Goal: Participate in discussion: Engage in conversation with other users on a specific topic

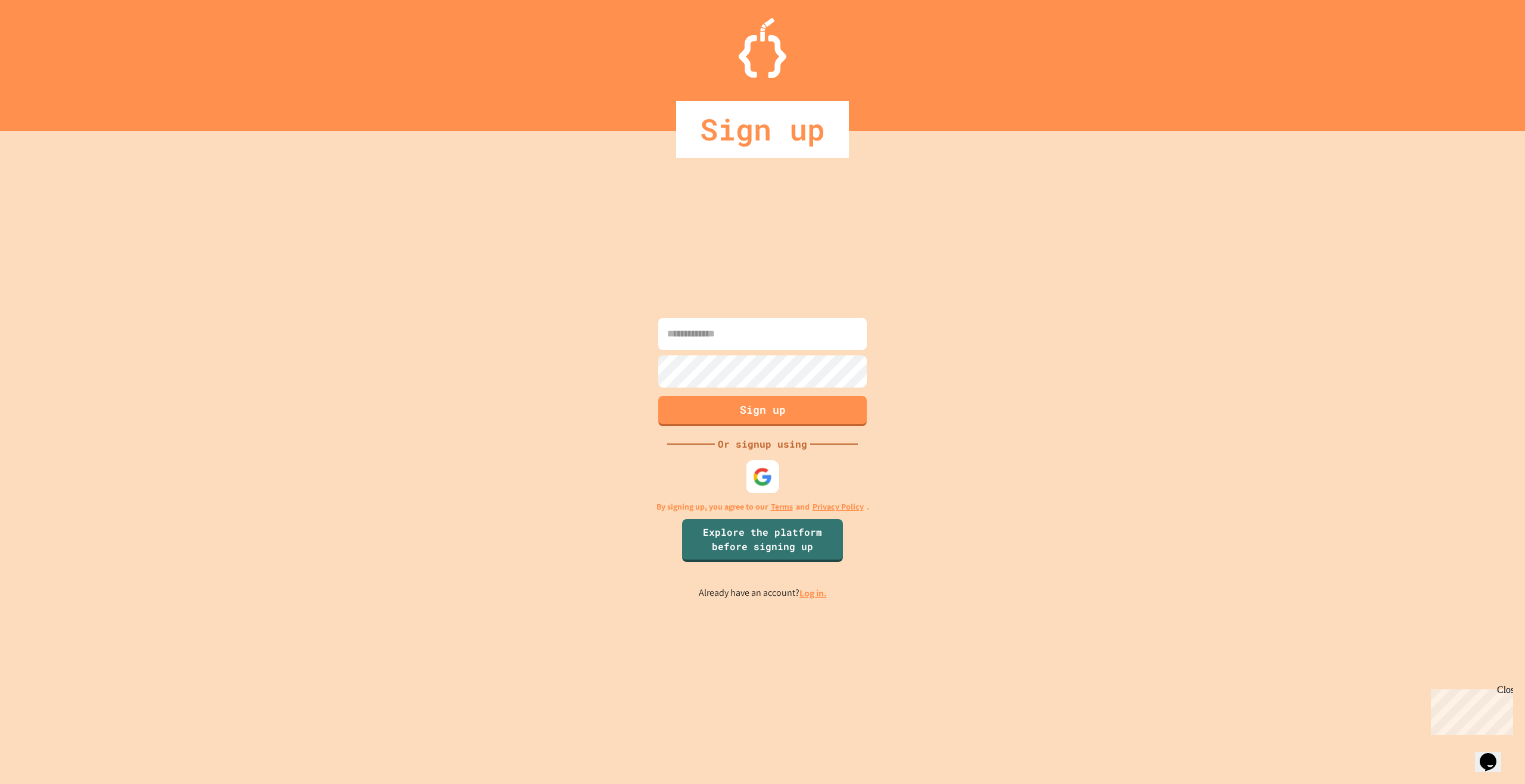
click at [760, 482] on img at bounding box center [762, 477] width 20 height 20
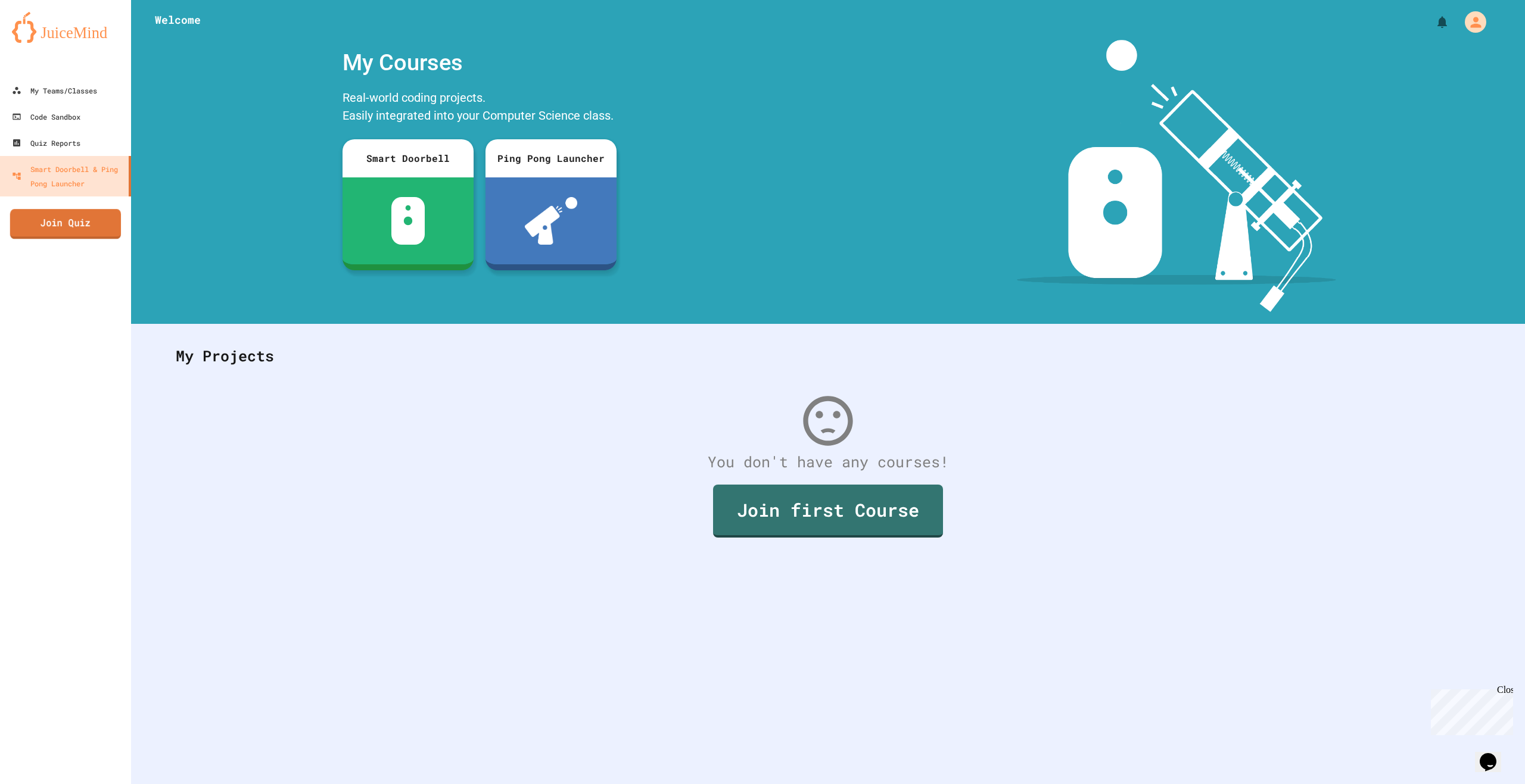
click at [73, 216] on link "Join Quiz" at bounding box center [65, 224] width 111 height 30
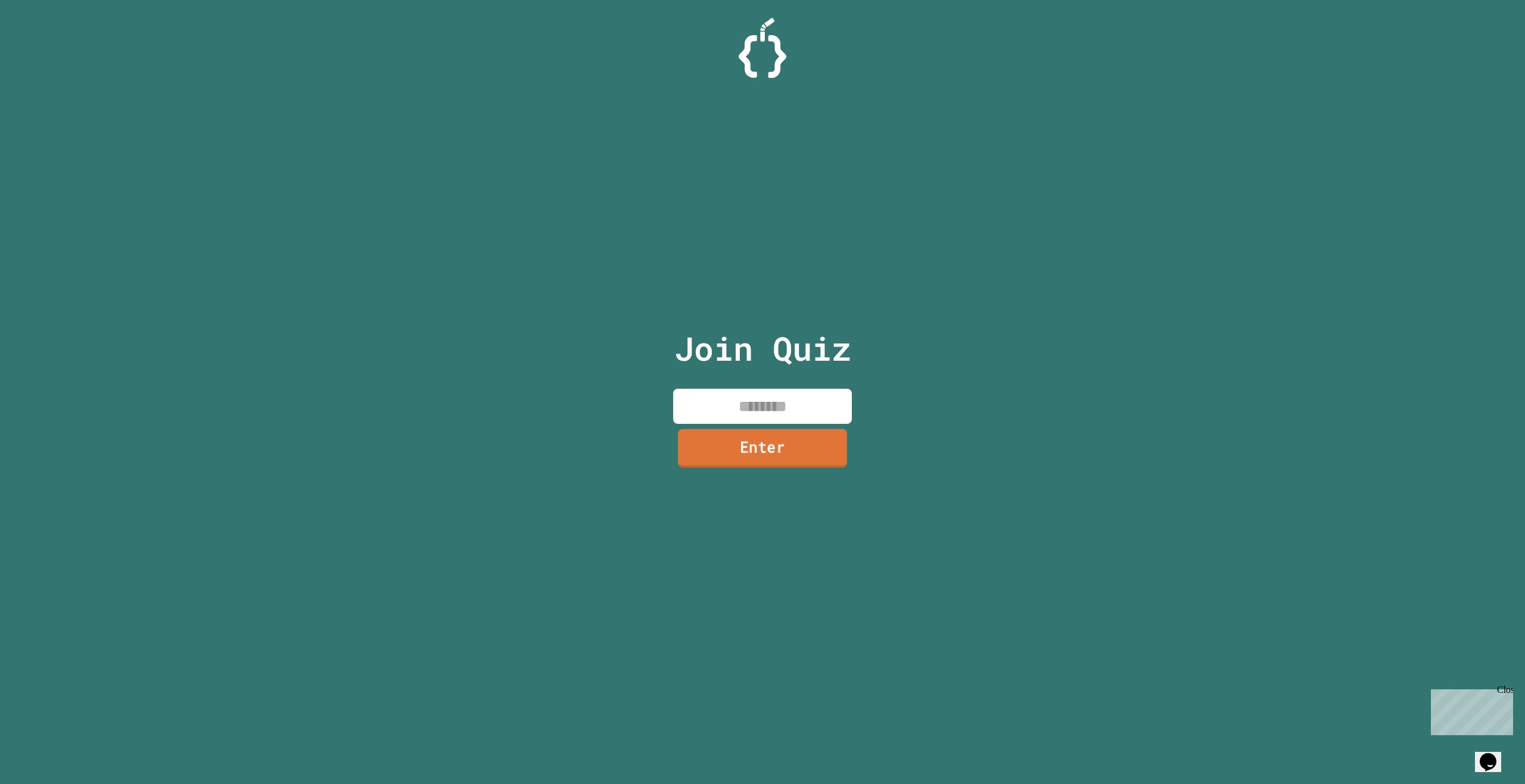
click at [784, 402] on input at bounding box center [762, 406] width 179 height 35
paste input "********"
type input "********"
click at [797, 443] on link "Enter" at bounding box center [762, 448] width 171 height 39
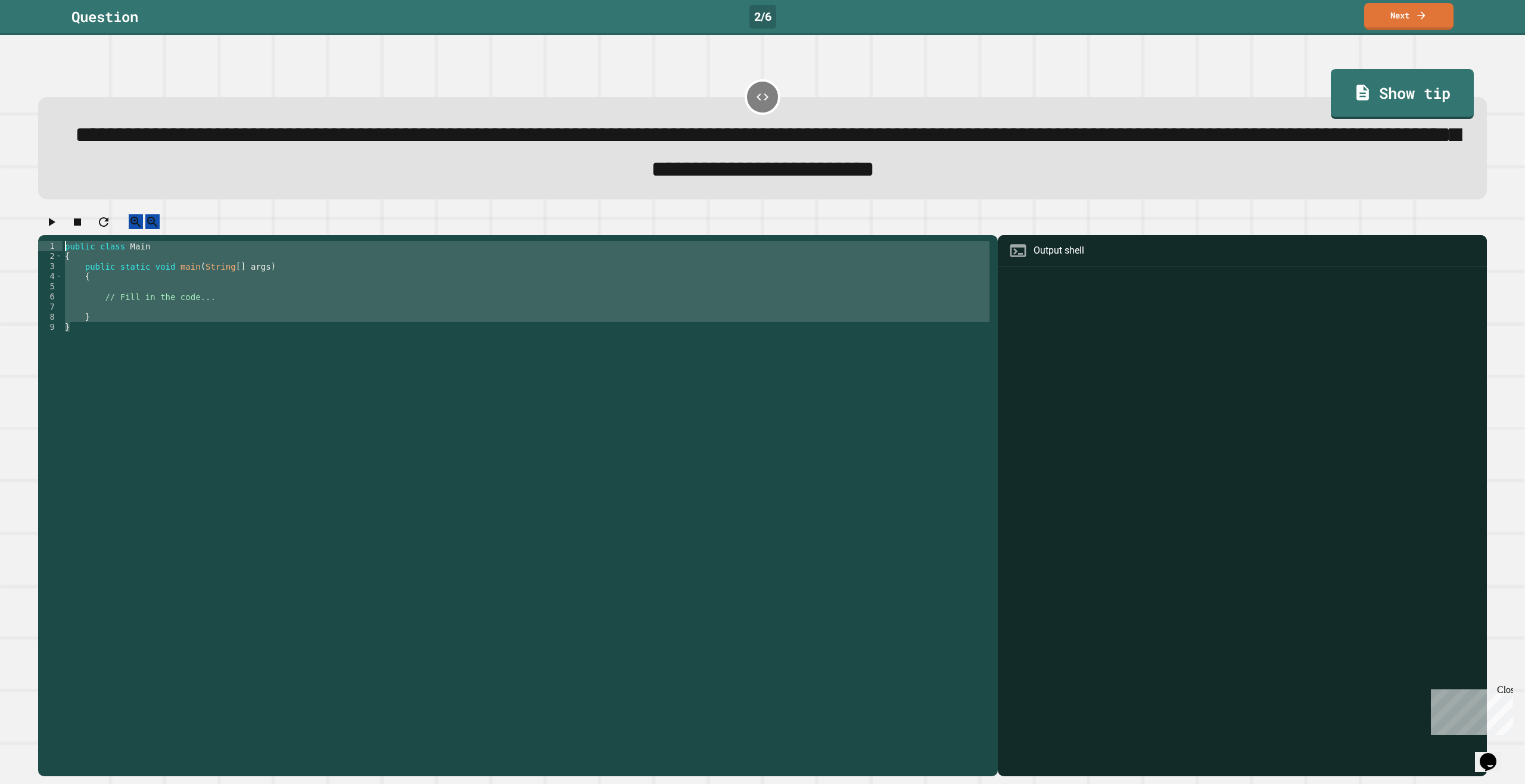
drag, startPoint x: 118, startPoint y: 349, endPoint x: 94, endPoint y: 119, distance: 231.2
click at [99, 118] on div "**********" at bounding box center [762, 425] width 1464 height 719
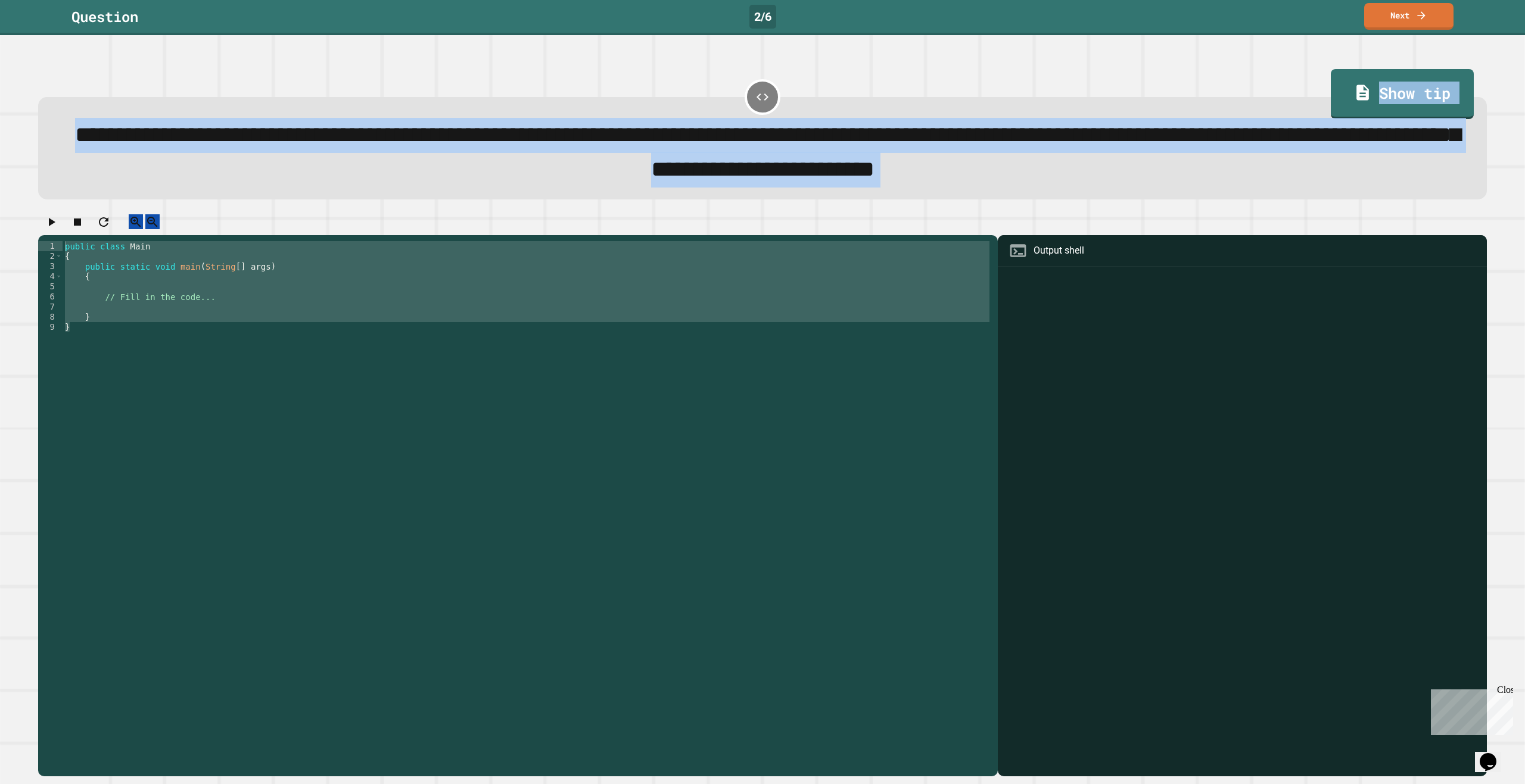
drag, startPoint x: 60, startPoint y: 129, endPoint x: 79, endPoint y: 308, distance: 180.0
click at [79, 308] on div "**********" at bounding box center [762, 425] width 1464 height 719
click at [390, 219] on div "1 2 3 4 5 6 7 8 9 public class Main { public static void main ( String [ ] args…" at bounding box center [762, 495] width 1464 height 577
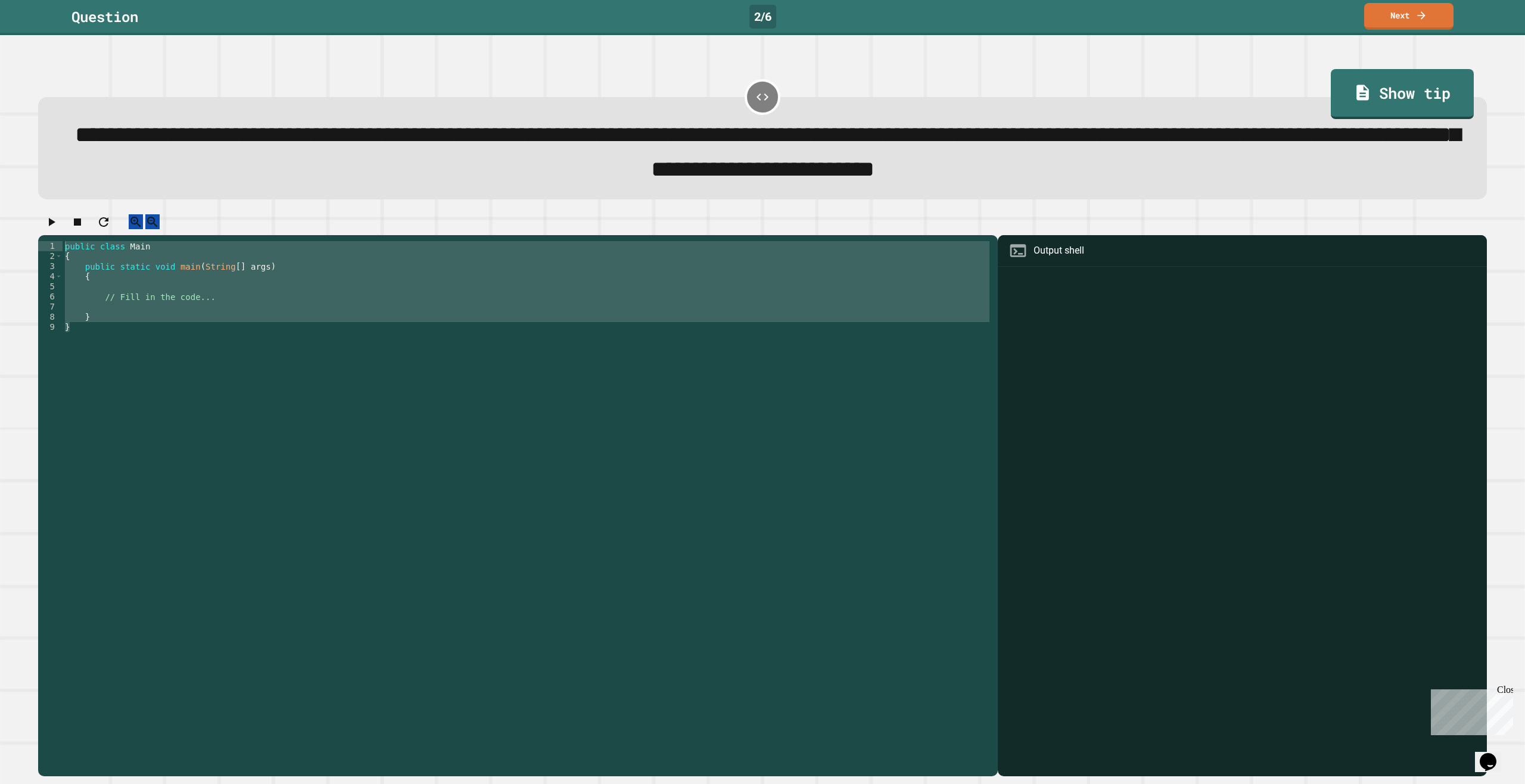
click at [375, 228] on div at bounding box center [762, 224] width 1449 height 21
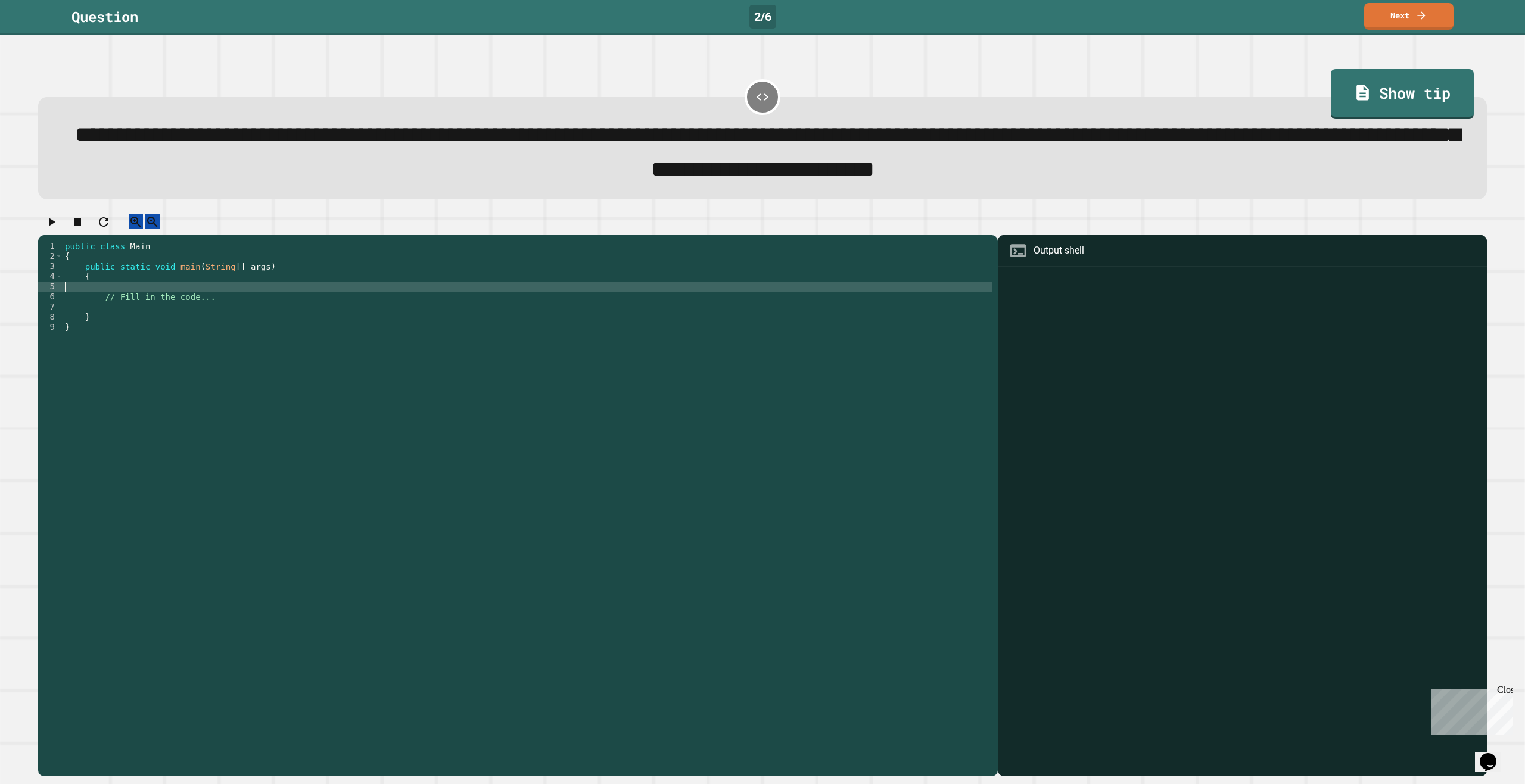
click at [209, 309] on div "public class Main { public static void main ( String [ ] args ) { // Fill in th…" at bounding box center [527, 494] width 929 height 507
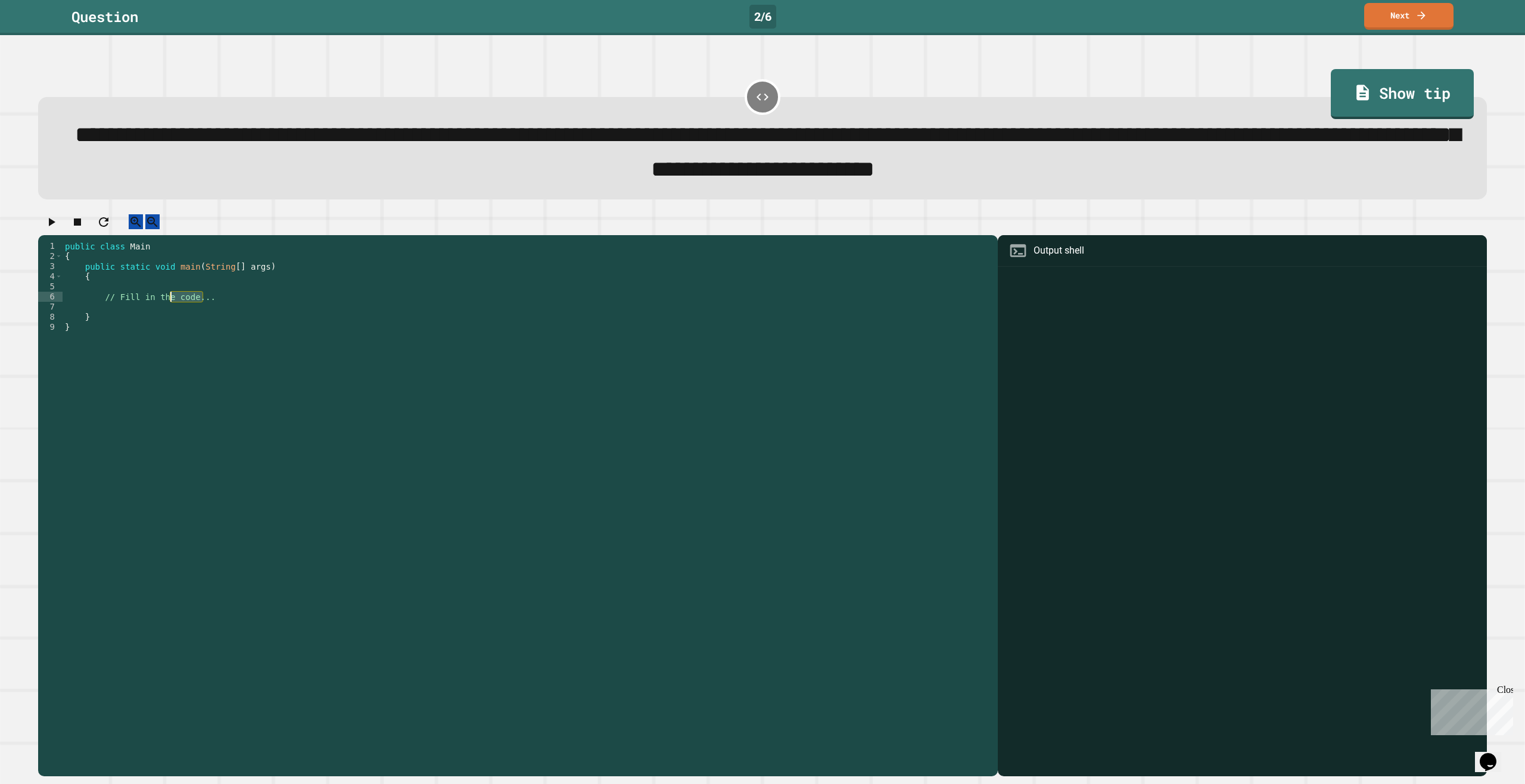
drag, startPoint x: 209, startPoint y: 309, endPoint x: 173, endPoint y: 313, distance: 36.2
click at [173, 313] on div "public class Main { public static void main ( String [ ] args ) { // Fill in th…" at bounding box center [527, 494] width 929 height 507
type textarea "*"
type textarea "**********"
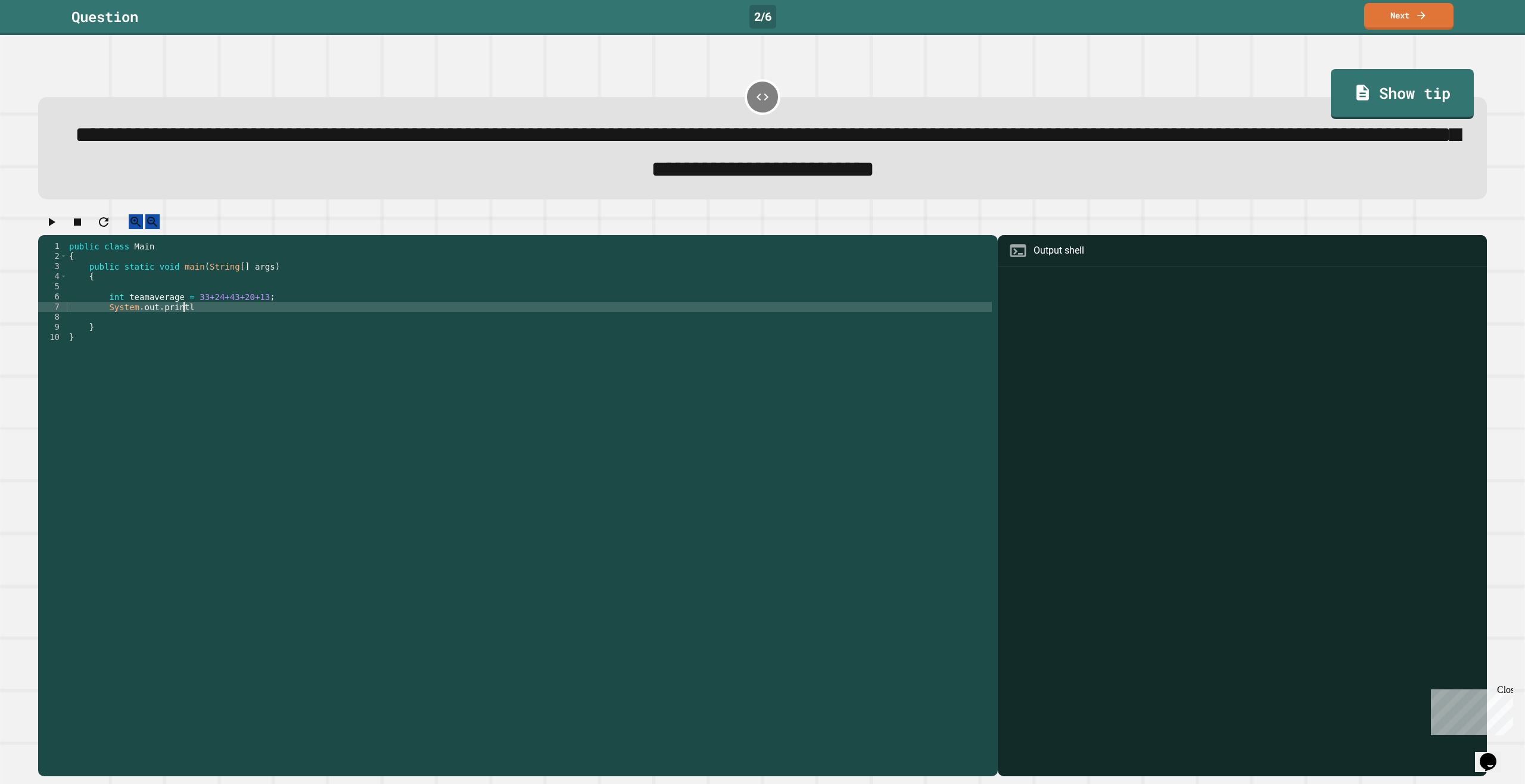
scroll to position [0, 7]
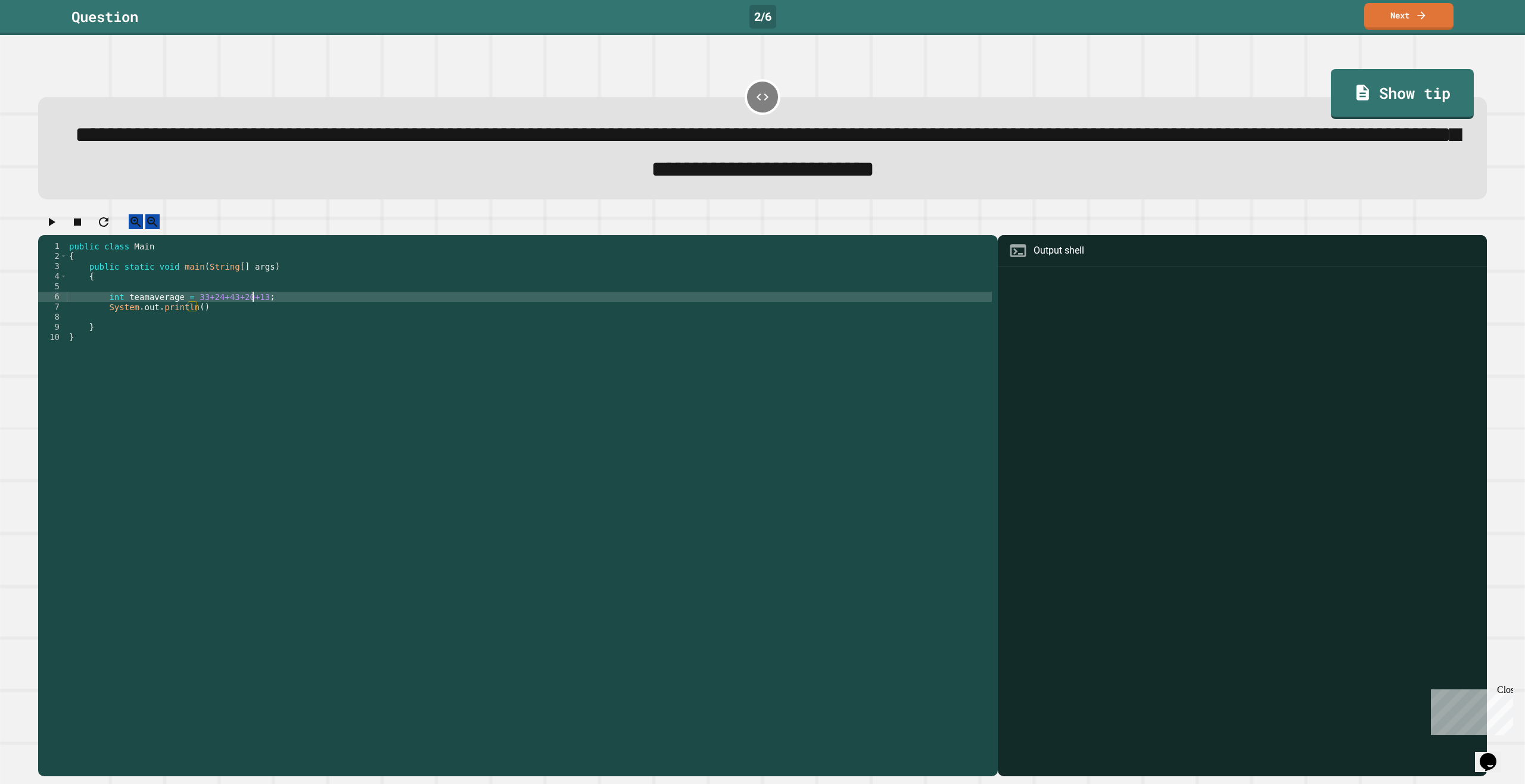
click at [255, 313] on div "public class Main { public static void main ( String [ ] args ) { int teamavera…" at bounding box center [529, 494] width 925 height 507
click at [188, 315] on div "public class Main { public static void main ( String [ ] args ) { int teamavera…" at bounding box center [529, 494] width 925 height 507
click at [262, 315] on div "public class Main { public static void main ( String [ ] args ) { int teamavera…" at bounding box center [529, 494] width 925 height 507
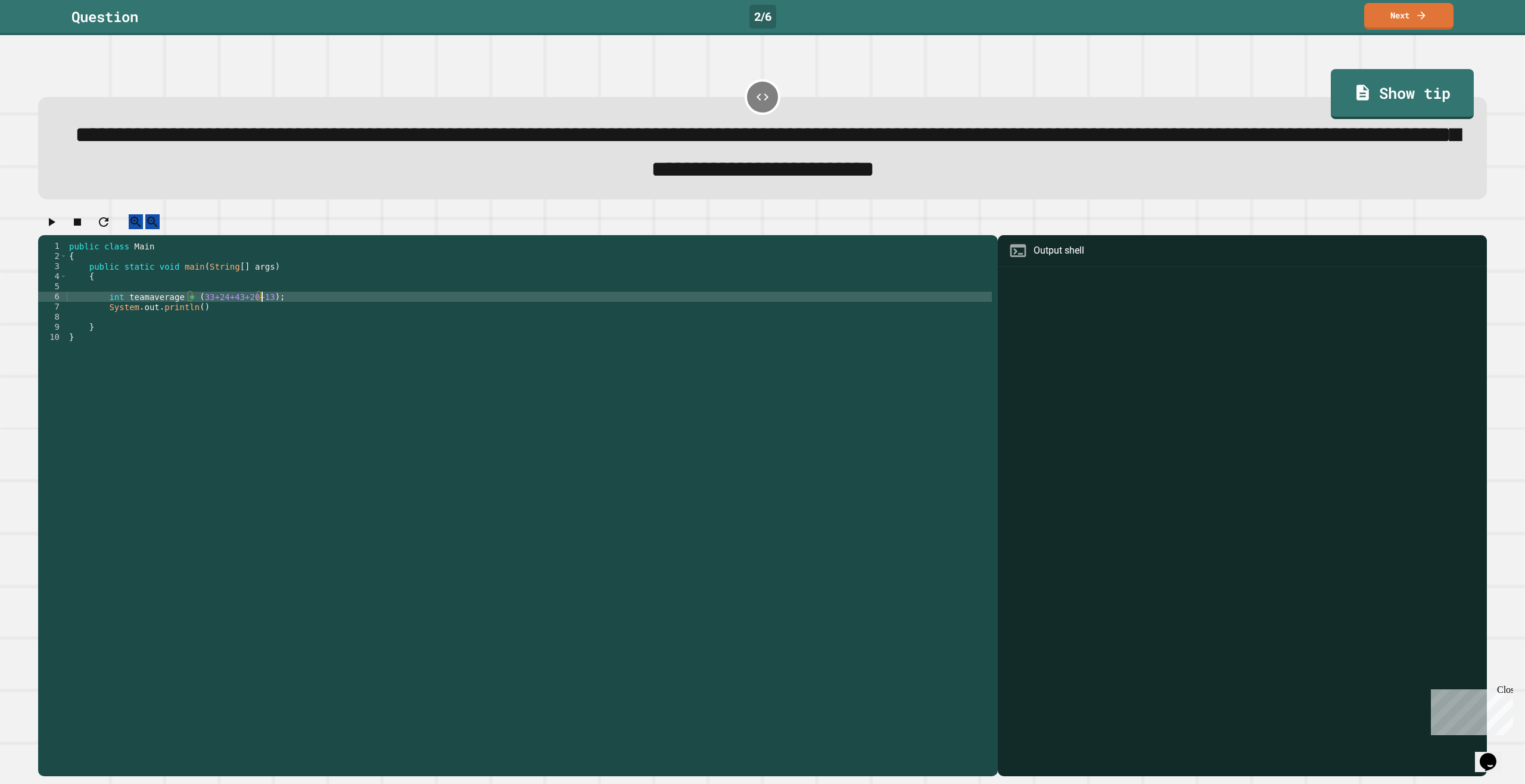
scroll to position [0, 14]
type textarea "**********"
click at [286, 314] on div "public class Main { public static void main ( String [ ] args ) { int teamavera…" at bounding box center [529, 494] width 925 height 507
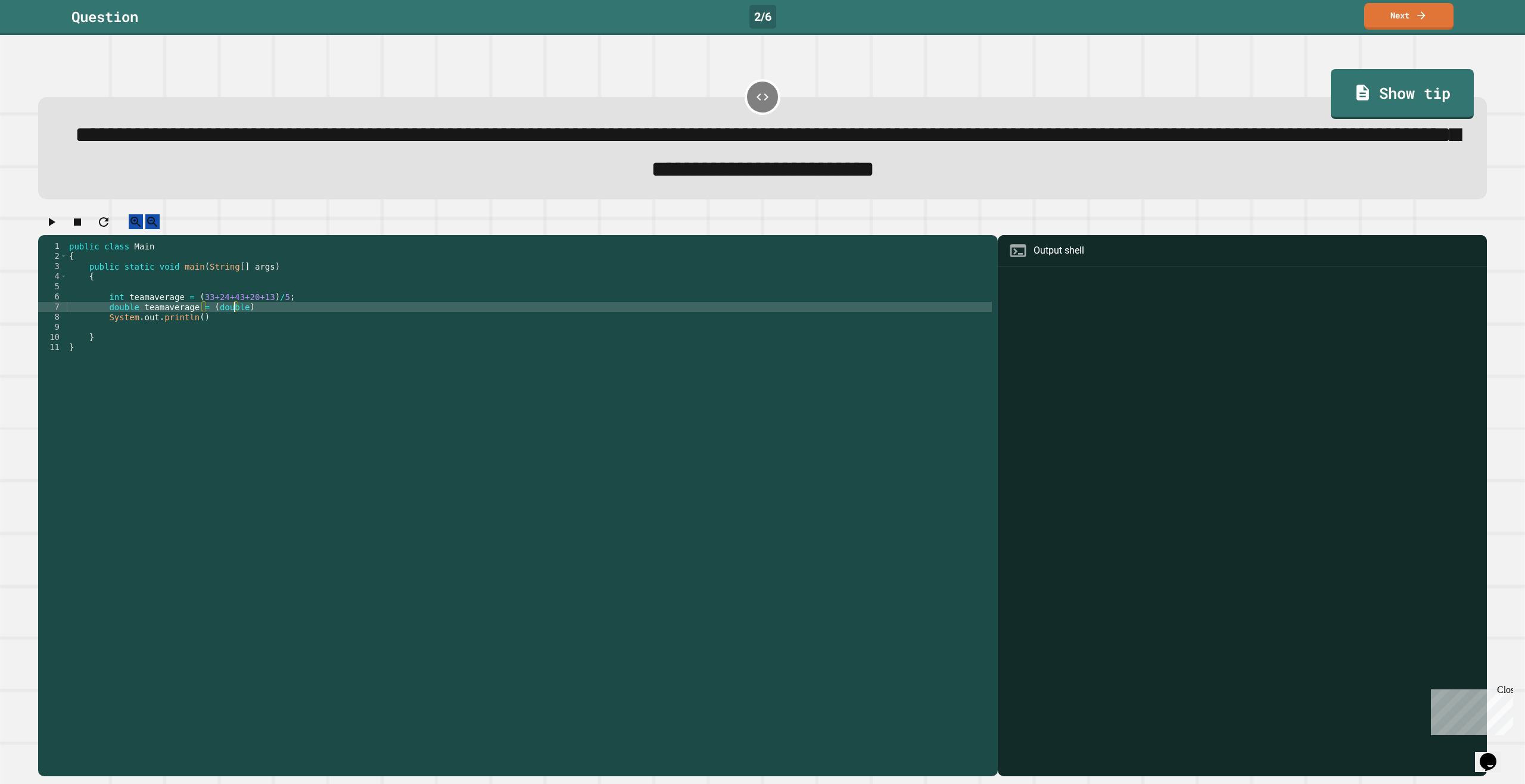
scroll to position [0, 12]
type textarea "**********"
click at [188, 324] on div "public class Main { public static void main ( String [ ] args ) { int teamavera…" at bounding box center [529, 494] width 925 height 507
drag, startPoint x: 236, startPoint y: 326, endPoint x: 103, endPoint y: 326, distance: 133.0
click at [103, 326] on div "public class Main { public static void main ( String [ ] args ) { int teamavera…" at bounding box center [529, 494] width 925 height 507
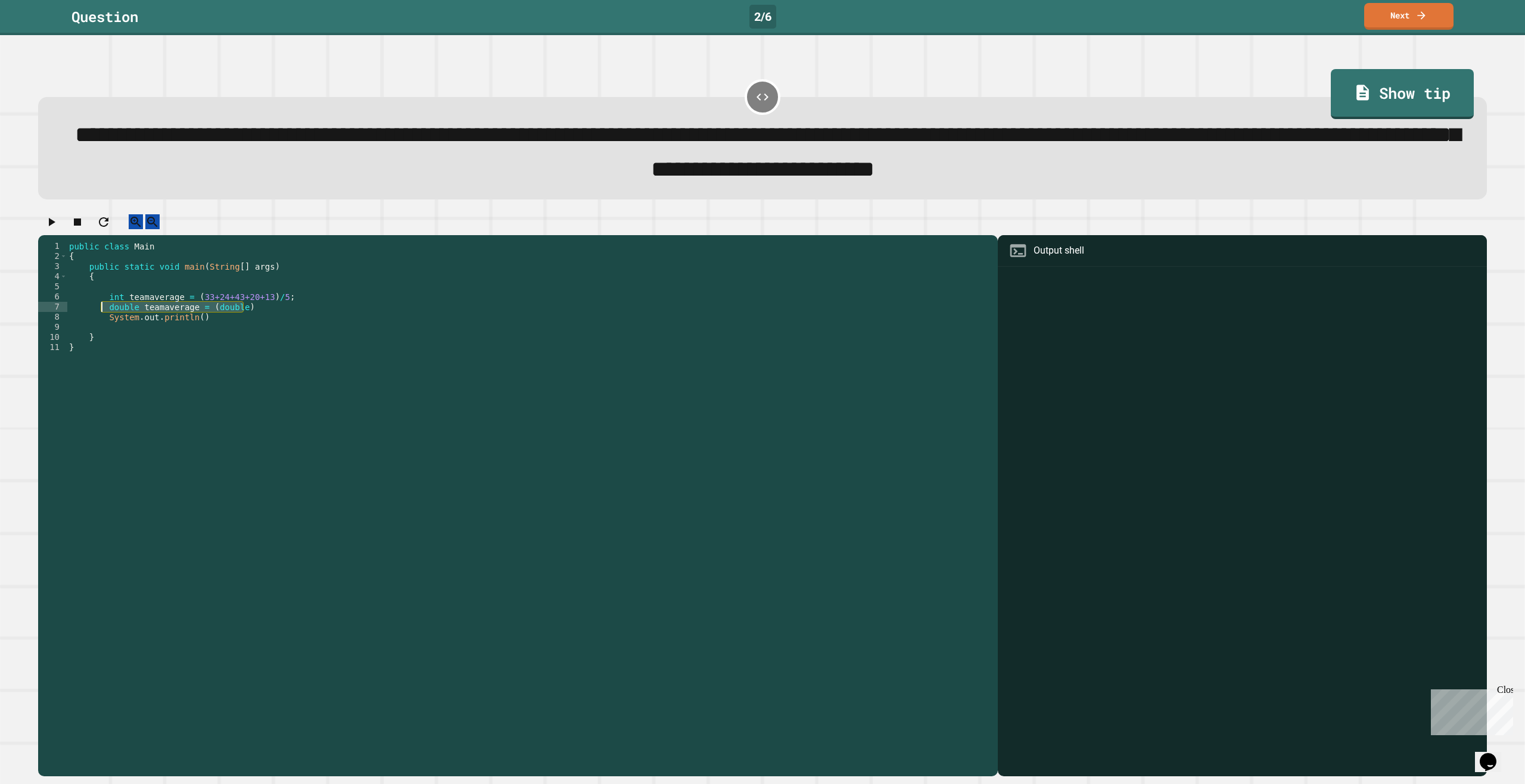
scroll to position [0, 2]
click at [59, 229] on icon "button" at bounding box center [51, 222] width 14 height 14
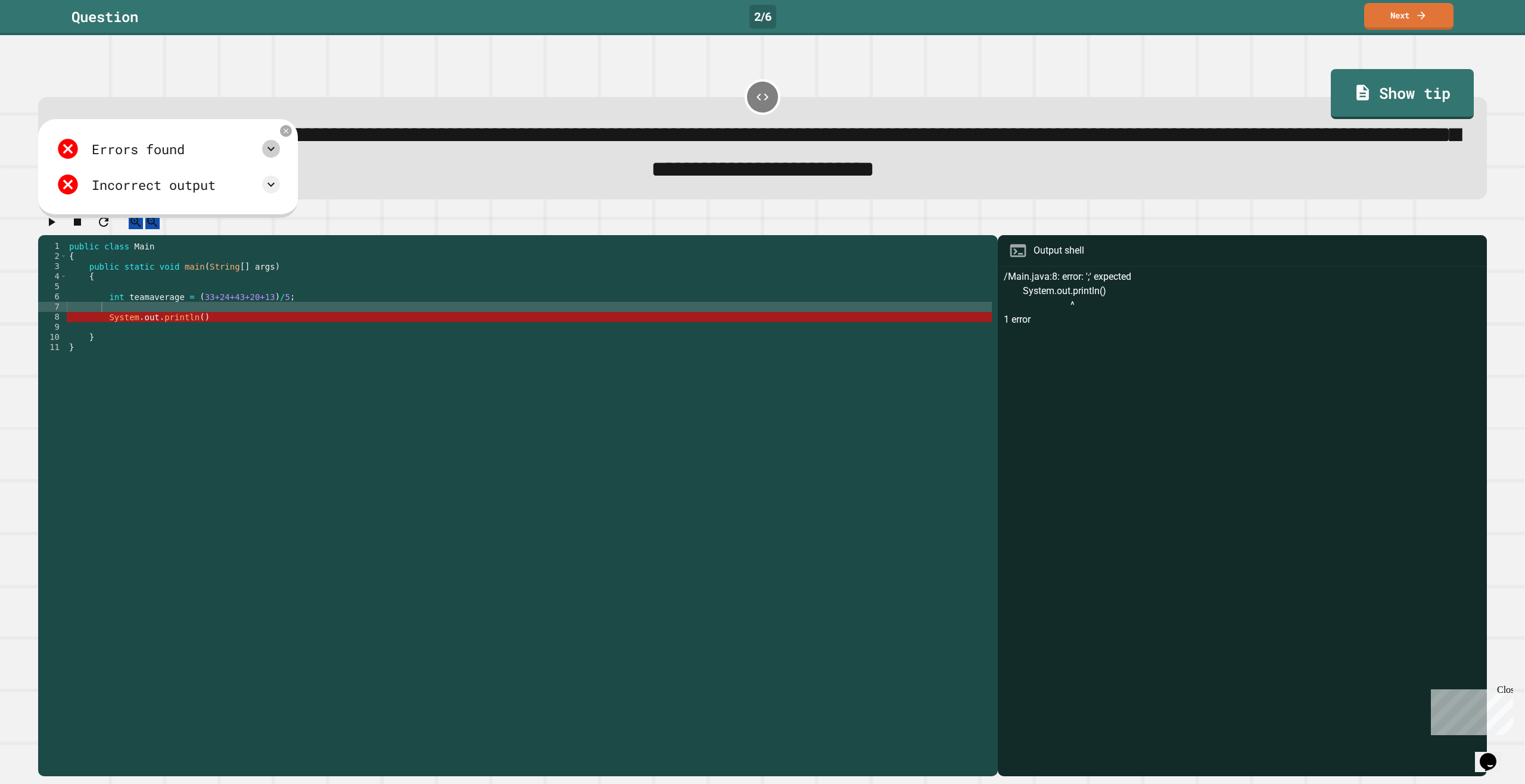
click at [278, 152] on icon at bounding box center [271, 148] width 14 height 14
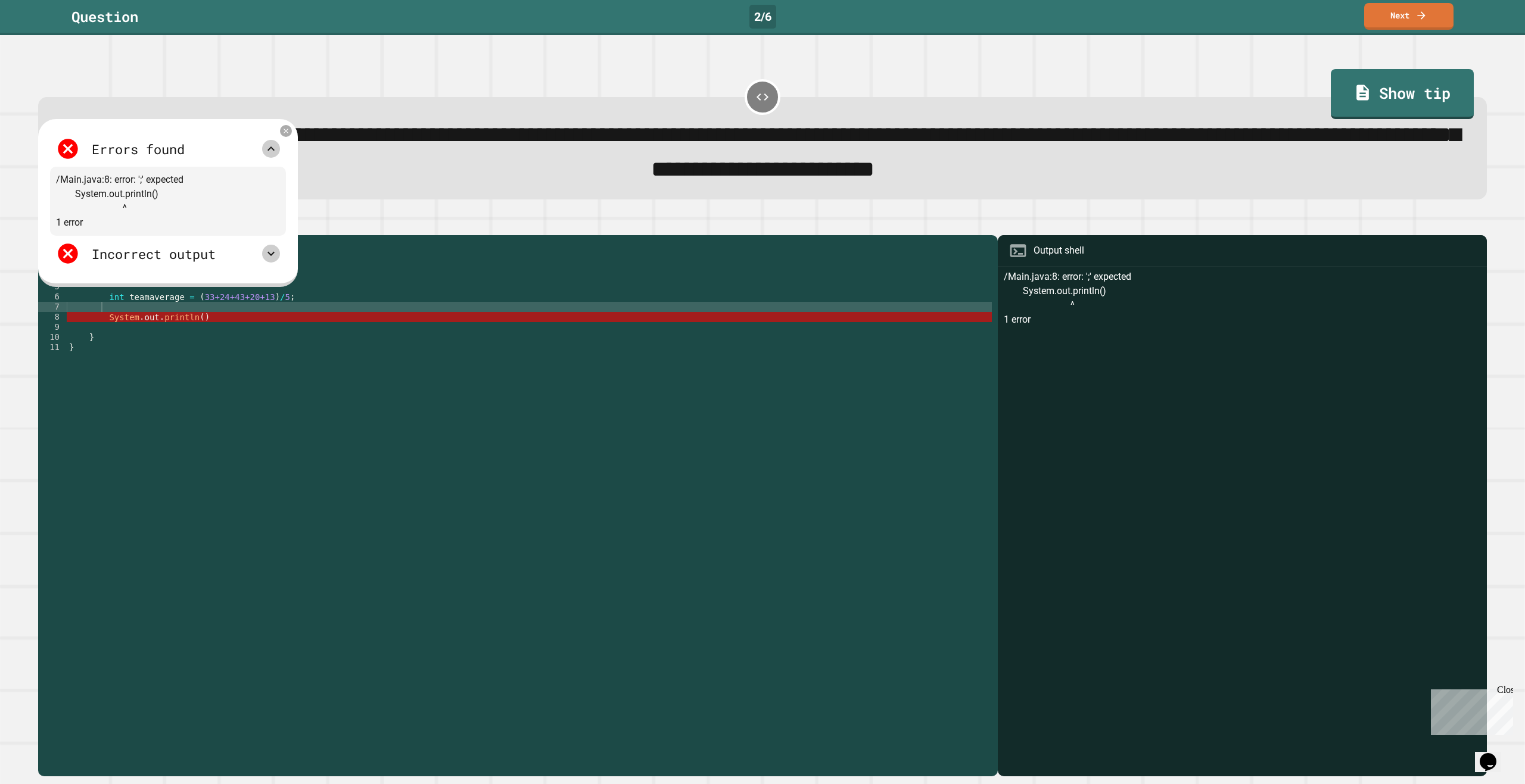
click at [278, 261] on icon at bounding box center [271, 253] width 14 height 14
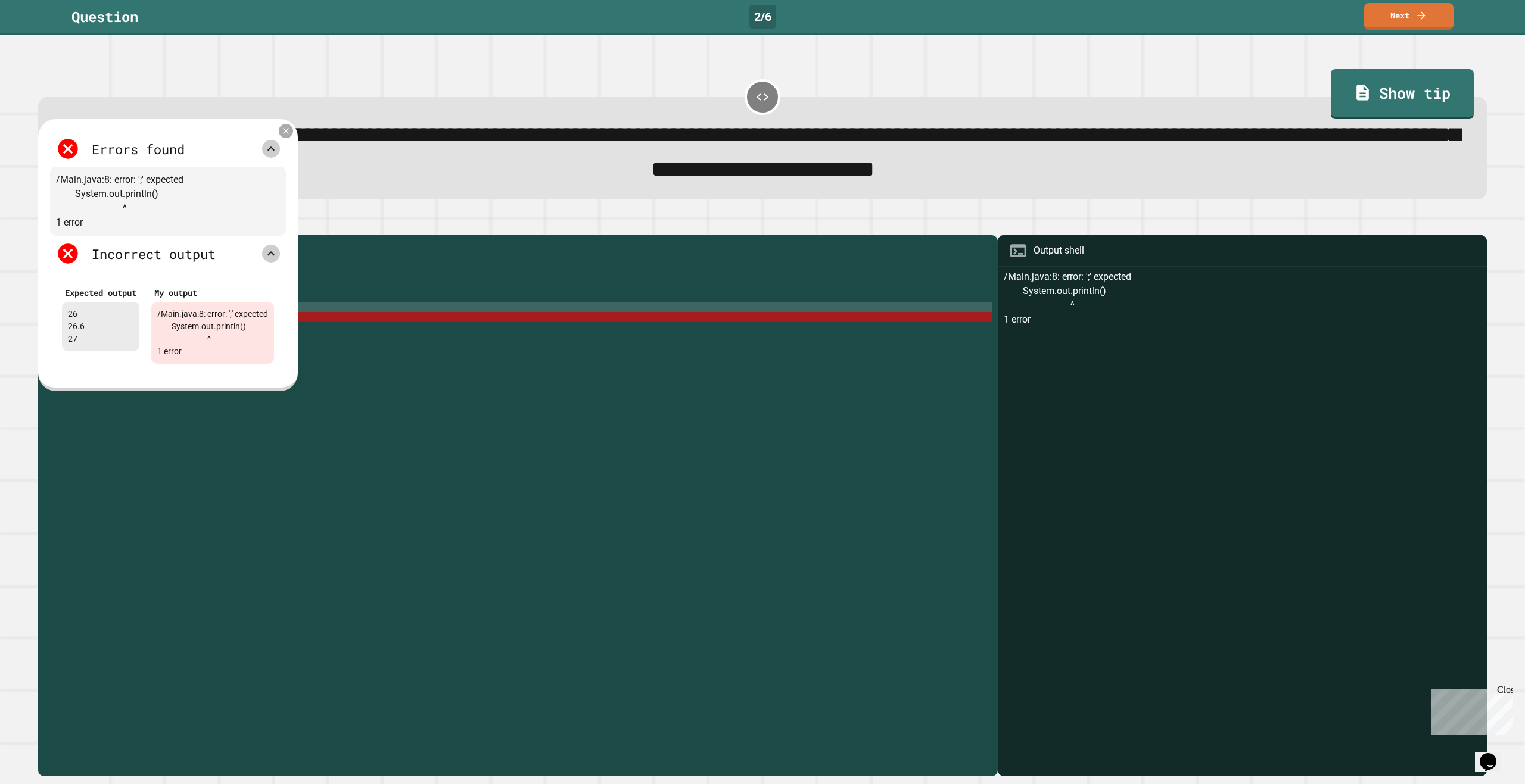
click at [291, 137] on icon at bounding box center [286, 132] width 10 height 10
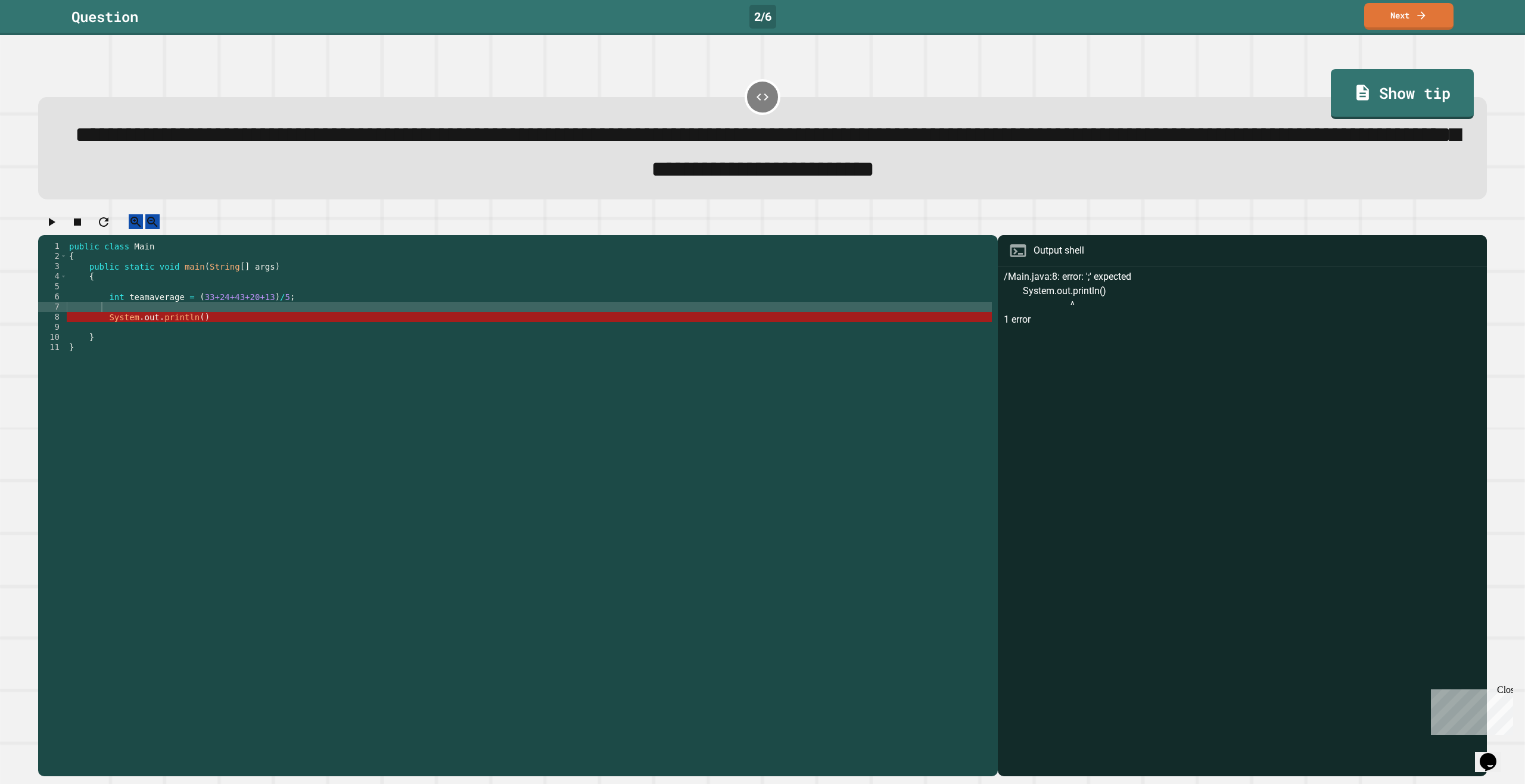
click at [193, 330] on div "public class Main { public static void main ( String [ ] args ) { int teamavera…" at bounding box center [529, 494] width 925 height 507
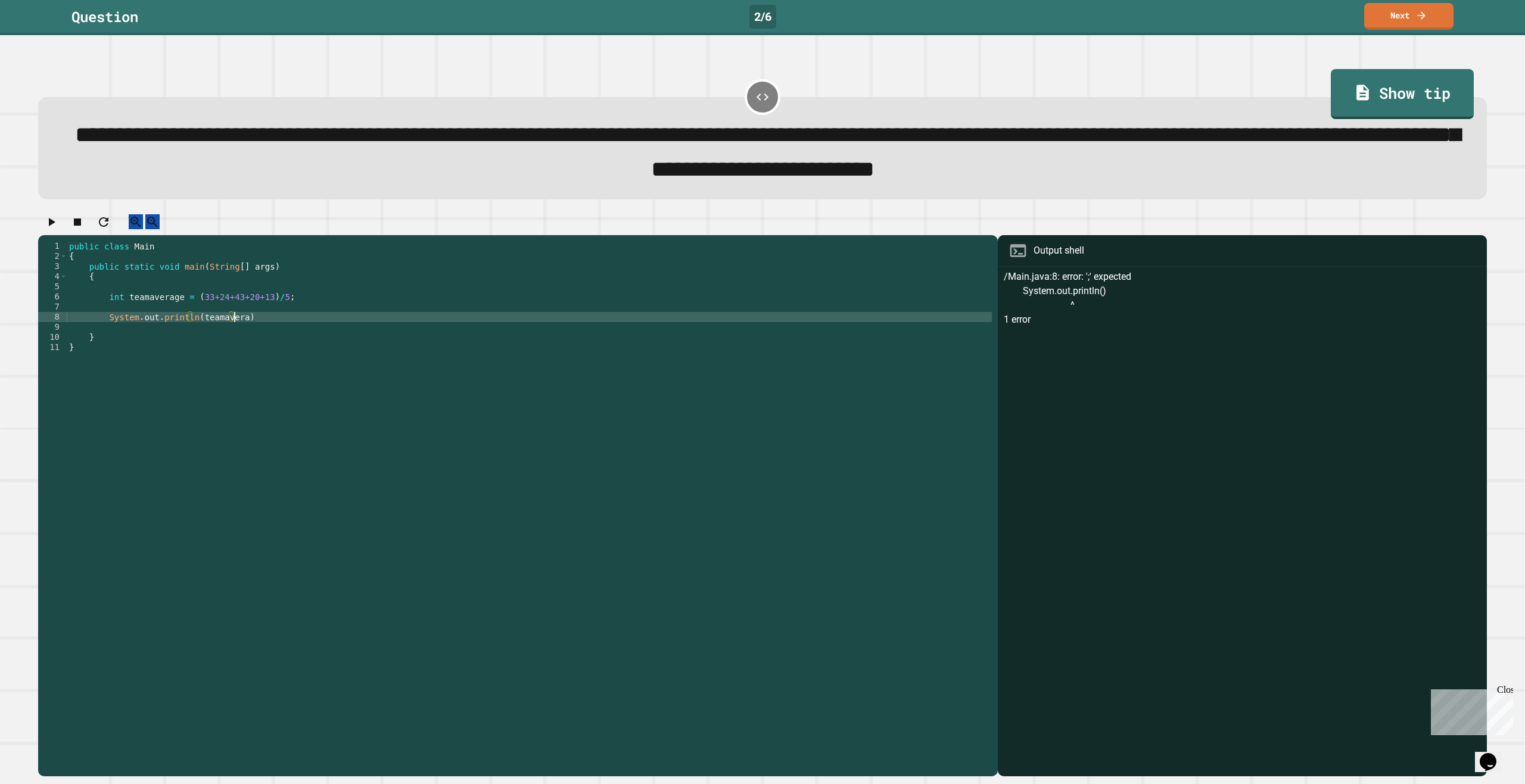
scroll to position [0, 12]
click at [351, 326] on div "public class Main { public static void main ( String [ ] args ) { int teamavera…" at bounding box center [529, 494] width 925 height 507
click at [344, 334] on div "public class Main { public static void main ( String [ ] args ) { int teamavera…" at bounding box center [529, 494] width 925 height 507
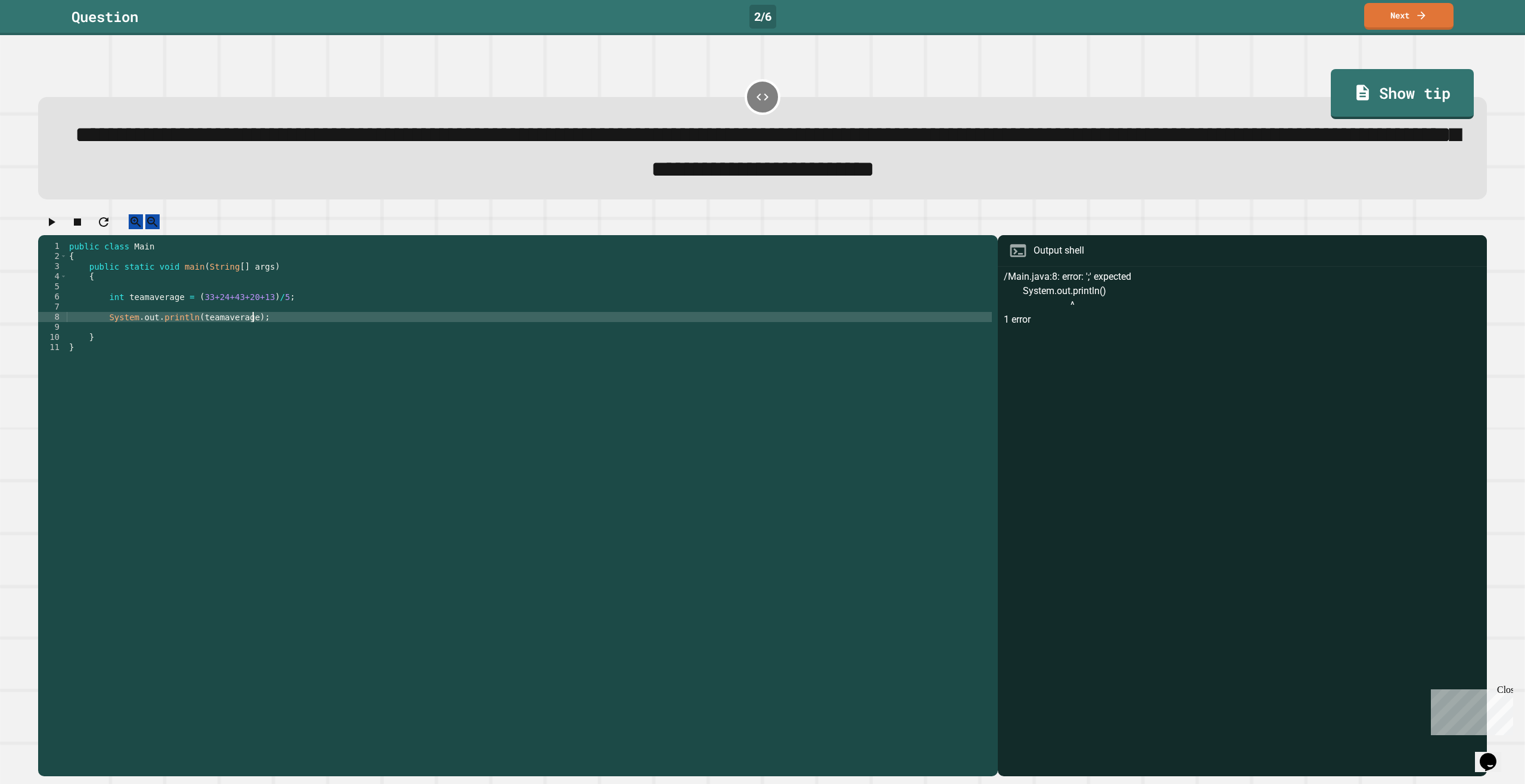
type textarea "**********"
click at [59, 229] on icon "button" at bounding box center [51, 222] width 14 height 14
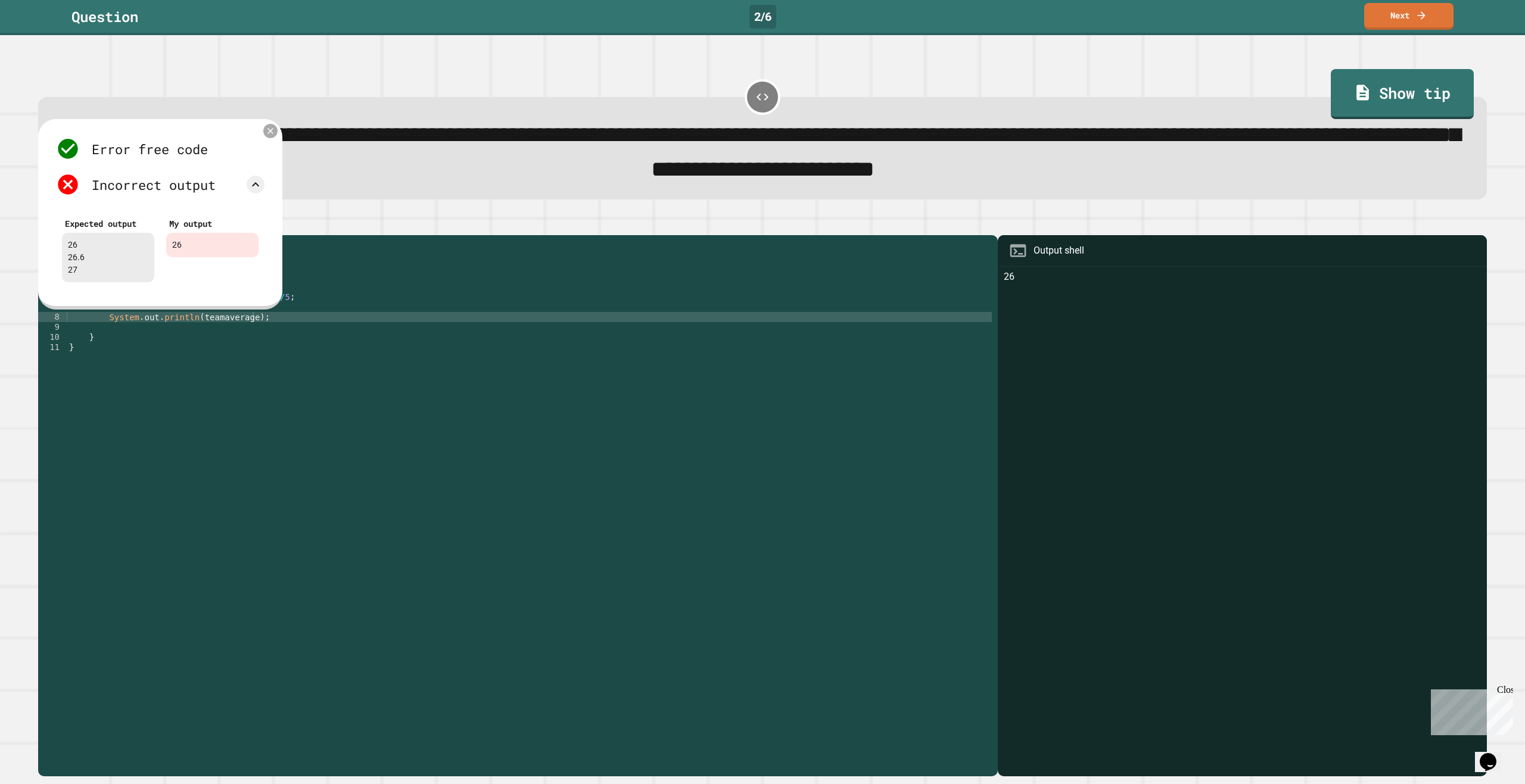
click at [276, 137] on div at bounding box center [270, 131] width 14 height 14
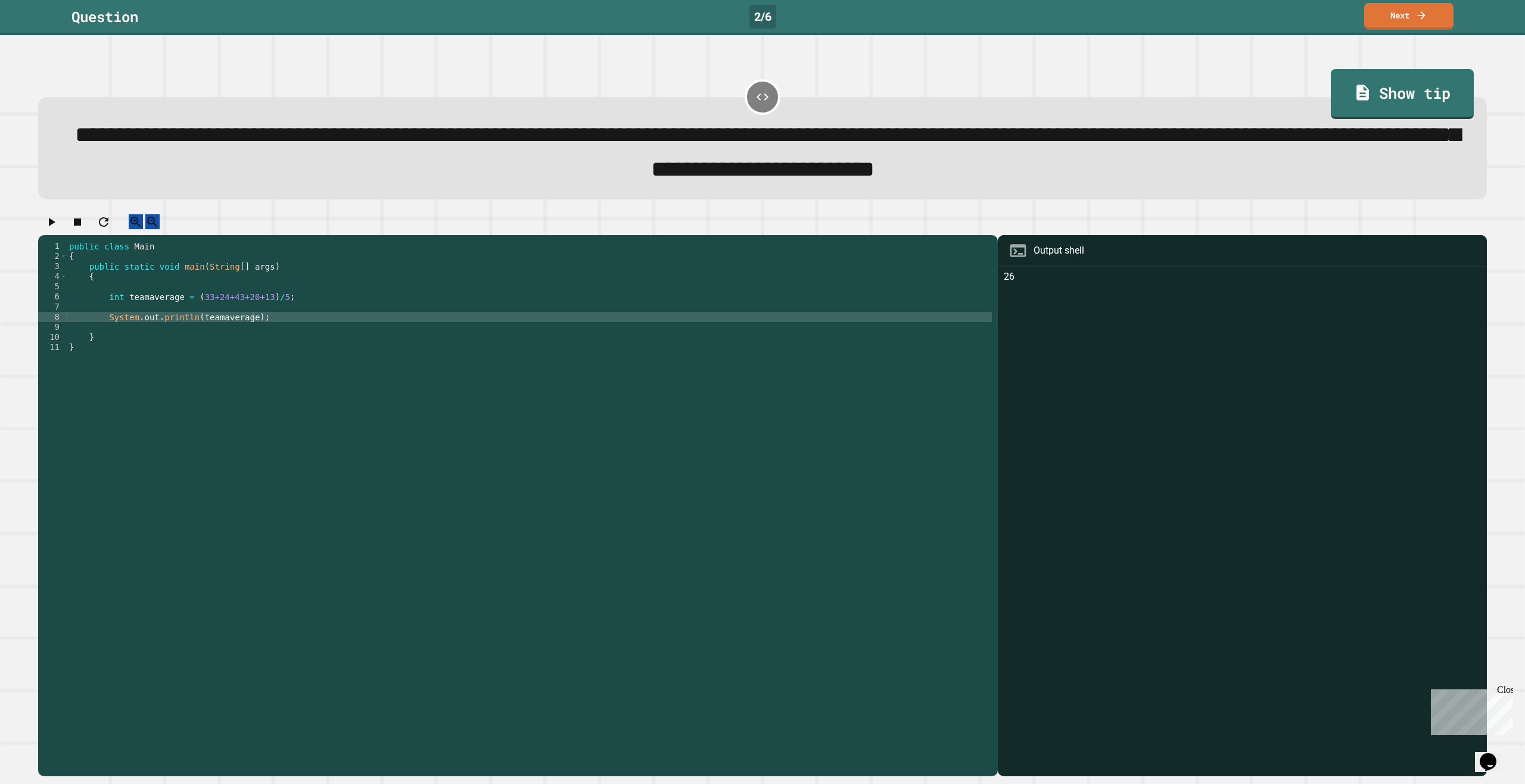
scroll to position [0, 2]
click at [230, 322] on div "public class Main { public static void main ( String [ ] args ) { int teamavera…" at bounding box center [529, 494] width 925 height 507
drag, startPoint x: 545, startPoint y: 180, endPoint x: 720, endPoint y: 180, distance: 175.0
click at [720, 180] on span "**********" at bounding box center [767, 152] width 1385 height 57
drag, startPoint x: 545, startPoint y: 229, endPoint x: 328, endPoint y: 272, distance: 221.2
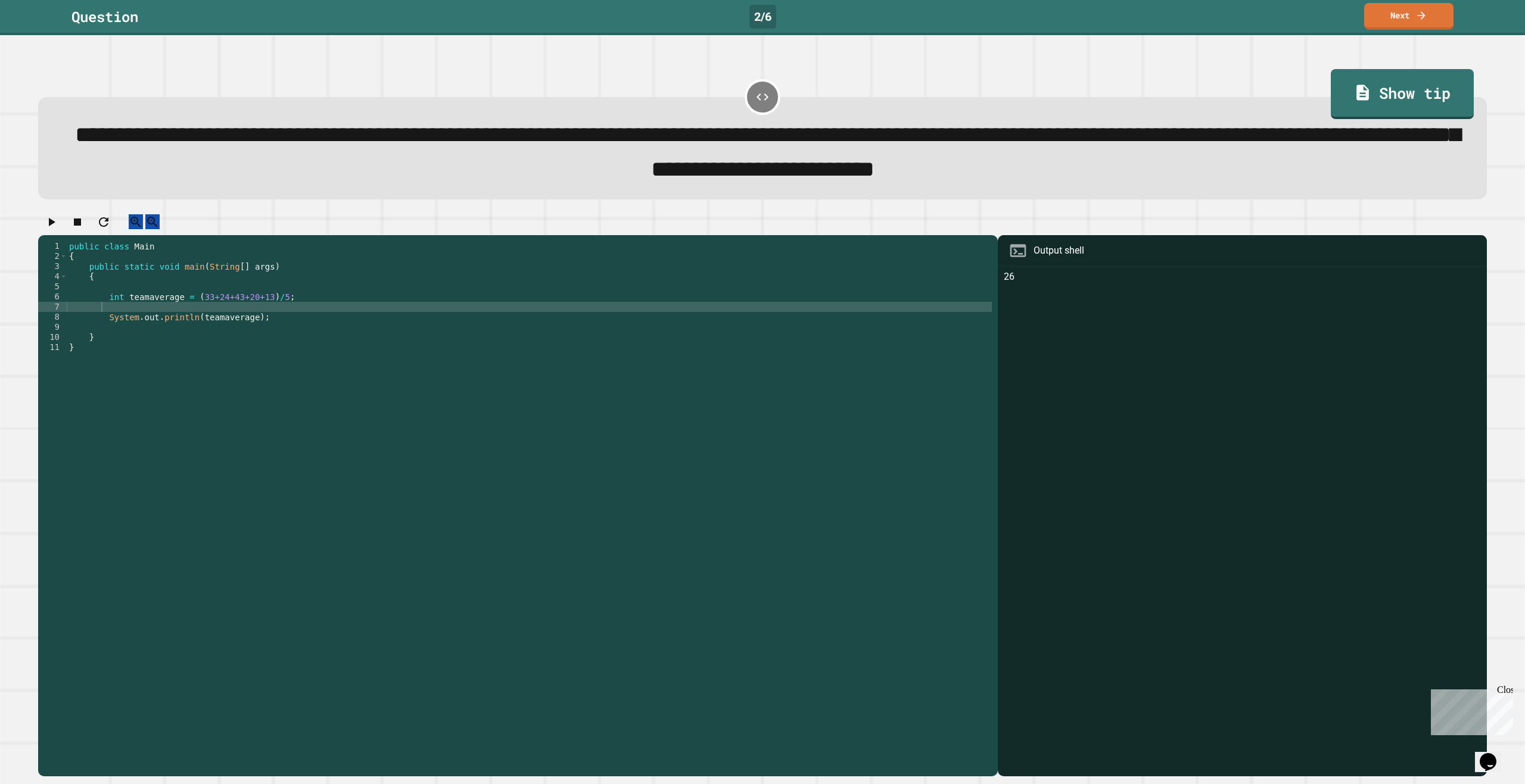
click at [542, 230] on div at bounding box center [762, 224] width 1449 height 21
click at [112, 326] on div "public class Main { public static void main ( String [ ] args ) { int teamavera…" at bounding box center [529, 494] width 925 height 507
drag, startPoint x: 284, startPoint y: 315, endPoint x: 190, endPoint y: 315, distance: 94.0
click at [190, 315] on div "public class Main { public static void main ( String [ ] args ) { int teamavera…" at bounding box center [529, 494] width 925 height 507
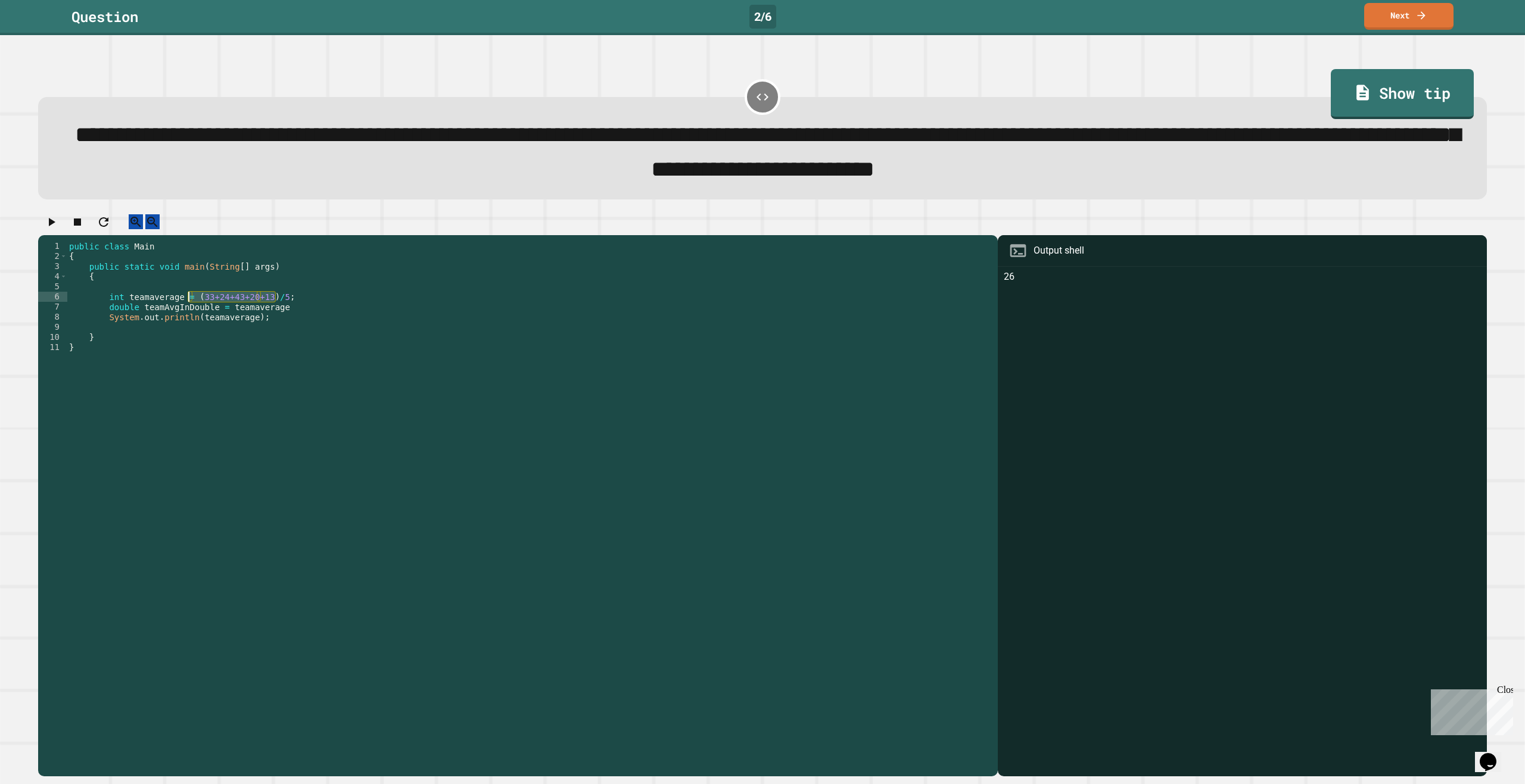
click at [288, 327] on div "public class Main { public static void main ( String [ ] args ) { int teamavera…" at bounding box center [529, 494] width 925 height 507
click at [261, 324] on div "public class Main { public static void main ( String [ ] args ) { int teamavera…" at bounding box center [529, 494] width 925 height 507
paste textarea "********"
click at [279, 337] on div "public class Main { public static void main ( String [ ] args ) { int teamavera…" at bounding box center [529, 494] width 925 height 507
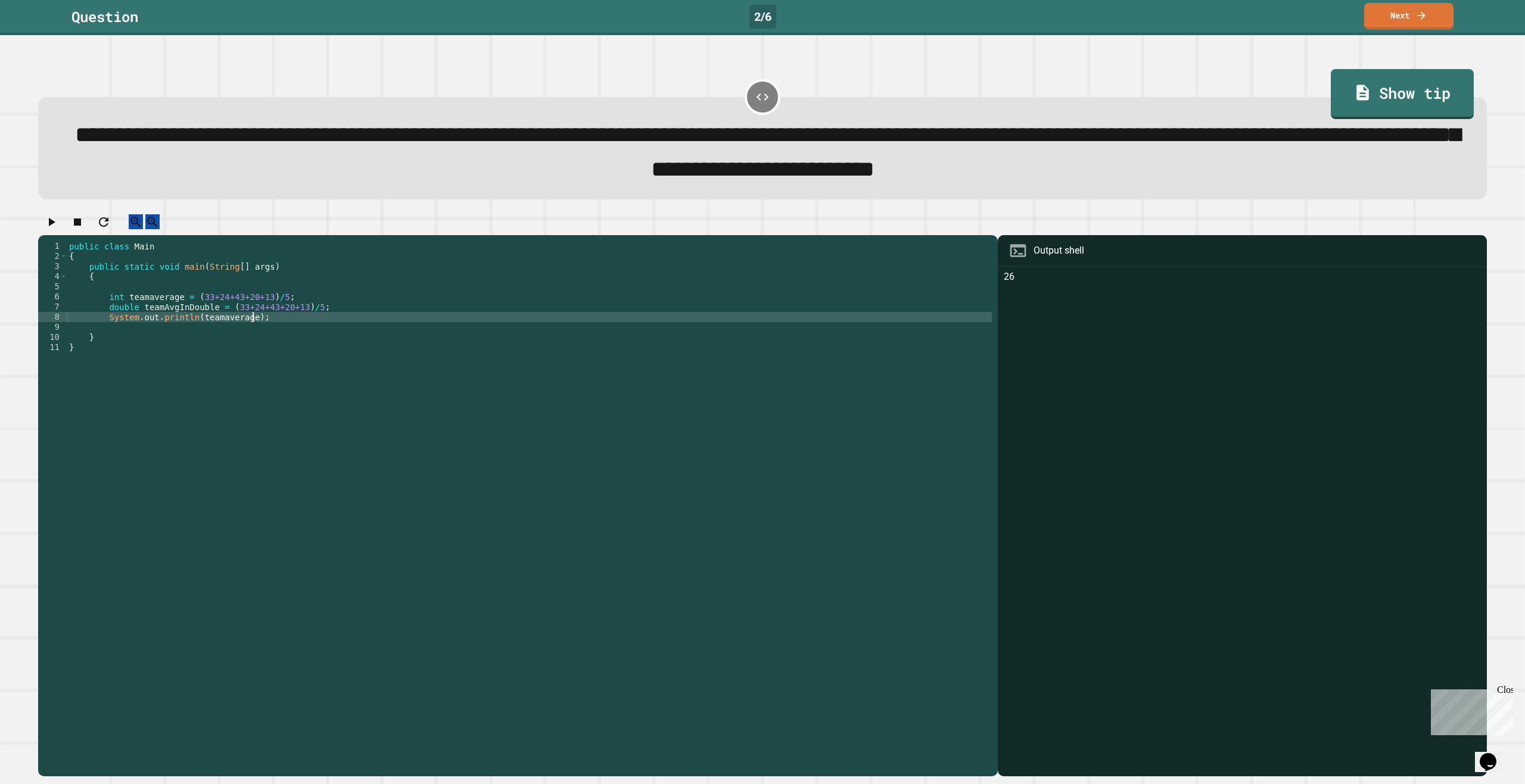
scroll to position [0, 12]
drag, startPoint x: 260, startPoint y: 333, endPoint x: 107, endPoint y: 333, distance: 153.0
click at [107, 333] on div "public class Main { public static void main ( String [ ] args ) { int teamavera…" at bounding box center [529, 494] width 925 height 507
type textarea "**********"
click at [268, 337] on div "public class Main { public static void main ( String [ ] args ) { int teamavera…" at bounding box center [529, 483] width 925 height 486
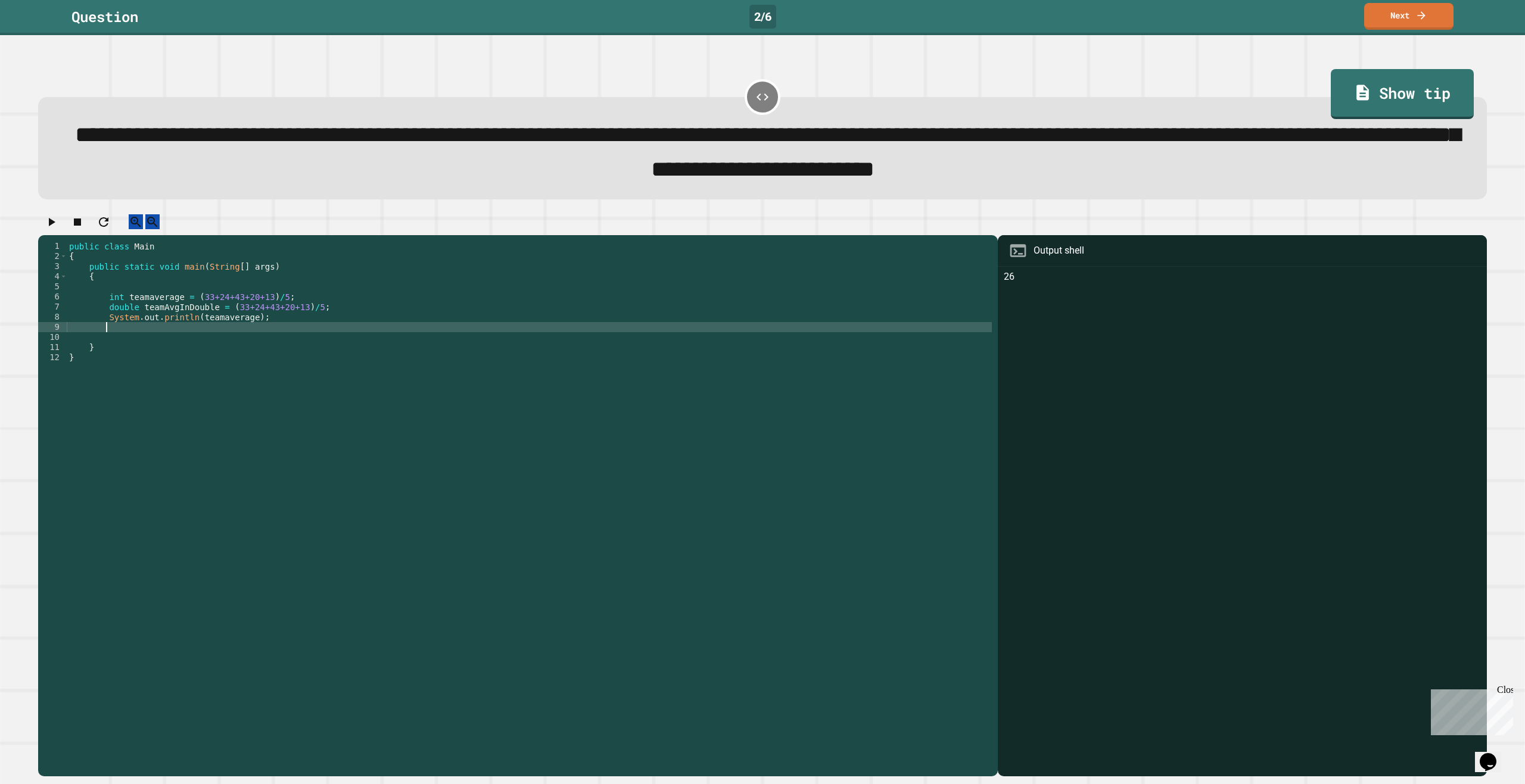
scroll to position [0, 2]
paste textarea "**********"
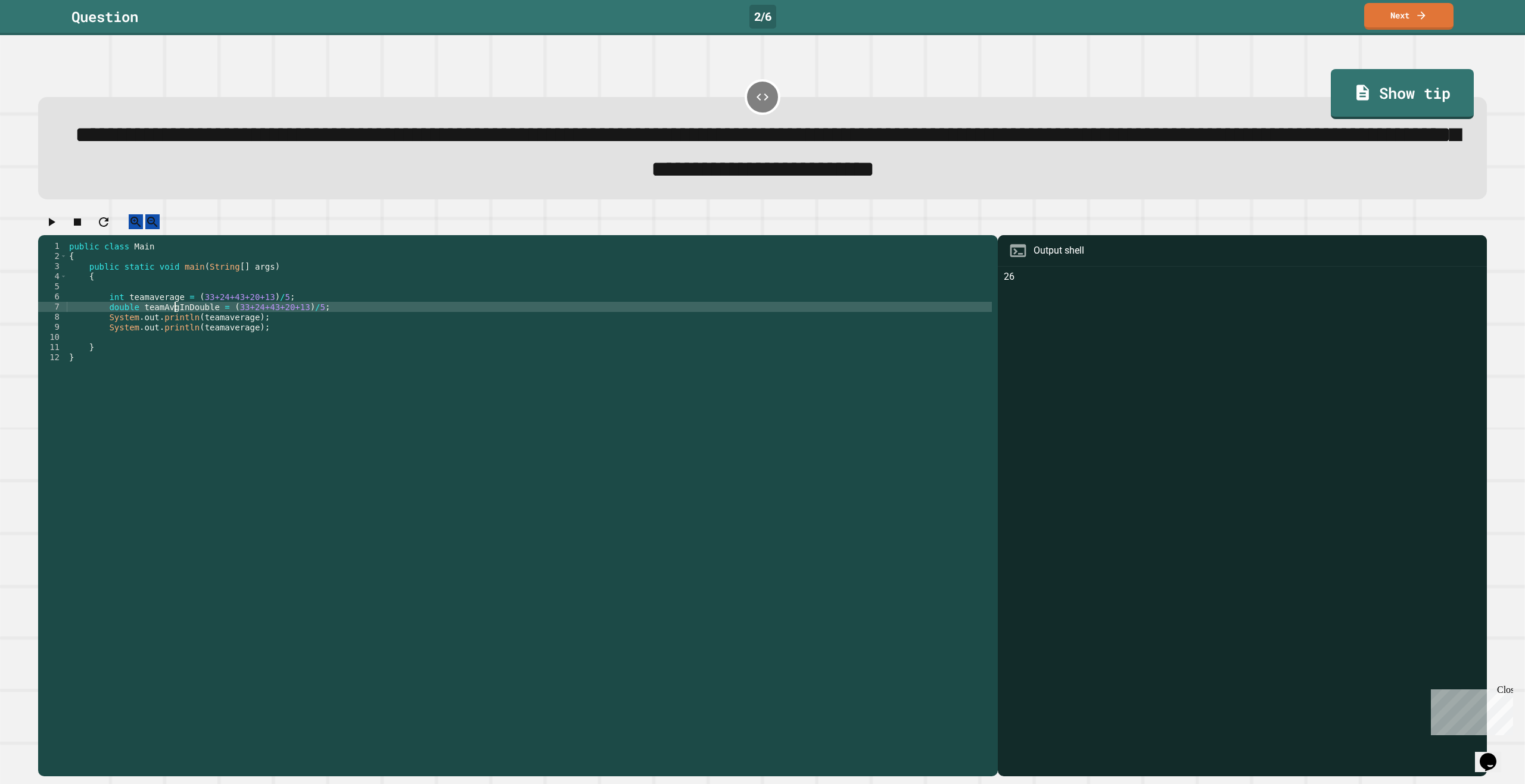
click at [176, 324] on div "public class Main { public static void main ( String [ ] args ) { int teamavera…" at bounding box center [529, 494] width 925 height 507
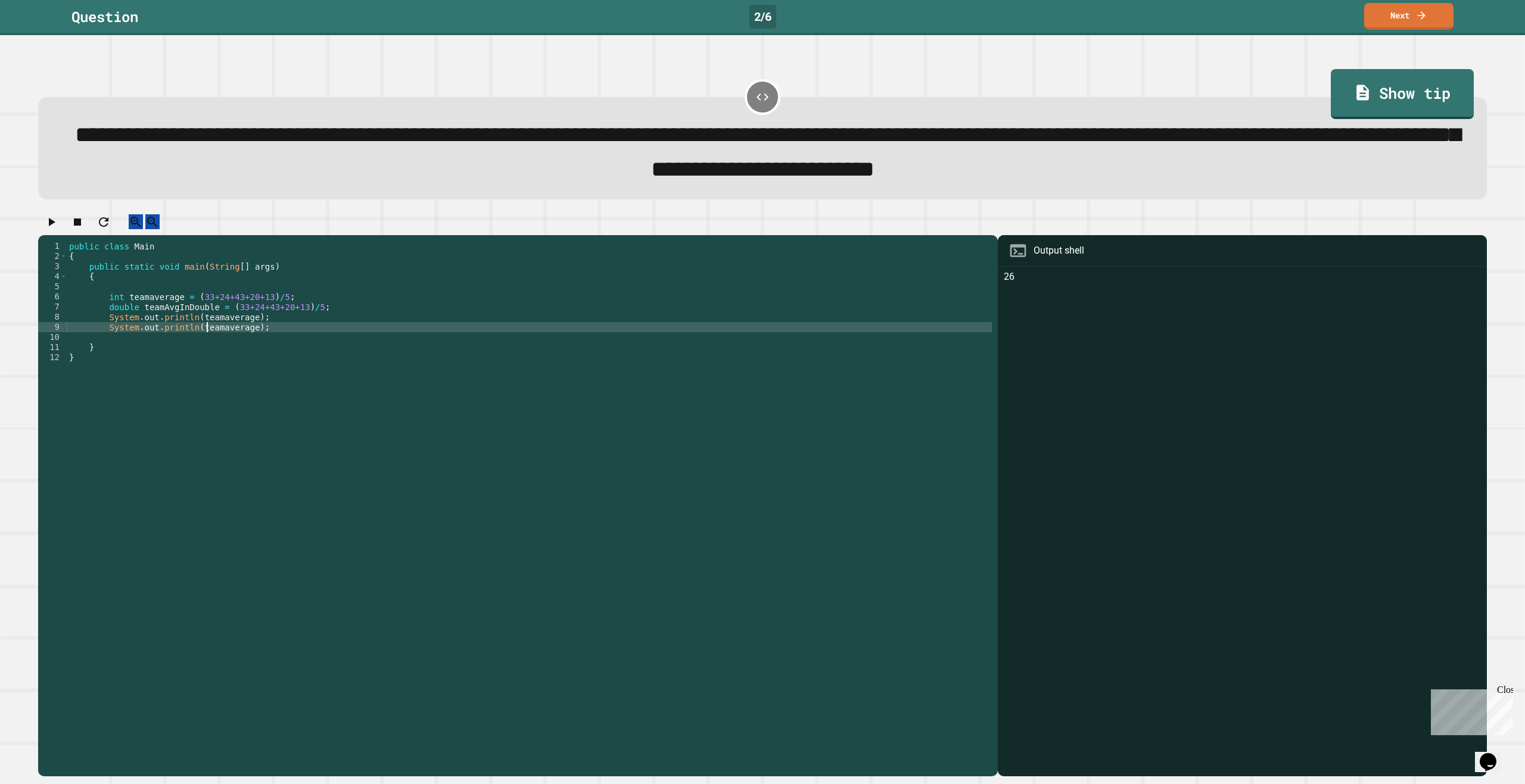
click at [207, 347] on div "public class Main { public static void main ( String [ ] args ) { int teamavera…" at bounding box center [529, 494] width 925 height 507
paste textarea "****"
type textarea "**********"
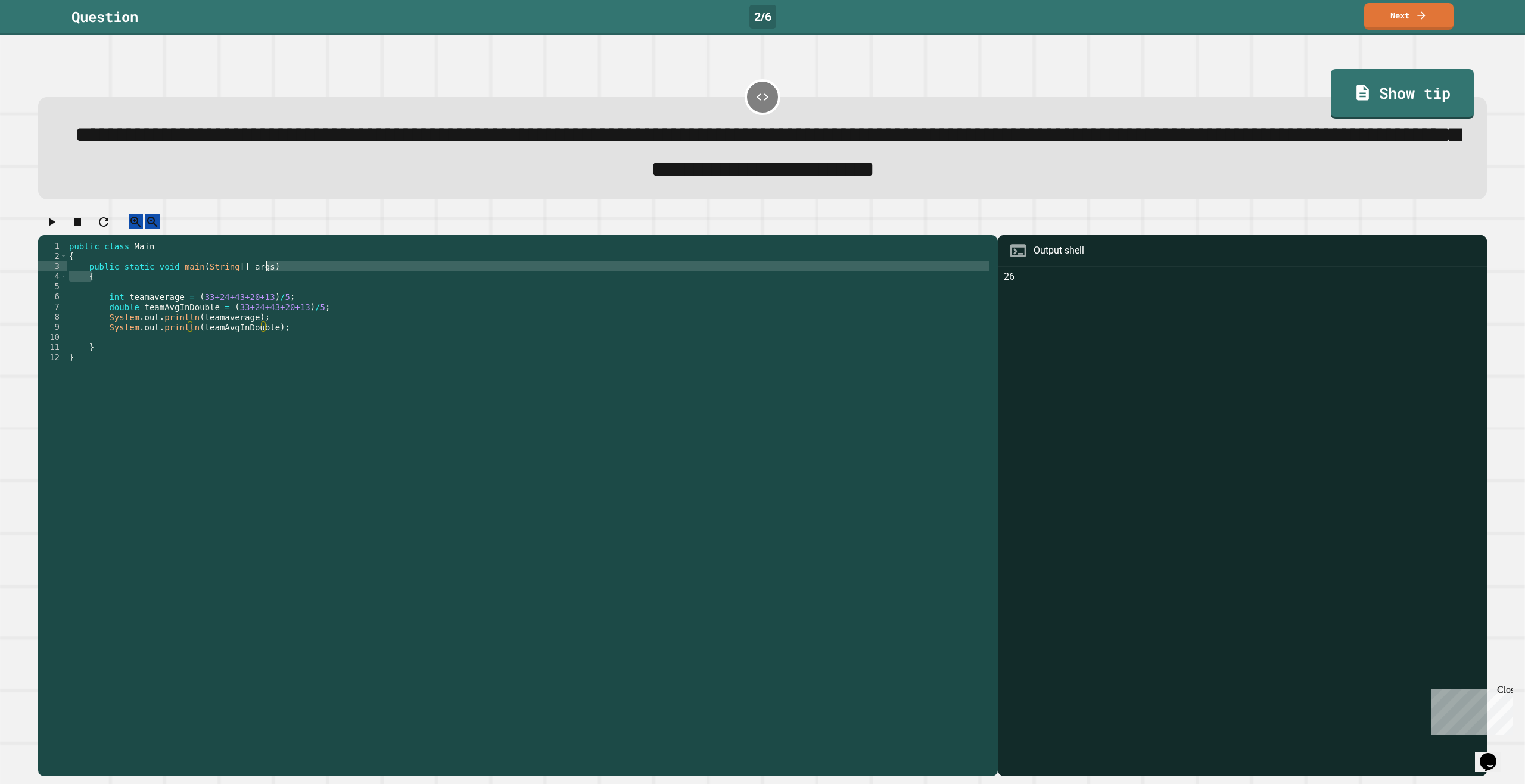
drag, startPoint x: 272, startPoint y: 279, endPoint x: 334, endPoint y: 315, distance: 71.7
click at [300, 291] on div "public class Main { public static void main ( String [ ] args ) { int teamavera…" at bounding box center [529, 494] width 925 height 507
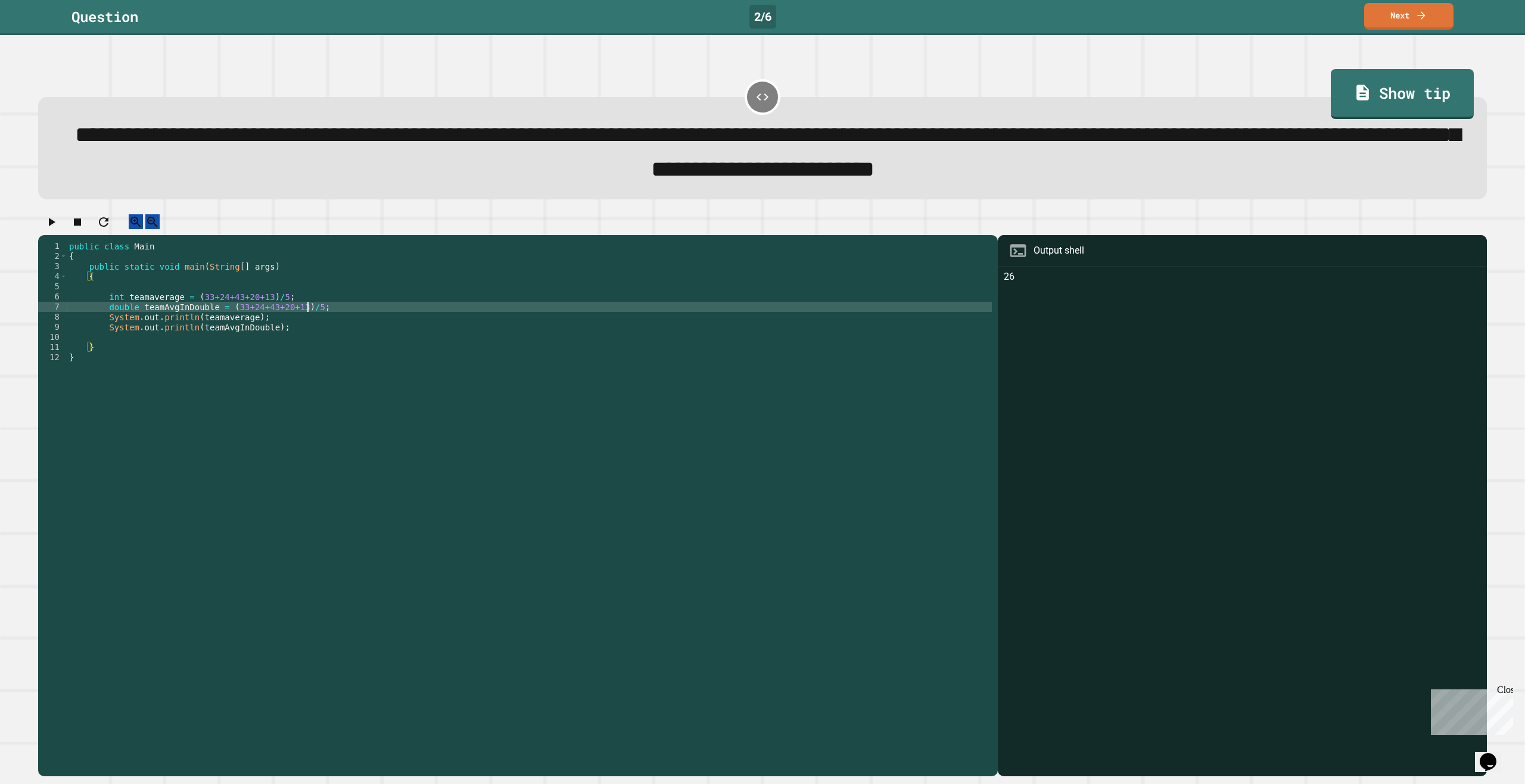
click at [337, 325] on div "public class Main { public static void main ( String [ ] args ) { int teamavera…" at bounding box center [529, 494] width 925 height 507
click at [299, 348] on div "public class Main { public static void main ( String [ ] args ) { int teamavera…" at bounding box center [529, 494] width 925 height 507
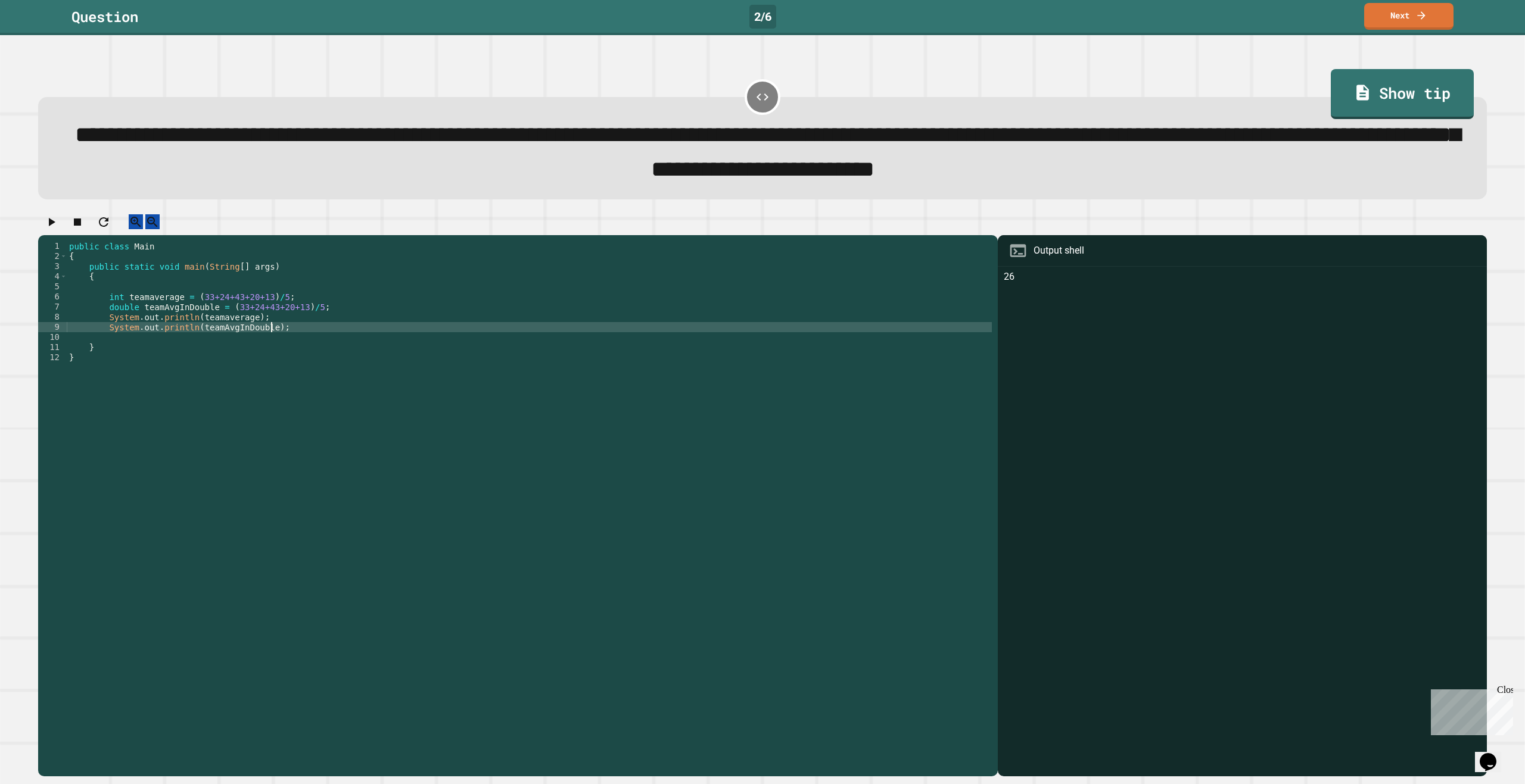
click at [291, 338] on div "public class Main { public static void main ( String [ ] args ) { int teamavera…" at bounding box center [529, 494] width 925 height 507
drag, startPoint x: 283, startPoint y: 344, endPoint x: 133, endPoint y: 351, distance: 150.2
click at [108, 346] on div "public class Main { public static void main ( String [ ] args ) { int teamavera…" at bounding box center [529, 494] width 925 height 507
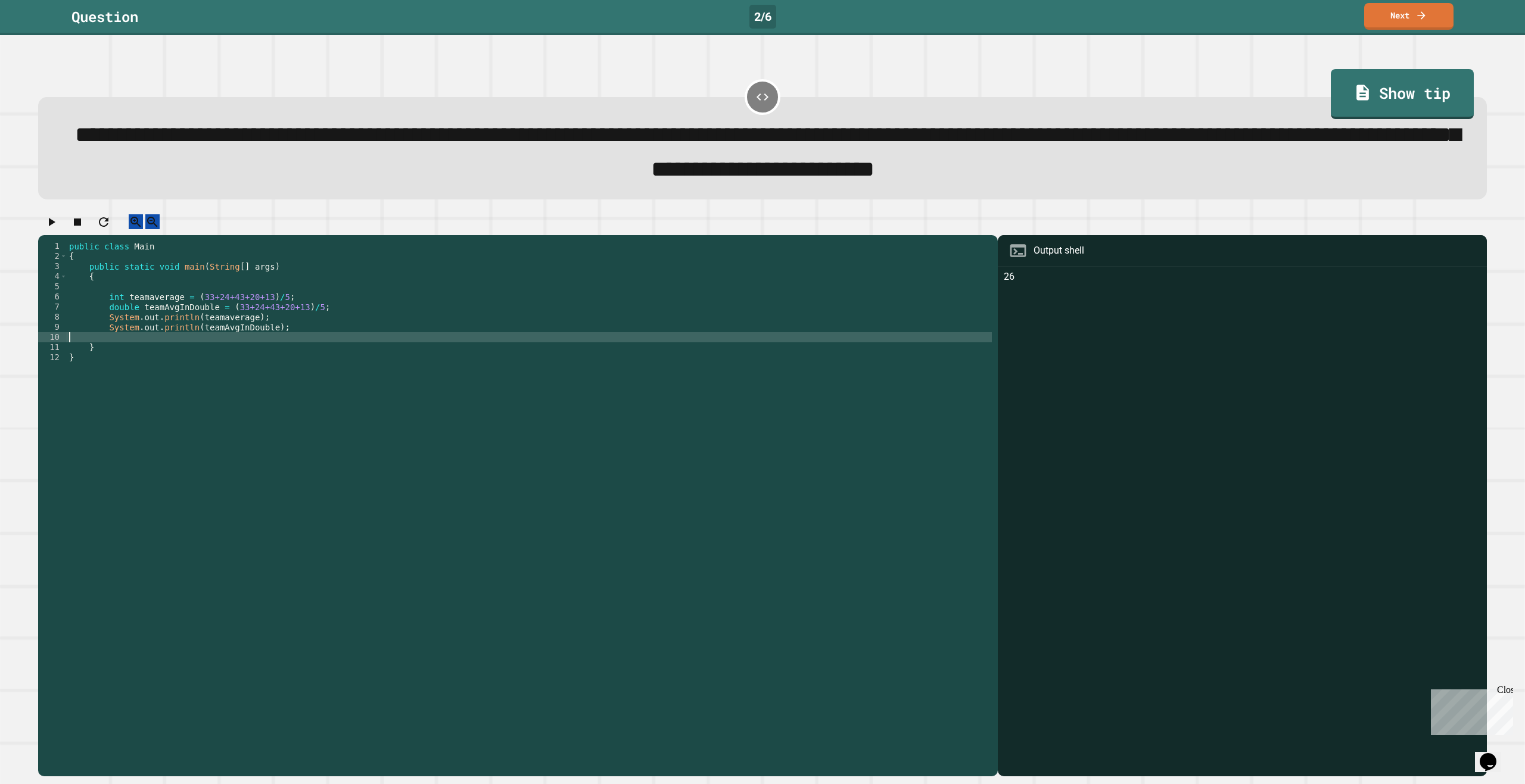
click at [305, 349] on div "public class Main { public static void main ( String [ ] args ) { int teamavera…" at bounding box center [529, 494] width 925 height 507
click at [301, 346] on div "public class Main { public static void main ( String [ ] args ) { int teamavera…" at bounding box center [529, 494] width 925 height 507
paste textarea "**********"
click at [263, 352] on div "public class Main { public static void main ( String [ ] args ) { int teamavera…" at bounding box center [529, 494] width 925 height 507
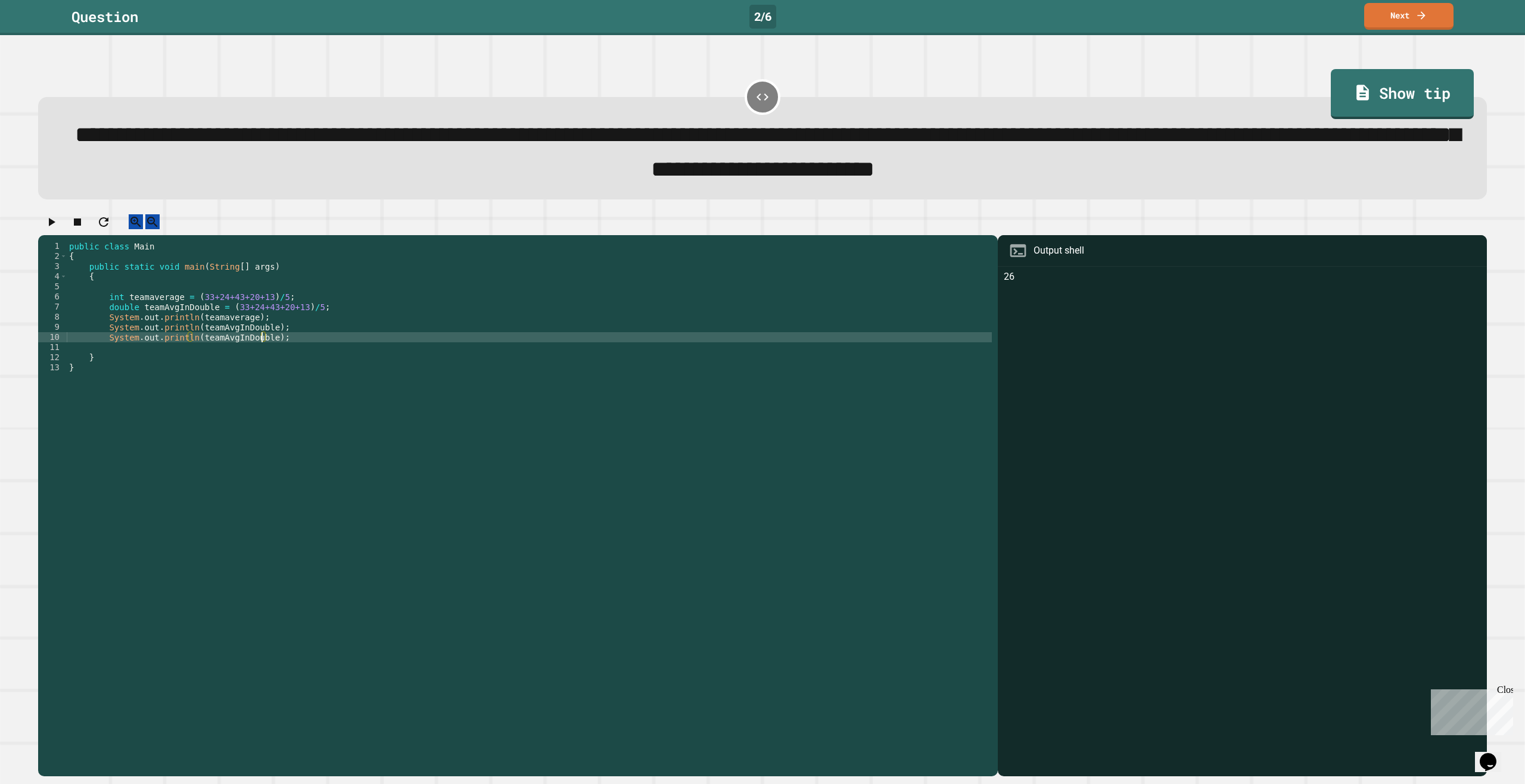
click at [282, 354] on div "public class Main { public static void main ( String [ ] args ) { int teamavera…" at bounding box center [529, 494] width 925 height 507
click at [100, 354] on div "public class Main { public static void main ( String [ ] args ) { int teamavera…" at bounding box center [529, 494] width 925 height 507
click at [56, 229] on icon "button" at bounding box center [51, 222] width 14 height 14
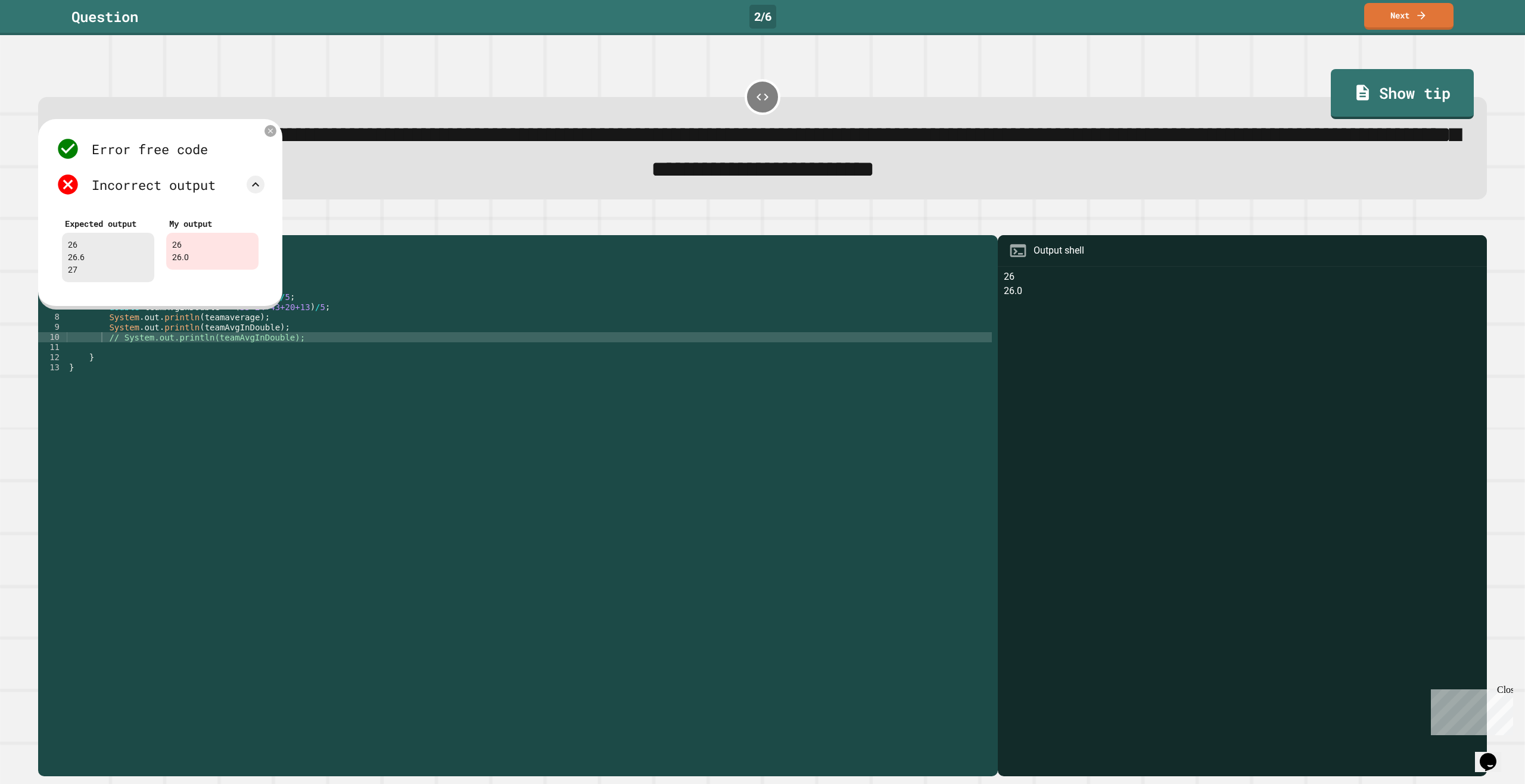
click at [372, 313] on div "public class Main { public static void main ( String [ ] args ) { int teamavera…" at bounding box center [529, 494] width 925 height 507
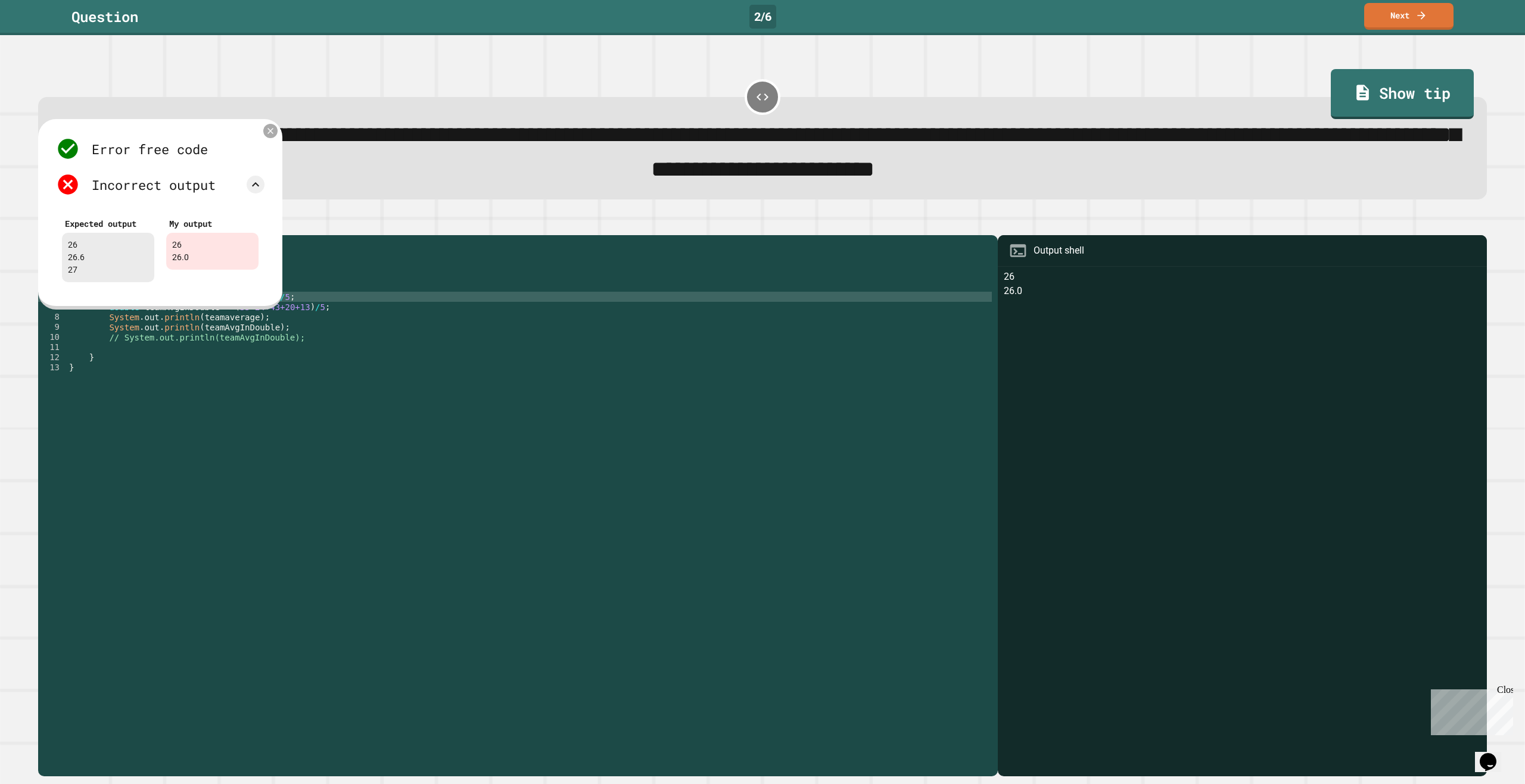
drag, startPoint x: 270, startPoint y: 140, endPoint x: 258, endPoint y: 168, distance: 30.5
click at [270, 137] on icon at bounding box center [271, 132] width 10 height 10
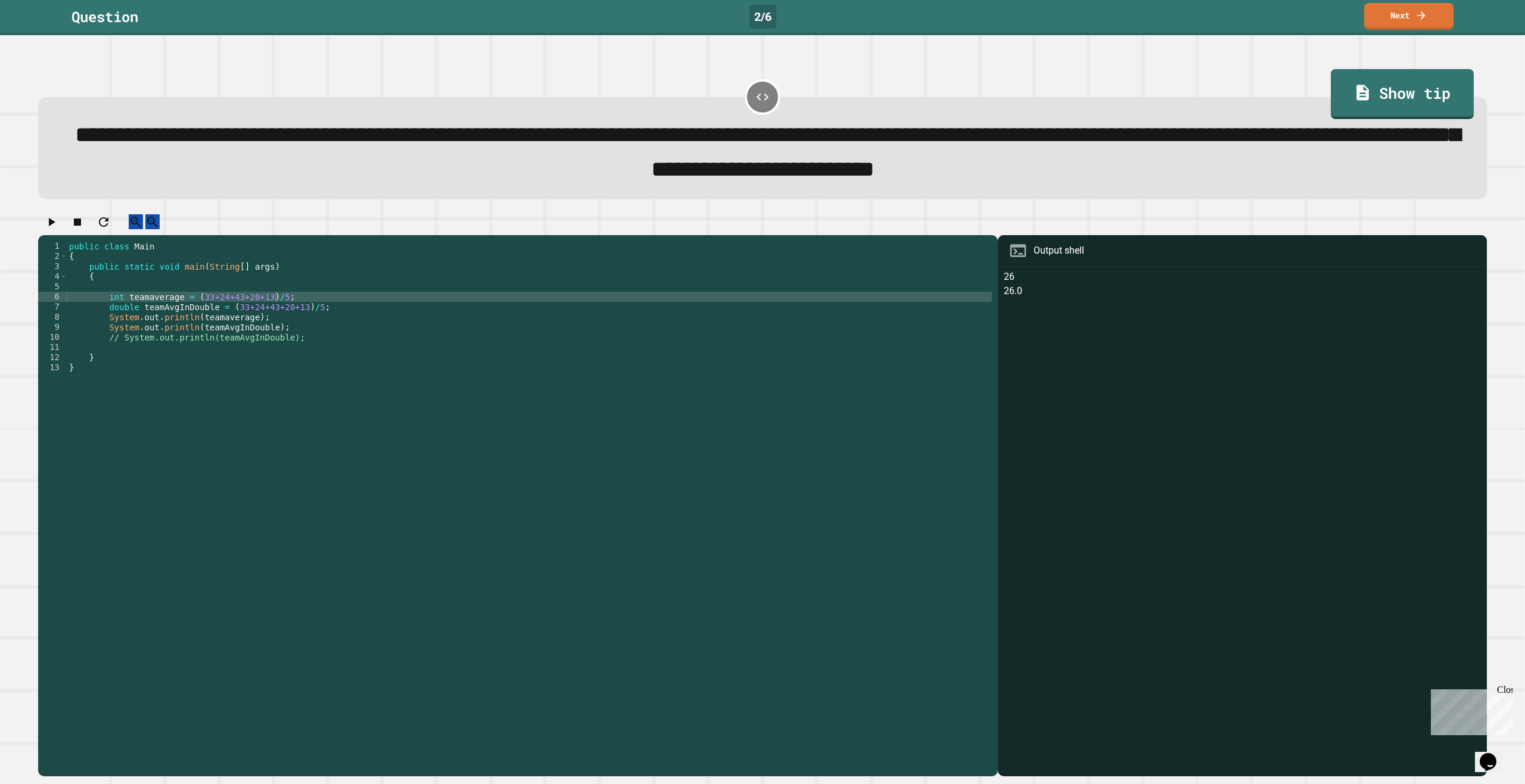
click at [305, 324] on div "public class Main { public static void main ( String [ ] args ) { int teamavera…" at bounding box center [529, 494] width 925 height 507
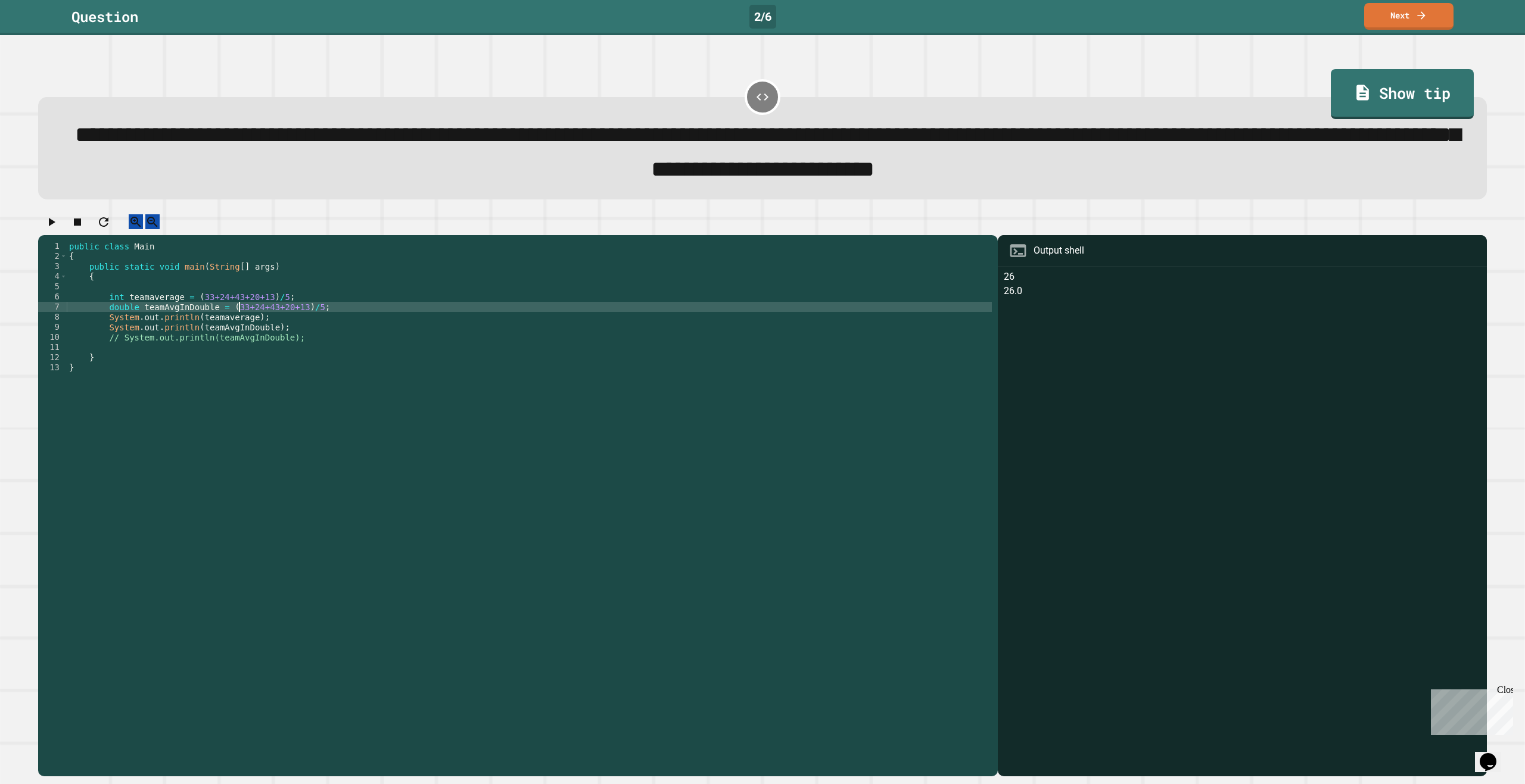
click at [238, 319] on div "public class Main { public static void main ( String [ ] args ) { int teamavera…" at bounding box center [529, 494] width 925 height 507
click at [301, 323] on div "public class Main { public static void main ( String [ ] args ) { int teamavera…" at bounding box center [529, 494] width 925 height 507
click at [306, 324] on div "public class Main { public static void main ( String [ ] args ) { int teamavera…" at bounding box center [529, 494] width 925 height 507
click at [304, 325] on div "public class Main { public static void main ( String [ ] args ) { int teamavera…" at bounding box center [529, 494] width 925 height 507
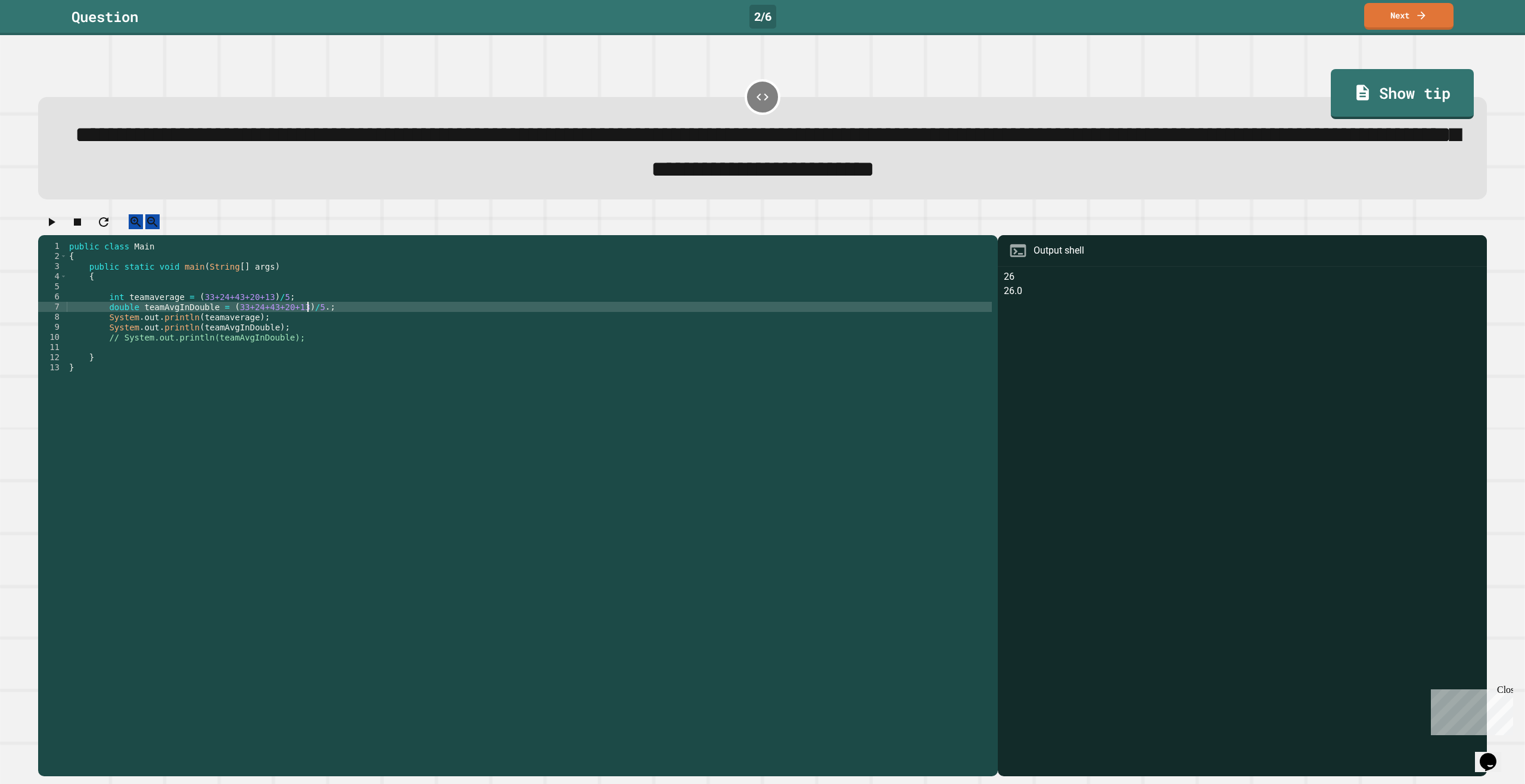
type textarea "**********"
drag, startPoint x: 331, startPoint y: 327, endPoint x: 107, endPoint y: 326, distance: 224.0
click at [107, 326] on div "public class Main { public static void main ( String [ ] args ) { int teamavera…" at bounding box center [529, 494] width 925 height 507
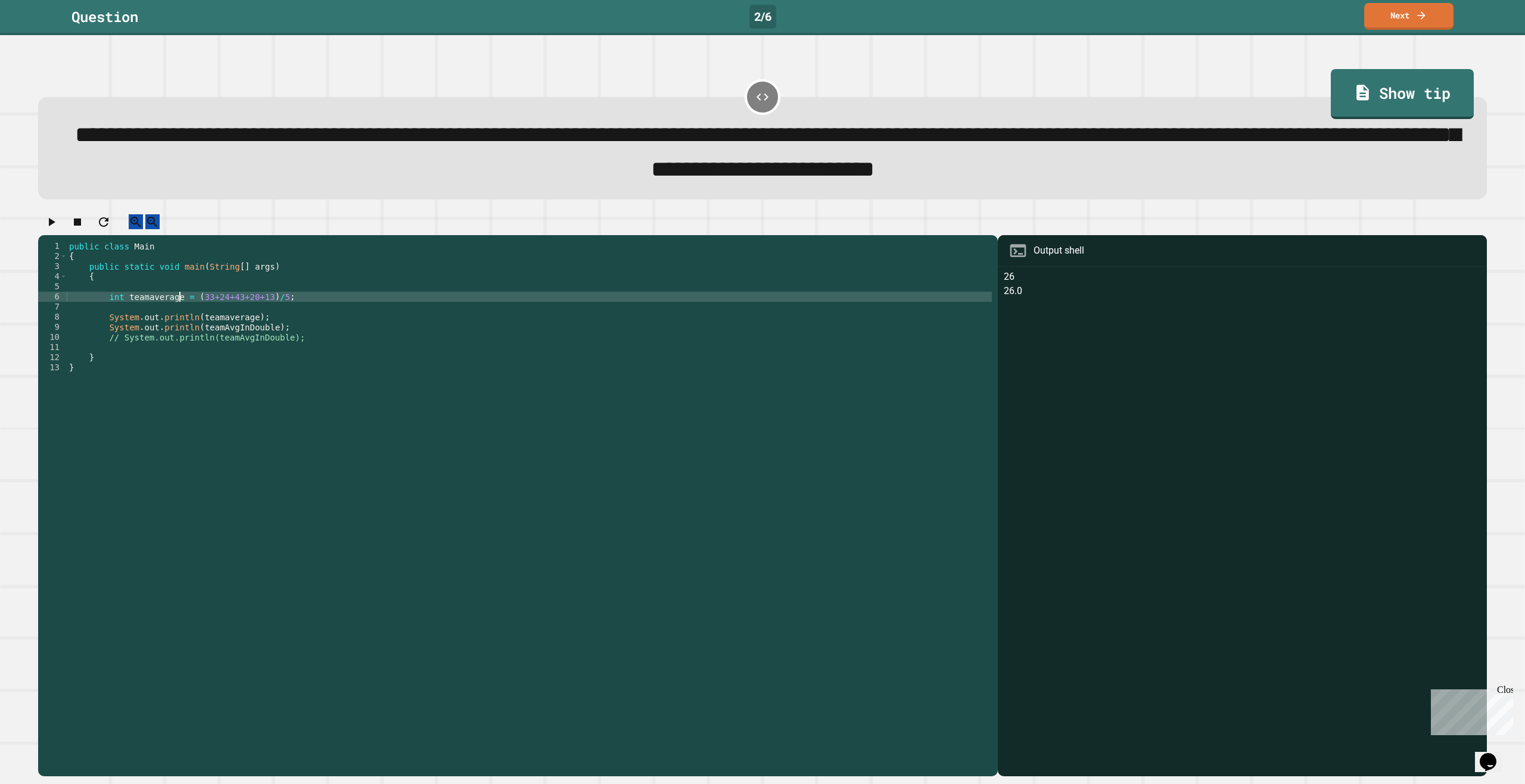
click at [180, 313] on div "public class Main { public static void main ( String [ ] args ) { int teamavera…" at bounding box center [529, 494] width 925 height 507
click at [185, 315] on div "public class Main { public static void main ( String [ ] args ) { int teamavera…" at bounding box center [529, 494] width 925 height 507
click at [188, 315] on div "public class Main { public static void main ( String [ ] args ) { int teamavera…" at bounding box center [529, 494] width 925 height 507
click at [271, 314] on div "public class Main { public static void main ( String [ ] args ) { int teamavera…" at bounding box center [529, 494] width 925 height 507
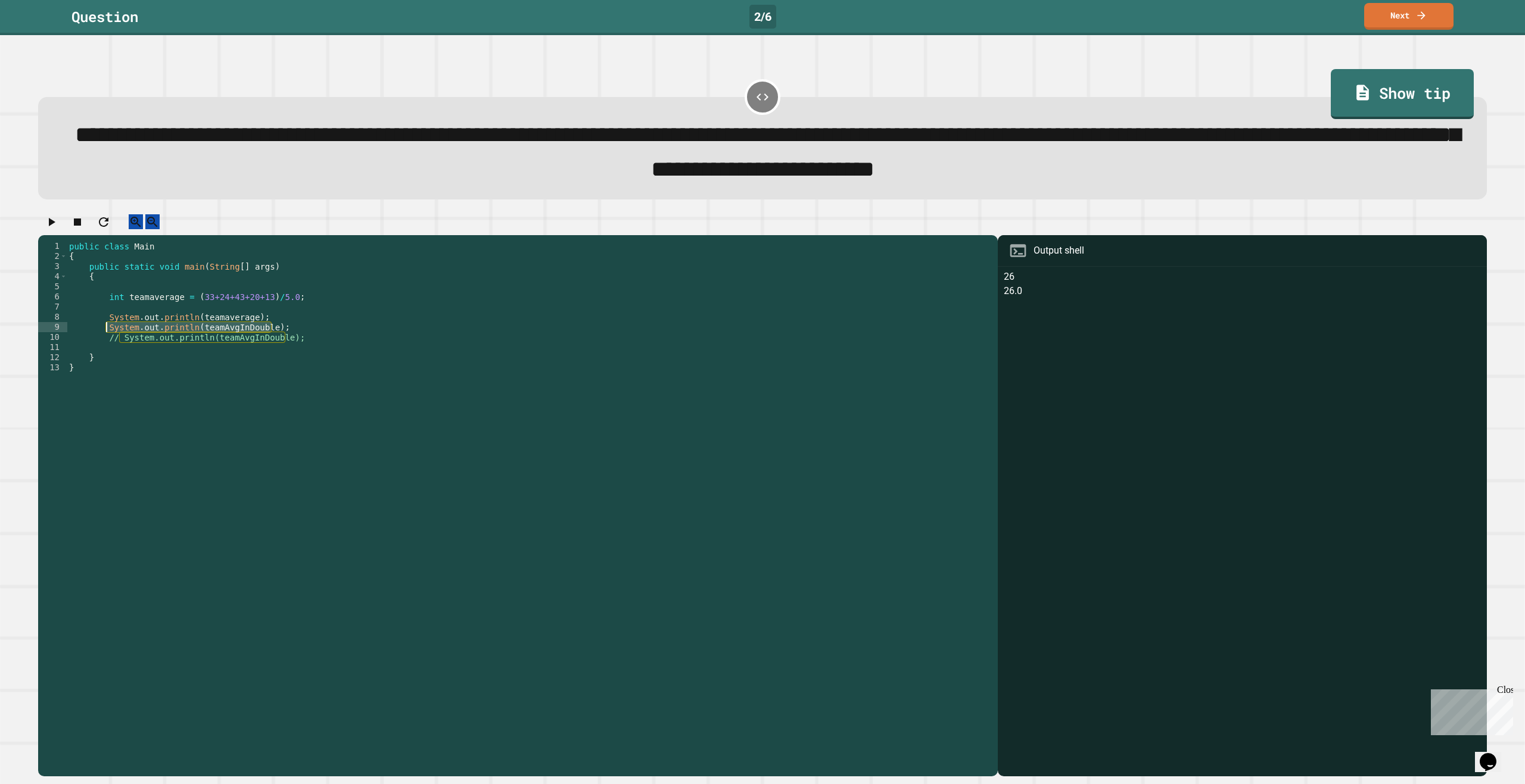
drag, startPoint x: 274, startPoint y: 346, endPoint x: 107, endPoint y: 345, distance: 167.0
click at [107, 345] on div "public class Main { public static void main ( String [ ] args ) { int teamavera…" at bounding box center [529, 494] width 925 height 507
type textarea "**********"
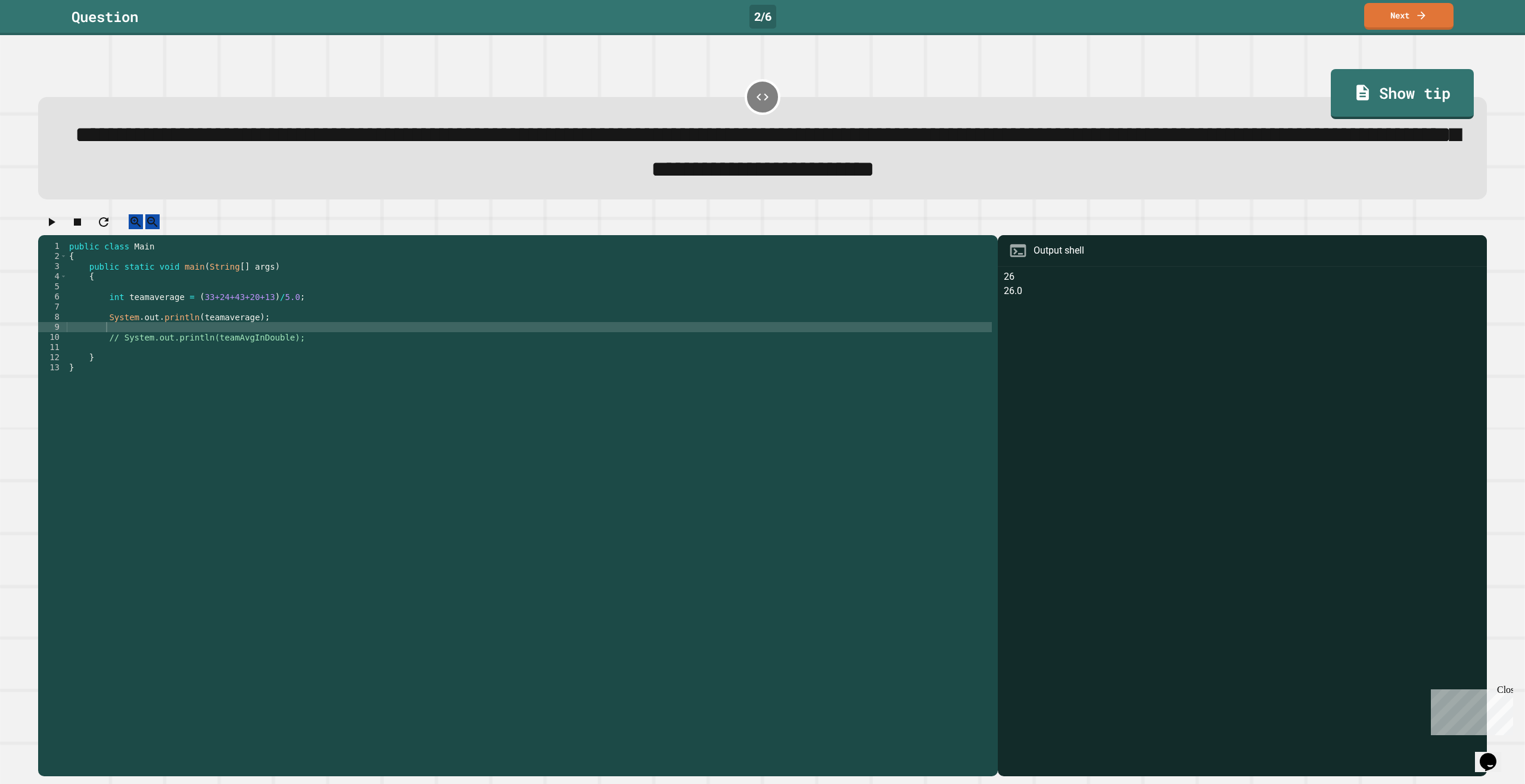
click at [54, 226] on icon "button" at bounding box center [52, 222] width 7 height 8
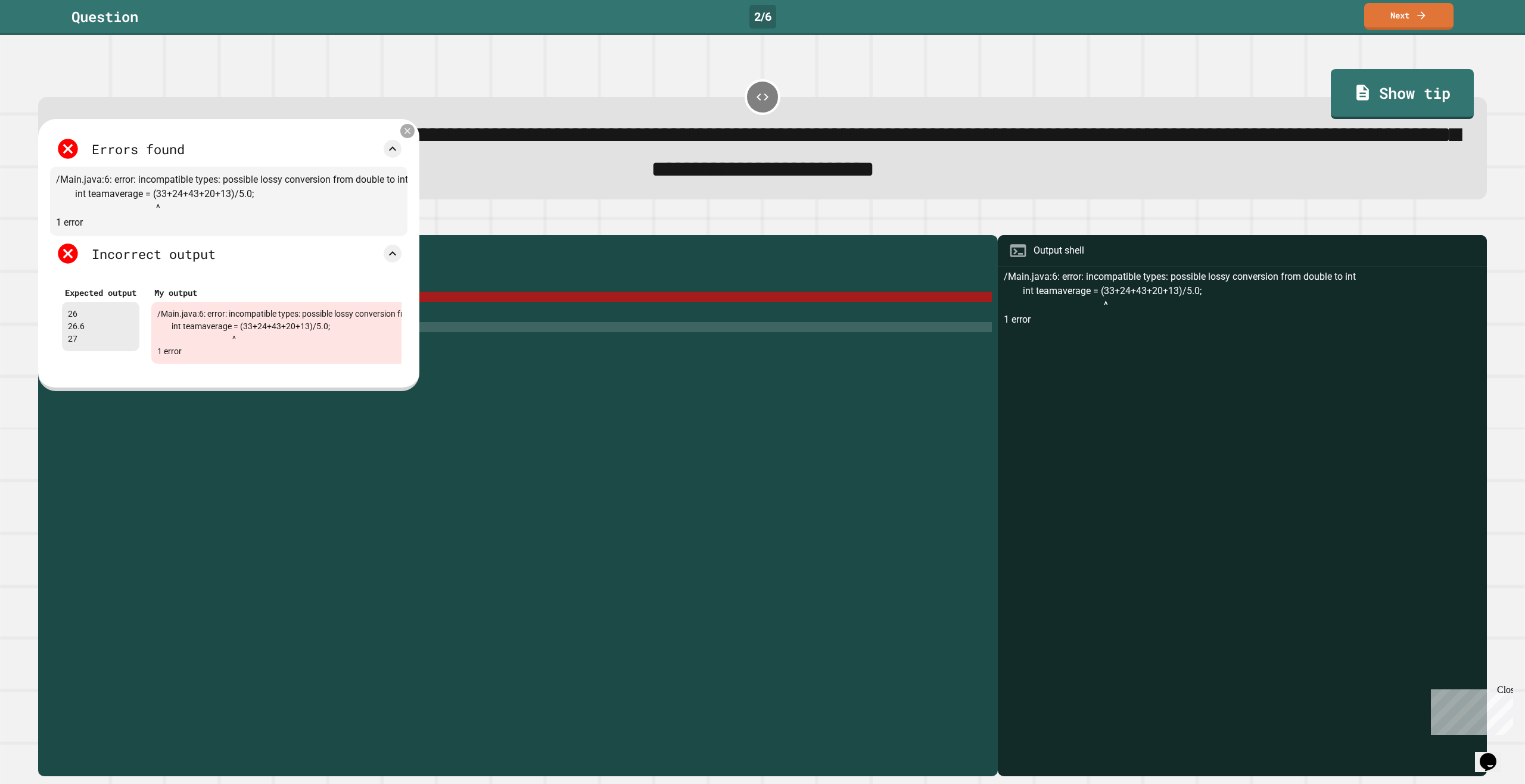
click at [411, 136] on icon at bounding box center [407, 132] width 10 height 10
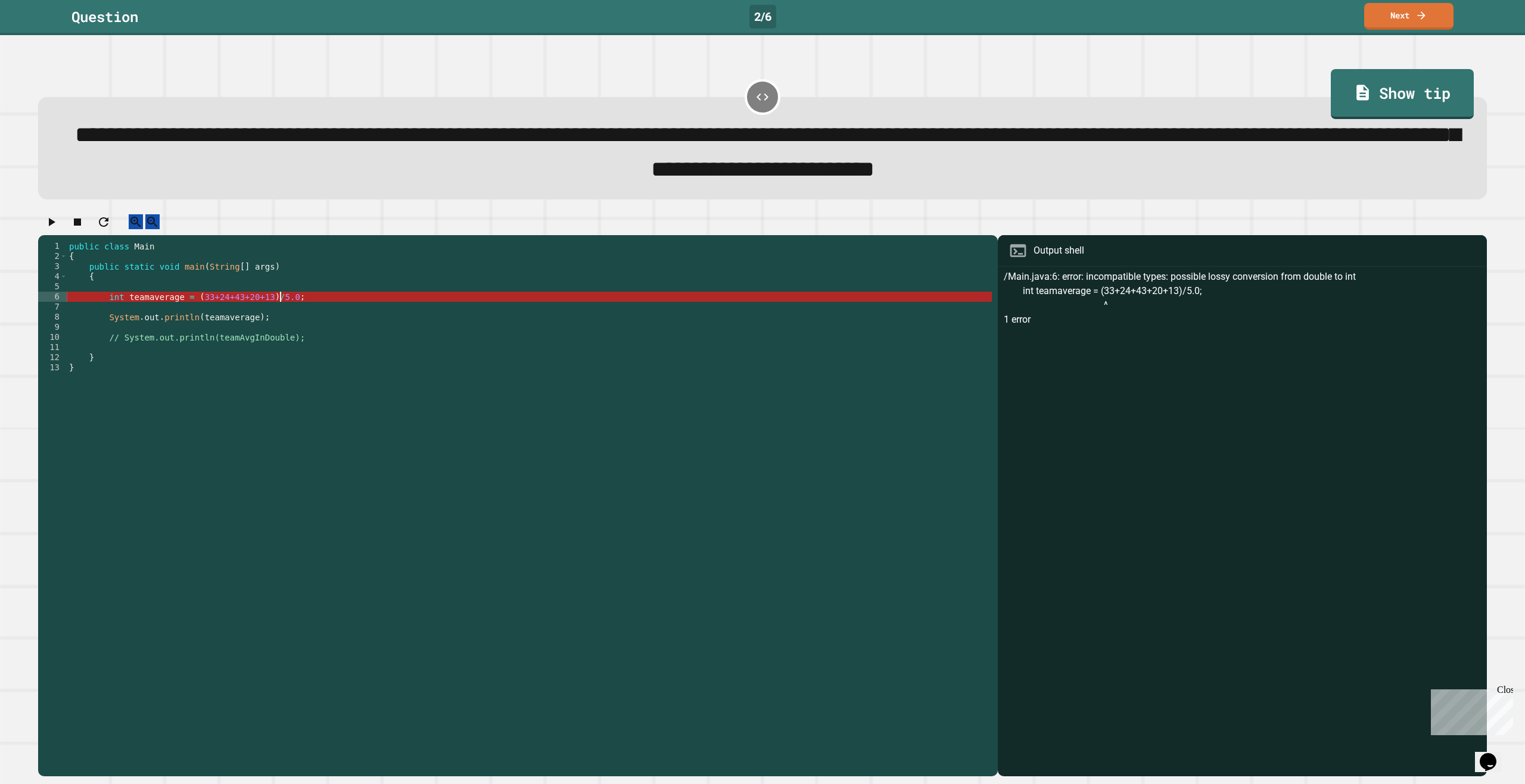
click at [279, 312] on div "public class Main { public static void main ( String [ ] args ) { int teamavera…" at bounding box center [529, 494] width 925 height 507
drag, startPoint x: 467, startPoint y: 185, endPoint x: 380, endPoint y: 183, distance: 87.0
click at [380, 180] on span "**********" at bounding box center [767, 152] width 1385 height 57
click at [454, 200] on div "**********" at bounding box center [762, 148] width 1449 height 103
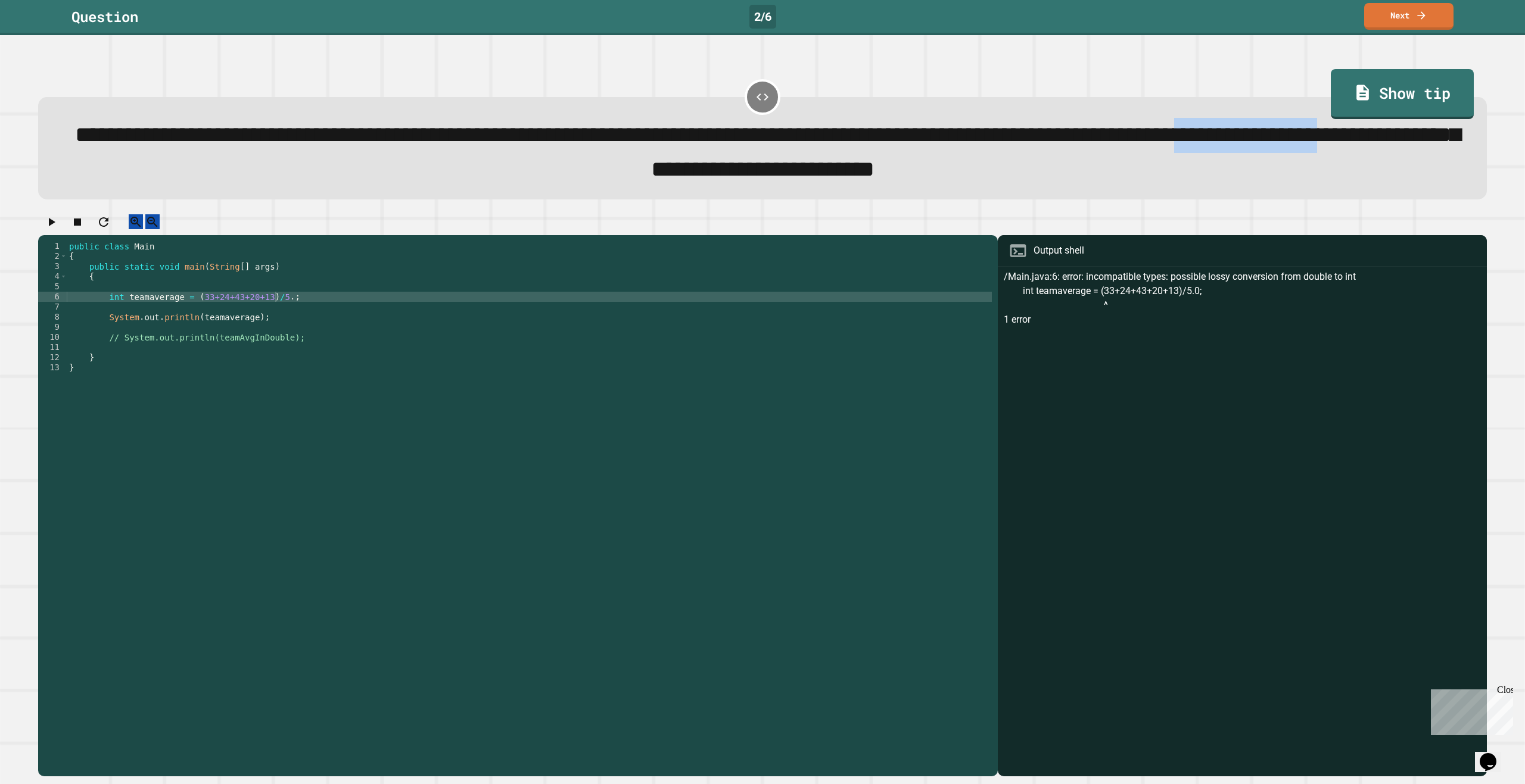
drag, startPoint x: 512, startPoint y: 181, endPoint x: 723, endPoint y: 189, distance: 211.2
click at [723, 180] on span "**********" at bounding box center [767, 152] width 1385 height 57
click at [729, 180] on span "**********" at bounding box center [767, 152] width 1385 height 57
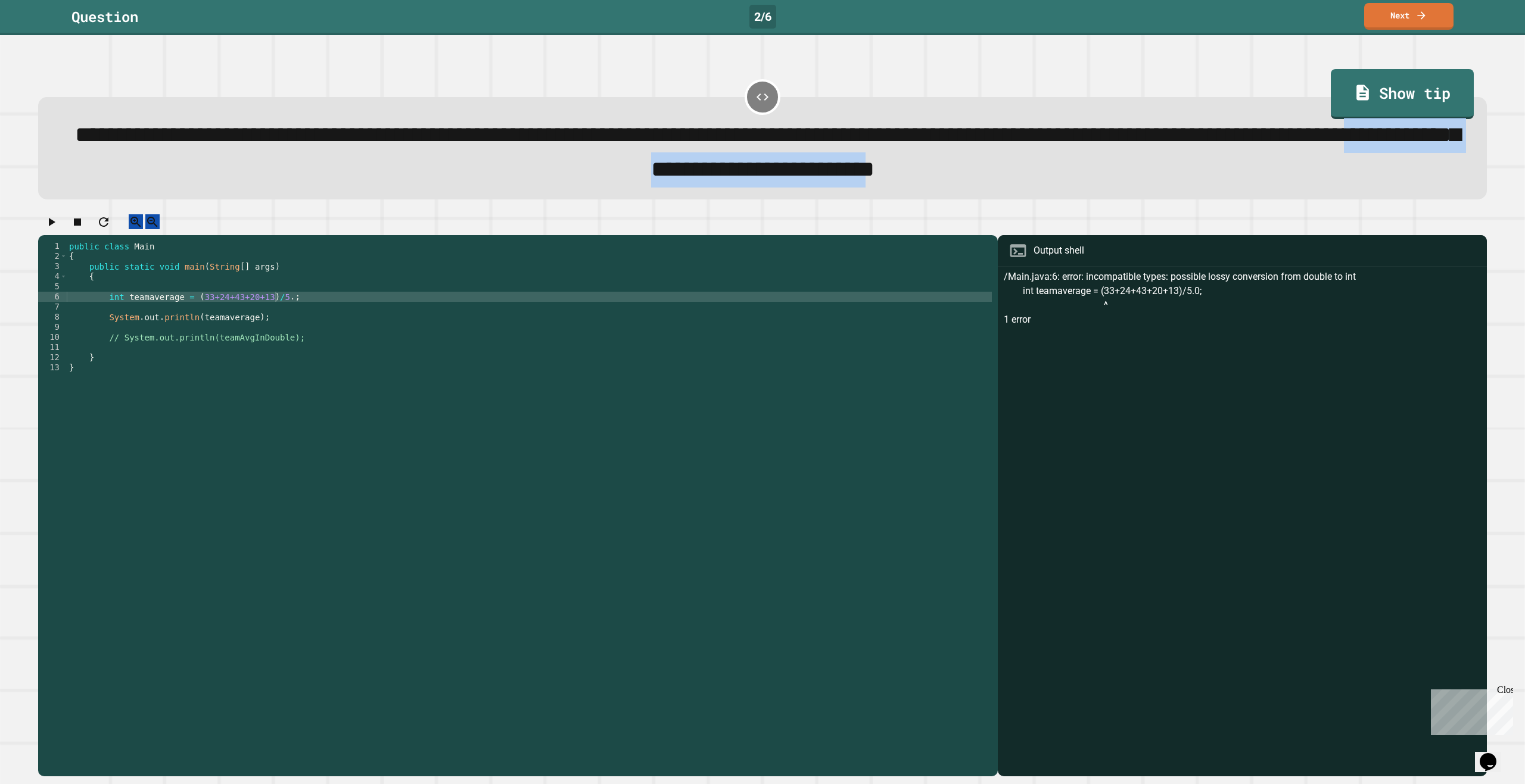
drag, startPoint x: 765, startPoint y: 176, endPoint x: 1275, endPoint y: 170, distance: 510.0
click at [1275, 170] on span "**********" at bounding box center [767, 152] width 1385 height 57
click at [114, 316] on div "public class Main { public static void main ( String [ ] args ) { int teamavera…" at bounding box center [529, 494] width 925 height 507
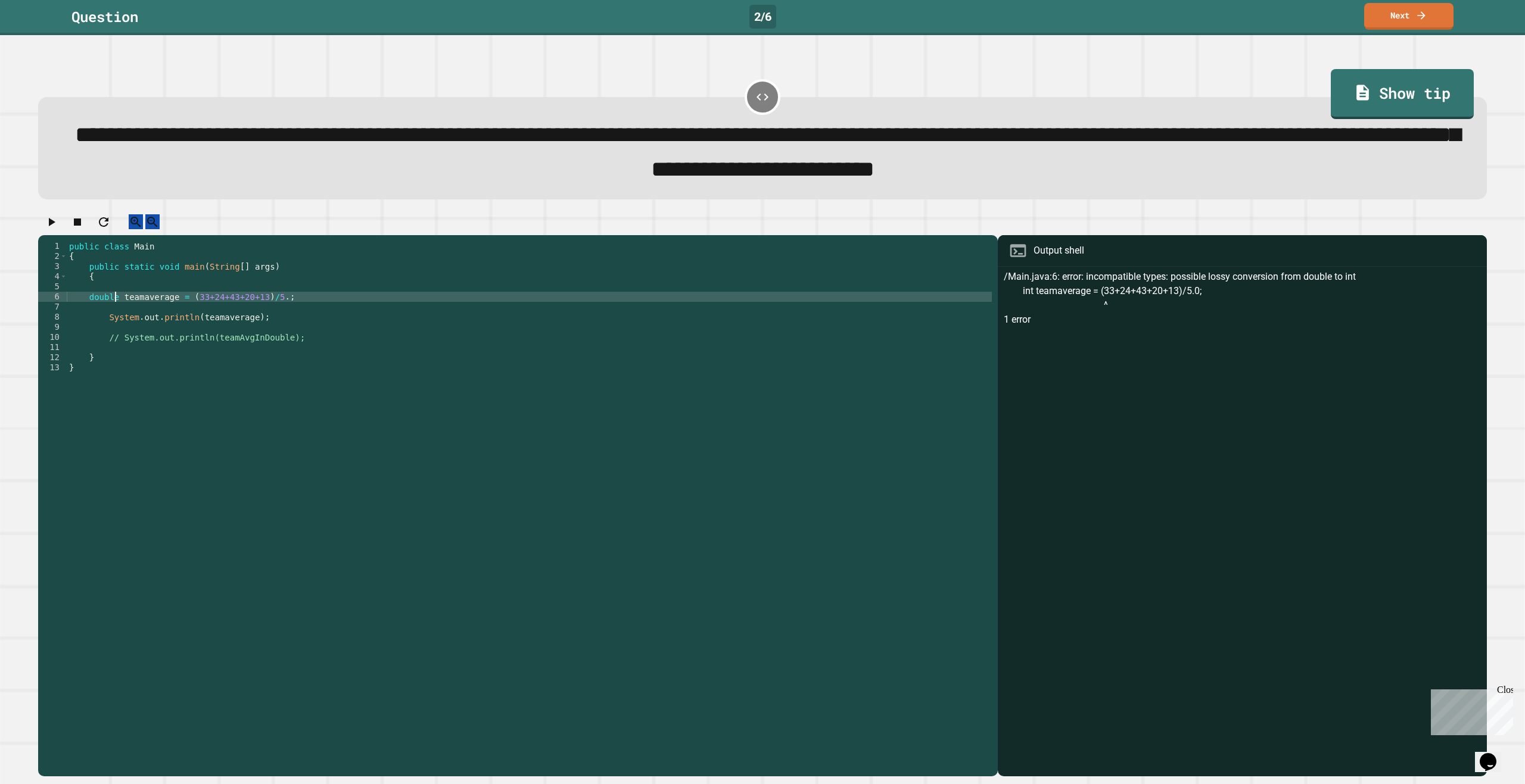
click at [271, 315] on div "public class Main { public static void main ( String [ ] args ) { double teamav…" at bounding box center [529, 494] width 925 height 507
click at [54, 226] on icon "button" at bounding box center [52, 222] width 7 height 8
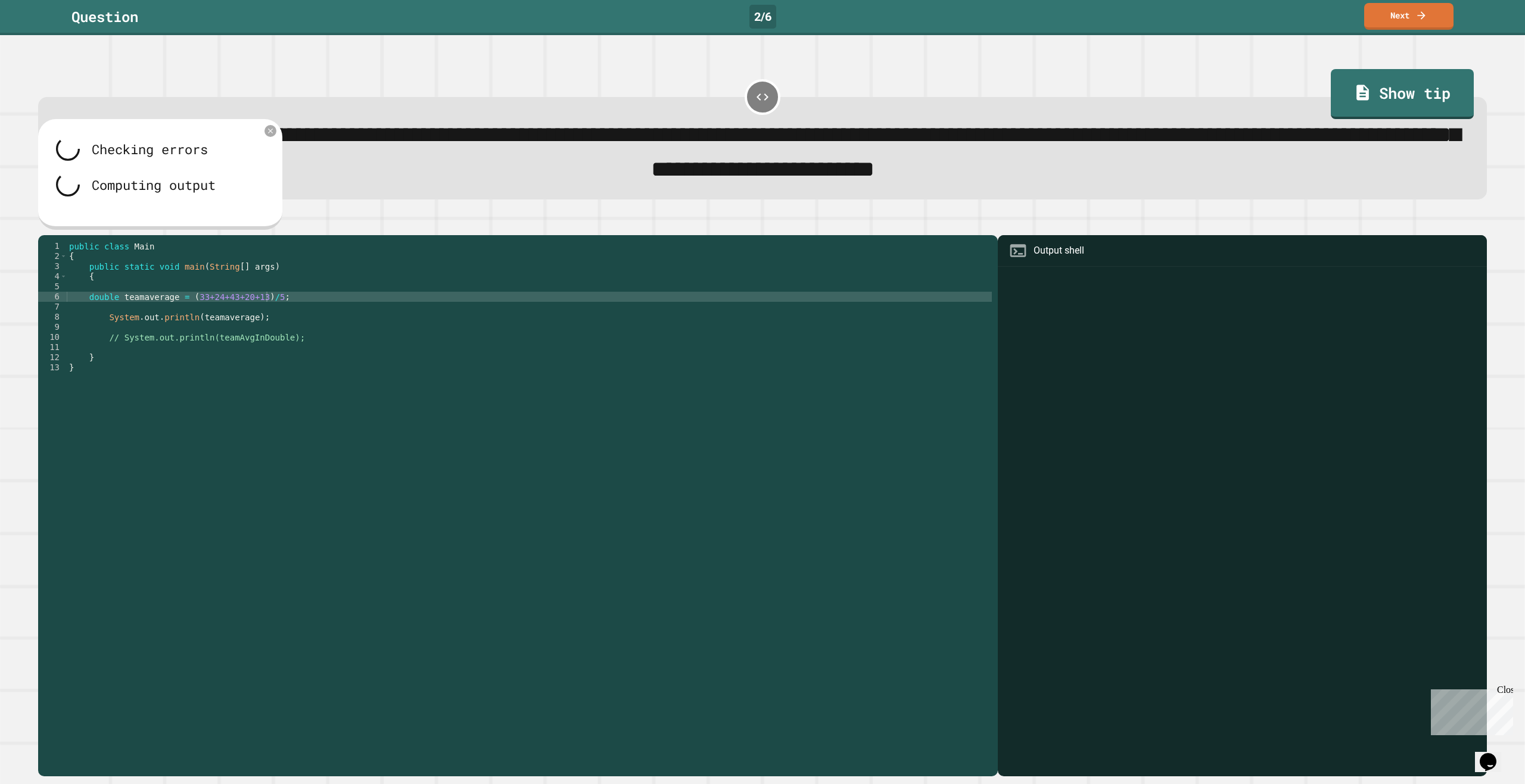
scroll to position [0, 2]
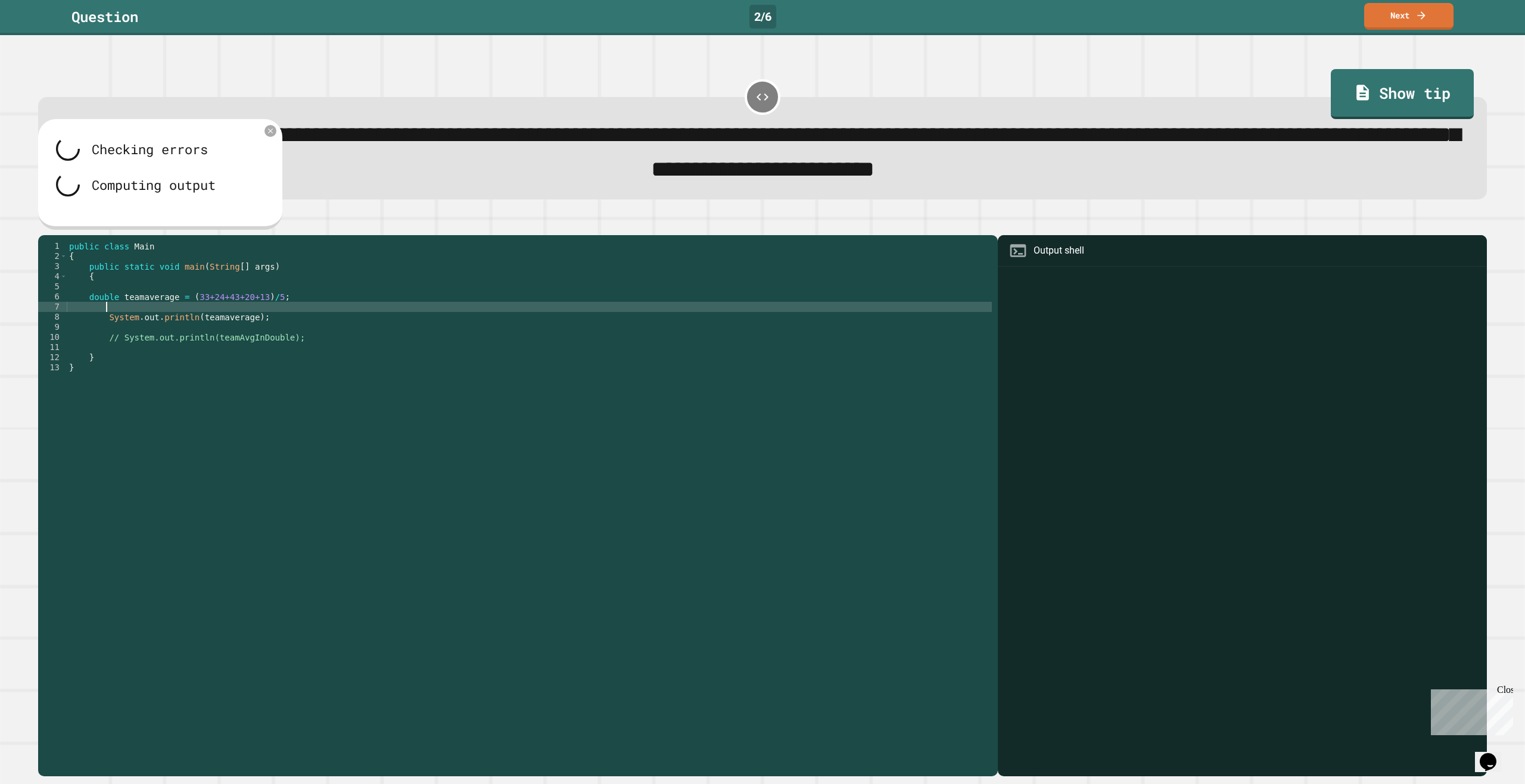
click at [179, 322] on div "public class Main { public static void main ( String [ ] args ) { double teamav…" at bounding box center [529, 494] width 925 height 507
click at [187, 313] on div "public class Main { public static void main ( String [ ] args ) { double teamav…" at bounding box center [529, 494] width 925 height 507
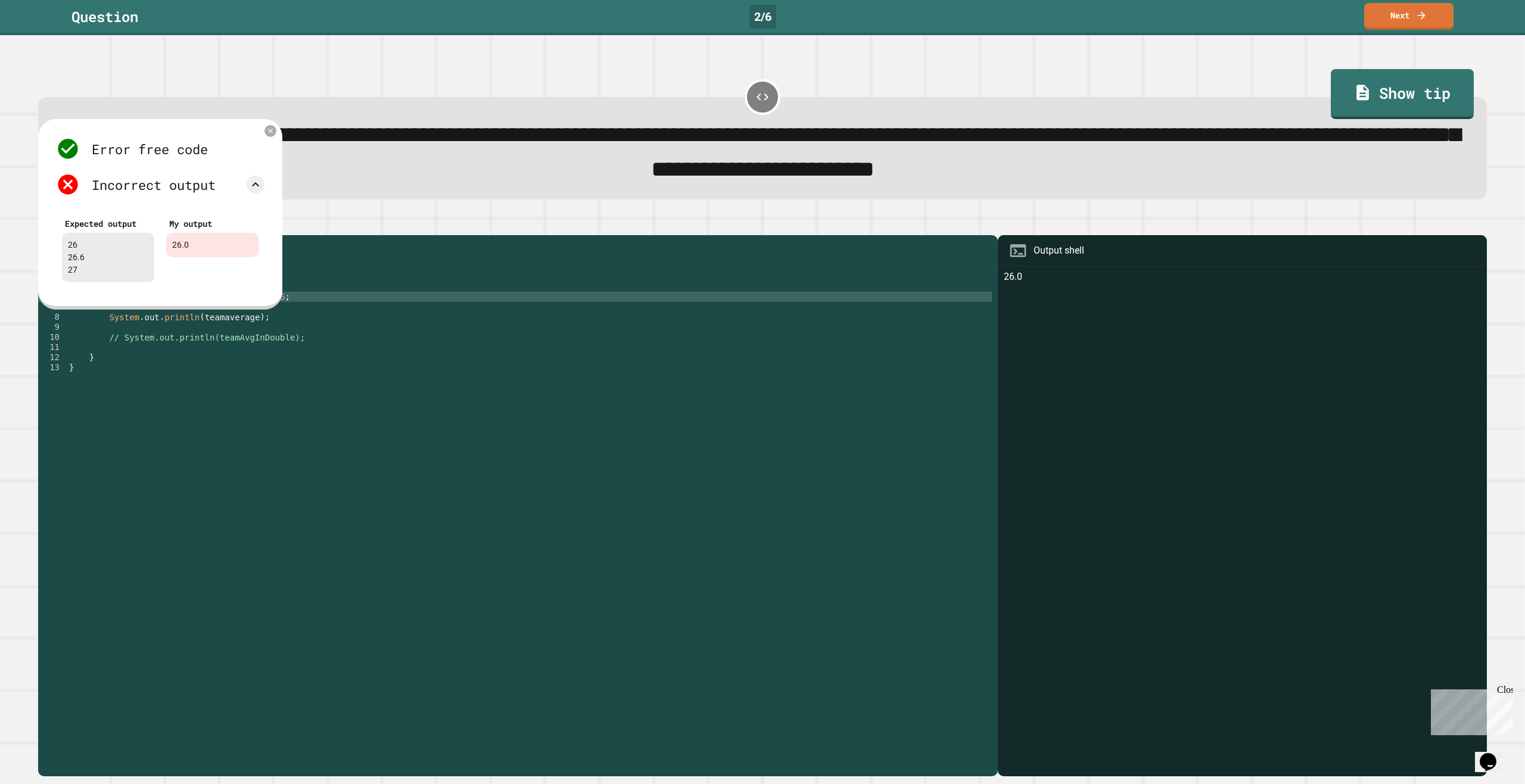
click at [262, 140] on div "Error free code 26.0 Incorrect output Expected output 26 26.6 27 My output 26.0" at bounding box center [160, 212] width 220 height 163
click at [271, 136] on icon at bounding box center [271, 132] width 10 height 10
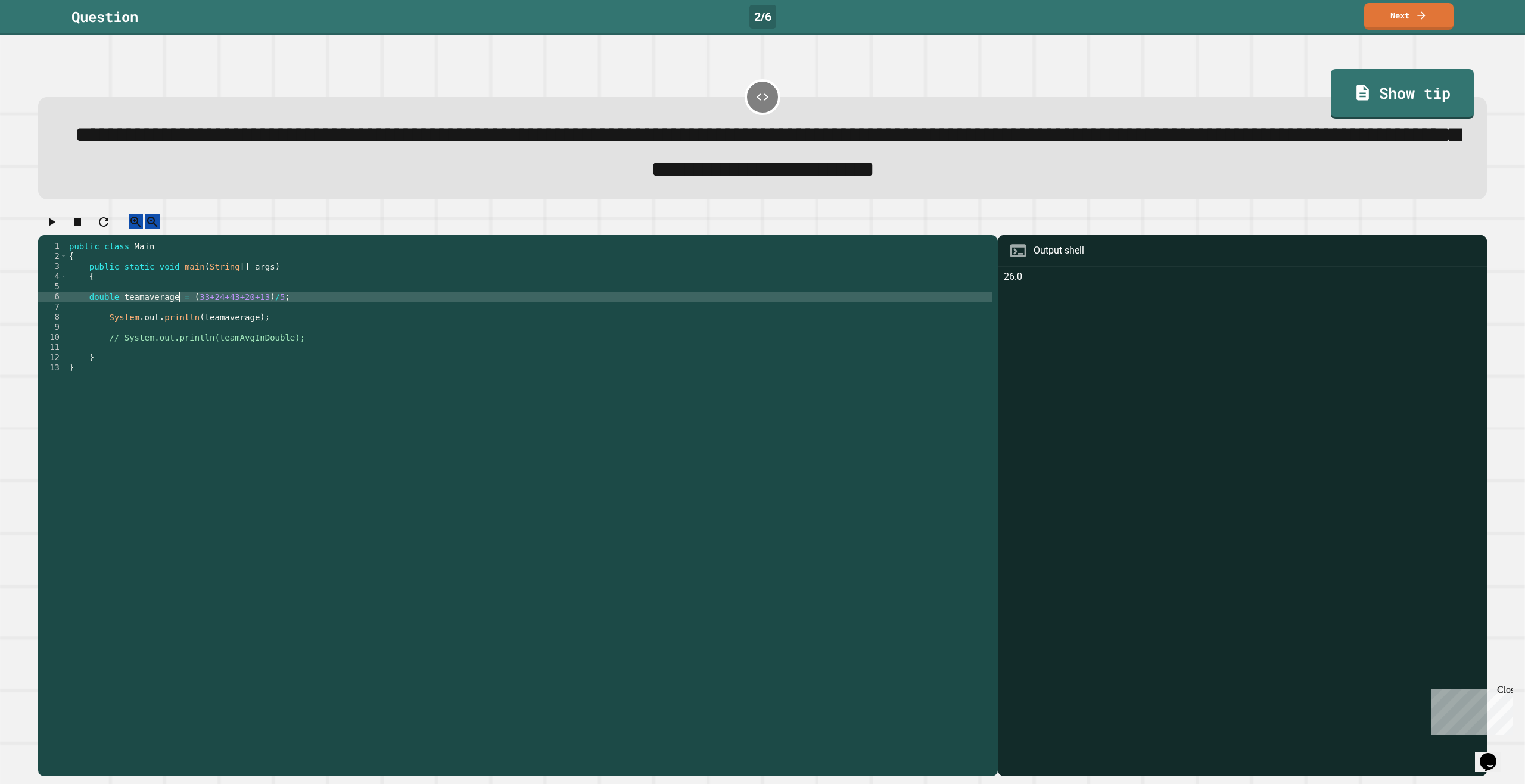
click at [180, 309] on div "public class Main { public static void main ( String [ ] args ) { double teamav…" at bounding box center [529, 494] width 925 height 507
click at [188, 310] on div "public class Main { public static void main ( String [ ] args ) { double teamav…" at bounding box center [529, 494] width 925 height 507
click at [183, 310] on div "public class Main { public static void main ( String [ ] args ) { double teamav…" at bounding box center [529, 494] width 925 height 507
drag, startPoint x: 219, startPoint y: 314, endPoint x: 185, endPoint y: 313, distance: 34.0
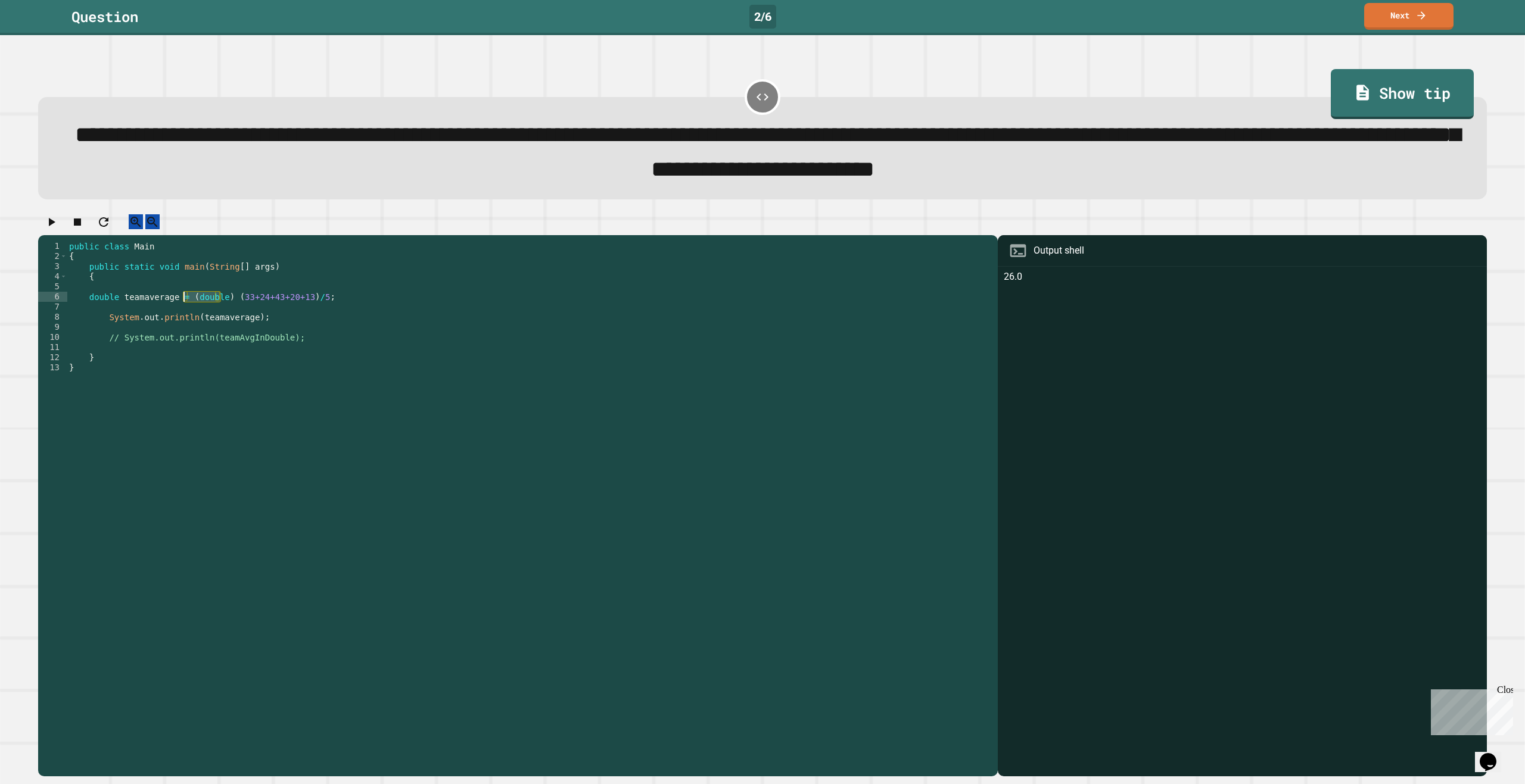
click at [185, 313] on div "public class Main { public static void main ( String [ ] args ) { double teamav…" at bounding box center [529, 494] width 925 height 507
click at [97, 311] on div "public class Main { public static void main ( String [ ] args ) { double teamav…" at bounding box center [529, 494] width 925 height 507
click at [99, 308] on div "public class Main { public static void main ( String [ ] args ) { double teamav…" at bounding box center [529, 483] width 925 height 486
click at [99, 308] on div "public class Main { public static void main ( String [ ] args ) { double teamav…" at bounding box center [529, 494] width 925 height 507
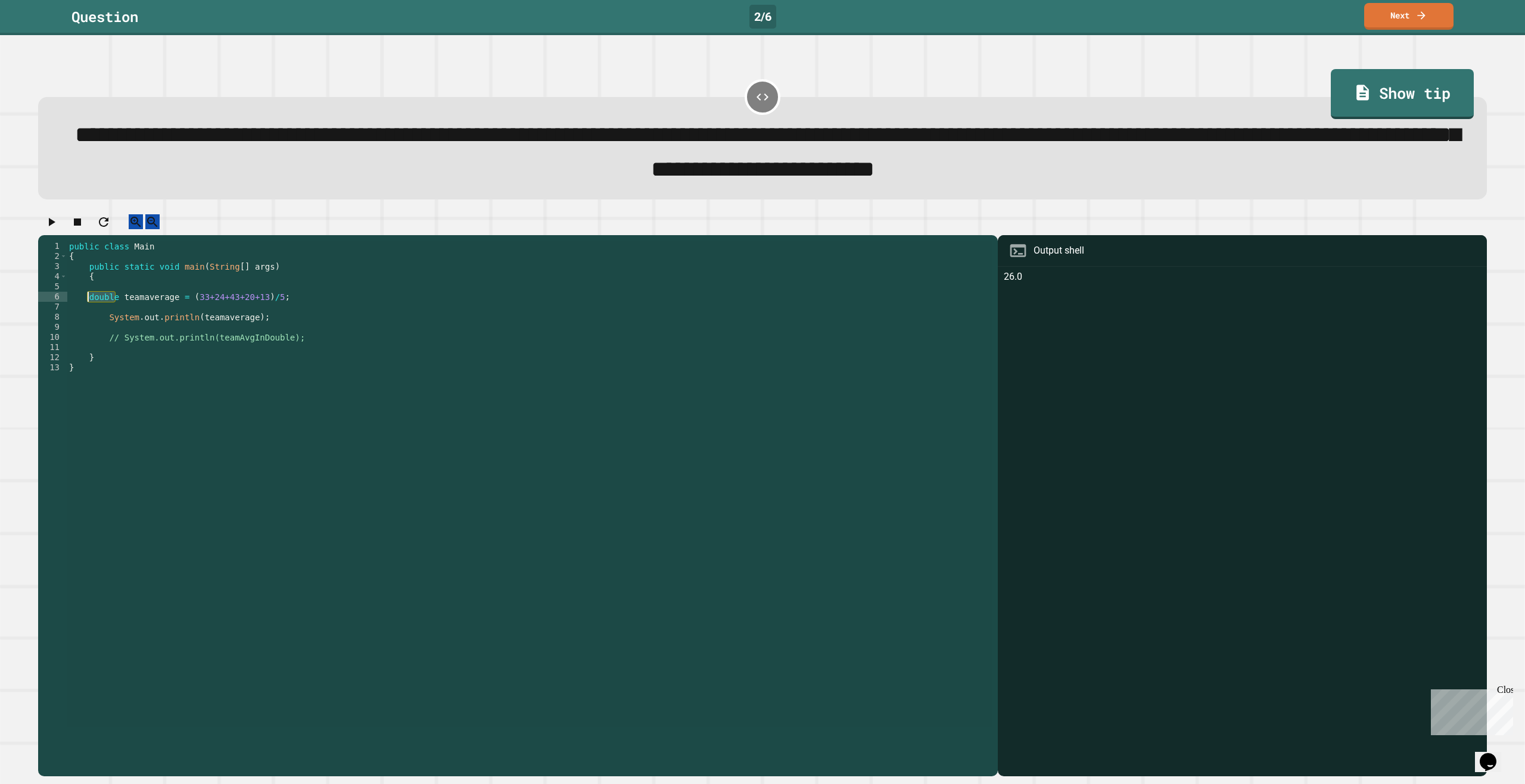
click at [107, 313] on div "public class Main { public static void main ( String [ ] args ) { double teamav…" at bounding box center [529, 483] width 925 height 486
click at [107, 313] on div "public class Main { public static void main ( String [ ] args ) { double teamav…" at bounding box center [529, 494] width 925 height 507
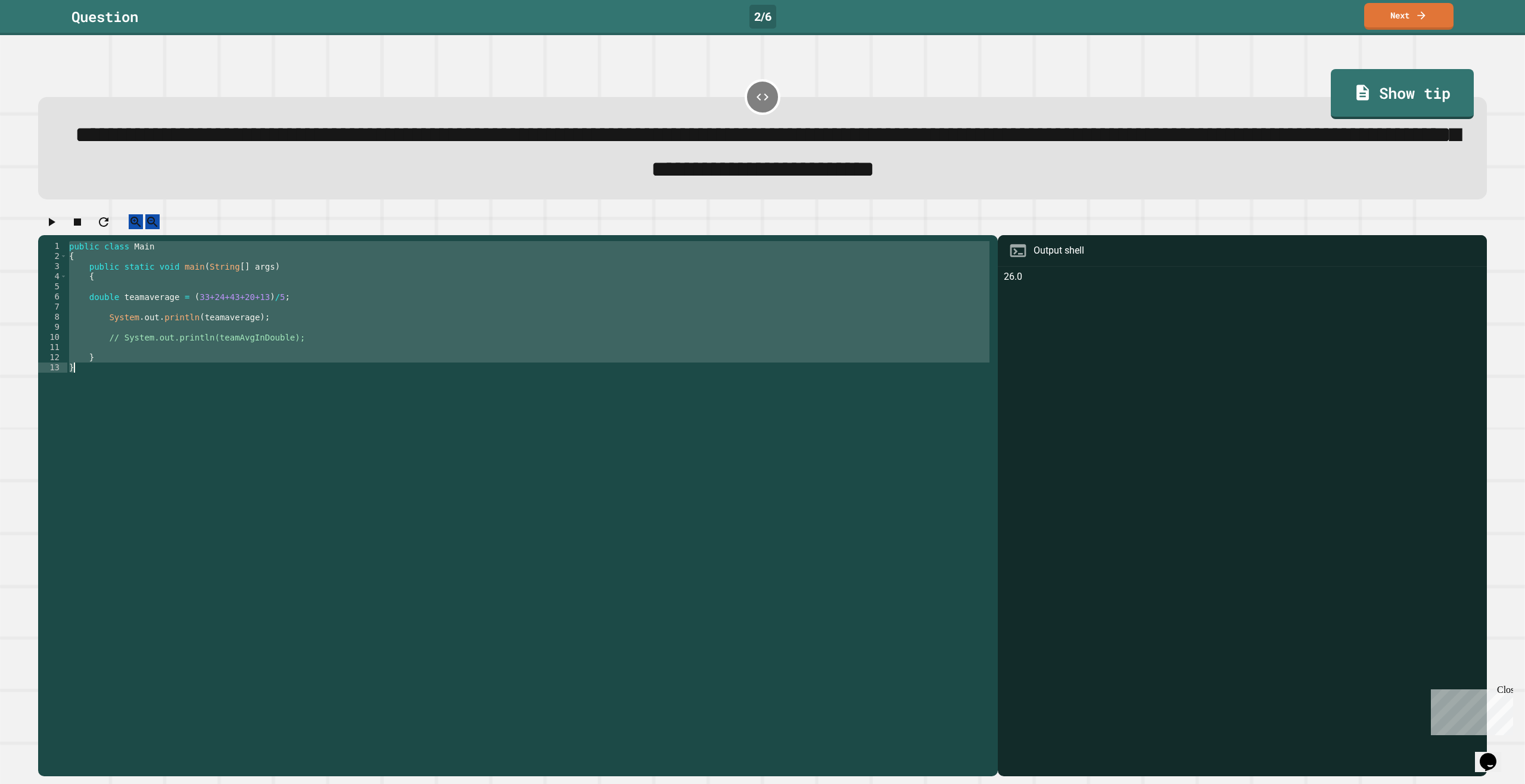
click at [107, 313] on div "public class Main { public static void main ( String [ ] args ) { double teamav…" at bounding box center [529, 494] width 925 height 507
click at [113, 311] on div "public class Main { public static void main ( String [ ] args ) { double teamav…" at bounding box center [529, 483] width 925 height 486
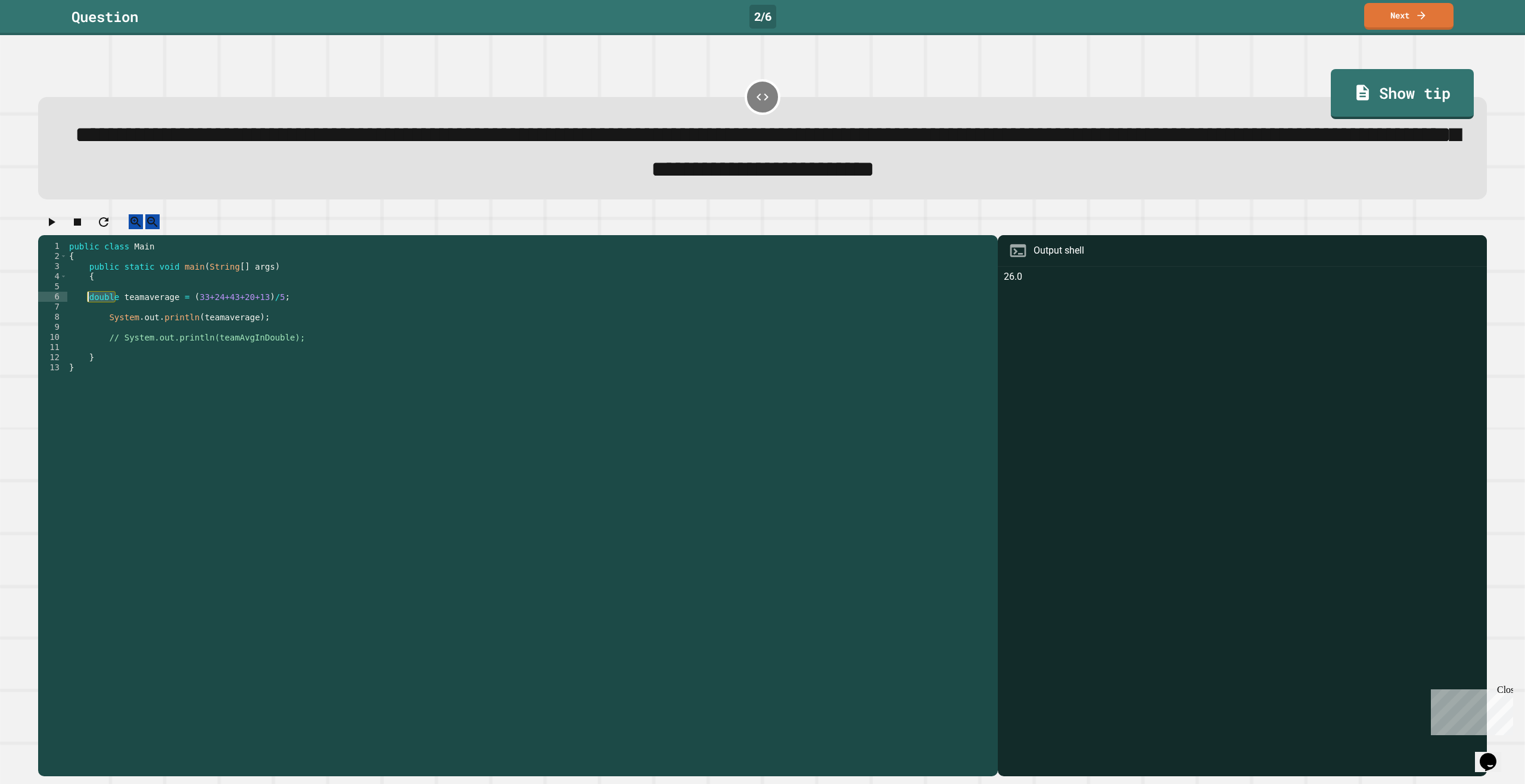
drag, startPoint x: 115, startPoint y: 311, endPoint x: 89, endPoint y: 315, distance: 26.3
click at [89, 315] on div "public class Main { public static void main ( String [ ] args ) { double teamav…" at bounding box center [529, 494] width 925 height 507
click at [71, 235] on div at bounding box center [762, 224] width 1449 height 21
click at [59, 229] on icon "button" at bounding box center [51, 222] width 14 height 14
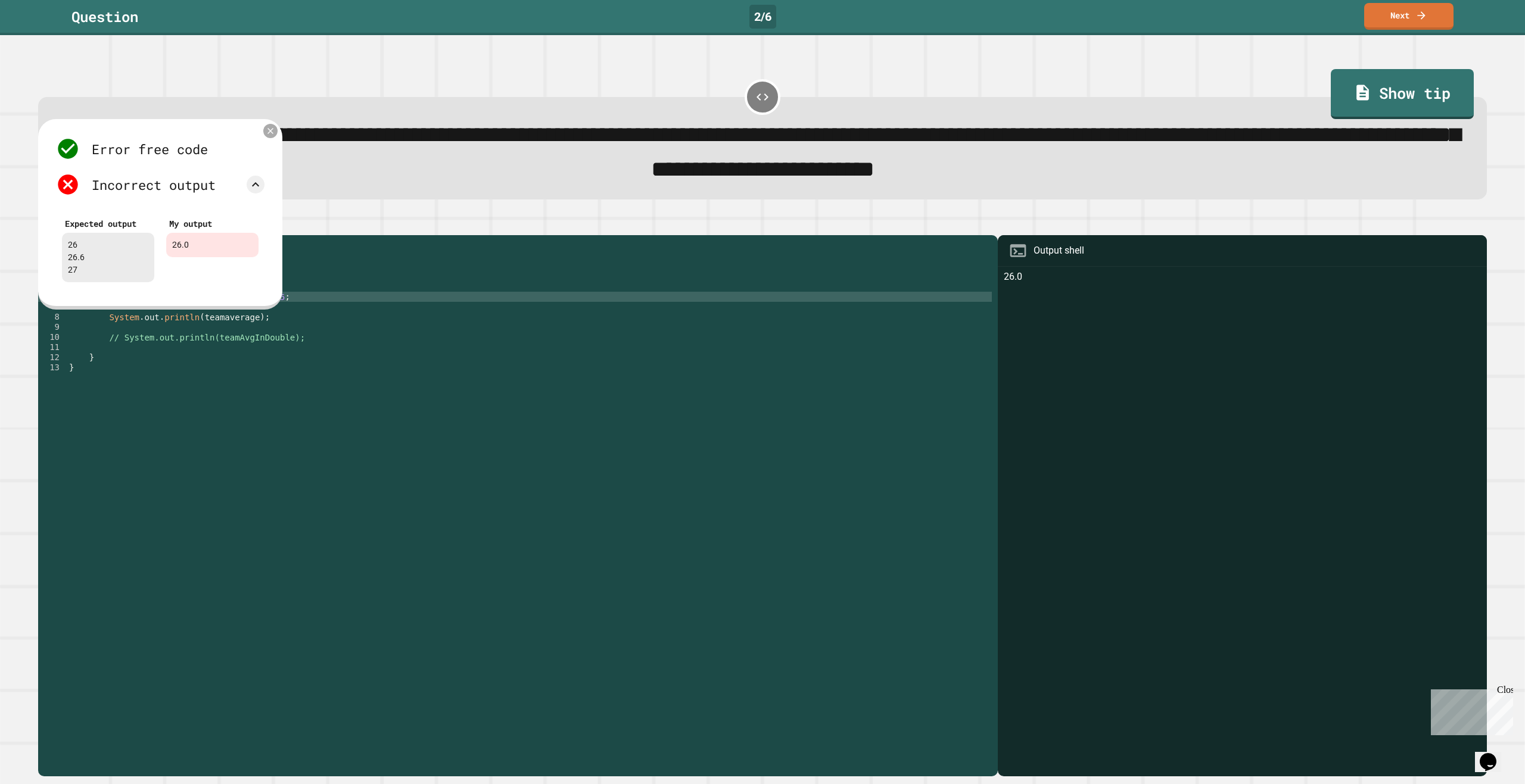
click at [267, 137] on icon at bounding box center [271, 132] width 10 height 10
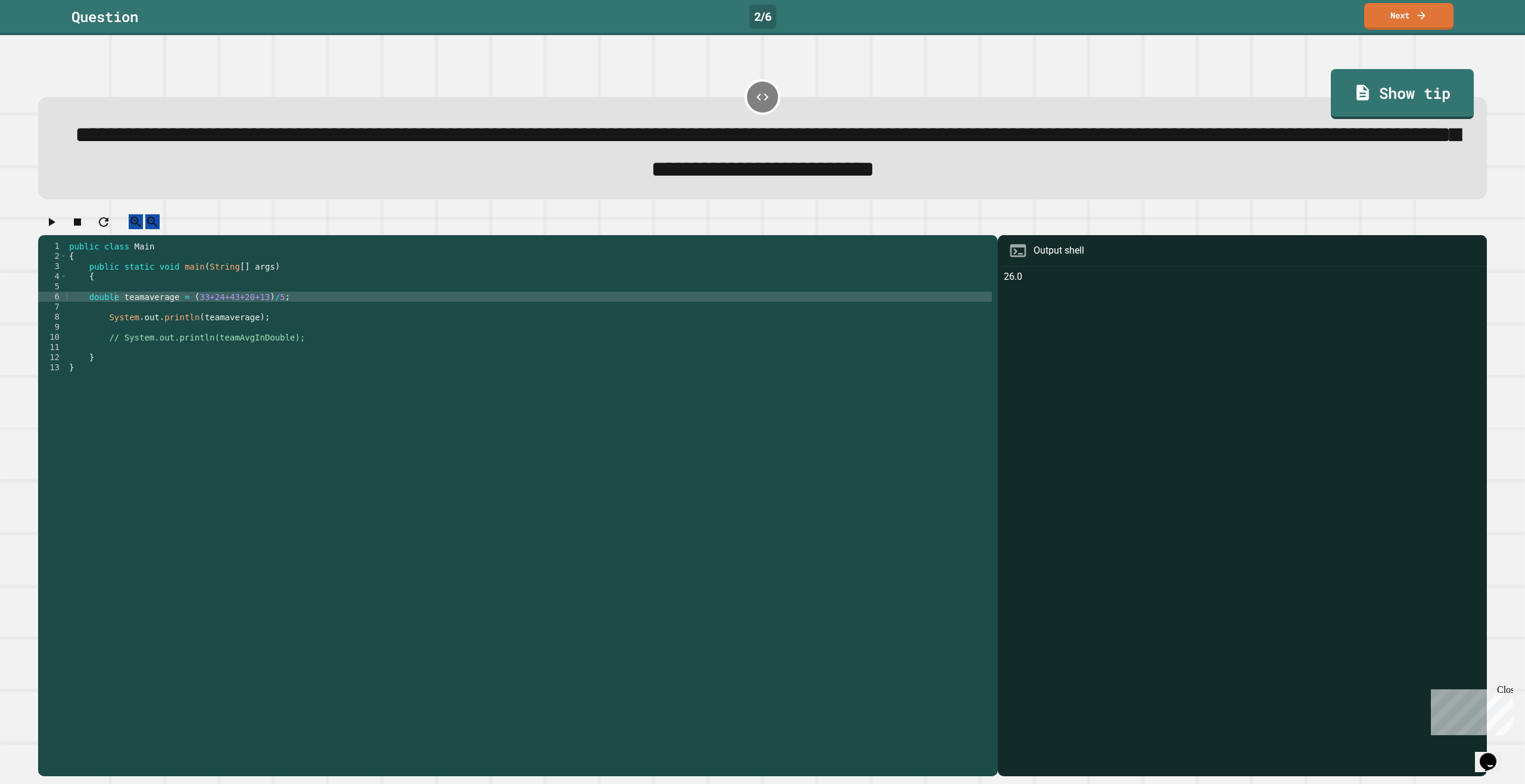
click at [184, 307] on div "public class Main { public static void main ( String [ ] args ) { double teamav…" at bounding box center [529, 494] width 925 height 507
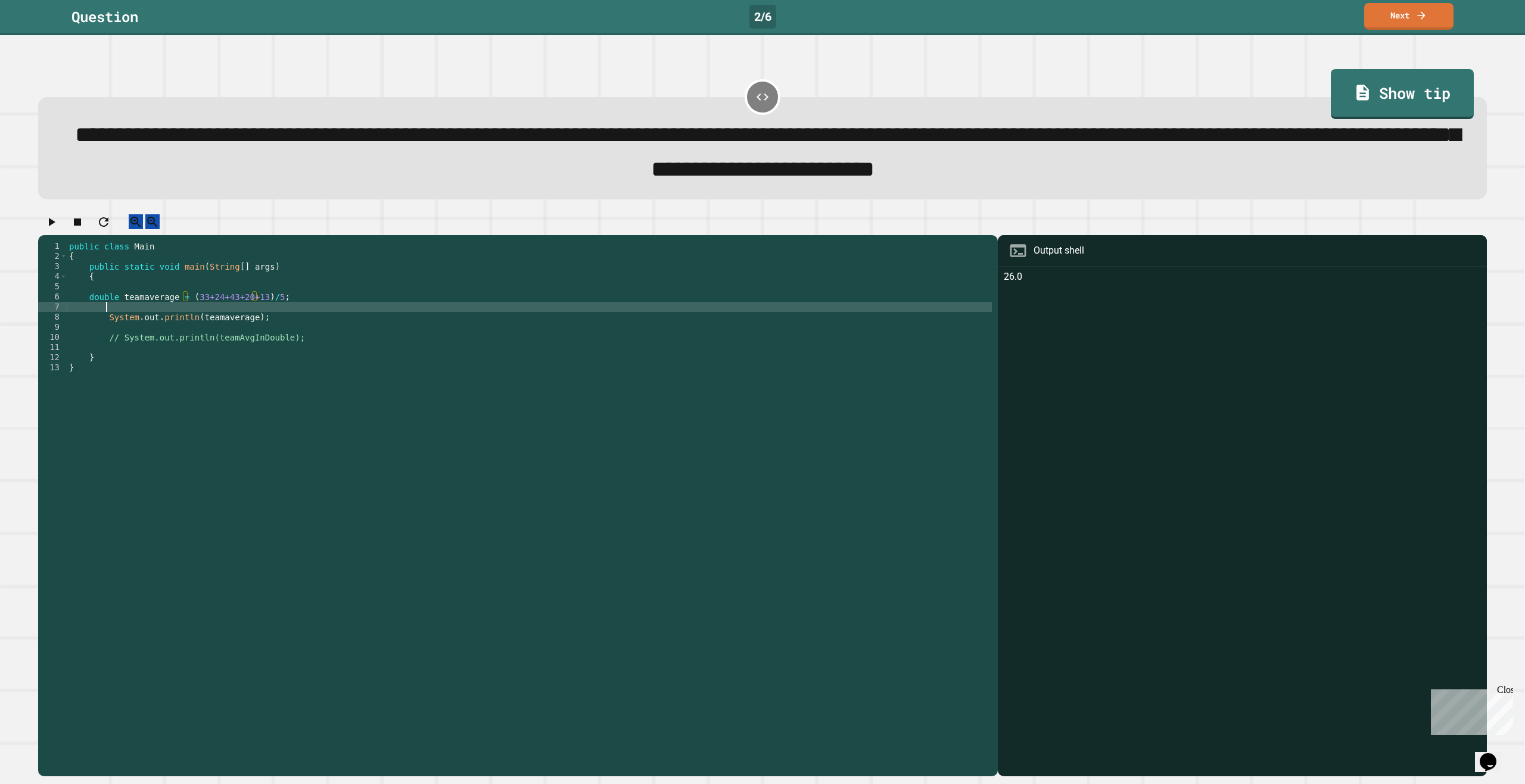
click at [267, 318] on div "public class Main { public static void main ( String [ ] args ) { double teamav…" at bounding box center [529, 494] width 925 height 507
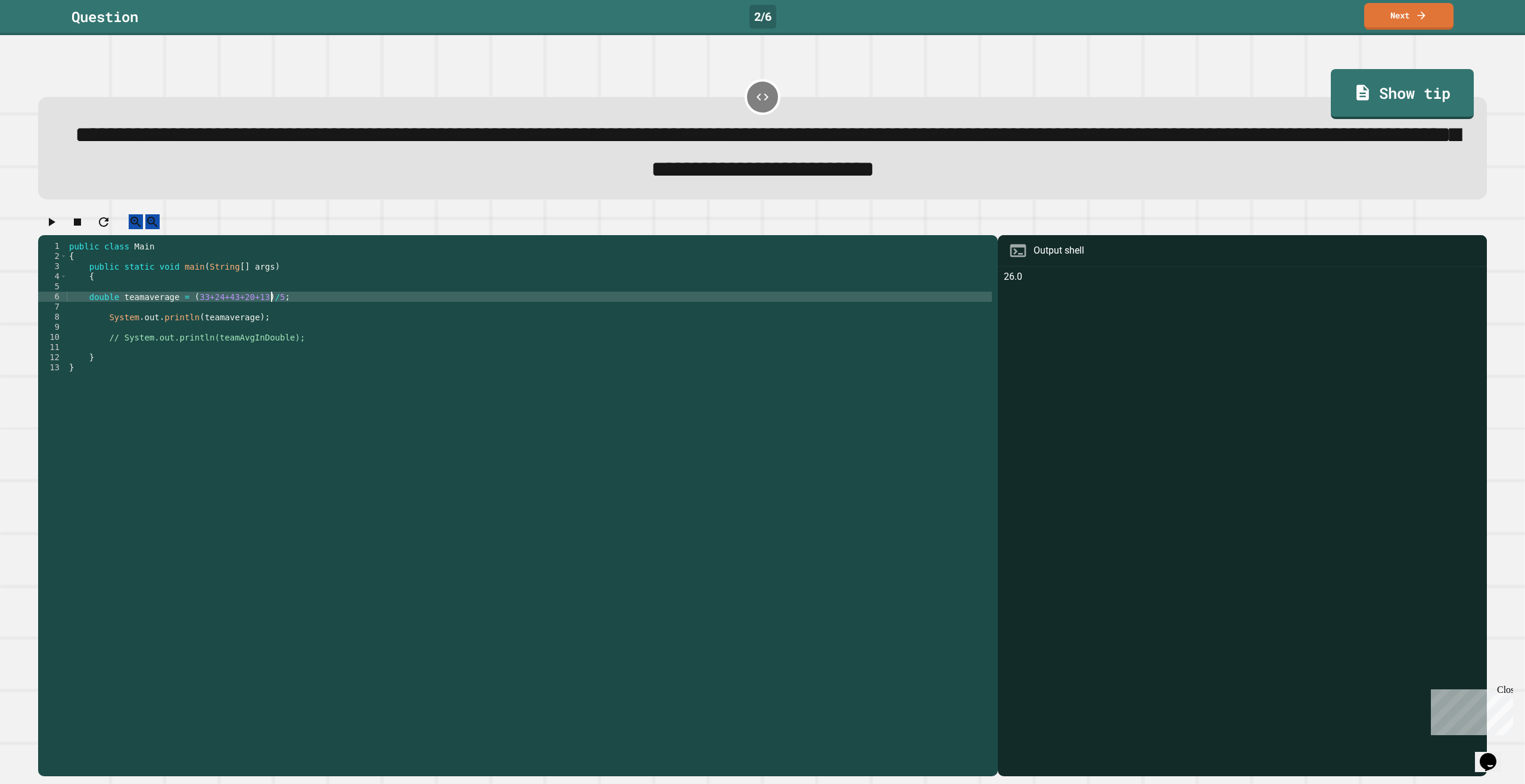
click at [271, 314] on div "public class Main { public static void main ( String [ ] args ) { double teamav…" at bounding box center [529, 494] width 925 height 507
click at [267, 314] on div "public class Main { public static void main ( String [ ] args ) { double teamav…" at bounding box center [529, 494] width 925 height 507
click at [55, 226] on icon "button" at bounding box center [52, 222] width 7 height 8
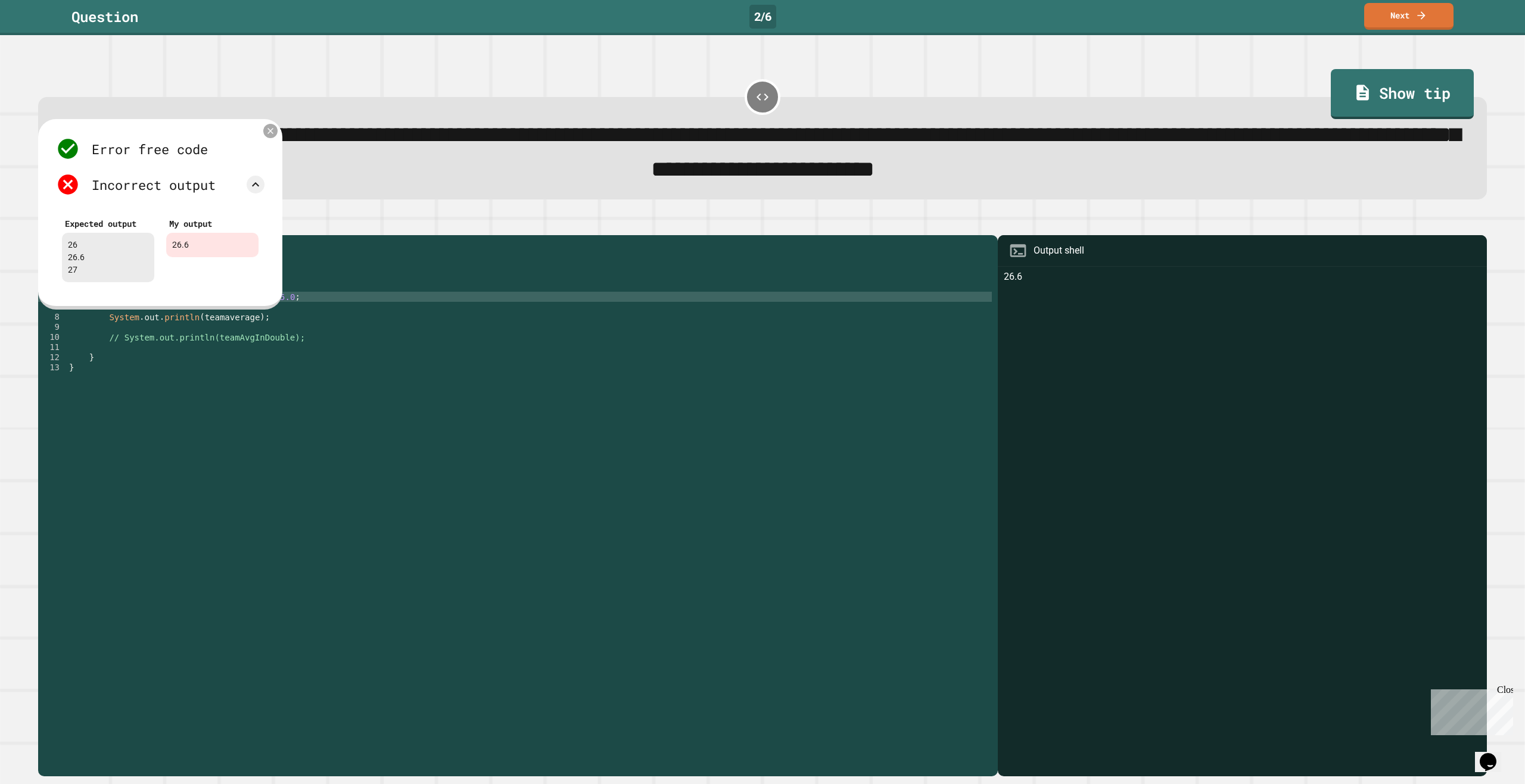
click at [266, 136] on icon at bounding box center [271, 132] width 10 height 10
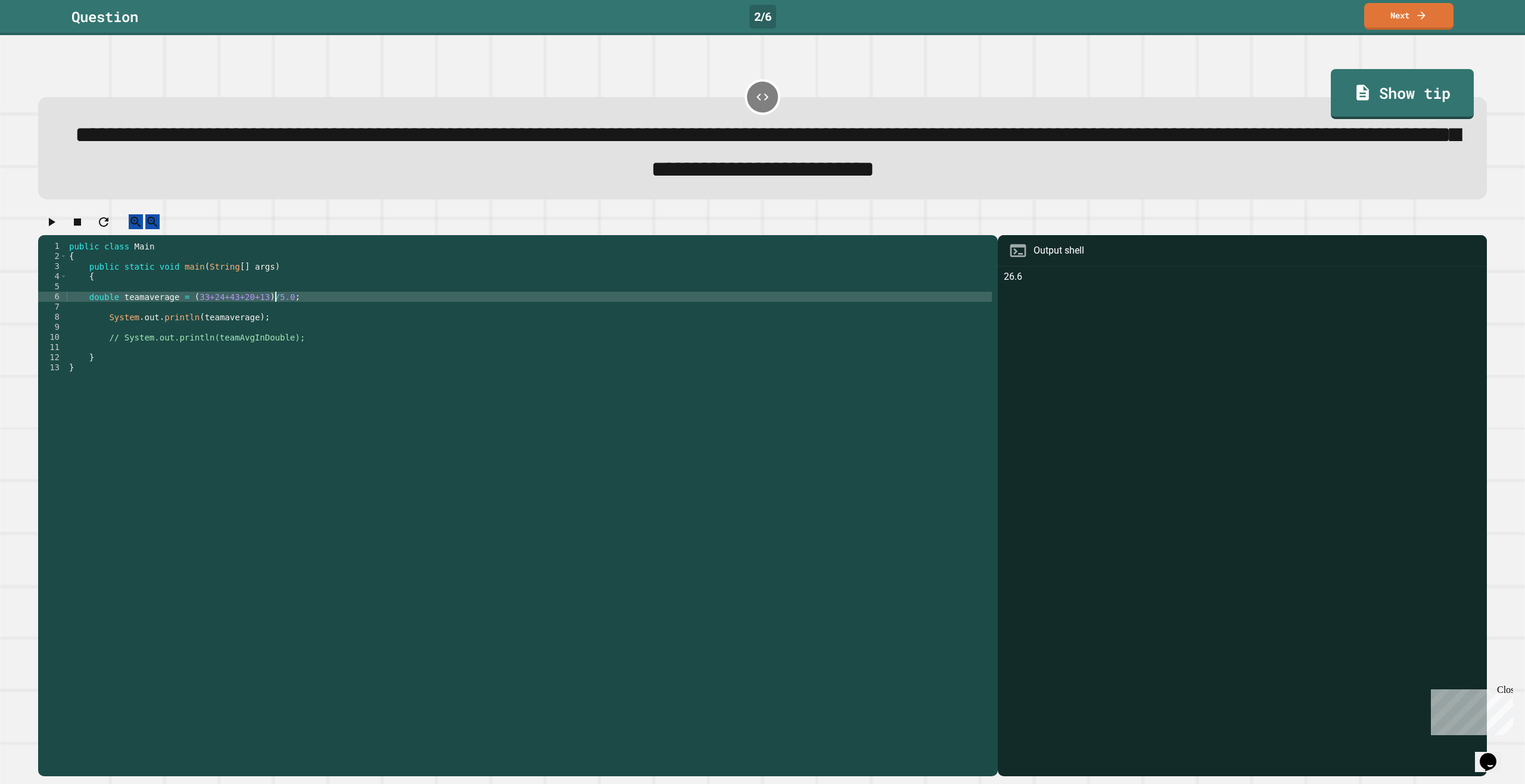
click at [275, 315] on div "public class Main { public static void main ( String [ ] args ) { double teamav…" at bounding box center [529, 494] width 925 height 507
click at [304, 313] on div "public class Main { public static void main ( String [ ] args ) { double teamav…" at bounding box center [529, 494] width 925 height 507
click at [99, 313] on div "public class Main { public static void main ( String [ ] args ) { double teamav…" at bounding box center [529, 494] width 925 height 507
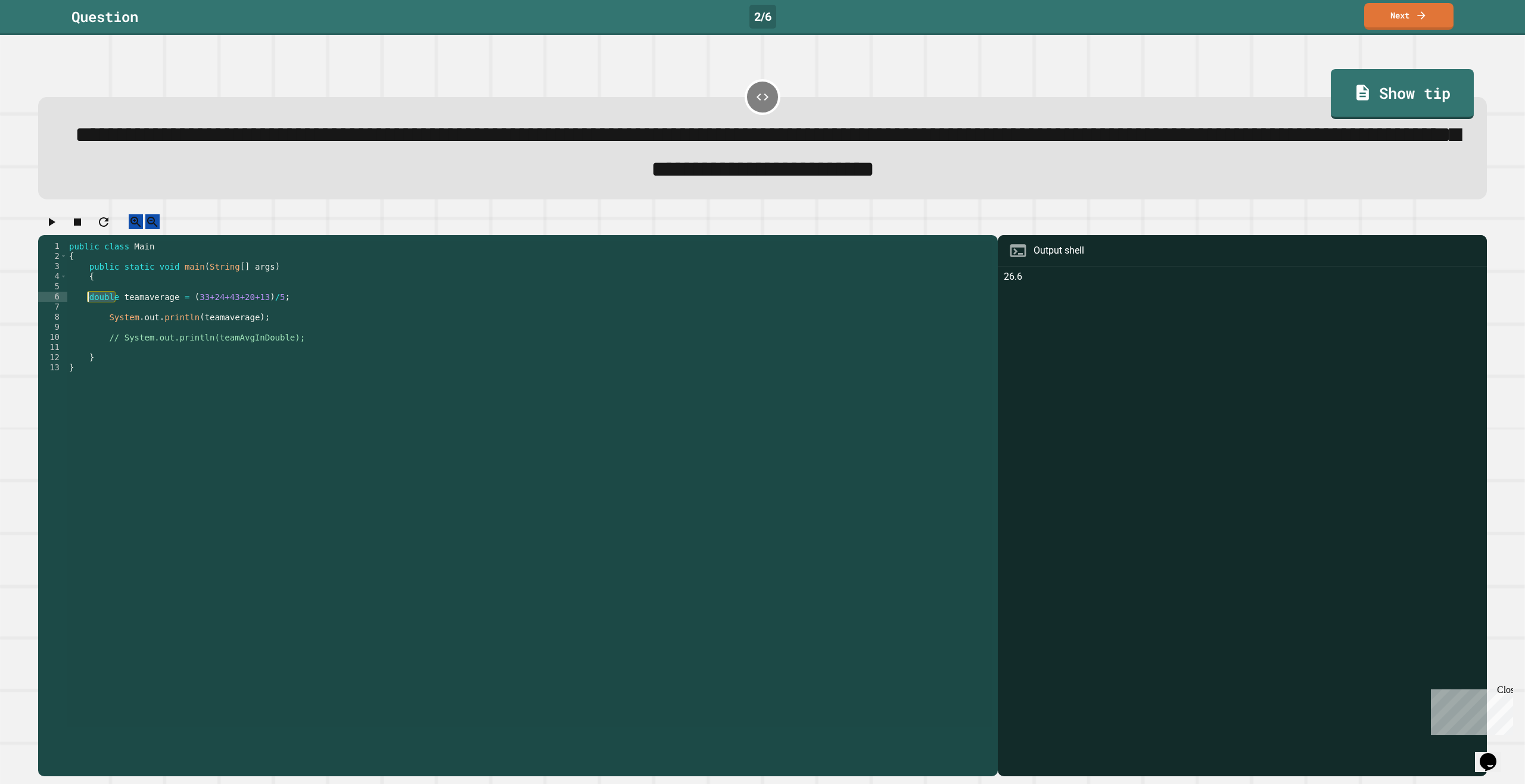
click at [113, 309] on div "public class Main { public static void main ( String [ ] args ) { double teamav…" at bounding box center [529, 483] width 925 height 486
drag, startPoint x: 112, startPoint y: 310, endPoint x: 86, endPoint y: 311, distance: 26.0
click at [86, 311] on div "public class Main { public static void main ( String [ ] args ) { double teamav…" at bounding box center [529, 494] width 925 height 507
type textarea "**********"
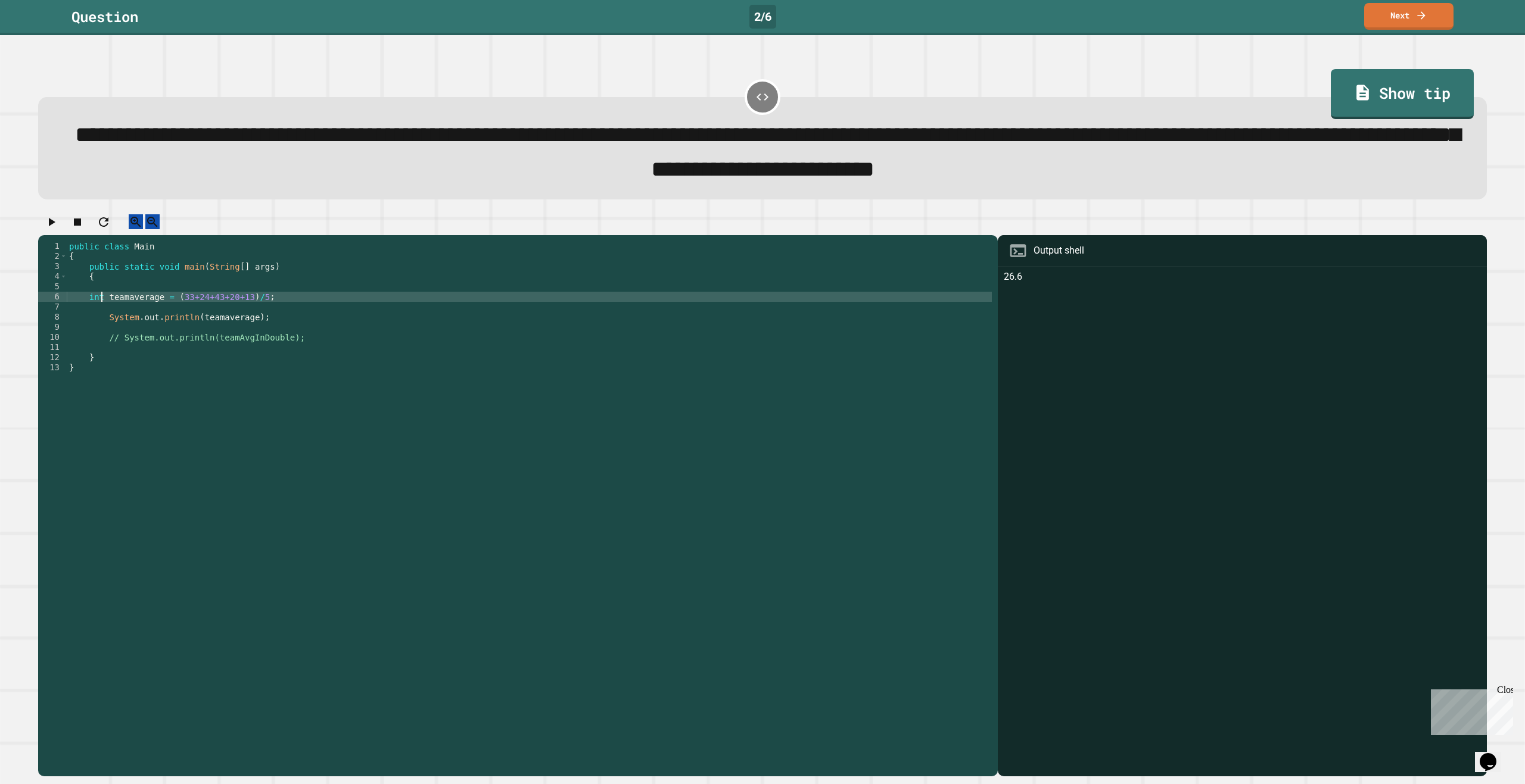
click at [305, 317] on div "public class Main { public static void main ( String [ ] args ) { int teamavera…" at bounding box center [529, 494] width 925 height 507
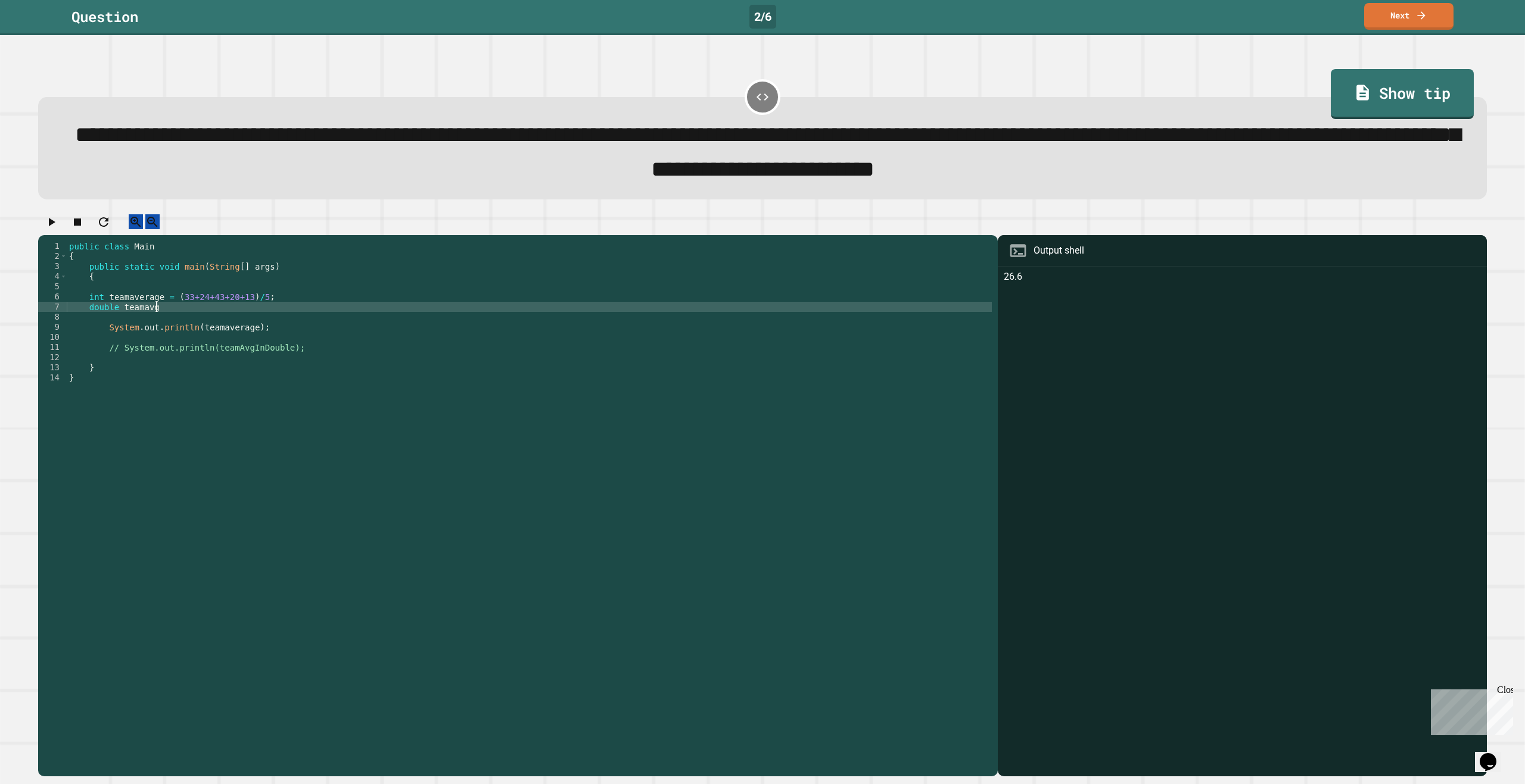
scroll to position [0, 6]
drag, startPoint x: 253, startPoint y: 315, endPoint x: 173, endPoint y: 315, distance: 80.0
click at [173, 315] on div "public class Main { public static void main ( String [ ] args ) { int teamavera…" at bounding box center [529, 494] width 925 height 507
click at [176, 326] on div "public class Main { public static void main ( String [ ] args ) { int teamavera…" at bounding box center [529, 494] width 925 height 507
paste textarea "**********"
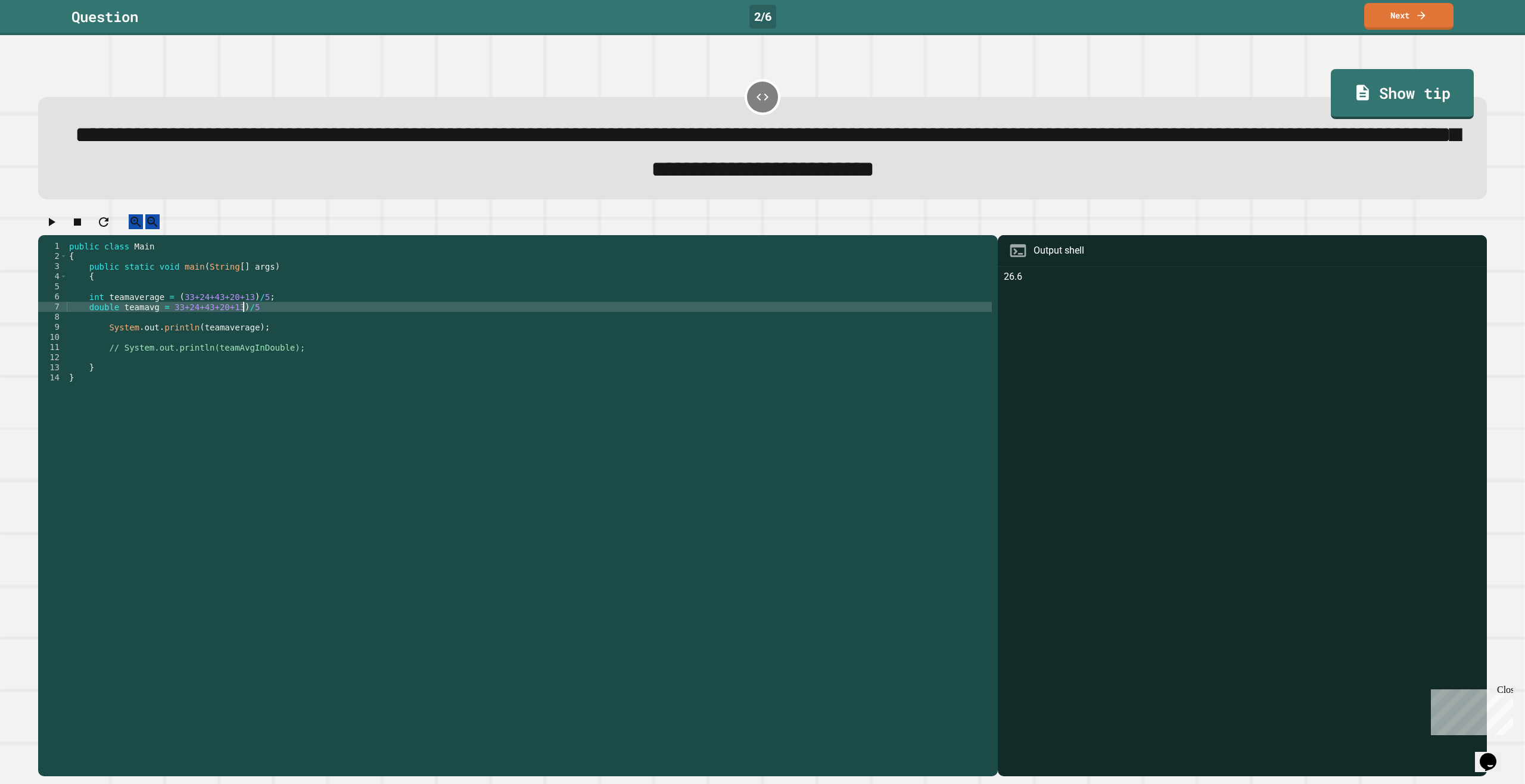
drag, startPoint x: 162, startPoint y: 322, endPoint x: 172, endPoint y: 322, distance: 10.0
click at [165, 322] on div "public class Main { public static void main ( String [ ] args ) { int teamavera…" at bounding box center [529, 494] width 925 height 507
click at [169, 323] on div "public class Main { public static void main ( String [ ] args ) { int teamavera…" at bounding box center [529, 494] width 925 height 507
click at [166, 323] on div "public class Main { public static void main ( String [ ] args ) { int teamavera…" at bounding box center [529, 494] width 925 height 507
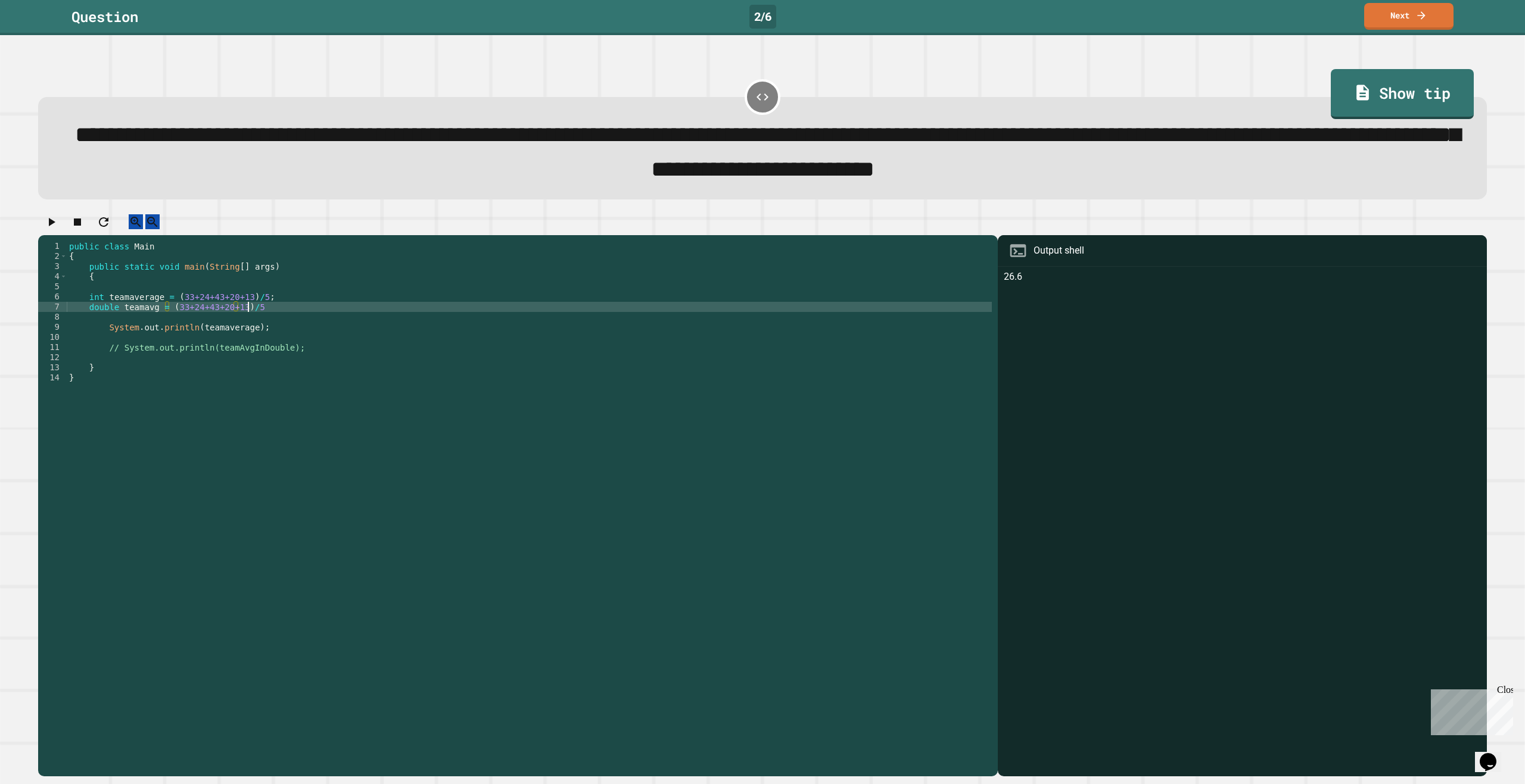
click at [264, 326] on div "public class Main { public static void main ( String [ ] args ) { int teamavera…" at bounding box center [529, 494] width 925 height 507
click at [155, 328] on div "public class Main { public static void main ( String [ ] args ) { int teamavera…" at bounding box center [529, 494] width 925 height 507
click at [154, 326] on div "public class Main { public static void main ( String [ ] args ) { int teamavera…" at bounding box center [529, 494] width 925 height 507
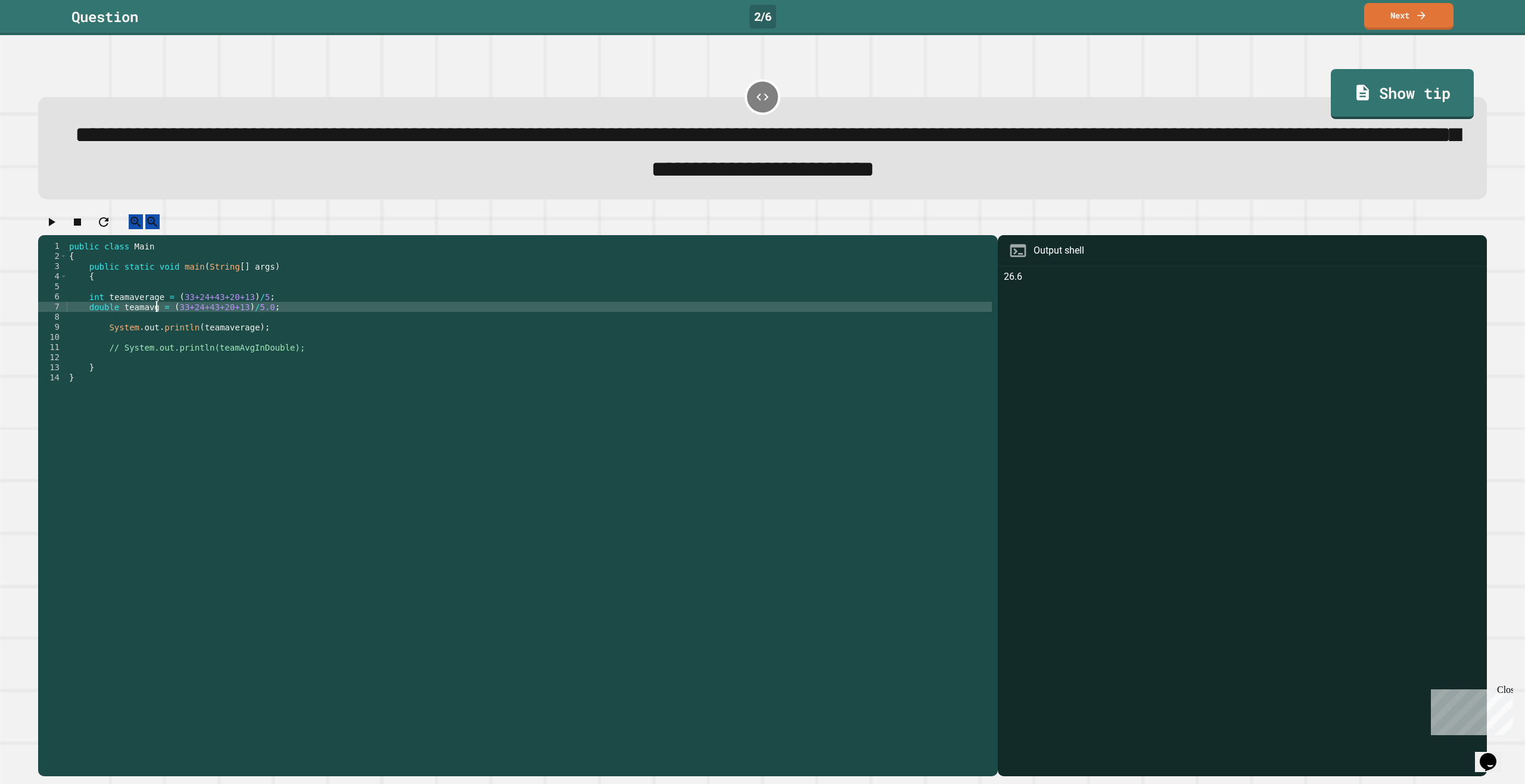
click at [149, 328] on div "public class Main { public static void main ( String [ ] args ) { int teamavera…" at bounding box center [529, 494] width 925 height 507
click at [152, 327] on div "public class Main { public static void main ( String [ ] args ) { int teamavera…" at bounding box center [529, 494] width 925 height 507
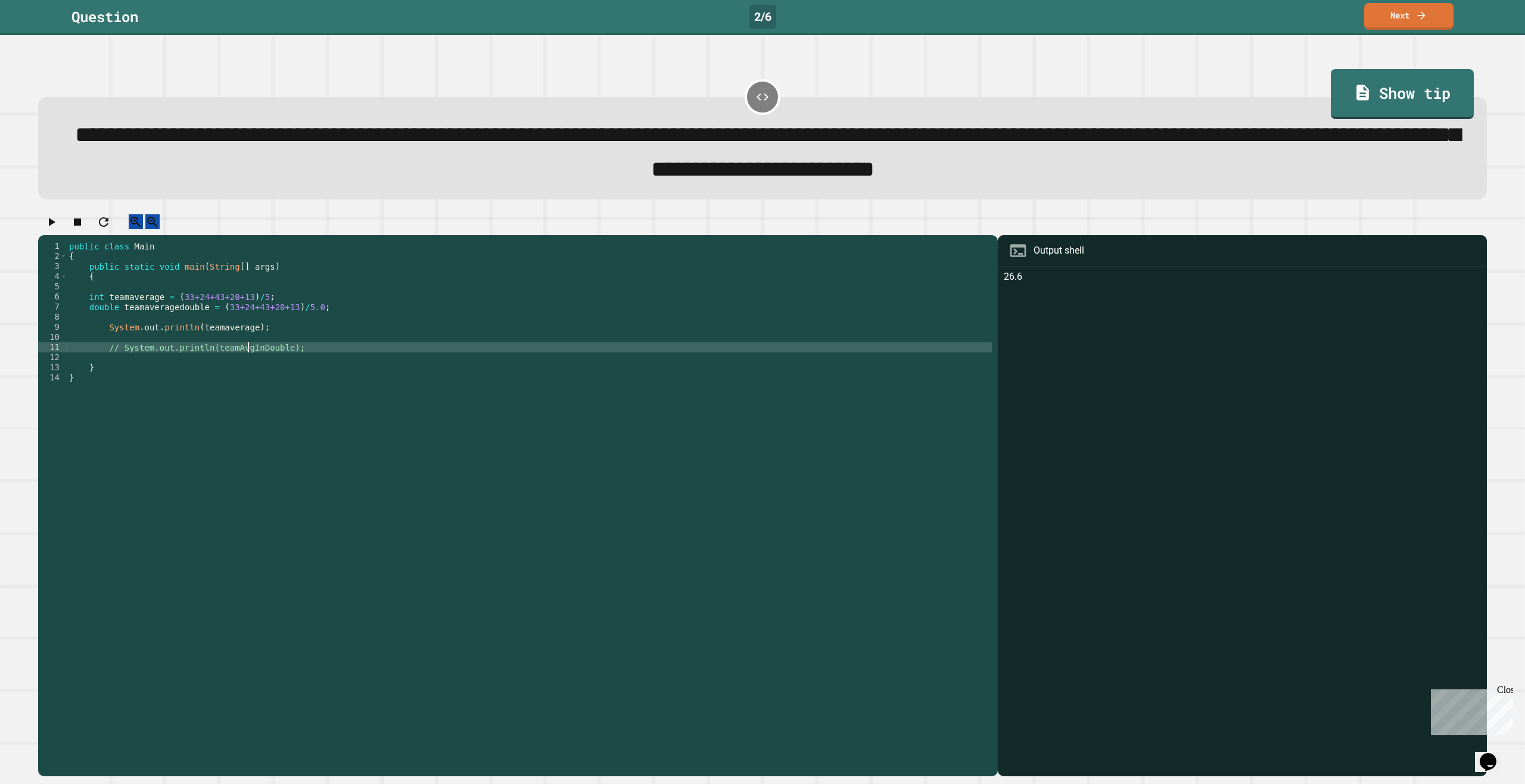
click at [248, 368] on div "public class Main { public static void main ( String [ ] args ) { int teamavera…" at bounding box center [529, 494] width 925 height 507
click at [274, 367] on div "public class Main { public static void main ( String [ ] args ) { int teamavera…" at bounding box center [529, 483] width 925 height 486
click at [276, 366] on div "public class Main { public static void main ( String [ ] args ) { int teamavera…" at bounding box center [529, 494] width 925 height 507
drag, startPoint x: 276, startPoint y: 366, endPoint x: 214, endPoint y: 364, distance: 62.0
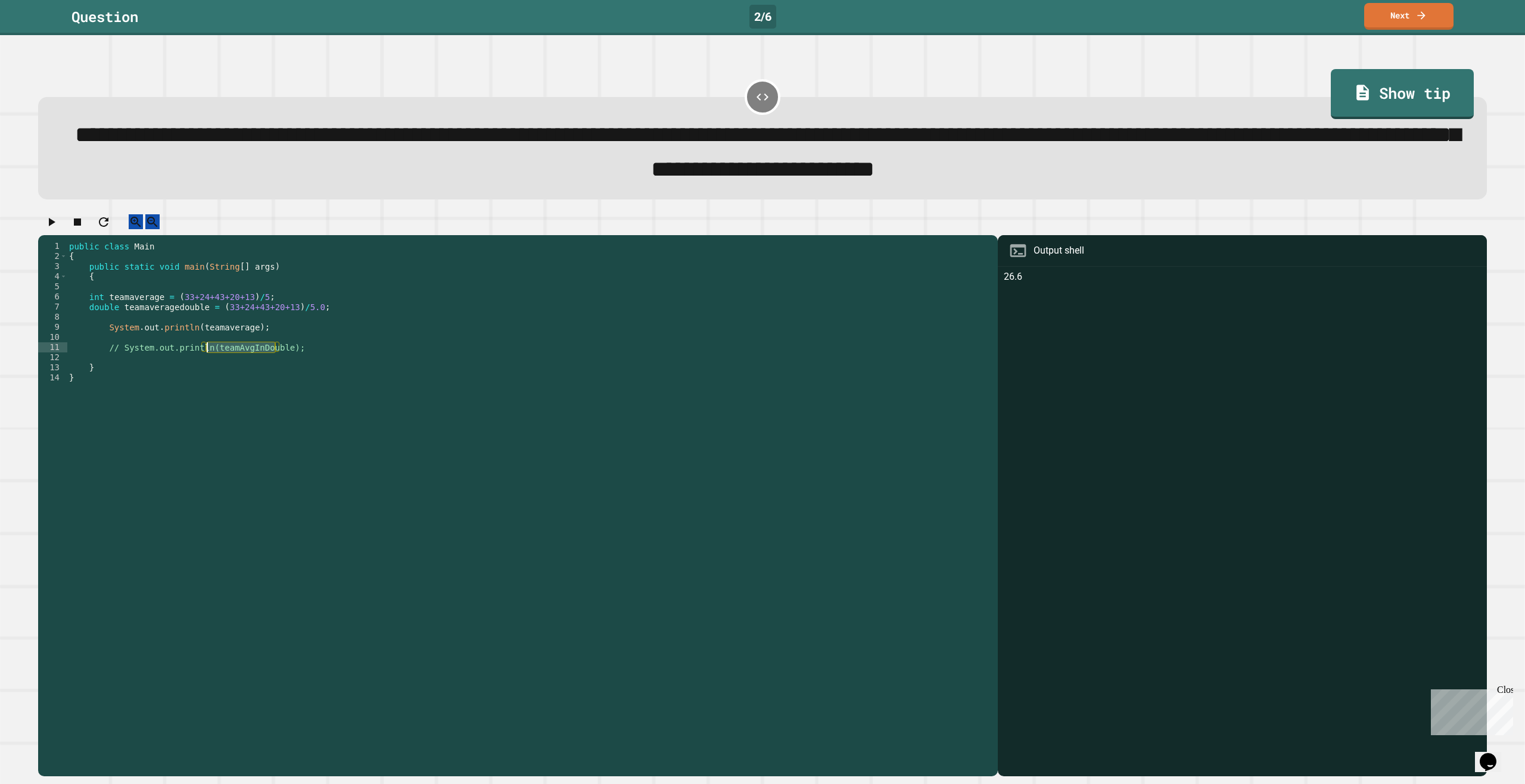
click at [214, 364] on div "public class Main { public static void main ( String [ ] args ) { int teamavera…" at bounding box center [529, 494] width 925 height 507
drag, startPoint x: 209, startPoint y: 363, endPoint x: 277, endPoint y: 366, distance: 68.1
click at [277, 366] on div "public class Main { public static void main ( String [ ] args ) { int teamavera…" at bounding box center [529, 494] width 925 height 507
click at [217, 345] on div "public class Main { public static void main ( String [ ] args ) { int teamavera…" at bounding box center [529, 494] width 925 height 507
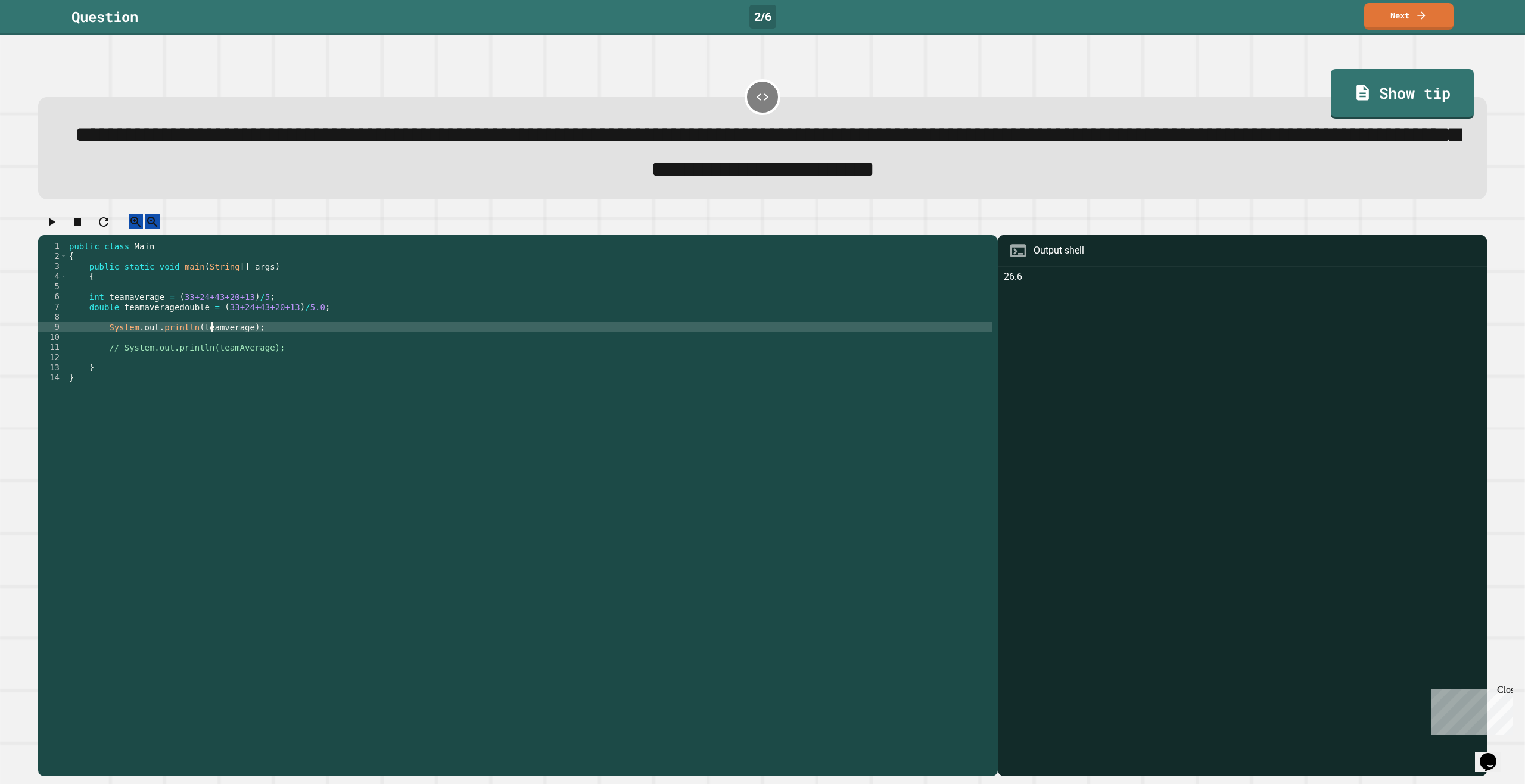
scroll to position [0, 10]
click at [144, 321] on div "public class Main { public static void main ( String [ ] args ) { int teamavera…" at bounding box center [529, 494] width 925 height 507
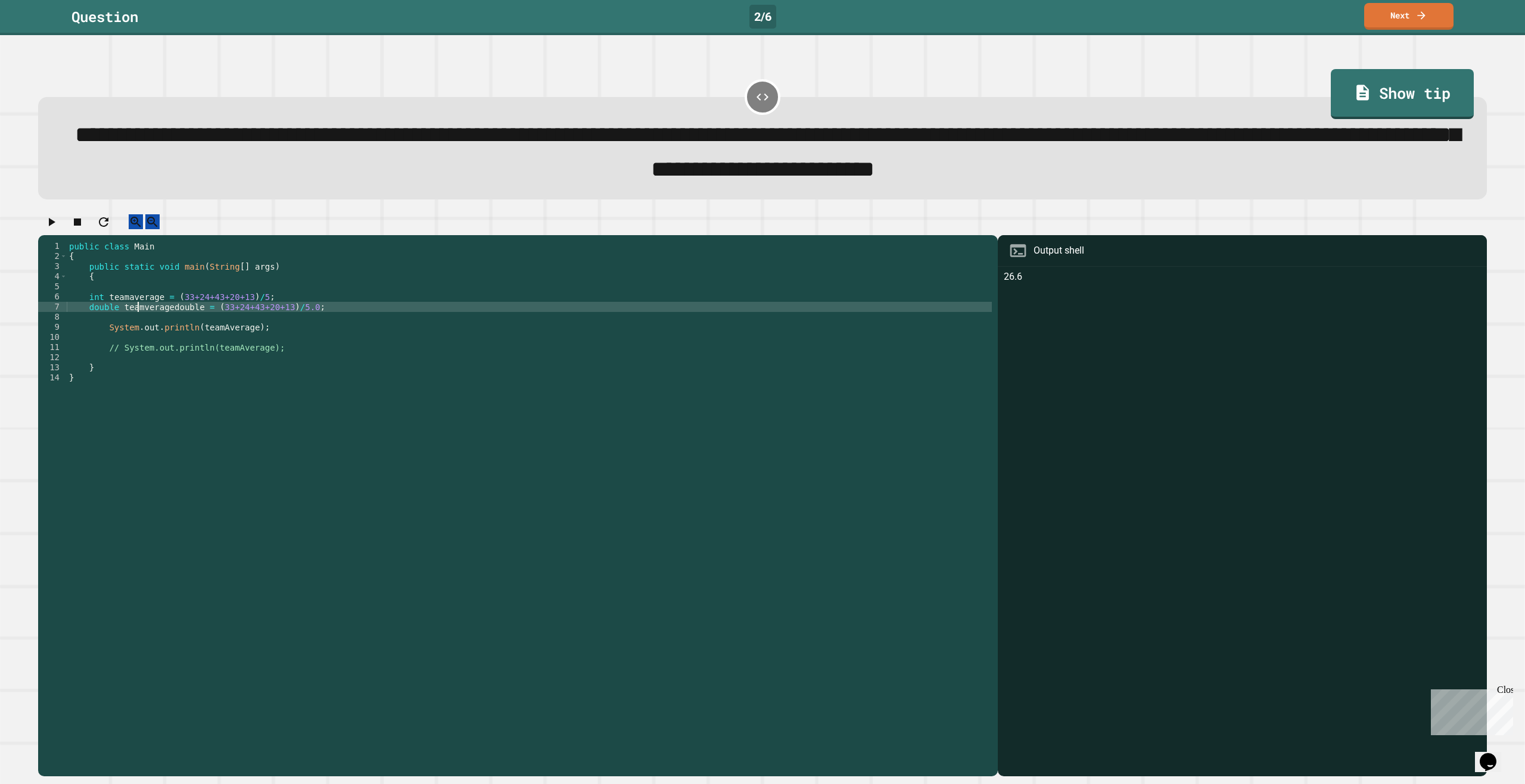
scroll to position [0, 5]
click at [173, 326] on div "public class Main { public static void main ( String [ ] args ) { int teamavera…" at bounding box center [529, 494] width 925 height 507
click at [128, 313] on div "public class Main { public static void main ( String [ ] args ) { int teamavera…" at bounding box center [529, 494] width 925 height 507
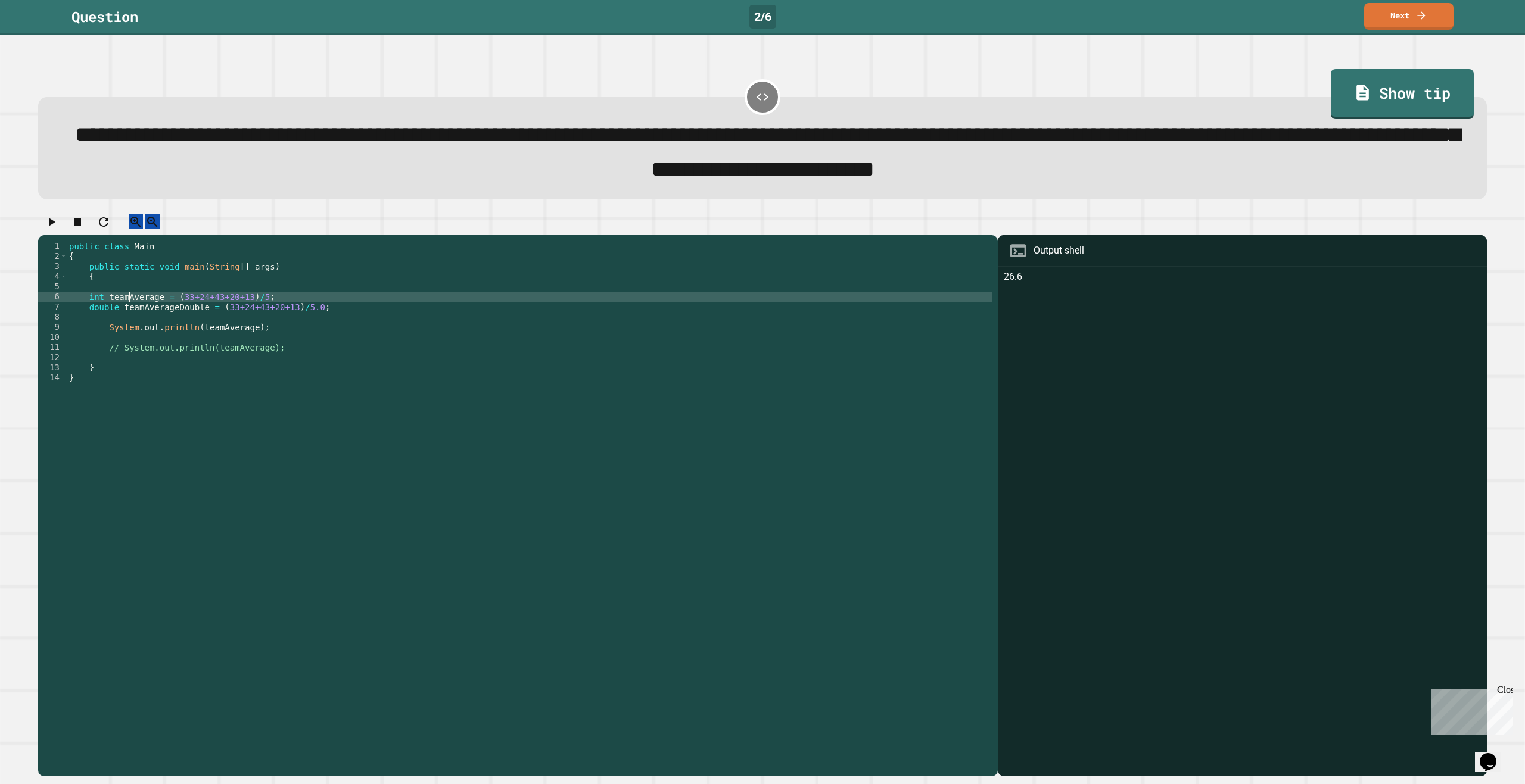
scroll to position [0, 4]
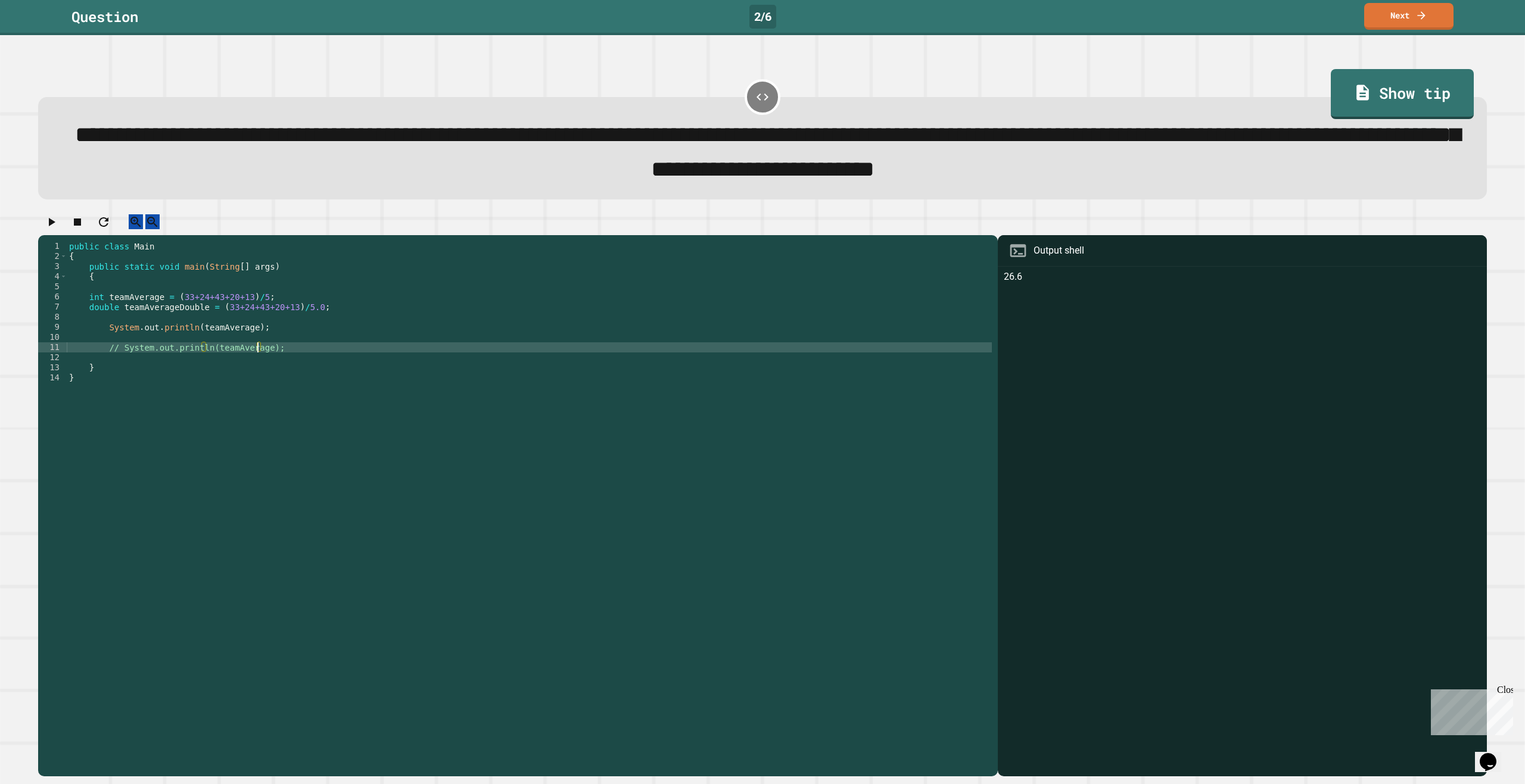
click at [258, 367] on div "public class Main { public static void main ( String [ ] args ) { int teamAvera…" at bounding box center [529, 494] width 925 height 507
click at [122, 365] on div "public class Main { public static void main ( String [ ] args ) { int teamAvera…" at bounding box center [529, 494] width 925 height 507
type textarea "**********"
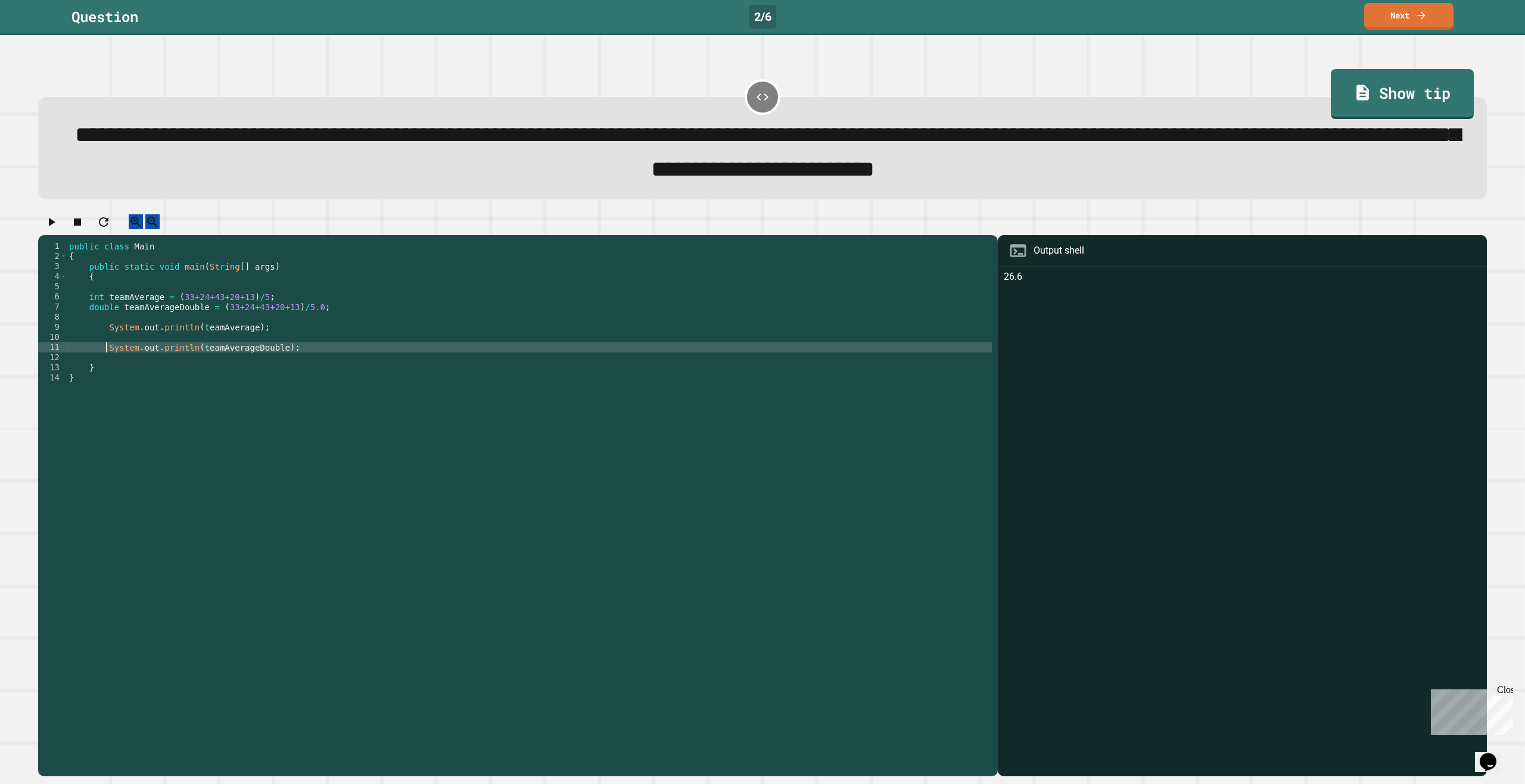
click at [341, 373] on div "public class Main { public static void main ( String [ ] args ) { int teamAvera…" at bounding box center [529, 494] width 925 height 507
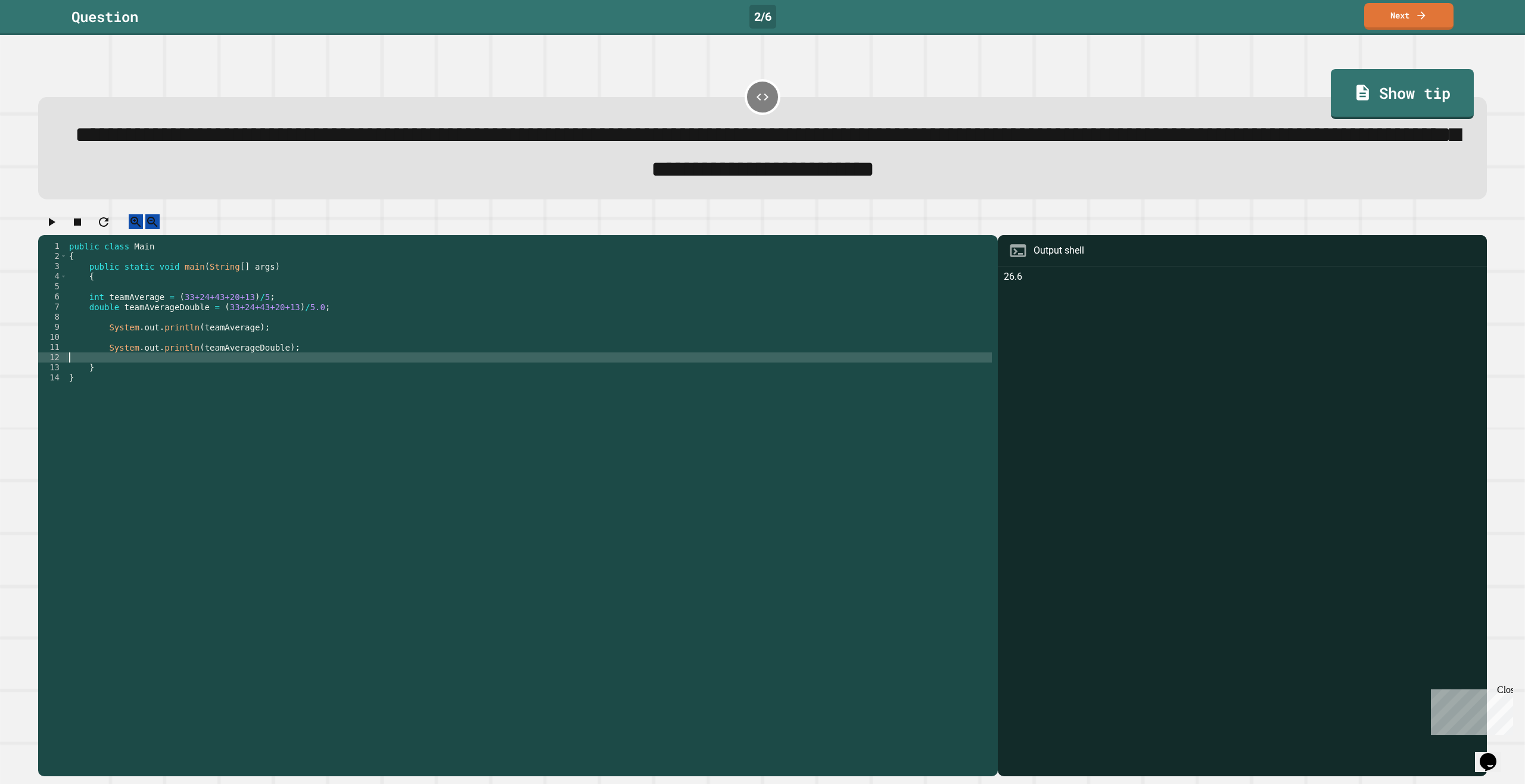
scroll to position [0, 0]
click at [332, 366] on div "public class Main { public static void main ( String [ ] args ) { int teamAvera…" at bounding box center [529, 494] width 925 height 507
type textarea "*"
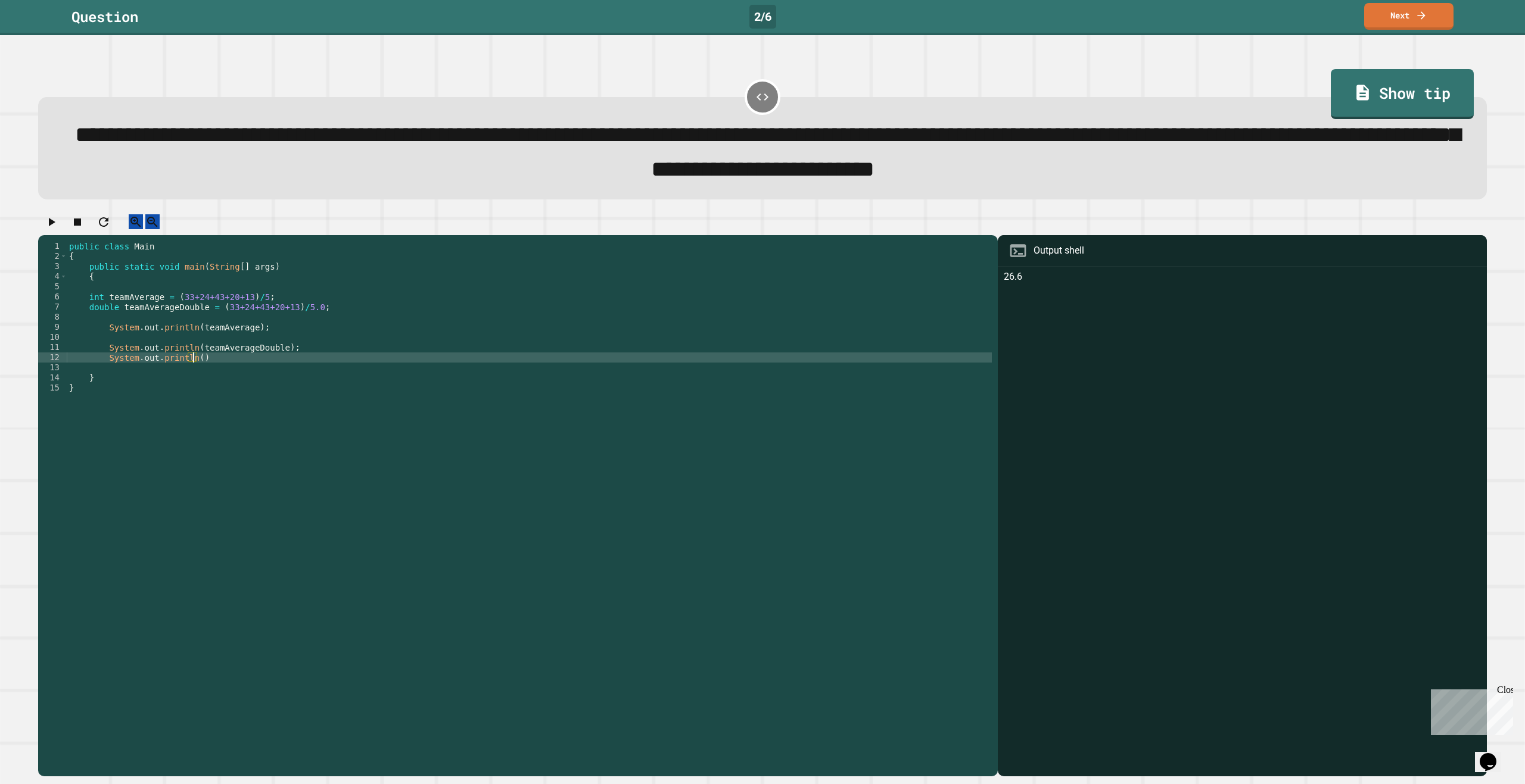
click at [380, 317] on div "public class Main { public static void main ( String [ ] args ) { int teamAvera…" at bounding box center [529, 494] width 925 height 507
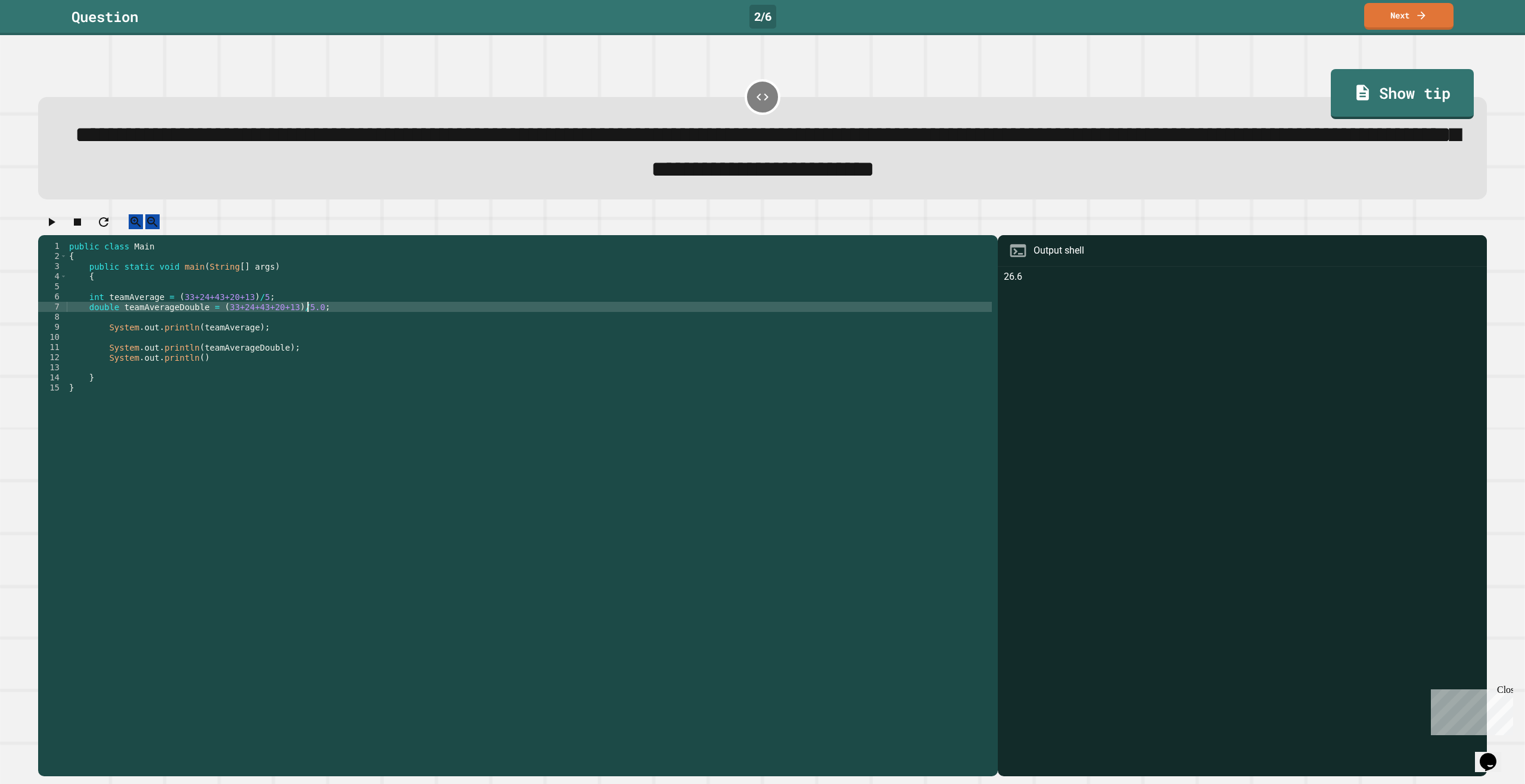
type textarea "**********"
drag, startPoint x: 188, startPoint y: 334, endPoint x: 108, endPoint y: 332, distance: 80.0
click at [108, 332] on div "public class Main { public static void main ( String [ ] args ) { int teamAvera…" at bounding box center [529, 494] width 925 height 507
click at [192, 384] on div "public class Main { public static void main ( String [ ] args ) { int teamAvera…" at bounding box center [529, 494] width 925 height 507
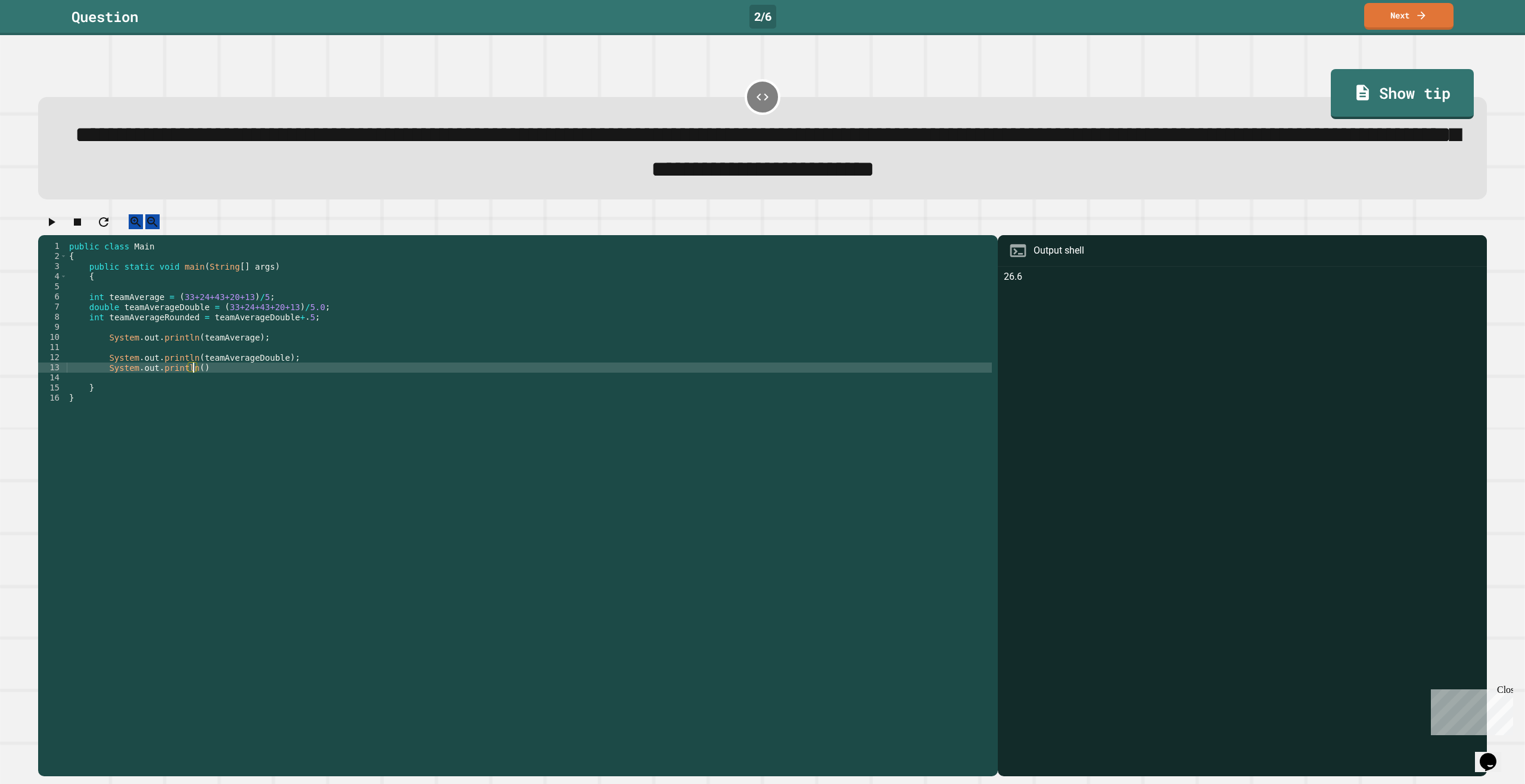
scroll to position [0, 8]
paste textarea "**********"
click at [320, 383] on div "public class Main { public static void main ( String [ ] args ) { int teamAvera…" at bounding box center [529, 494] width 925 height 507
click at [59, 229] on button "button" at bounding box center [51, 222] width 14 height 15
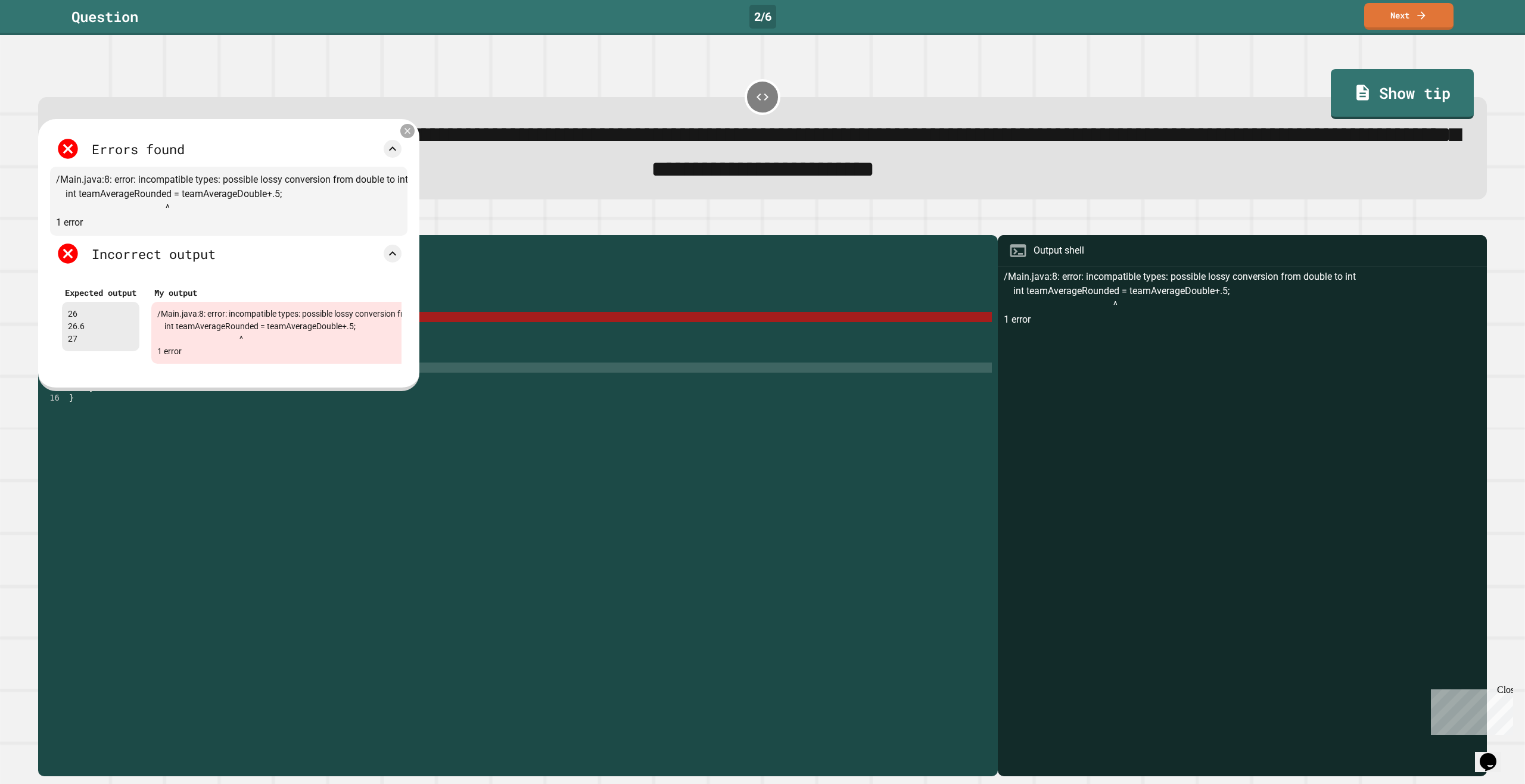
click at [411, 136] on icon at bounding box center [407, 132] width 10 height 10
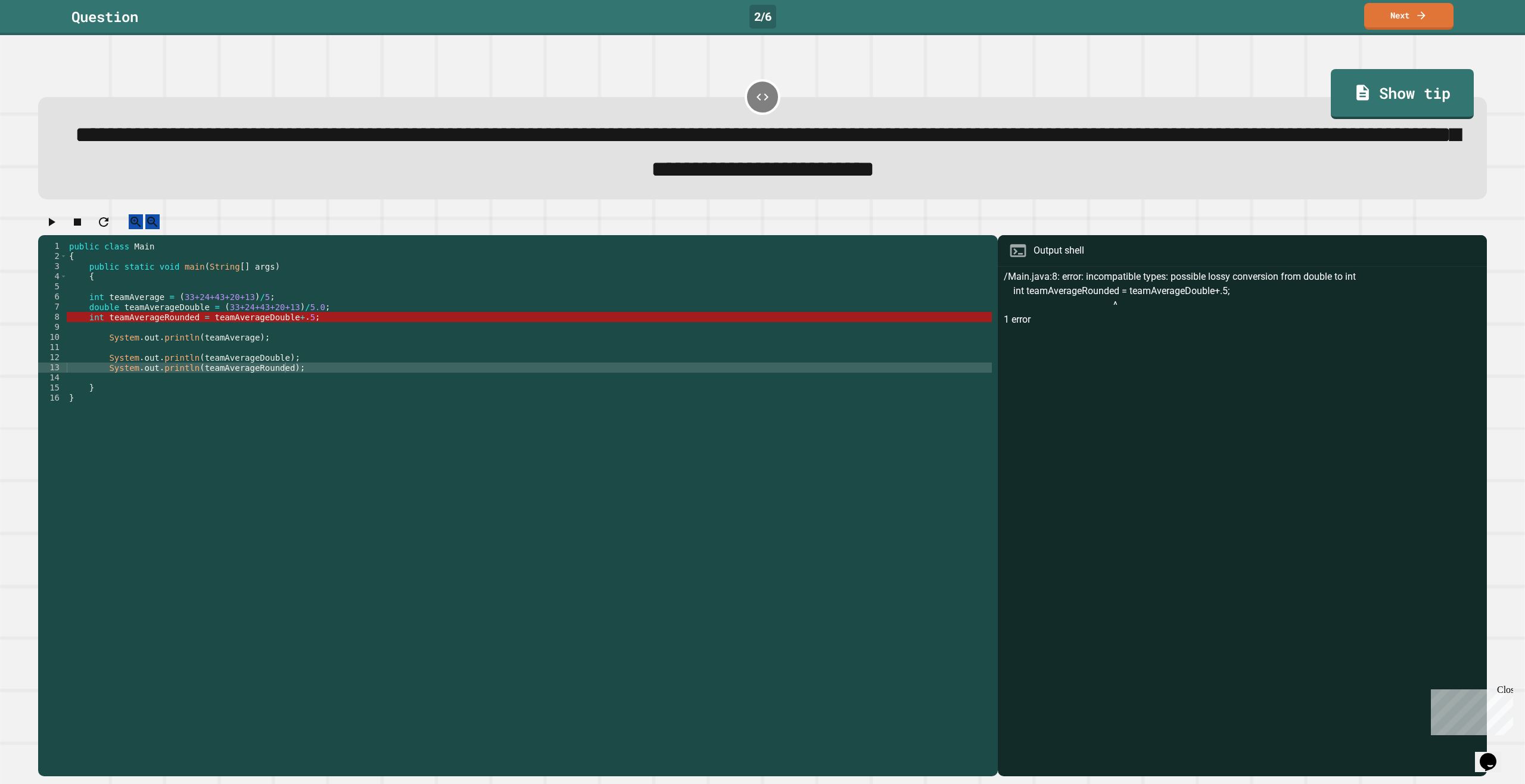
click at [53, 224] on button "button" at bounding box center [51, 222] width 14 height 15
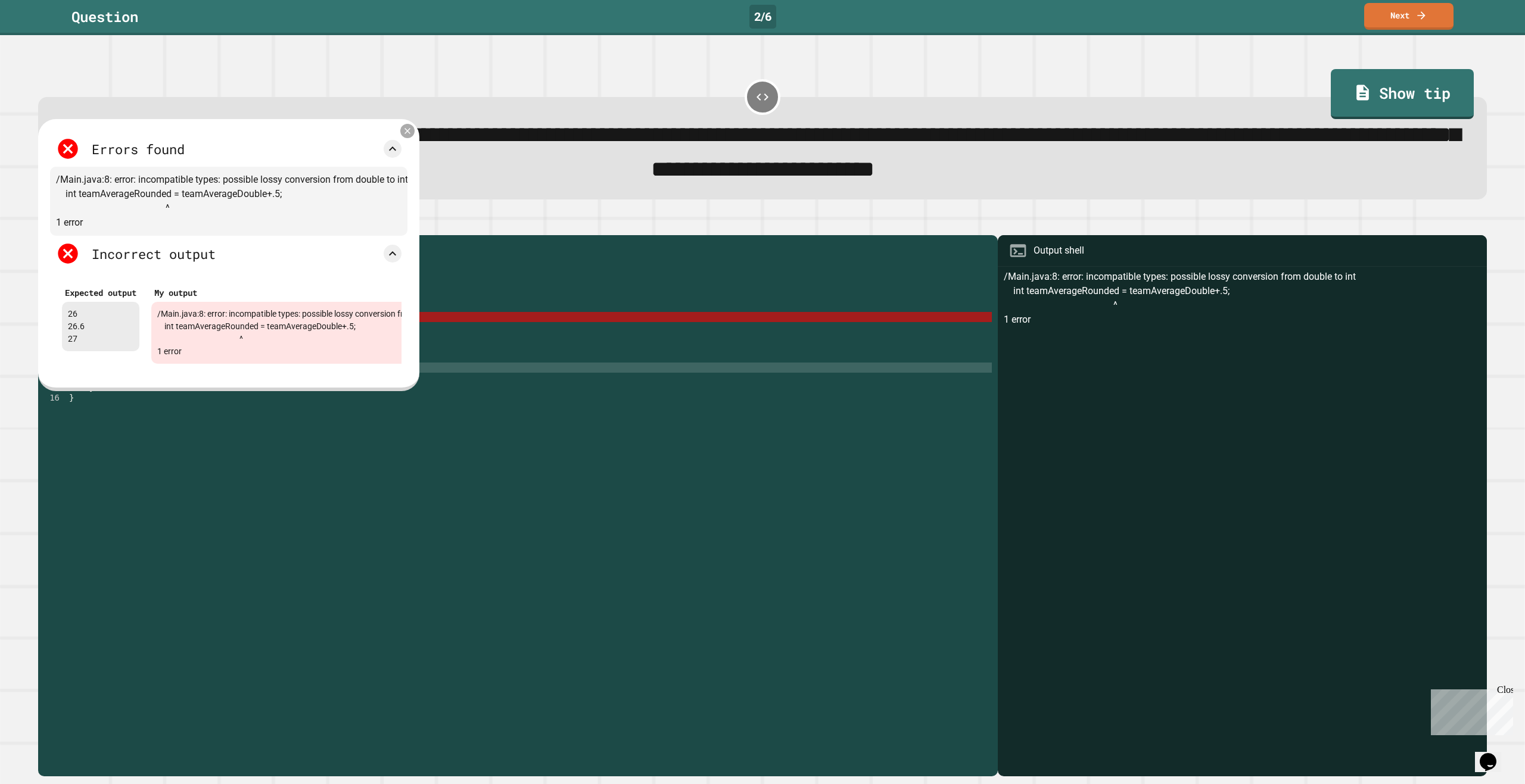
click at [405, 137] on icon at bounding box center [407, 132] width 10 height 10
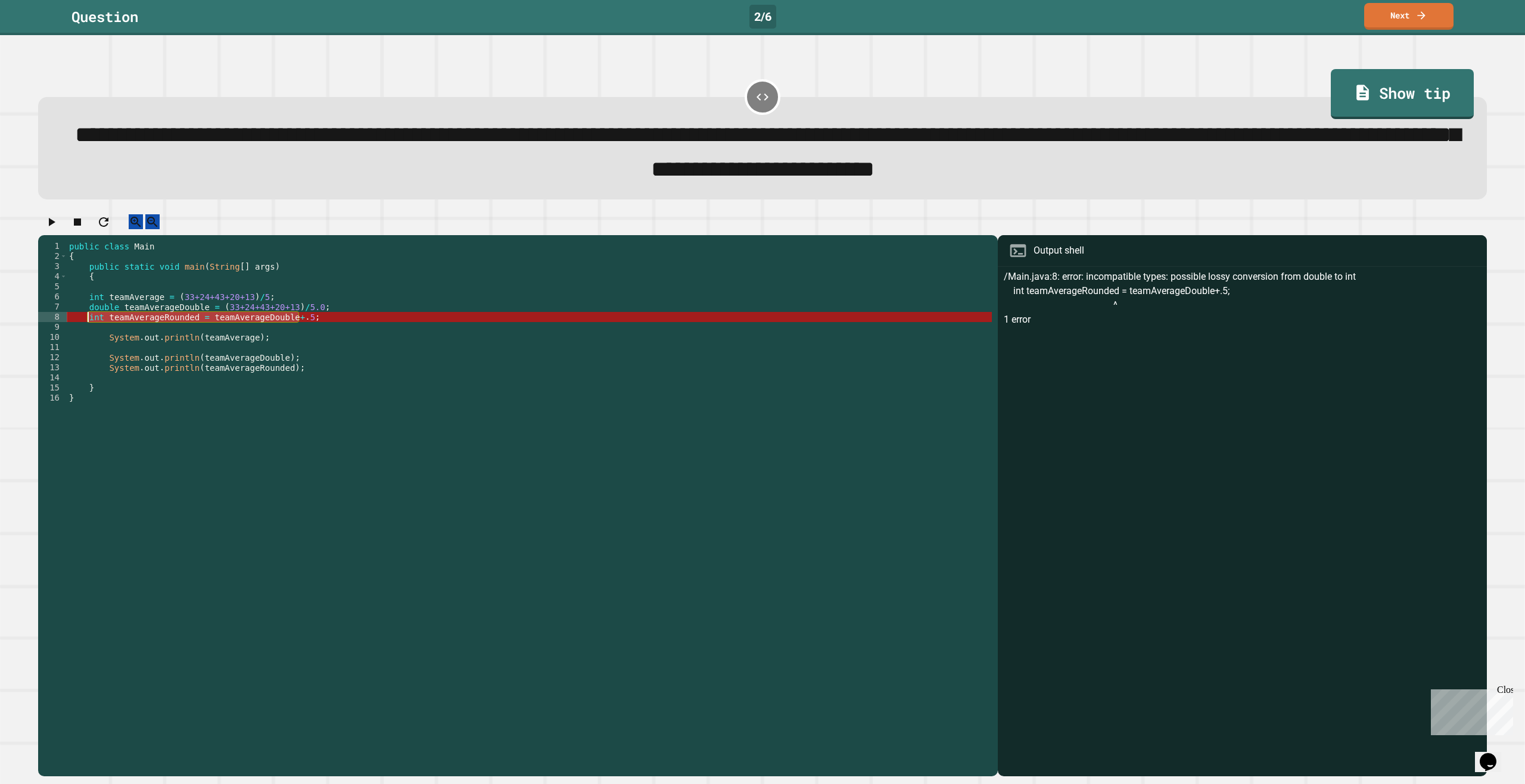
drag, startPoint x: 311, startPoint y: 331, endPoint x: 89, endPoint y: 330, distance: 222.0
click at [89, 330] on div "public class Main { public static void main ( String [ ] args ) { int teamAvera…" at bounding box center [529, 494] width 925 height 507
paste textarea "Cursor at row 8"
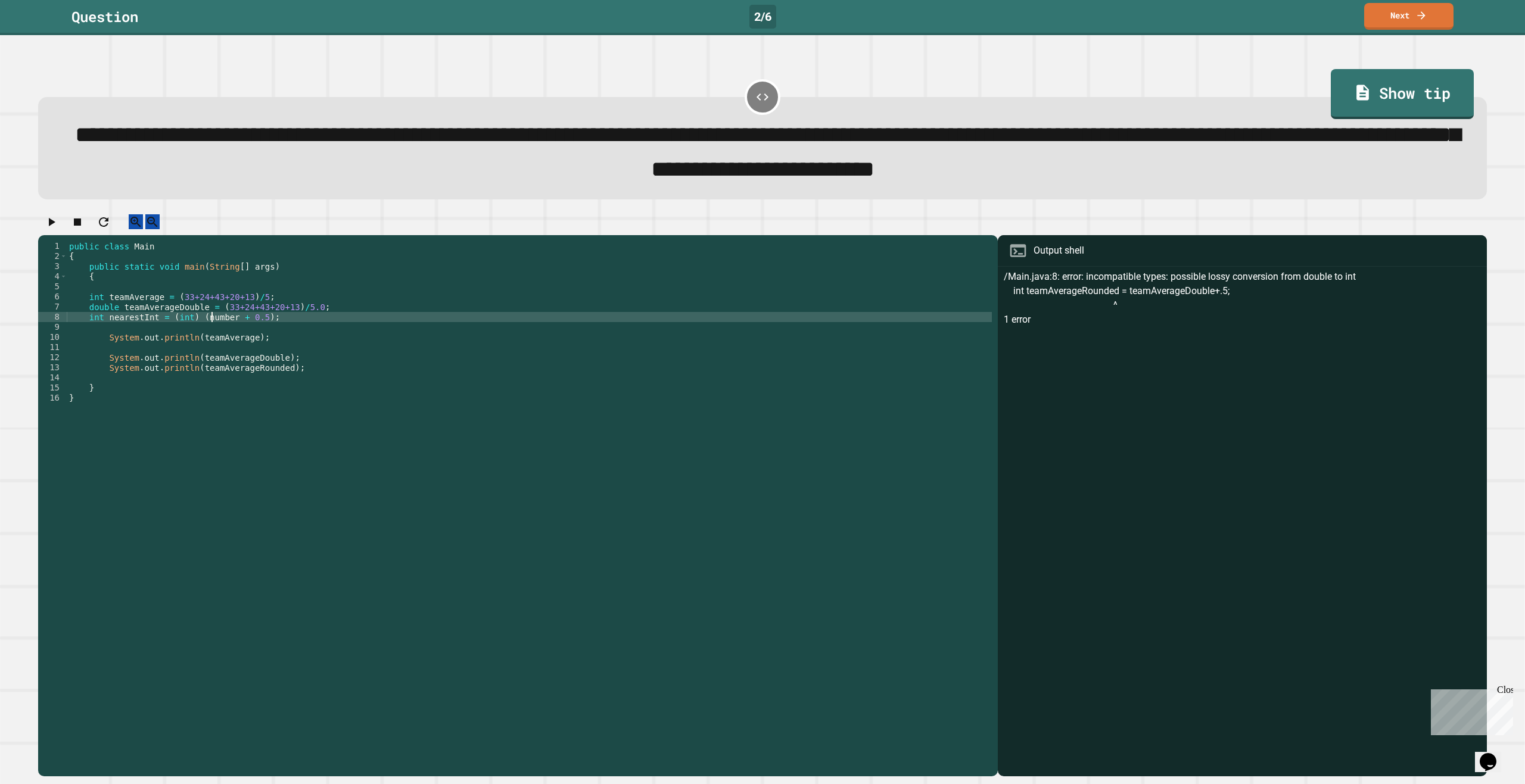
click at [211, 334] on div "public class Main { public static void main ( String [ ] args ) { int teamAvera…" at bounding box center [529, 494] width 925 height 507
drag, startPoint x: 277, startPoint y: 386, endPoint x: 195, endPoint y: 386, distance: 82.0
click at [195, 386] on div "public class Main { public static void main ( String [ ] args ) { int teamAvera…" at bounding box center [529, 494] width 925 height 507
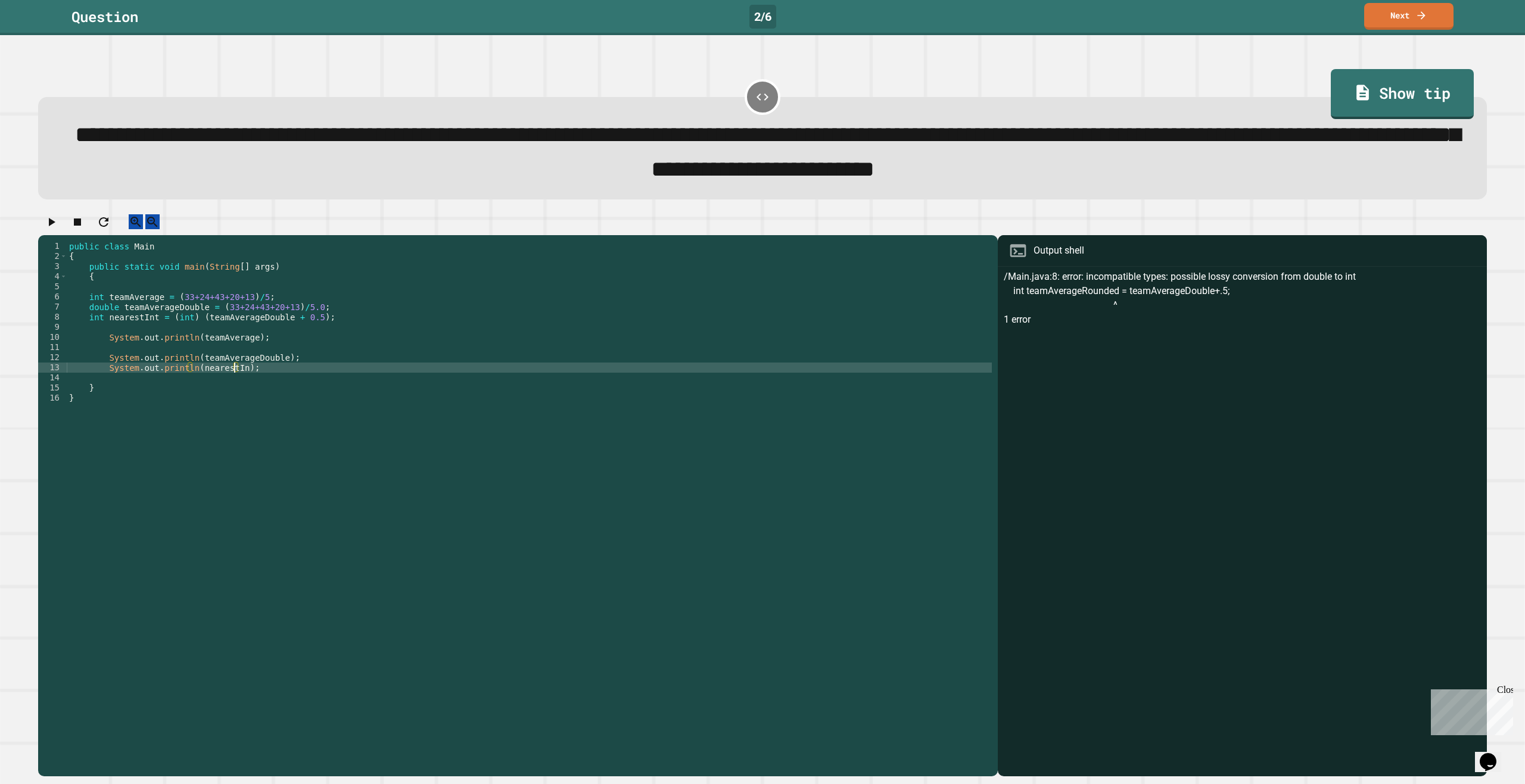
scroll to position [0, 12]
type textarea "**********"
click at [53, 229] on icon "button" at bounding box center [51, 222] width 14 height 14
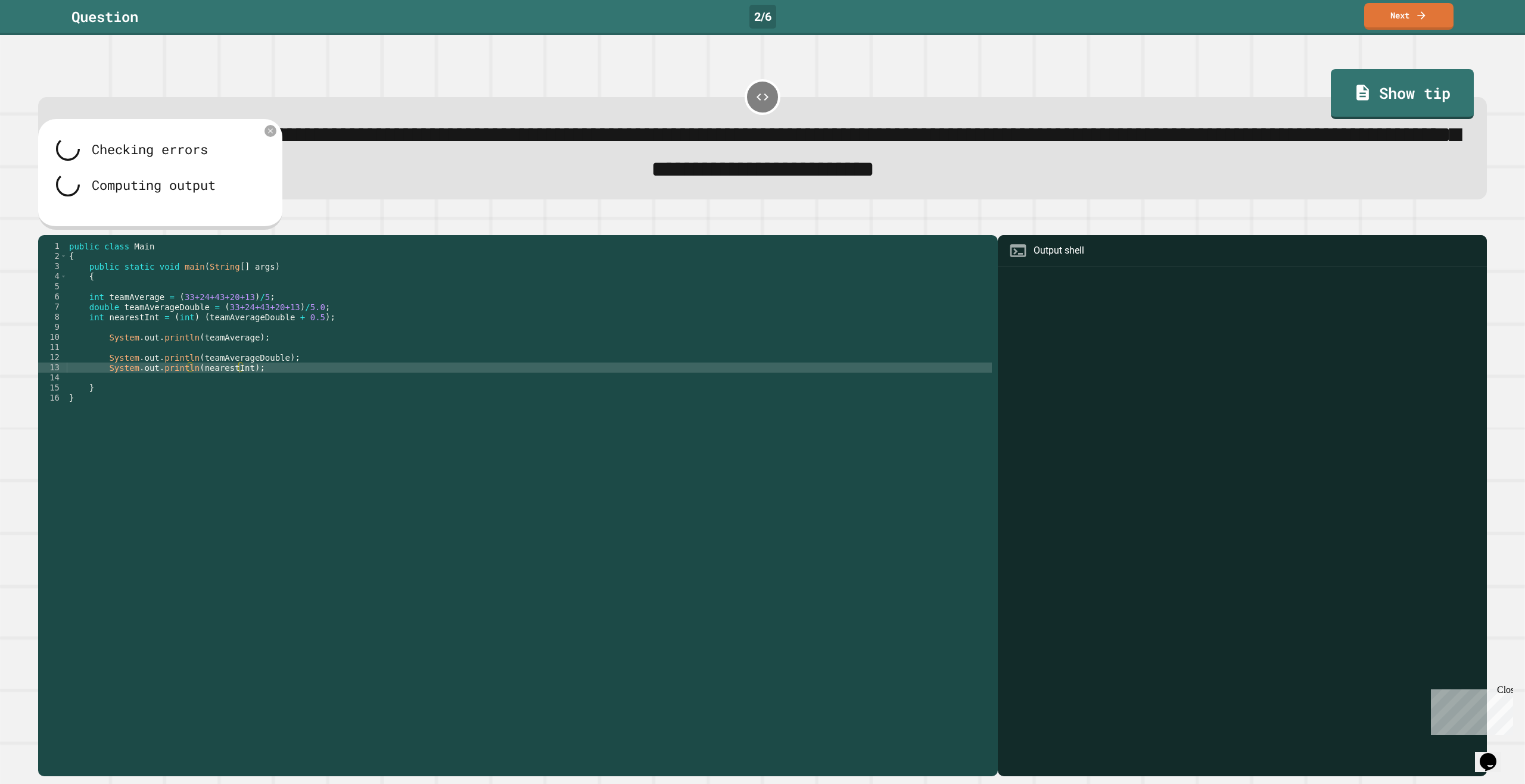
click at [503, 218] on div "**********" at bounding box center [762, 495] width 1464 height 577
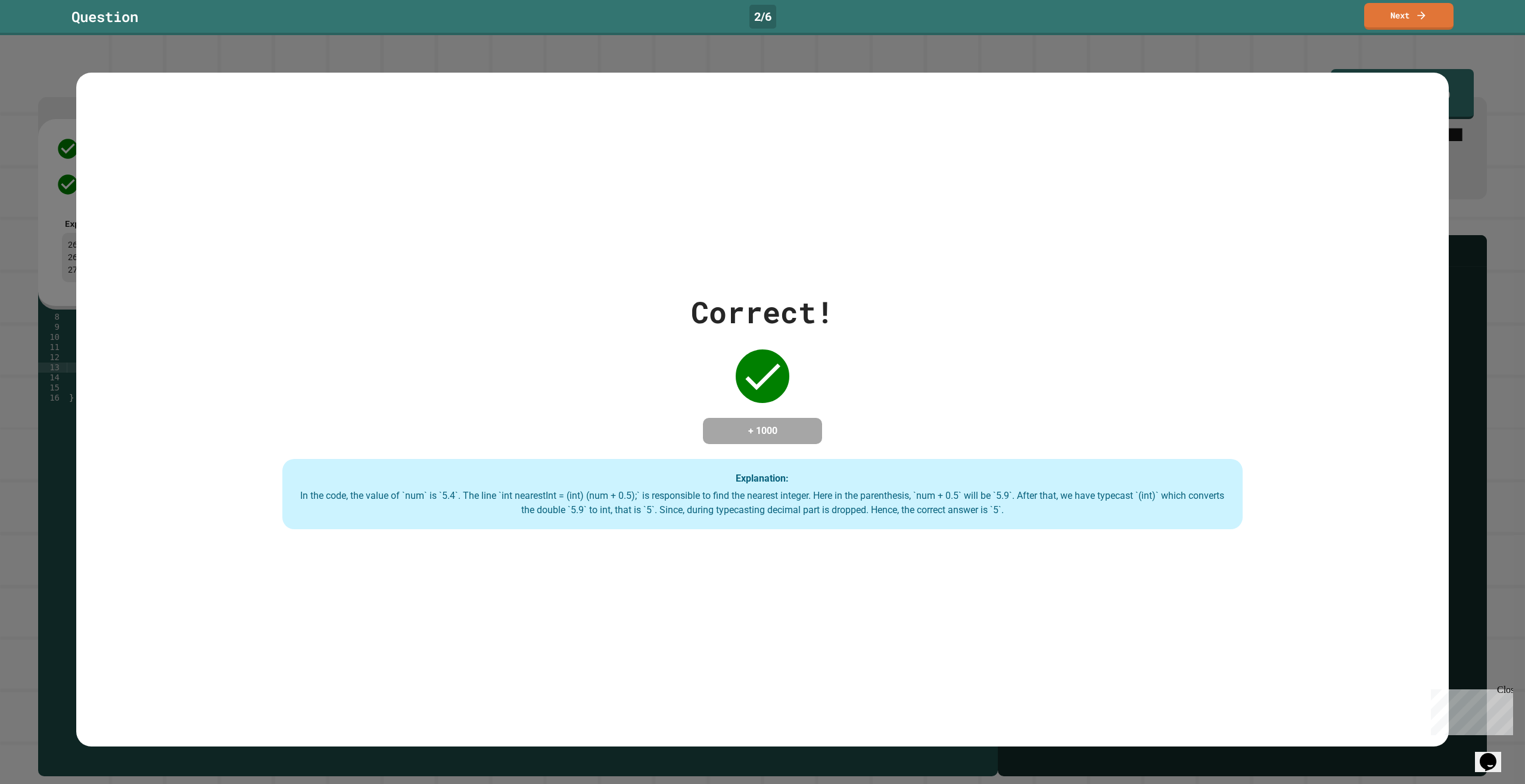
click at [700, 36] on div "Correct! + 1000 Explanation: In the code, the value of `num` is `5.4`. The line…" at bounding box center [762, 409] width 1525 height 749
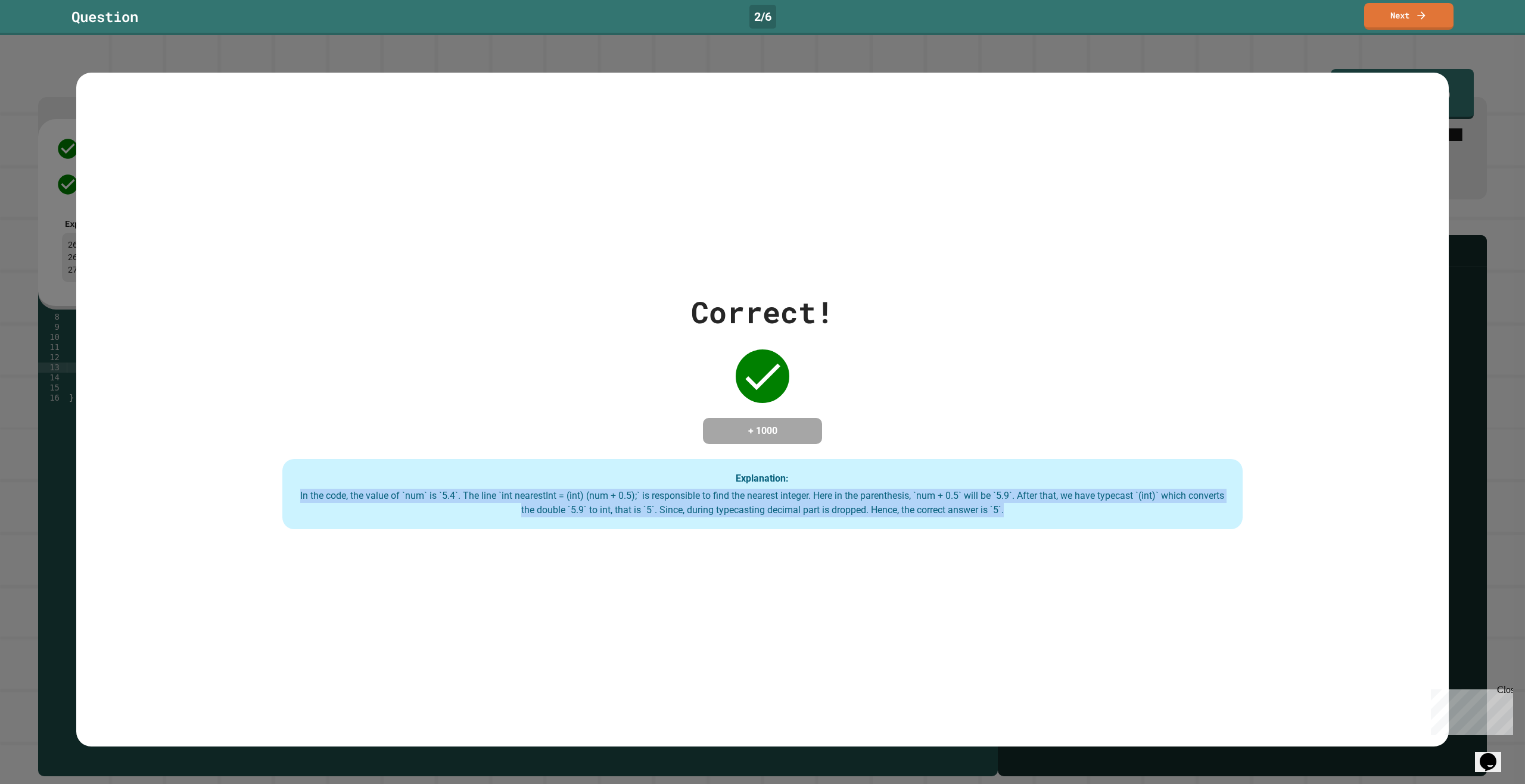
drag, startPoint x: 283, startPoint y: 499, endPoint x: 1062, endPoint y: 517, distance: 779.2
click at [1062, 517] on div "Explanation: In the code, the value of `num` is `5.4`. The line `int nearestInt…" at bounding box center [762, 494] width 960 height 70
click at [1018, 561] on div "Correct! + 1000 Explanation: In the code, the value of `num` is `5.4`. The line…" at bounding box center [762, 410] width 1373 height 674
click at [378, 495] on div "In the code, the value of `num` is `5.4`. The line `int nearestInt = (int) (num…" at bounding box center [762, 503] width 937 height 29
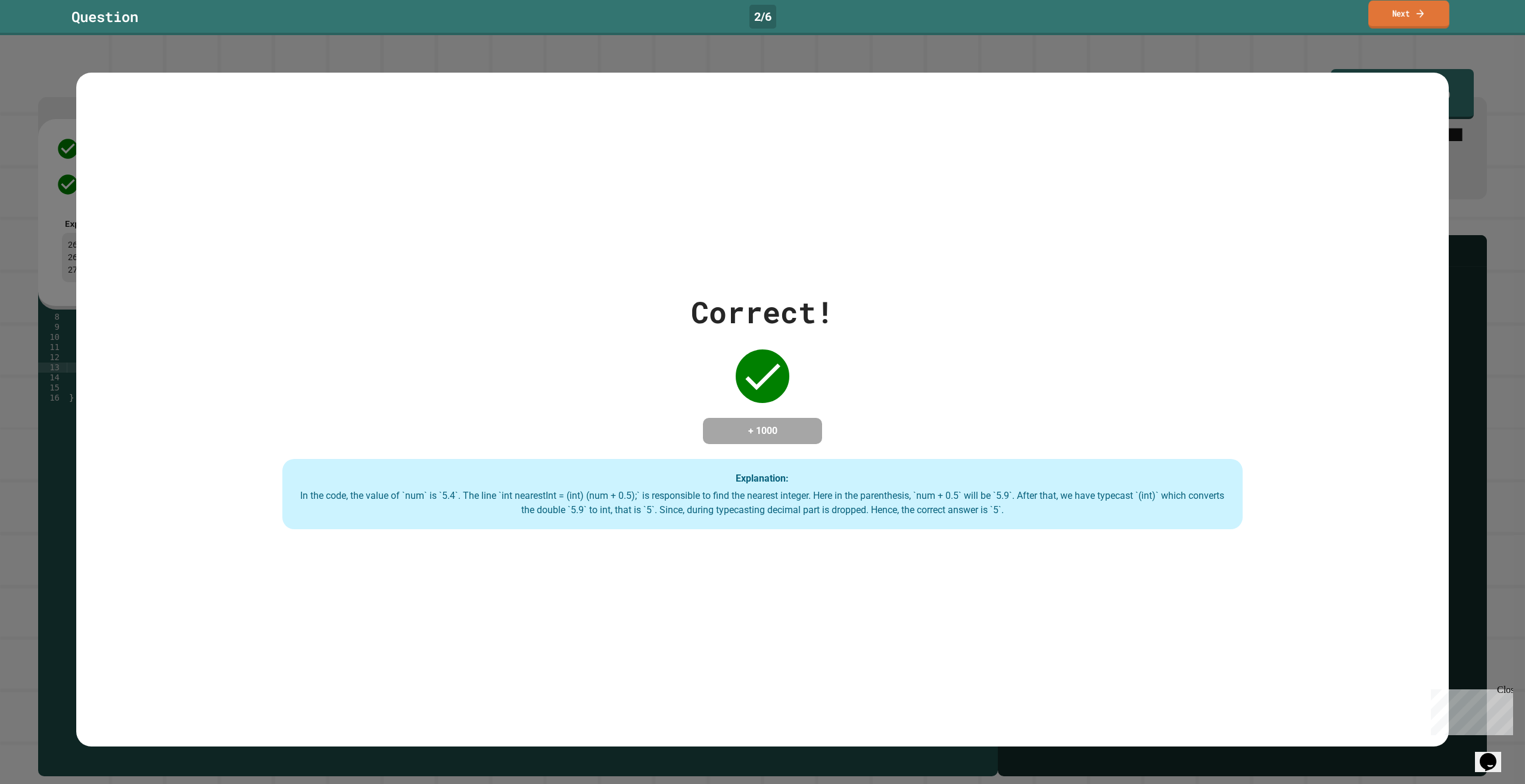
click at [1403, 24] on link "Next" at bounding box center [1409, 15] width 81 height 28
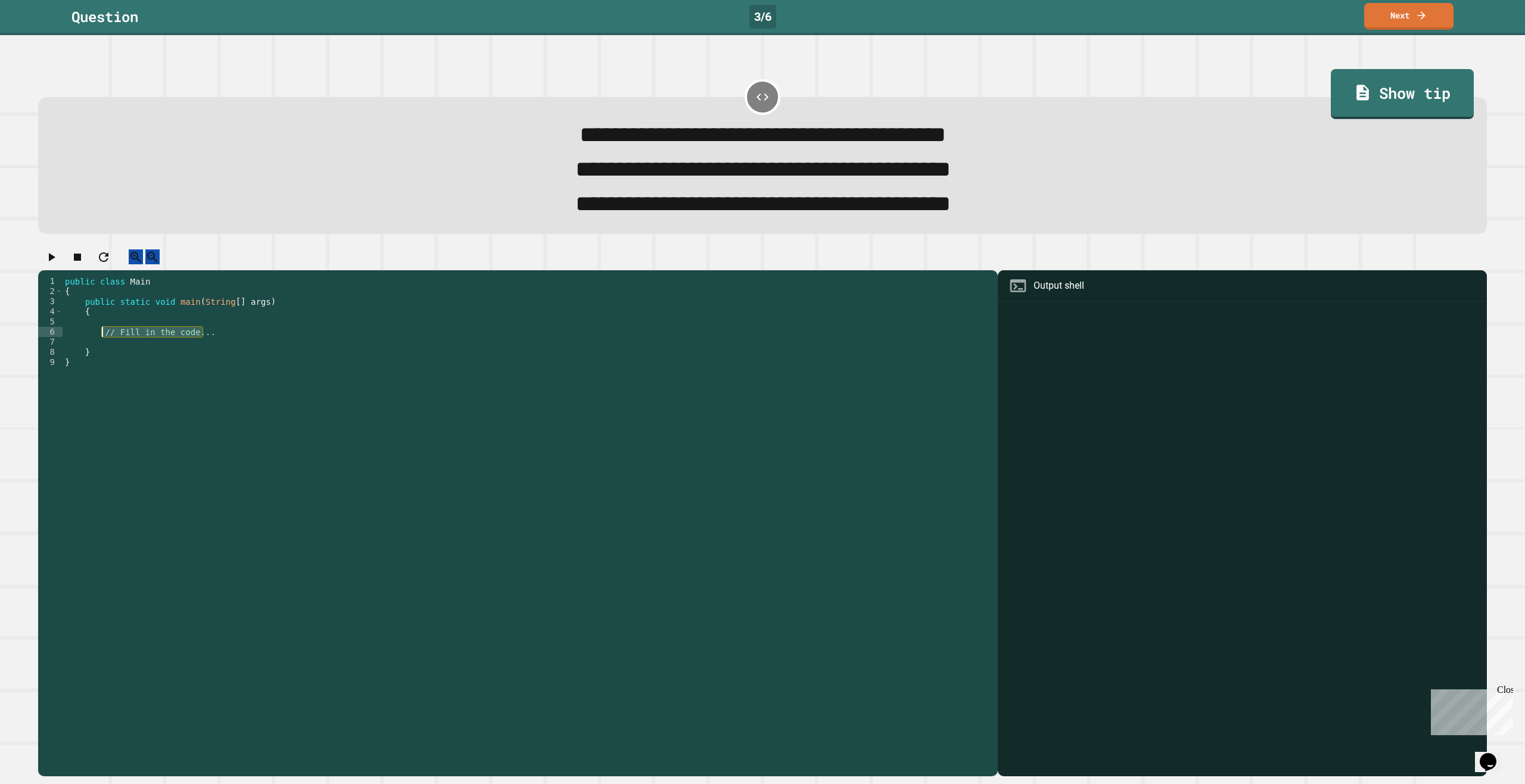
drag, startPoint x: 245, startPoint y: 353, endPoint x: 103, endPoint y: 354, distance: 142.0
click at [103, 354] on div "public class Main { public static void main ( String [ ] args ) { // Fill in th…" at bounding box center [527, 509] width 929 height 466
type textarea "**********"
click at [244, 351] on div "public class Main { public static void main ( String [ ] args ) { int avgQuizSc…" at bounding box center [527, 509] width 929 height 466
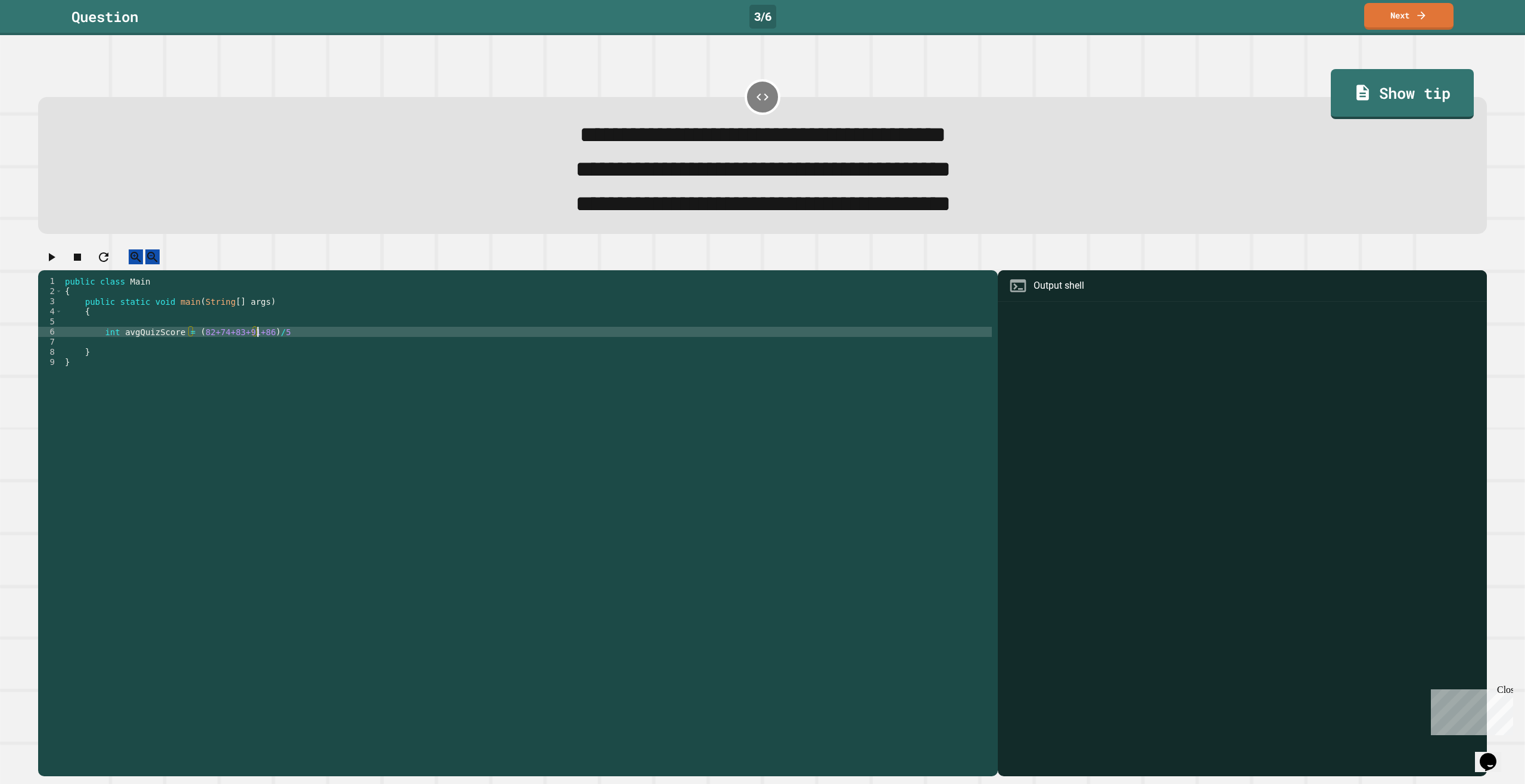
scroll to position [0, 14]
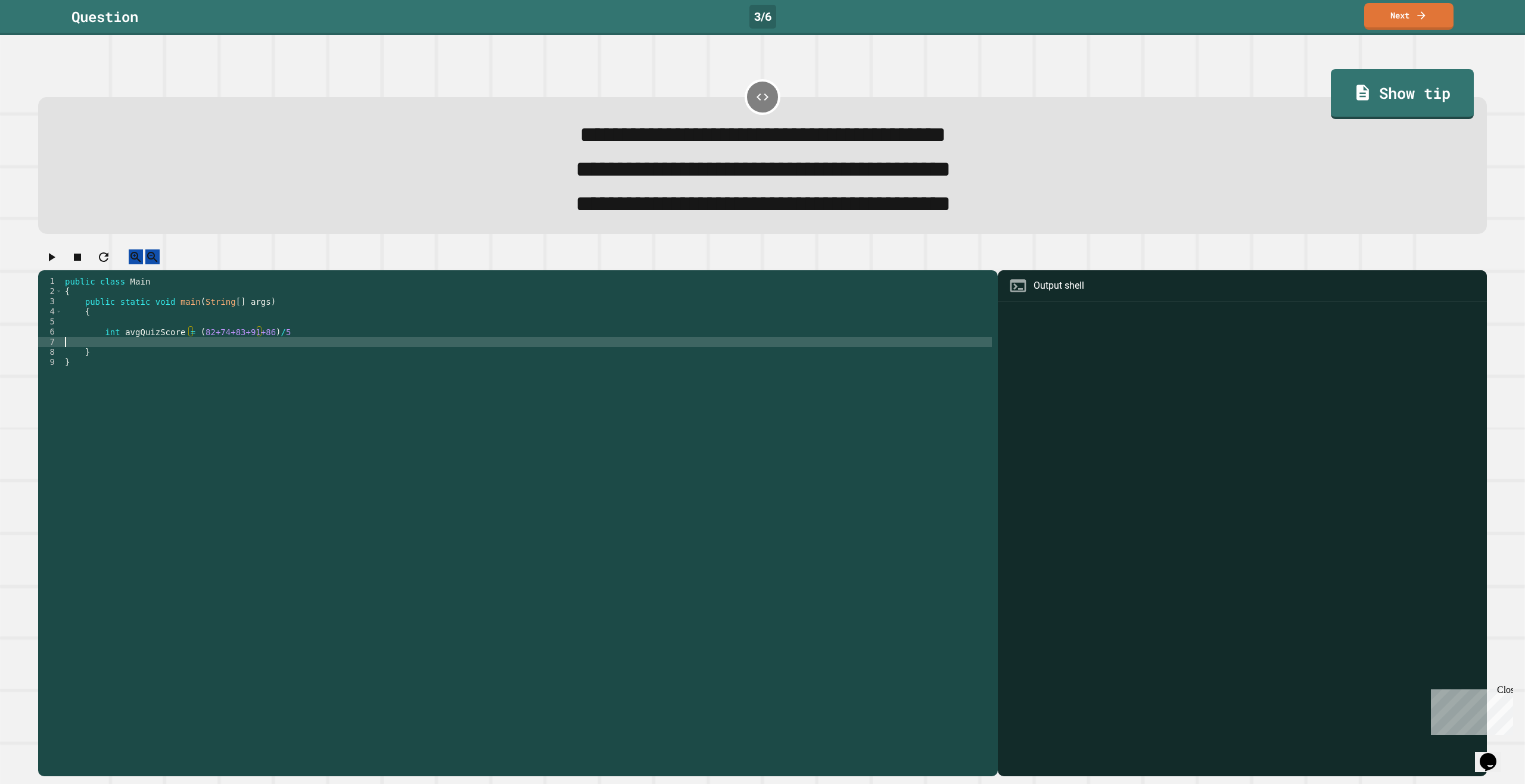
click at [306, 356] on div "public class Main { public static void main ( String [ ] args ) { int avgQuizSc…" at bounding box center [527, 509] width 929 height 466
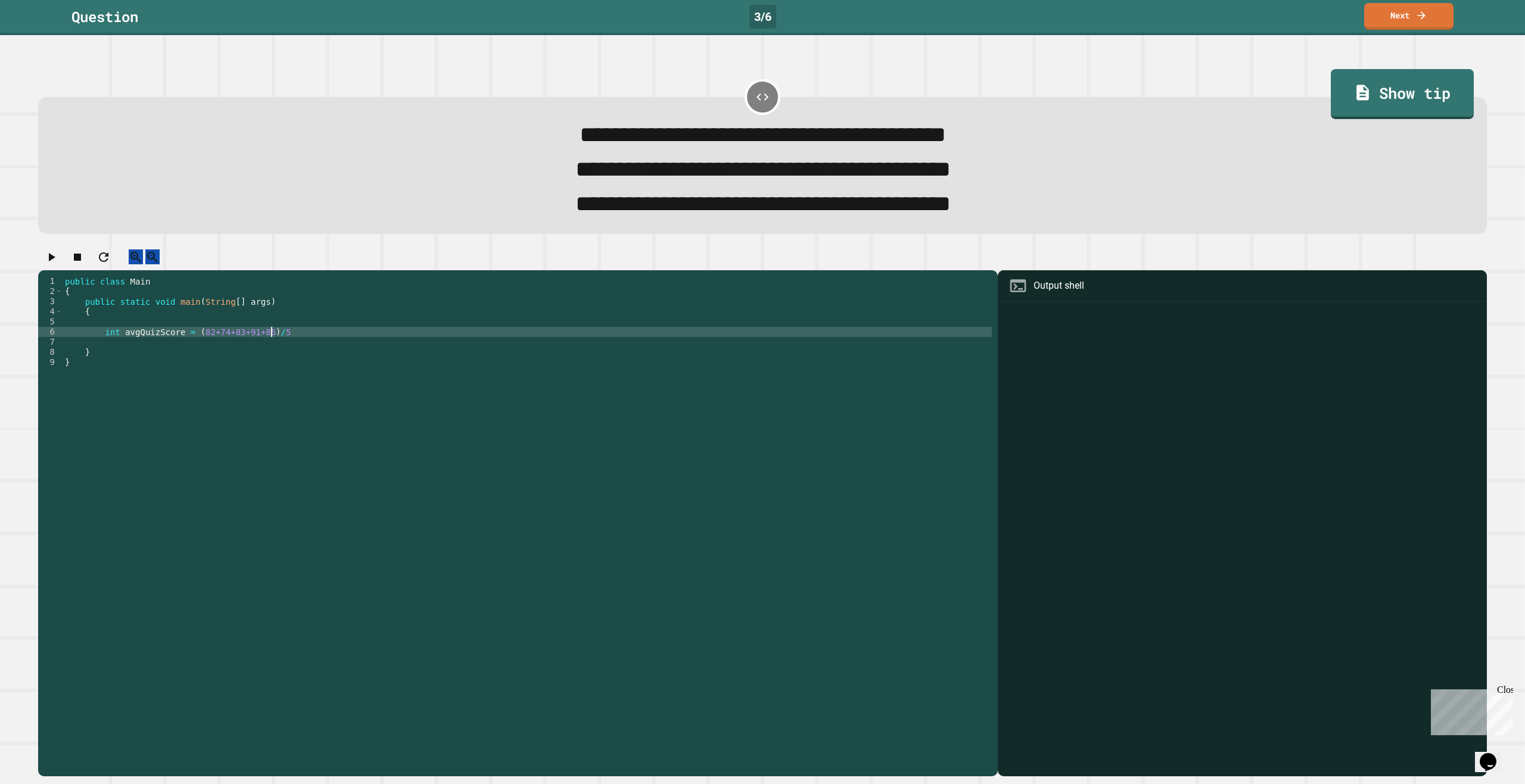
click at [310, 351] on div "public class Main { public static void main ( String [ ] args ) { int avgQuizSc…" at bounding box center [527, 509] width 929 height 466
type textarea "**********"
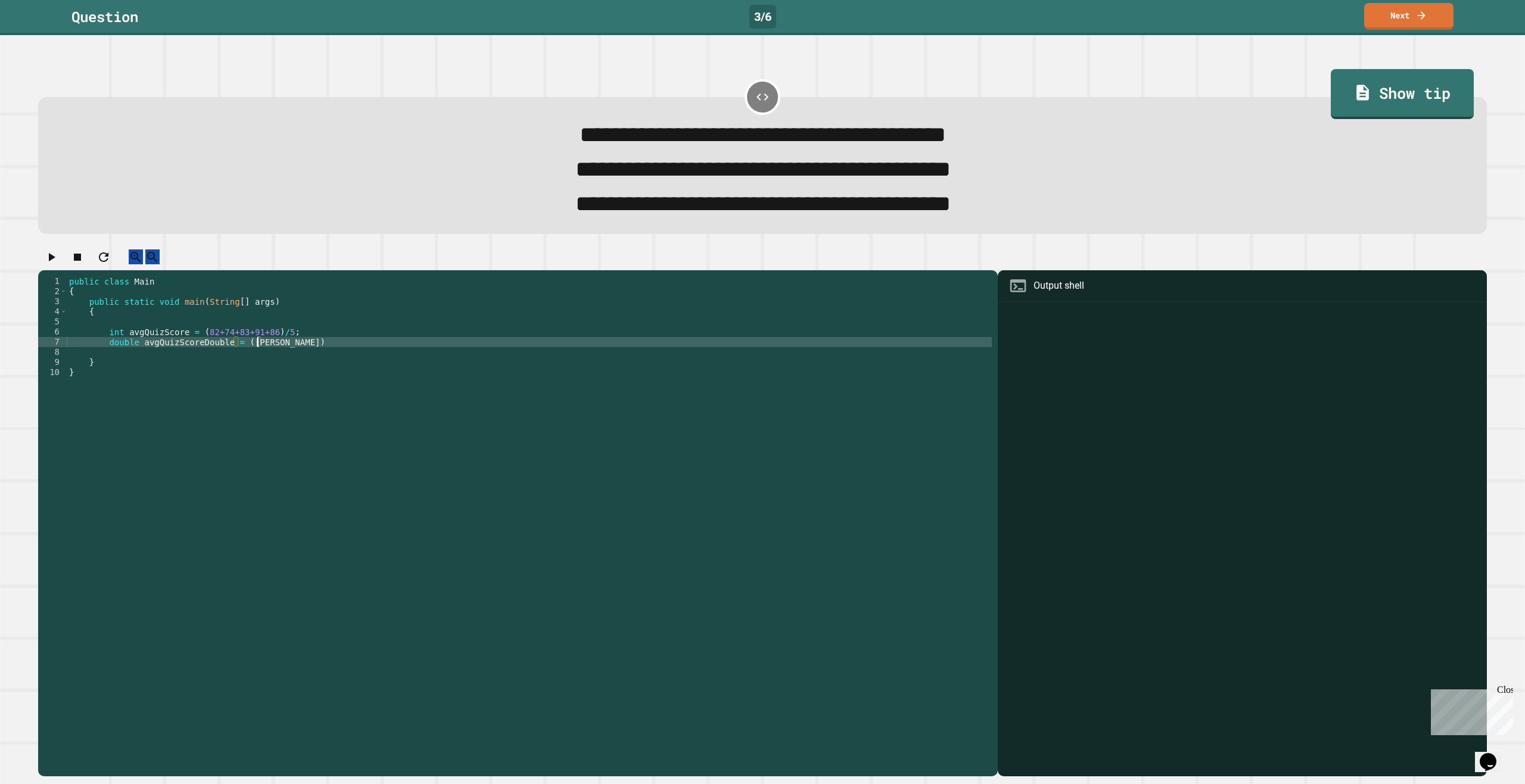
scroll to position [0, 13]
type textarea "**********"
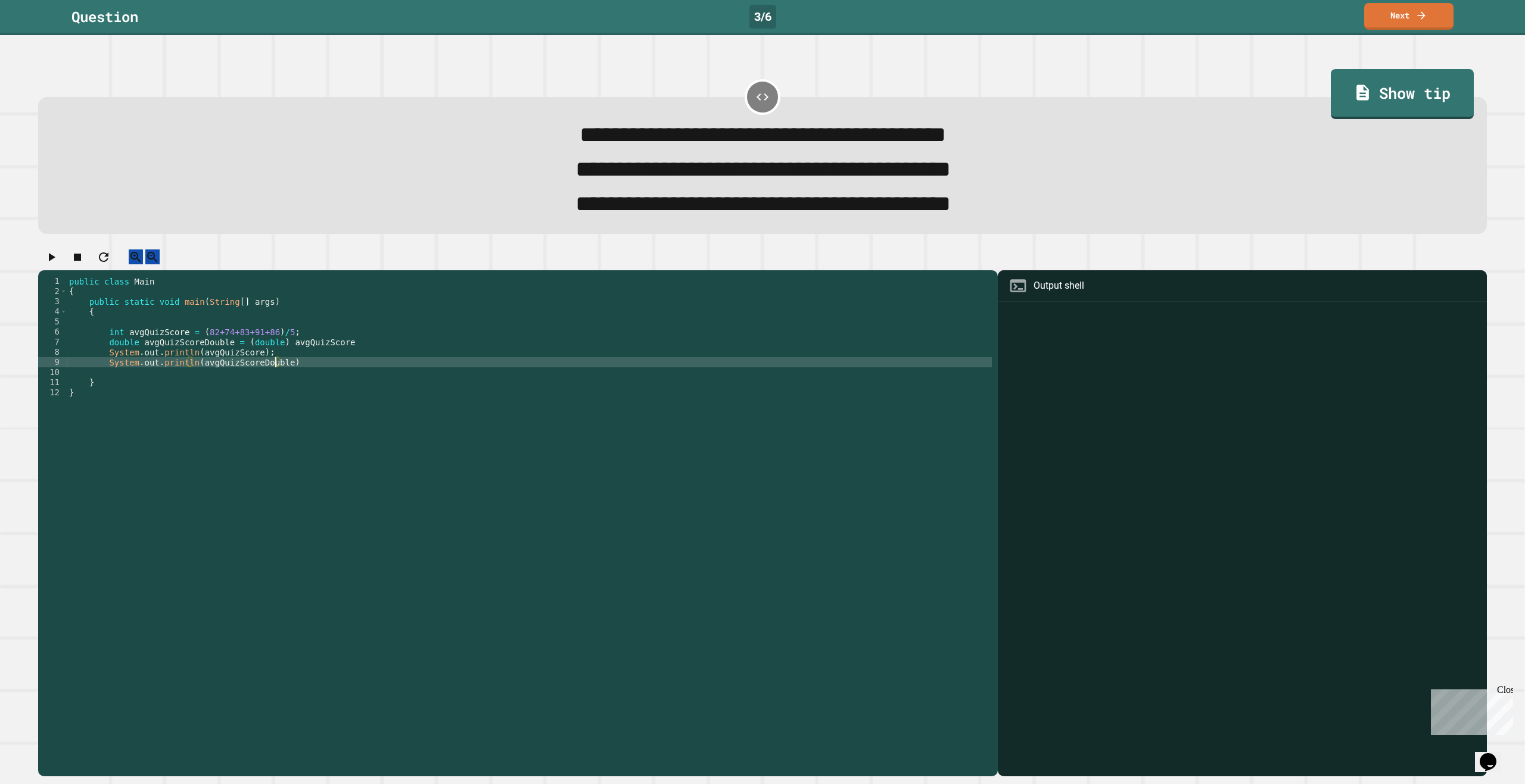
scroll to position [0, 14]
click at [354, 368] on div "public class Main { public static void main ( String [ ] args ) { int avgQuizSc…" at bounding box center [529, 509] width 925 height 466
click at [354, 362] on div "public class Main { public static void main ( String [ ] args ) { int avgQuizSc…" at bounding box center [529, 509] width 925 height 466
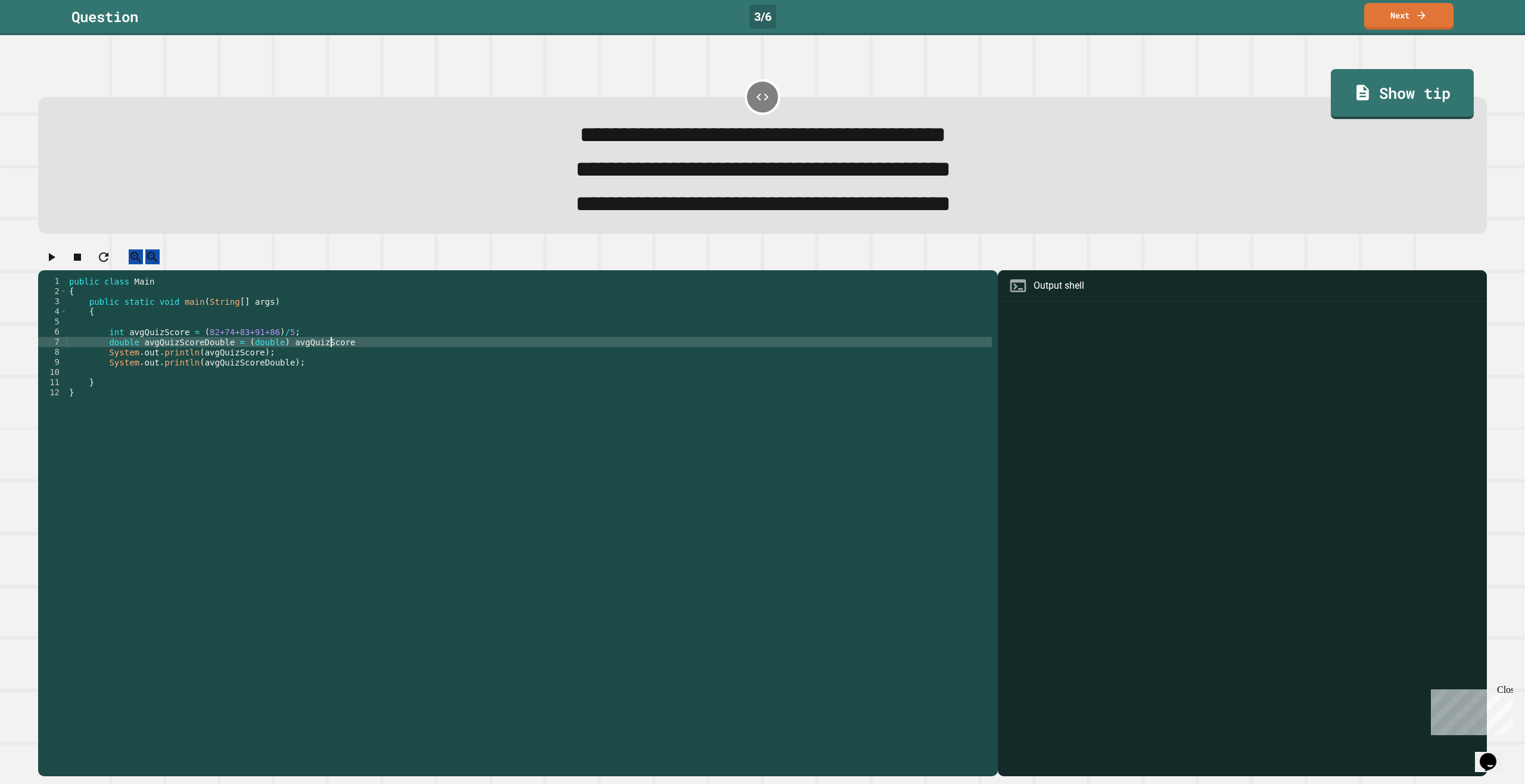
scroll to position [0, 18]
click at [59, 264] on icon "button" at bounding box center [51, 257] width 14 height 14
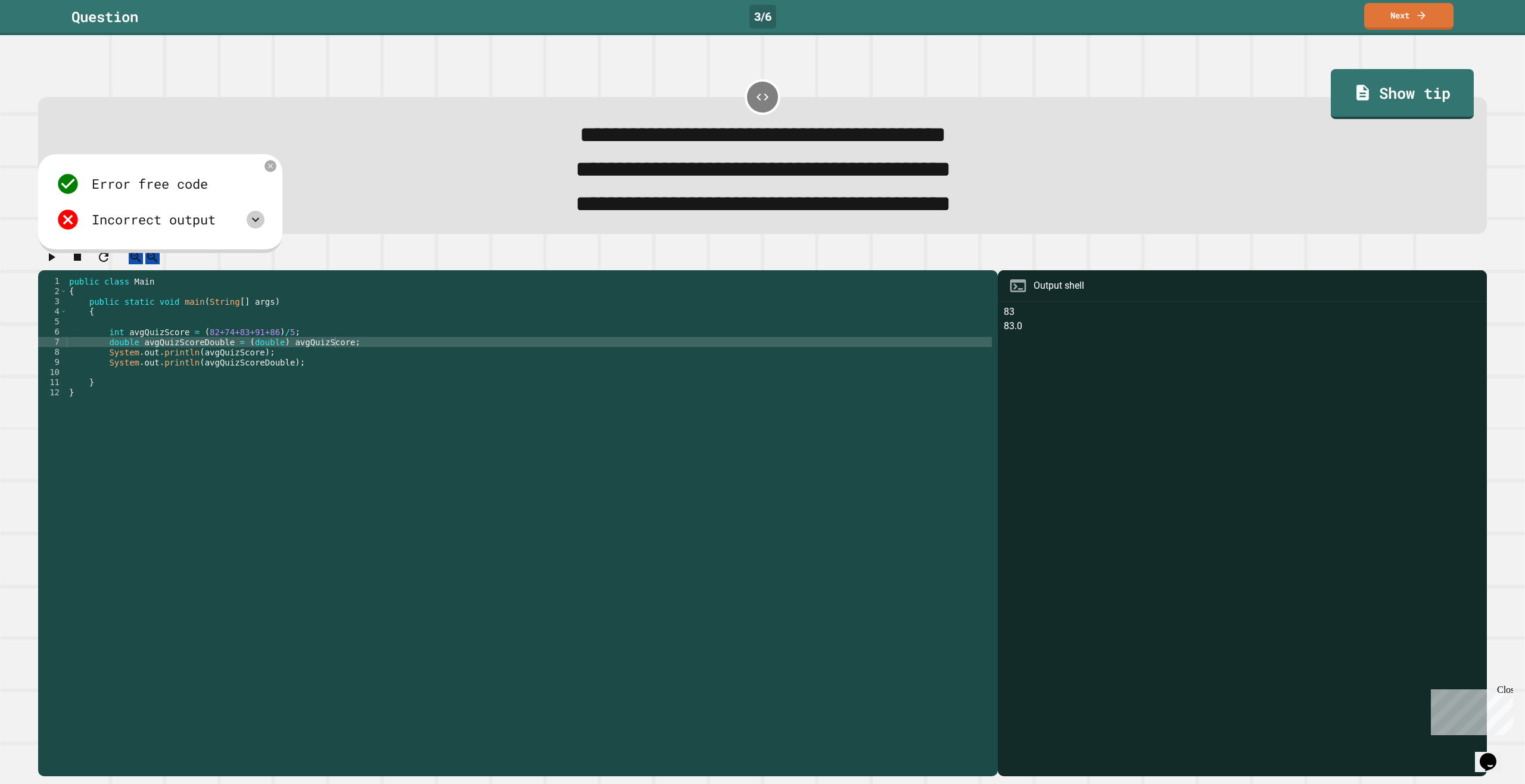
click at [260, 227] on icon at bounding box center [255, 219] width 14 height 14
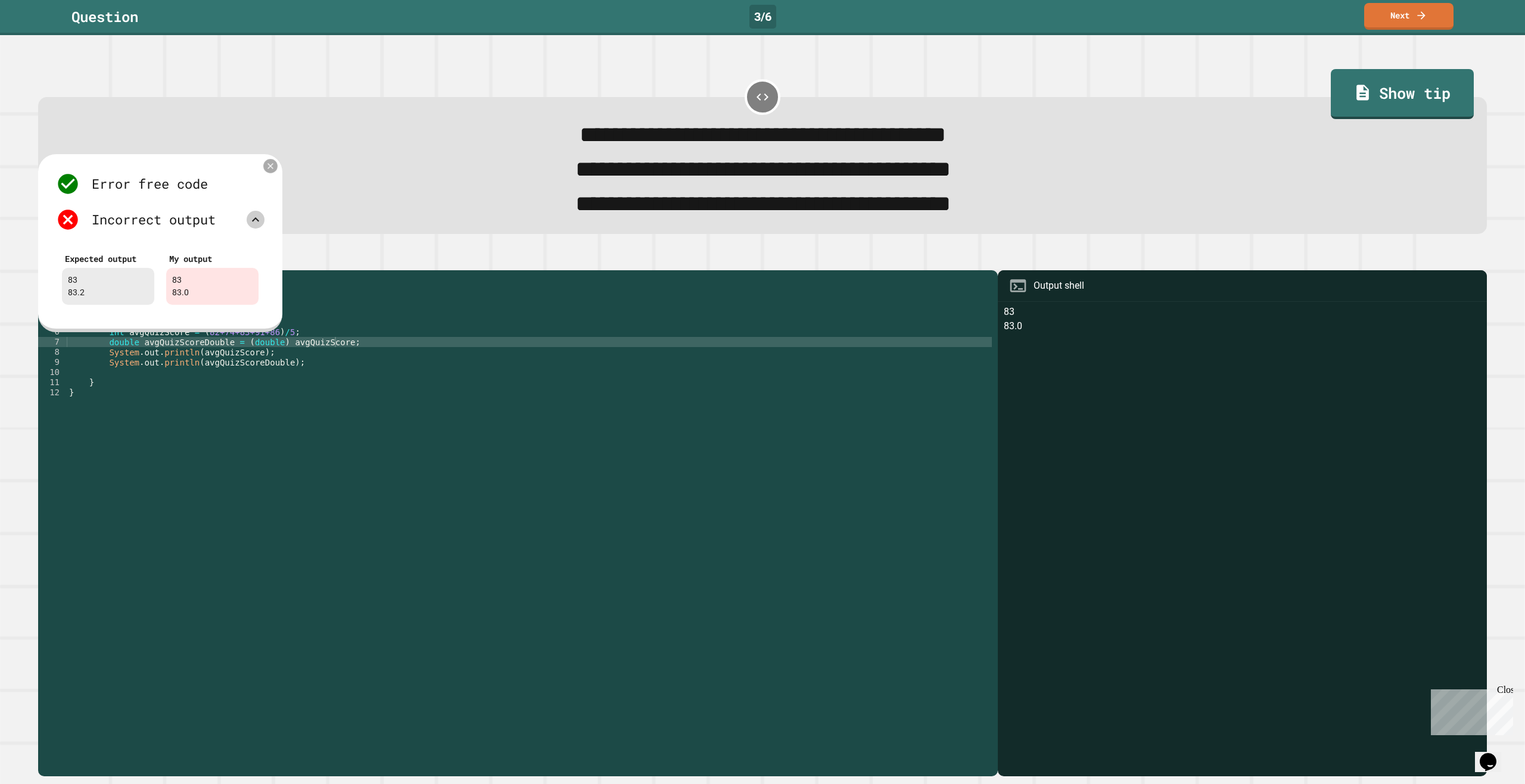
click at [265, 173] on div at bounding box center [270, 166] width 14 height 14
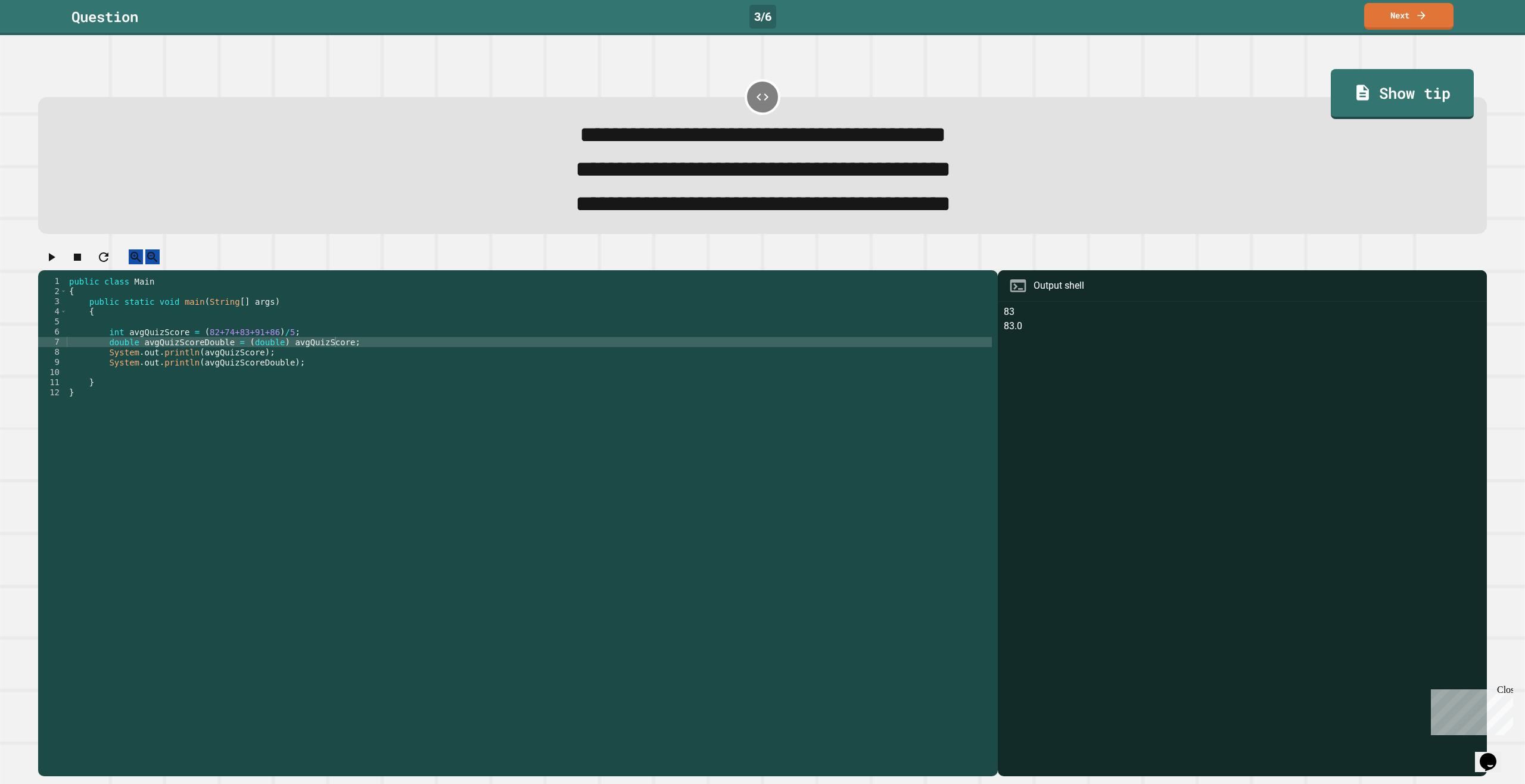
scroll to position [0, 14]
drag, startPoint x: 277, startPoint y: 355, endPoint x: 267, endPoint y: 354, distance: 10.0
click at [267, 354] on div "public class Main { public static void main ( String [ ] args ) { int avgQuizSc…" at bounding box center [529, 509] width 925 height 466
click at [598, 367] on div "public class Main { public static void main ( String [ ] args ) { int avgQuizSc…" at bounding box center [529, 509] width 925 height 466
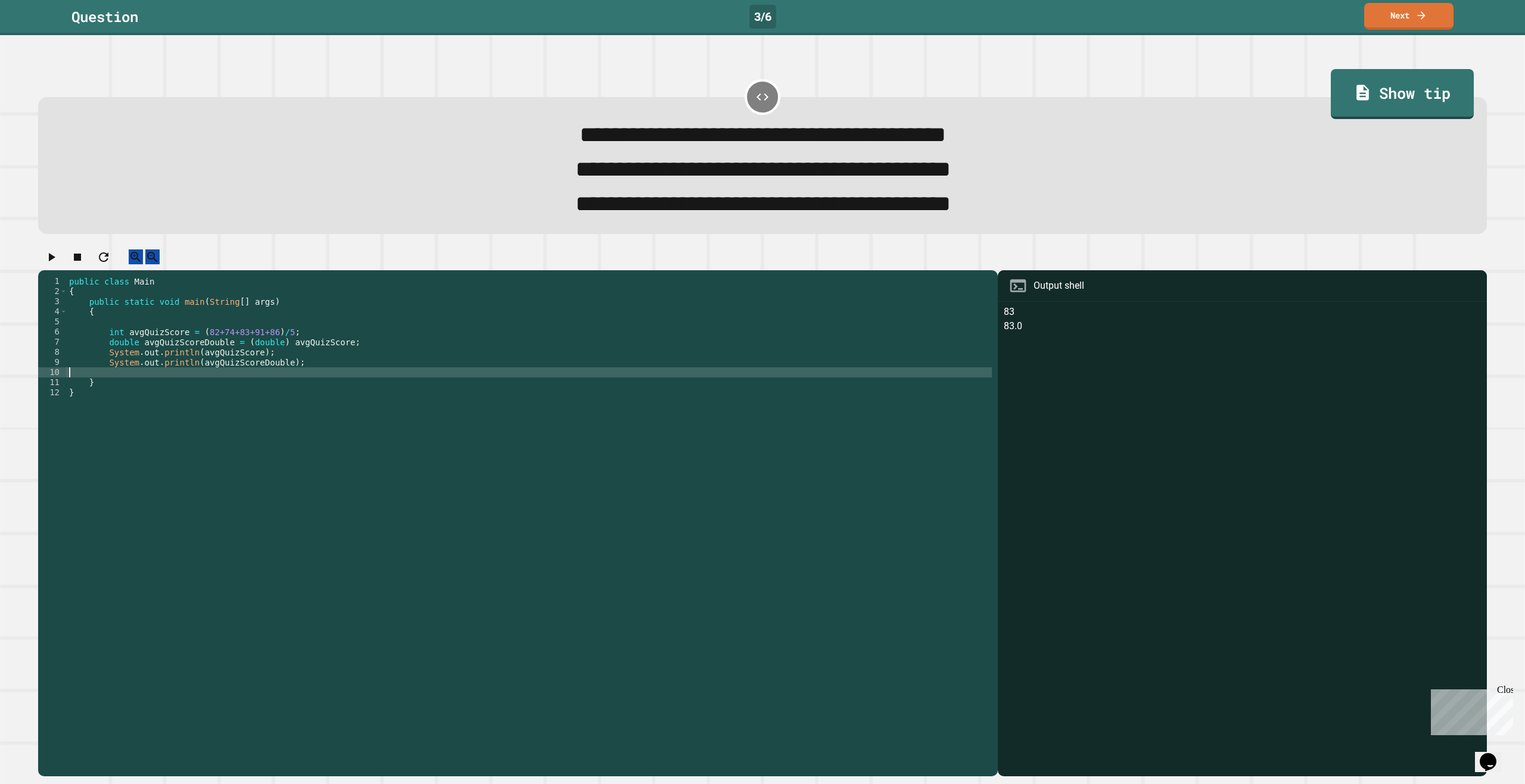
drag, startPoint x: 388, startPoint y: 386, endPoint x: 379, endPoint y: 385, distance: 9.1
click at [379, 385] on div "public class Main { public static void main ( String [ ] args ) { int avgQuizSc…" at bounding box center [529, 509] width 925 height 466
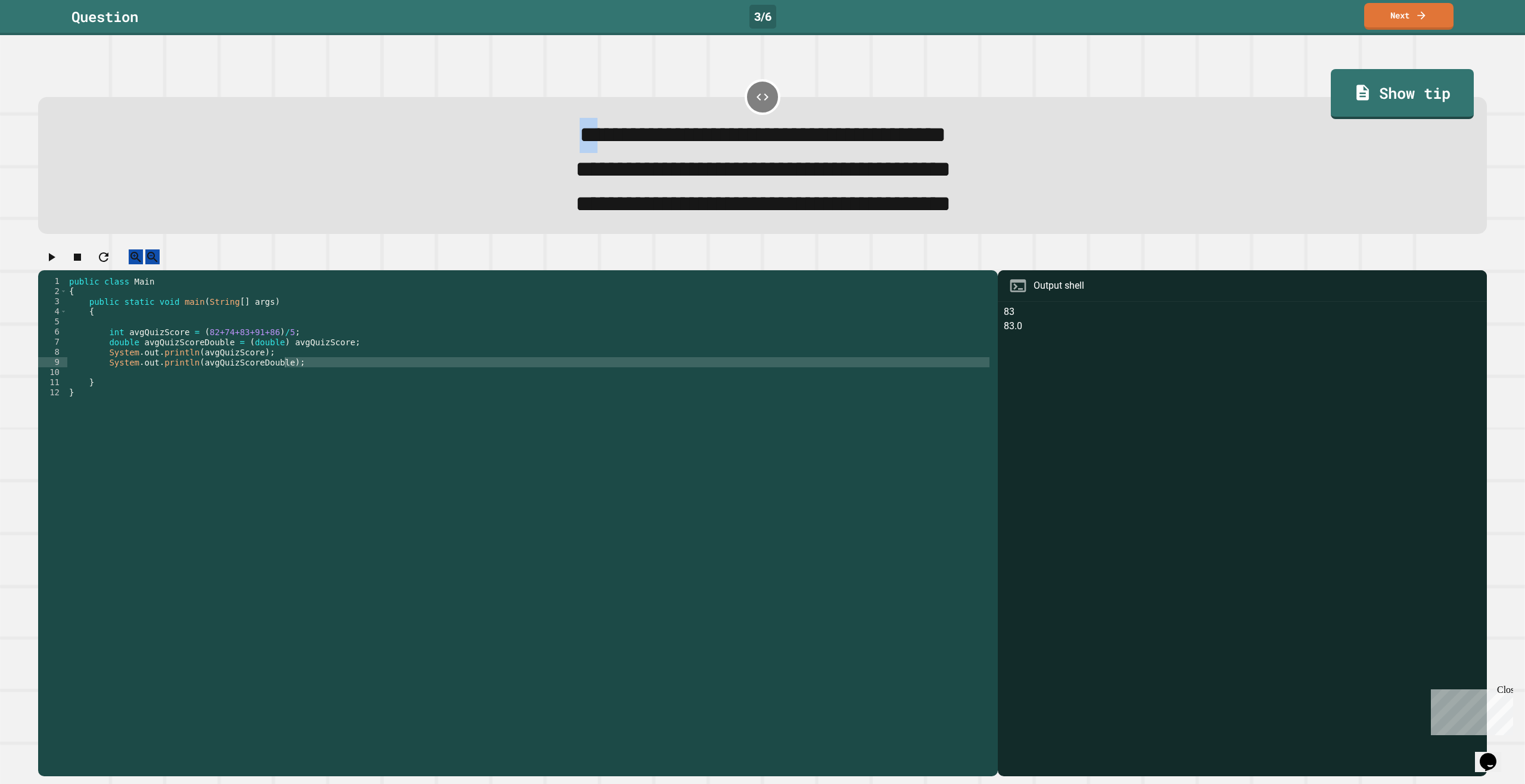
drag, startPoint x: 466, startPoint y: 127, endPoint x: 497, endPoint y: 132, distance: 31.4
click at [497, 132] on div "**********" at bounding box center [762, 135] width 1407 height 35
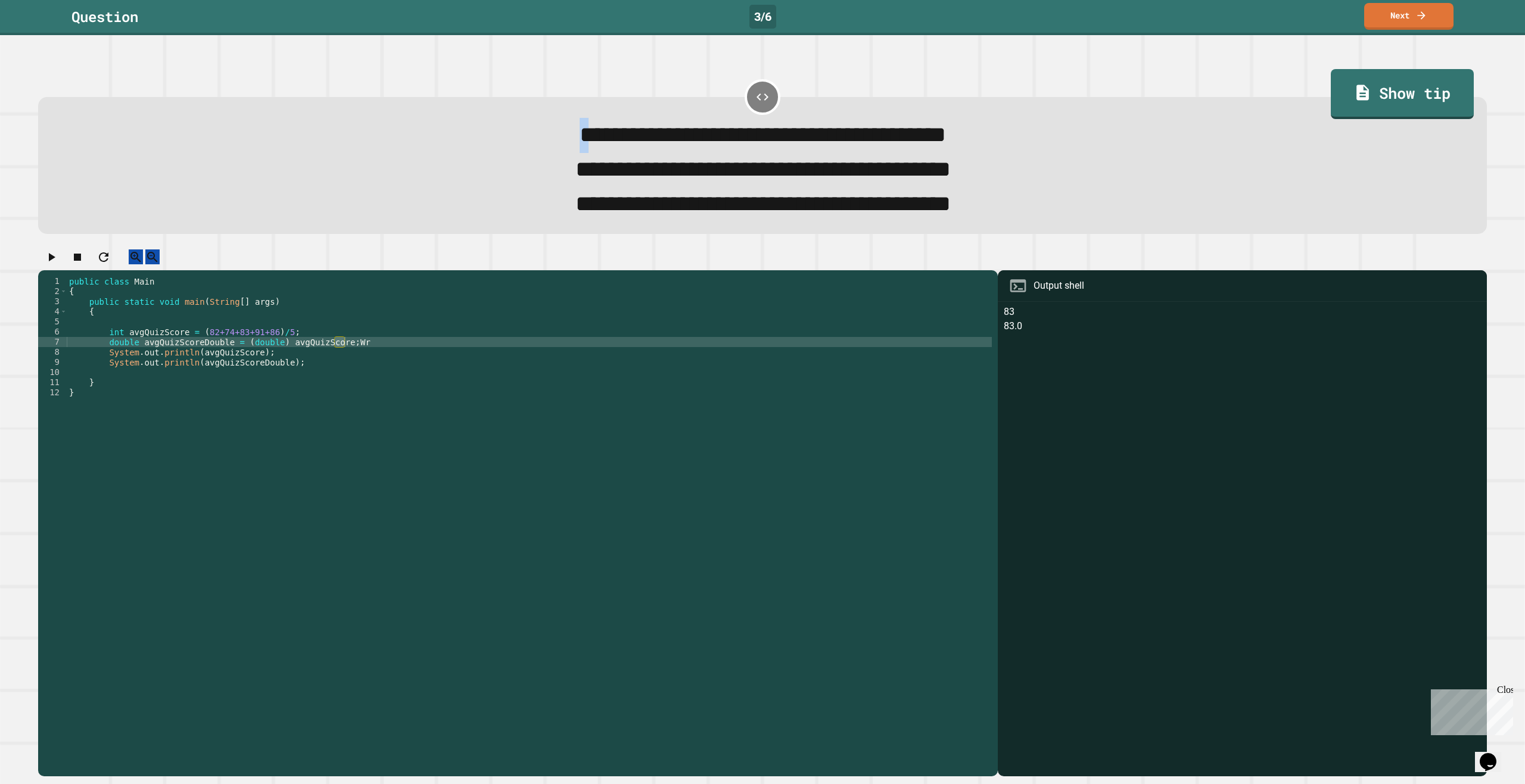
drag, startPoint x: 474, startPoint y: 131, endPoint x: 489, endPoint y: 137, distance: 16.2
click at [489, 137] on div "**********" at bounding box center [762, 135] width 1407 height 35
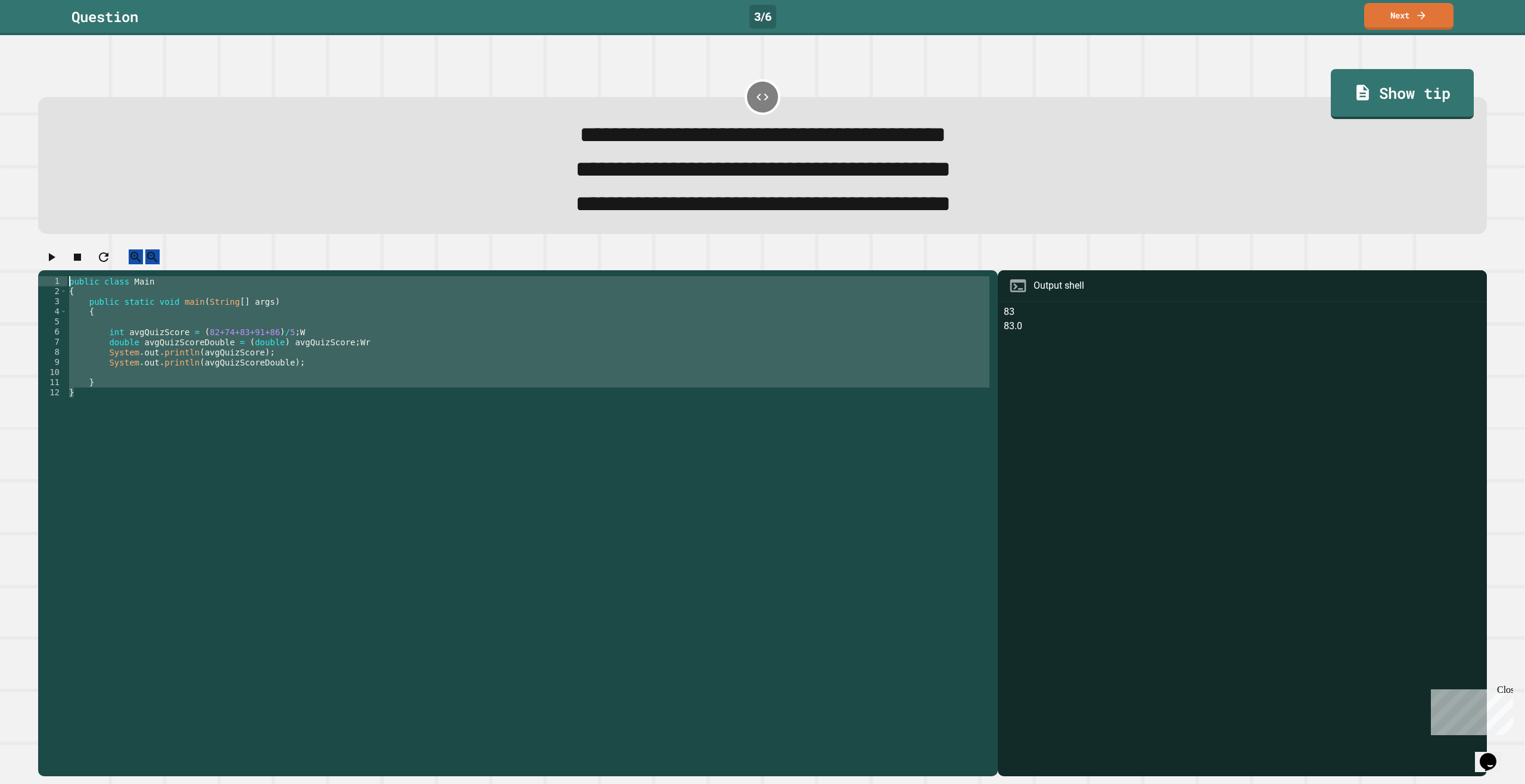
drag, startPoint x: 185, startPoint y: 415, endPoint x: 74, endPoint y: 292, distance: 165.7
click at [74, 292] on div "**********" at bounding box center [517, 524] width 960 height 507
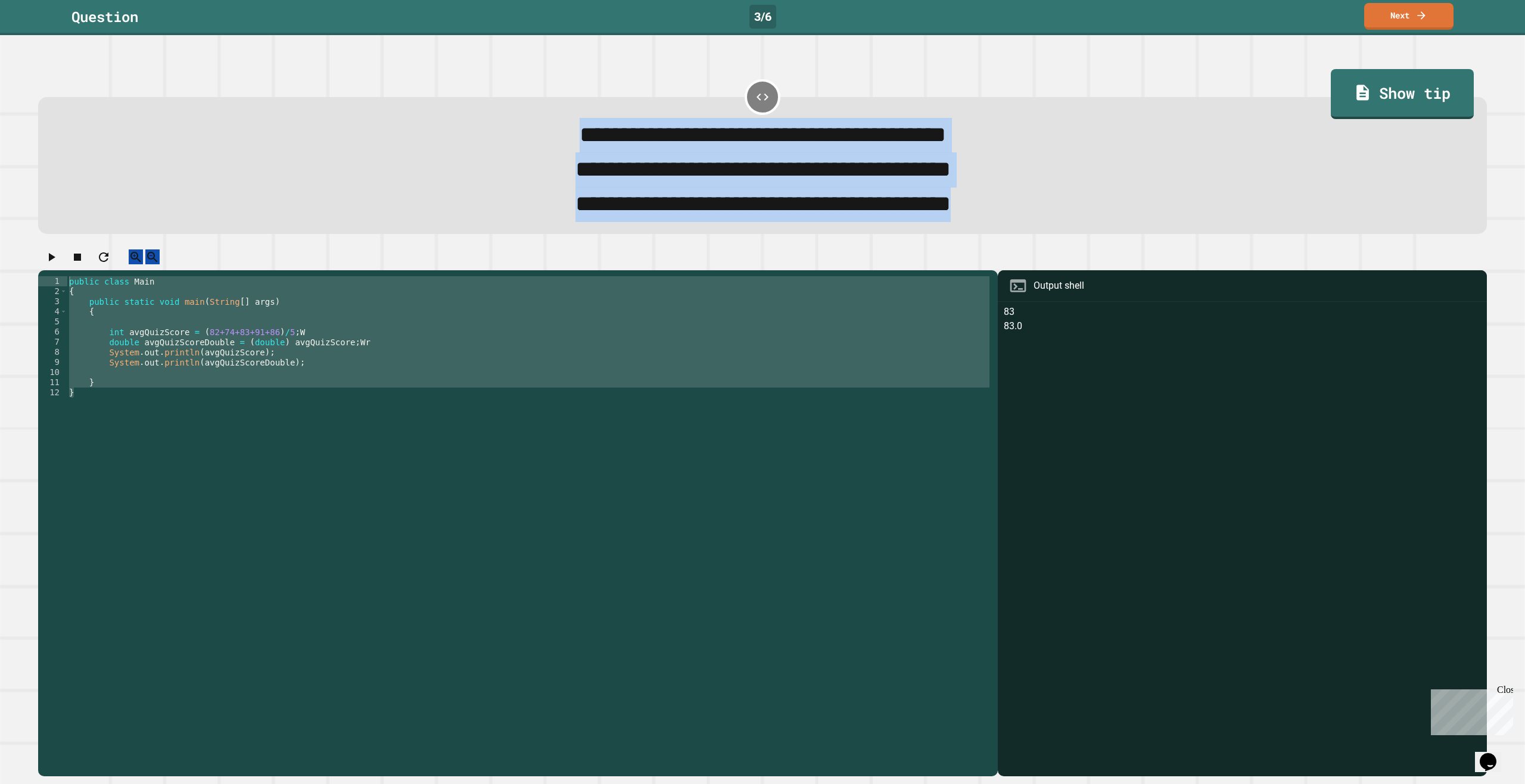
drag, startPoint x: 458, startPoint y: 135, endPoint x: 1081, endPoint y: 219, distance: 628.6
click at [1081, 219] on div "**********" at bounding box center [762, 170] width 1407 height 104
copy div "**********"
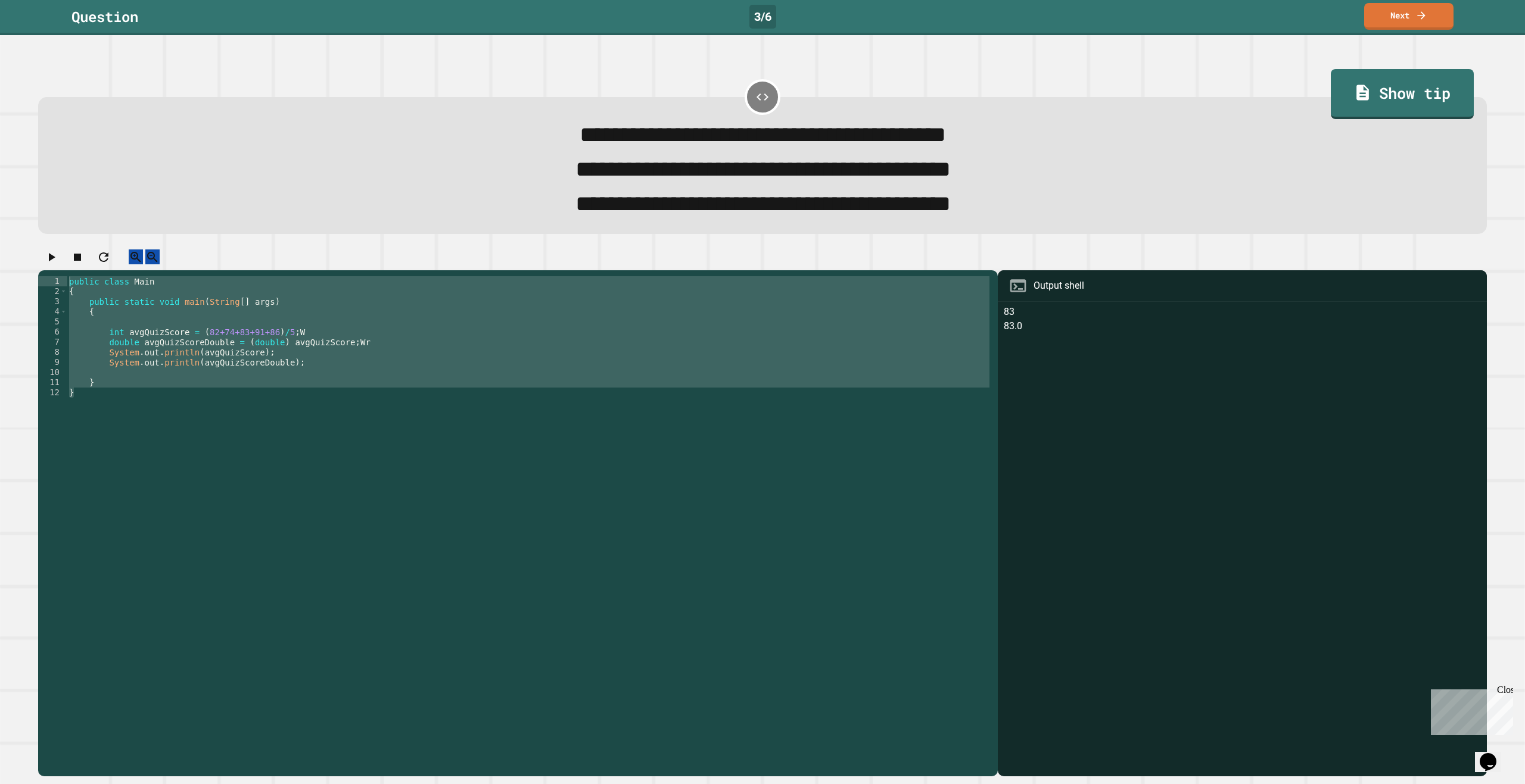
click at [266, 366] on div "public class Main { public static void main ( String [ ] args ) { int avgQuizSc…" at bounding box center [529, 499] width 925 height 445
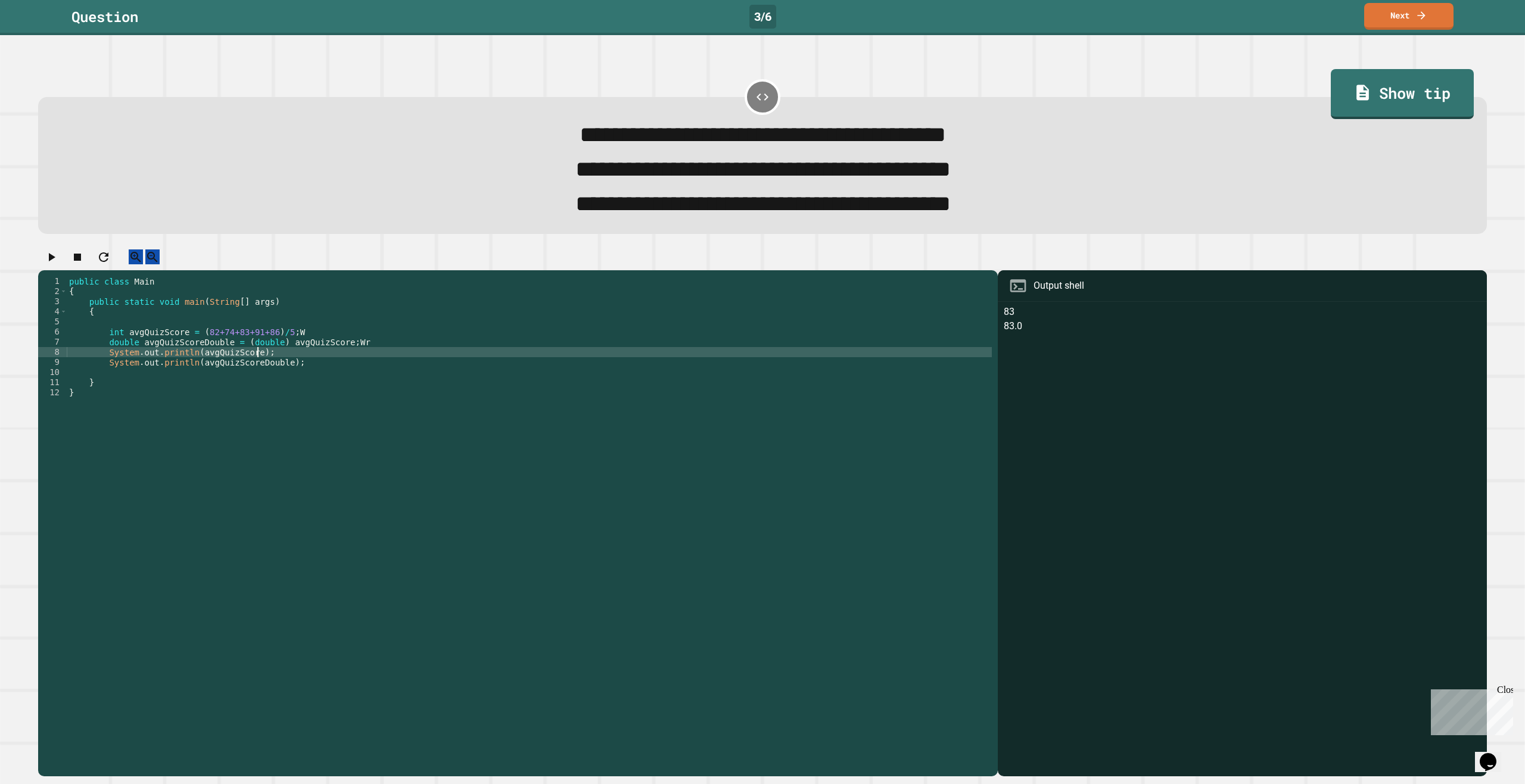
click at [347, 360] on div "public class Main { public static void main ( String [ ] args ) { int avgQuizSc…" at bounding box center [529, 509] width 925 height 466
click at [292, 351] on div "public class Main { public static void main ( String [ ] args ) { int avgQuizSc…" at bounding box center [529, 509] width 925 height 466
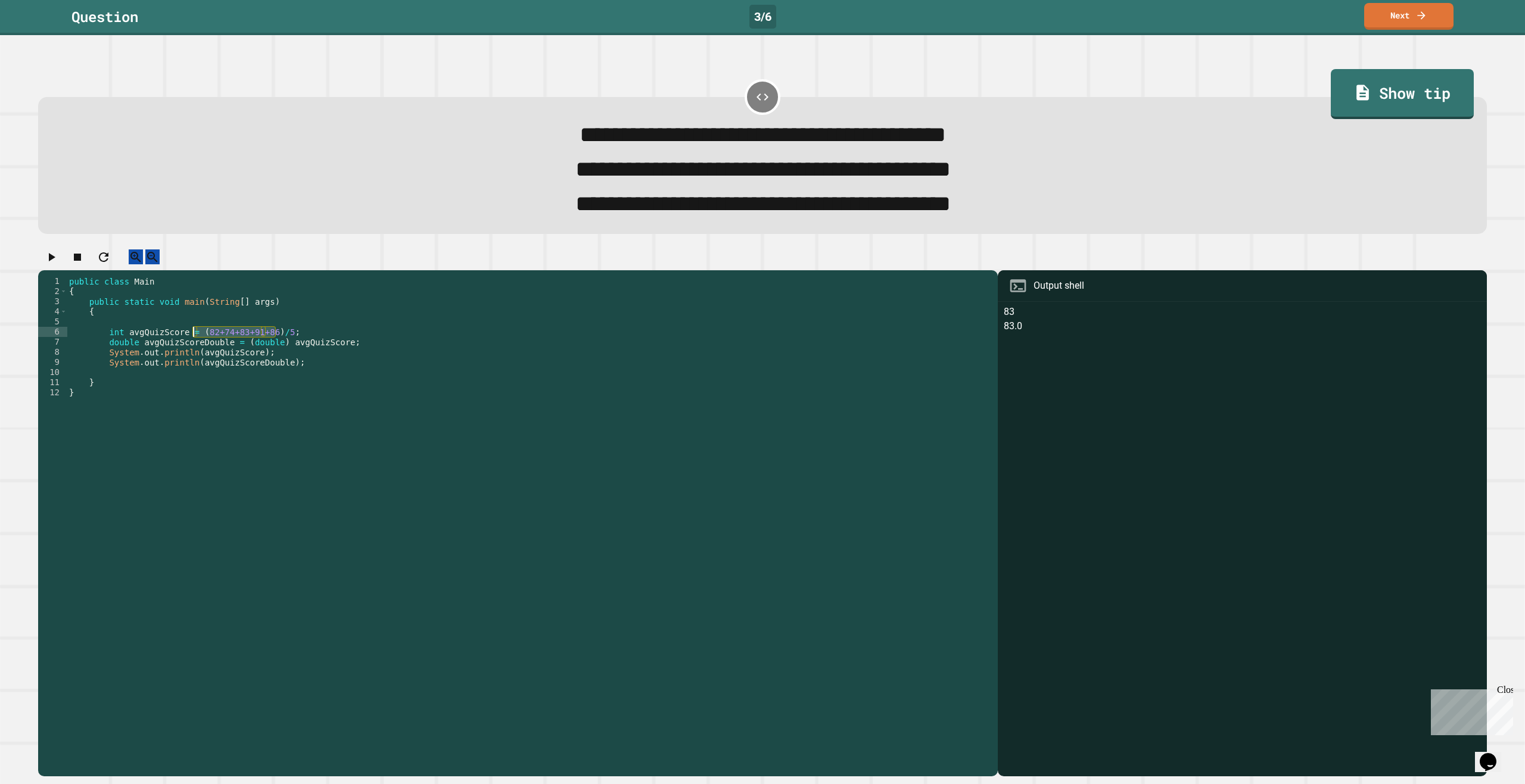
drag, startPoint x: 275, startPoint y: 352, endPoint x: 192, endPoint y: 352, distance: 83.0
click at [192, 352] on div "public class Main { public static void main ( String [ ] args ) { int avgQuizSc…" at bounding box center [529, 509] width 925 height 466
drag, startPoint x: 330, startPoint y: 360, endPoint x: 237, endPoint y: 360, distance: 93.0
click at [237, 360] on div "public class Main { public static void main ( String [ ] args ) { int avgQuizSc…" at bounding box center [529, 509] width 925 height 466
paste textarea "Cursor at row 7"
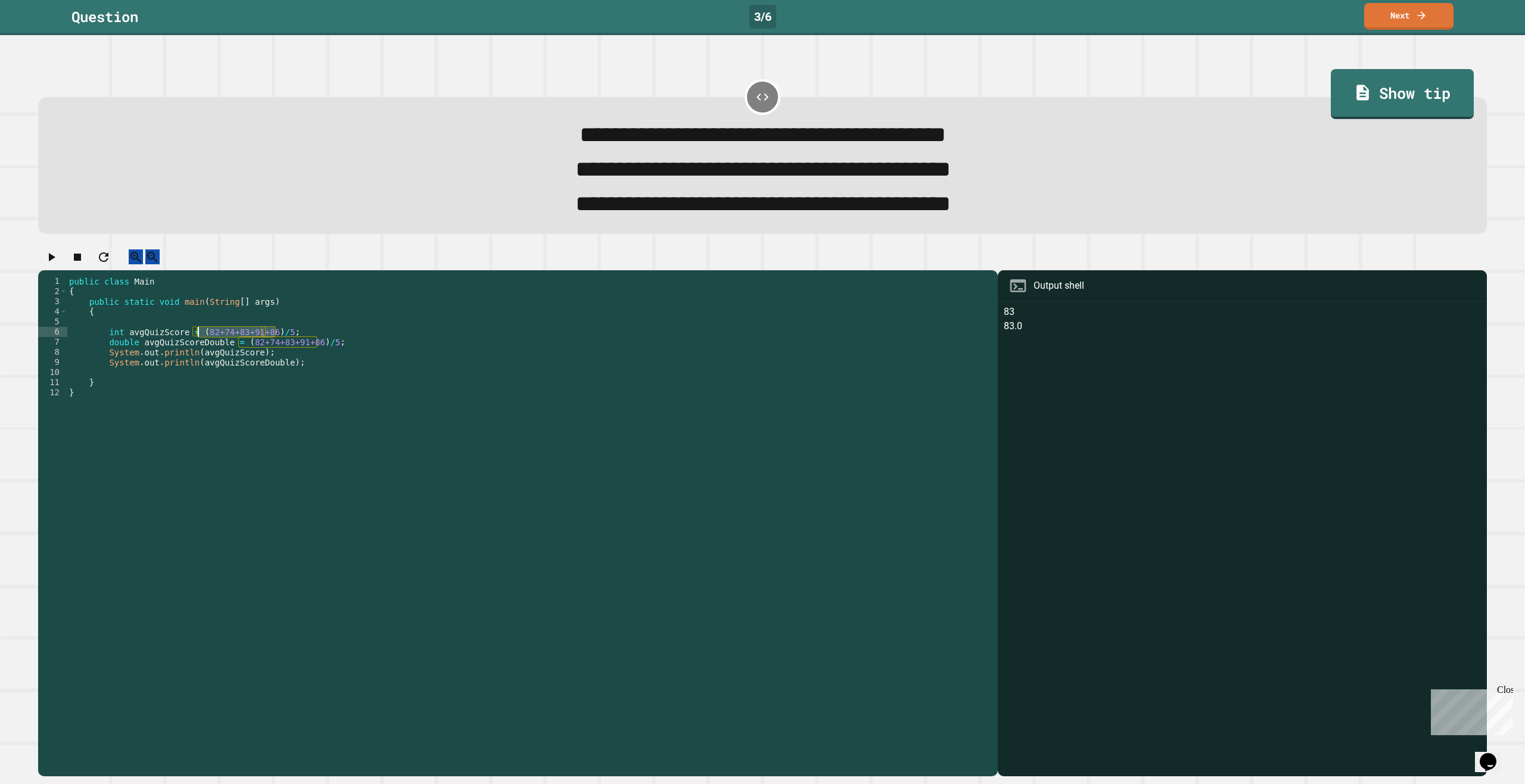
drag, startPoint x: 273, startPoint y: 350, endPoint x: 196, endPoint y: 351, distance: 77.0
click at [196, 351] on div "public class Main { public static void main ( String [ ] args ) { int avgQuizSc…" at bounding box center [529, 509] width 925 height 466
click at [58, 264] on icon "button" at bounding box center [51, 257] width 14 height 14
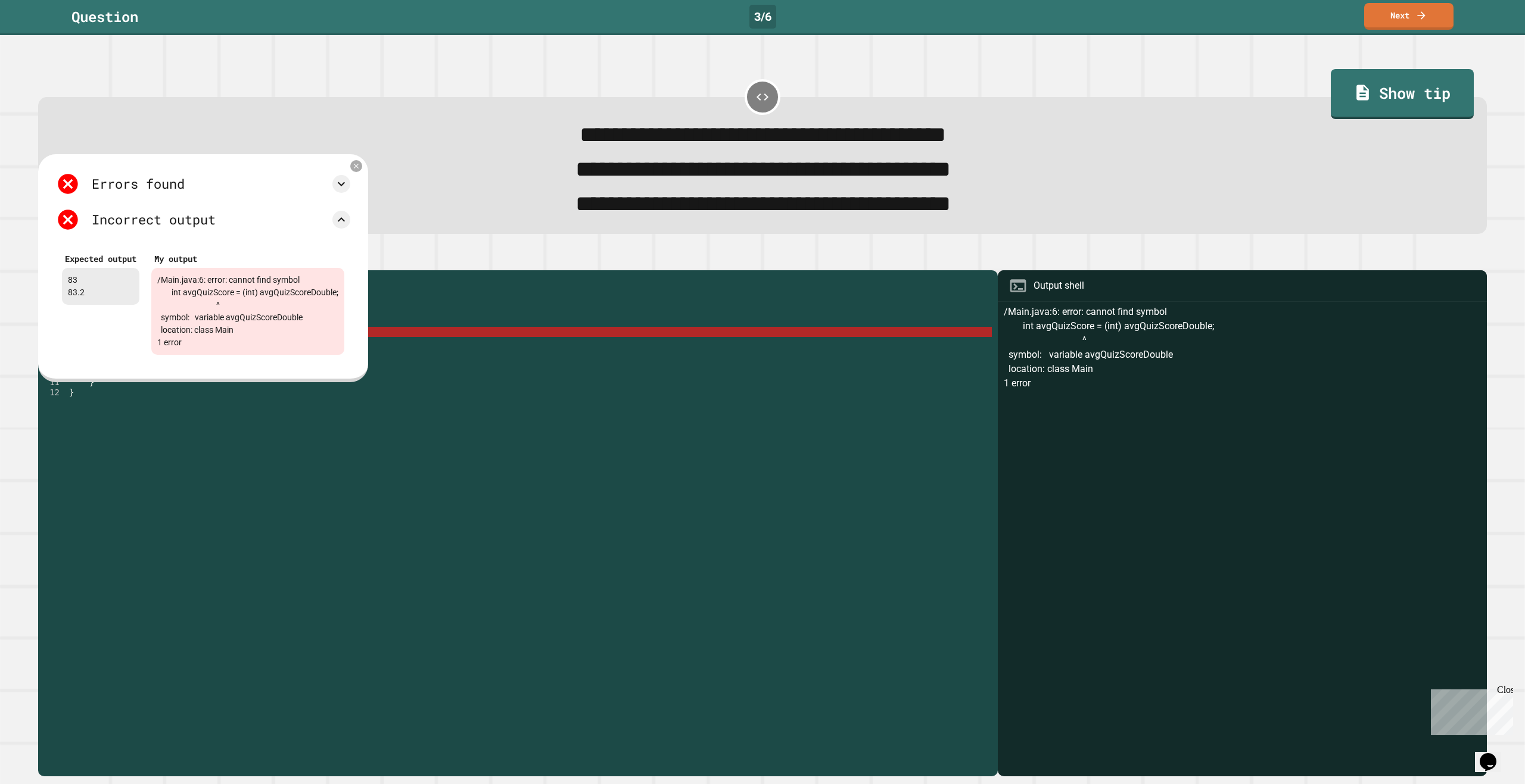
click at [356, 179] on div "Errors found /Main.java:6: error: cannot find symbol int avgQuizScore = (int) a…" at bounding box center [203, 267] width 306 height 200
click at [362, 171] on icon at bounding box center [356, 166] width 10 height 10
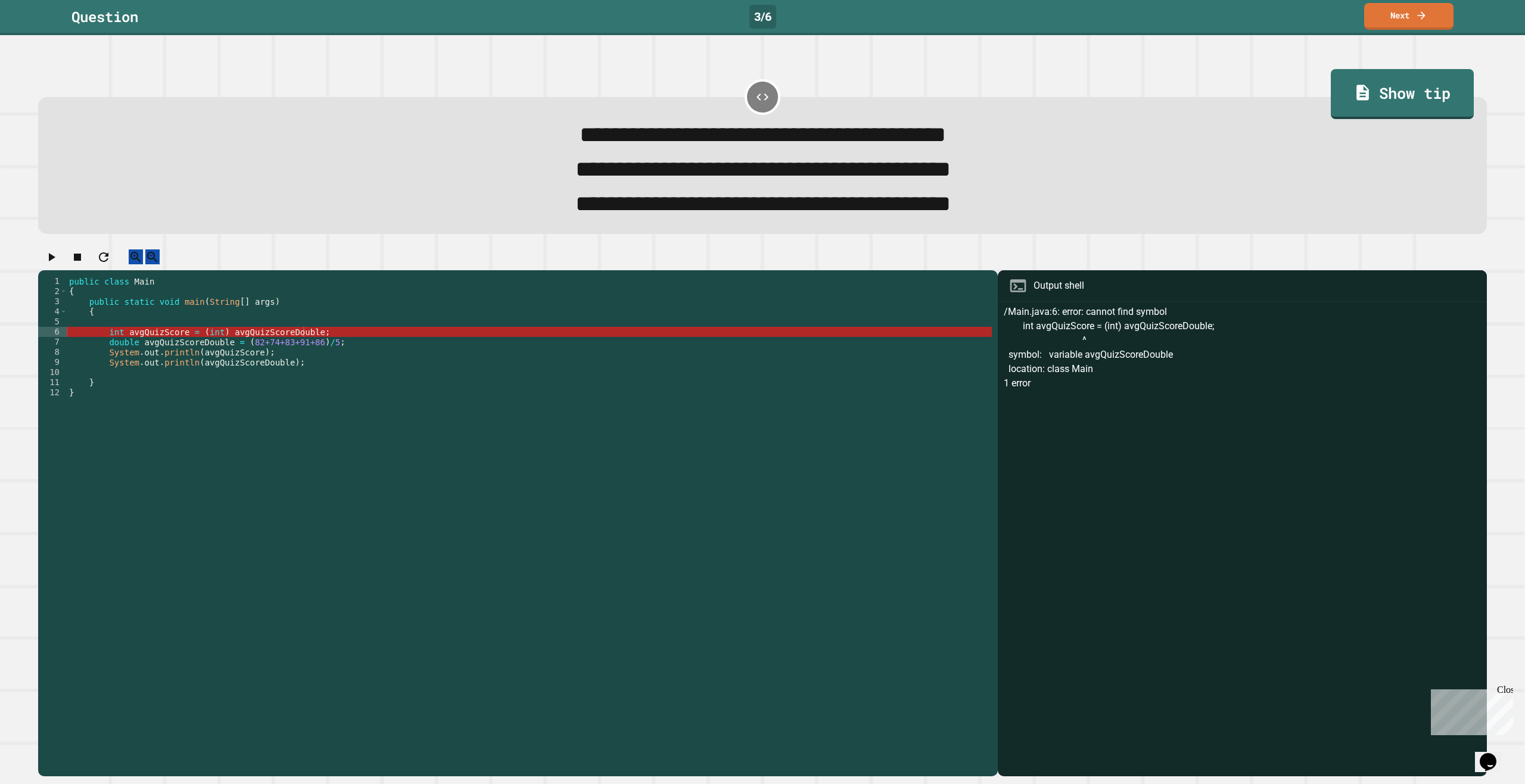
click at [403, 271] on div at bounding box center [762, 259] width 1449 height 21
click at [354, 324] on div "public class Main { public static void main ( String [ ] args ) { int avgQuizSc…" at bounding box center [529, 509] width 925 height 466
click at [345, 354] on div "public class Main { public static void main ( String [ ] args ) { int avgQuizSc…" at bounding box center [529, 509] width 925 height 466
drag, startPoint x: 323, startPoint y: 392, endPoint x: 310, endPoint y: 388, distance: 13.6
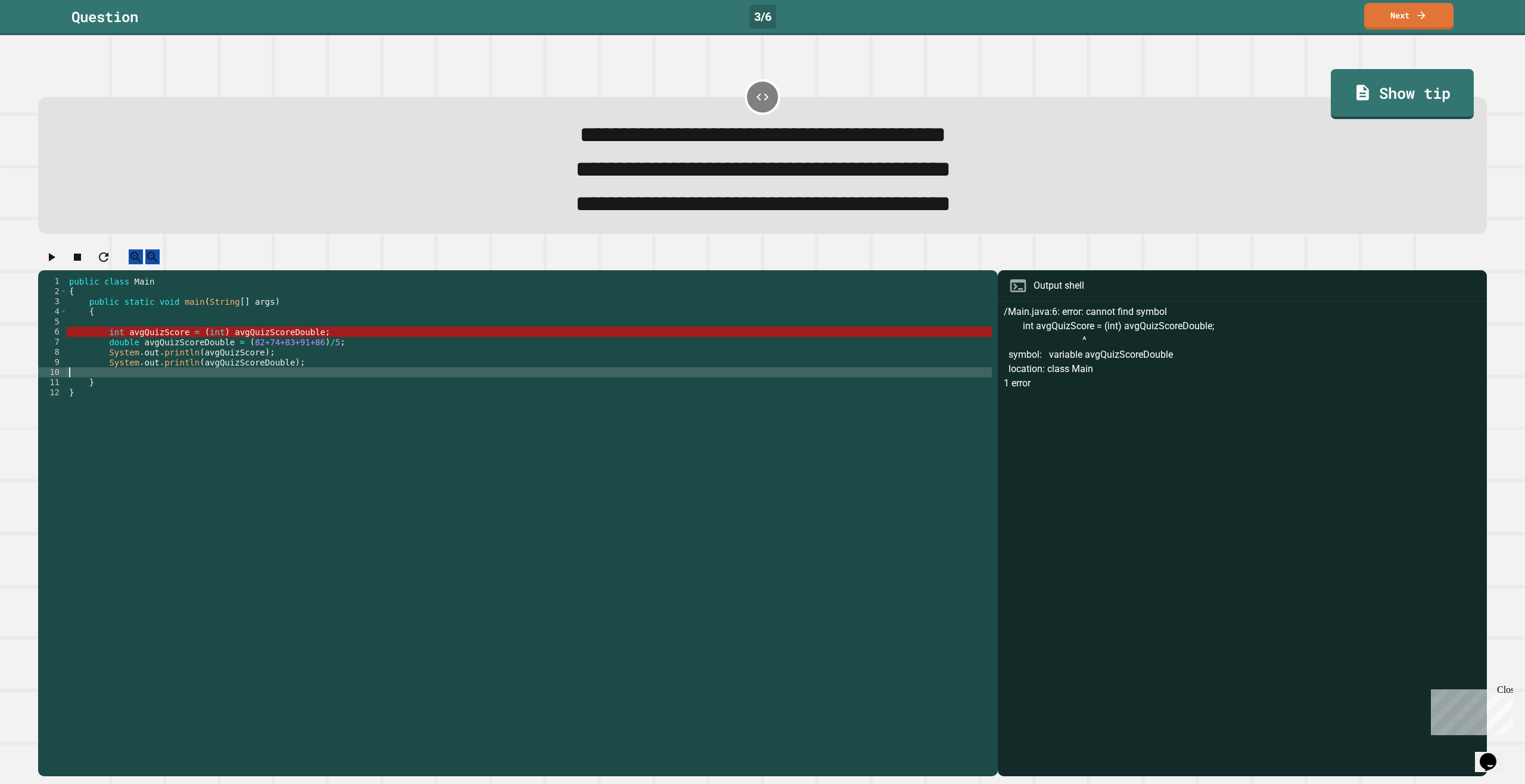
click at [310, 388] on div "public class Main { public static void main ( String [ ] args ) { int avgQuizSc…" at bounding box center [529, 509] width 925 height 466
click at [320, 383] on div "public class Main { public static void main ( String [ ] args ) { int avgQuizSc…" at bounding box center [529, 509] width 925 height 466
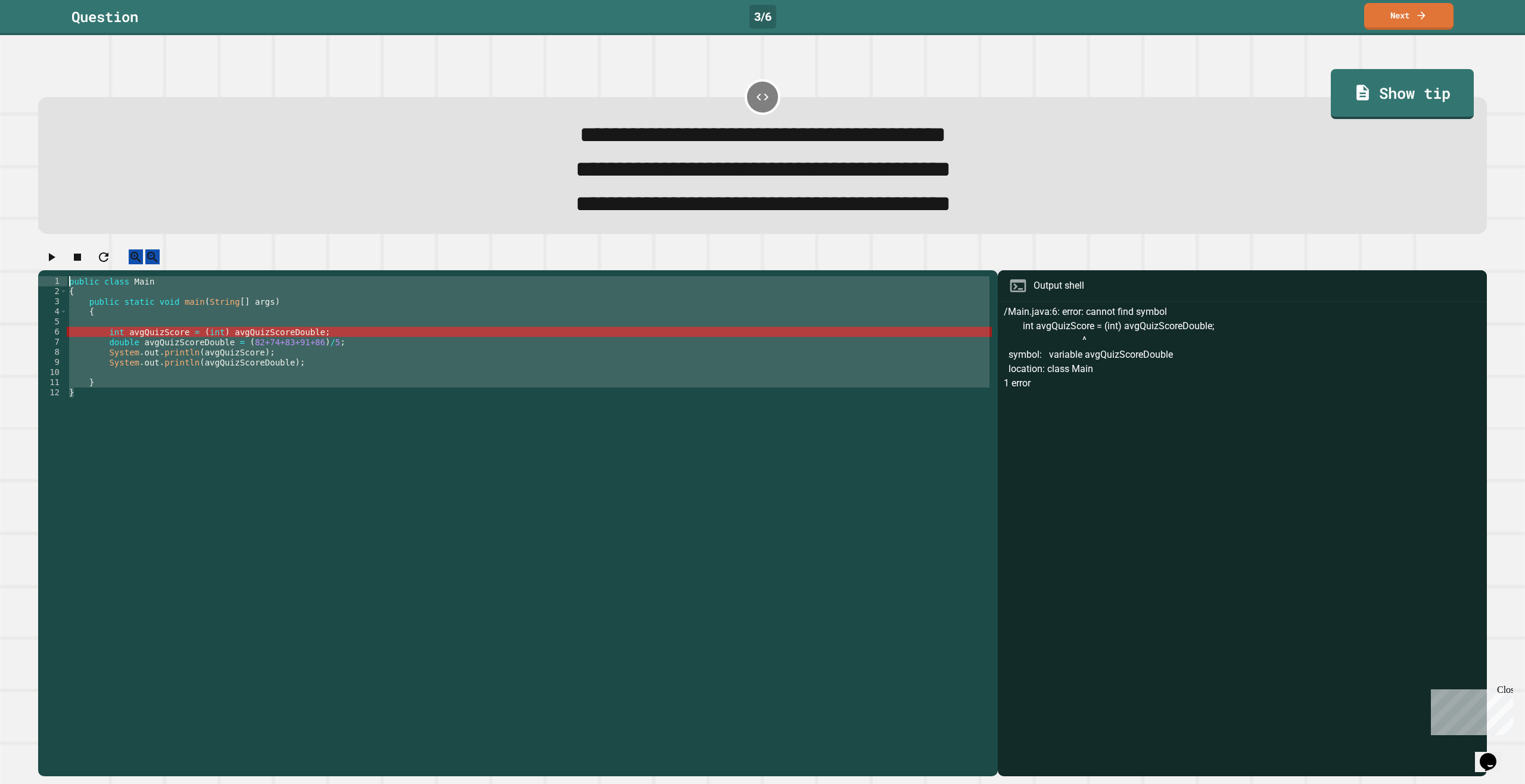
drag, startPoint x: 162, startPoint y: 422, endPoint x: 75, endPoint y: 291, distance: 157.3
click at [75, 291] on div "**********" at bounding box center [517, 524] width 960 height 507
click at [344, 362] on div "public class Main { public static void main ( String [ ] args ) { int avgQuizSc…" at bounding box center [529, 499] width 925 height 445
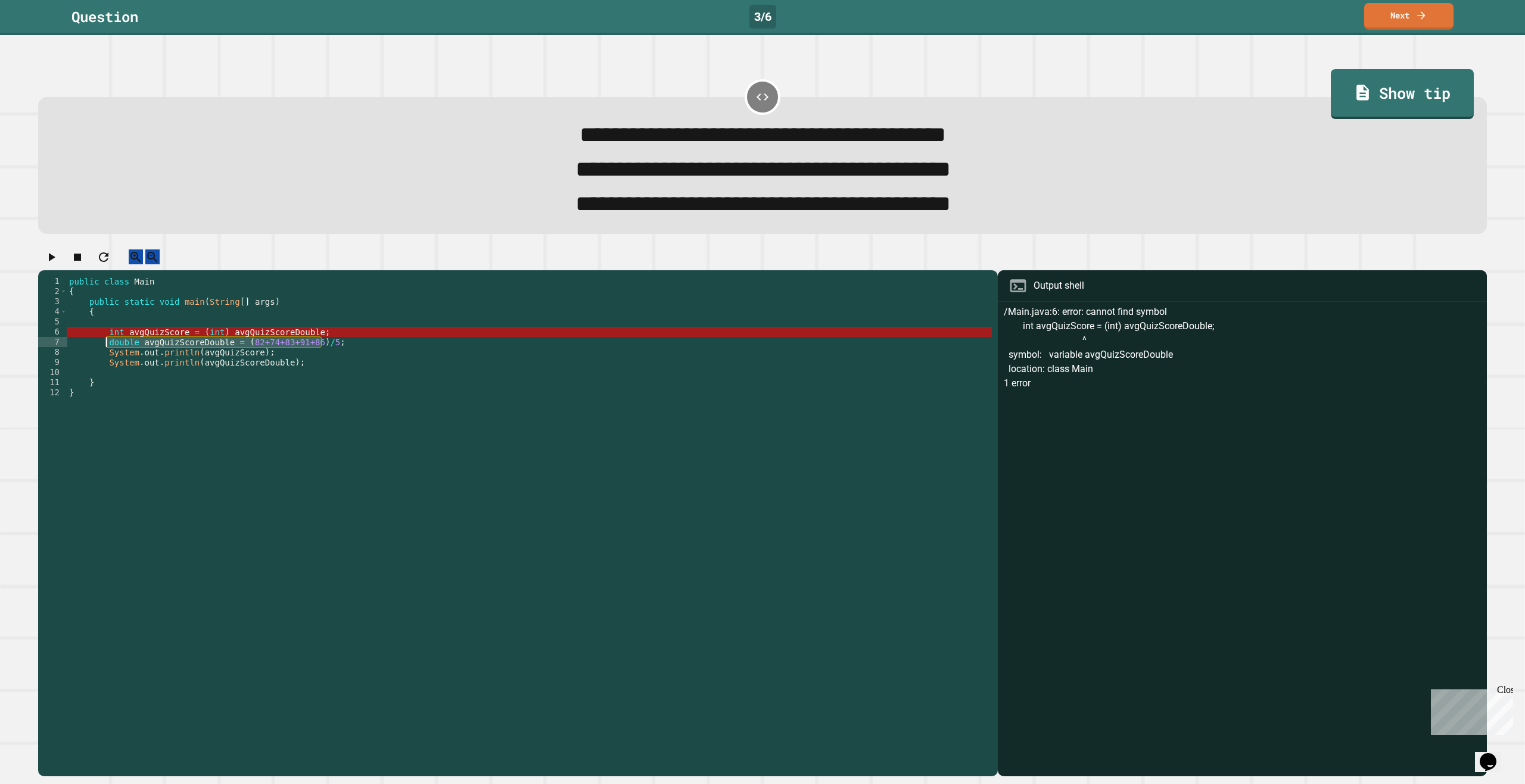
drag, startPoint x: 344, startPoint y: 362, endPoint x: 109, endPoint y: 360, distance: 235.0
click at [109, 360] on div "public class Main { public static void main ( String [ ] args ) { int avgQuizSc…" at bounding box center [529, 509] width 925 height 466
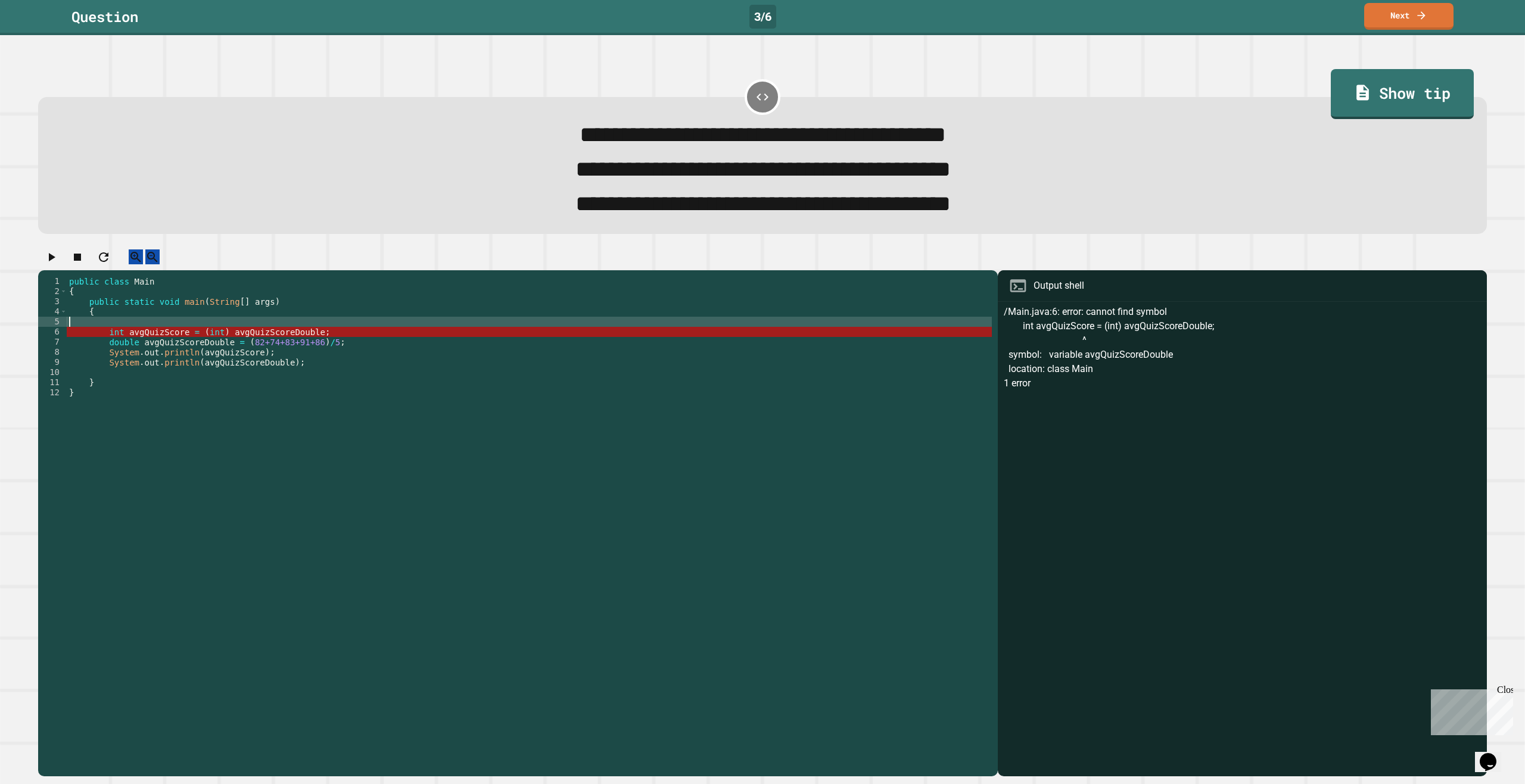
click at [105, 341] on div "public class Main { public static void main ( String [ ] args ) { int avgQuizSc…" at bounding box center [529, 509] width 925 height 466
click at [103, 351] on div "public class Main { public static void main ( String [ ] args ) { int avgQuizSc…" at bounding box center [529, 509] width 925 height 466
type textarea "**********"
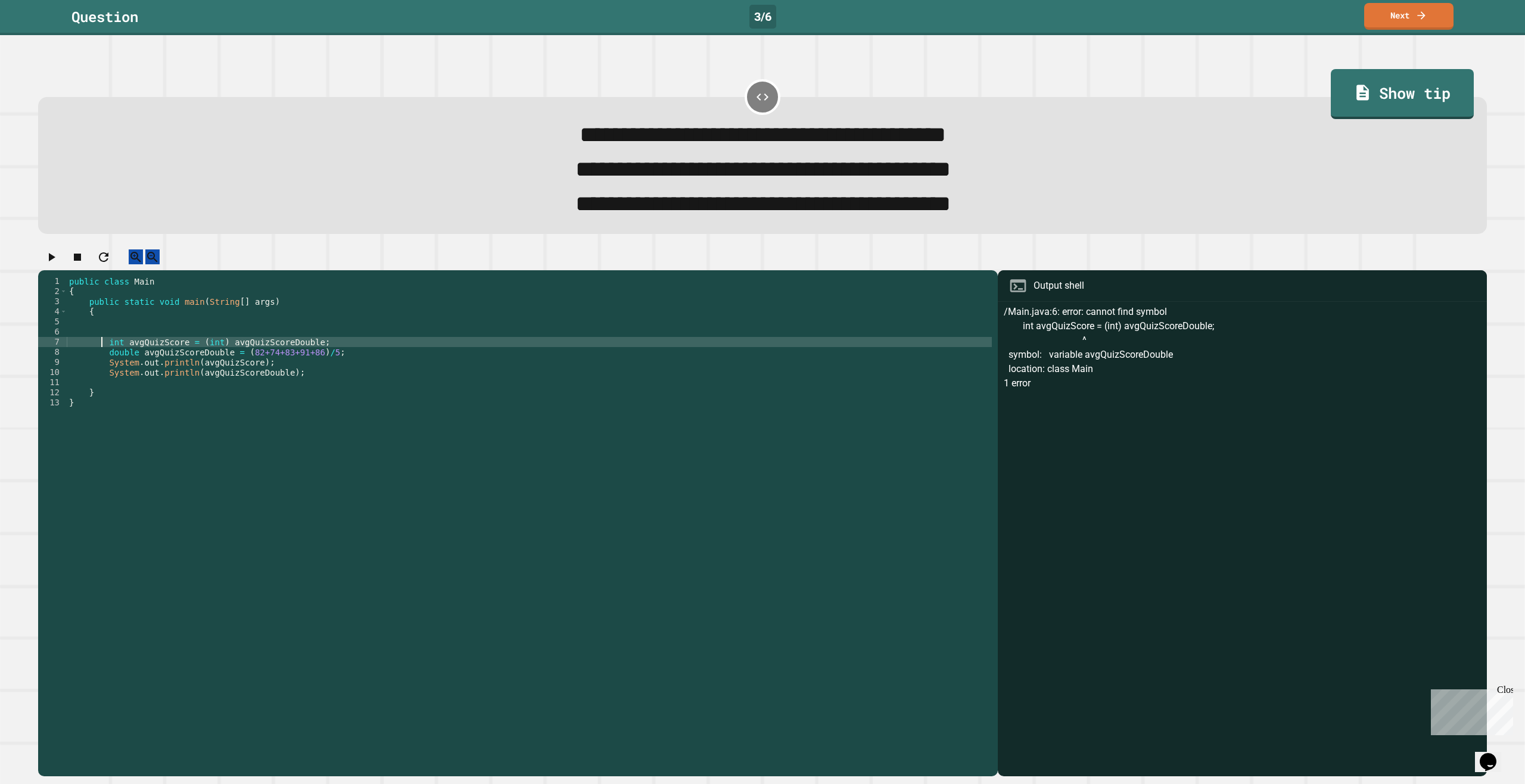
click at [128, 351] on div "public class Main { public static void main ( String [ ] args ) { int avgQuizSc…" at bounding box center [529, 509] width 925 height 466
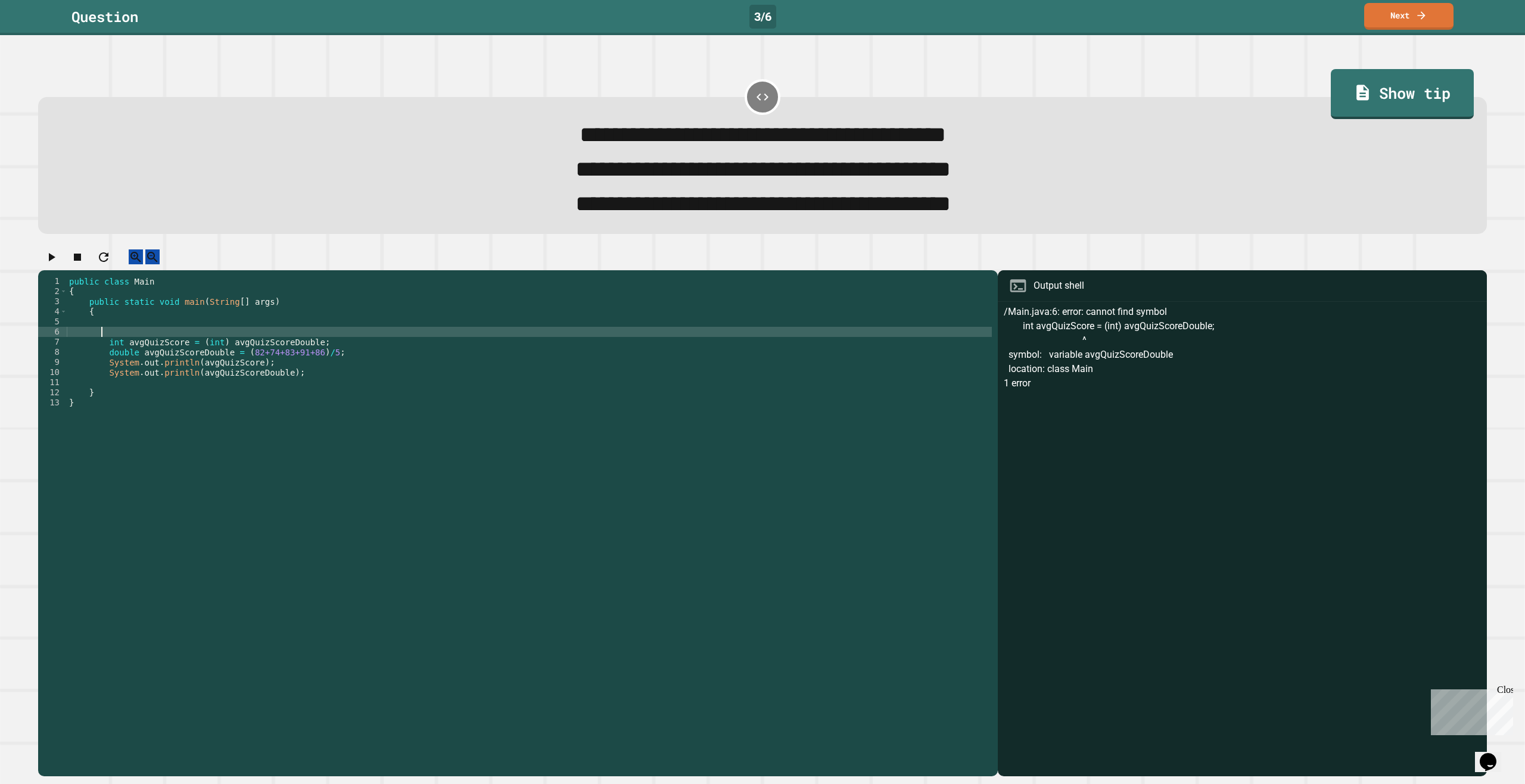
paste textarea "**********"
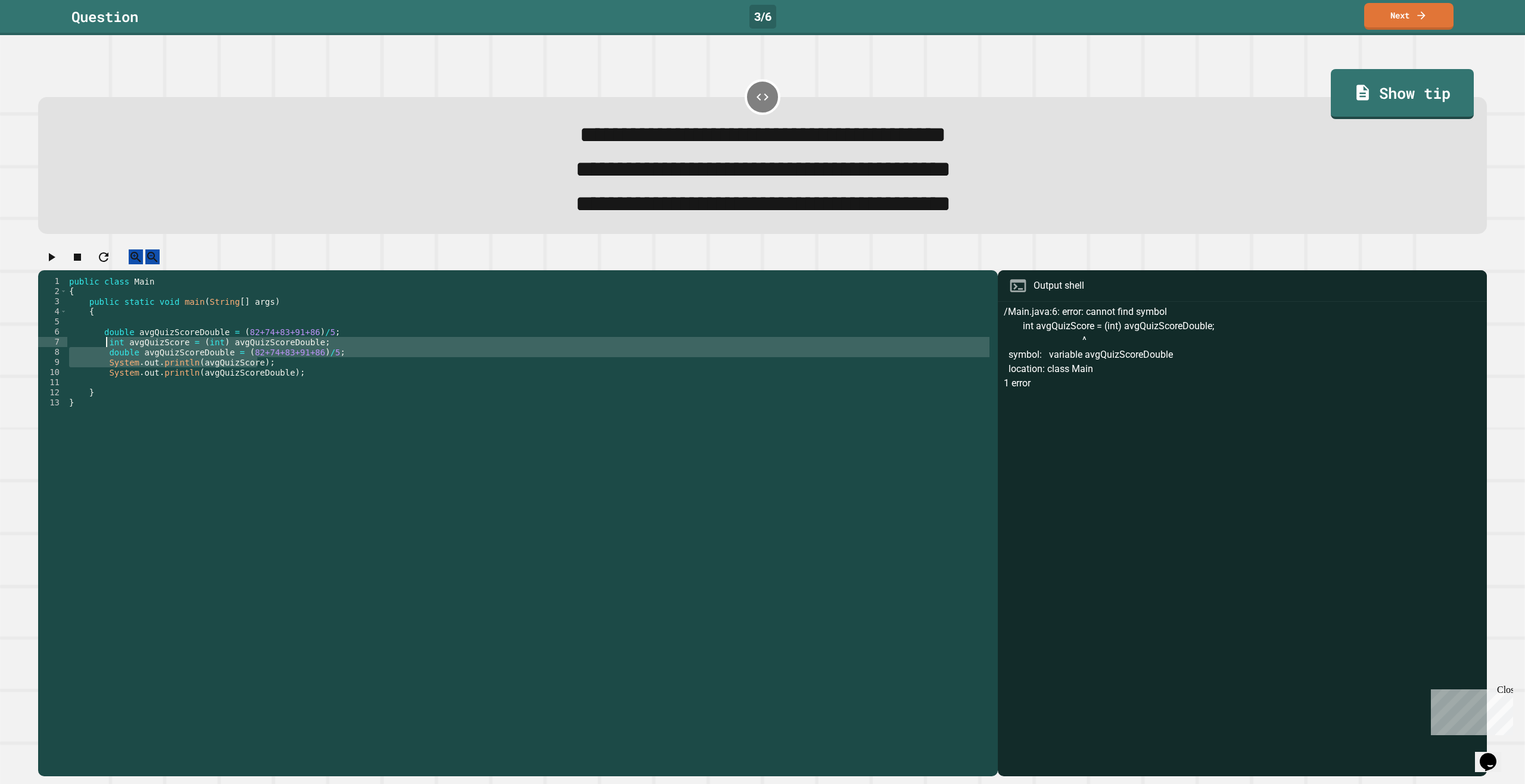
drag, startPoint x: 335, startPoint y: 376, endPoint x: 106, endPoint y: 358, distance: 229.7
click at [106, 358] on div "public class Main { public static void main ( String [ ] args ) { double avgQui…" at bounding box center [529, 509] width 925 height 466
click at [352, 368] on div "public class Main { public static void main ( String [ ] args ) { double avgQui…" at bounding box center [529, 499] width 925 height 445
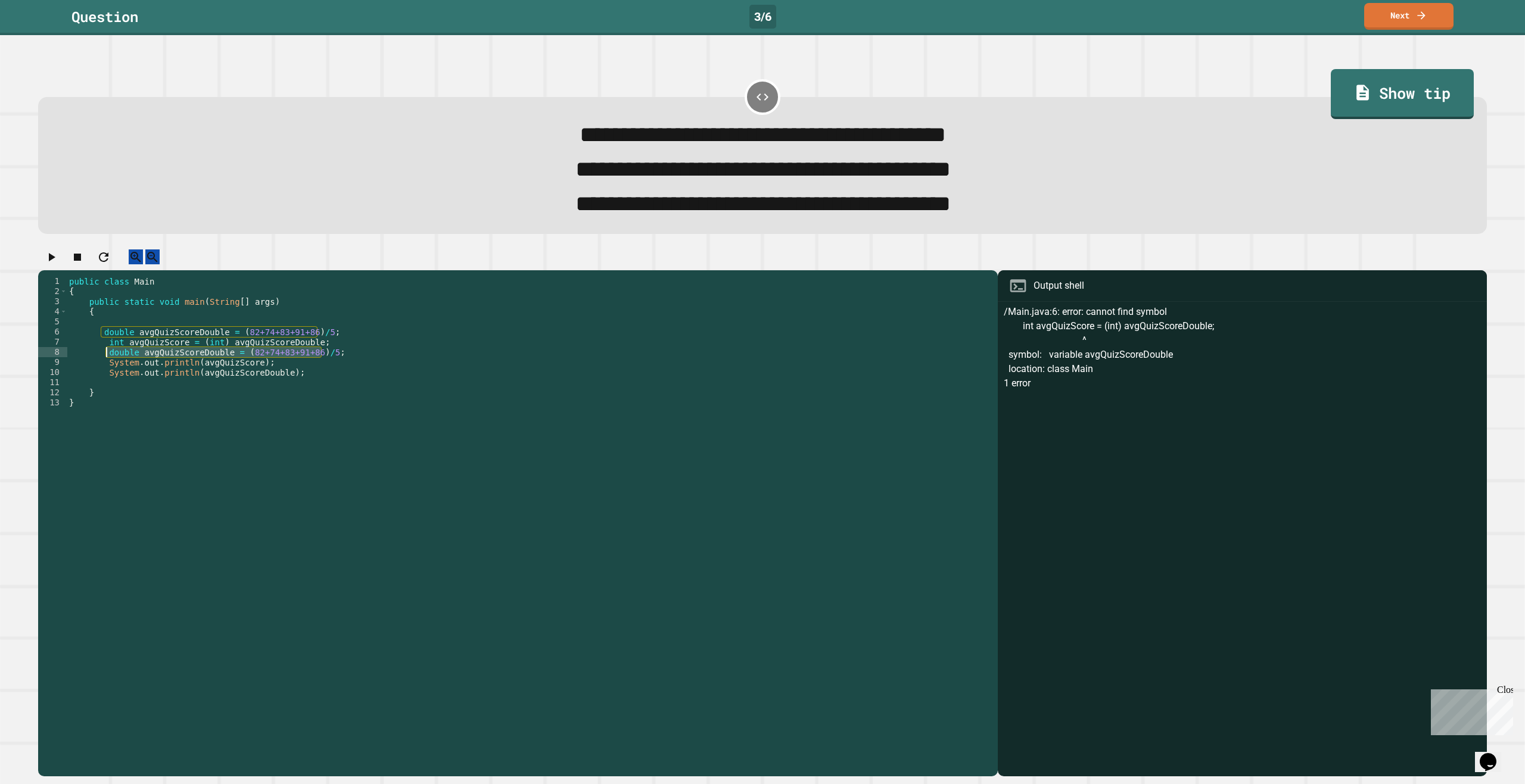
drag, startPoint x: 349, startPoint y: 369, endPoint x: 107, endPoint y: 373, distance: 242.0
click at [107, 373] on div "public class Main { public static void main ( String [ ] args ) { double avgQui…" at bounding box center [529, 509] width 925 height 466
type textarea "**********"
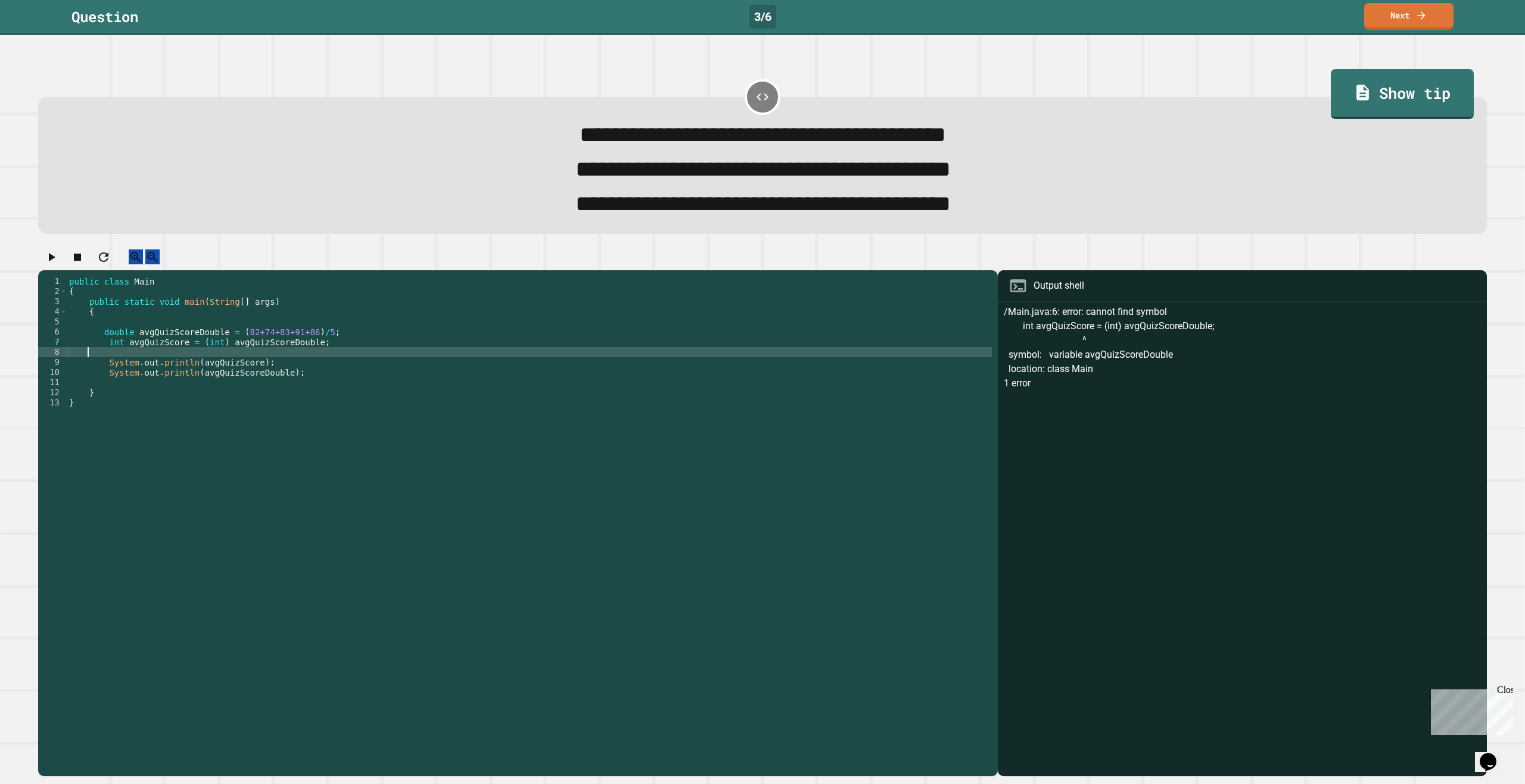
scroll to position [0, 0]
click at [57, 264] on icon "button" at bounding box center [51, 257] width 14 height 14
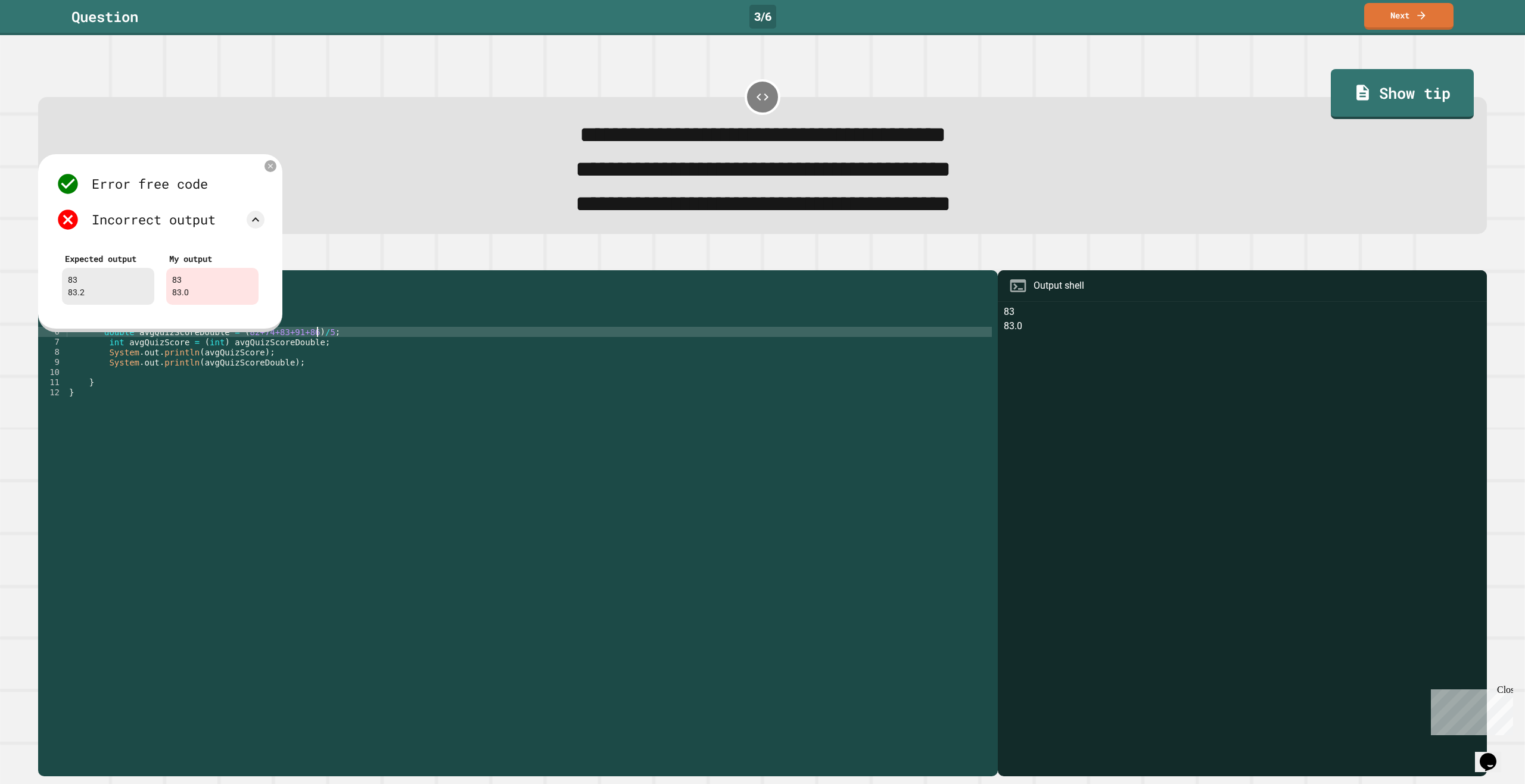
click at [315, 352] on div "public class Main { public static void main ( String [ ] args ) { double avgQui…" at bounding box center [529, 509] width 925 height 466
click at [313, 351] on div "public class Main { public static void main ( String [ ] args ) { double avgQui…" at bounding box center [529, 509] width 925 height 466
type textarea "**********"
click at [272, 171] on icon at bounding box center [271, 166] width 10 height 10
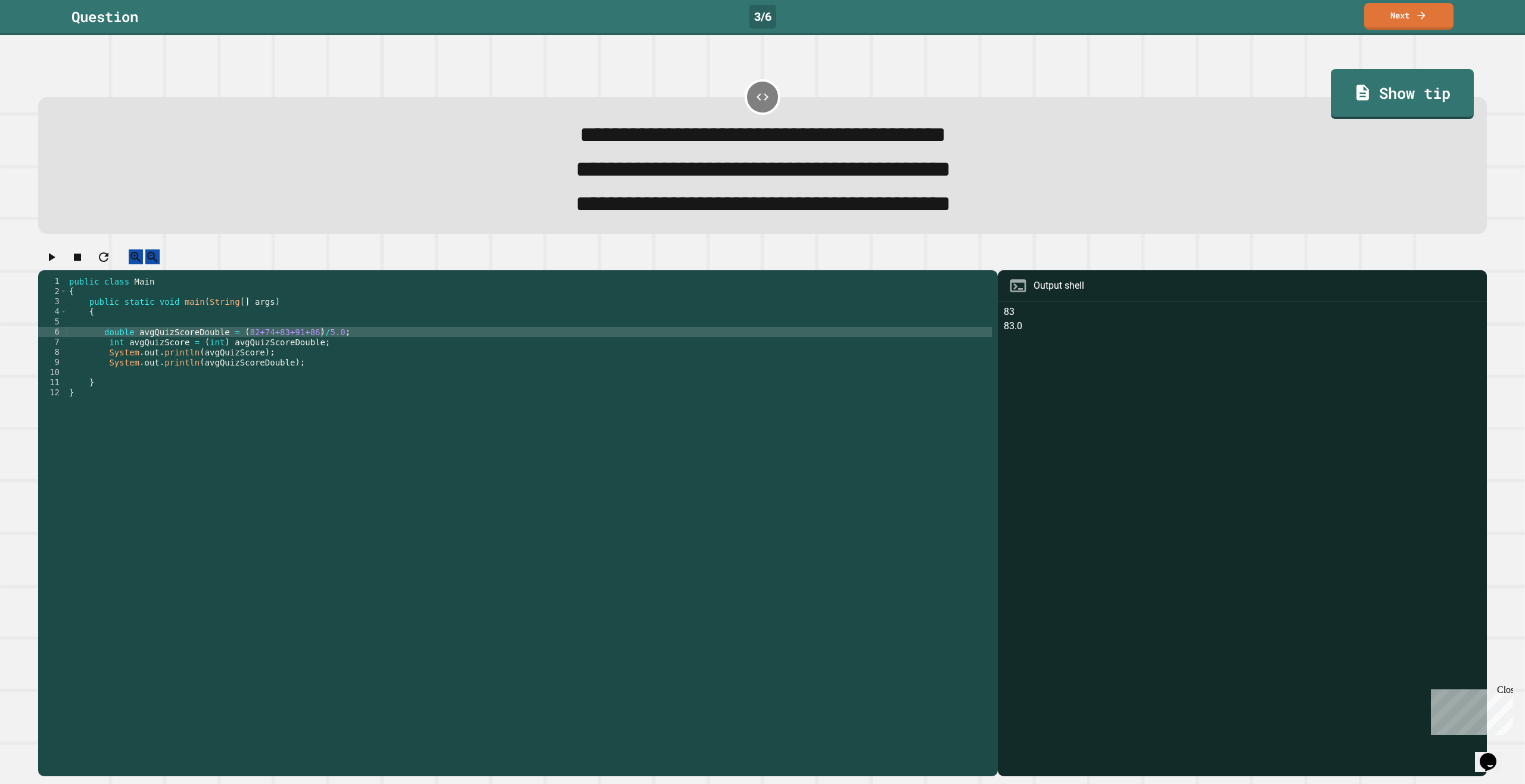
click at [59, 264] on button "button" at bounding box center [51, 257] width 14 height 15
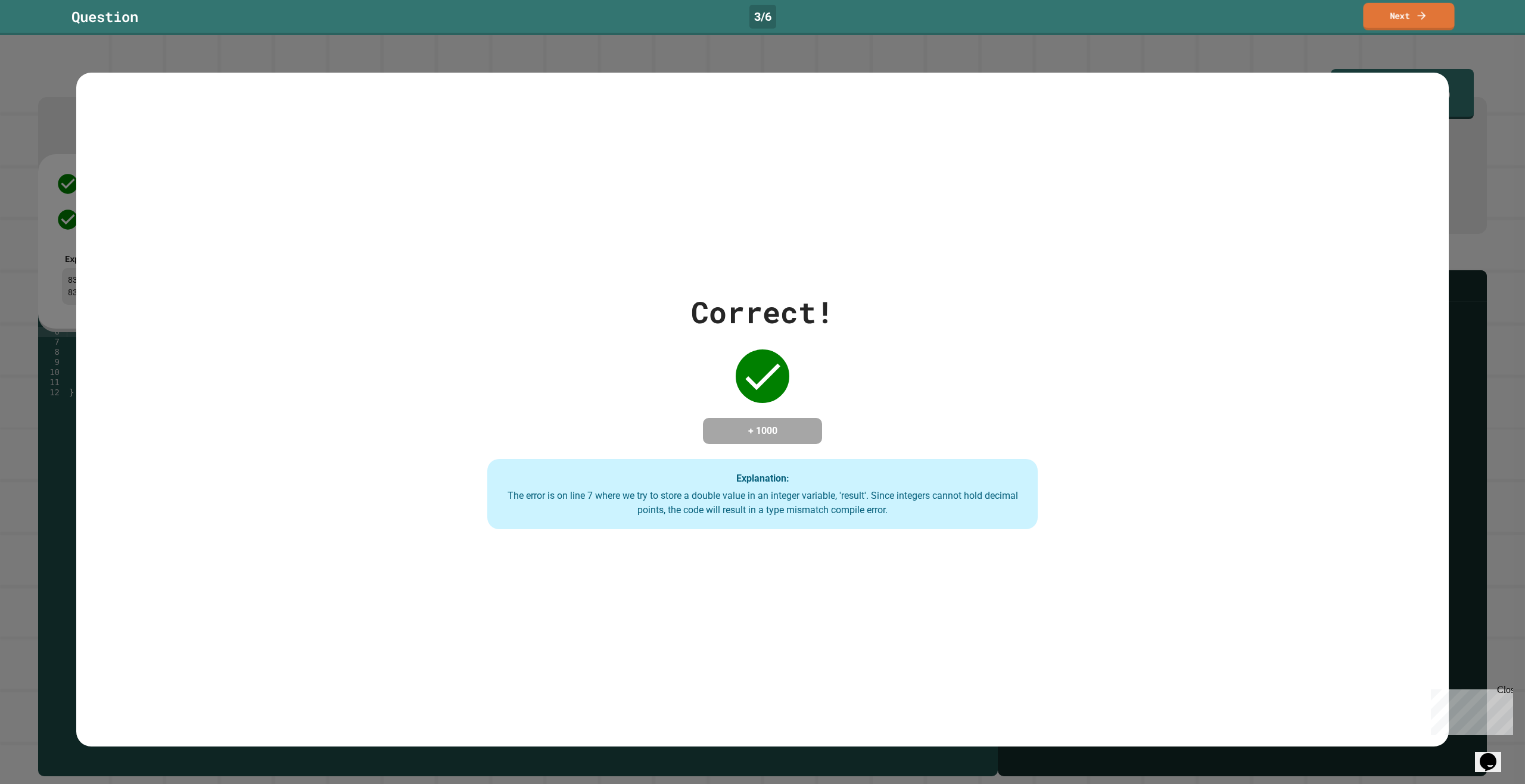
click at [1403, 15] on link "Next" at bounding box center [1408, 17] width 91 height 27
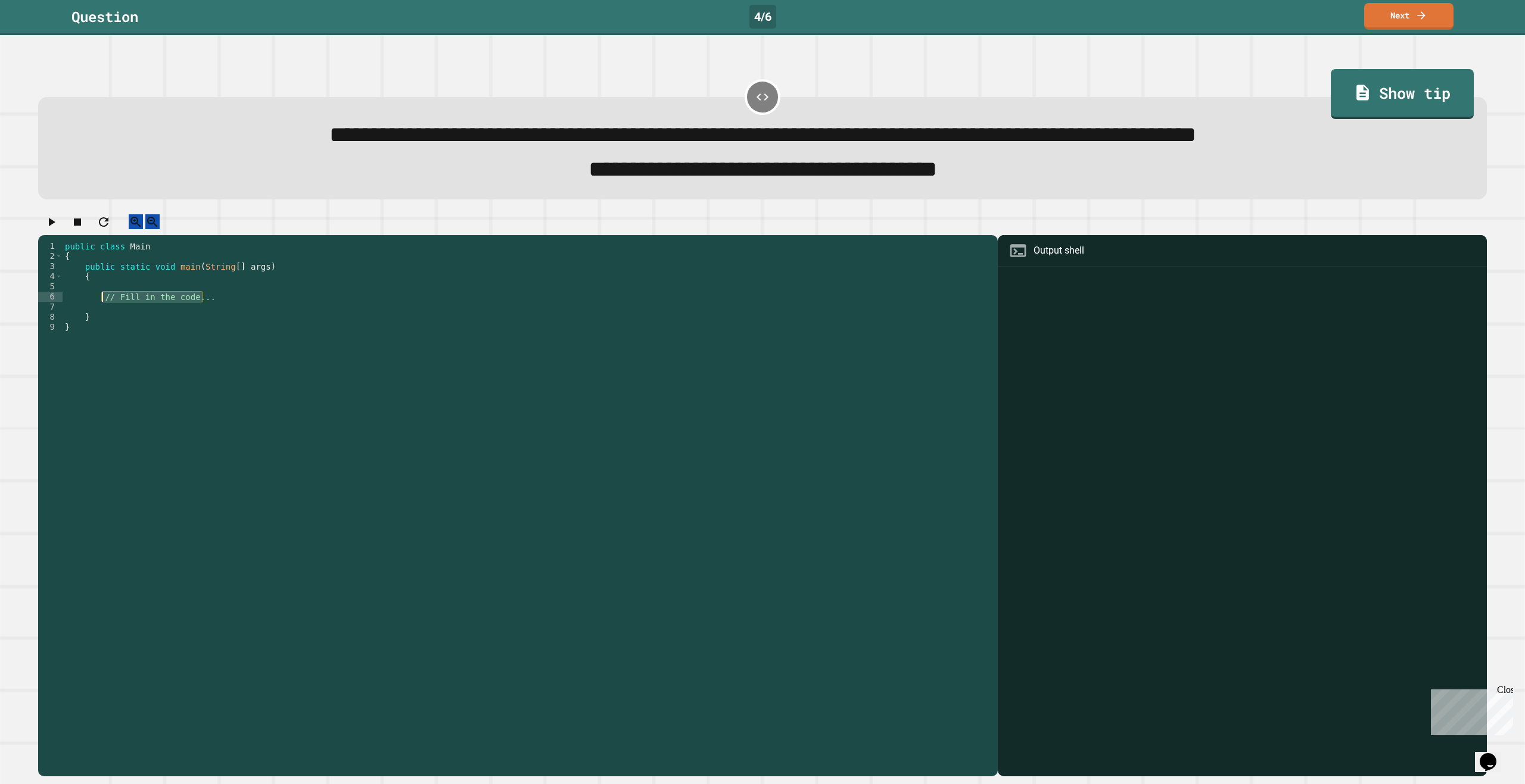
drag, startPoint x: 218, startPoint y: 315, endPoint x: 103, endPoint y: 313, distance: 115.0
click at [103, 313] on div "public class Main { public static void main ( String [ ] args ) { // Fill in th…" at bounding box center [527, 494] width 929 height 507
type textarea "**********"
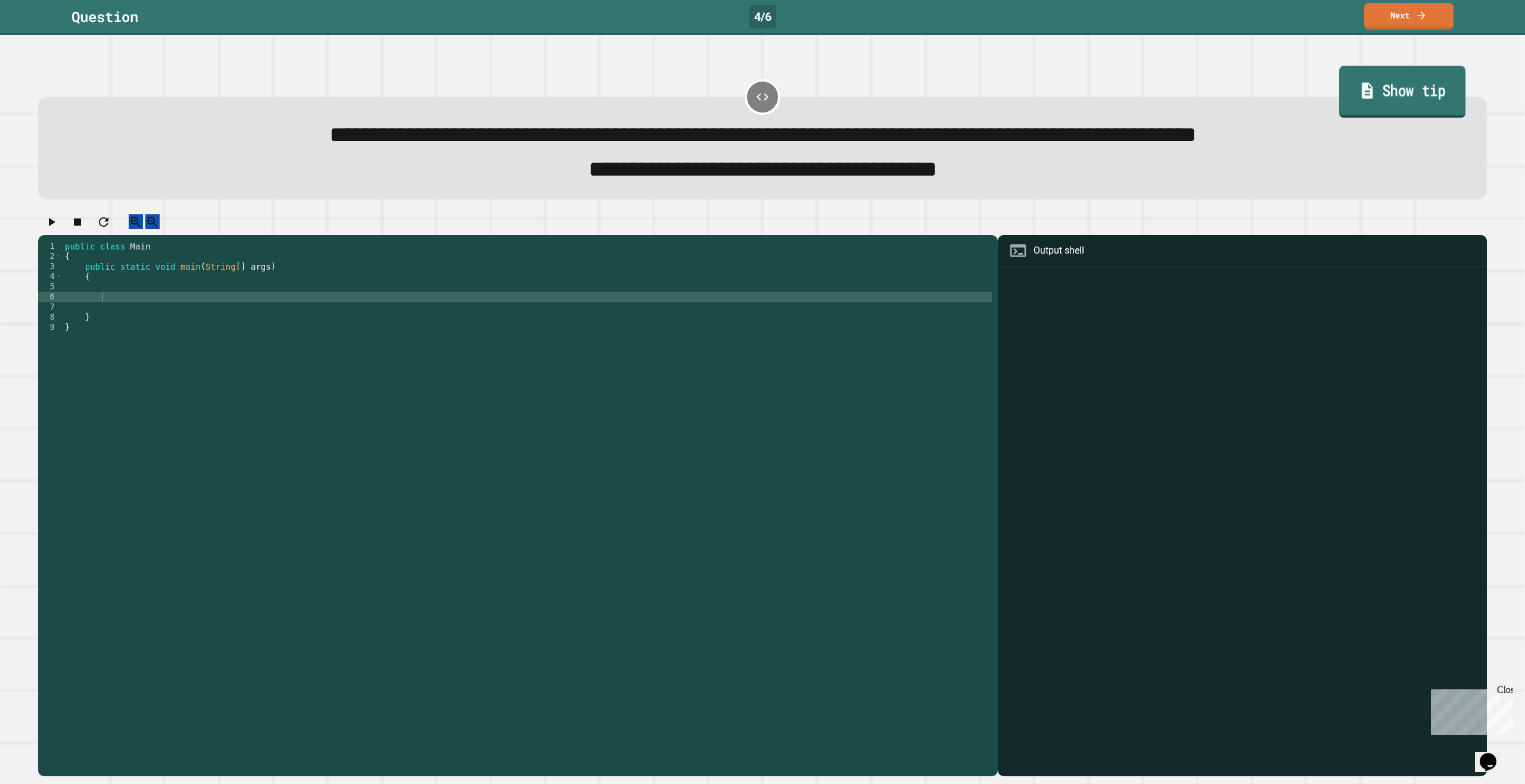
click at [1394, 90] on link "Show tip" at bounding box center [1402, 92] width 127 height 52
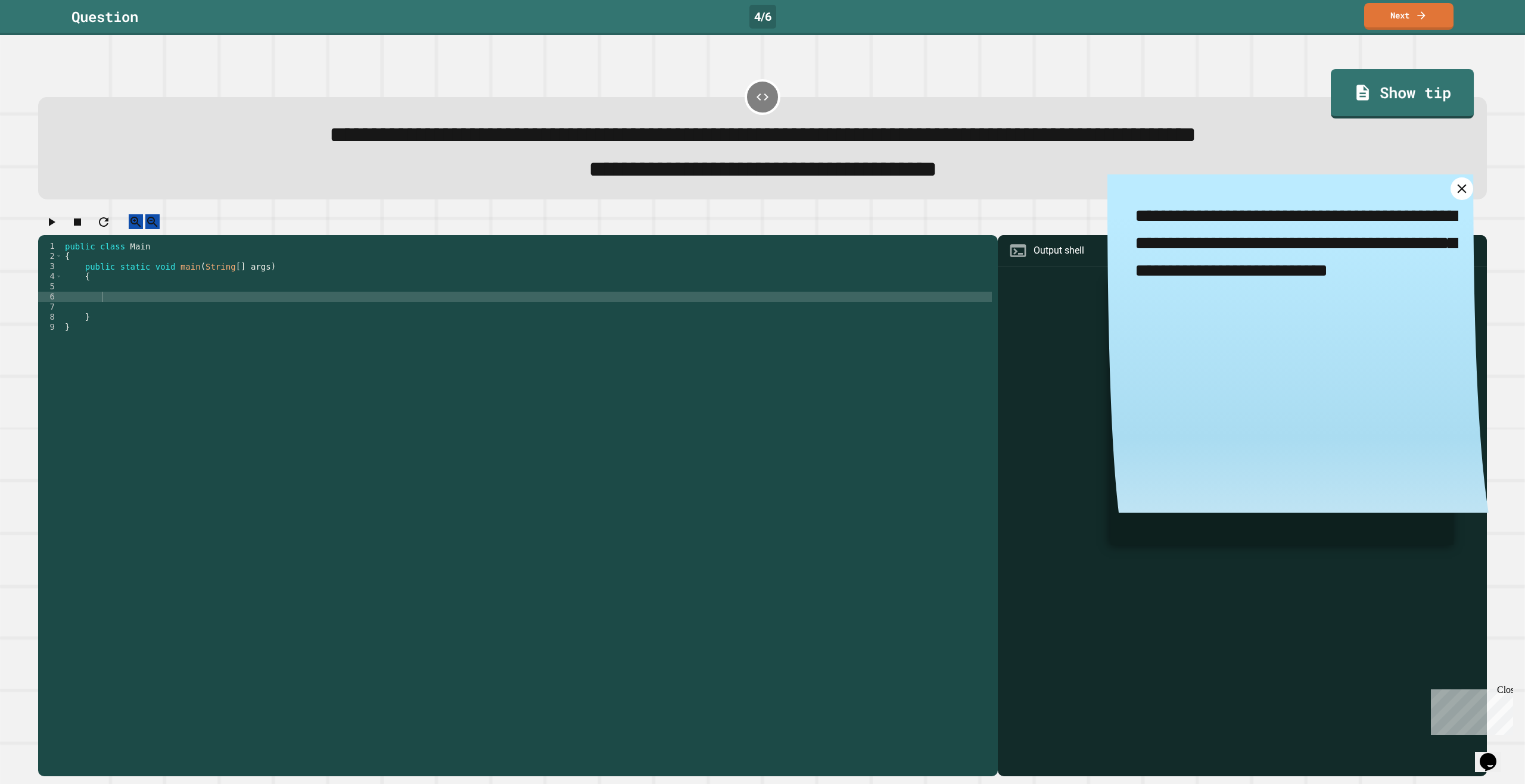
click at [1454, 195] on icon at bounding box center [1461, 189] width 16 height 16
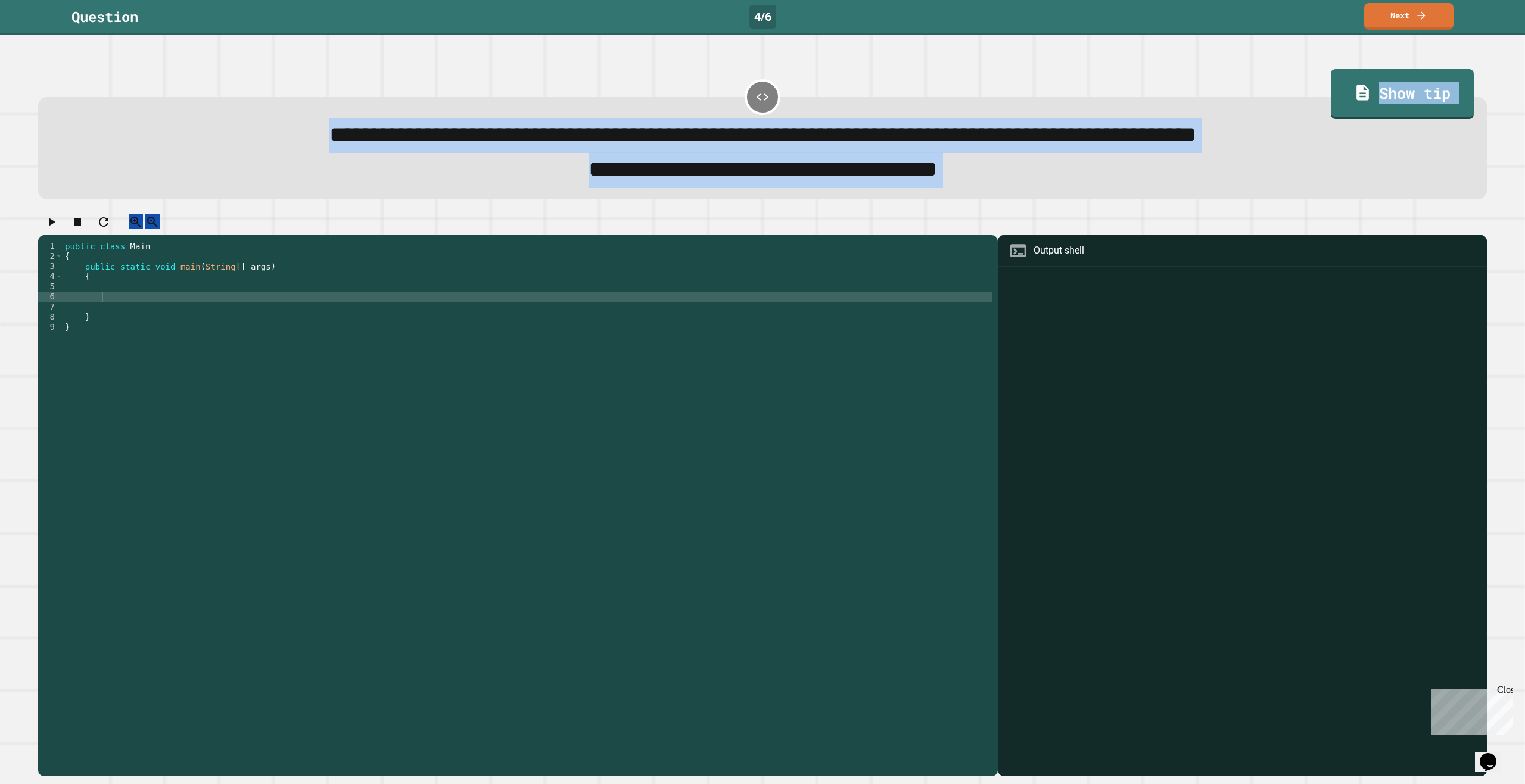
drag, startPoint x: 75, startPoint y: 135, endPoint x: 135, endPoint y: 355, distance: 228.0
click at [135, 355] on div "**********" at bounding box center [762, 425] width 1464 height 719
copy div "**********"
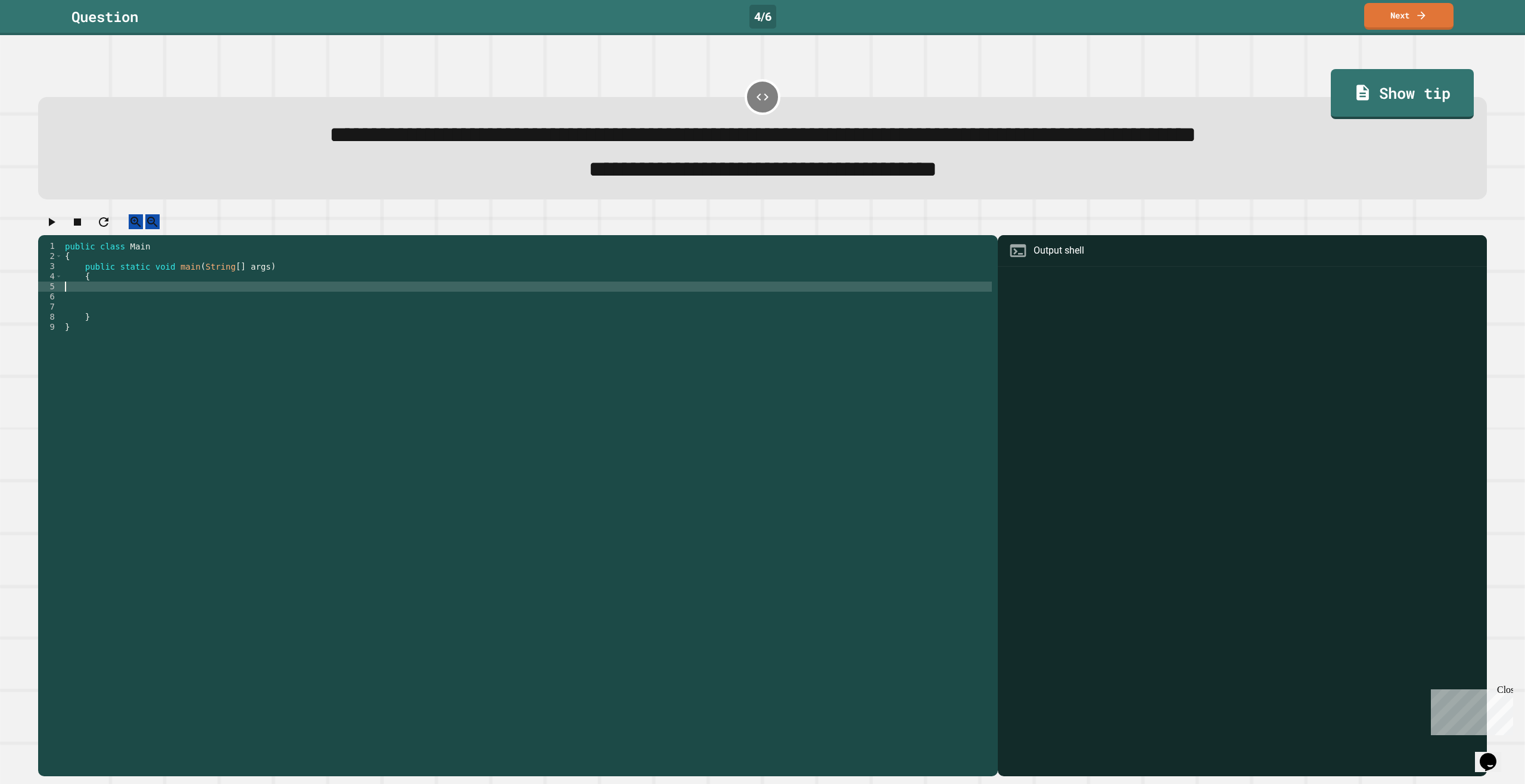
click at [103, 301] on div "public class Main { public static void main ( String [ ] args ) { } }" at bounding box center [527, 494] width 929 height 507
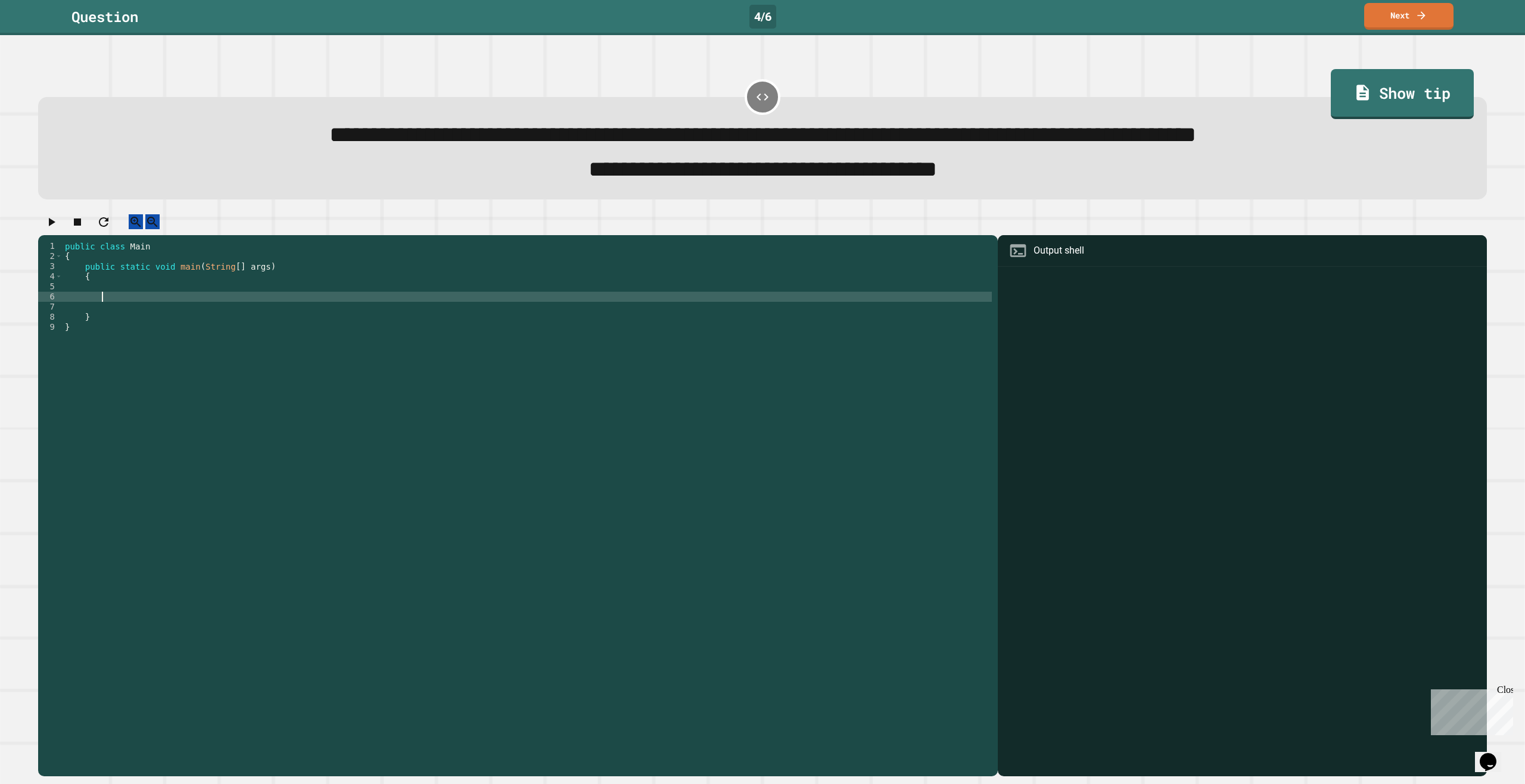
click at [116, 310] on div "public class Main { public static void main ( String [ ] args ) { } }" at bounding box center [527, 494] width 929 height 507
type textarea "**********"
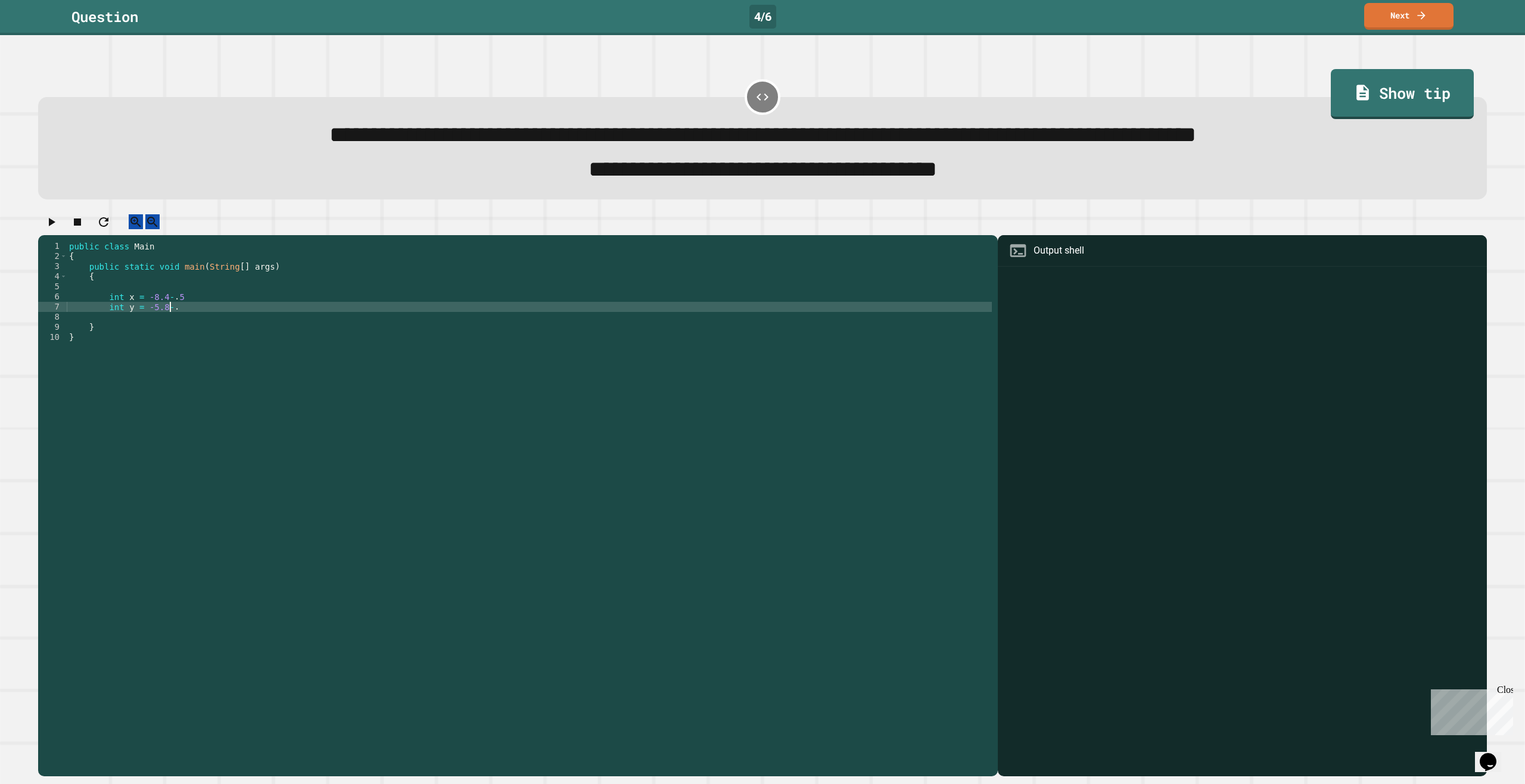
type textarea "**********"
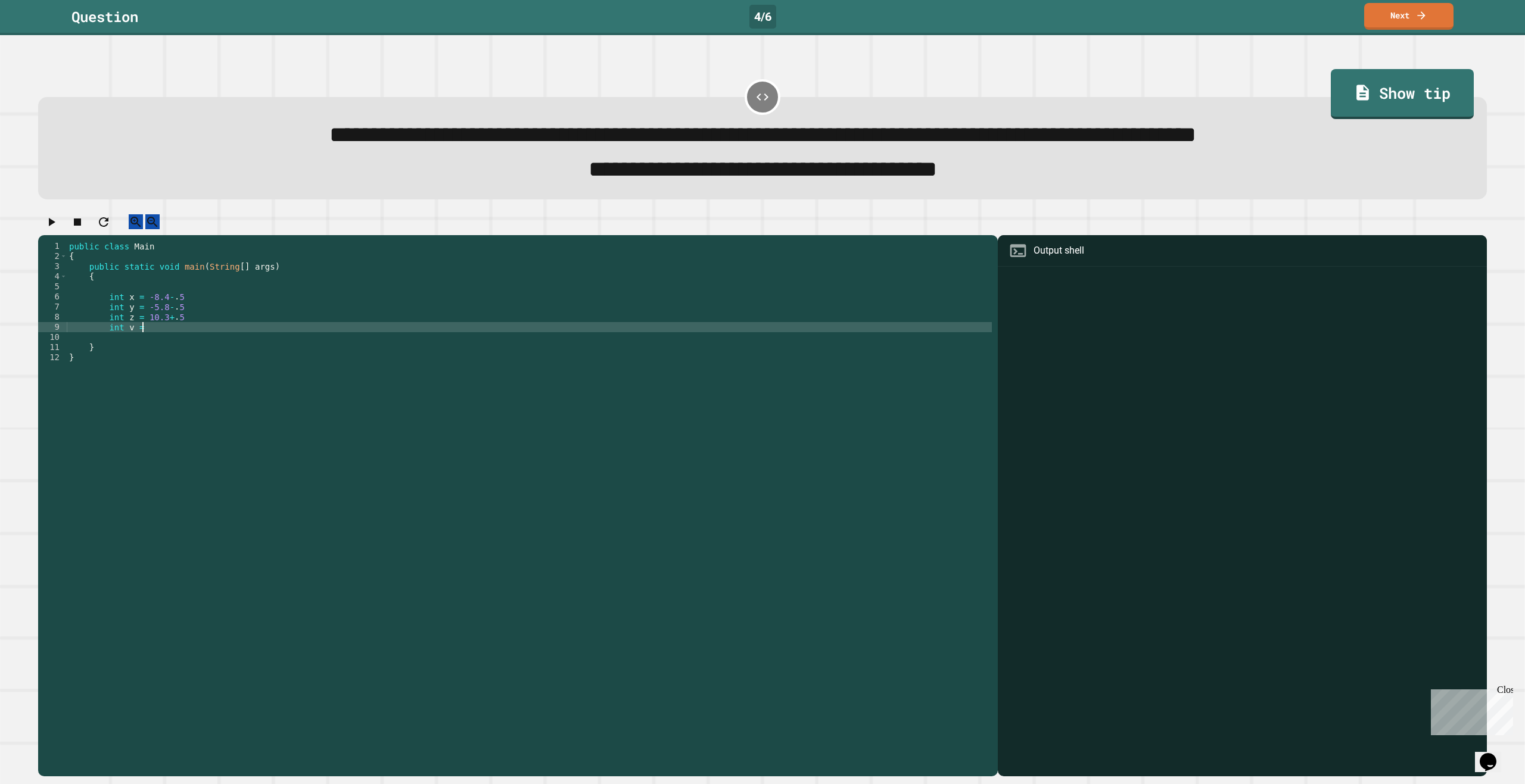
scroll to position [0, 5]
type textarea "**********"
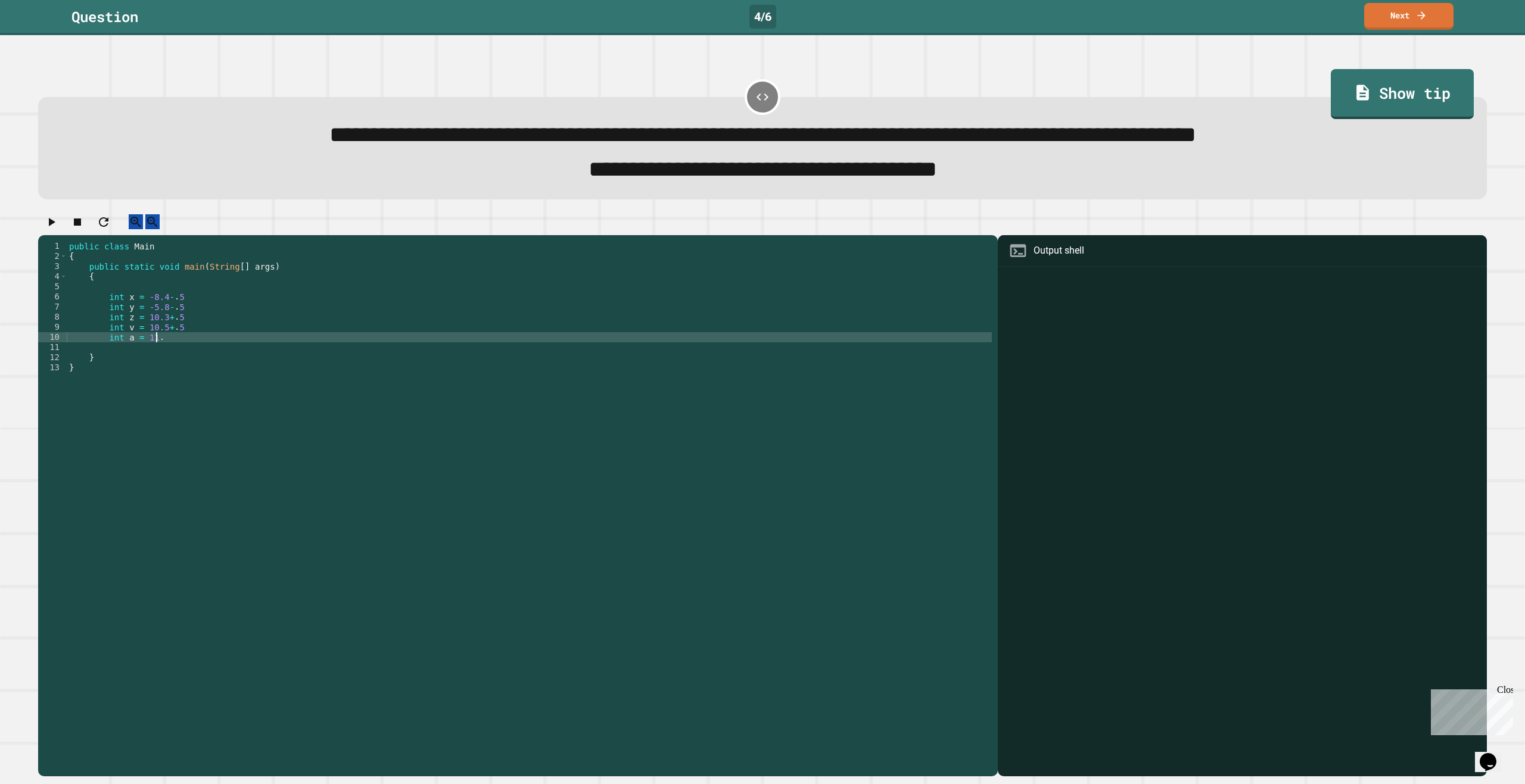
scroll to position [0, 6]
type textarea "**********"
click at [177, 356] on div "public class Main { public static void main ( String [ ] args ) { int x = -8.4 …" at bounding box center [529, 494] width 925 height 507
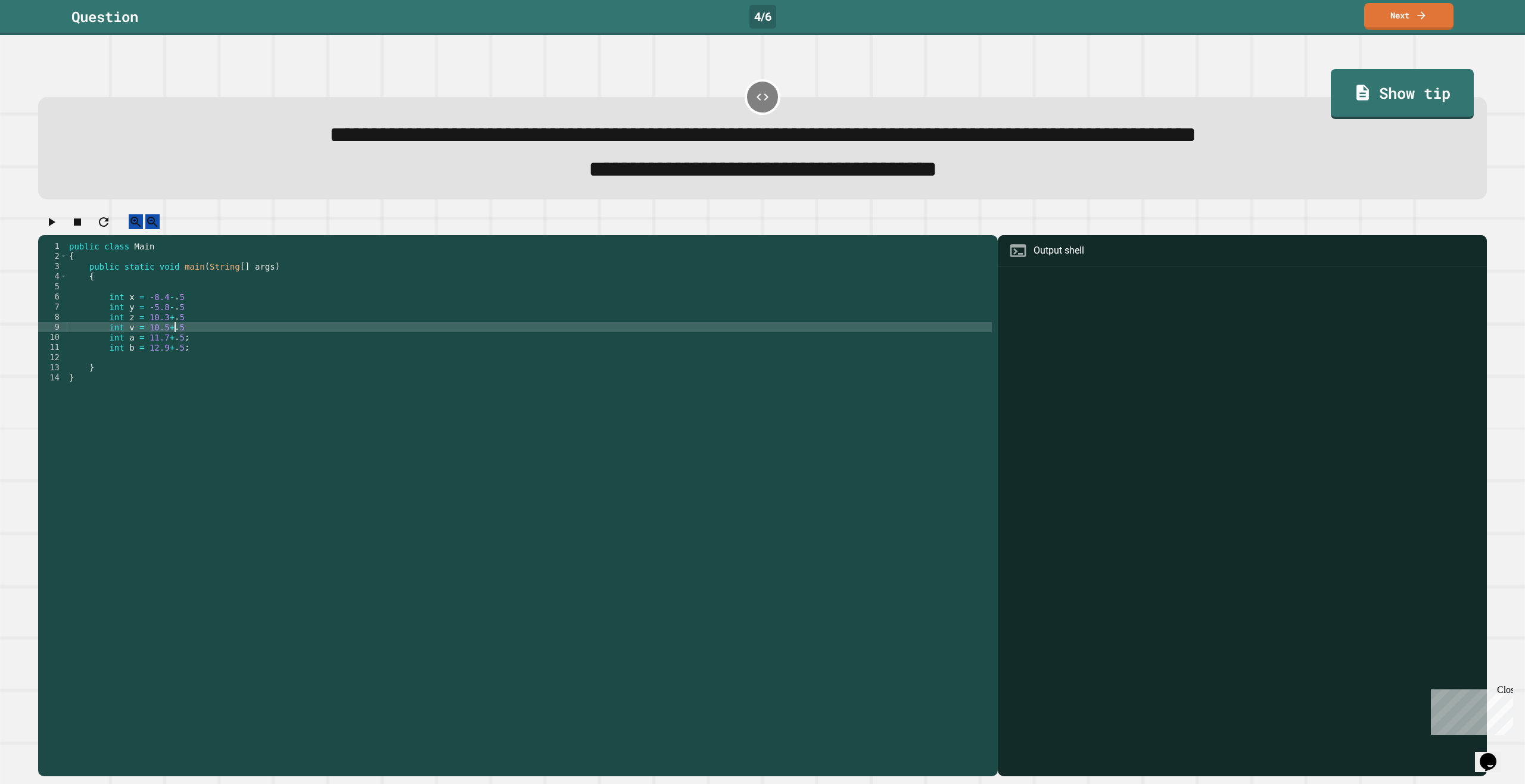
click at [190, 344] on div "public class Main { public static void main ( String [ ] args ) { int x = -8.4 …" at bounding box center [529, 494] width 925 height 507
click at [190, 334] on div "public class Main { public static void main ( String [ ] args ) { int x = -8.4 …" at bounding box center [529, 494] width 925 height 507
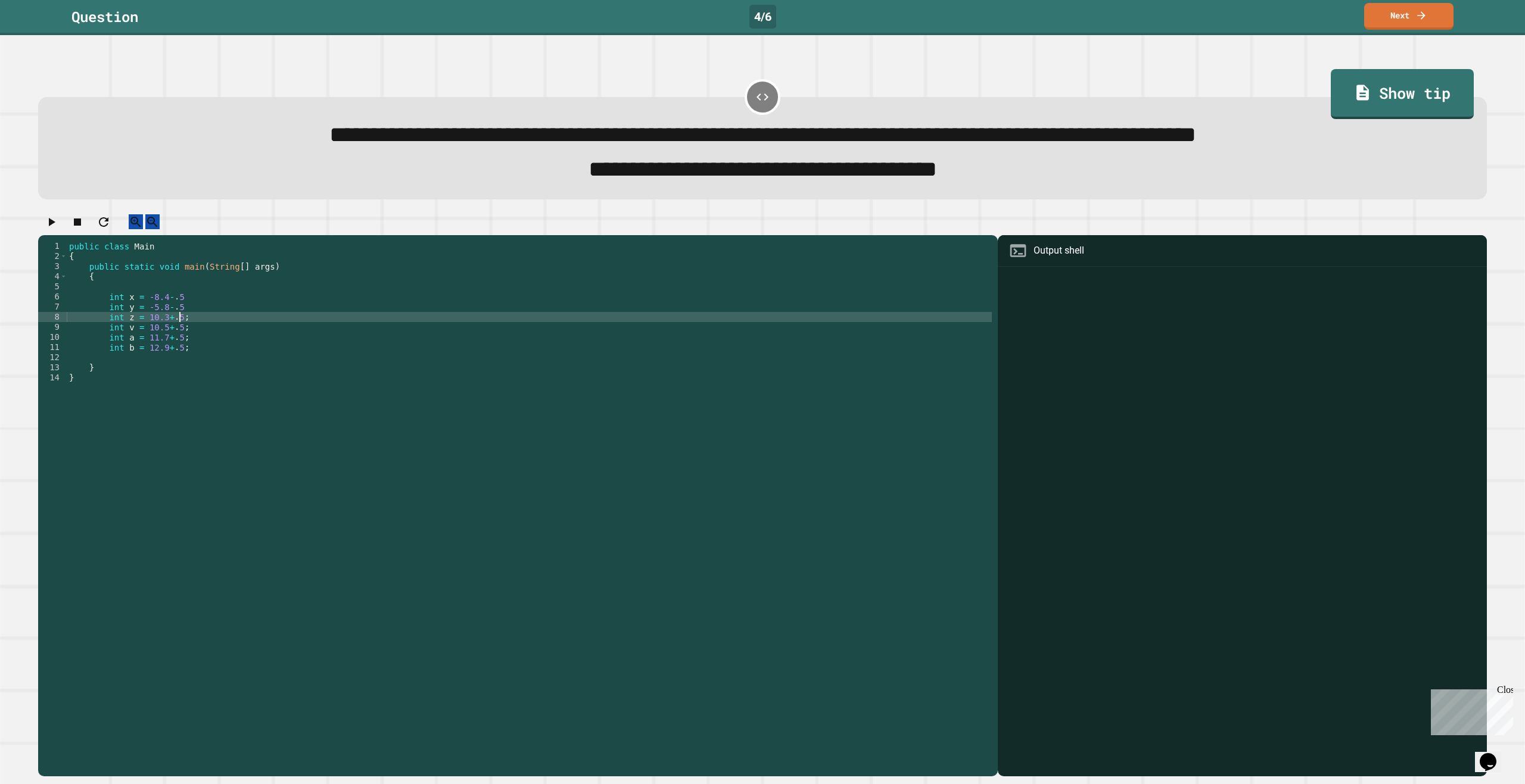
click at [194, 316] on div "public class Main { public static void main ( String [ ] args ) { int x = -8.4 …" at bounding box center [529, 494] width 925 height 507
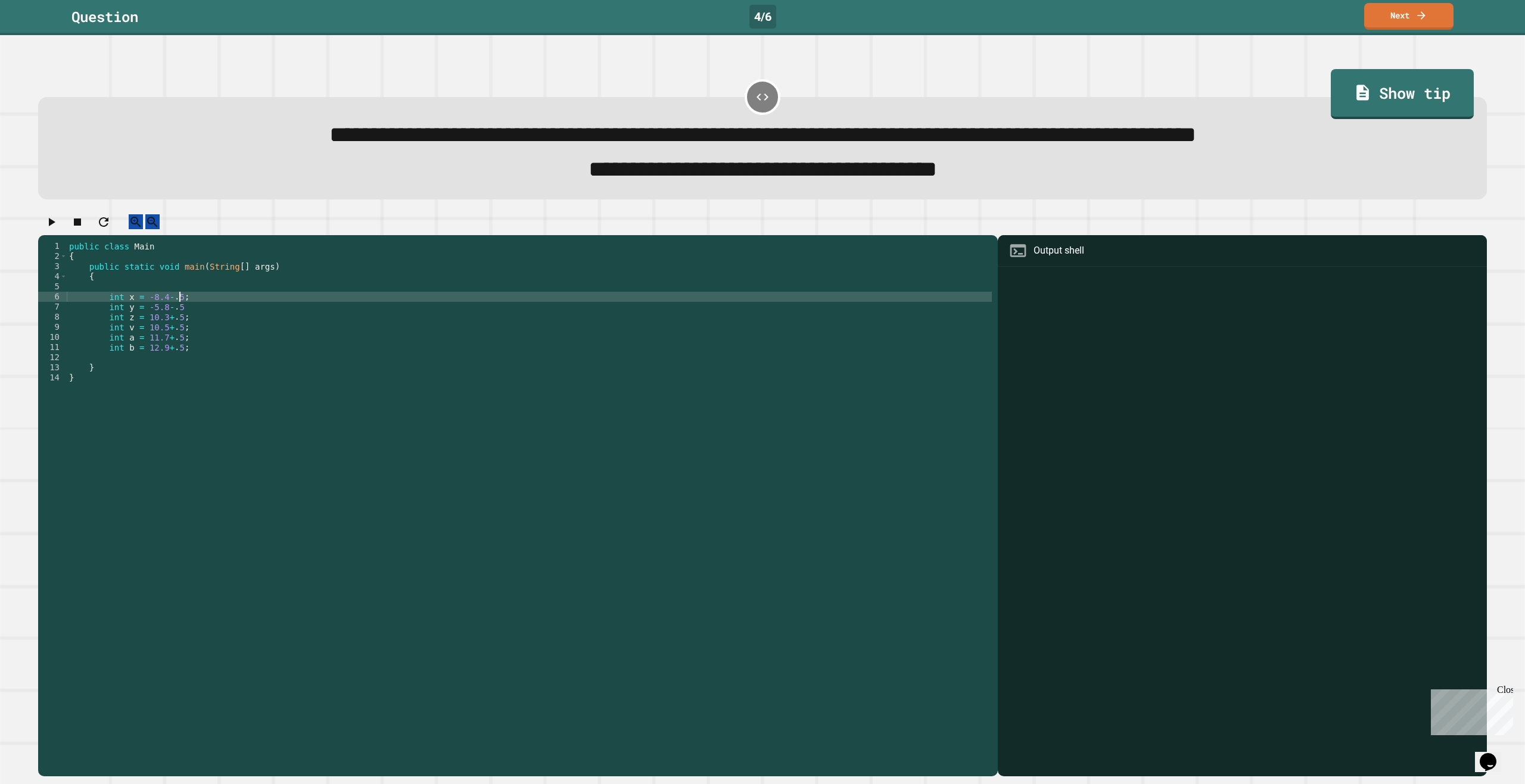
click at [187, 324] on div "public class Main { public static void main ( String [ ] args ) { int x = -8.4 …" at bounding box center [529, 494] width 925 height 507
type textarea "**********"
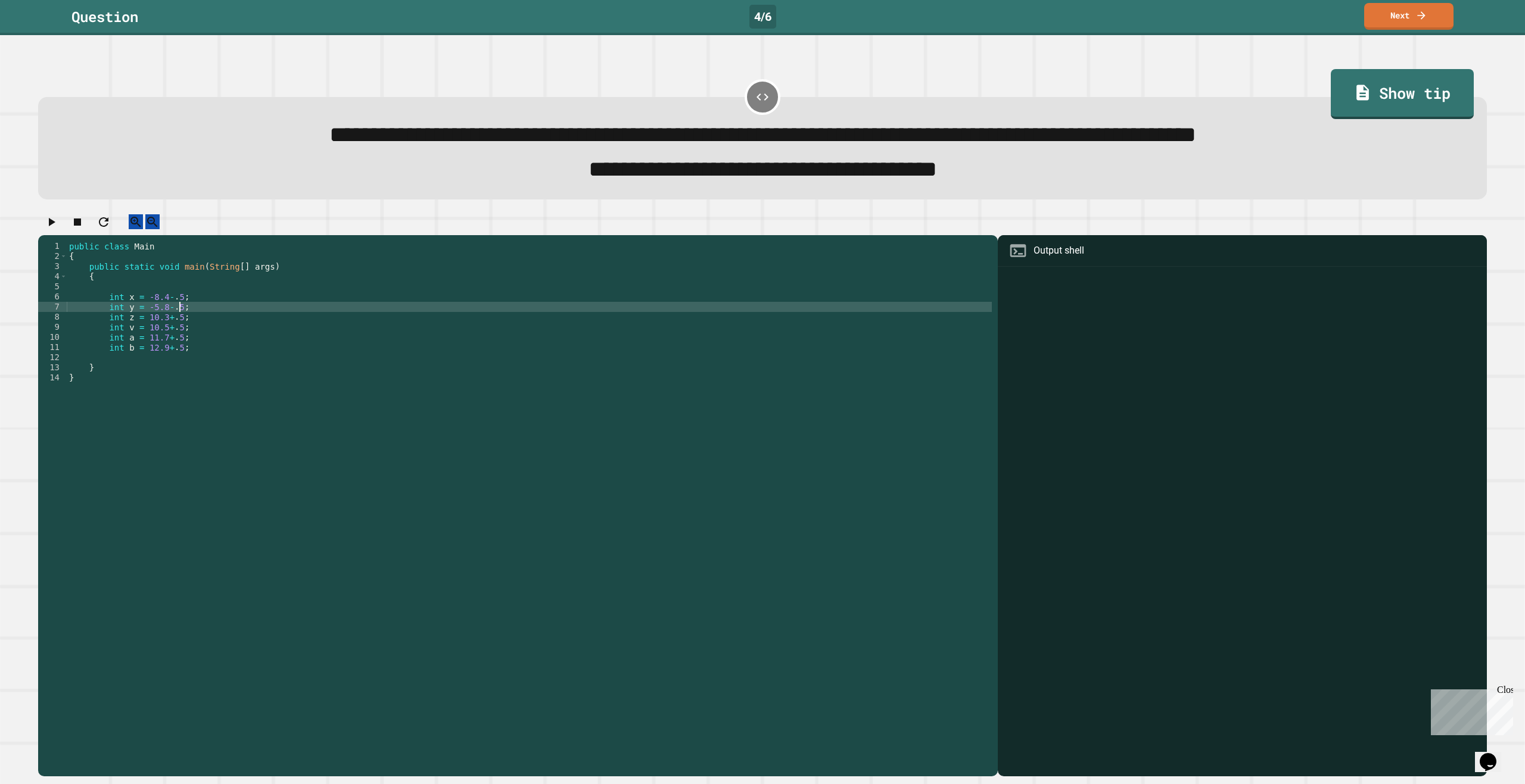
click at [211, 392] on div "public class Main { public static void main ( String [ ] args ) { int x = -8.4 …" at bounding box center [529, 494] width 925 height 507
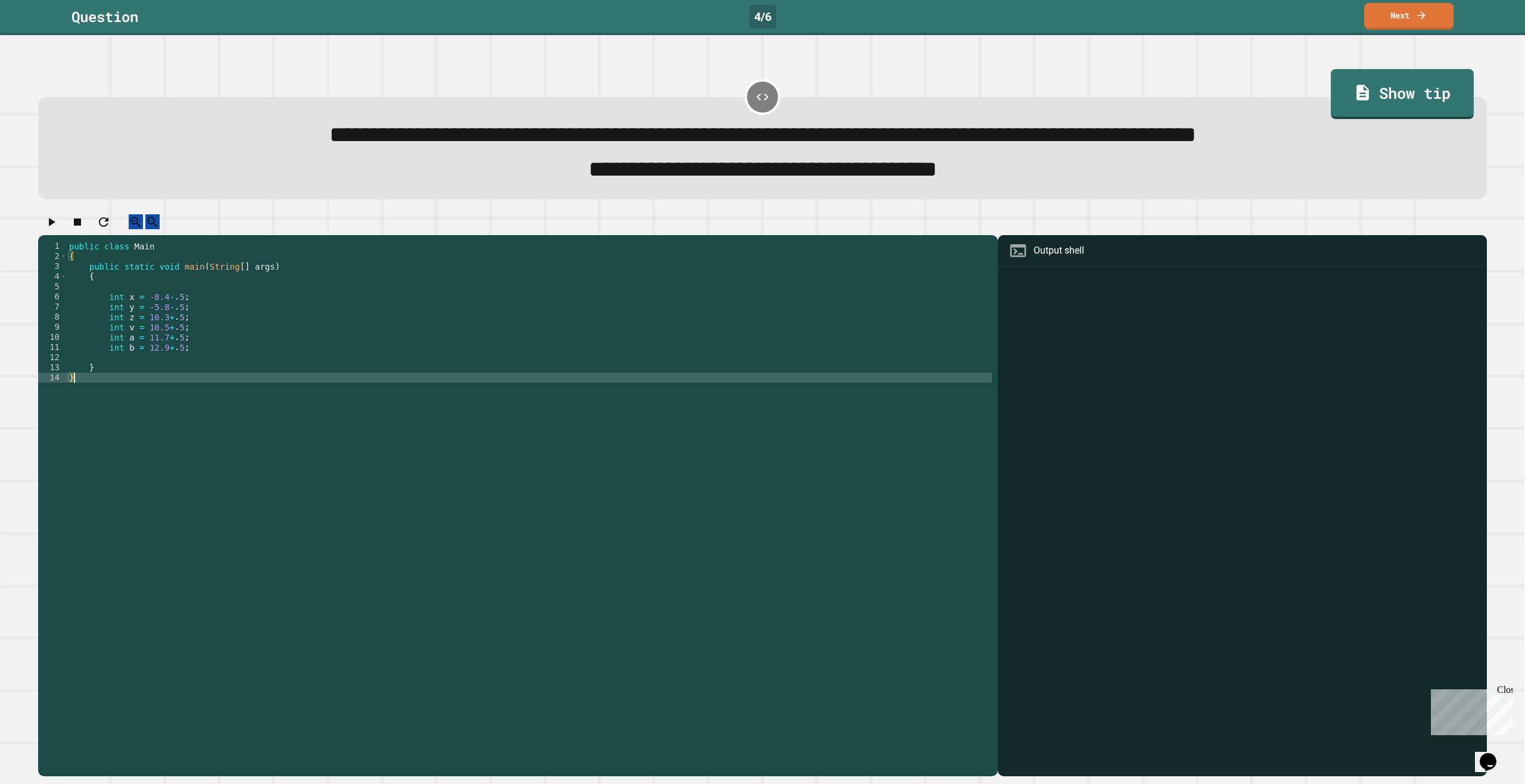
scroll to position [0, 0]
click at [197, 378] on div "public class Main { public static void main ( String [ ] args ) { int x = -8.4 …" at bounding box center [529, 494] width 925 height 507
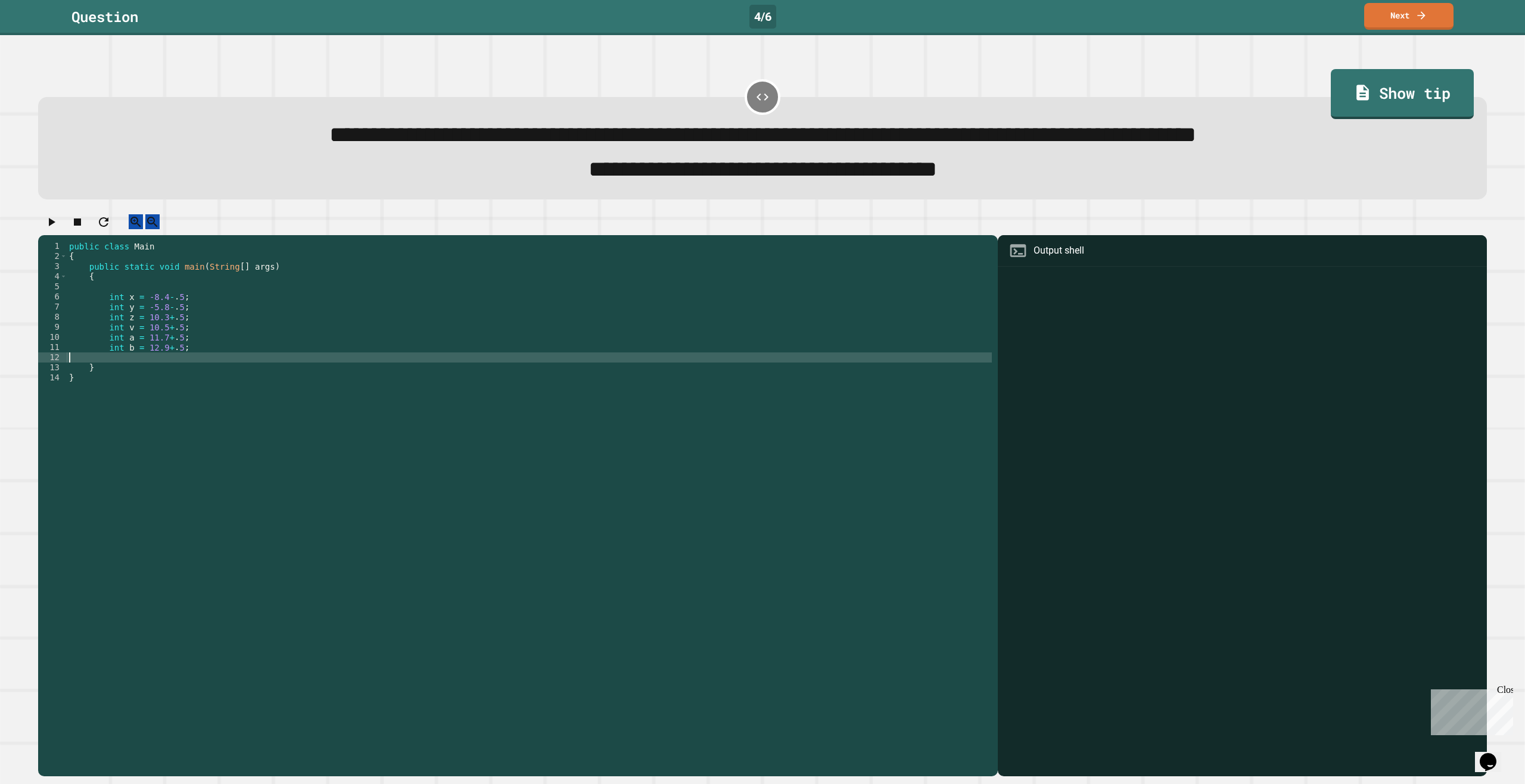
click at [207, 373] on div "public class Main { public static void main ( String [ ] args ) { int x = -8.4 …" at bounding box center [529, 494] width 925 height 507
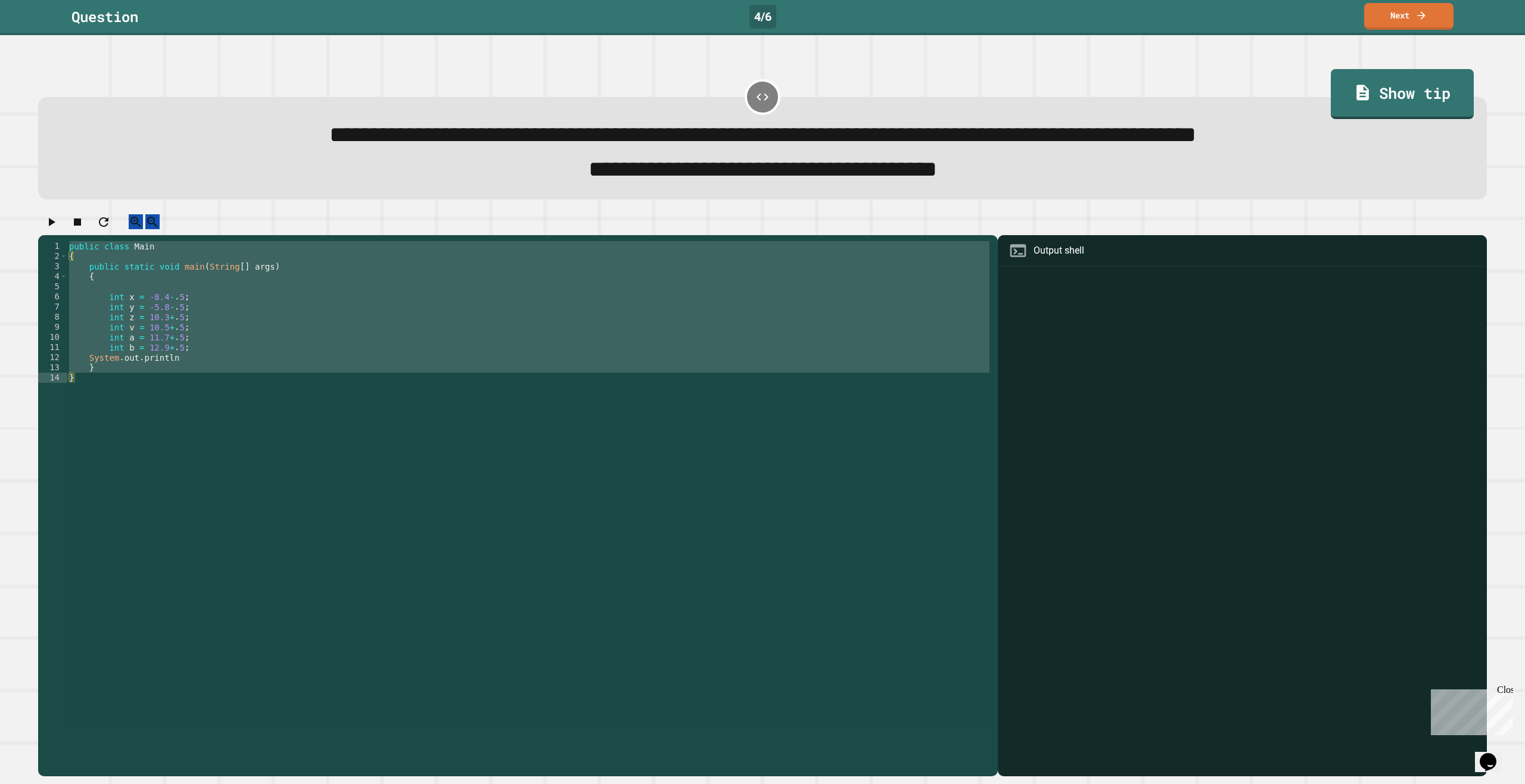
click at [207, 378] on div "public class Main { public static void main ( String [ ] args ) { int x = -8.4 …" at bounding box center [529, 483] width 925 height 486
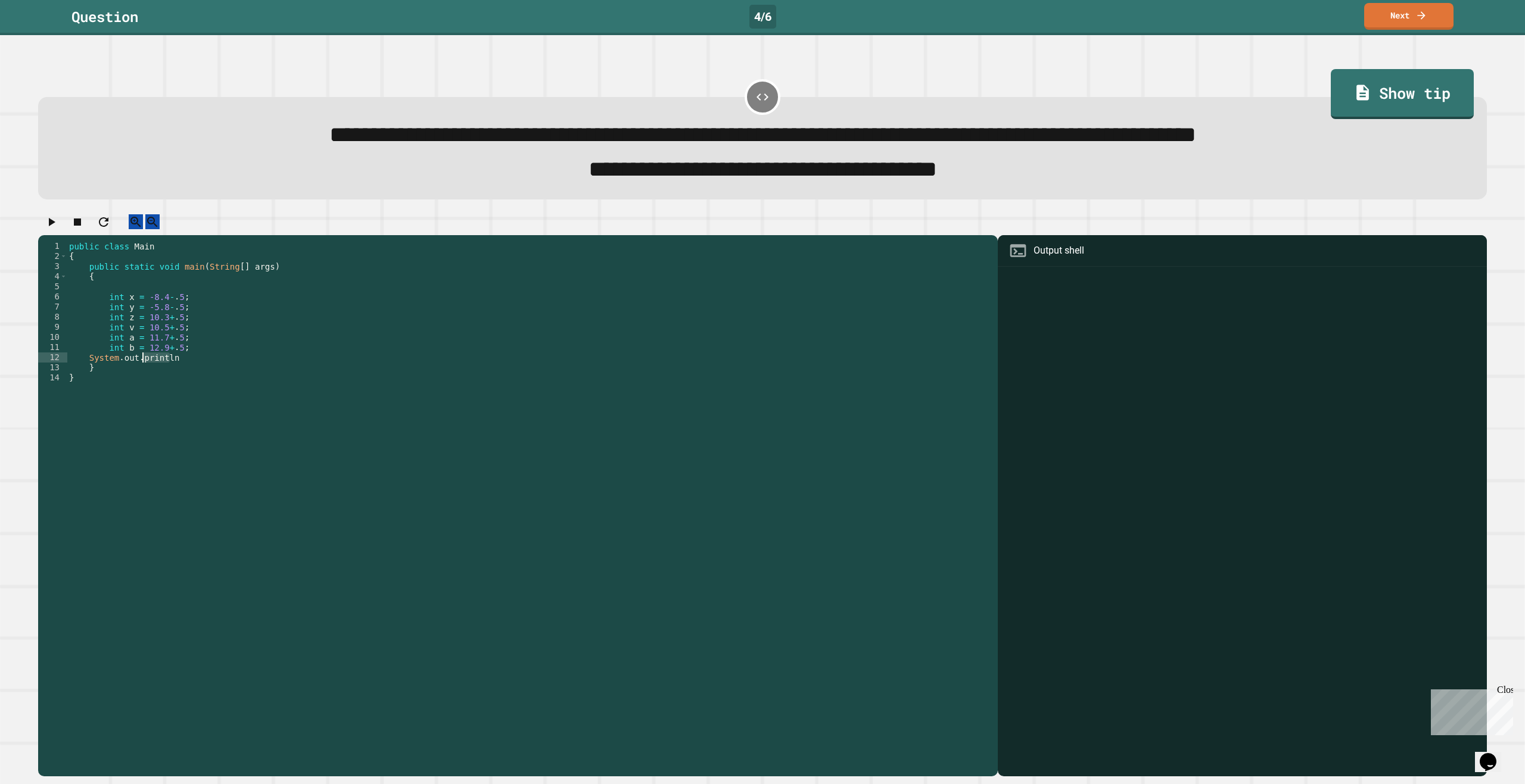
drag, startPoint x: 180, startPoint y: 377, endPoint x: 132, endPoint y: 370, distance: 48.5
click at [128, 370] on div "public class Main { public static void main ( String [ ] args ) { int x = -8.4 …" at bounding box center [529, 494] width 925 height 507
click at [176, 375] on div "public class Main { public static void main ( String [ ] args ) { int x = -8.4 …" at bounding box center [529, 483] width 925 height 486
drag, startPoint x: 176, startPoint y: 375, endPoint x: 92, endPoint y: 373, distance: 84.0
click at [92, 373] on div "public class Main { public static void main ( String [ ] args ) { int x = -8.4 …" at bounding box center [529, 494] width 925 height 507
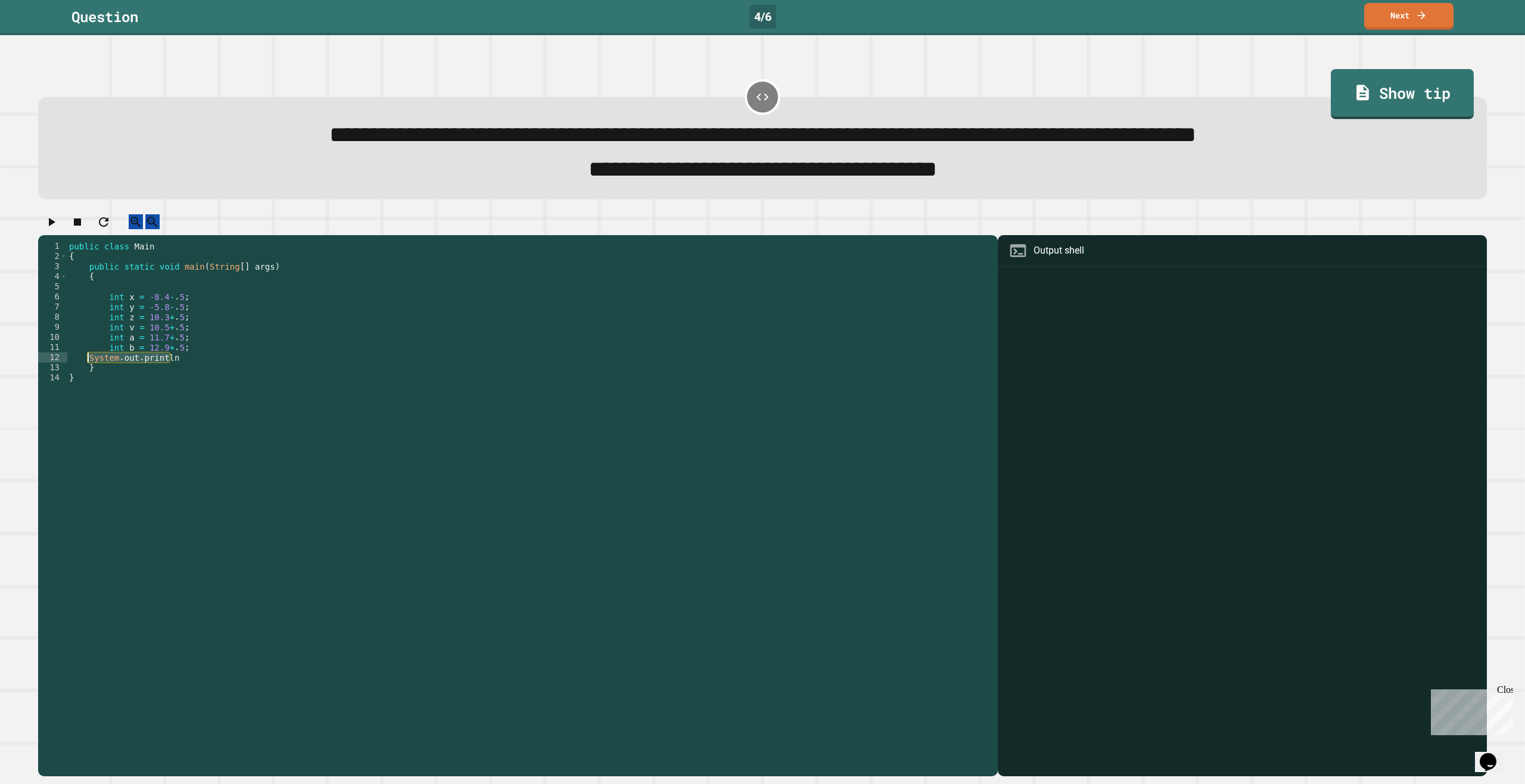
click at [192, 373] on div "public class Main { public static void main ( String [ ] args ) { int x = -8.4 …" at bounding box center [529, 483] width 925 height 486
type textarea "**********"
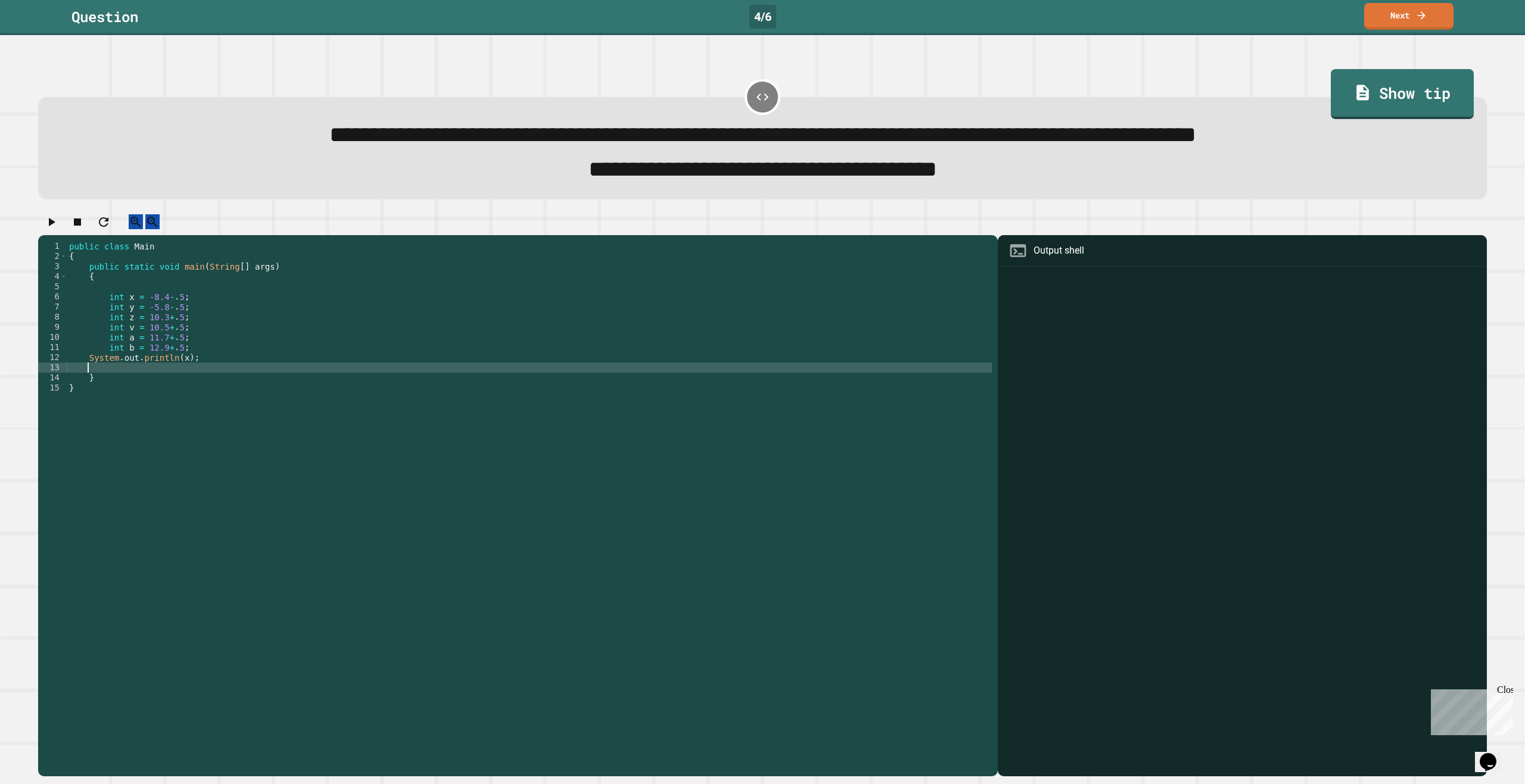
paste textarea "**********"
type textarea "**********"
paste textarea "**********"
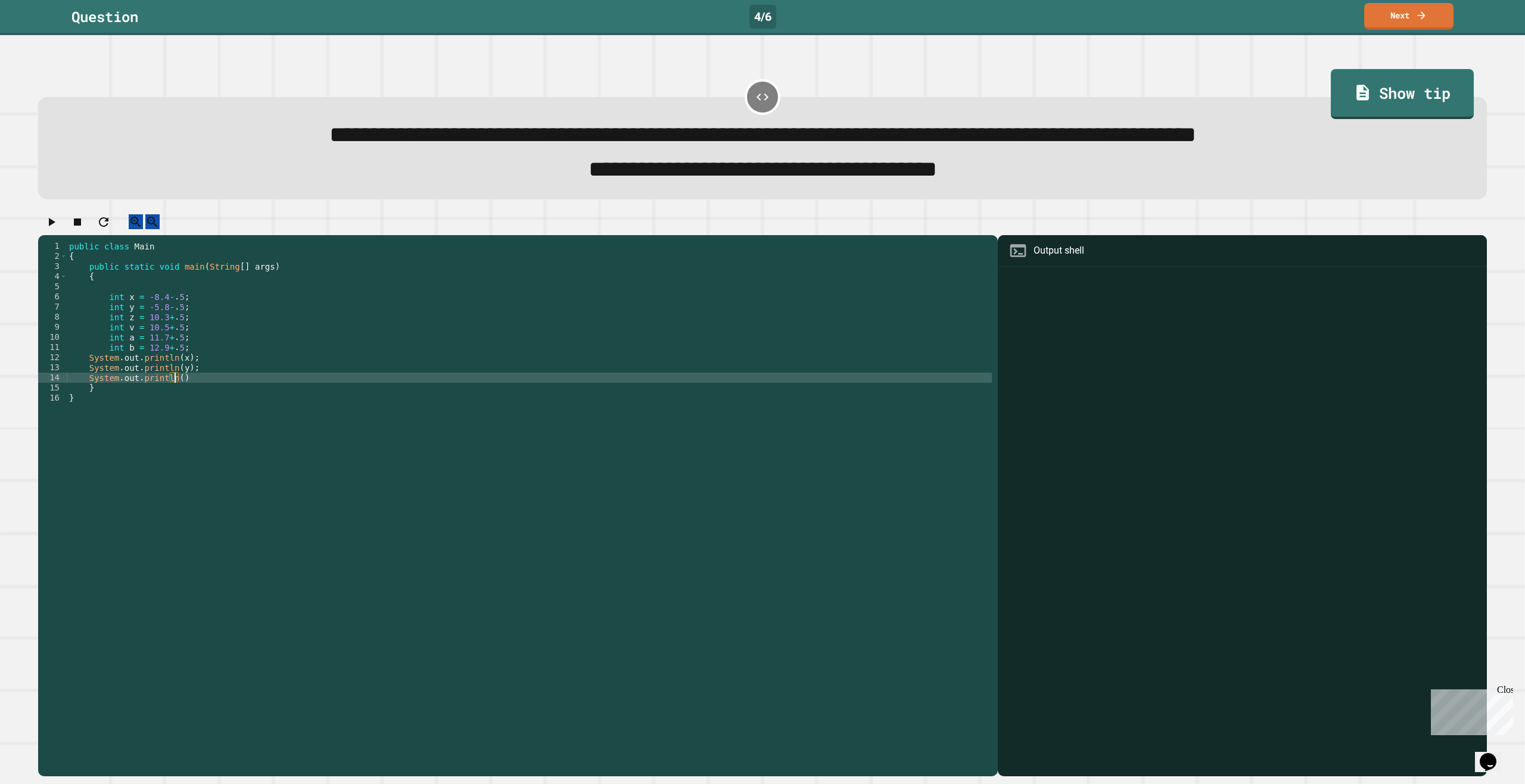
scroll to position [0, 7]
type textarea "**********"
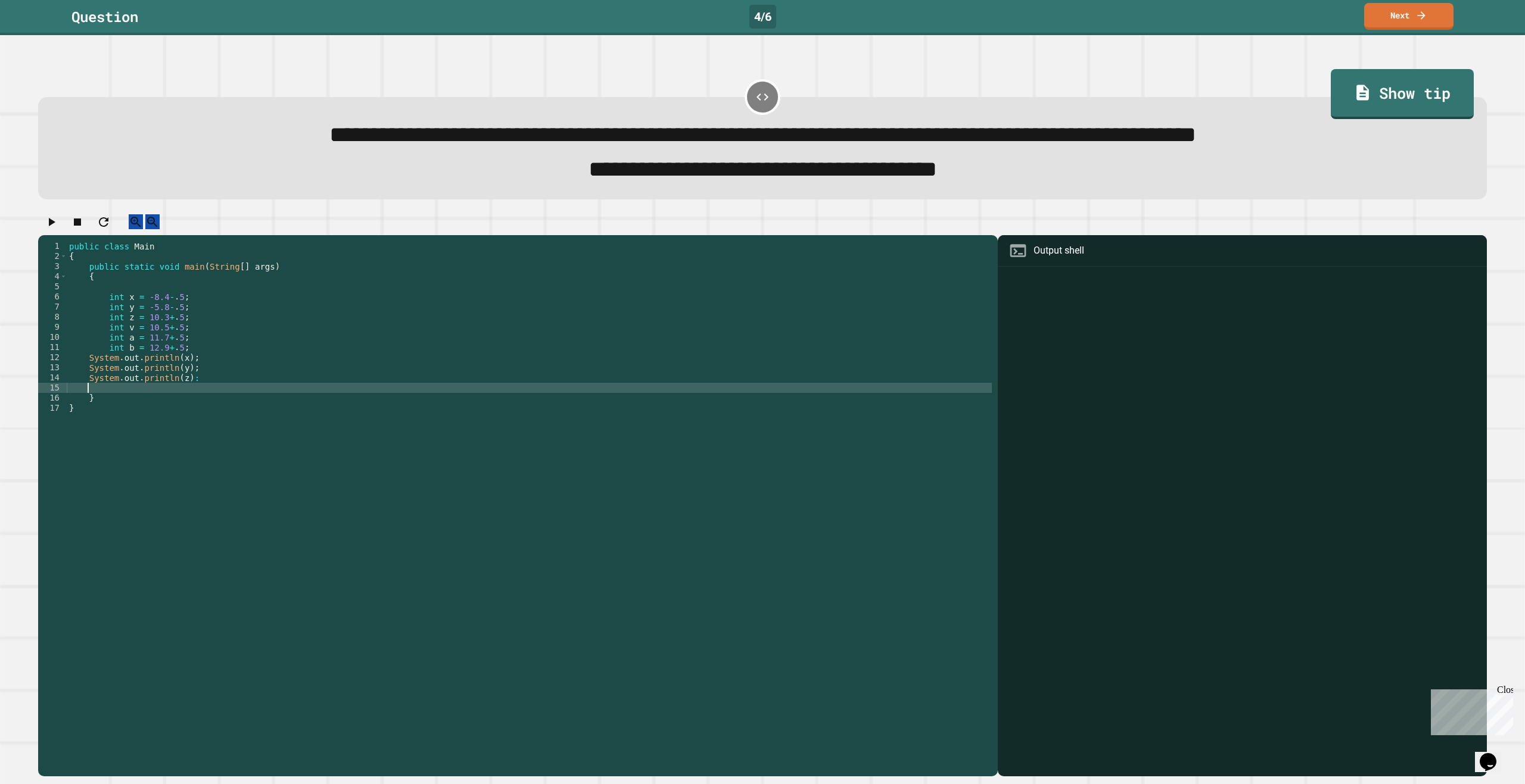
scroll to position [0, 0]
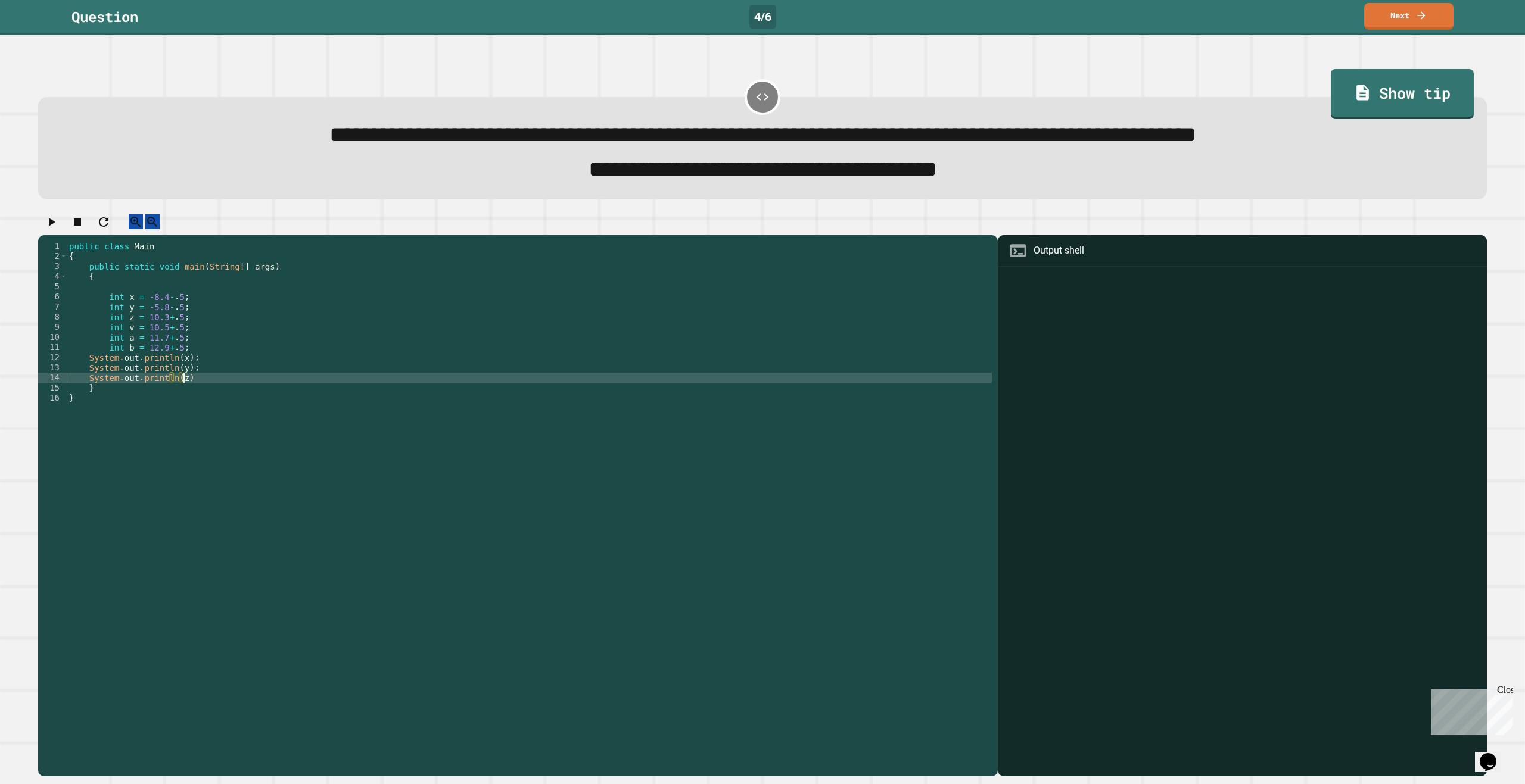
type textarea "**********"
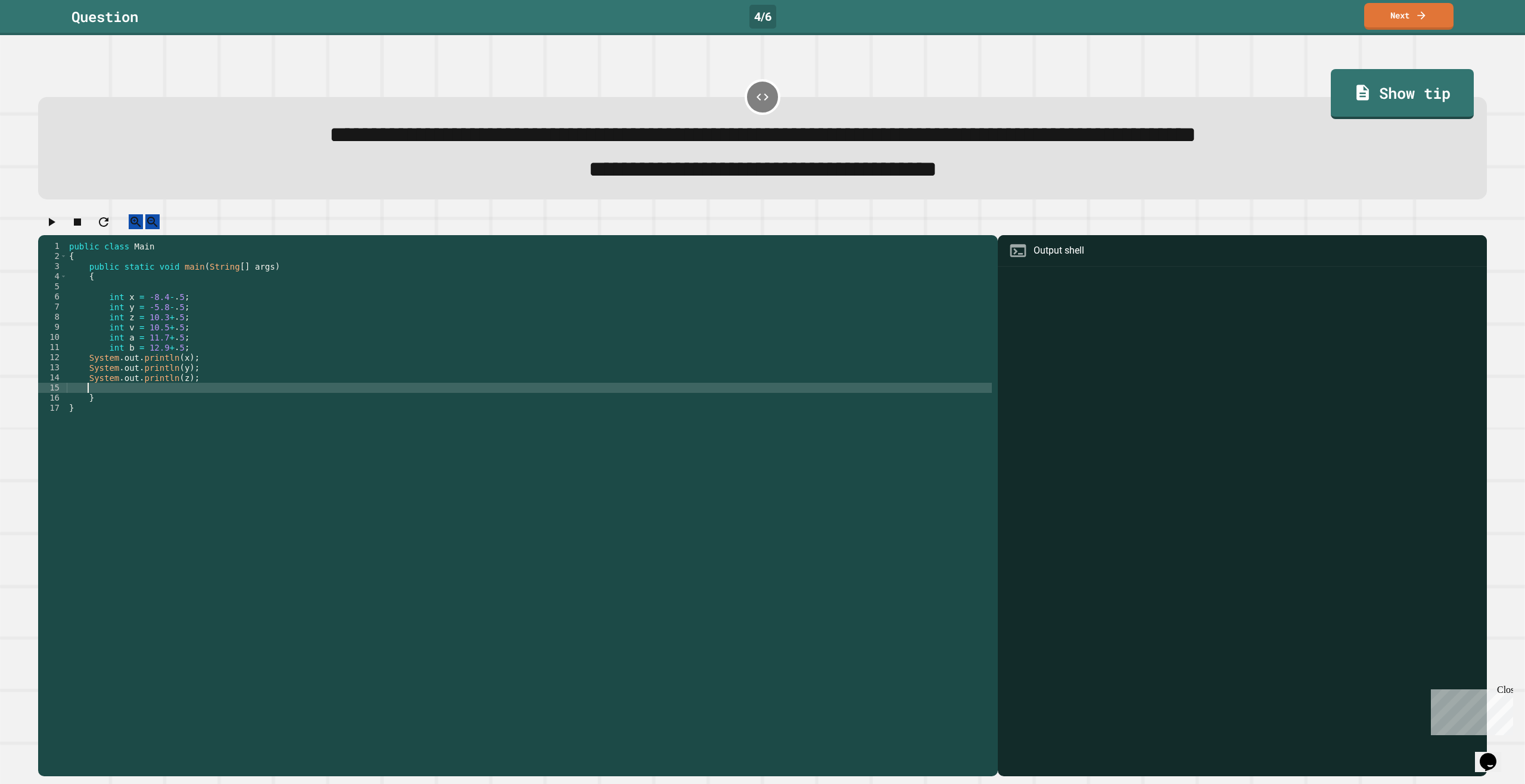
paste textarea "**********"
type textarea "**********"
paste textarea "**********"
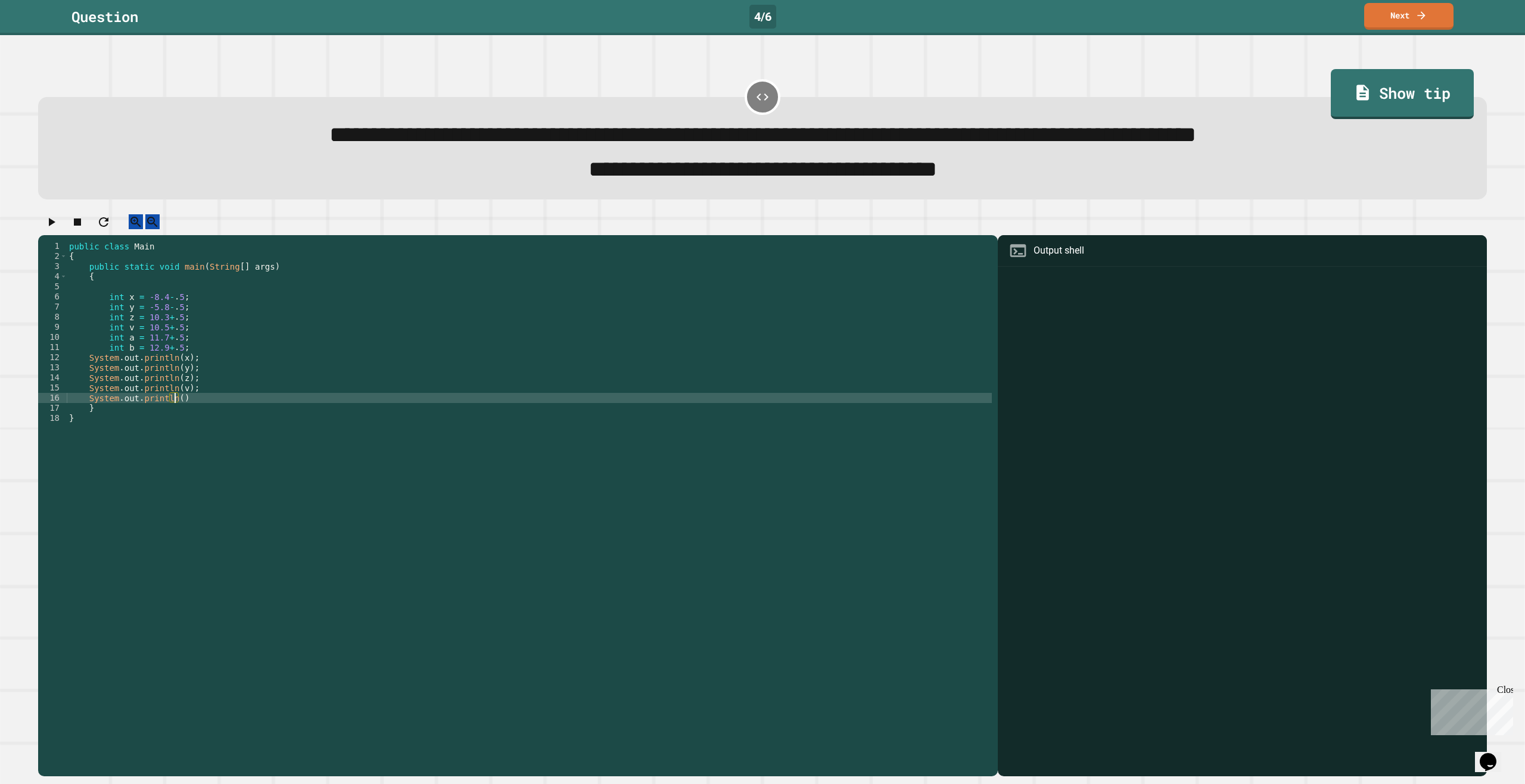
scroll to position [0, 7]
type textarea "**********"
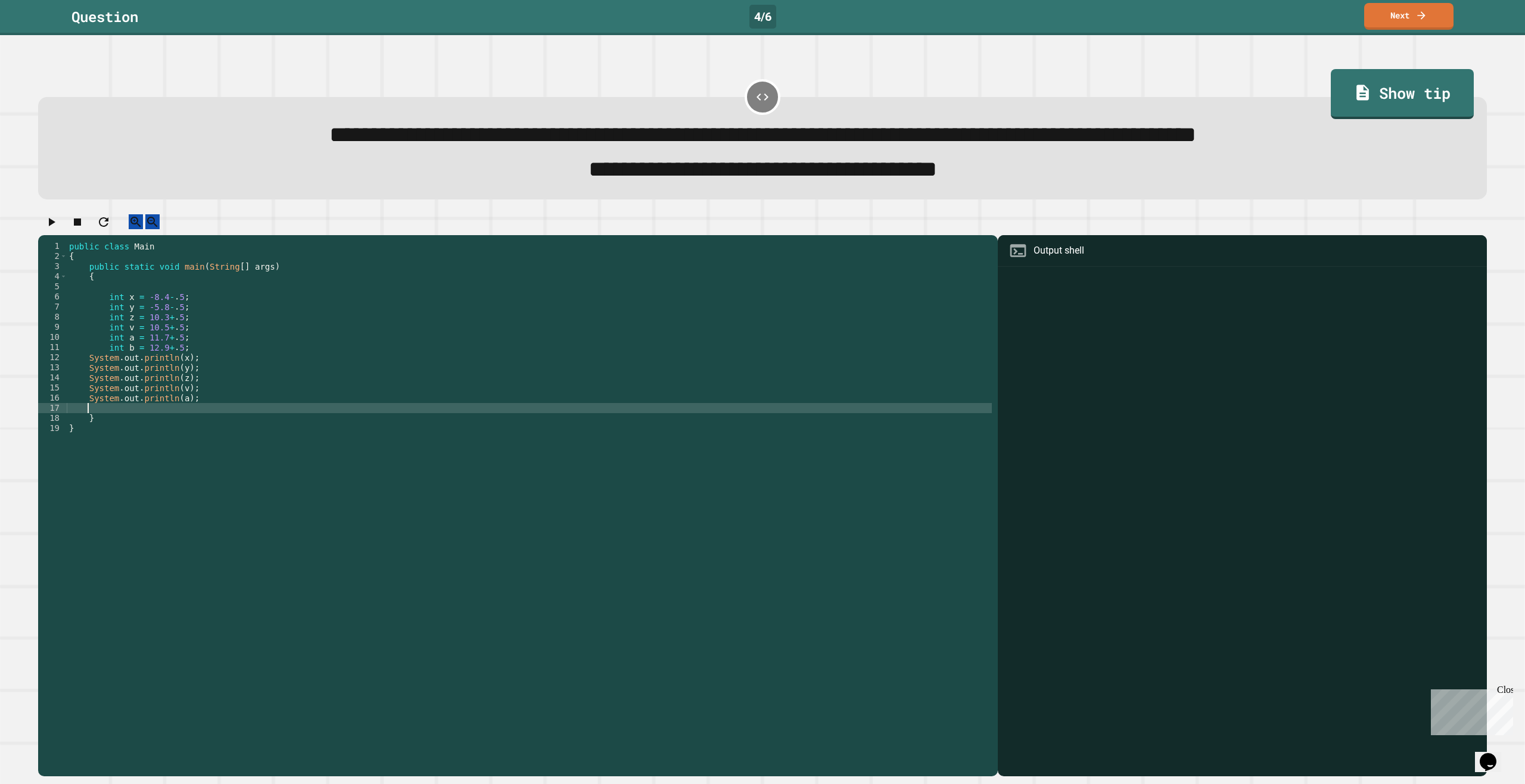
scroll to position [0, 1]
paste textarea "**********"
click at [384, 229] on div at bounding box center [762, 224] width 1449 height 21
click at [59, 229] on icon "button" at bounding box center [51, 222] width 14 height 14
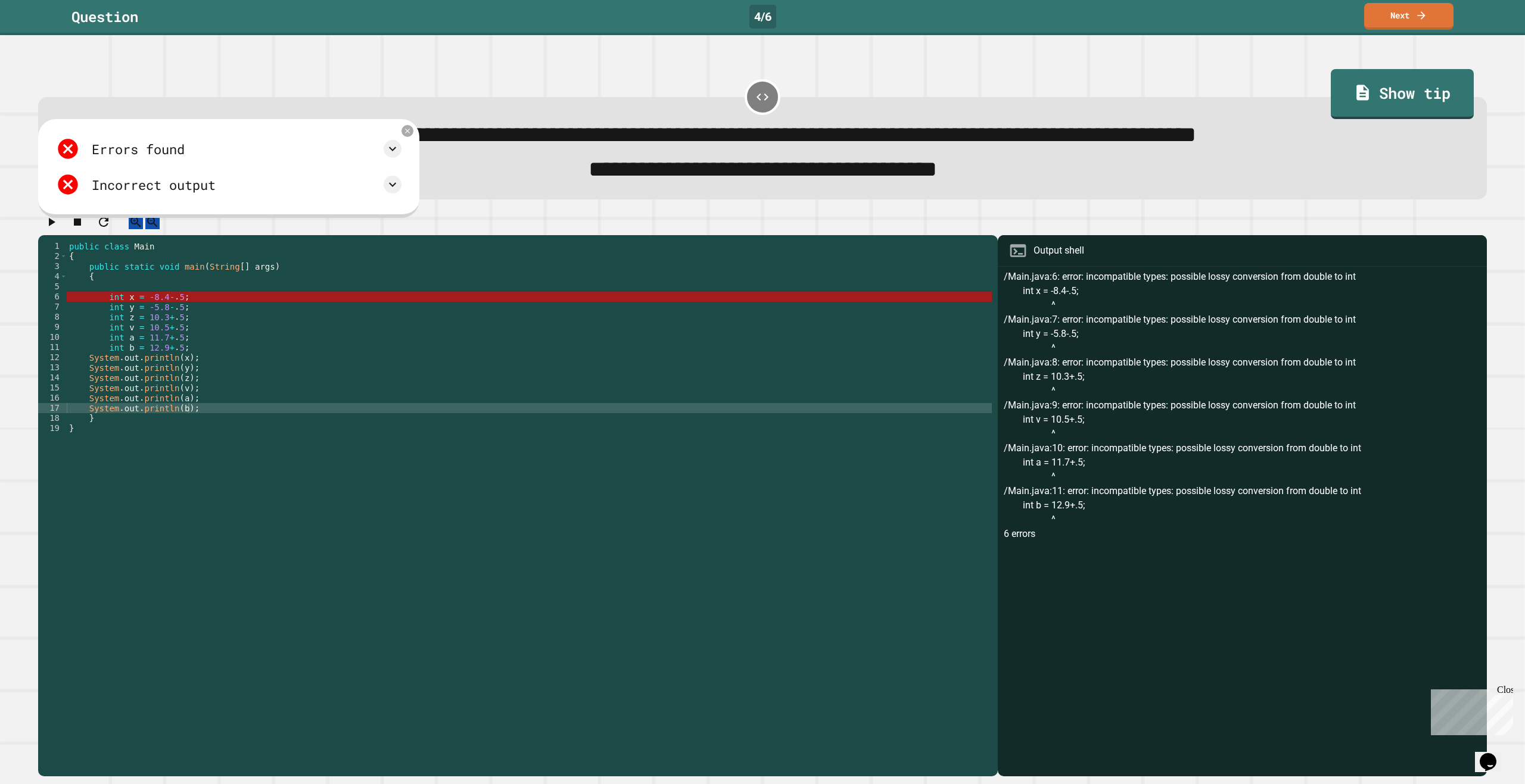
scroll to position [0, 7]
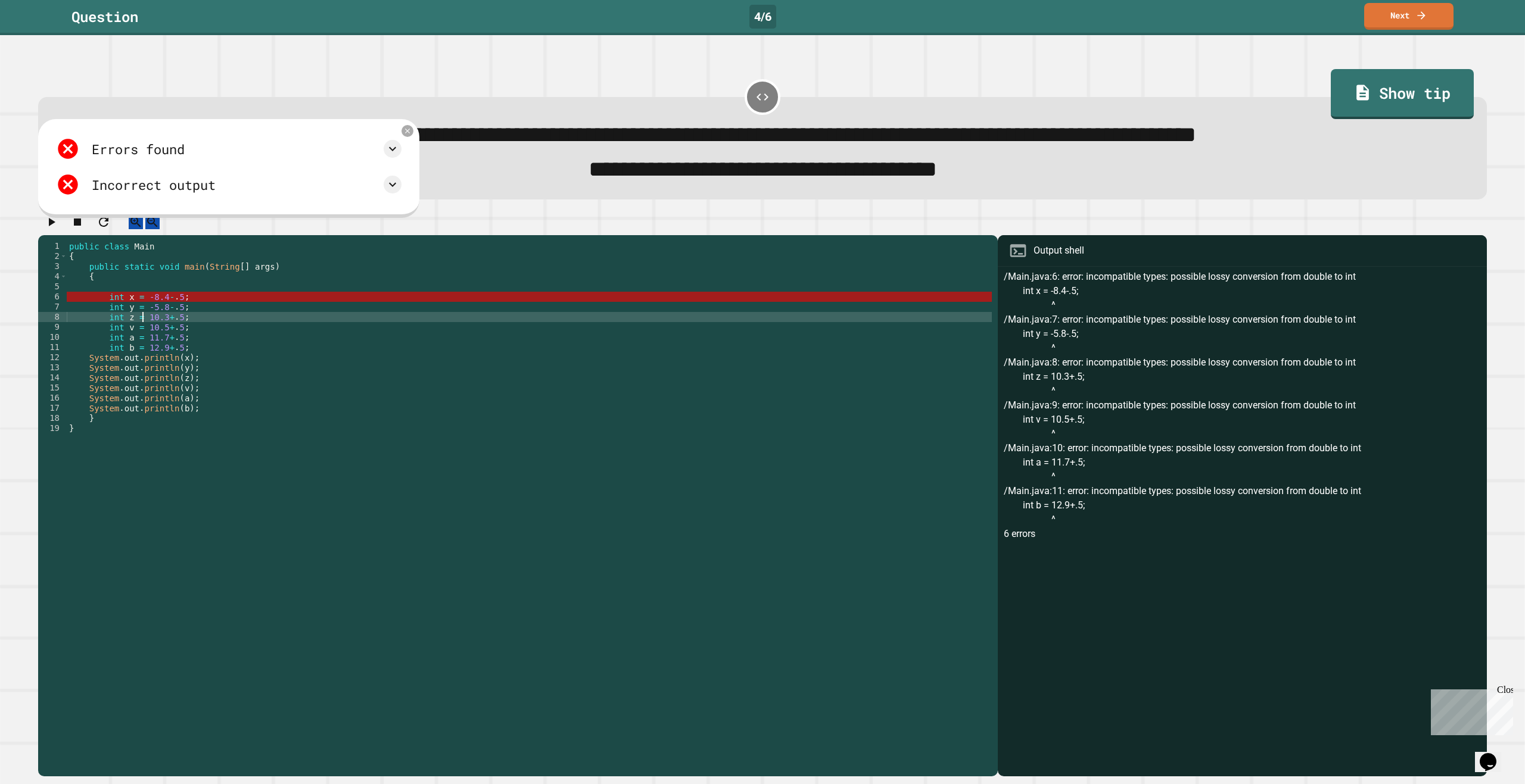
click at [142, 328] on div "public class Main { public static void main ( String [ ] args ) { int x = -8.4 …" at bounding box center [529, 494] width 925 height 507
click at [142, 314] on div "public class Main { public static void main ( String [ ] args ) { int x = -8.4 …" at bounding box center [529, 494] width 925 height 507
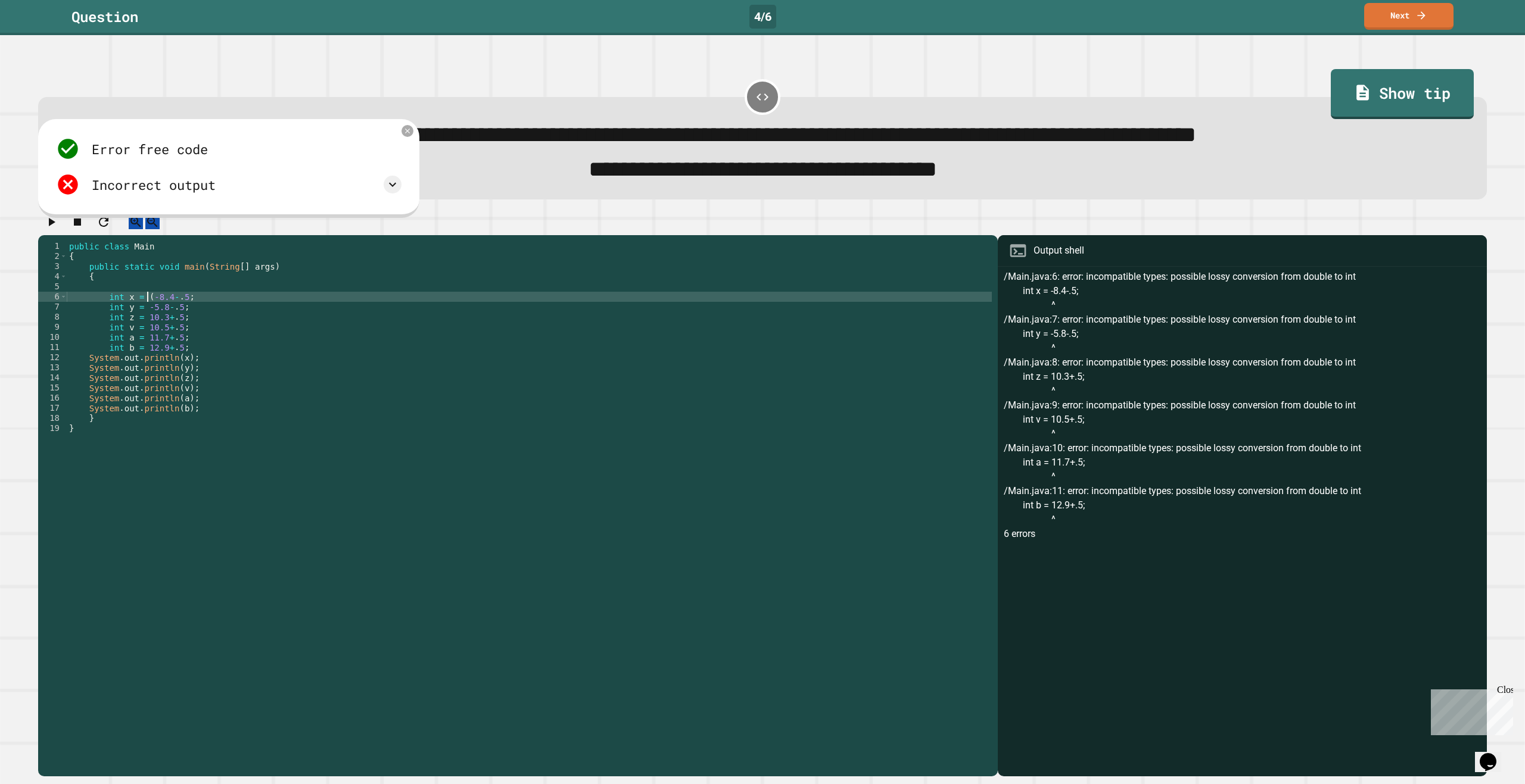
scroll to position [0, 5]
click at [180, 308] on div "public class Main { public static void main ( String [ ] args ) { int x = ( -8.…" at bounding box center [529, 494] width 925 height 507
click at [59, 229] on icon "button" at bounding box center [51, 222] width 14 height 14
click at [141, 311] on div "public class Main { public static void main ( String [ ] args ) { int x = ( -8.…" at bounding box center [529, 494] width 925 height 507
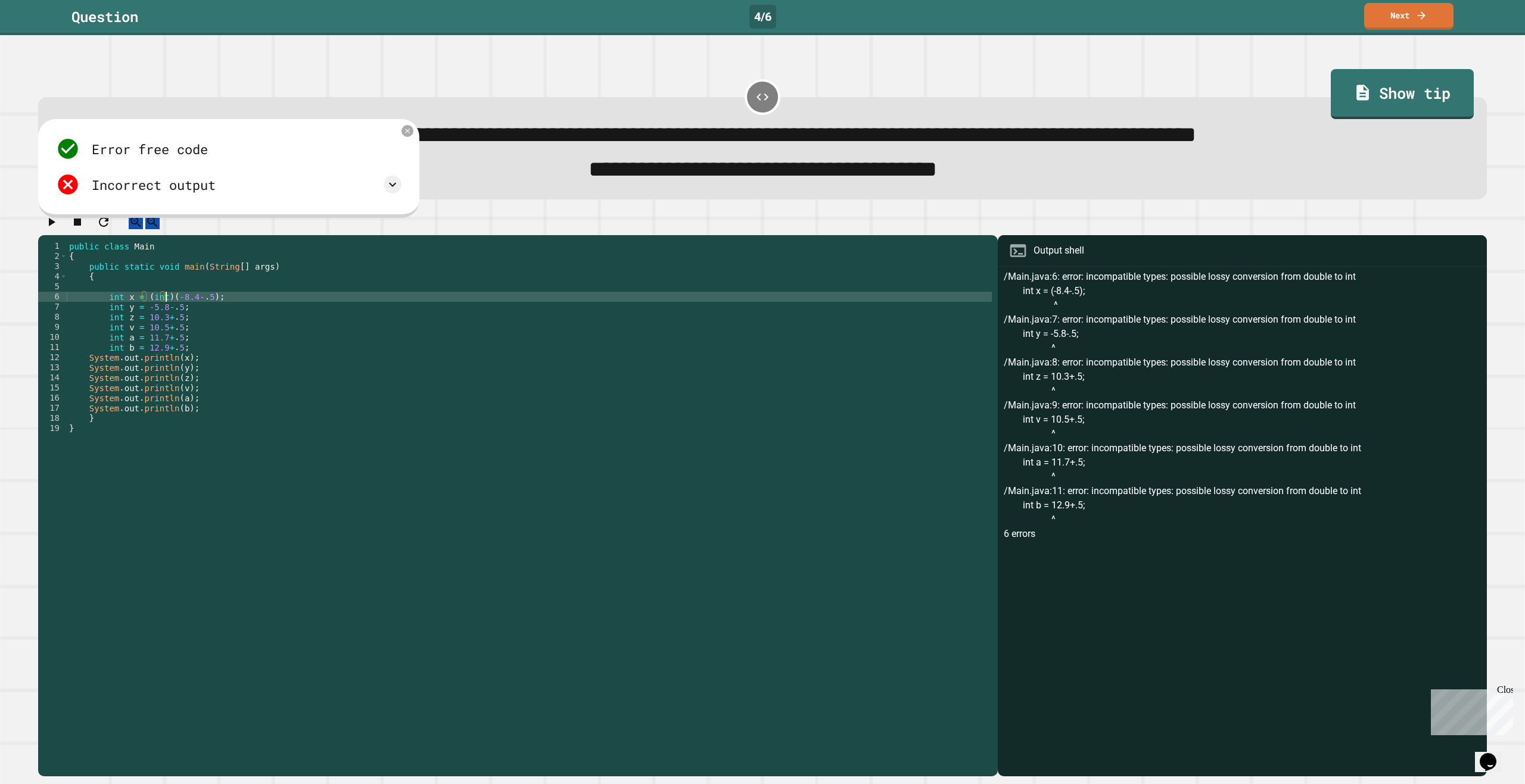
scroll to position [0, 7]
click at [59, 229] on button "button" at bounding box center [51, 222] width 14 height 15
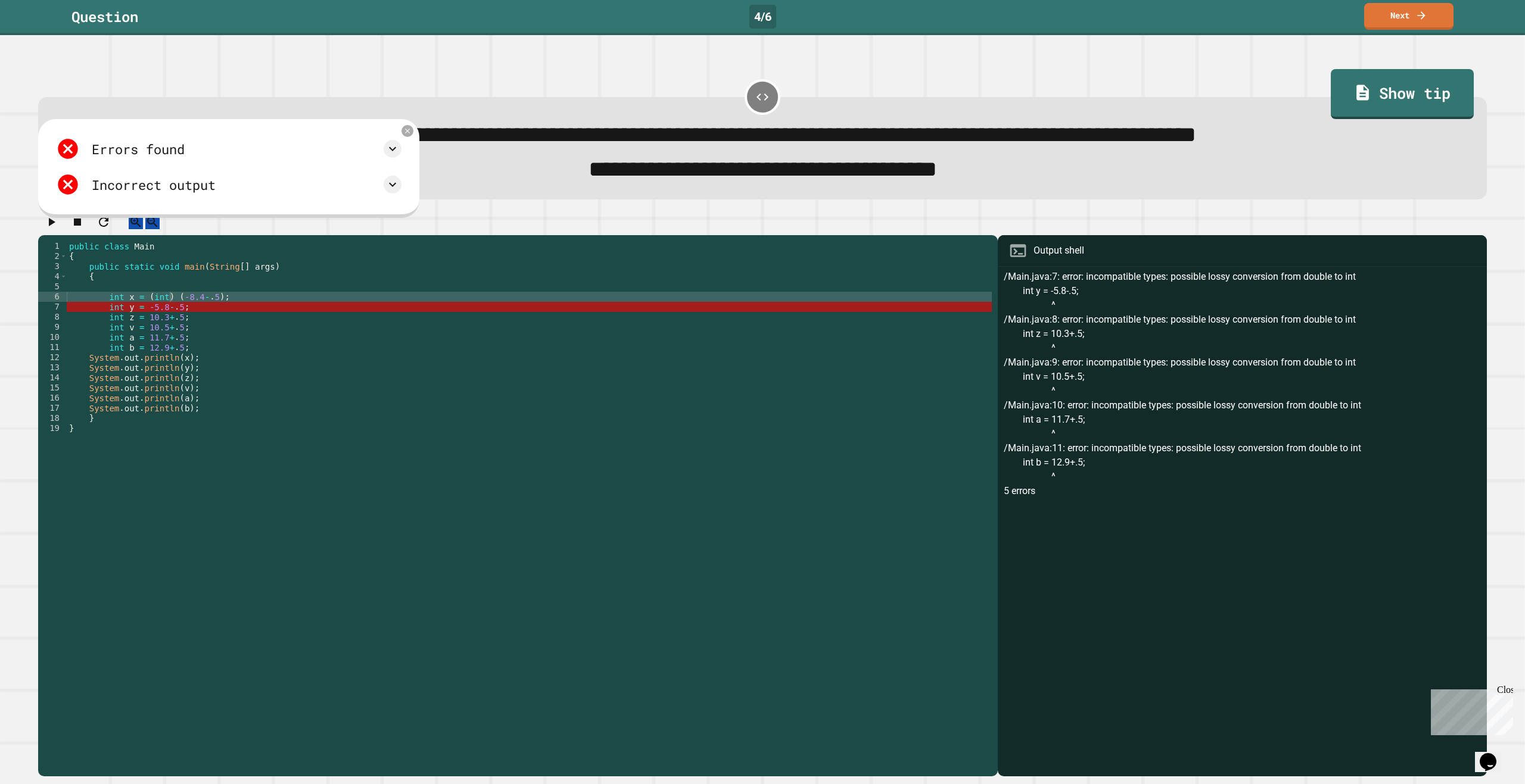
click at [142, 330] on div "public class Main { public static void main ( String [ ] args ) { int x = ( int…" at bounding box center [529, 494] width 925 height 507
click at [142, 325] on div "public class Main { public static void main ( String [ ] args ) { int x = ( int…" at bounding box center [529, 494] width 925 height 507
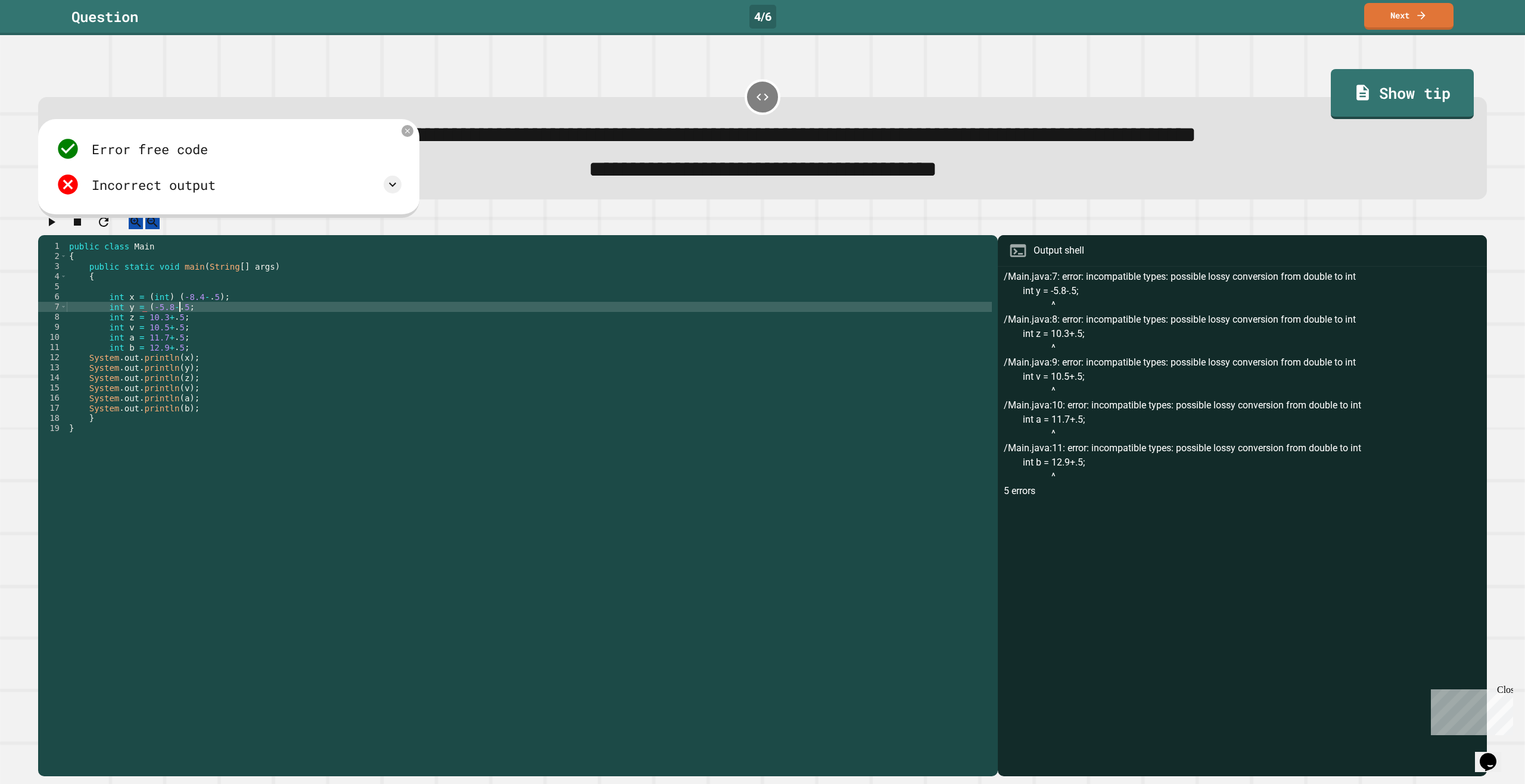
click at [180, 325] on div "public class Main { public static void main ( String [ ] args ) { int x = ( int…" at bounding box center [529, 494] width 925 height 507
click at [143, 323] on div "public class Main { public static void main ( String [ ] args ) { int x = ( int…" at bounding box center [529, 494] width 925 height 507
click at [143, 334] on div "public class Main { public static void main ( String [ ] args ) { int x = ( int…" at bounding box center [529, 494] width 925 height 507
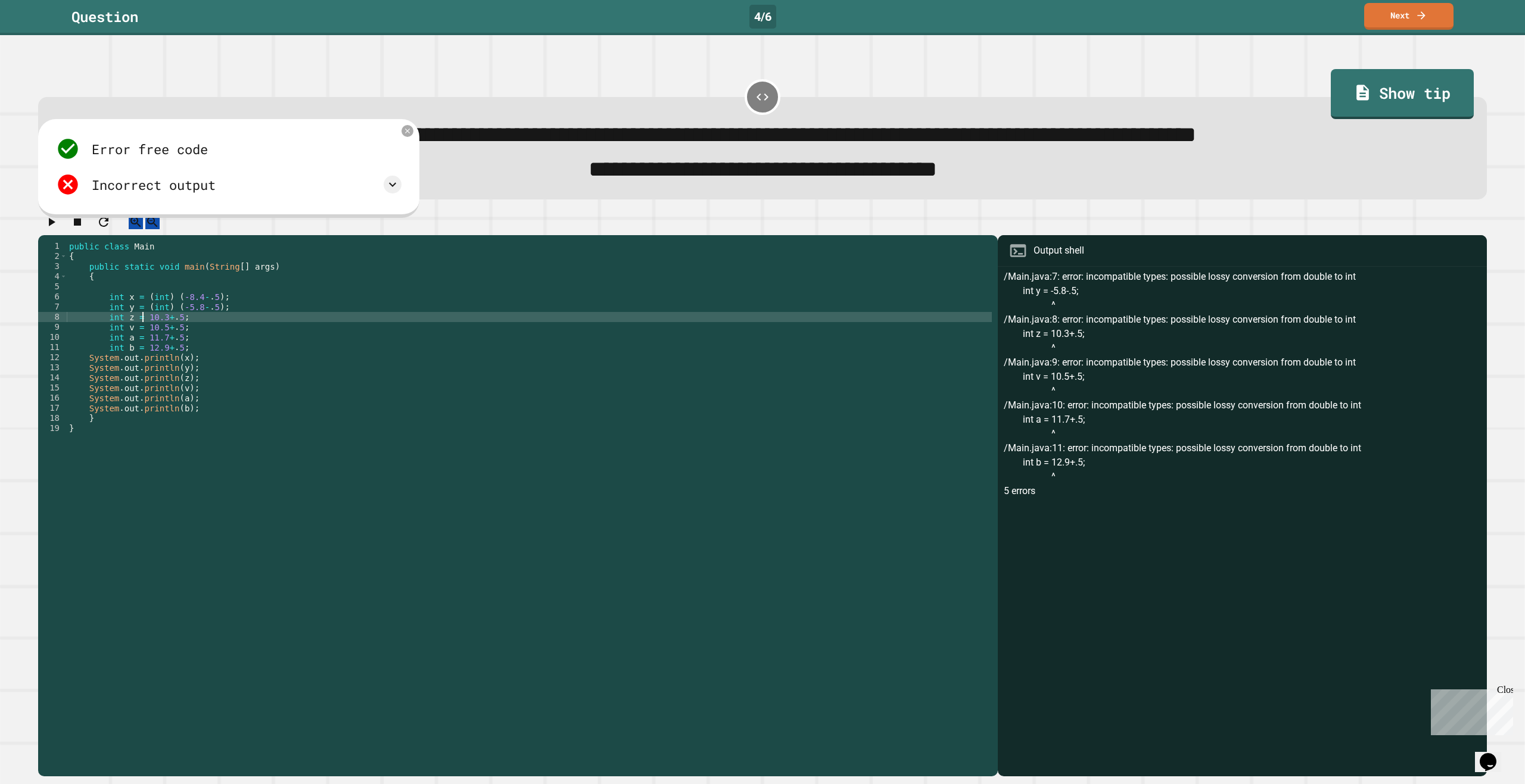
scroll to position [0, 5]
click at [179, 335] on div "public class Main { public static void main ( String [ ] args ) { int x = ( int…" at bounding box center [529, 494] width 925 height 507
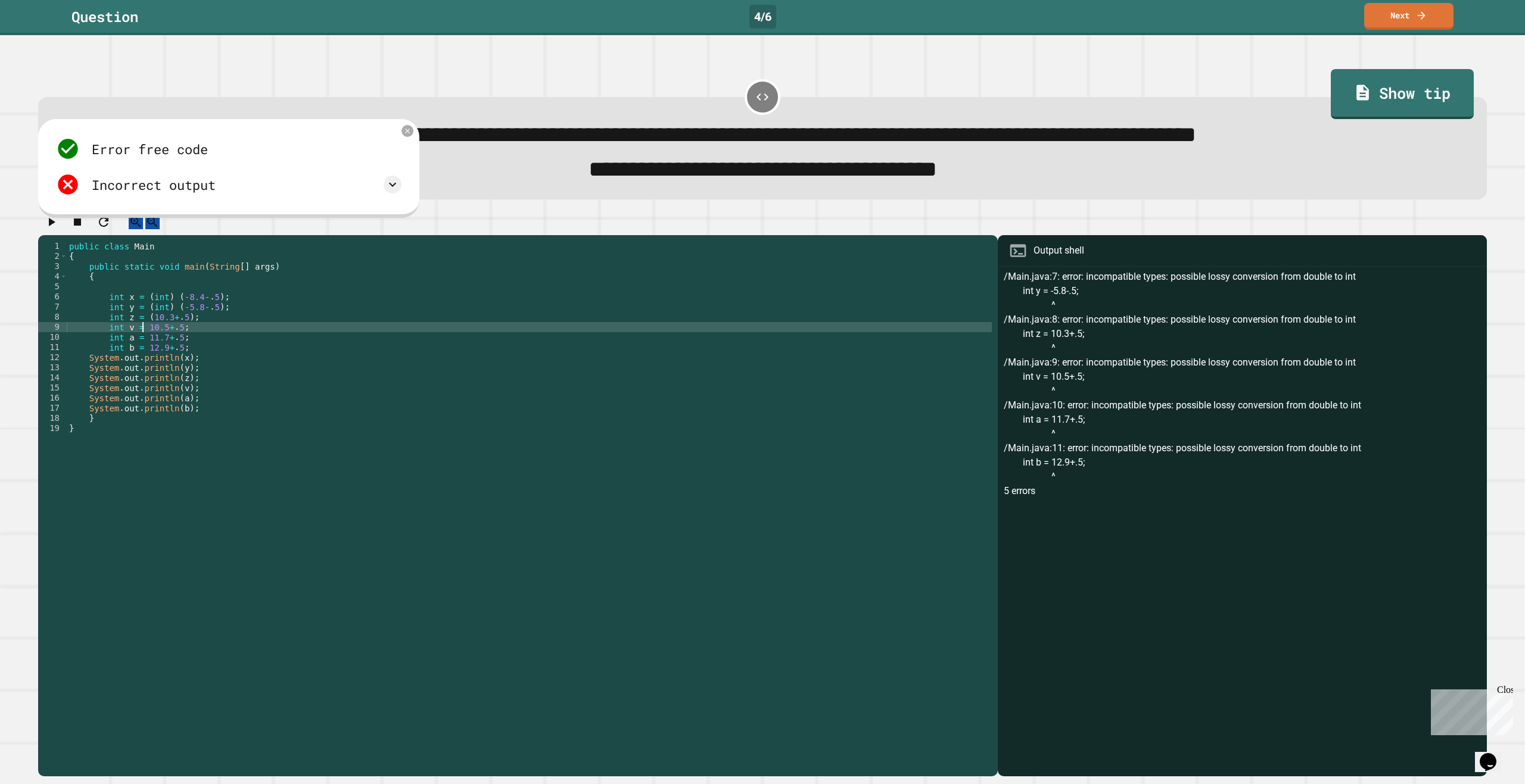
click at [143, 339] on div "public class Main { public static void main ( String [ ] args ) { int x = ( int…" at bounding box center [529, 494] width 925 height 507
click at [143, 332] on div "public class Main { public static void main ( String [ ] args ) { int x = ( int…" at bounding box center [529, 494] width 925 height 507
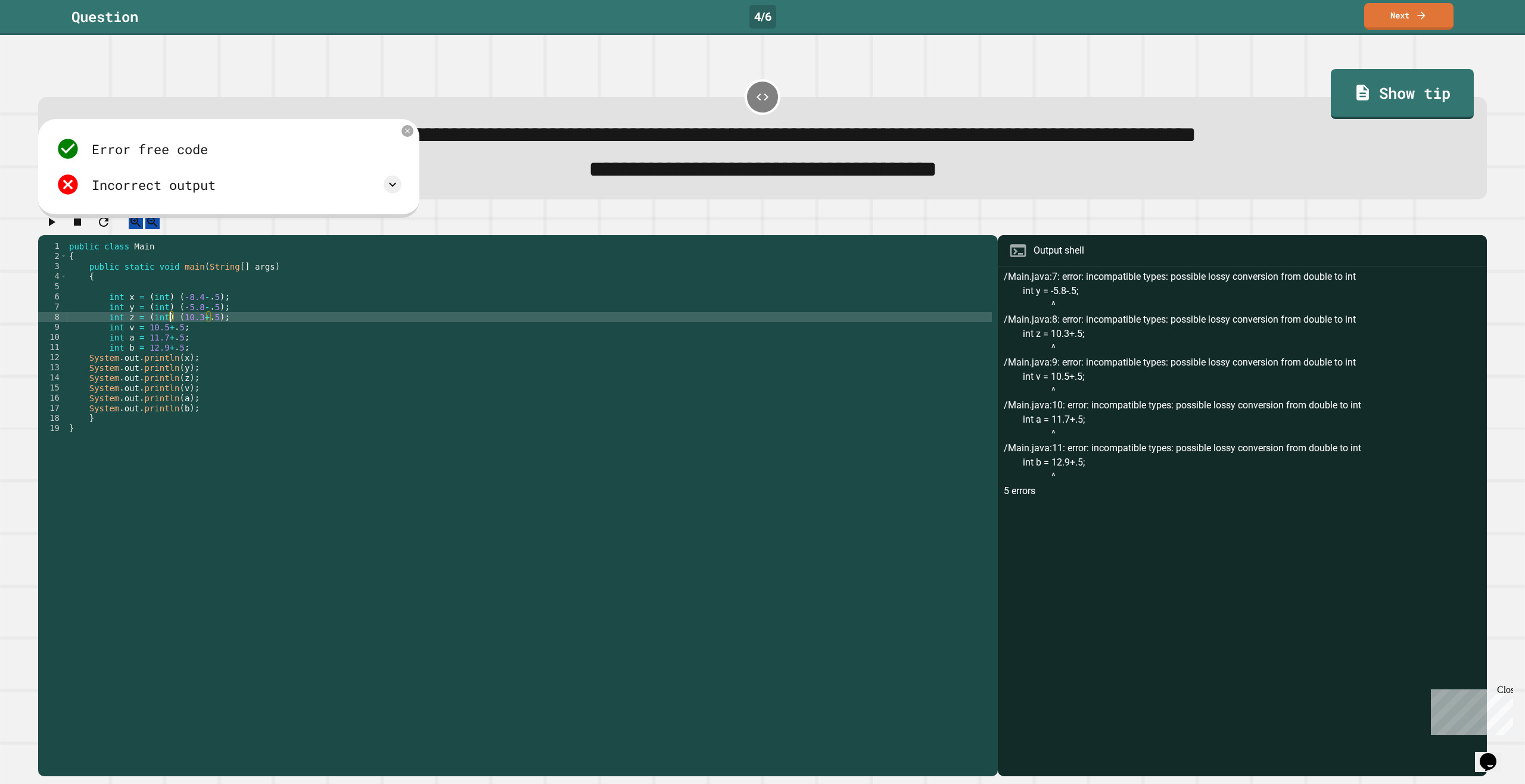
click at [141, 347] on div "public class Main { public static void main ( String [ ] args ) { int x = ( int…" at bounding box center [529, 494] width 925 height 507
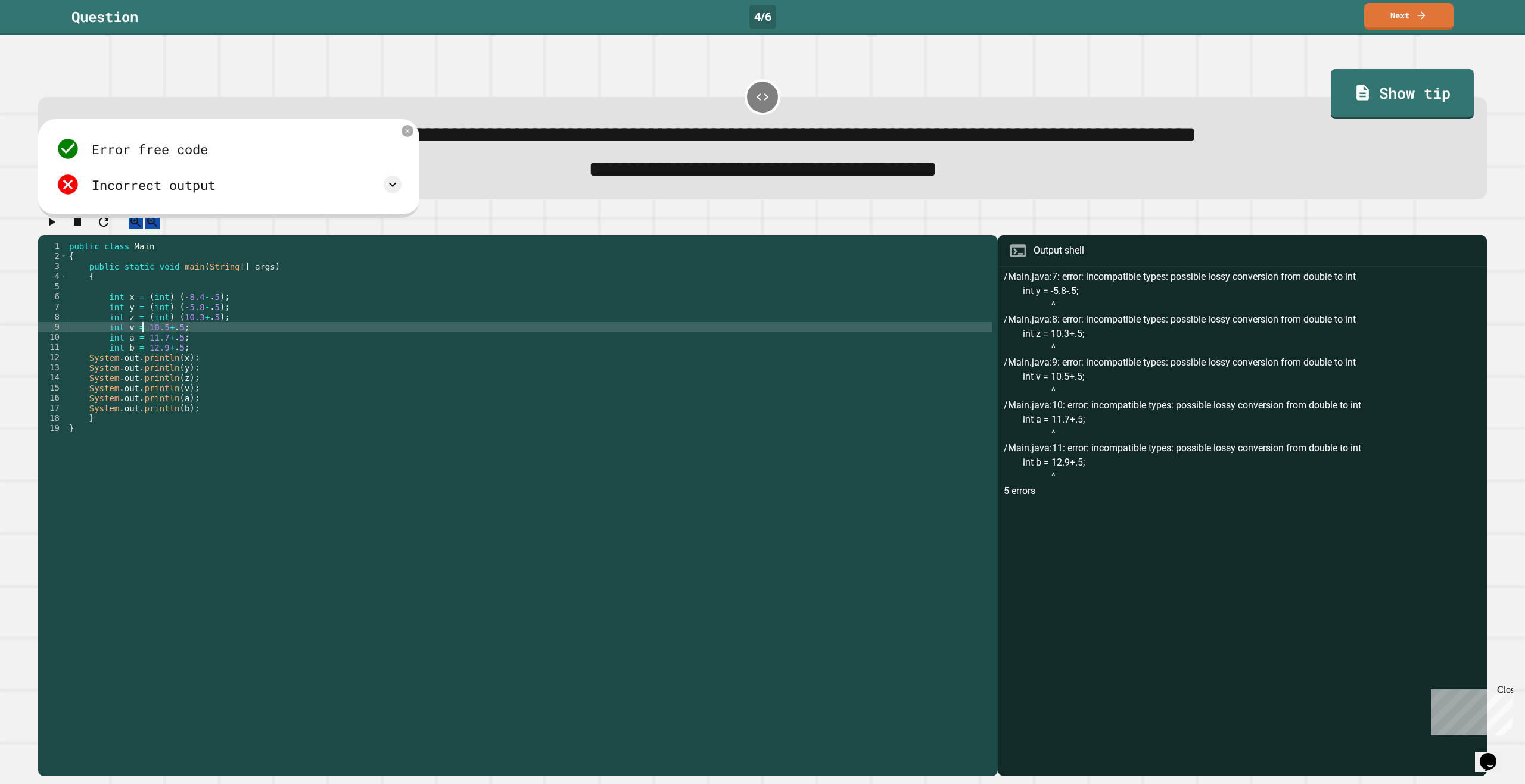
scroll to position [0, 5]
click at [177, 345] on div "public class Main { public static void main ( String [ ] args ) { int x = ( int…" at bounding box center [529, 494] width 925 height 507
click at [141, 343] on div "public class Main { public static void main ( String [ ] args ) { int x = ( int…" at bounding box center [529, 494] width 925 height 507
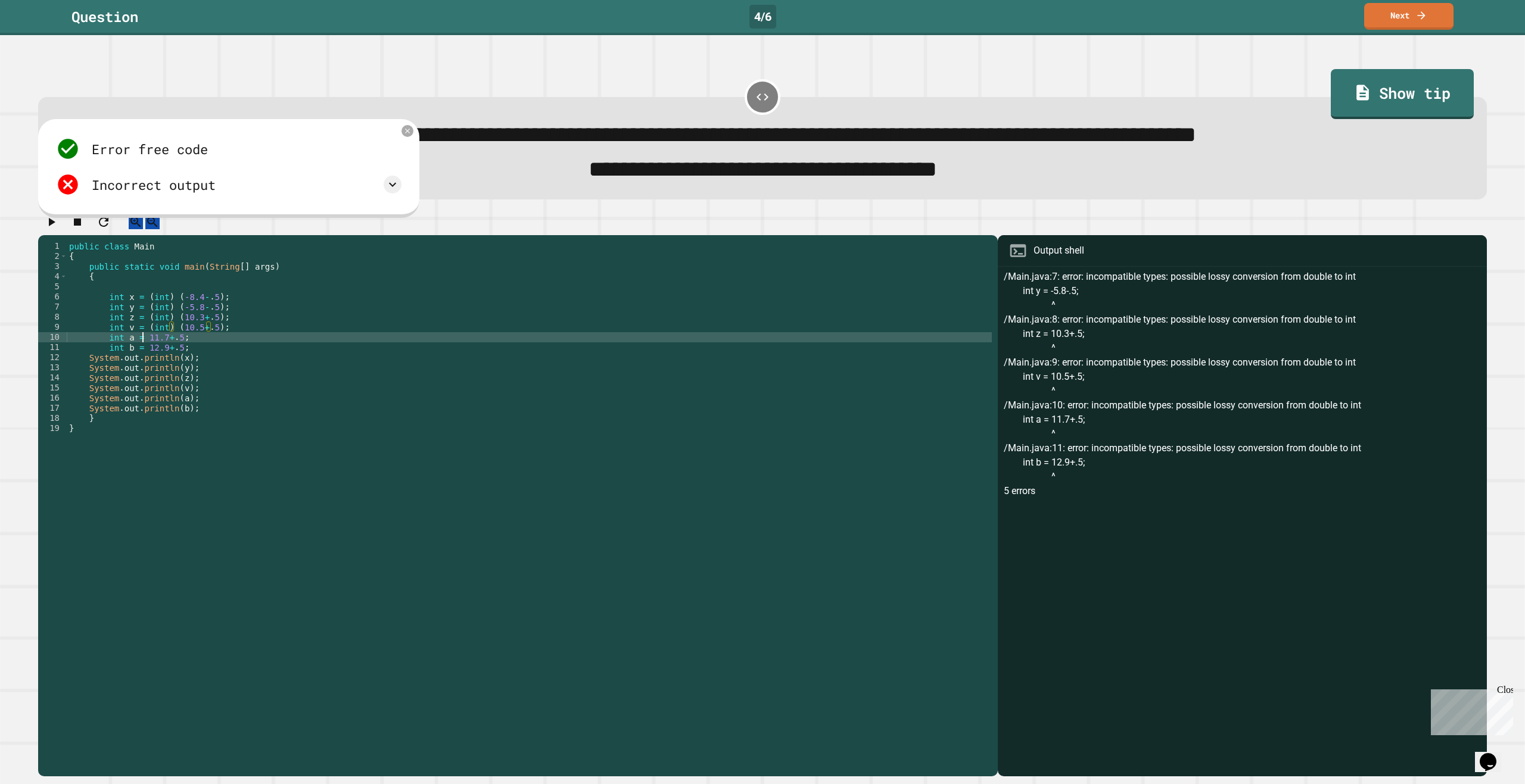
click at [142, 356] on div "public class Main { public static void main ( String [ ] args ) { int x = ( int…" at bounding box center [529, 494] width 925 height 507
click at [58, 229] on icon "button" at bounding box center [51, 222] width 14 height 14
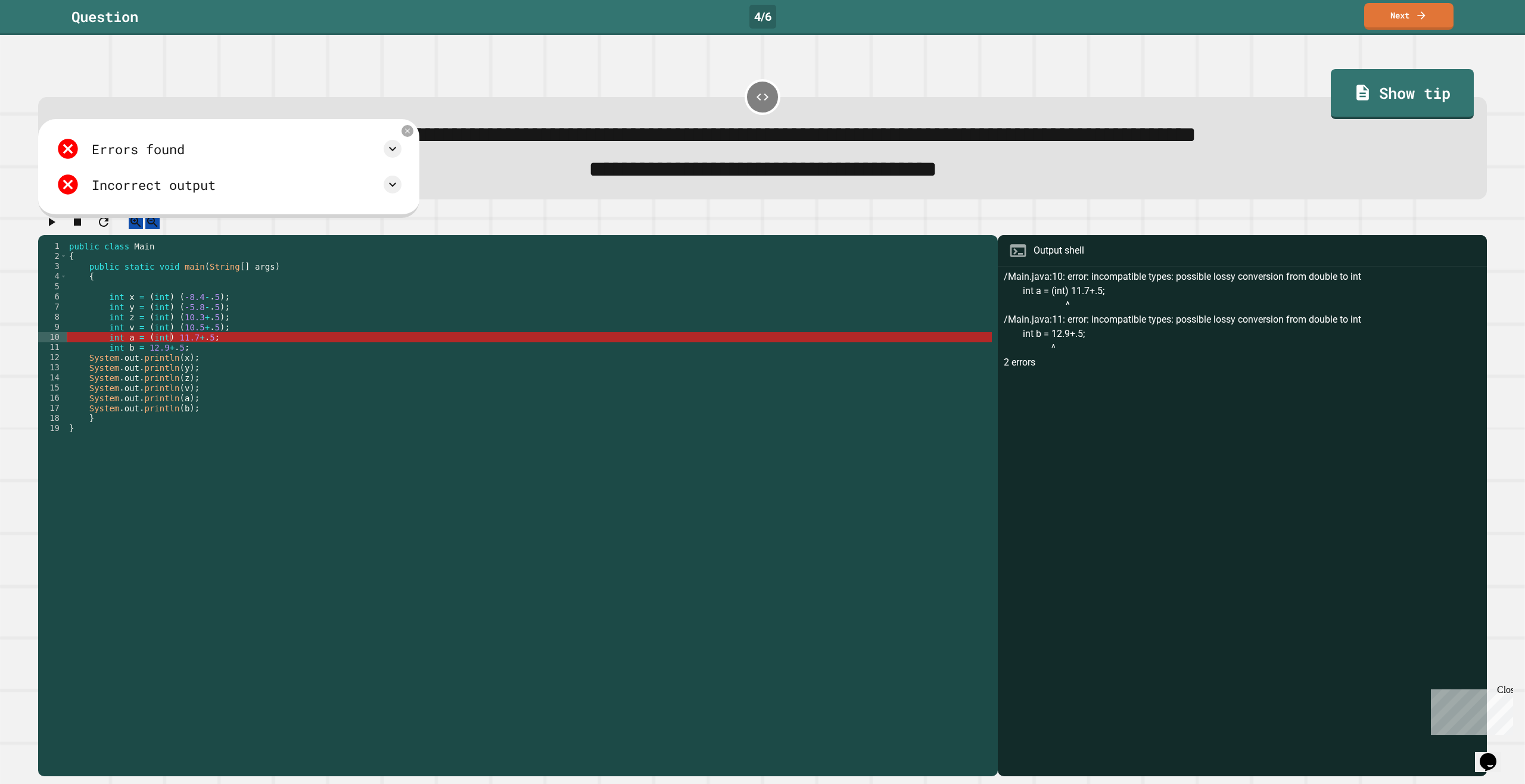
click at [171, 358] on div "public class Main { public static void main ( String [ ] args ) { int x = ( int…" at bounding box center [529, 494] width 925 height 507
click at [171, 353] on div "public class Main { public static void main ( String [ ] args ) { int x = ( int…" at bounding box center [529, 494] width 925 height 507
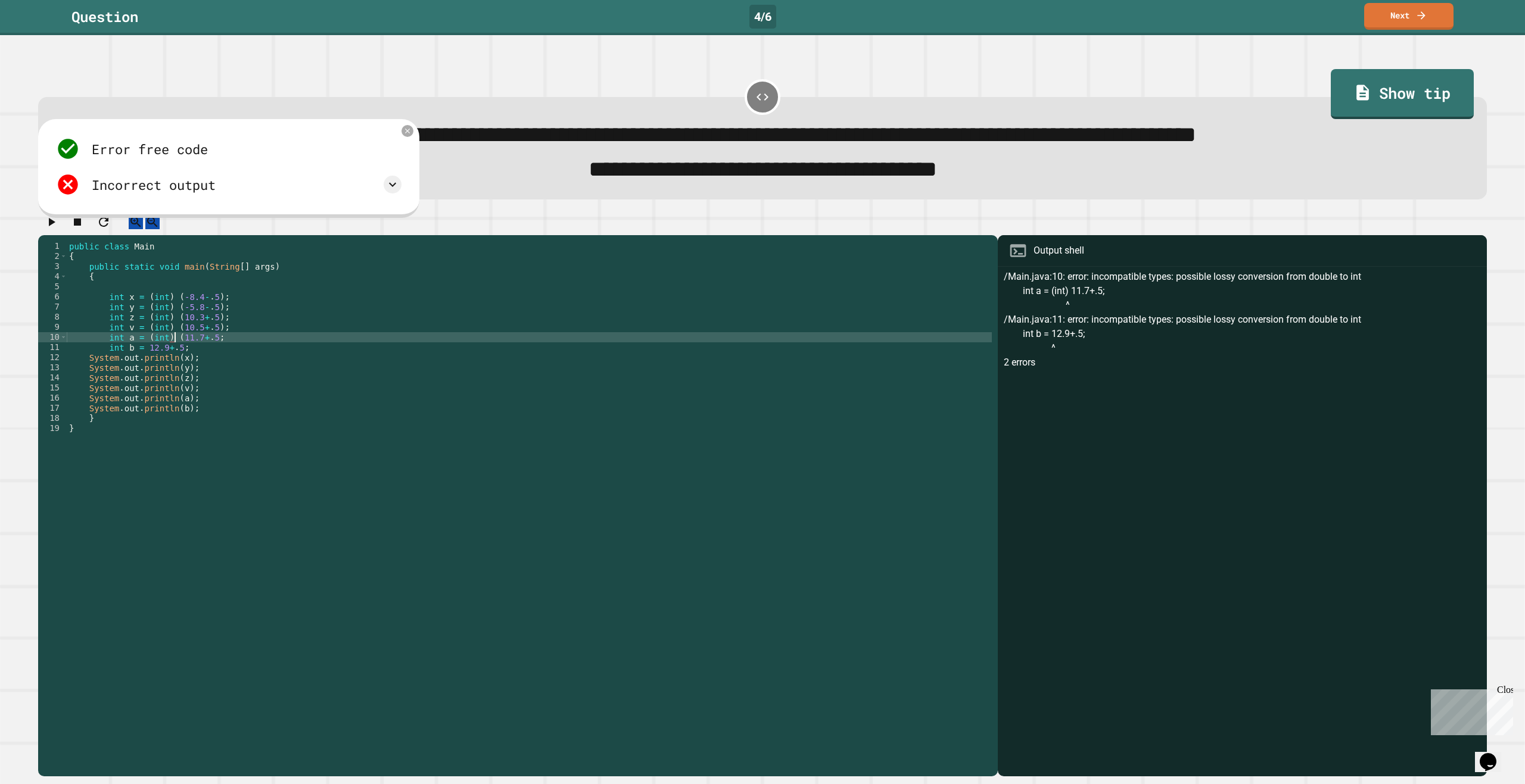
click at [207, 356] on div "public class Main { public static void main ( String [ ] args ) { int x = ( int…" at bounding box center [529, 494] width 925 height 507
click at [145, 364] on div "public class Main { public static void main ( String [ ] args ) { int x = ( int…" at bounding box center [529, 494] width 925 height 507
click at [179, 367] on div "public class Main { public static void main ( String [ ] args ) { int x = ( int…" at bounding box center [529, 494] width 925 height 507
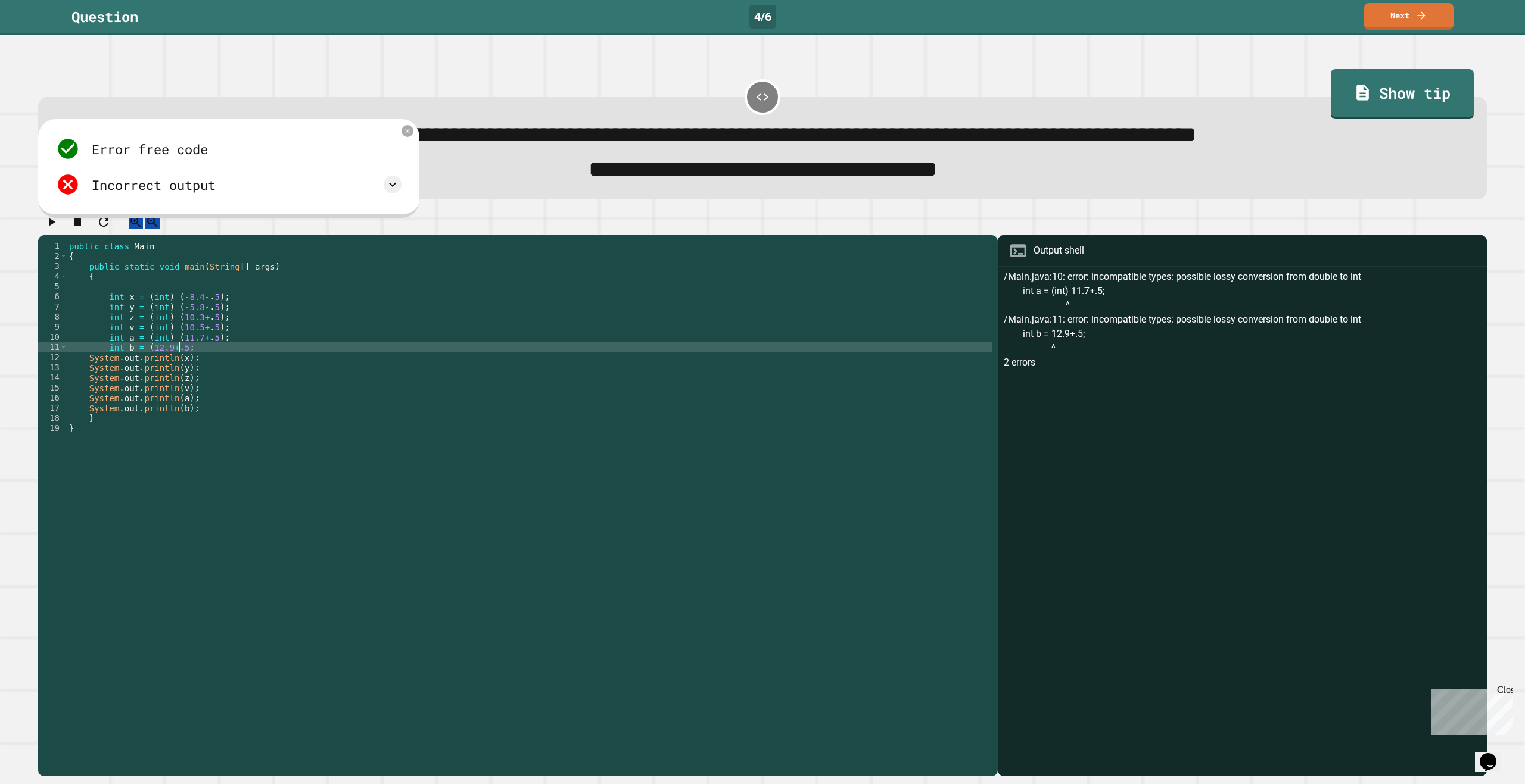
scroll to position [0, 7]
click at [143, 364] on div "public class Main { public static void main ( String [ ] args ) { int x = ( int…" at bounding box center [529, 494] width 925 height 507
type textarea "**********"
click at [56, 229] on icon "button" at bounding box center [51, 222] width 14 height 14
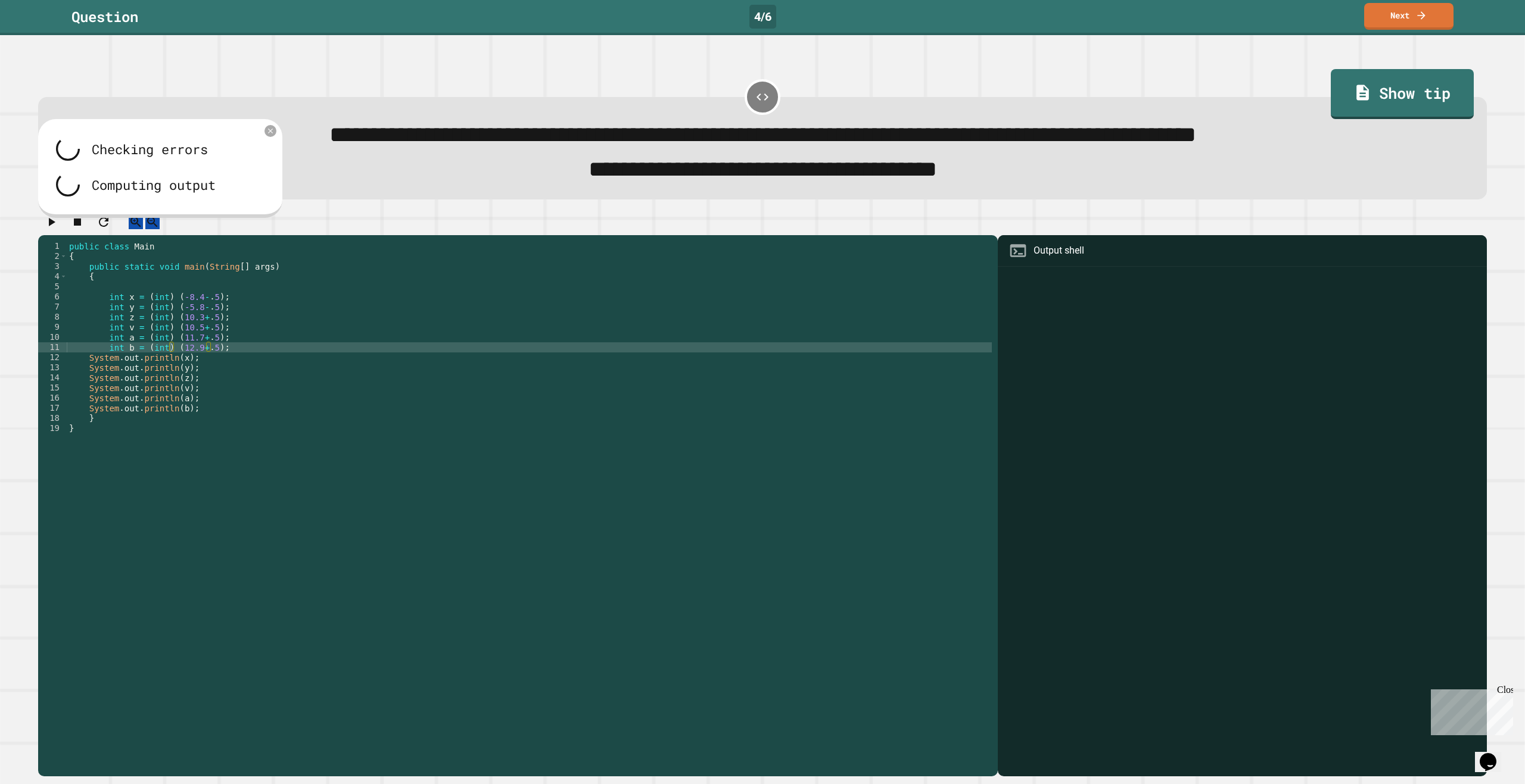
click at [497, 228] on div at bounding box center [762, 224] width 1449 height 21
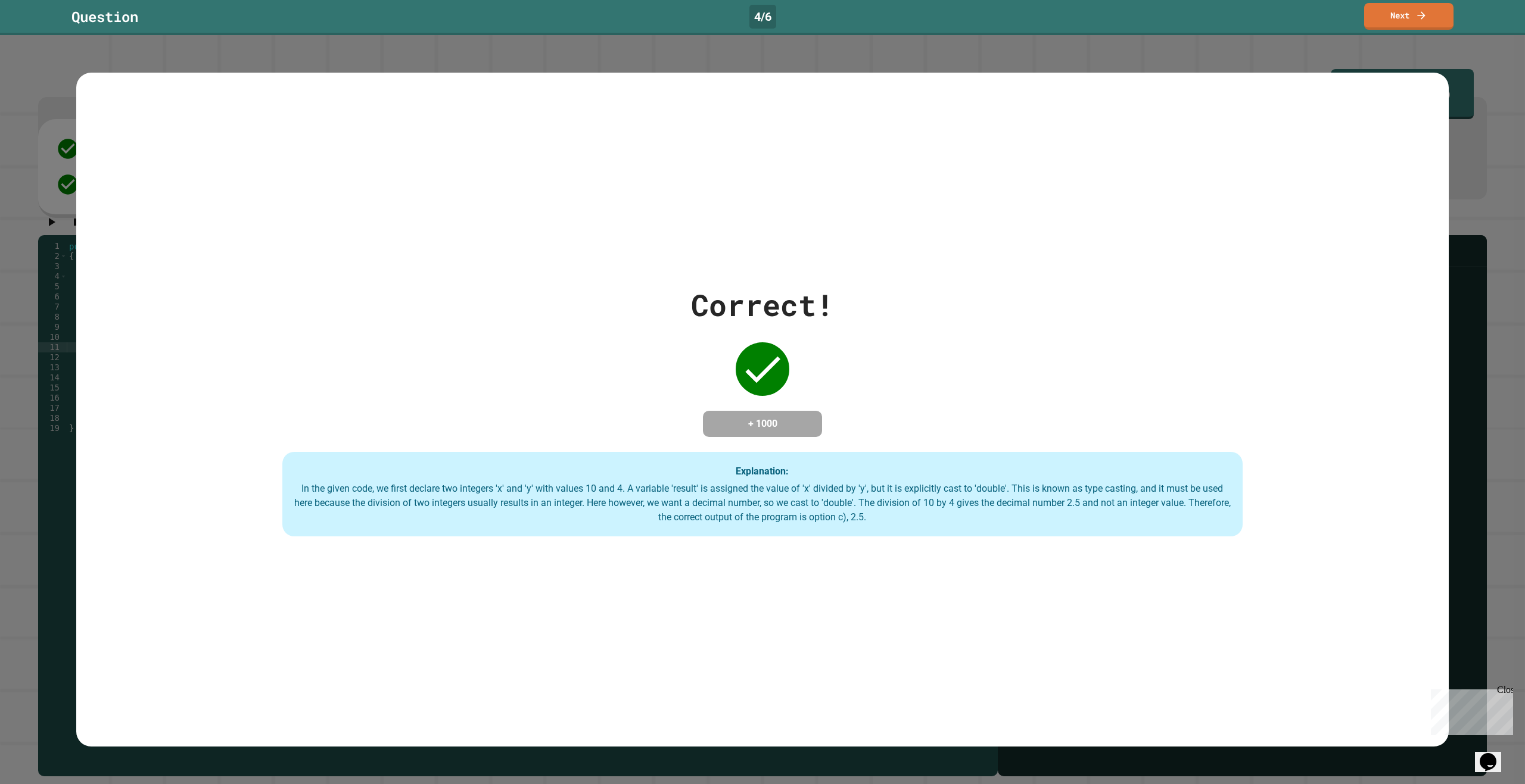
click at [163, 30] on div "Question 4 / 6 Next" at bounding box center [762, 17] width 1525 height 35
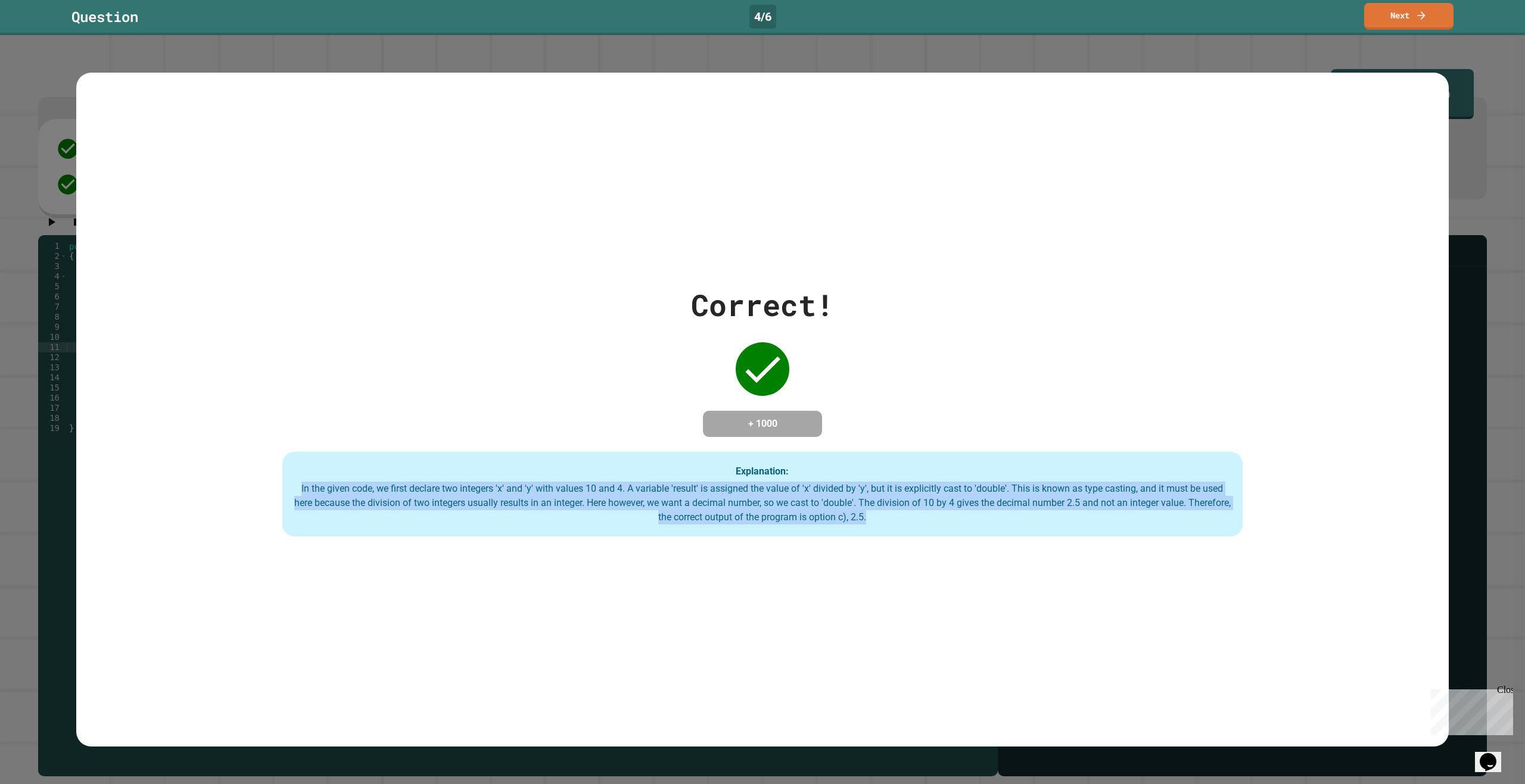
drag, startPoint x: 936, startPoint y: 522, endPoint x: 292, endPoint y: 481, distance: 645.3
click at [292, 481] on div "Explanation: In the given code, we first declare two integers 'x' and 'y' with …" at bounding box center [762, 494] width 960 height 84
copy div "In the given code, we first declare two integers 'x' and 'y' with values 10 and…"
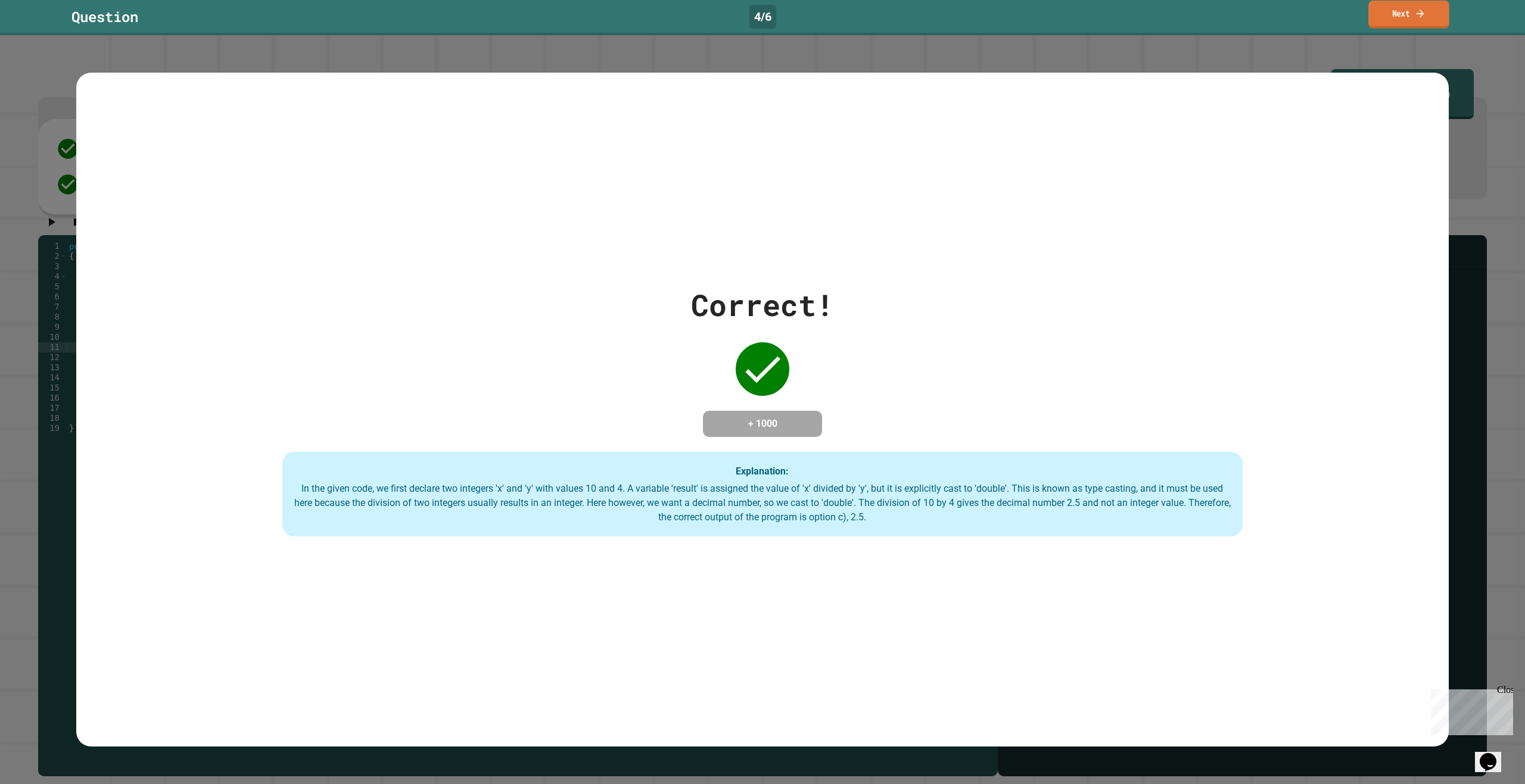
click at [1380, 14] on link "Next" at bounding box center [1409, 15] width 81 height 28
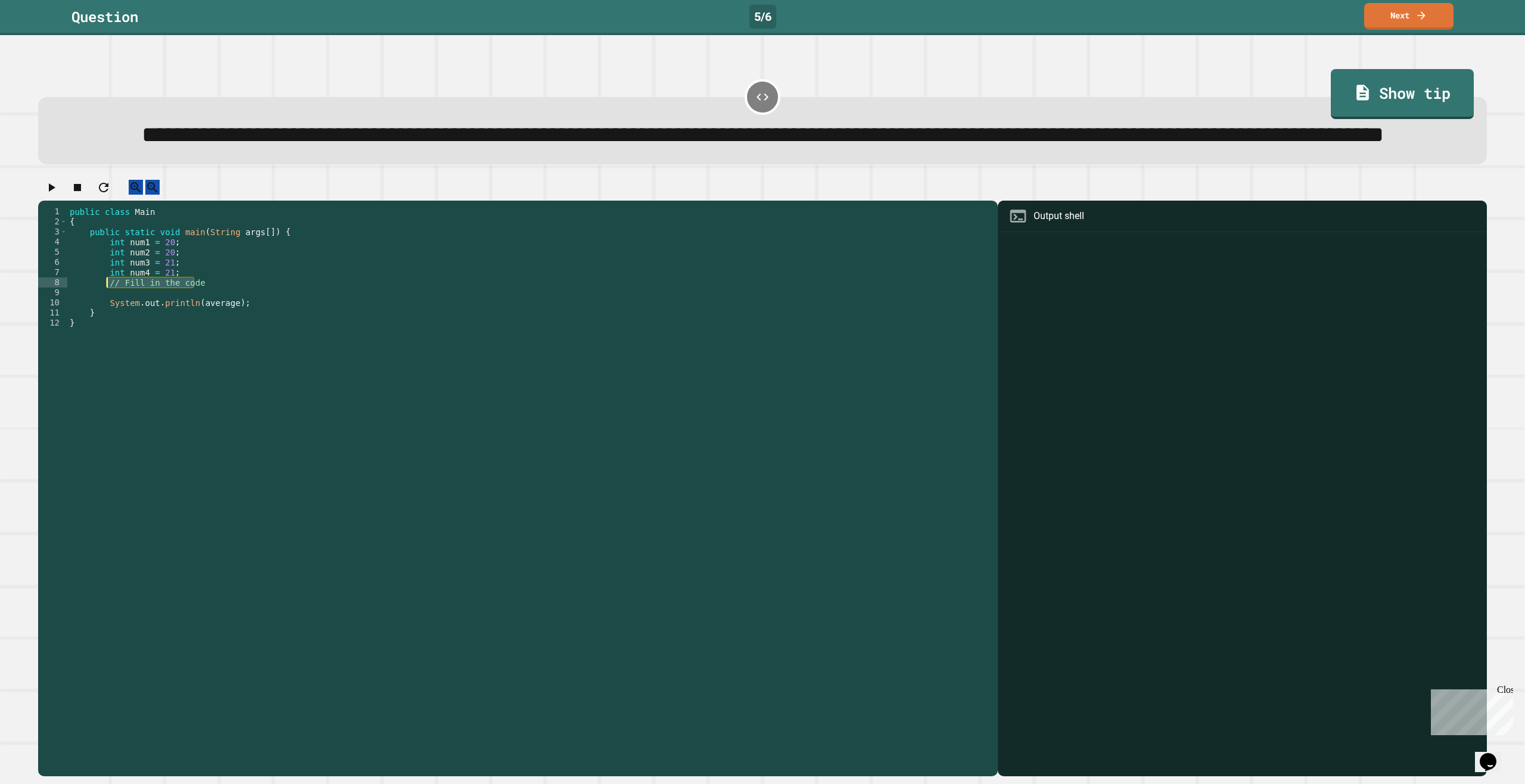
drag, startPoint x: 211, startPoint y: 336, endPoint x: 105, endPoint y: 336, distance: 106.0
click at [105, 336] on div "public class Main { public static void main ( String args [ ]) { int num1 = 20 …" at bounding box center [529, 460] width 925 height 507
type textarea "**********"
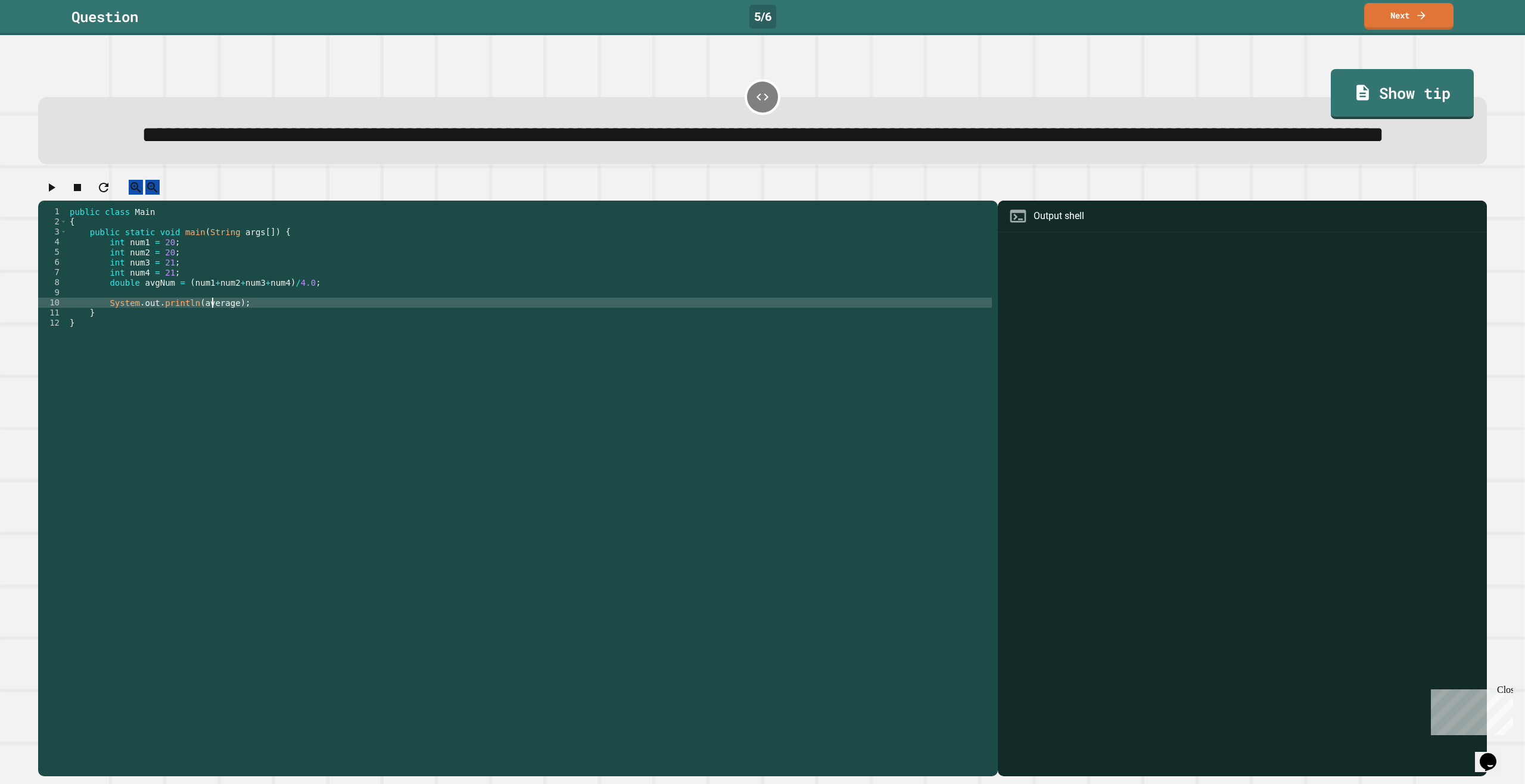
click at [213, 356] on div "public class Main { public static void main ( String args [ ]) { int num1 = 20 …" at bounding box center [529, 460] width 925 height 507
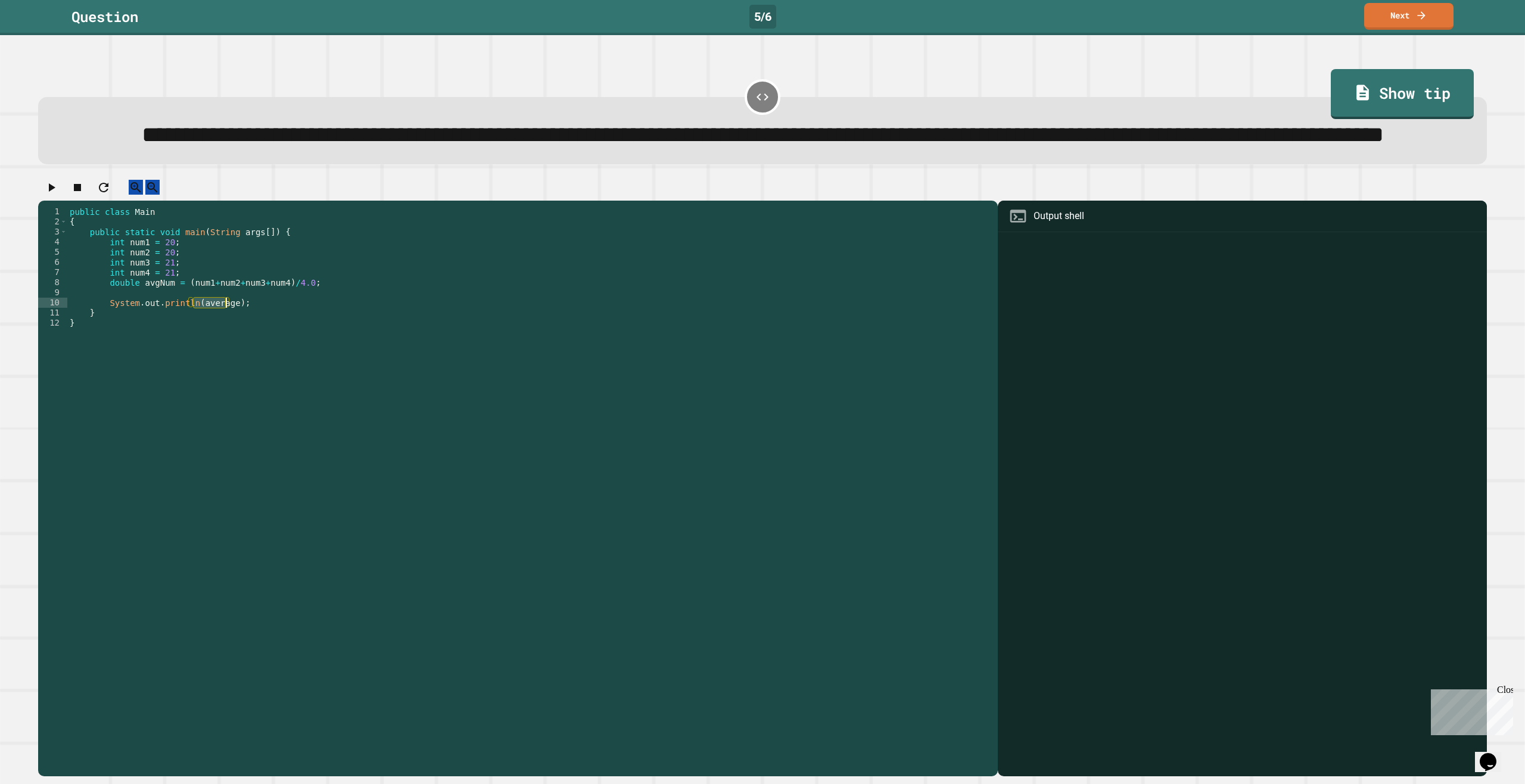
click at [148, 333] on div "public class Main { public static void main ( String args [ ]) { int num1 = 20 …" at bounding box center [529, 460] width 925 height 507
click at [162, 333] on div "public class Main { public static void main ( String args [ ]) { int num1 = 20 …" at bounding box center [529, 460] width 925 height 507
drag, startPoint x: 165, startPoint y: 333, endPoint x: 148, endPoint y: 333, distance: 17.0
click at [148, 333] on div "public class Main { public static void main ( String args [ ]) { int num1 = 20 …" at bounding box center [529, 460] width 925 height 507
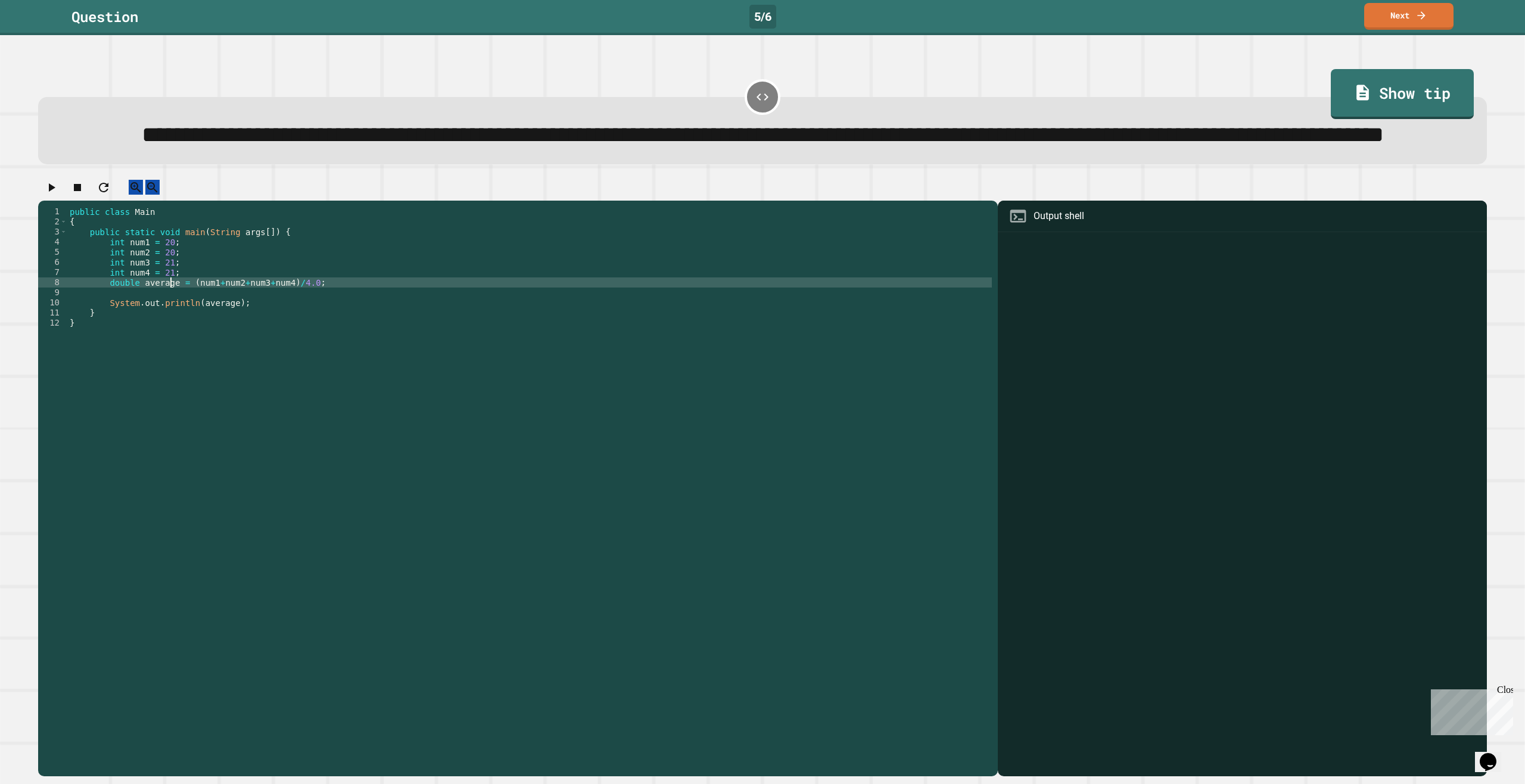
type textarea "**********"
click at [55, 192] on icon "button" at bounding box center [52, 188] width 7 height 8
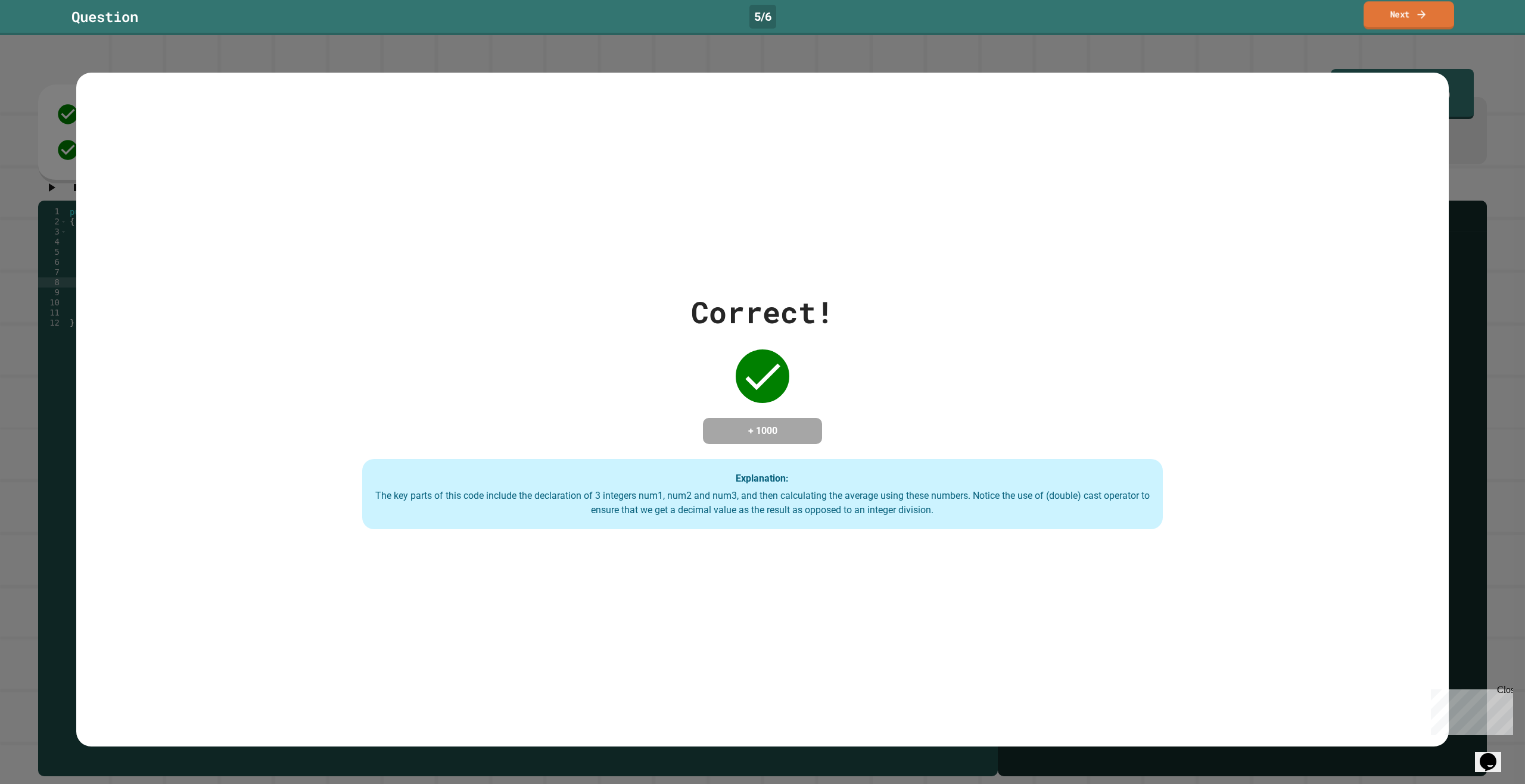
click at [1415, 14] on icon at bounding box center [1421, 13] width 12 height 12
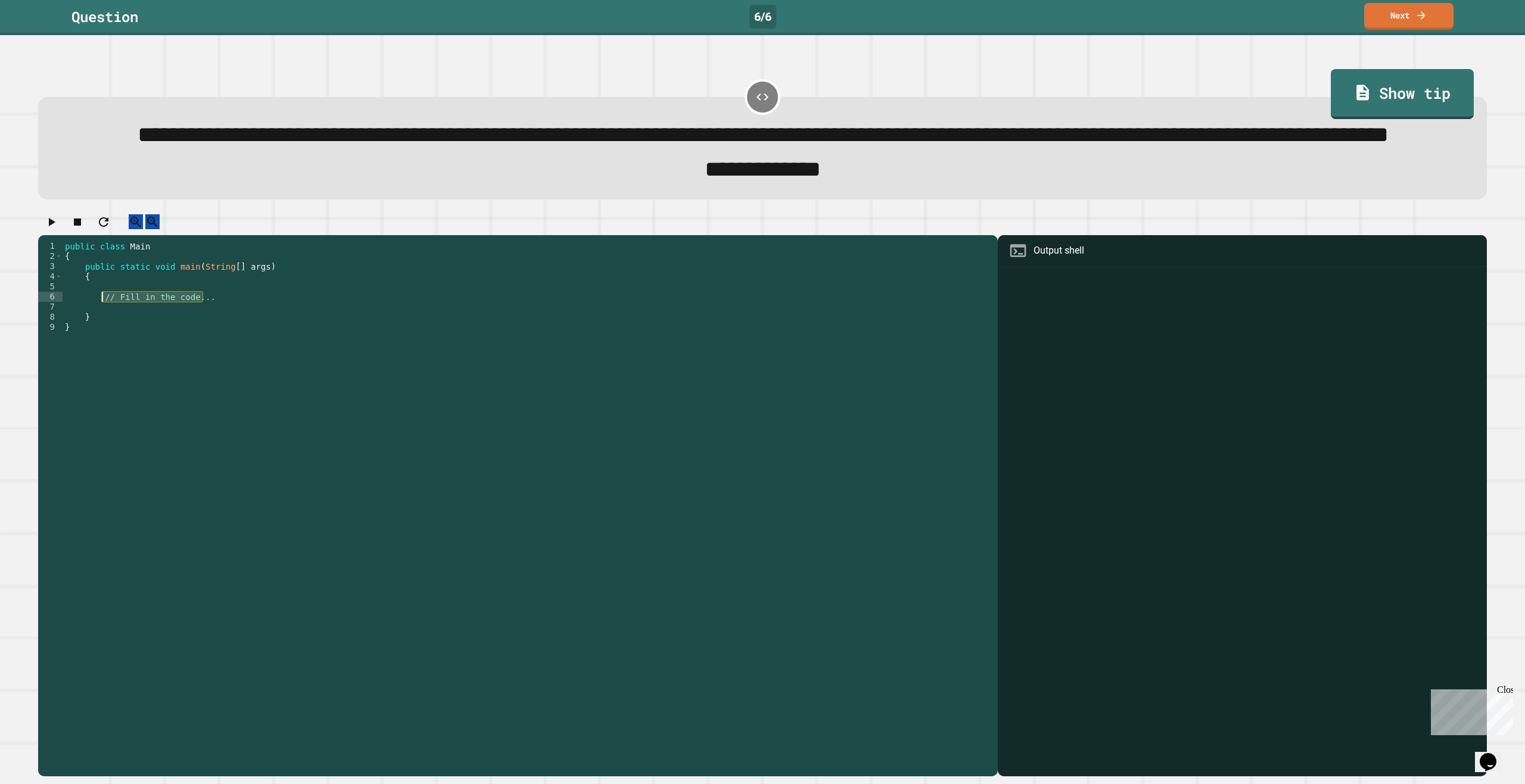
drag, startPoint x: 264, startPoint y: 347, endPoint x: 103, endPoint y: 354, distance: 161.2
click at [103, 354] on div "public class Main { public static void main ( String [ ] args ) { // Fill in th…" at bounding box center [527, 474] width 929 height 466
type textarea "**********"
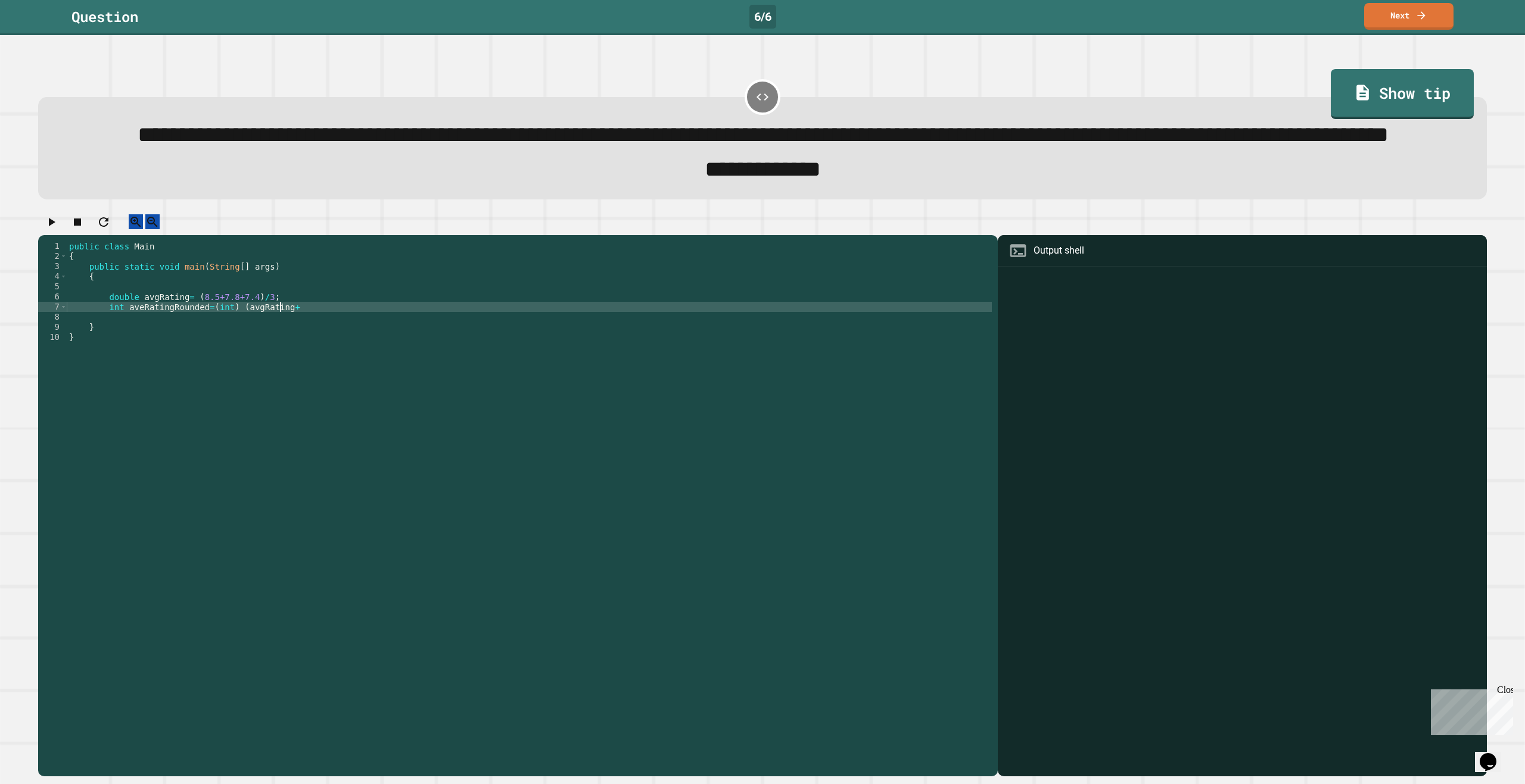
scroll to position [0, 15]
type textarea "**********"
click at [135, 358] on div "public class Main { public static void main ( String [ ] args ) { double avgRat…" at bounding box center [529, 474] width 925 height 466
click at [139, 358] on div "public class Main { public static void main ( String [ ] args ) { double avgRat…" at bounding box center [529, 474] width 925 height 466
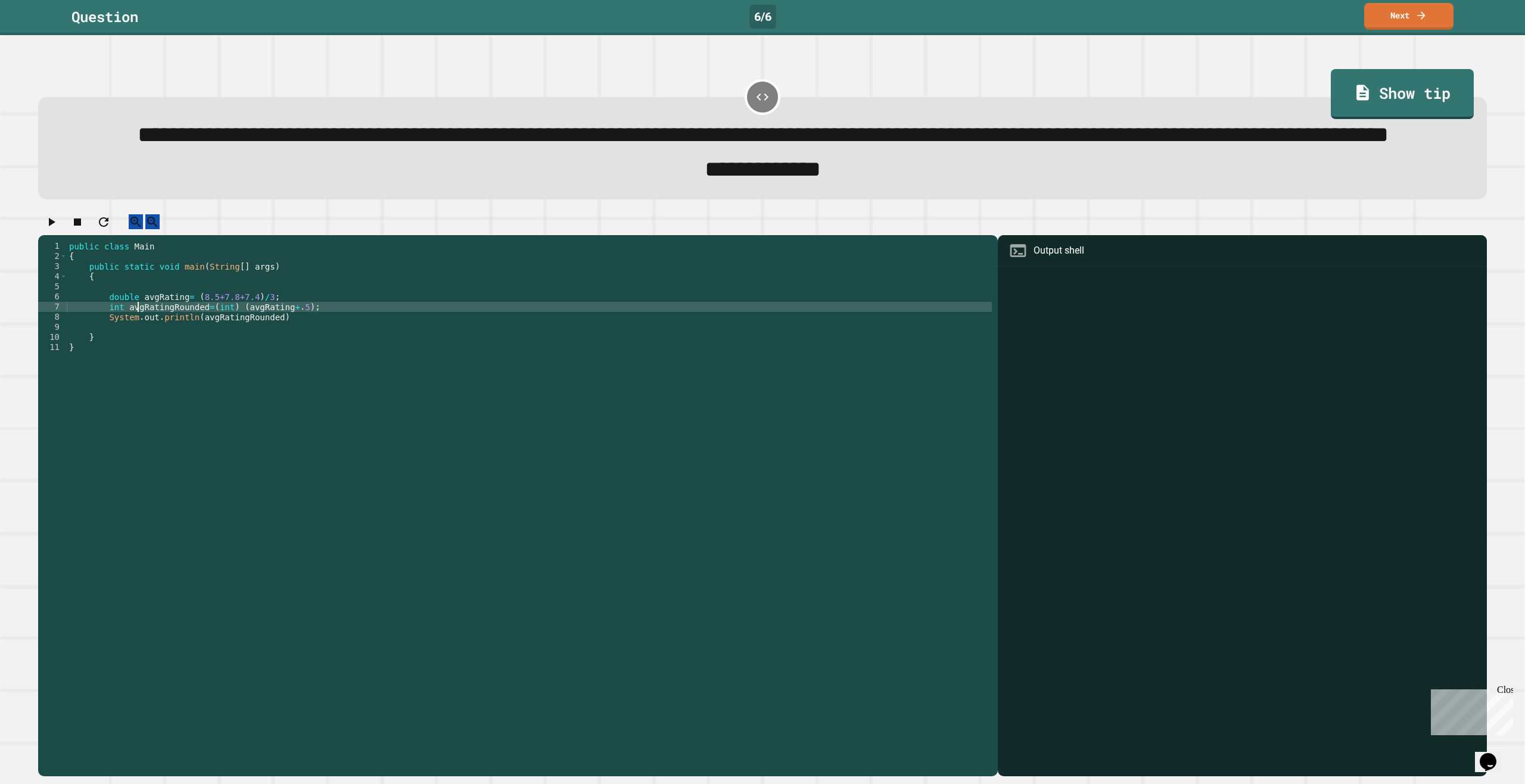
scroll to position [0, 5]
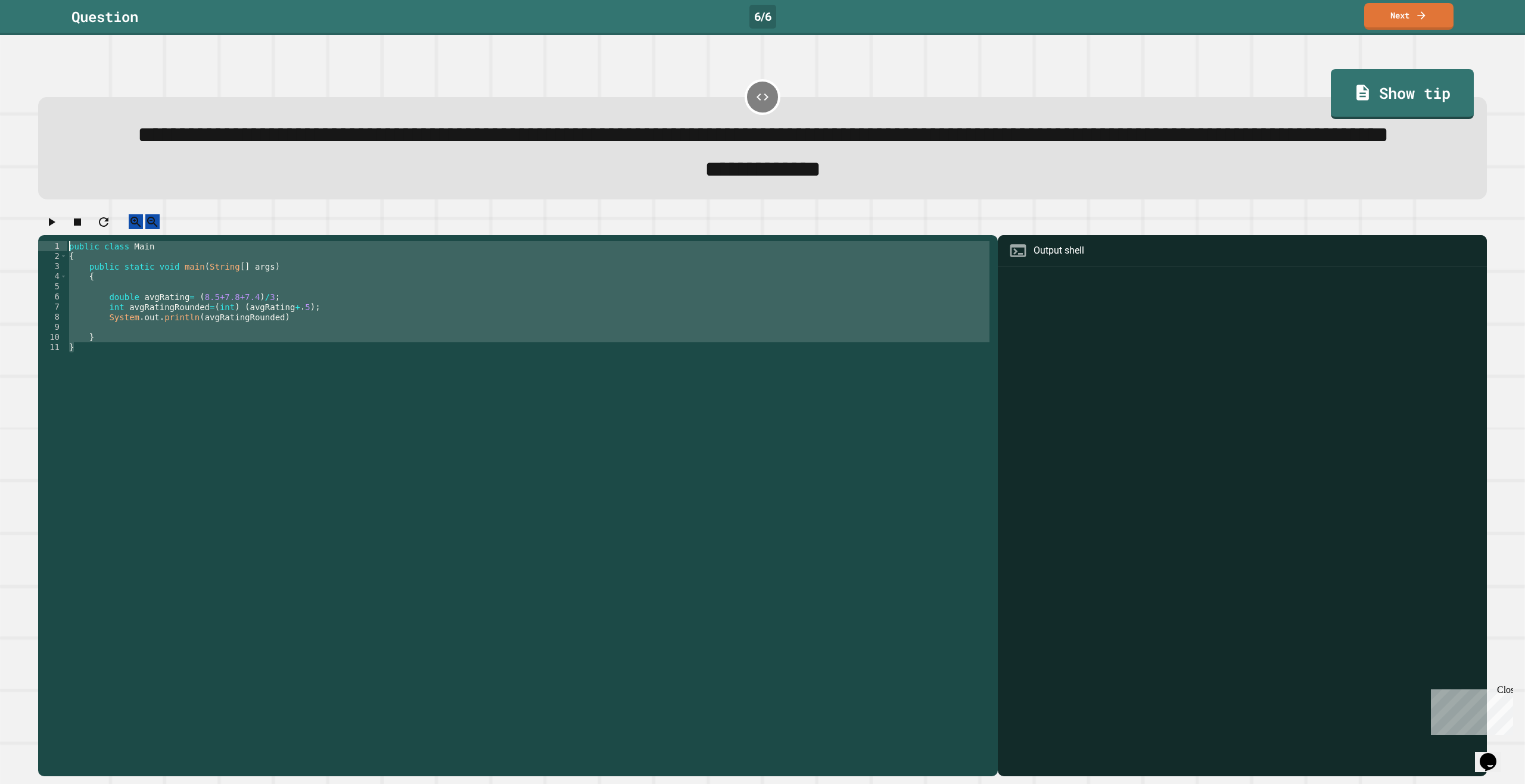
drag, startPoint x: 123, startPoint y: 402, endPoint x: 73, endPoint y: 288, distance: 124.5
click at [73, 288] on div "**********" at bounding box center [517, 506] width 960 height 541
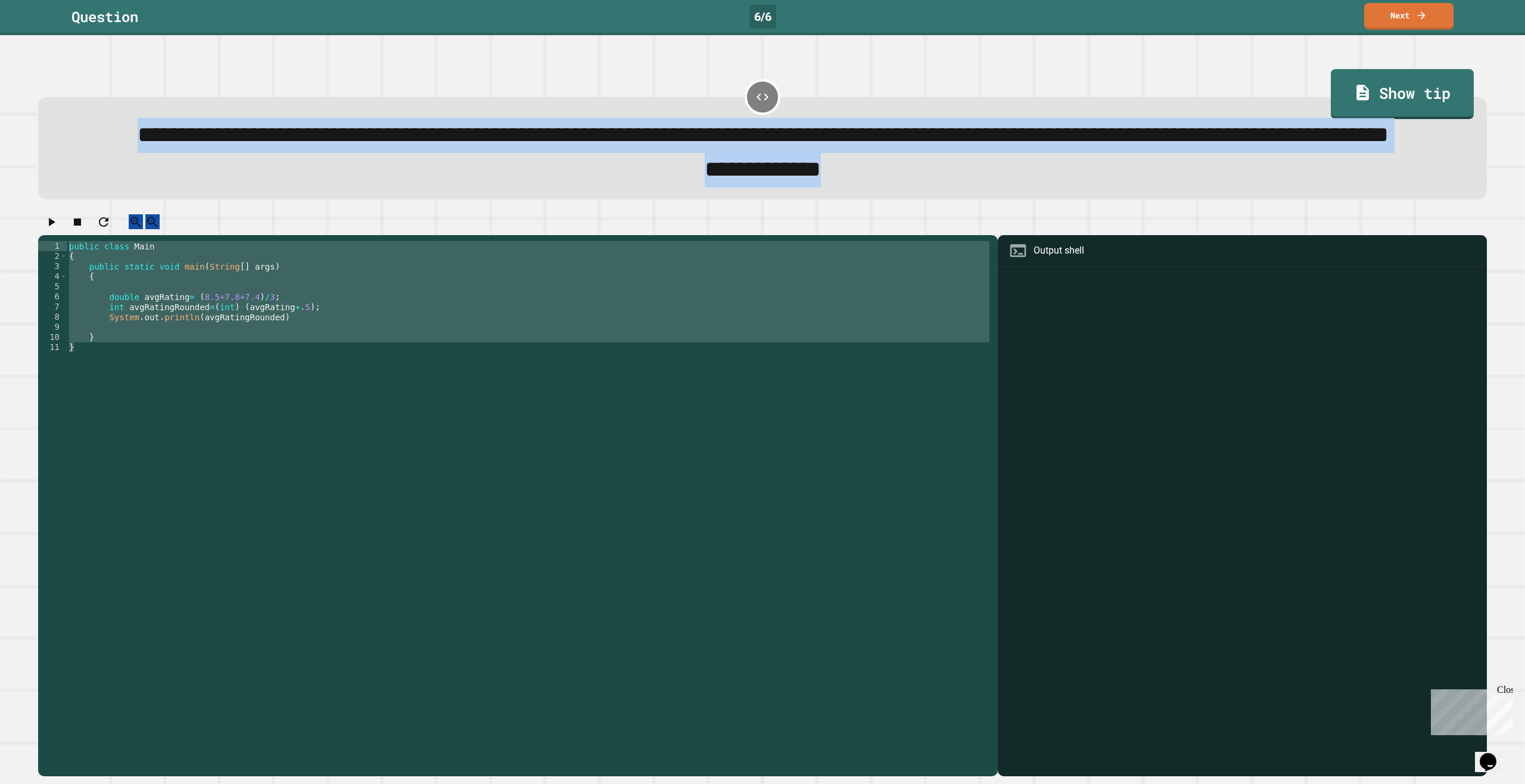
drag, startPoint x: 50, startPoint y: 136, endPoint x: 889, endPoint y: 184, distance: 840.4
click at [869, 200] on div "**********" at bounding box center [762, 148] width 1449 height 103
copy div "**********"
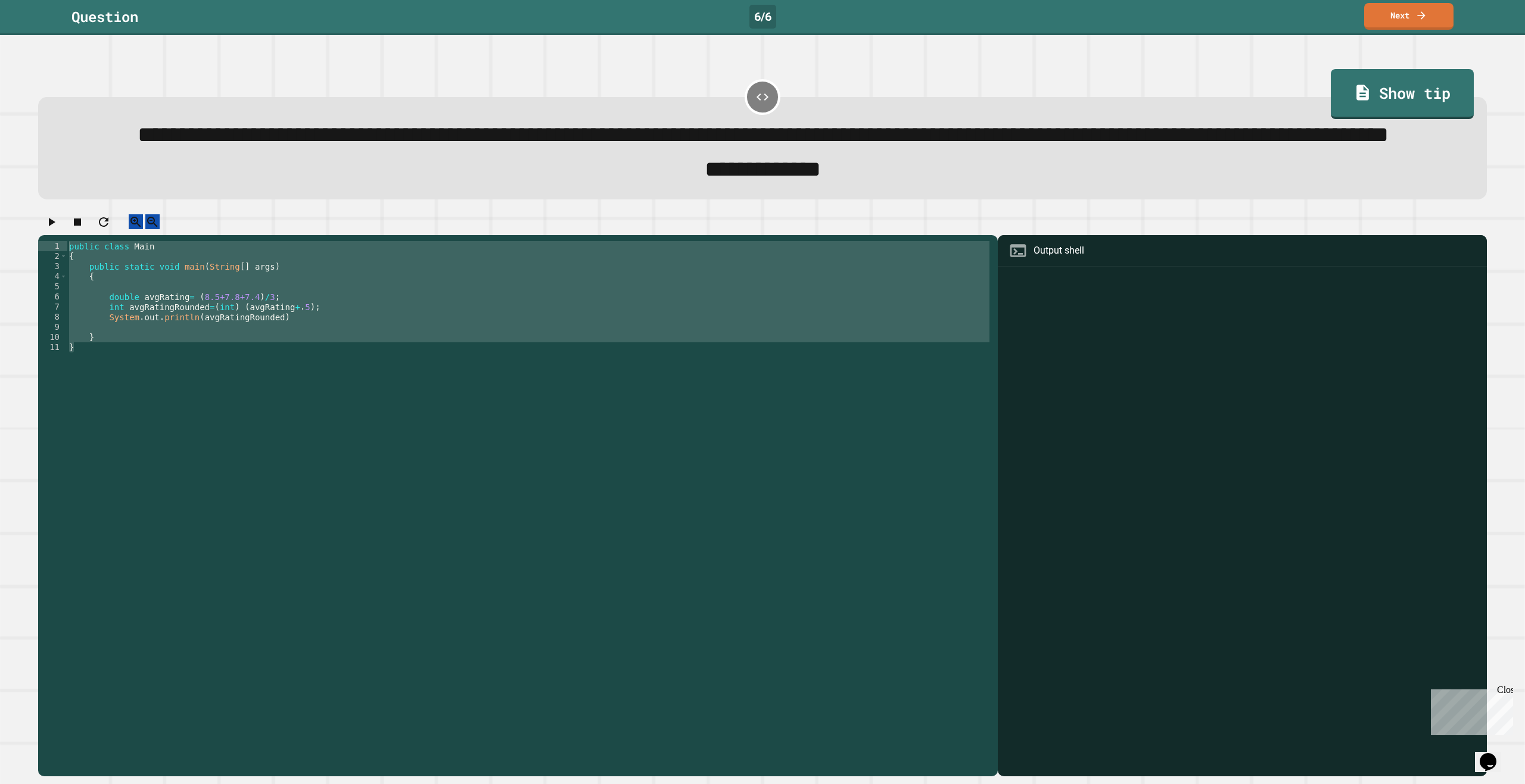
click at [294, 377] on div "public class Main { public static void main ( String [ ] args ) { double avgRat…" at bounding box center [529, 464] width 925 height 445
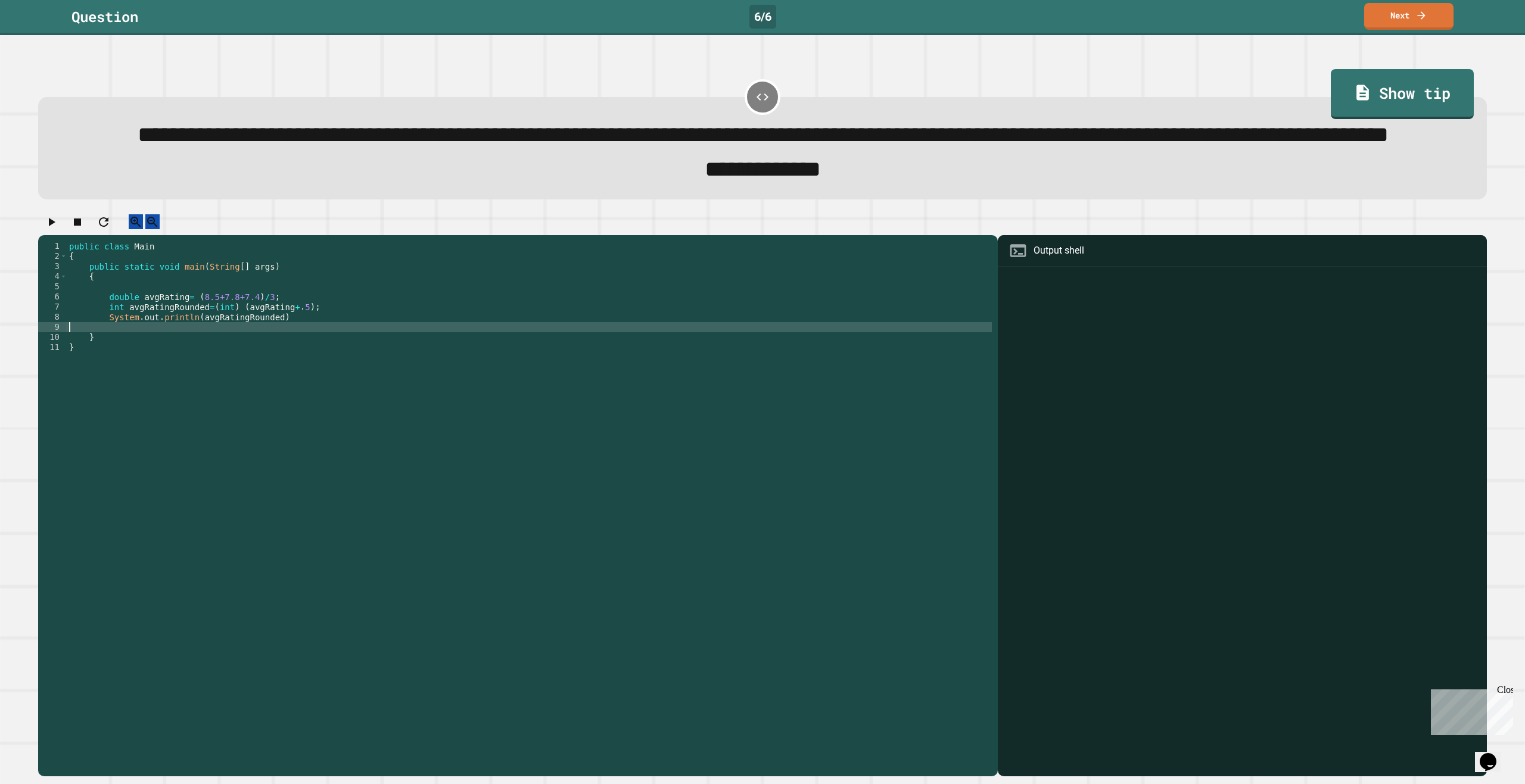
click at [284, 370] on div "public class Main { public static void main ( String [ ] args ) { double avgRat…" at bounding box center [529, 474] width 925 height 466
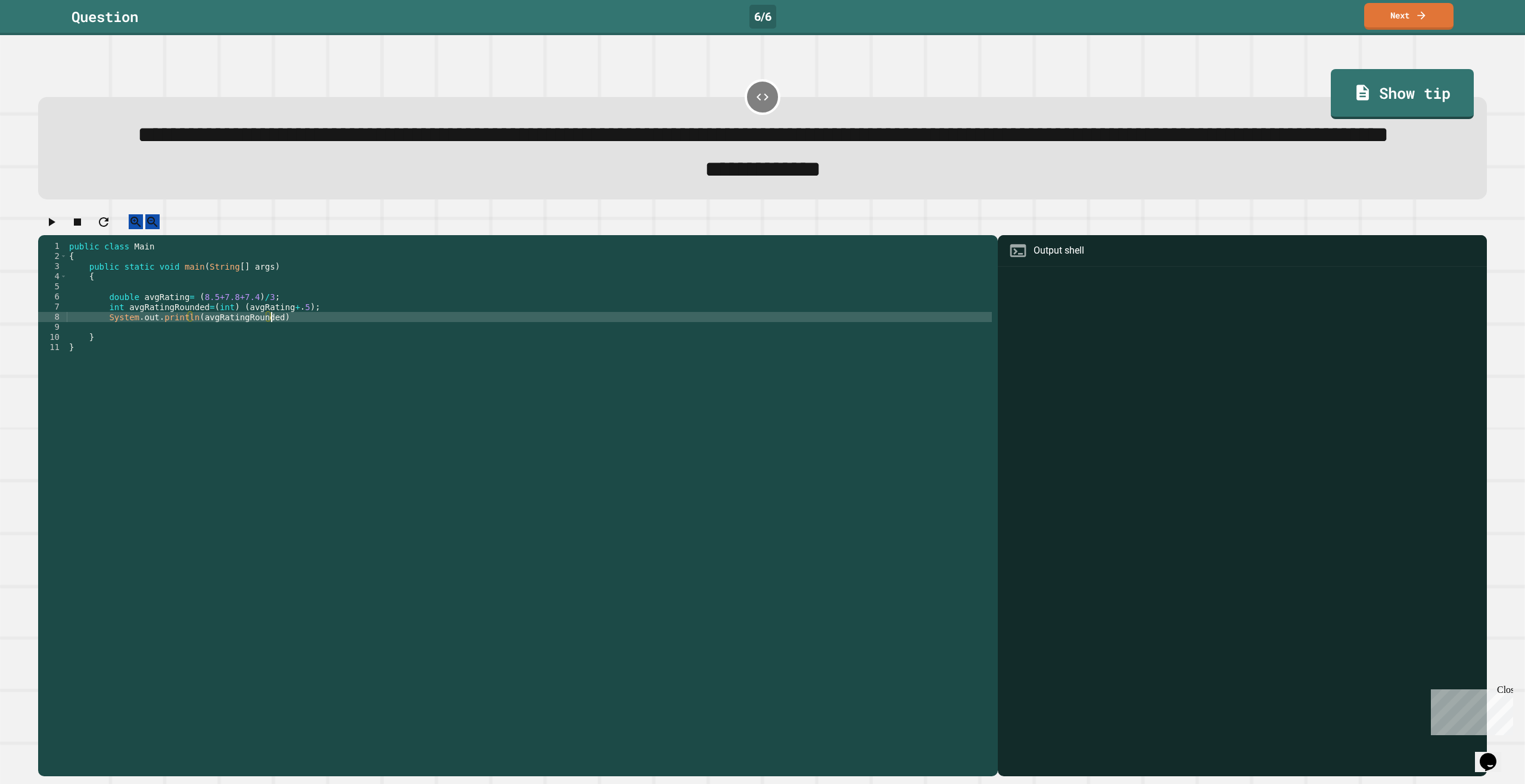
scroll to position [0, 14]
click at [260, 351] on div "public class Main { public static void main ( String [ ] args ) { double avgRat…" at bounding box center [529, 474] width 925 height 466
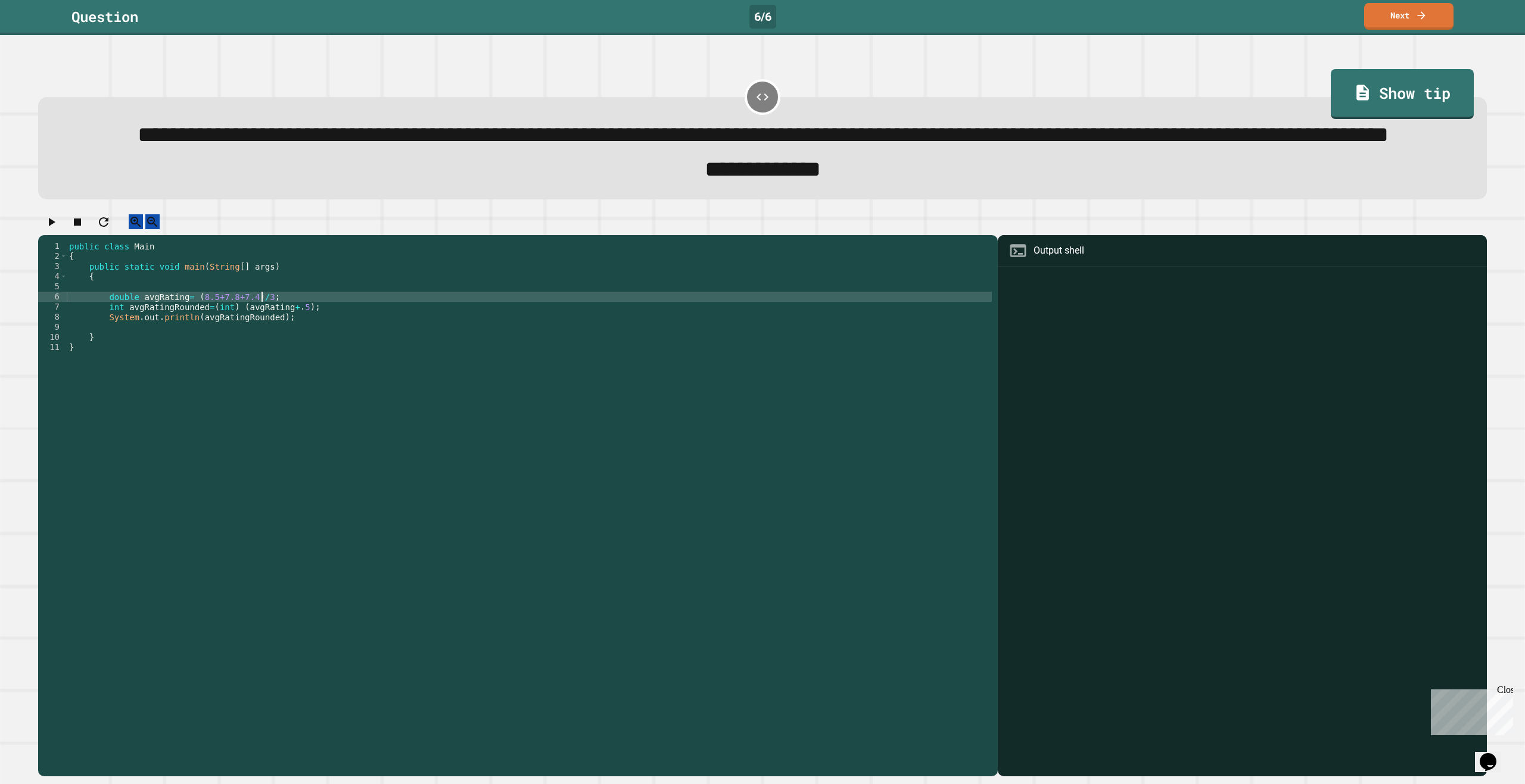
scroll to position [0, 13]
click at [252, 352] on div "public class Main { public static void main ( String [ ] args ) { double avgRat…" at bounding box center [529, 474] width 925 height 466
click at [256, 352] on div "public class Main { public static void main ( String [ ] args ) { double avgRat…" at bounding box center [529, 474] width 925 height 466
type textarea "**********"
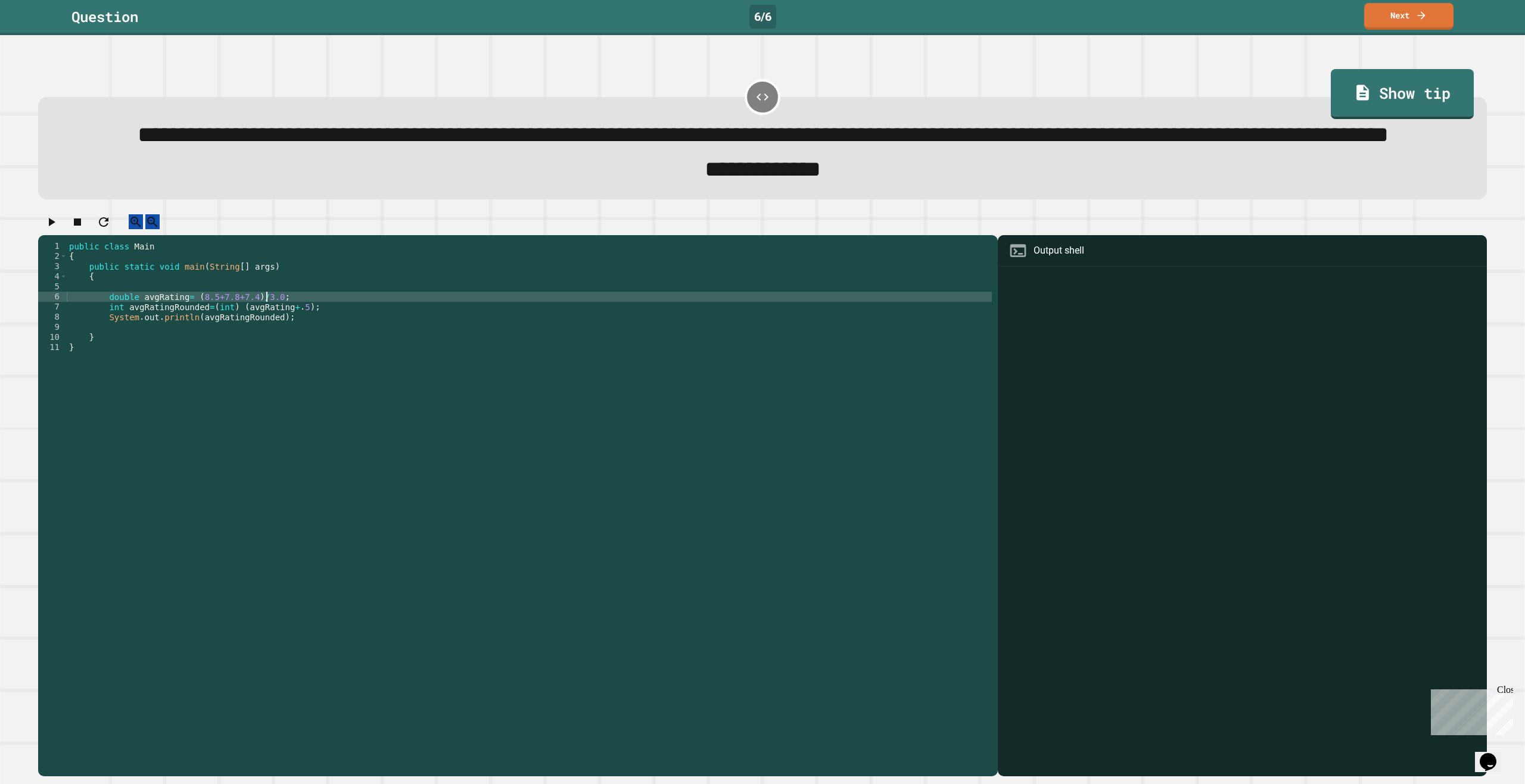
click at [57, 229] on icon "button" at bounding box center [51, 222] width 14 height 14
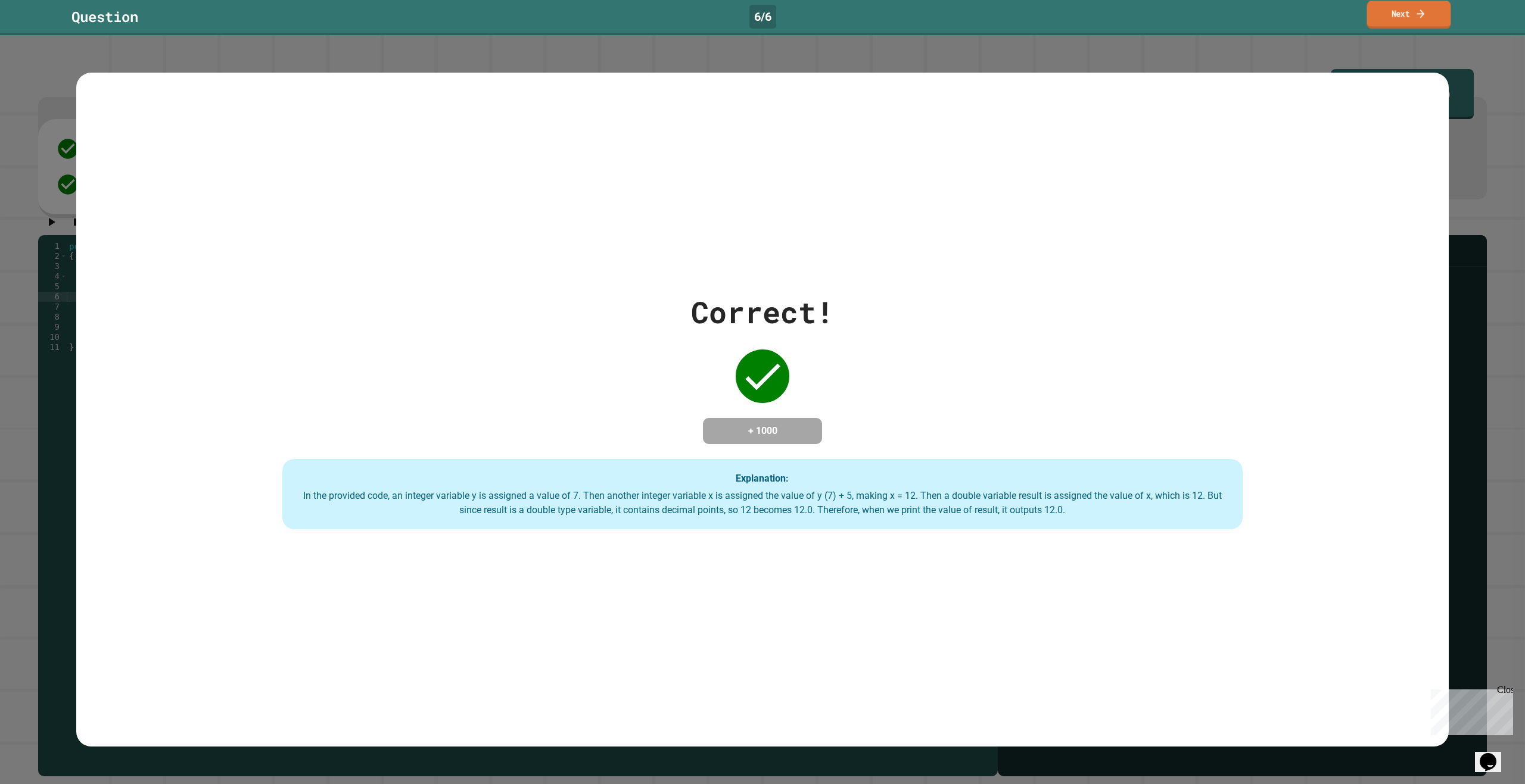
click at [1396, 3] on link "Next" at bounding box center [1408, 15] width 84 height 28
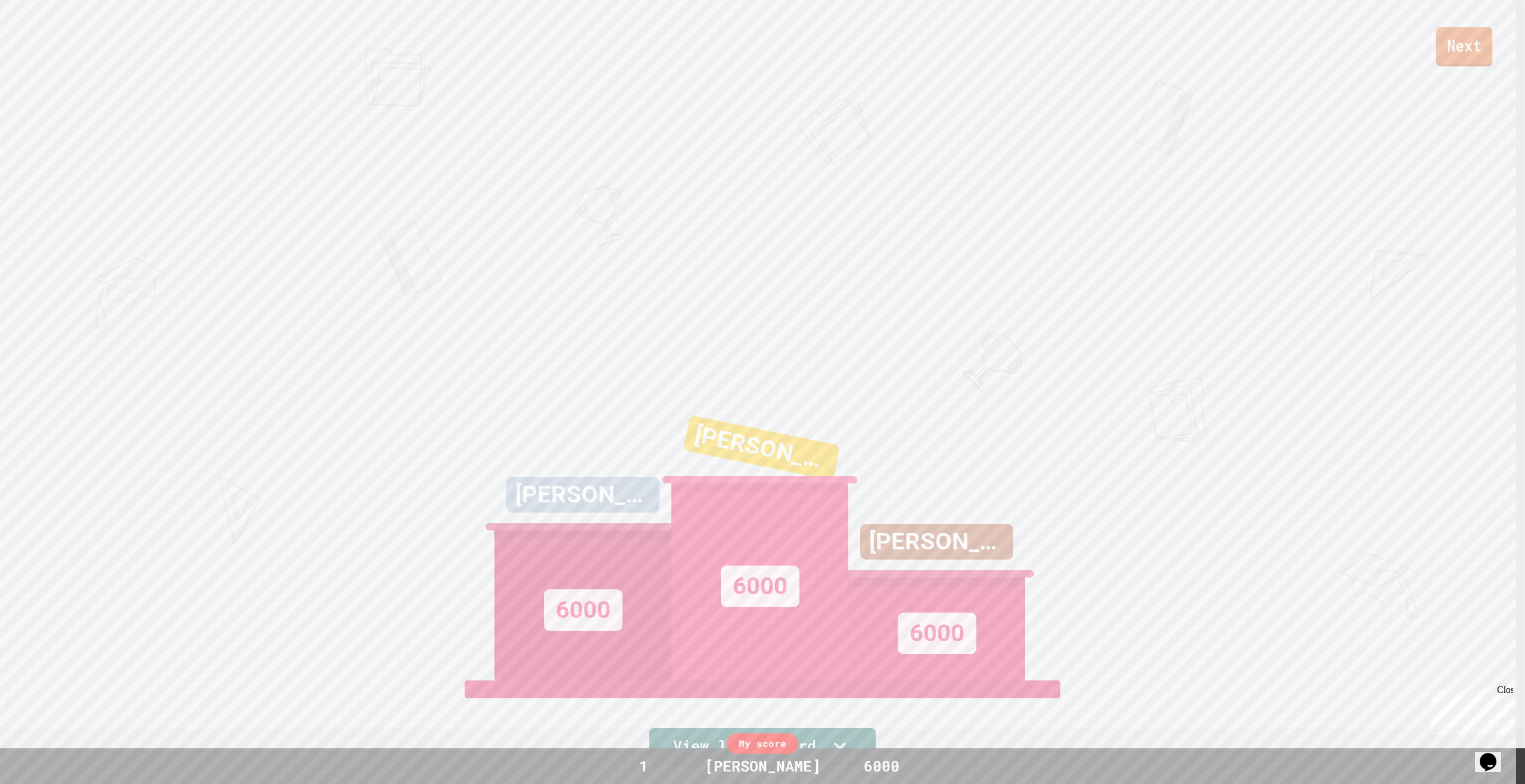
click at [1466, 42] on link "Next" at bounding box center [1465, 46] width 56 height 39
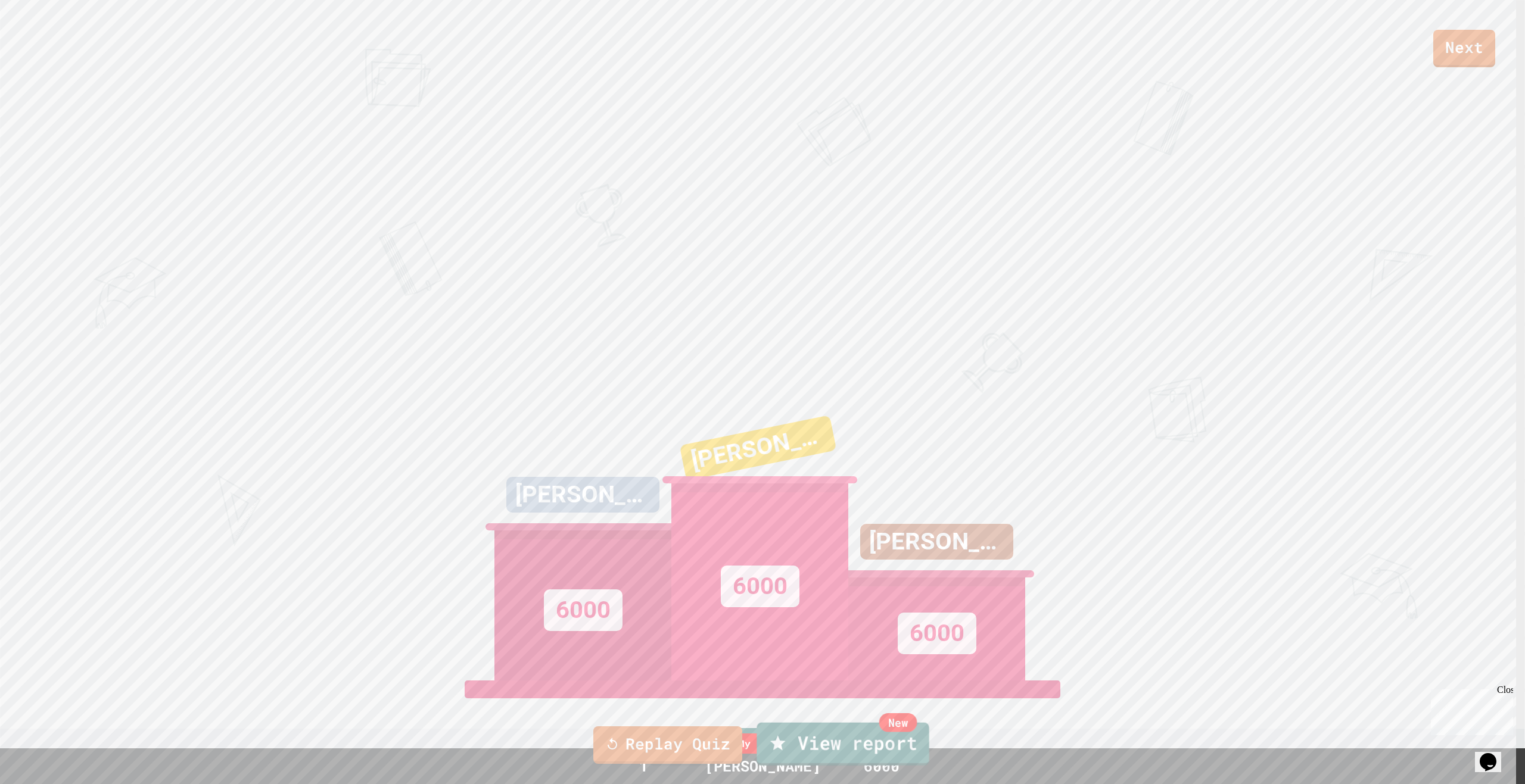
click at [840, 727] on link "New View report" at bounding box center [843, 744] width 172 height 43
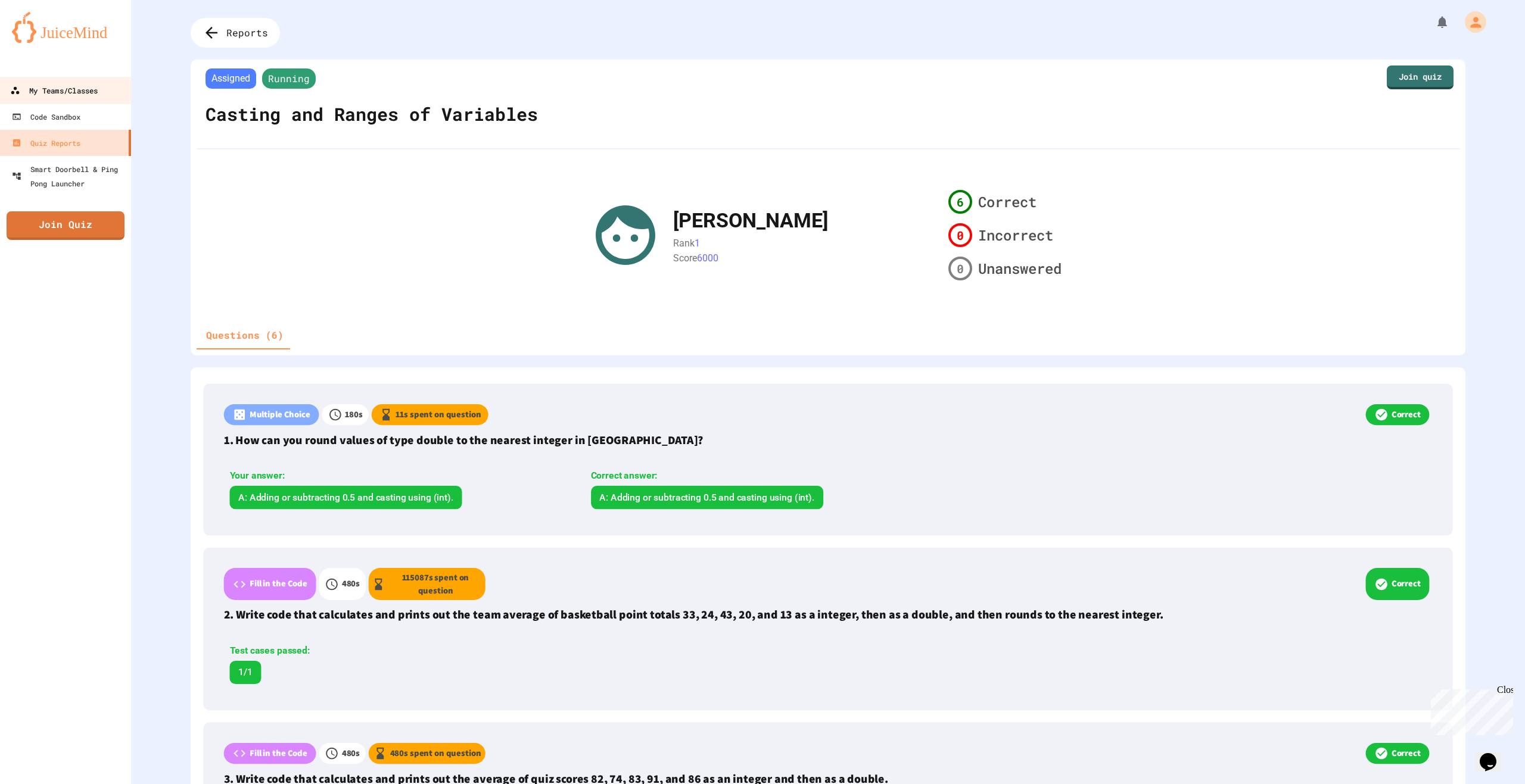
click at [24, 94] on div "My Teams/Classes" at bounding box center [54, 91] width 88 height 15
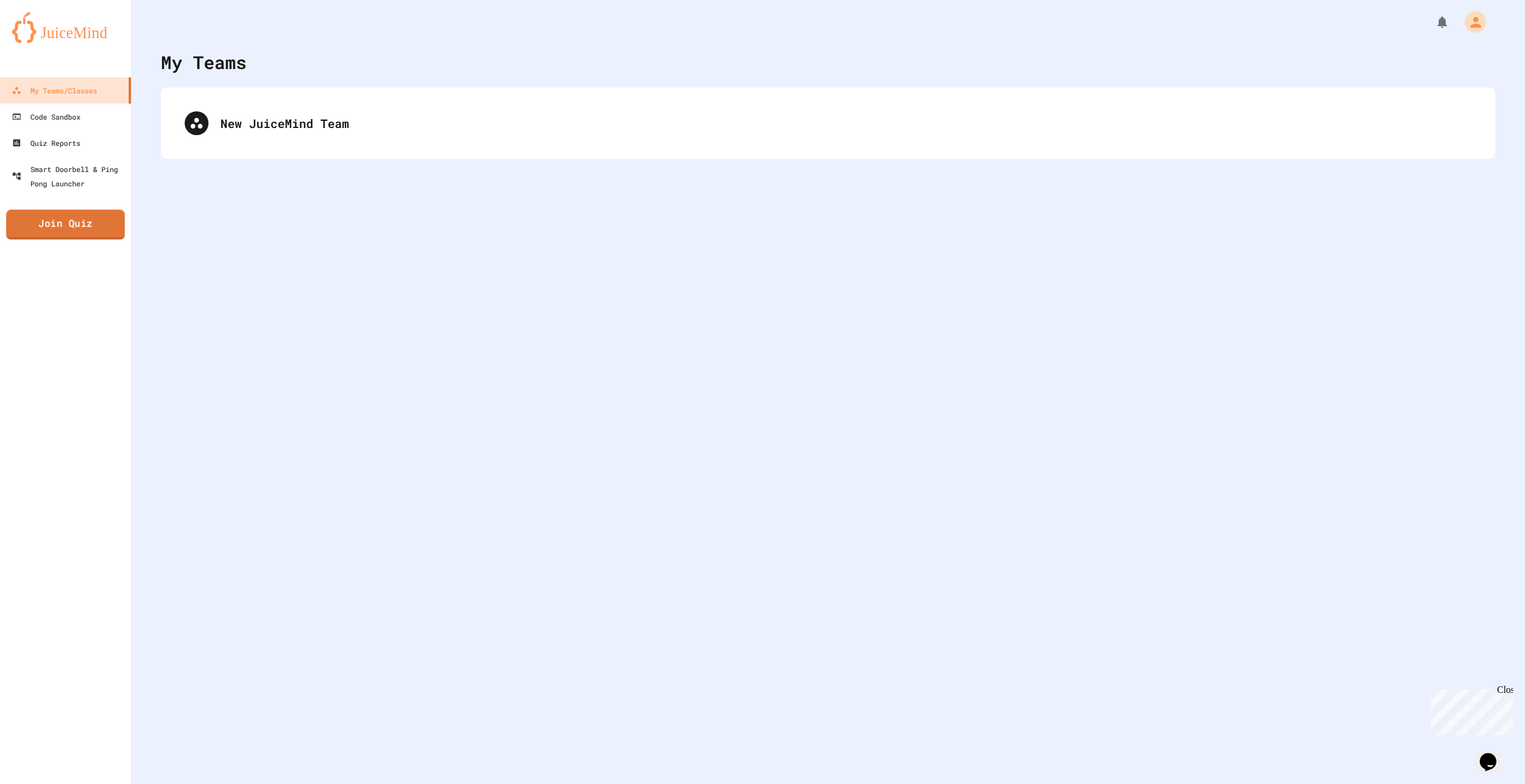
click at [46, 213] on link "Join Quiz" at bounding box center [65, 224] width 118 height 30
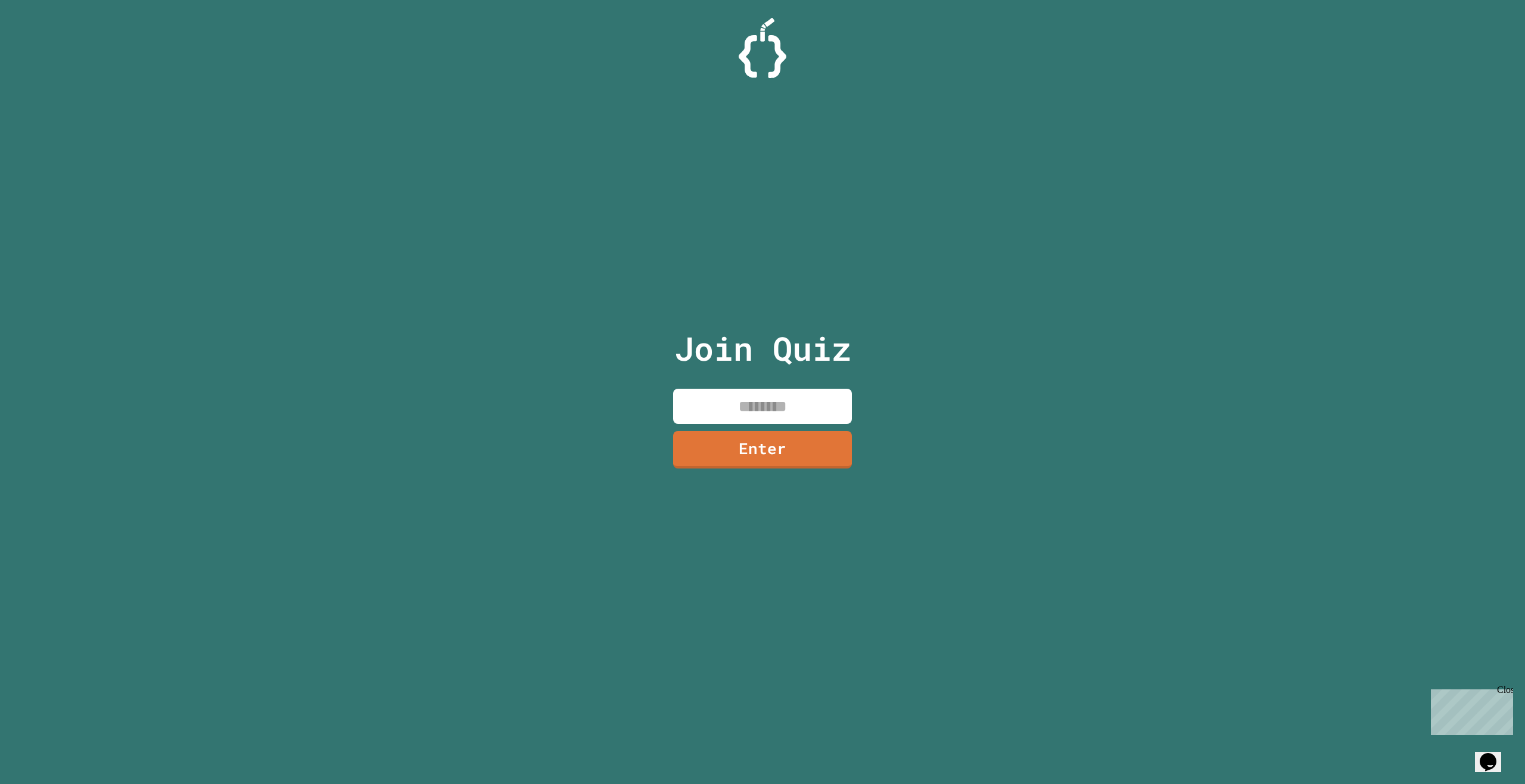
click at [777, 398] on input at bounding box center [762, 406] width 179 height 35
paste input "********"
type input "********"
click at [785, 446] on link "Enter" at bounding box center [762, 448] width 171 height 39
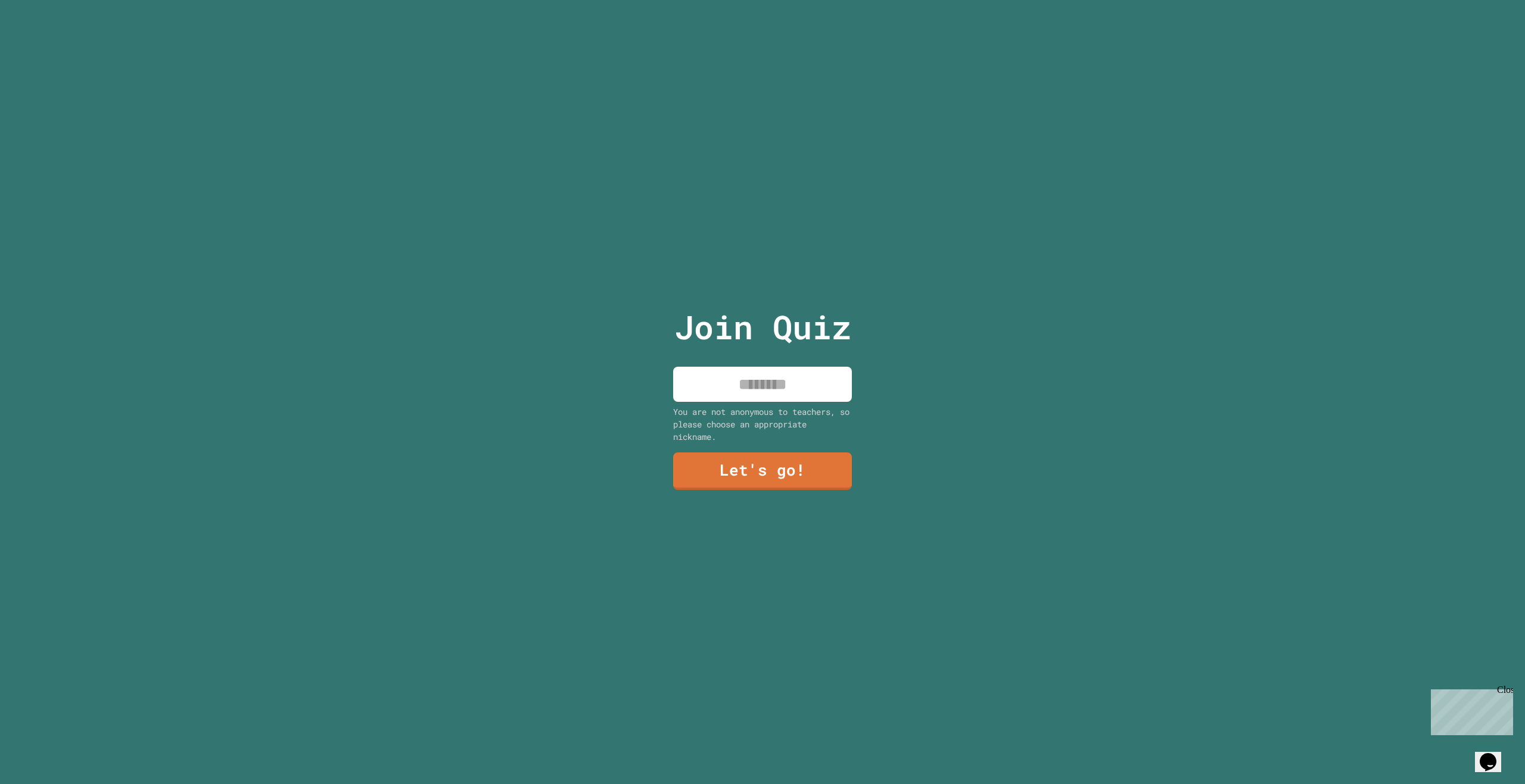
click at [776, 370] on input at bounding box center [762, 384] width 179 height 35
type input "******"
click at [734, 459] on link "Let's go!" at bounding box center [762, 469] width 165 height 39
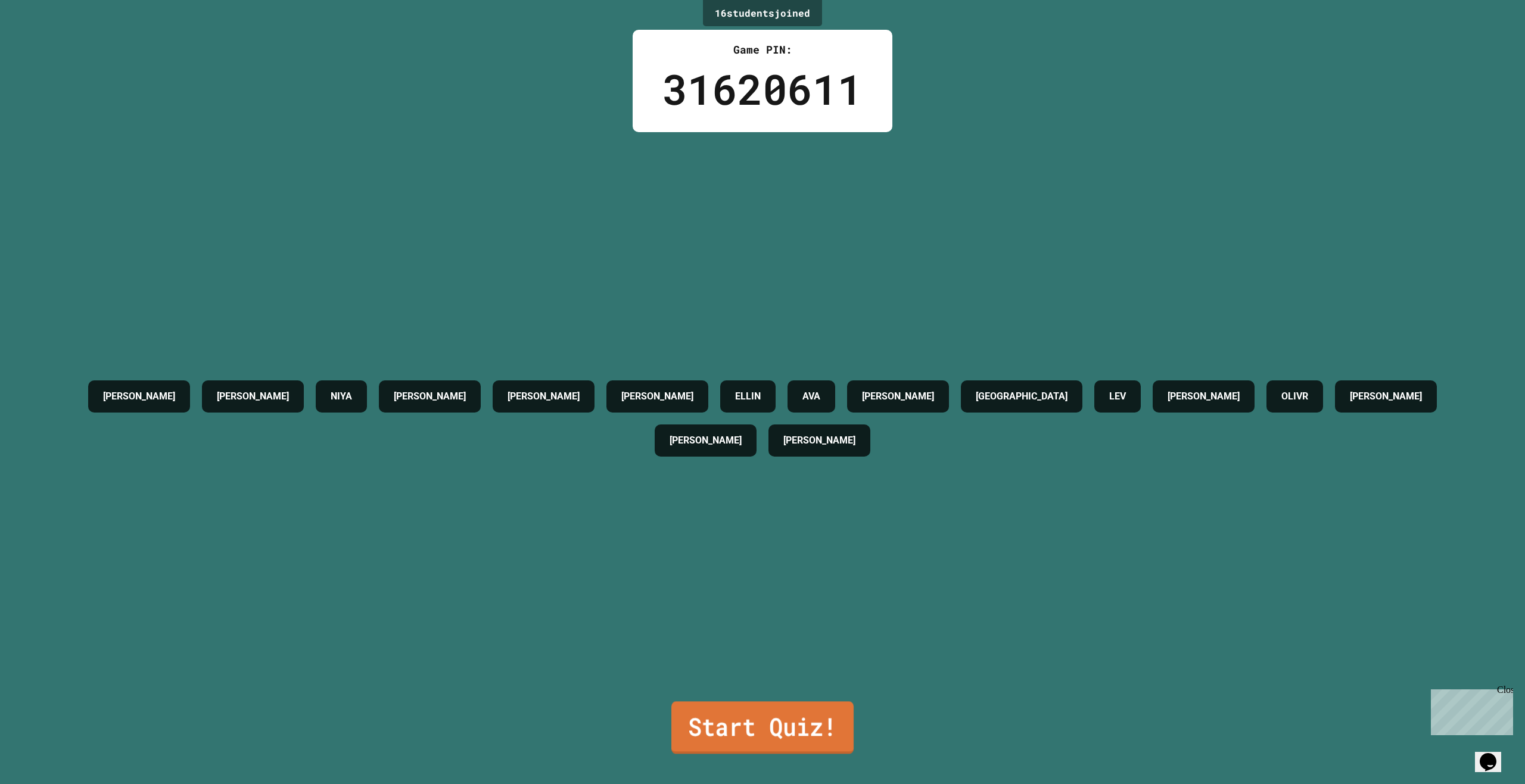
click at [781, 705] on link "Start Quiz!" at bounding box center [762, 727] width 182 height 52
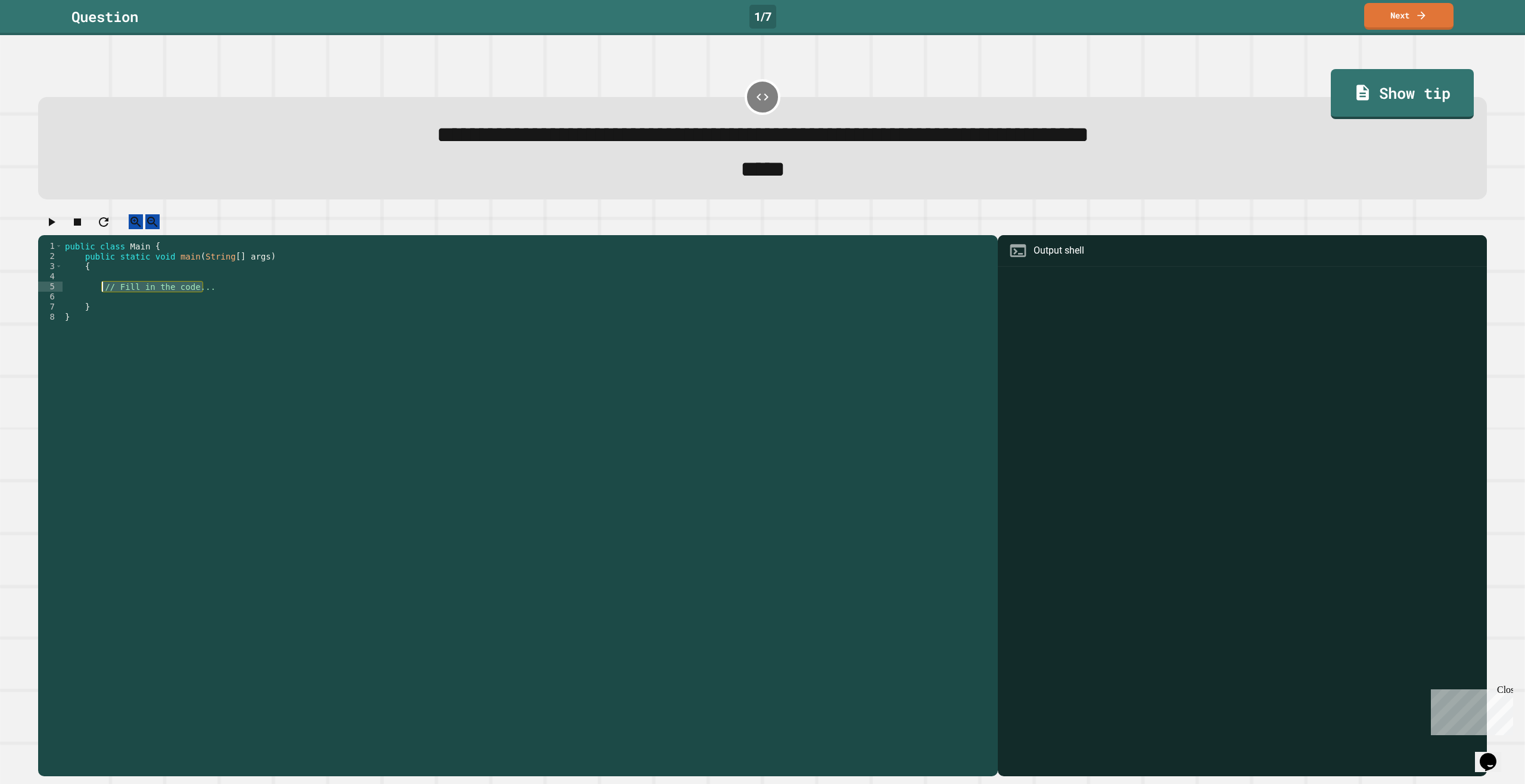
drag, startPoint x: 222, startPoint y: 305, endPoint x: 101, endPoint y: 302, distance: 121.0
click at [101, 302] on div "public class Main { public static void main ( String [ ] args ) { // Fill in th…" at bounding box center [527, 494] width 929 height 507
type textarea "**********"
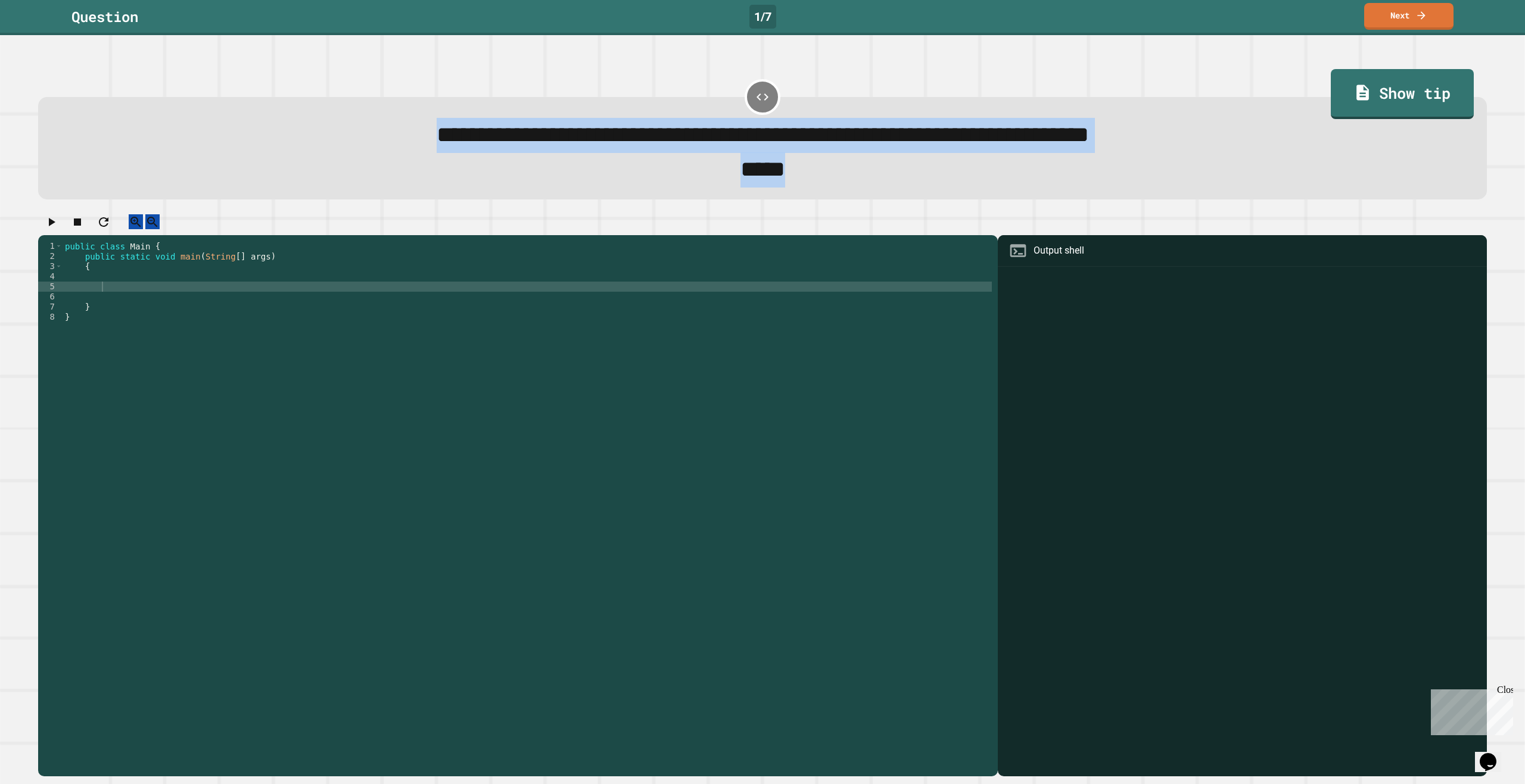
drag, startPoint x: 835, startPoint y: 173, endPoint x: 214, endPoint y: 109, distance: 624.3
click at [214, 109] on div "**********" at bounding box center [762, 148] width 1449 height 103
copy div "**********"
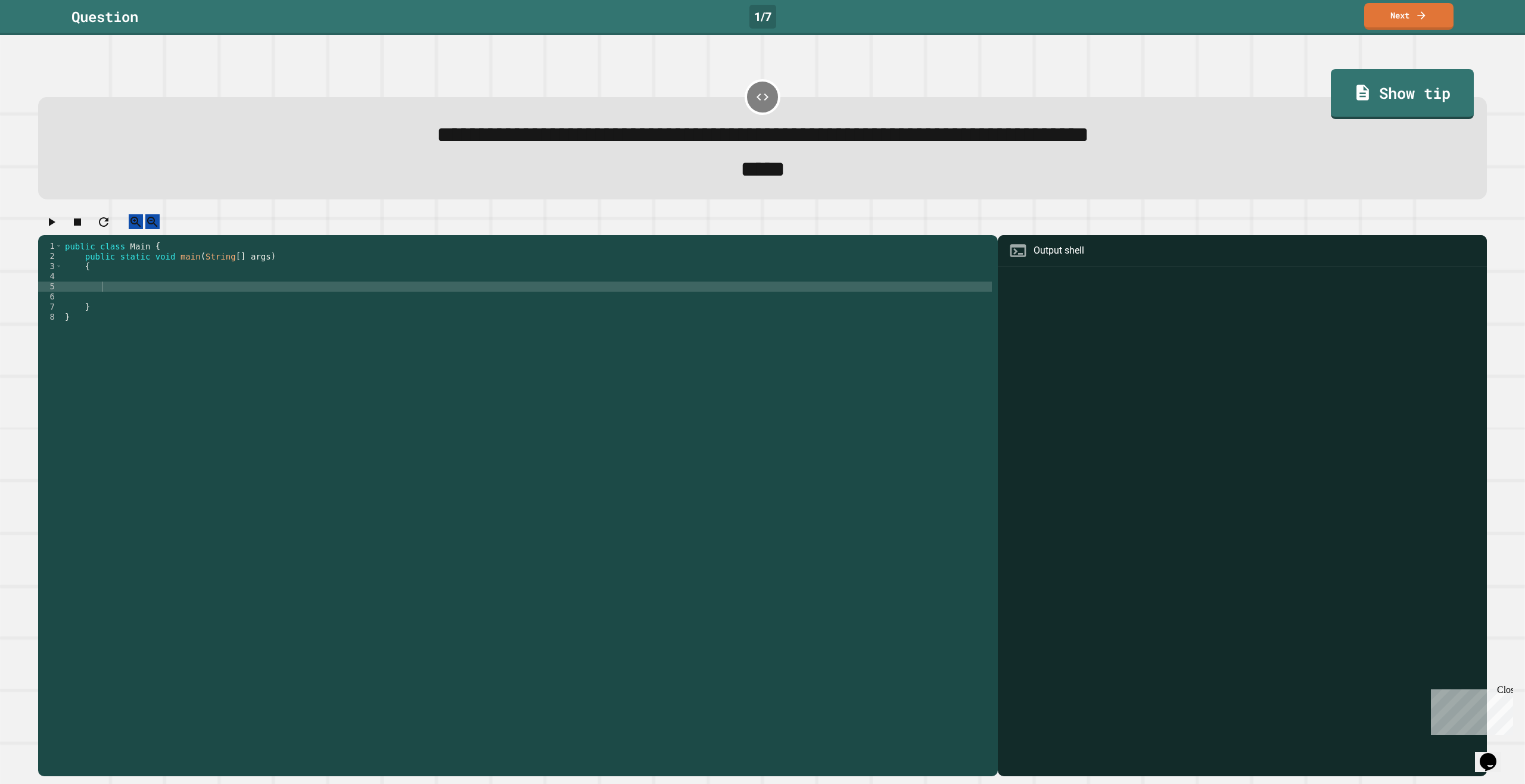
click at [185, 303] on div "public class Main { public static void main ( String [ ] args ) { } }" at bounding box center [527, 494] width 929 height 507
type textarea "**********"
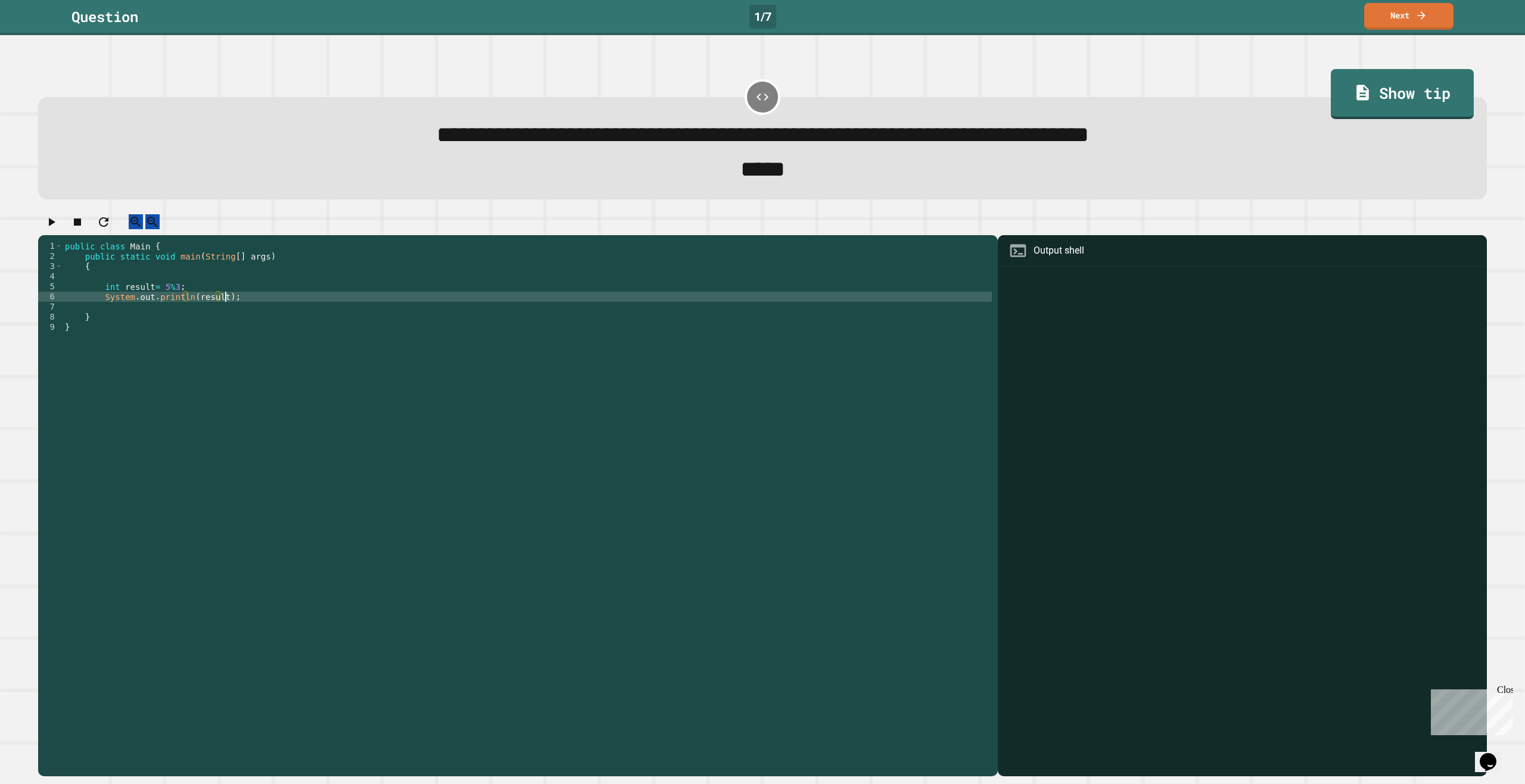
scroll to position [0, 11]
type textarea "**********"
click at [59, 229] on icon "button" at bounding box center [51, 222] width 14 height 14
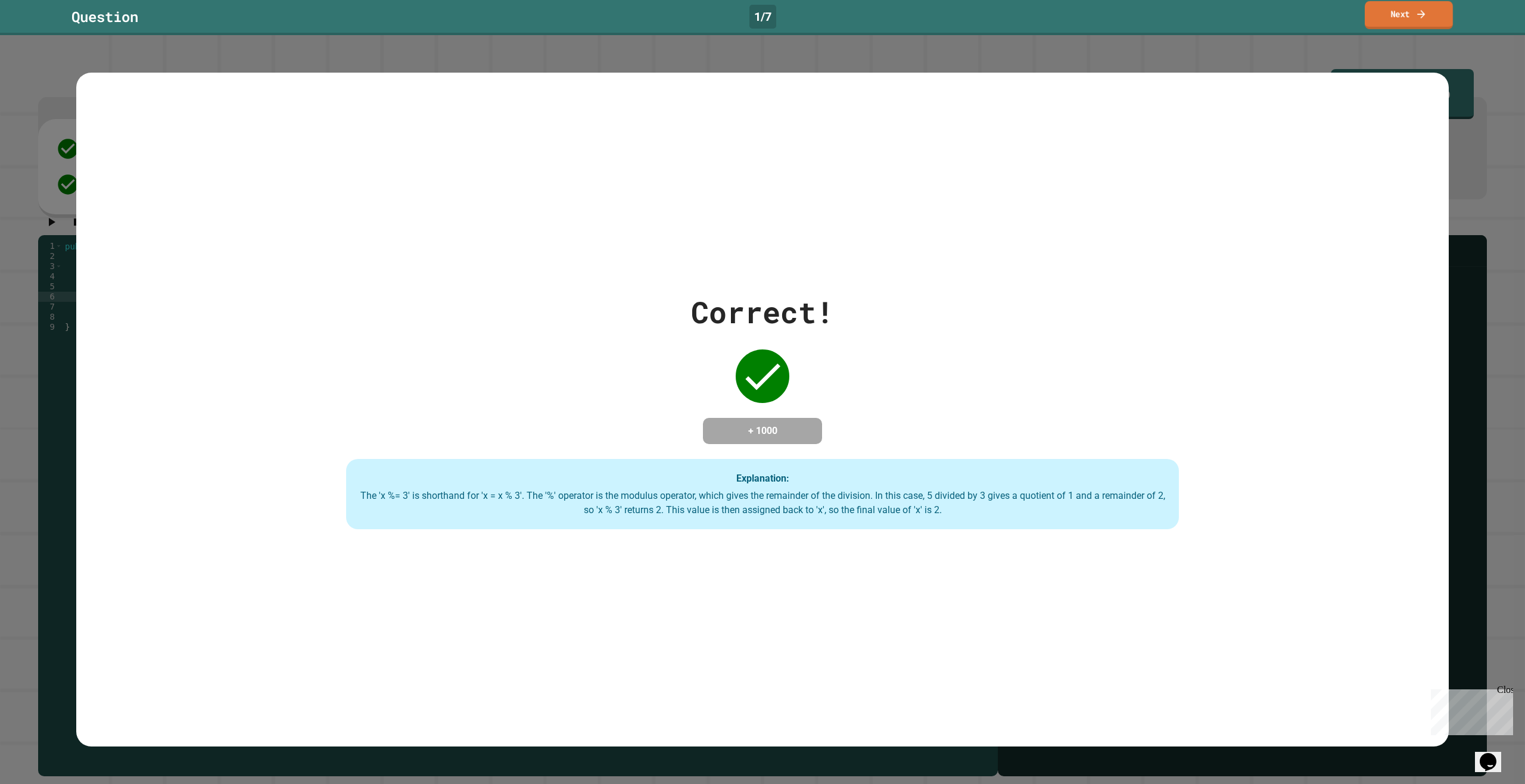
click at [1398, 20] on link "Next" at bounding box center [1408, 15] width 88 height 28
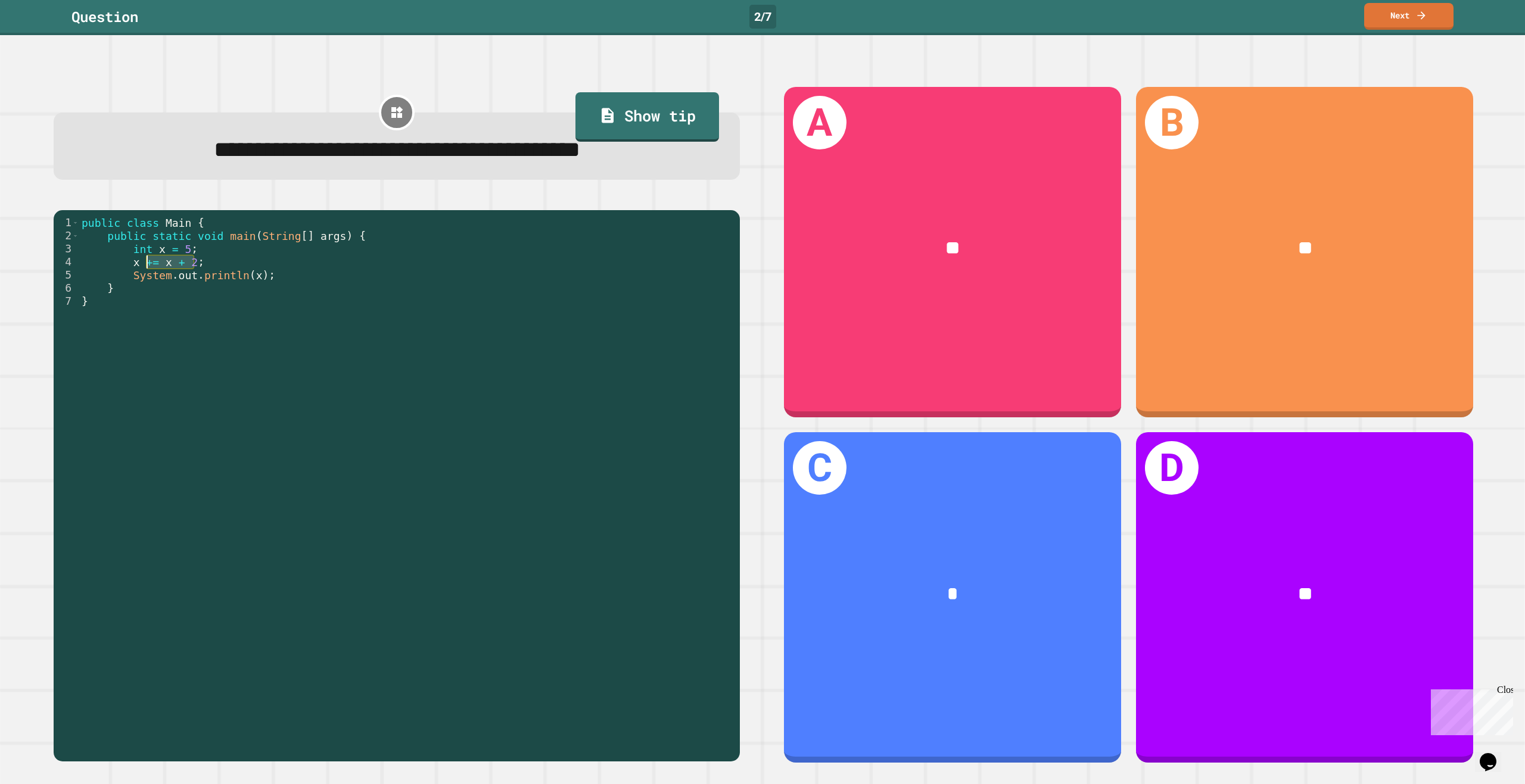
drag, startPoint x: 212, startPoint y: 265, endPoint x: 90, endPoint y: 252, distance: 122.7
click at [90, 252] on div "public class Main { public static void main ( String [ ] args ) { int x = 5 ; x…" at bounding box center [407, 484] width 655 height 537
click at [224, 272] on div "public class Main { public static void main ( String [ ] args ) { int x = 5 ; x…" at bounding box center [407, 471] width 655 height 511
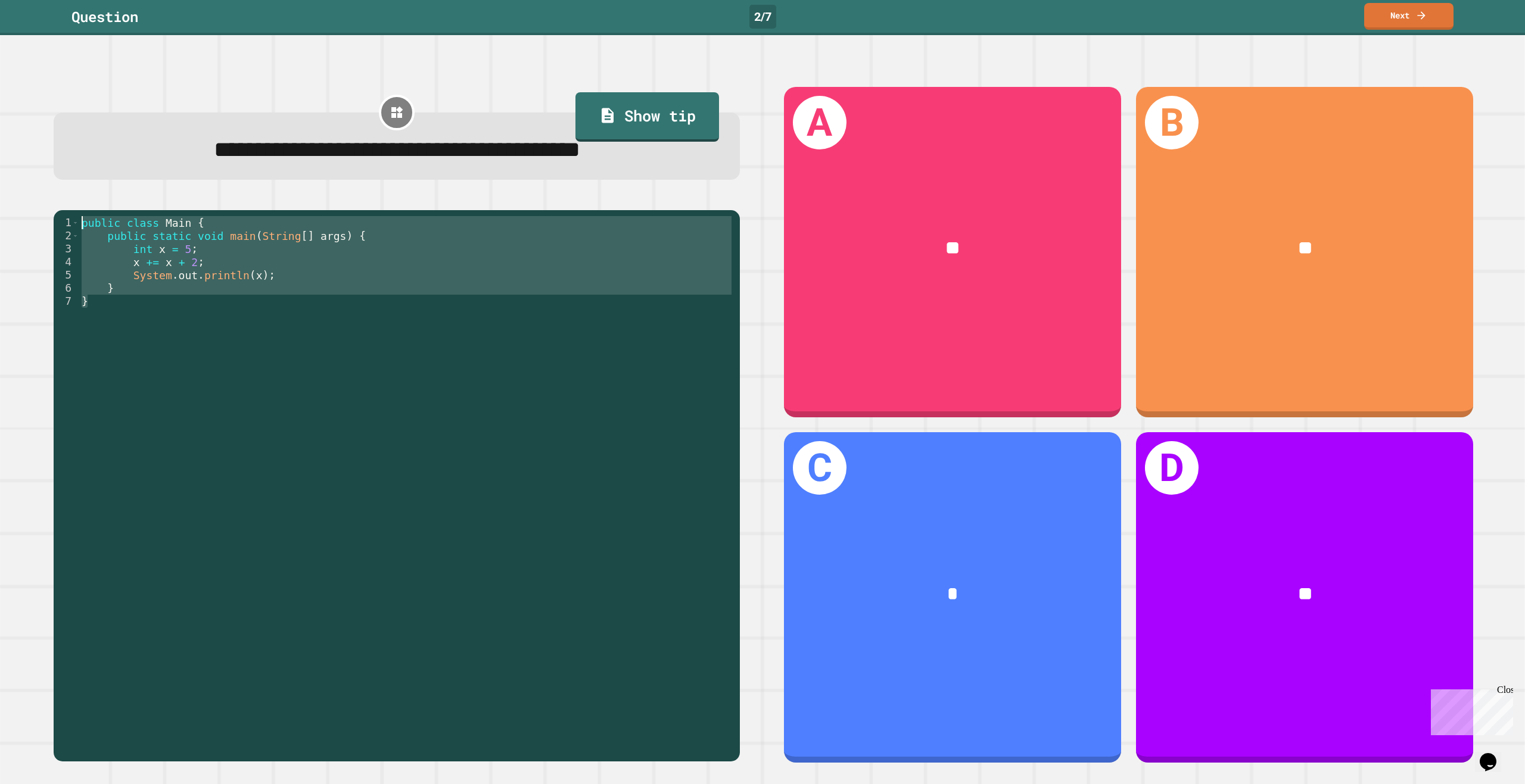
drag, startPoint x: 180, startPoint y: 311, endPoint x: 114, endPoint y: 136, distance: 187.0
click at [114, 136] on div "**********" at bounding box center [397, 425] width 732 height 719
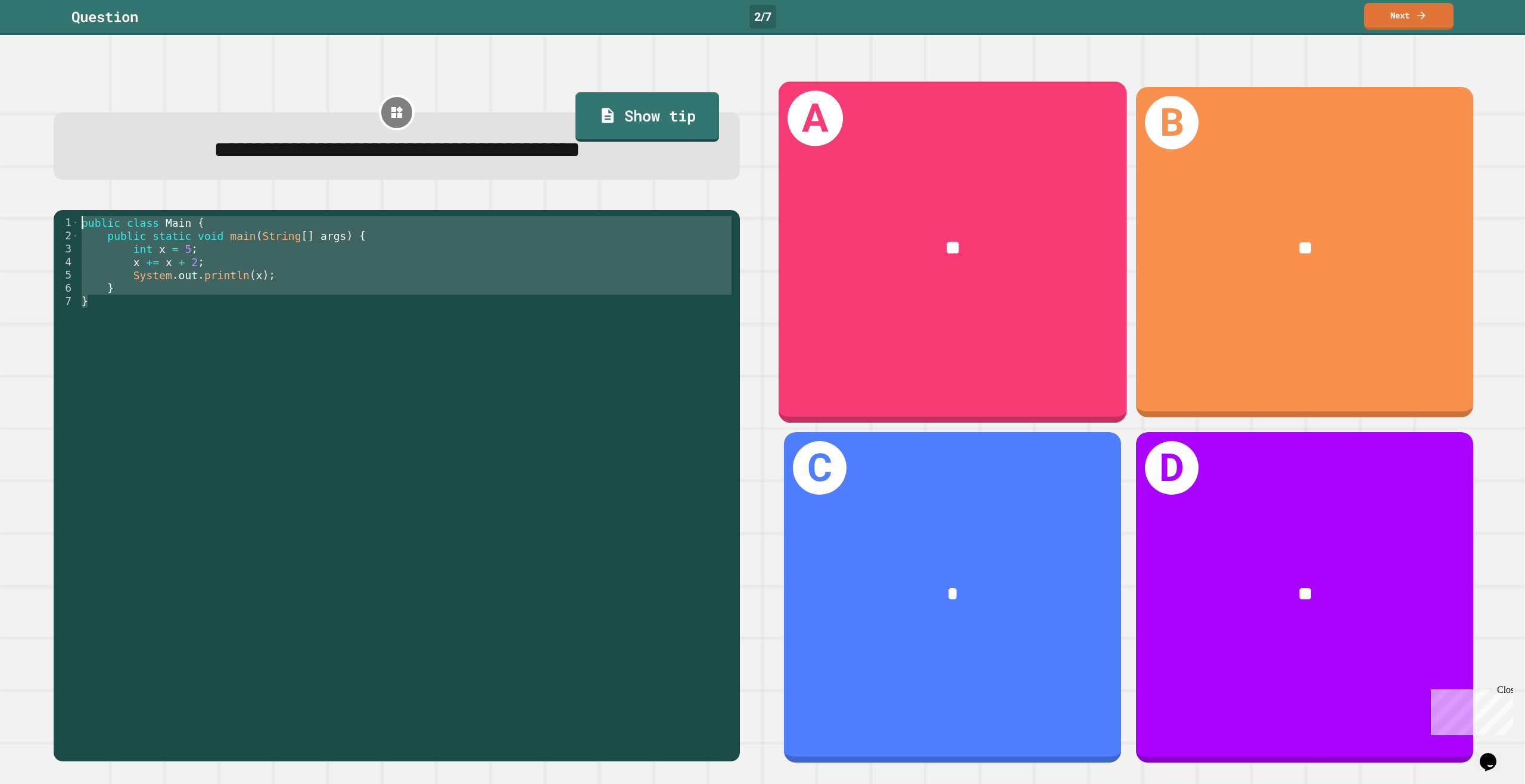
type textarea "**********"
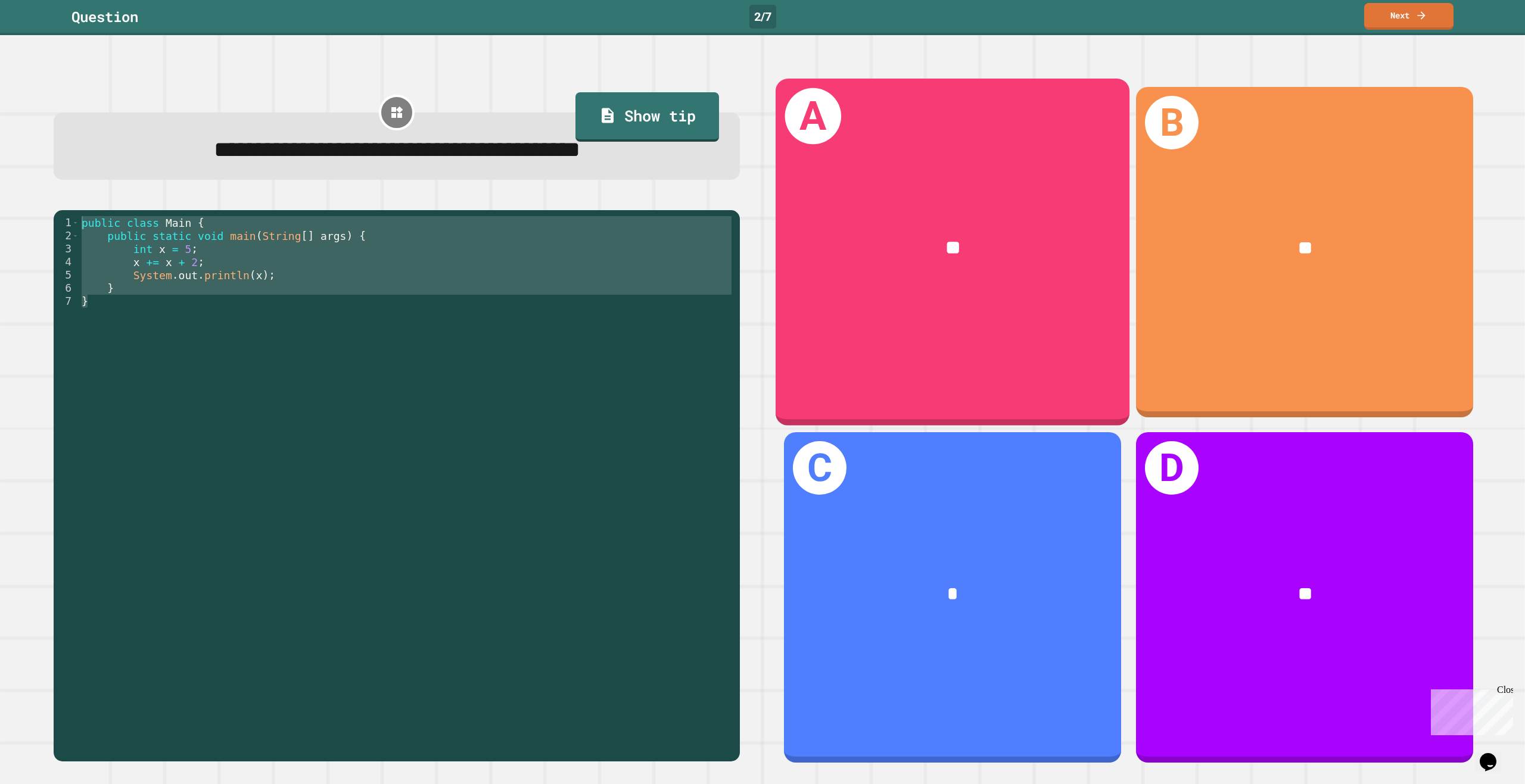
click at [912, 297] on div "**" at bounding box center [951, 249] width 354 height 108
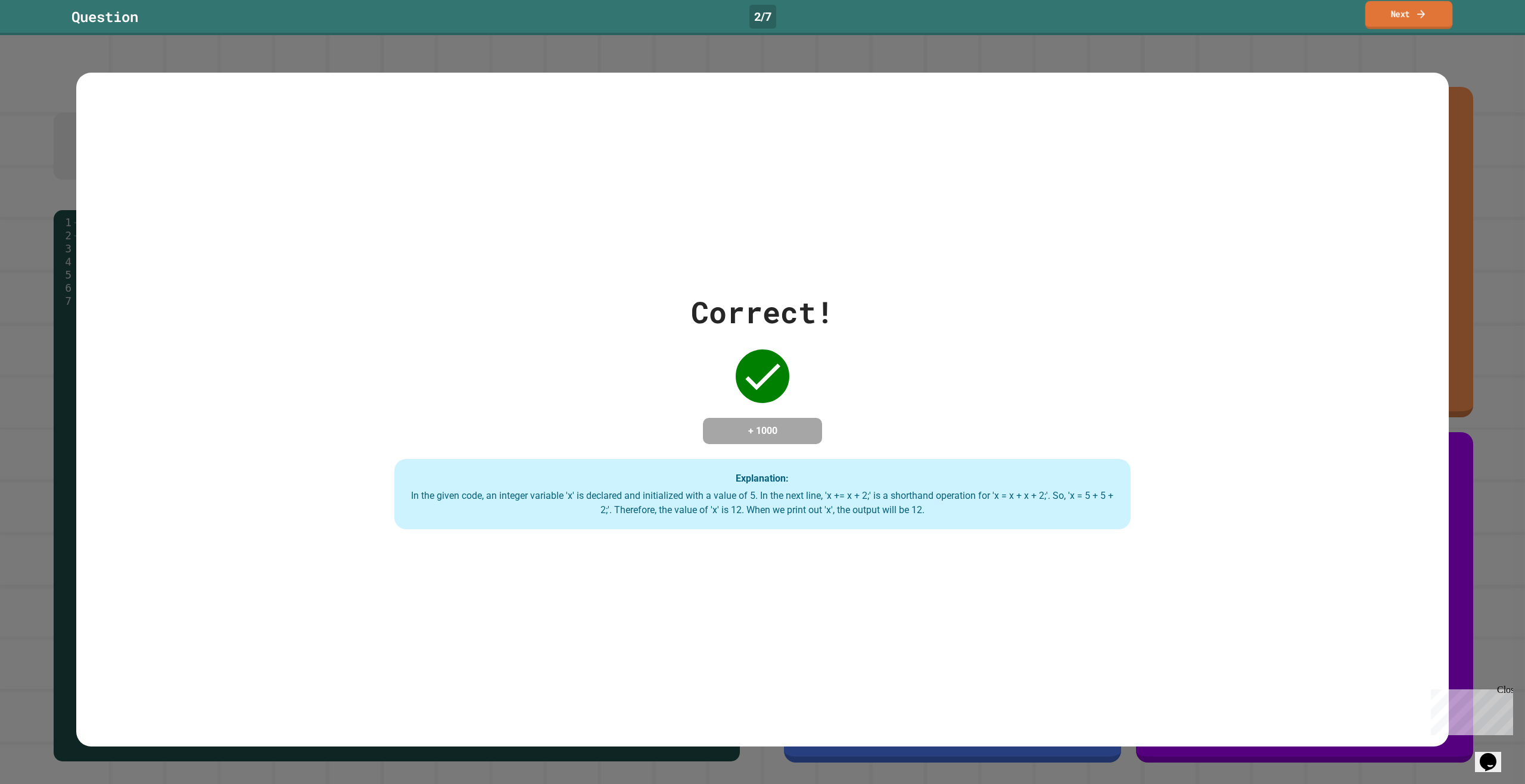
click at [1402, 17] on link "Next" at bounding box center [1409, 15] width 88 height 28
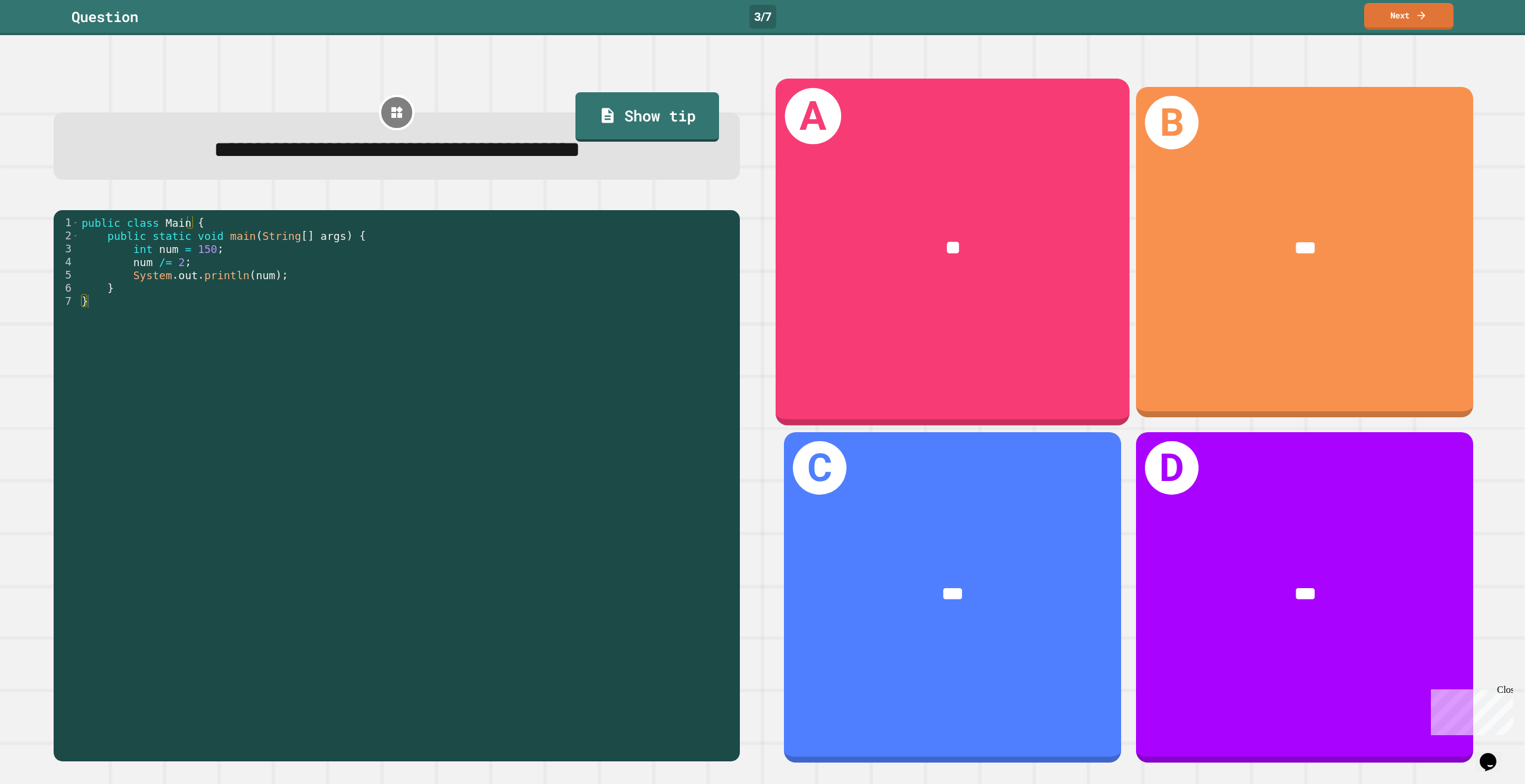
click at [1009, 214] on div "**" at bounding box center [951, 249] width 354 height 108
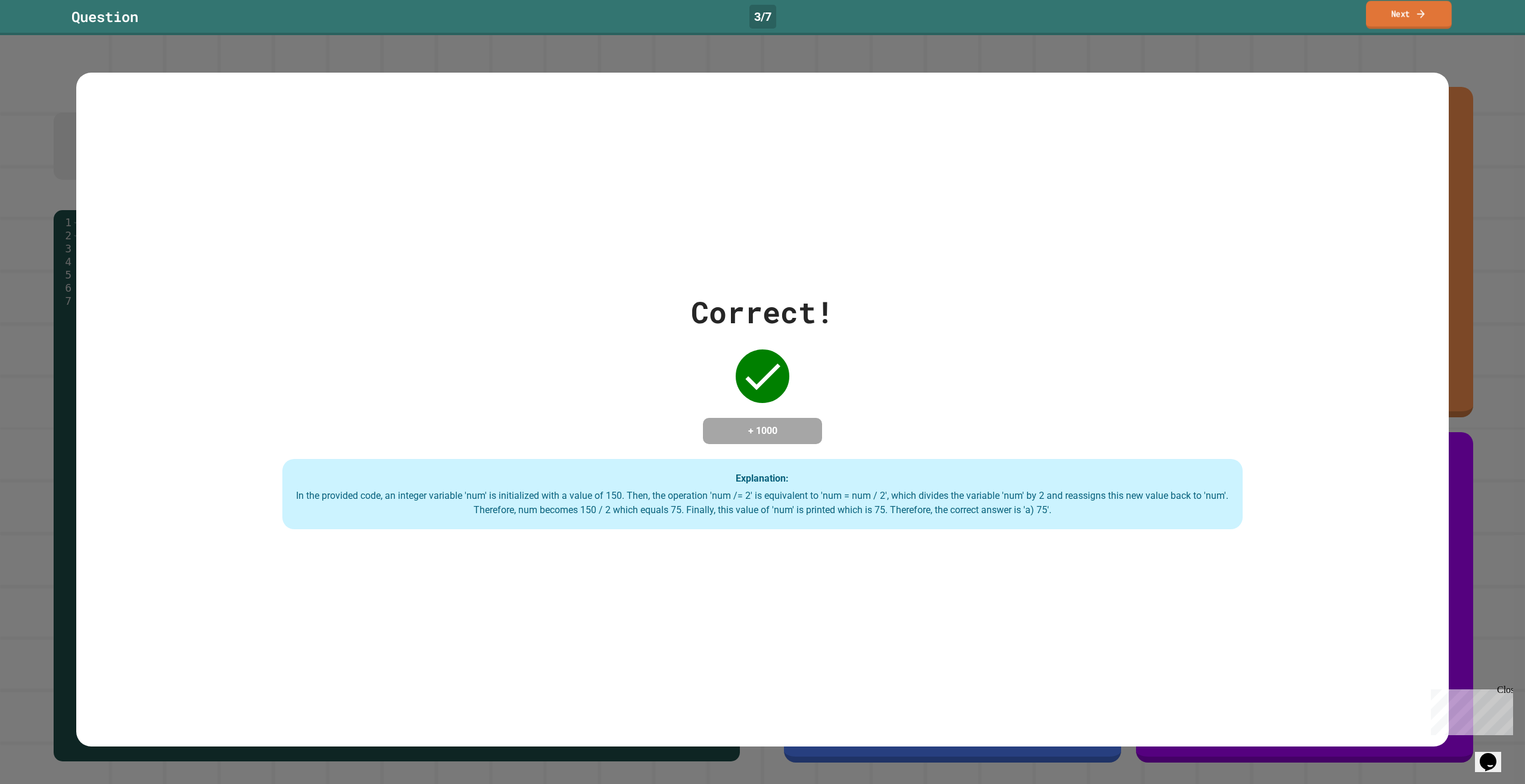
click at [1390, 26] on link "Next" at bounding box center [1409, 15] width 86 height 28
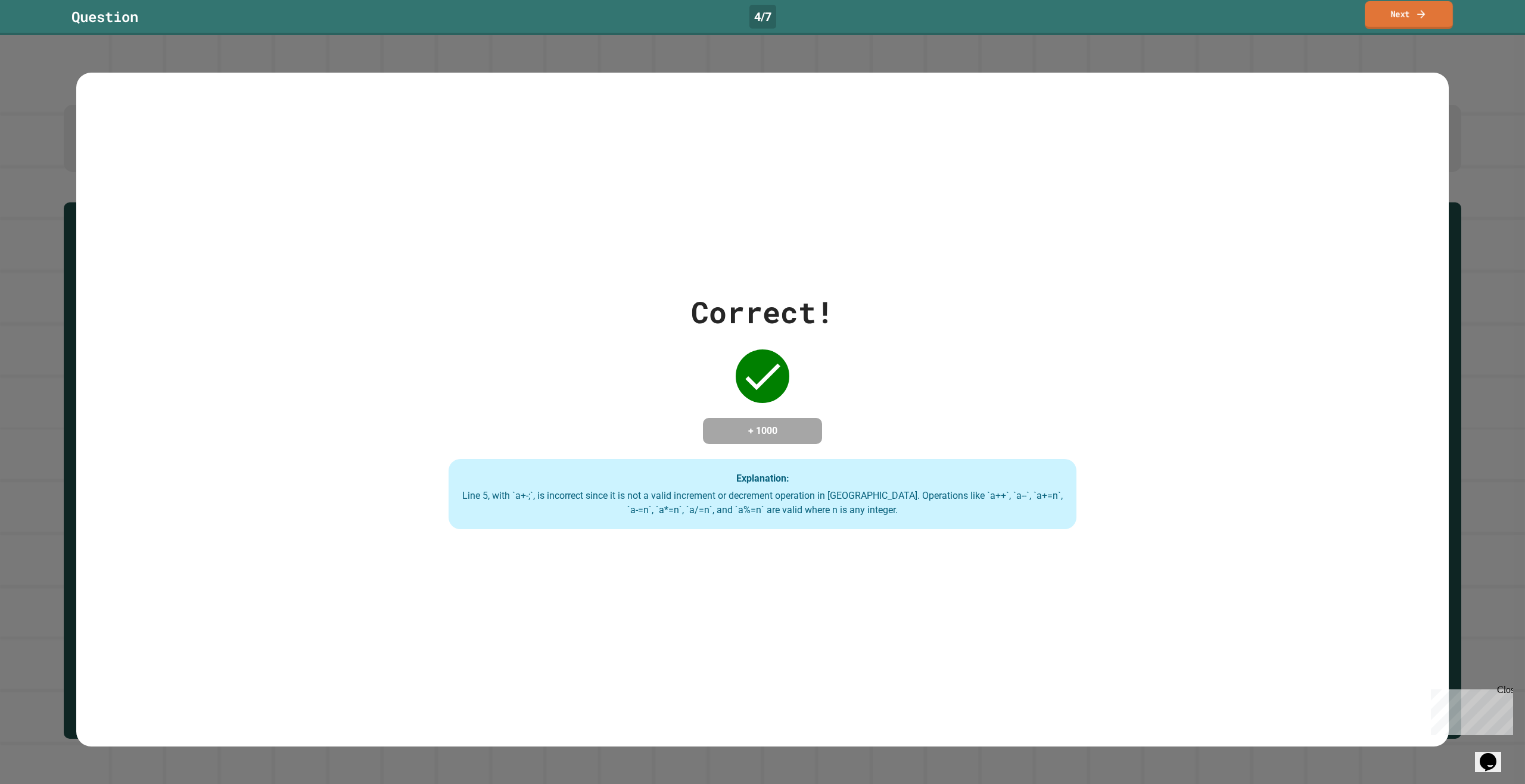
click at [1405, 17] on link "Next" at bounding box center [1408, 15] width 88 height 28
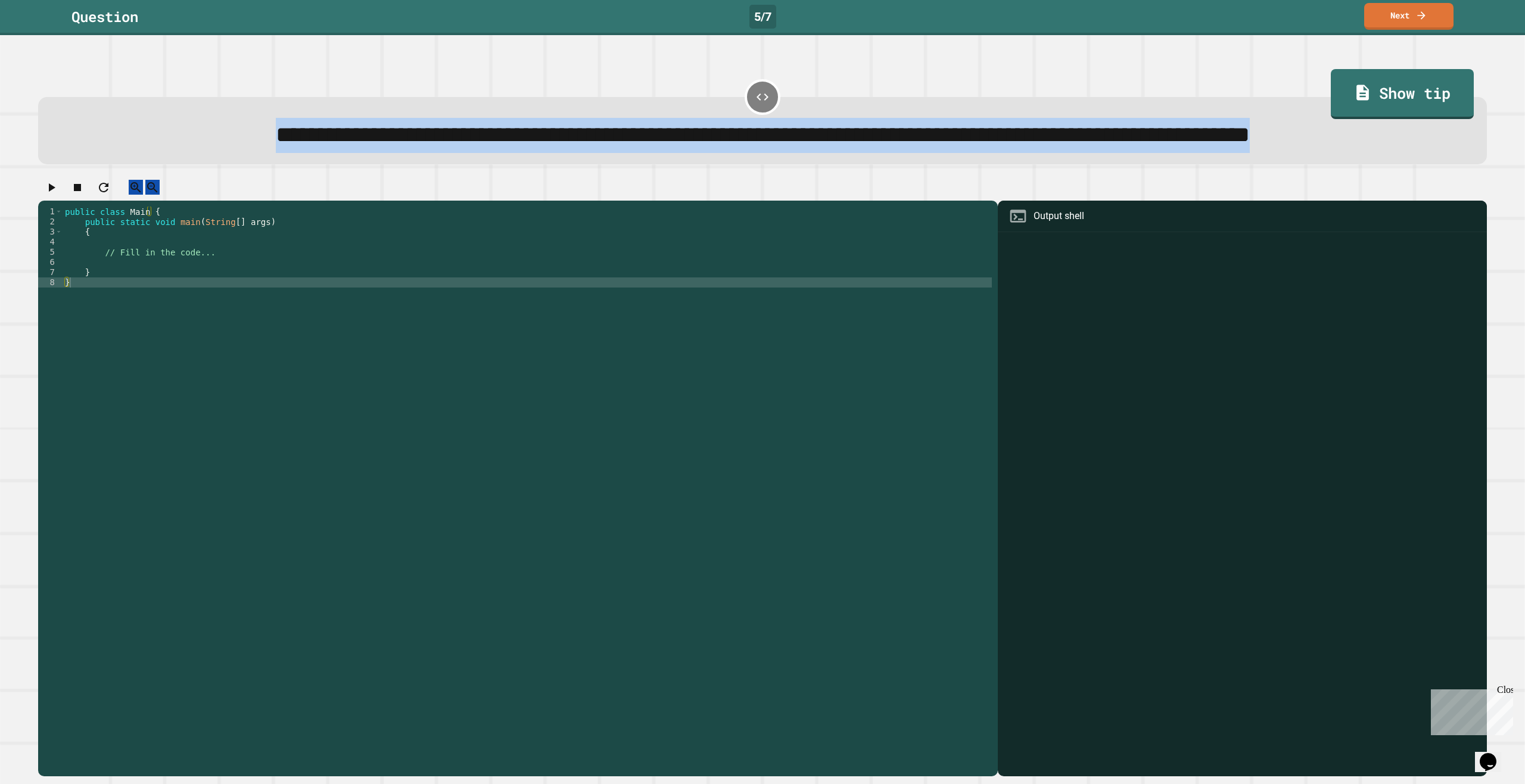
drag, startPoint x: 816, startPoint y: 169, endPoint x: 41, endPoint y: 142, distance: 775.5
click at [41, 142] on div "**********" at bounding box center [762, 130] width 1449 height 67
copy span "**********"
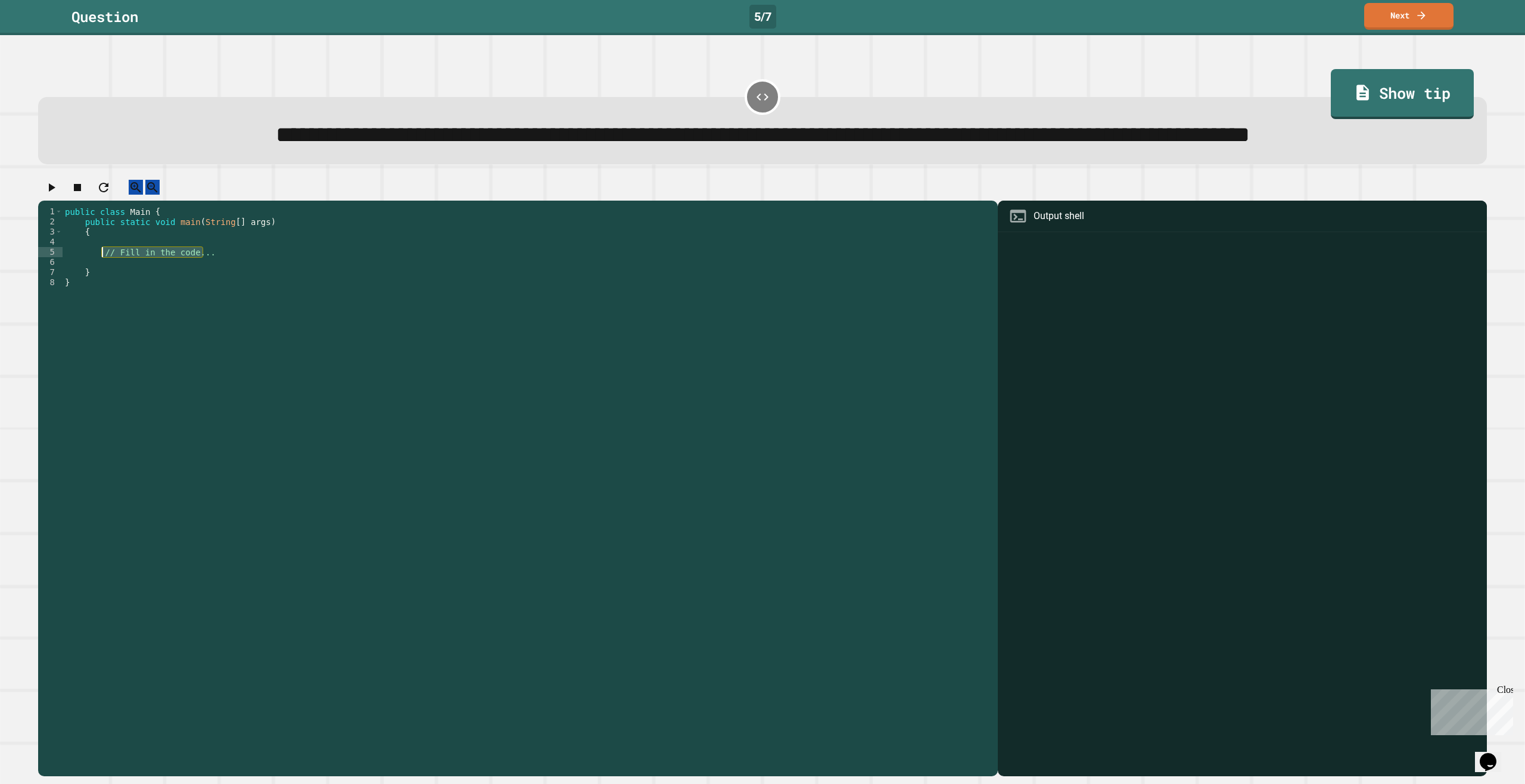
drag, startPoint x: 269, startPoint y: 301, endPoint x: 102, endPoint y: 304, distance: 167.0
click at [102, 304] on div "public class Main { public static void main ( String [ ] args ) { // Fill in th…" at bounding box center [527, 460] width 929 height 507
type textarea "**********"
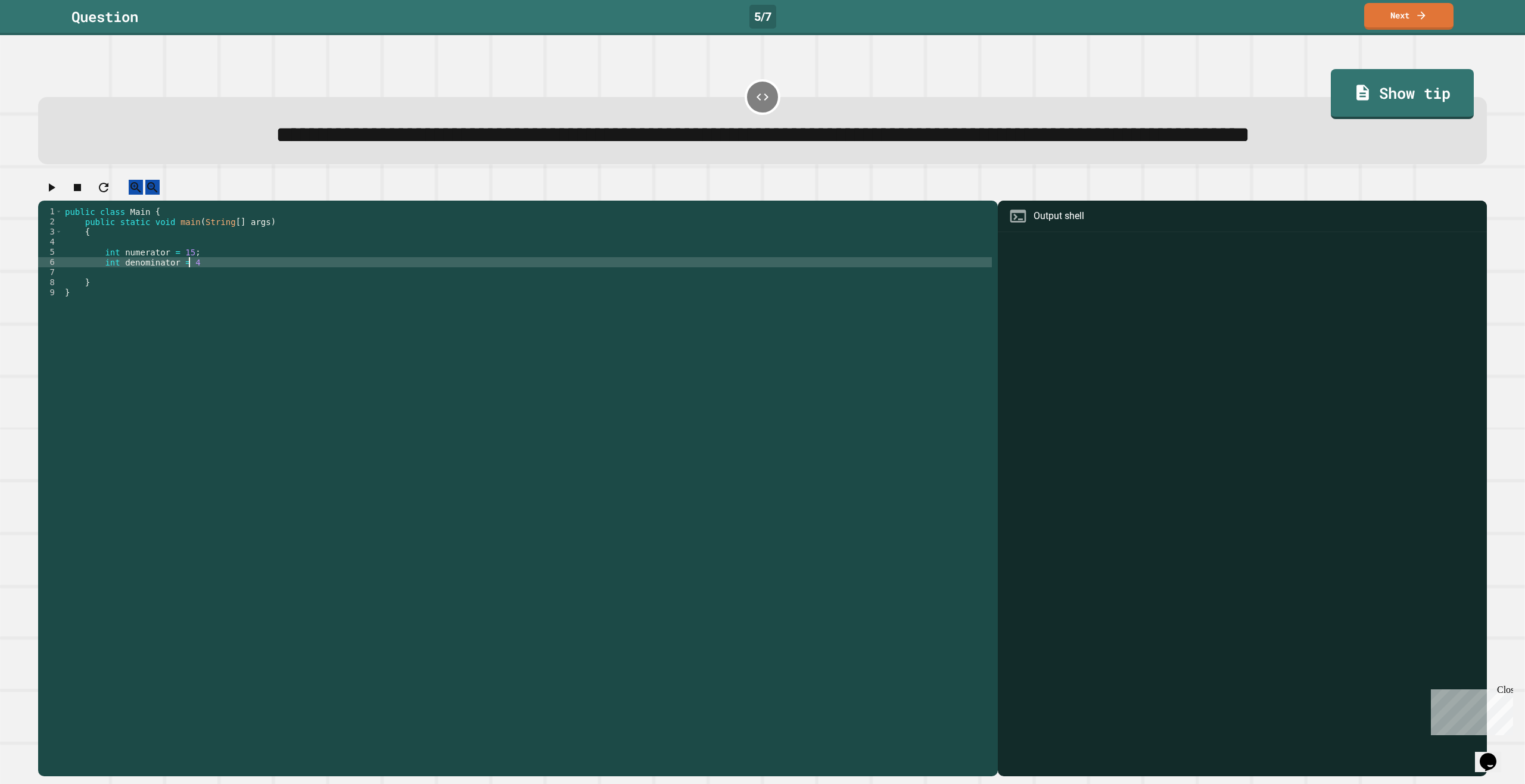
type textarea "**********"
click at [55, 192] on icon "button" at bounding box center [52, 188] width 7 height 8
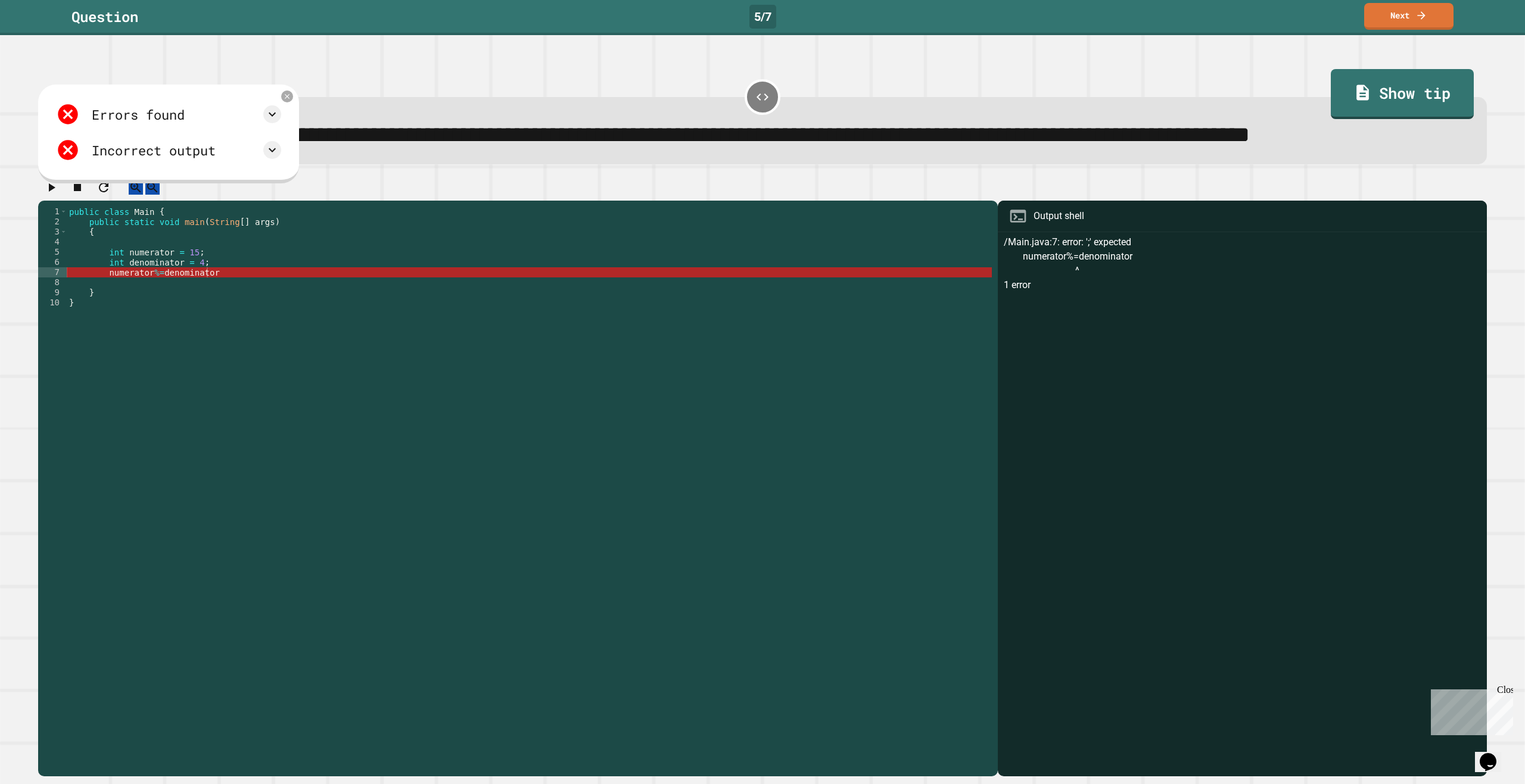
click at [265, 326] on div "public class Main { public static void main ( String [ ] args ) { int numerator…" at bounding box center [529, 460] width 925 height 507
type textarea "**********"
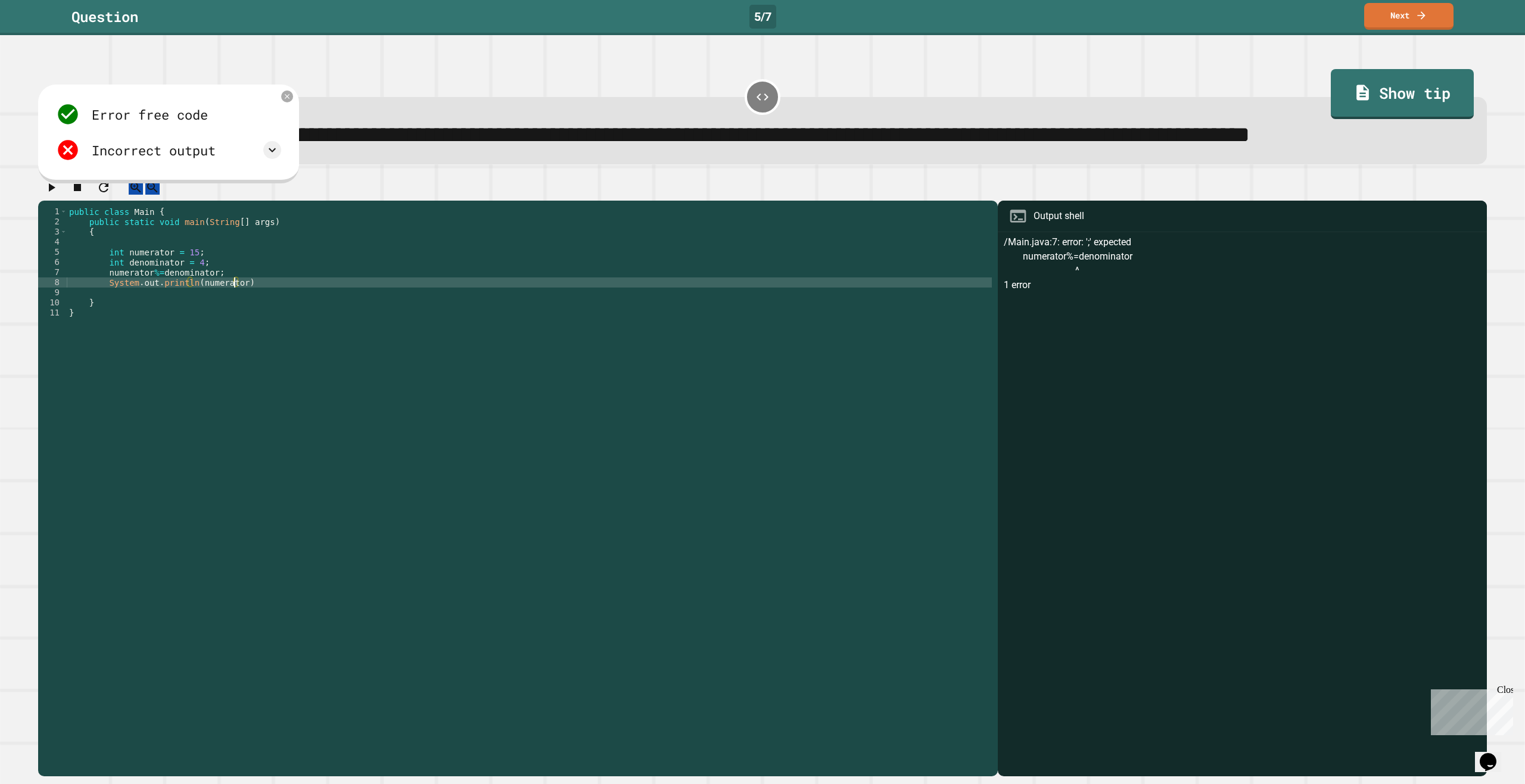
scroll to position [0, 12]
click at [55, 192] on icon "button" at bounding box center [52, 188] width 7 height 8
click at [252, 334] on div "public class Main { public static void main ( String [ ] args ) { int numerator…" at bounding box center [529, 460] width 925 height 507
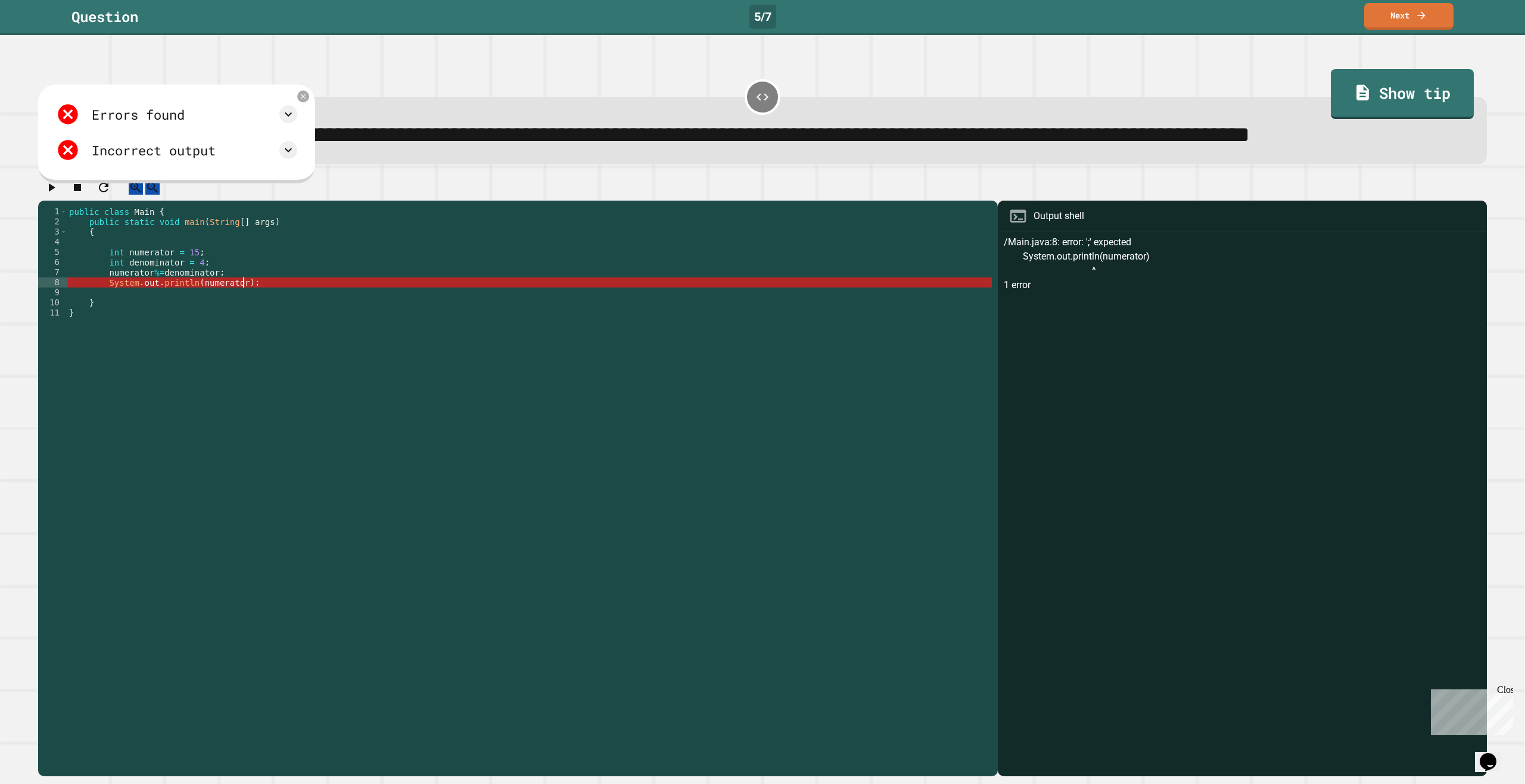
type textarea "**********"
click at [55, 192] on icon "button" at bounding box center [52, 188] width 7 height 8
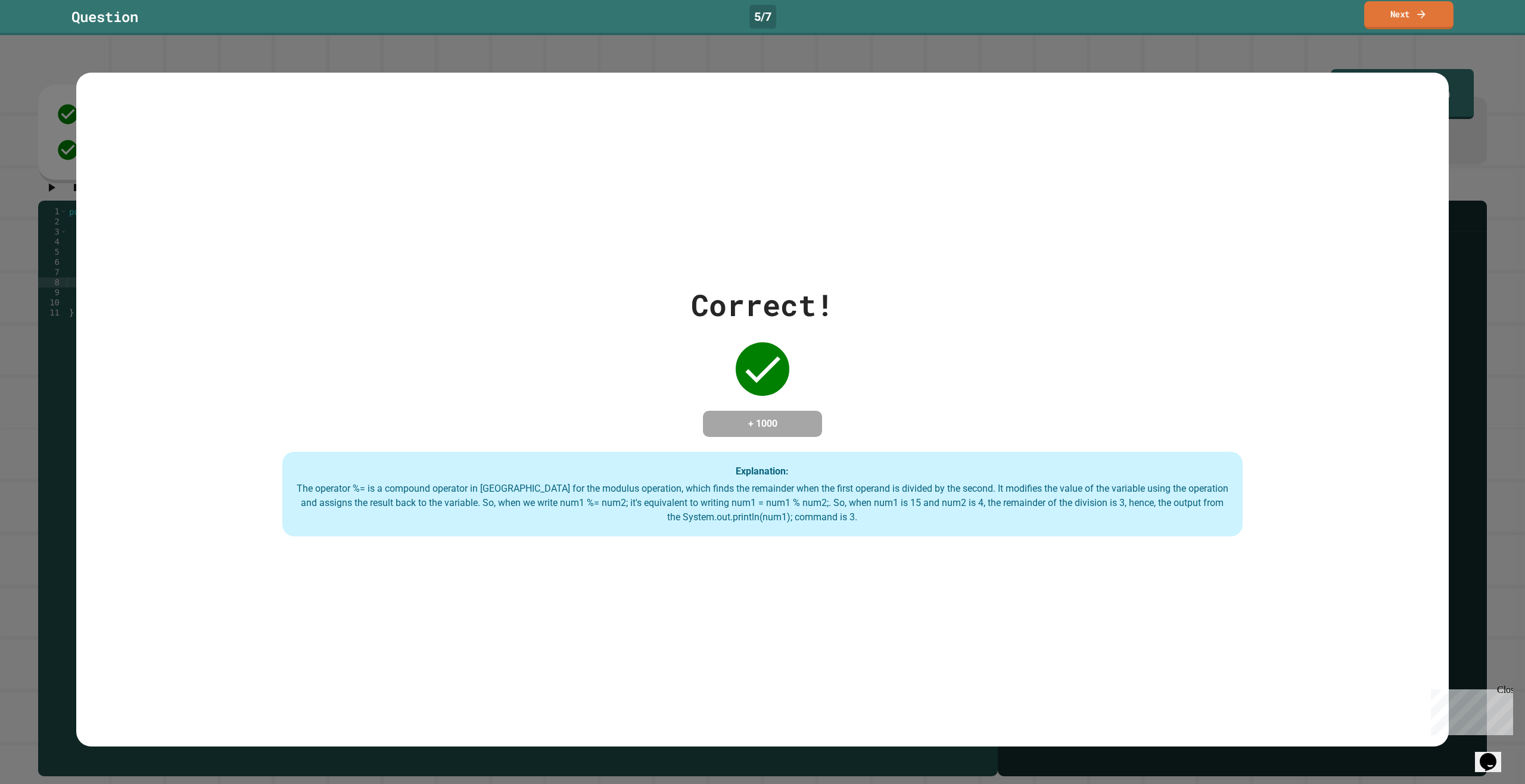
click at [1417, 19] on icon at bounding box center [1421, 13] width 12 height 12
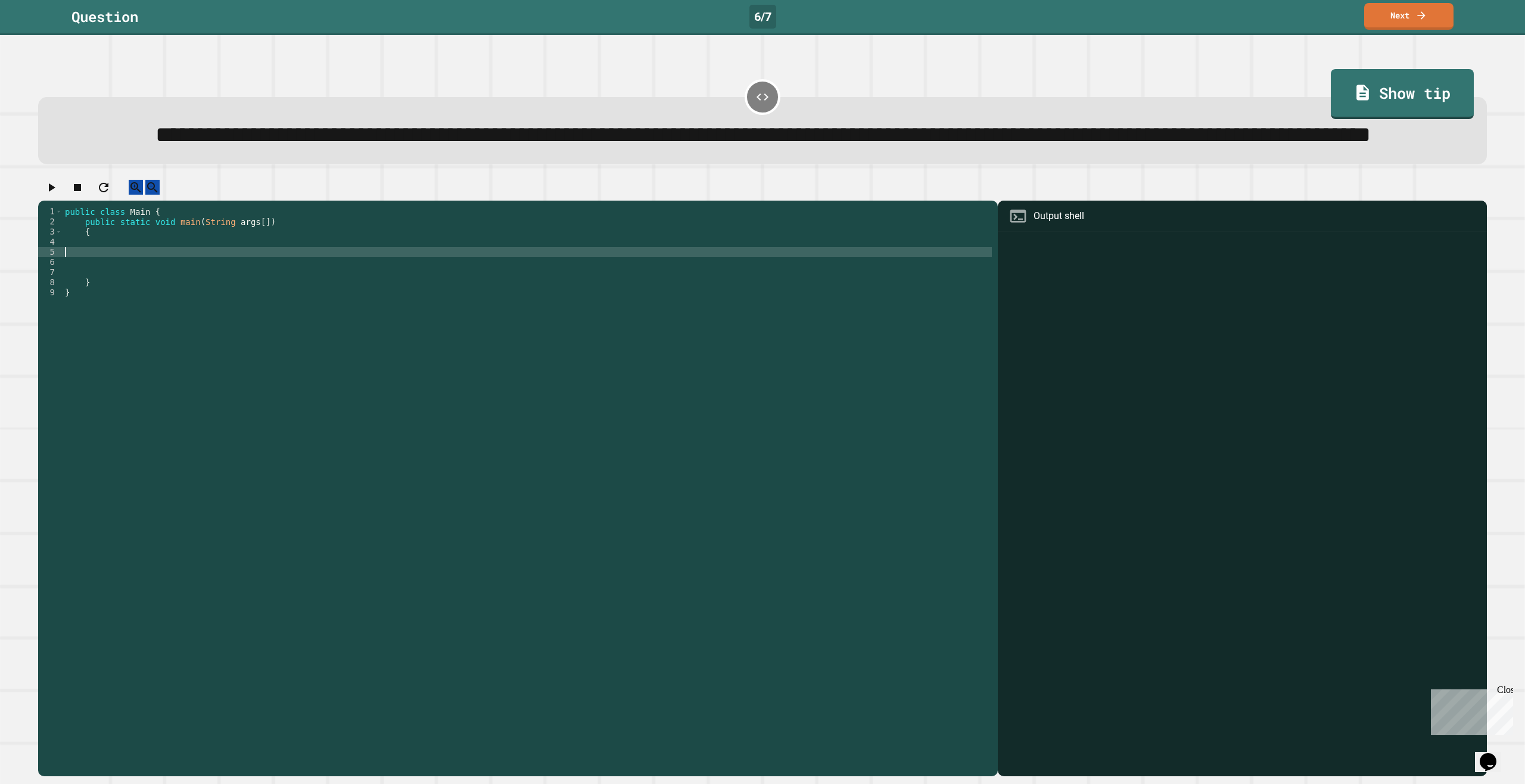
click at [98, 299] on div "public class Main { public static void main ( String args [ ]) { } }" at bounding box center [527, 460] width 929 height 507
type textarea "**********"
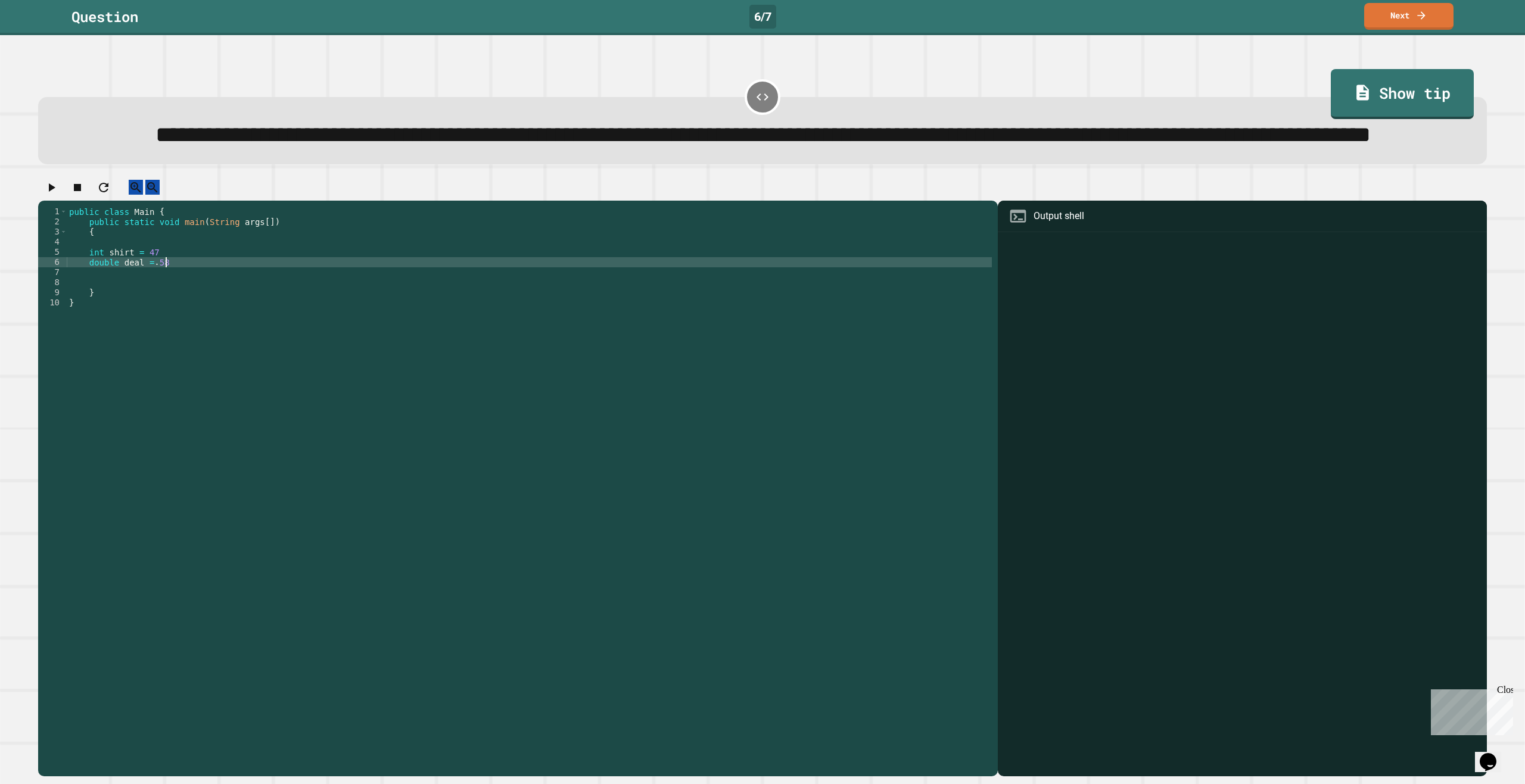
scroll to position [0, 7]
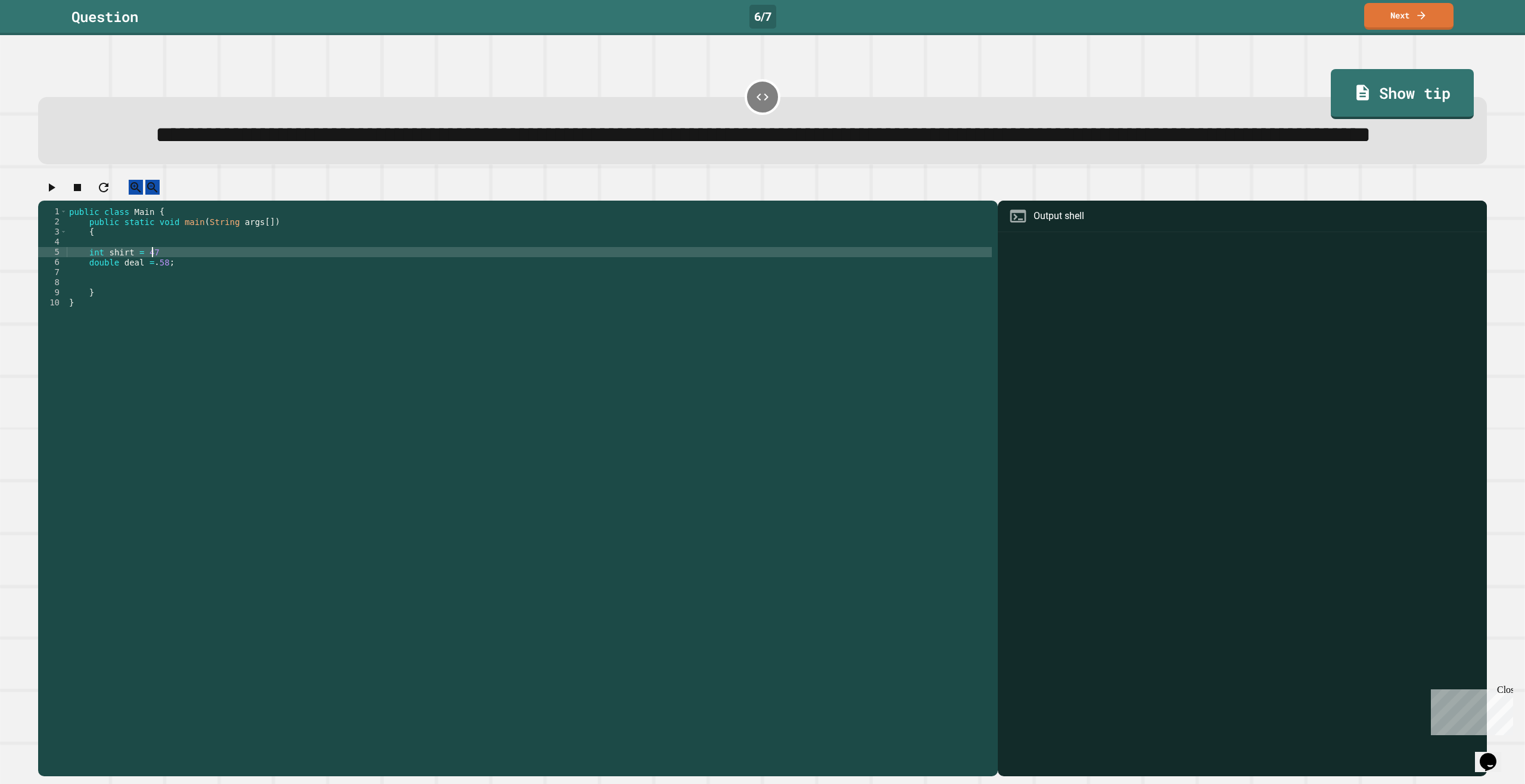
click at [176, 300] on div "public class Main { public static void main ( String args [ ]) { int shirt = 47…" at bounding box center [529, 460] width 925 height 507
click at [258, 315] on div "public class Main { public static void main ( String args [ ]) { int shirt = 47…" at bounding box center [529, 460] width 925 height 507
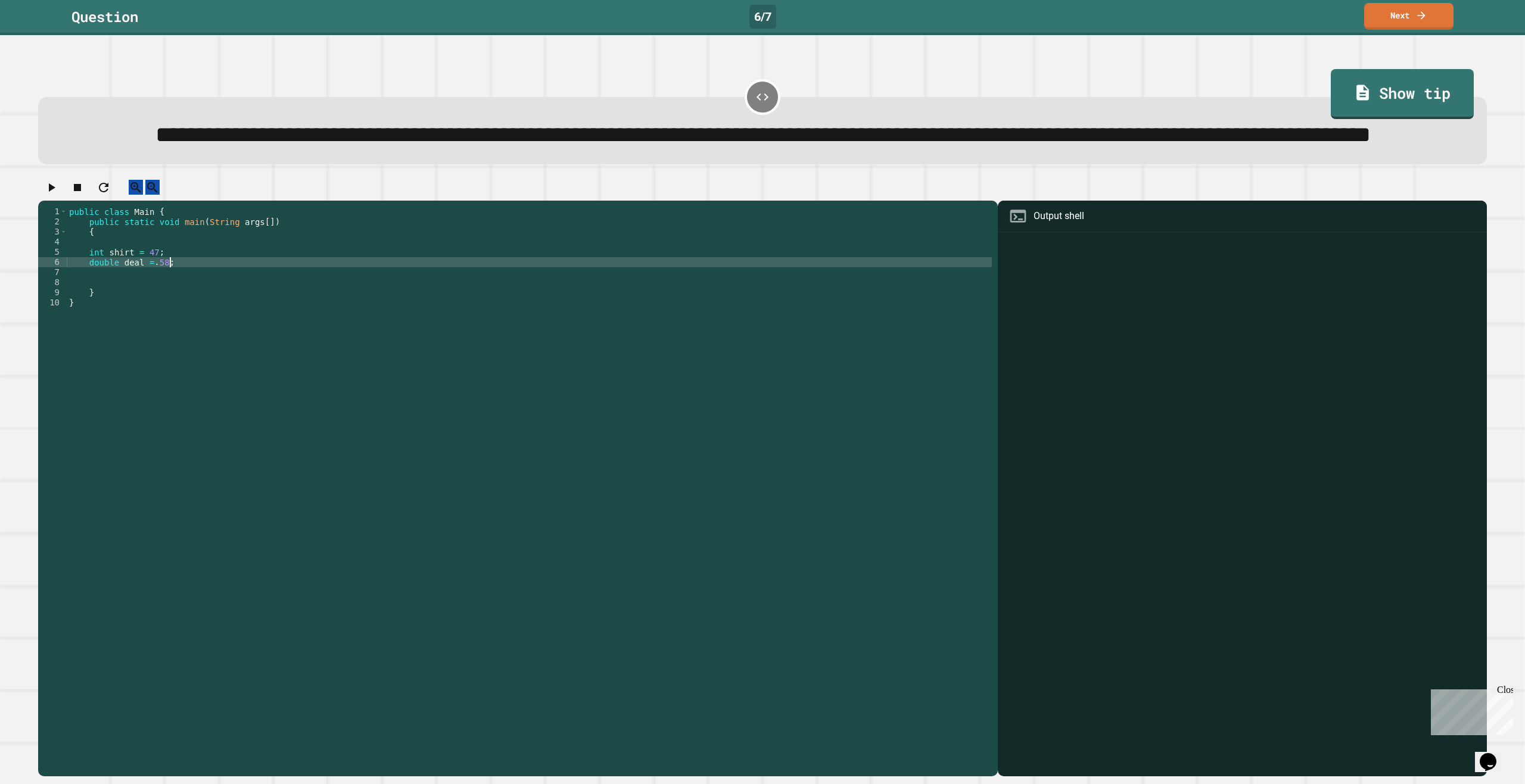
type textarea "**********"
type textarea "*"
click at [101, 302] on div "public class Main { public static void main ( String args [ ]) { int shirt = 47…" at bounding box center [529, 460] width 925 height 507
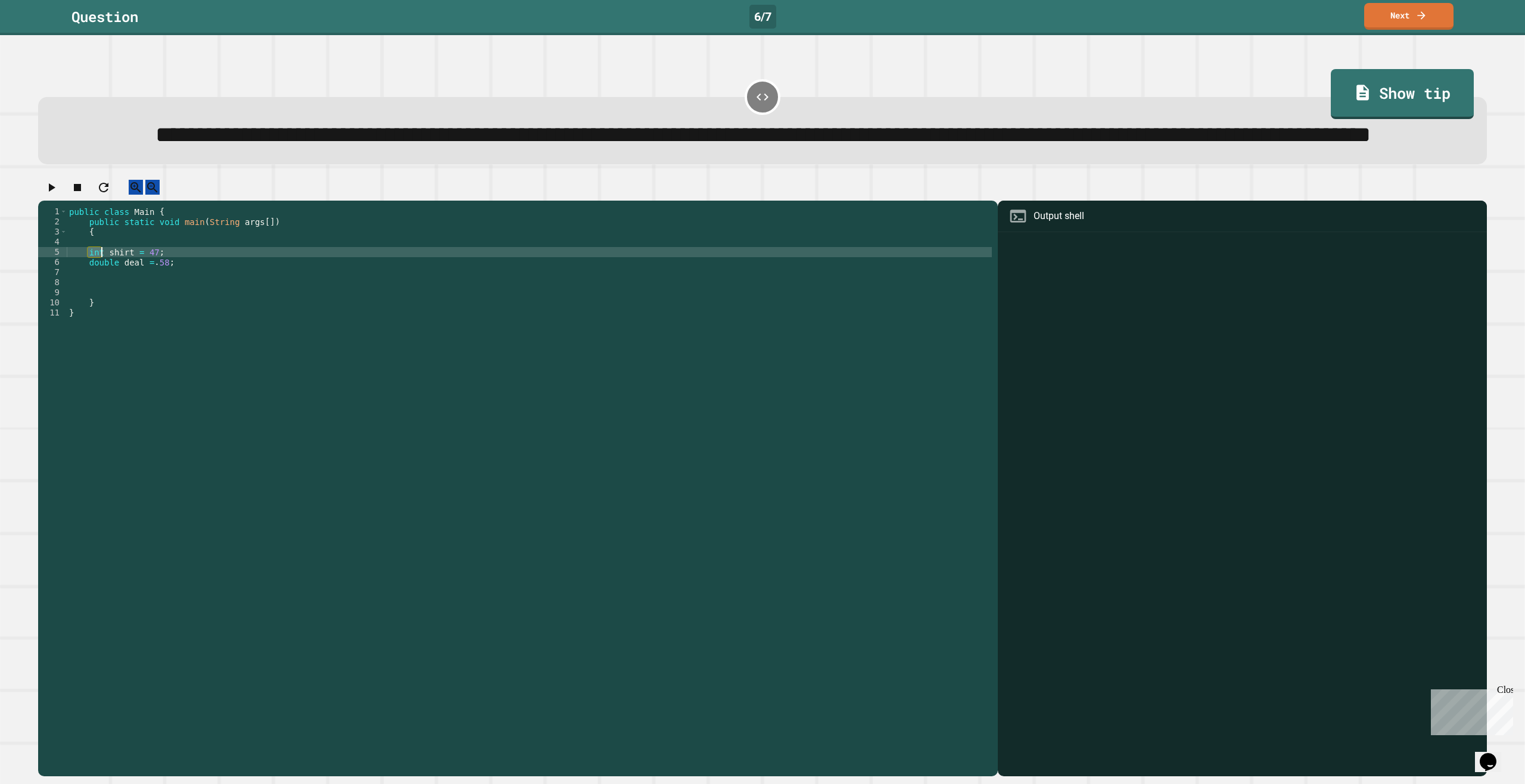
click at [101, 302] on div "public class Main { public static void main ( String args [ ]) { int shirt = 47…" at bounding box center [529, 460] width 925 height 507
type textarea "**********"
click at [203, 330] on div "public class Main { public static void main ( String args [ ]) { double shirt =…" at bounding box center [529, 460] width 925 height 507
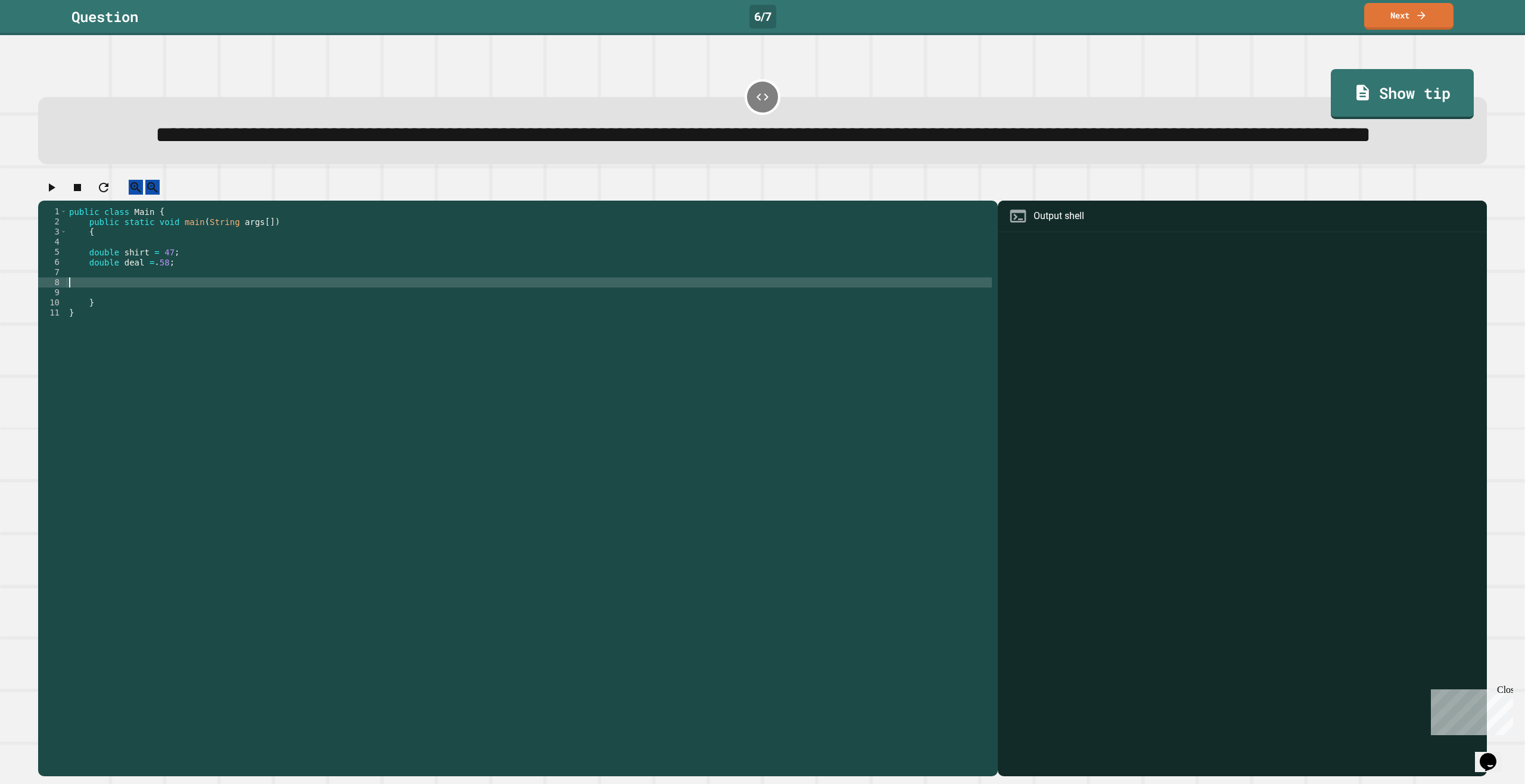
click at [196, 323] on div "public class Main { public static void main ( String args [ ]) { double shirt =…" at bounding box center [529, 460] width 925 height 507
click at [55, 192] on icon "button" at bounding box center [52, 188] width 7 height 8
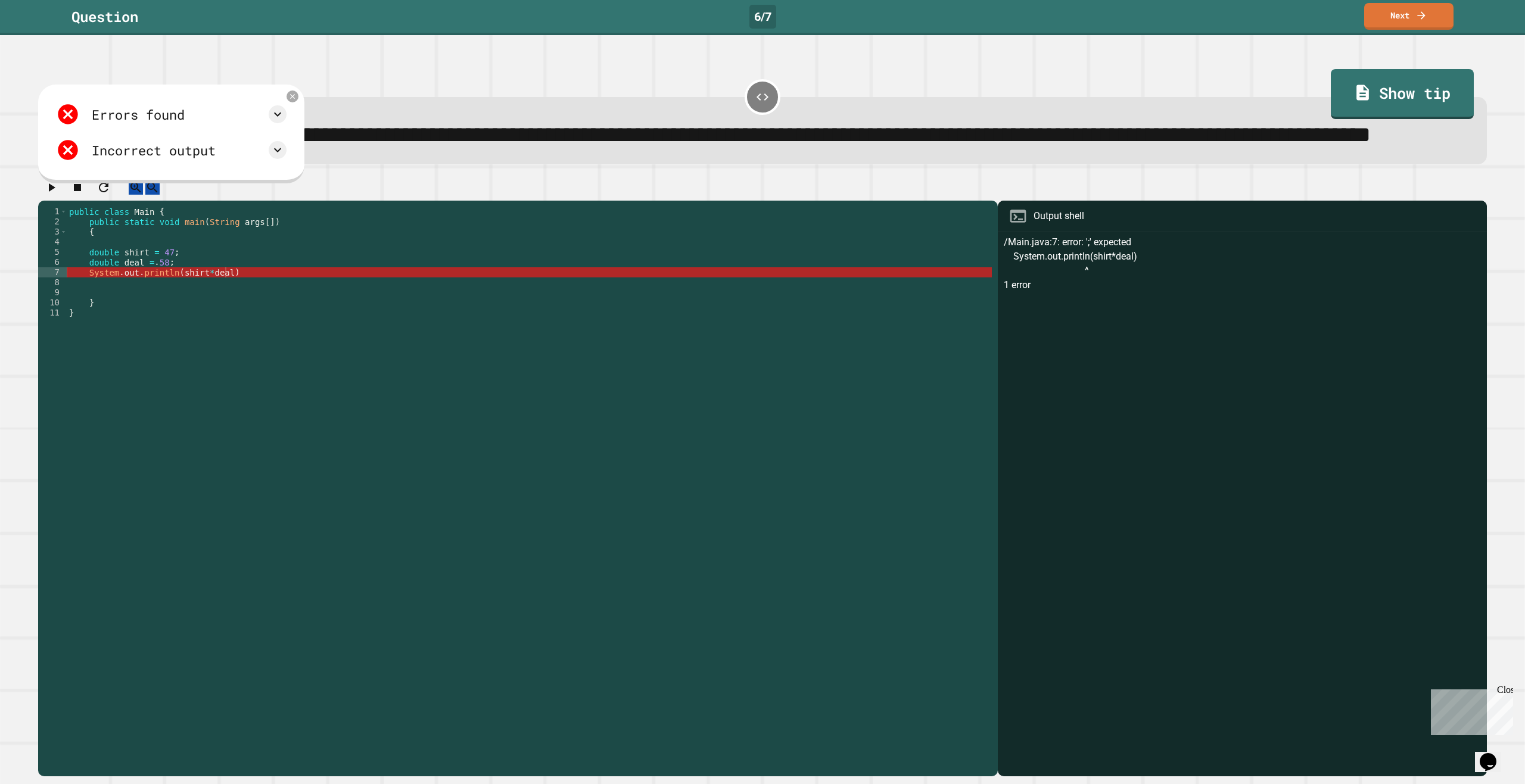
click at [242, 320] on div "public class Main { public static void main ( String args [ ]) { double shirt =…" at bounding box center [529, 460] width 925 height 507
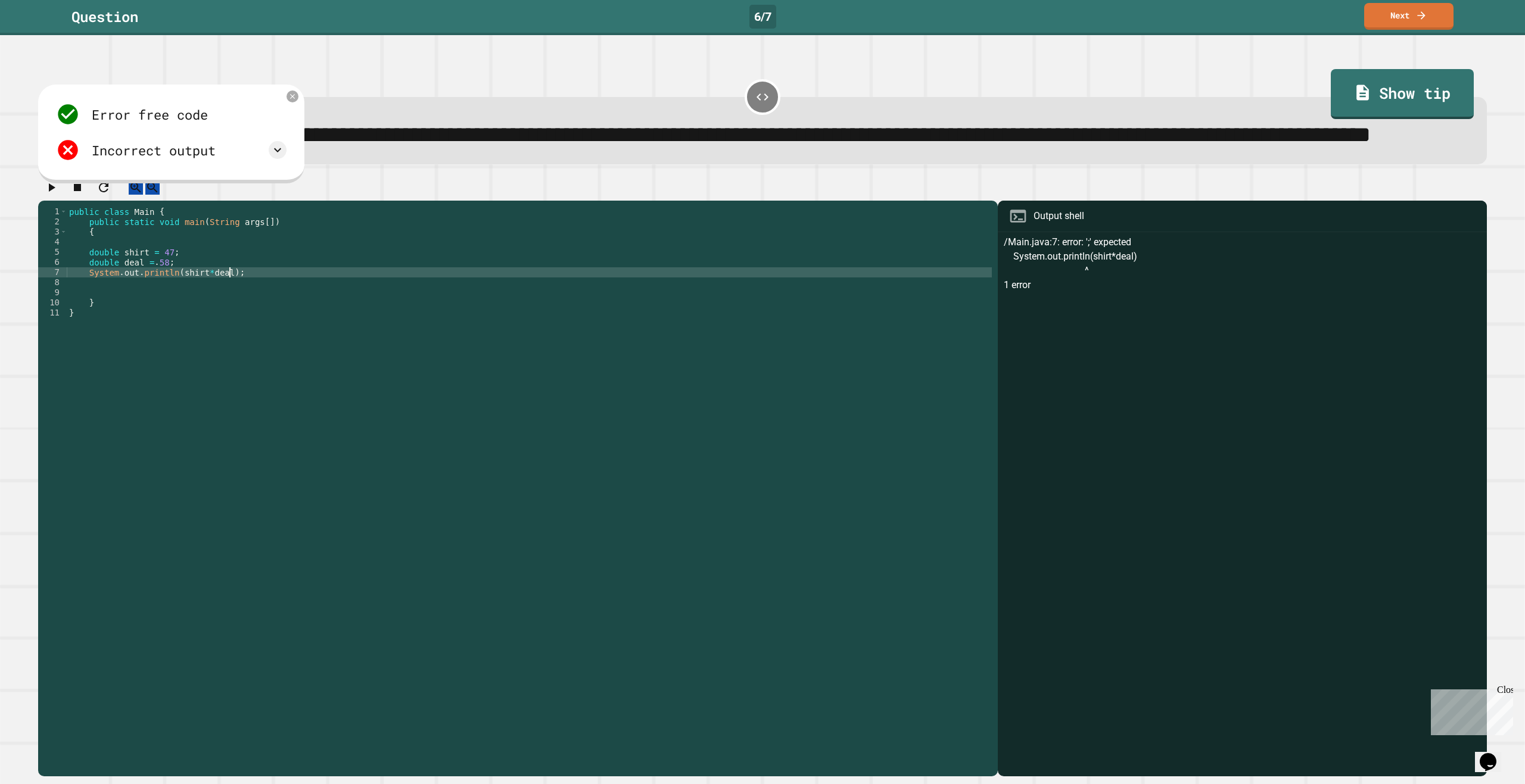
click at [59, 195] on button "button" at bounding box center [51, 187] width 14 height 15
click at [415, 200] on div at bounding box center [762, 190] width 1449 height 21
click at [272, 101] on icon at bounding box center [271, 97] width 10 height 10
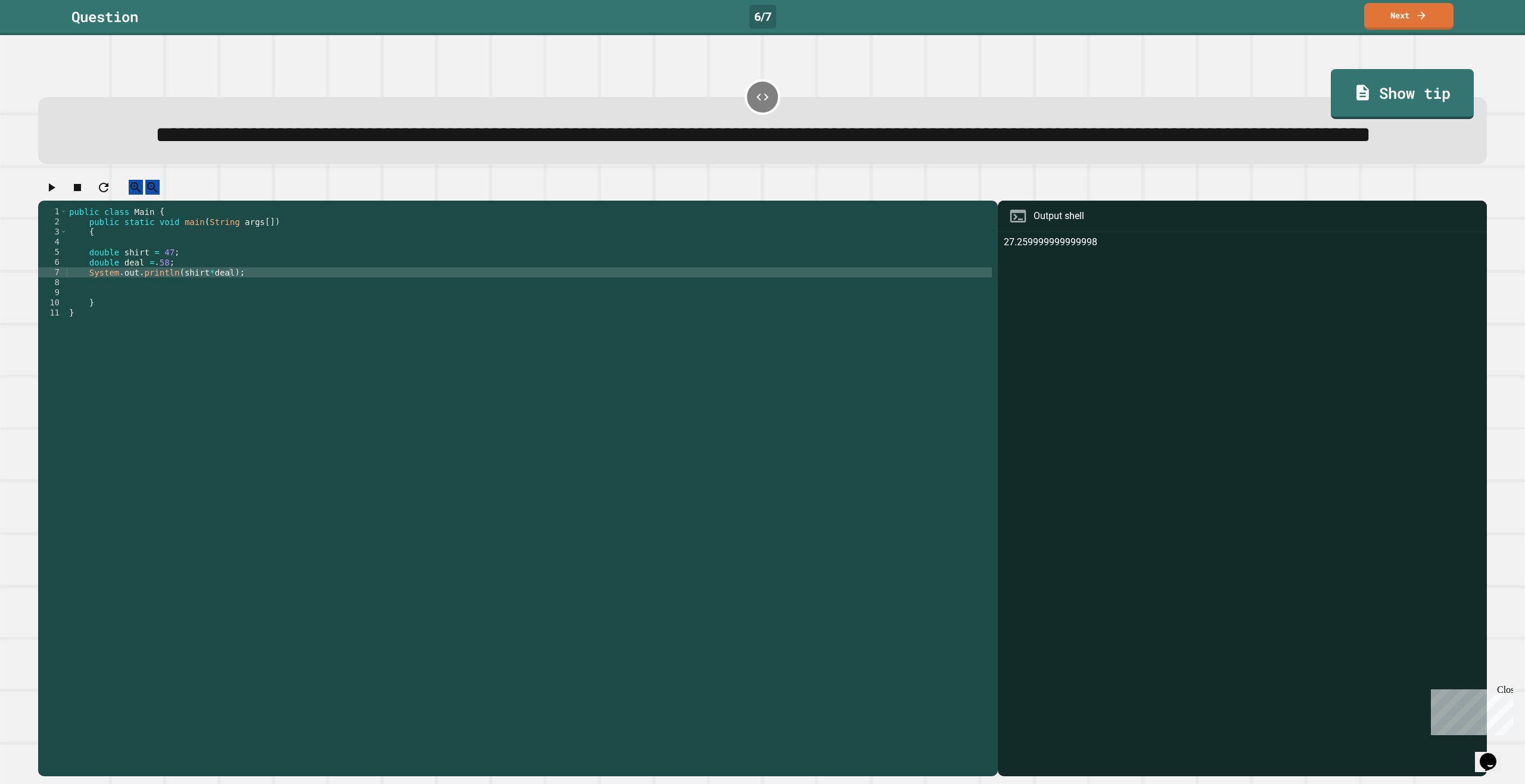
click at [744, 94] on div at bounding box center [762, 97] width 36 height 36
click at [755, 103] on icon at bounding box center [762, 97] width 14 height 14
click at [55, 192] on icon "button" at bounding box center [52, 188] width 7 height 8
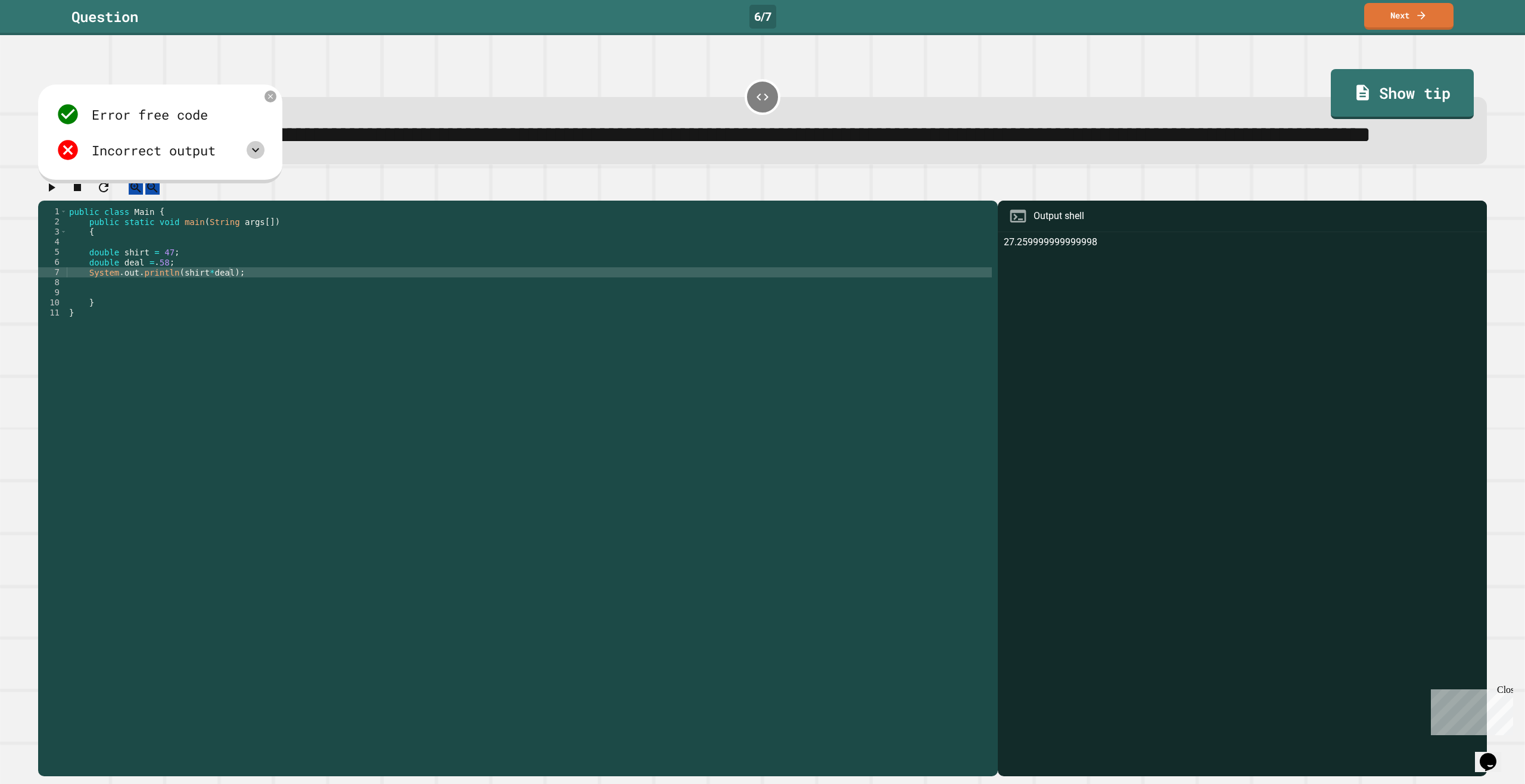
click at [257, 157] on icon at bounding box center [255, 150] width 14 height 14
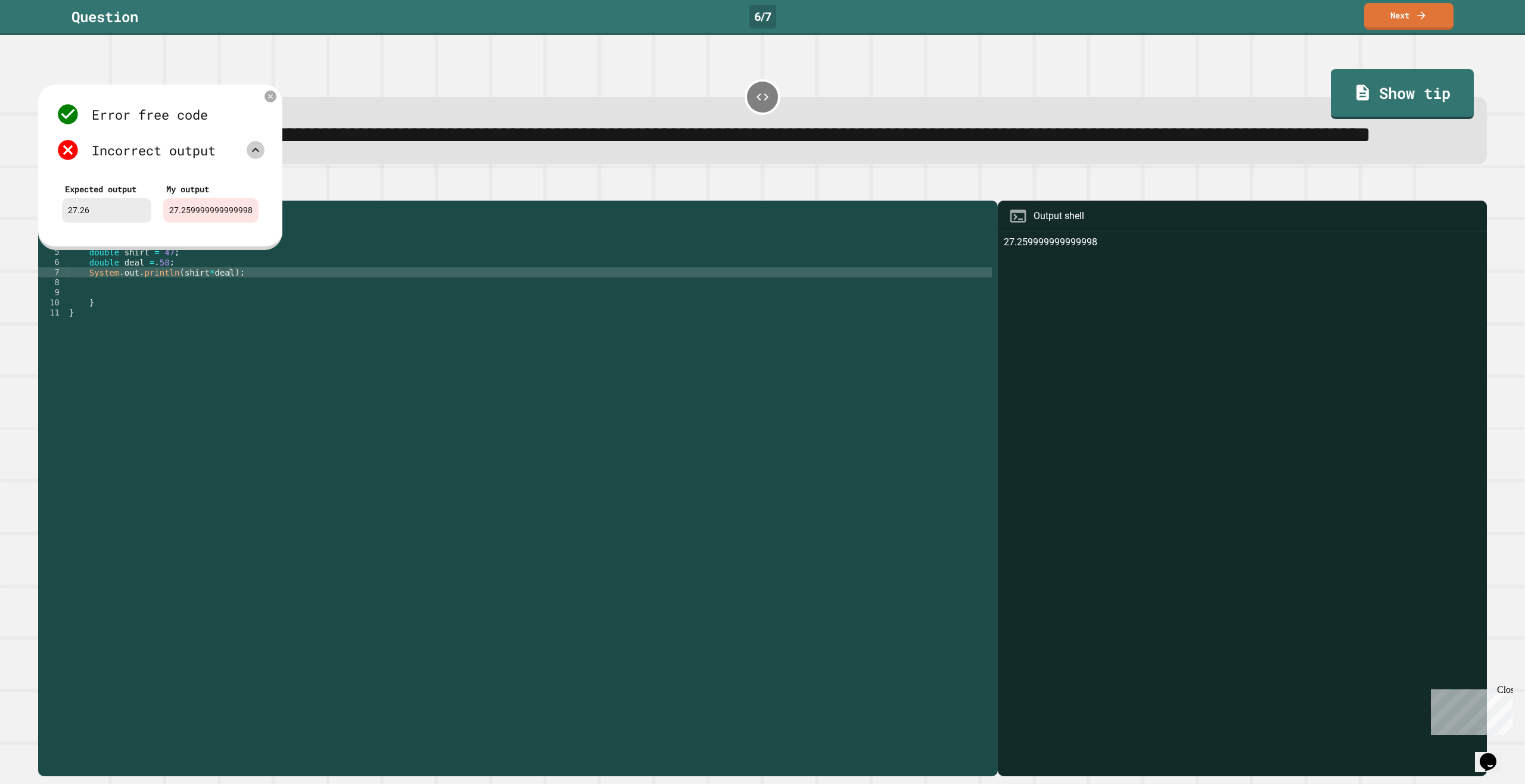
drag, startPoint x: 493, startPoint y: 226, endPoint x: 507, endPoint y: 192, distance: 36.8
click at [489, 200] on div at bounding box center [762, 190] width 1449 height 21
click at [169, 329] on div "public class Main { public static void main ( String args [ ]) { double shirt =…" at bounding box center [529, 460] width 925 height 507
click at [171, 326] on div "public class Main { public static void main ( String args [ ]) { double shirt =…" at bounding box center [529, 460] width 925 height 507
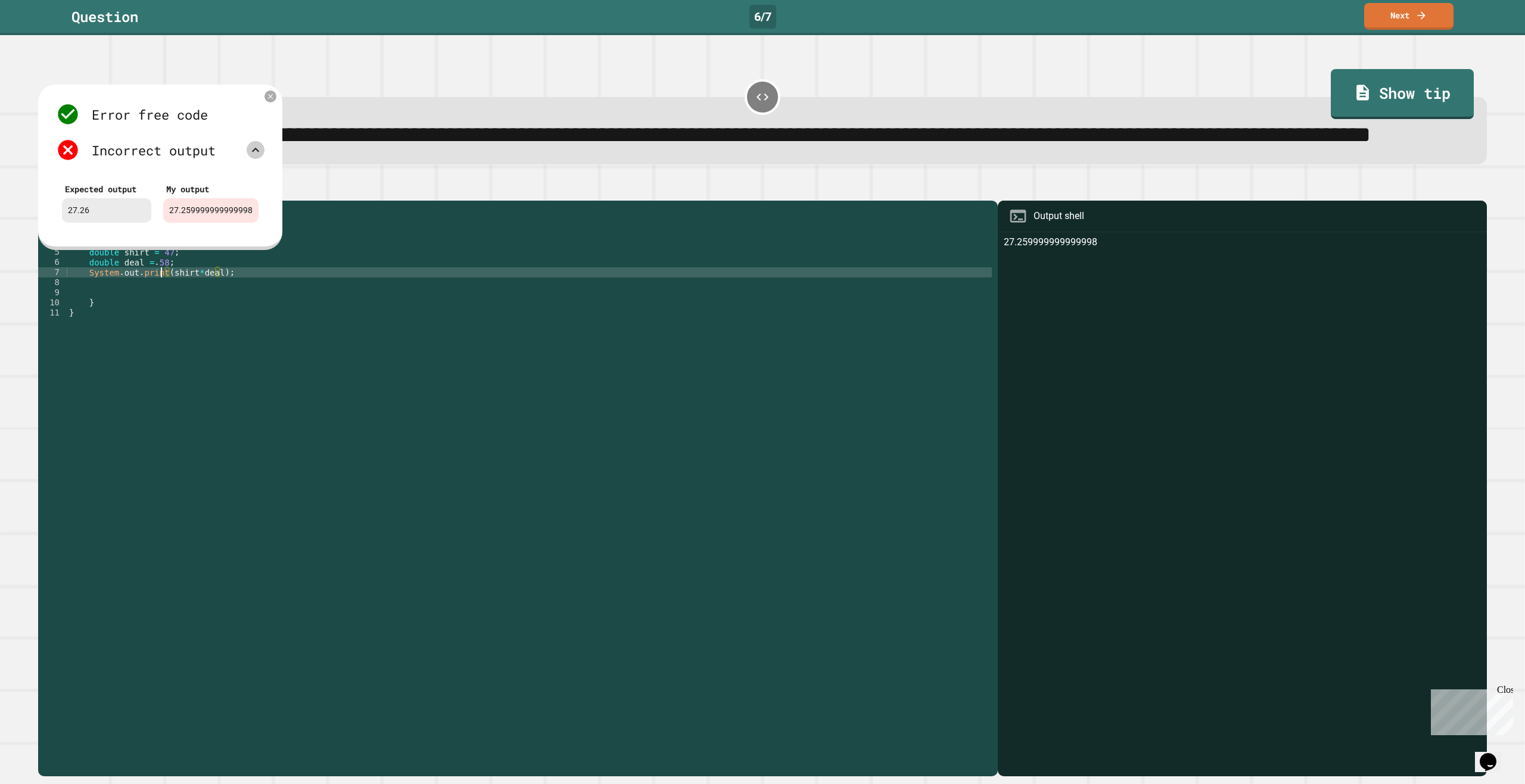
scroll to position [0, 7]
click at [262, 137] on div "Error free code 27.259999999999998 Incorrect output Expected output 27.26 My ou…" at bounding box center [160, 167] width 244 height 166
click at [274, 101] on icon at bounding box center [271, 97] width 10 height 10
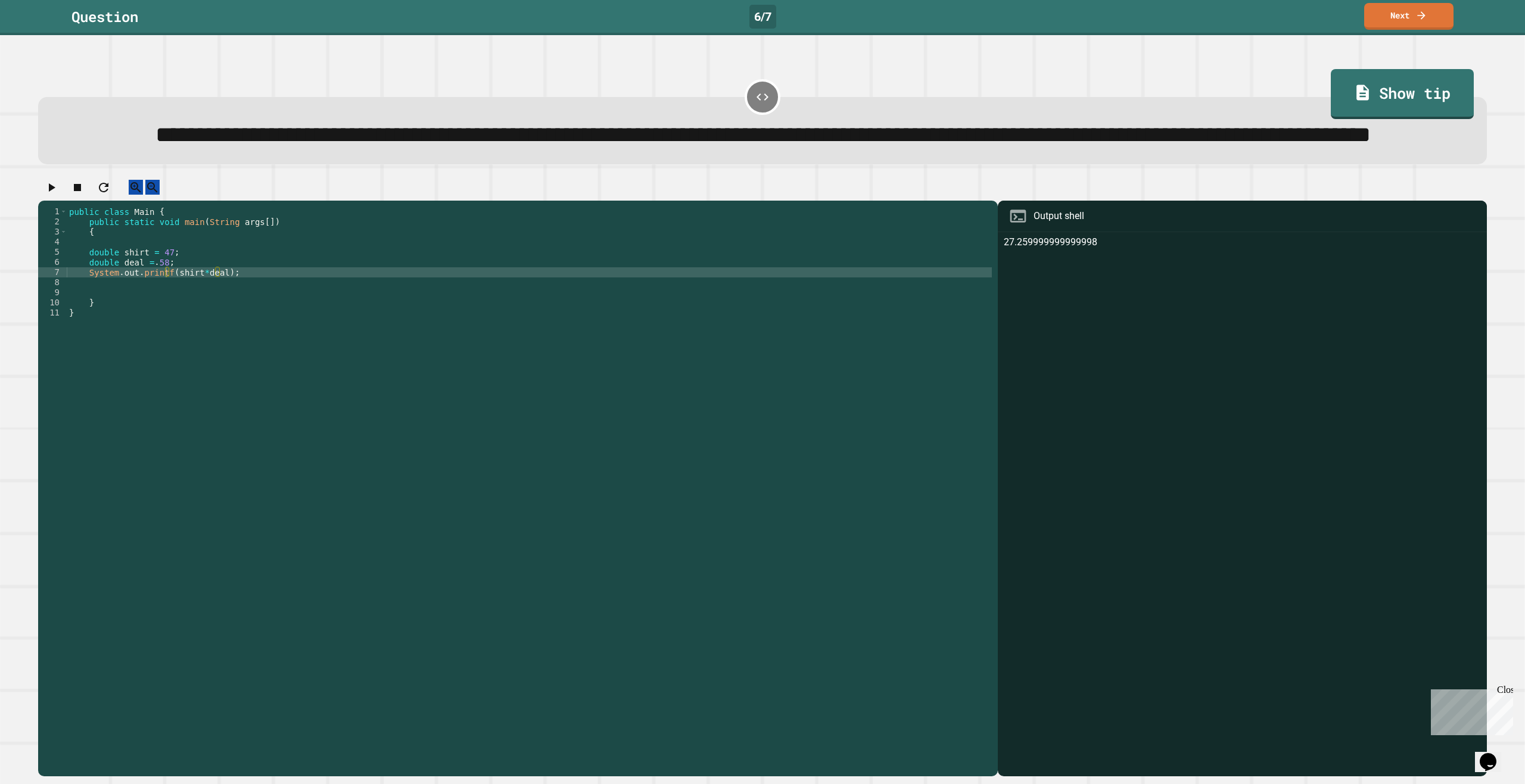
click at [59, 195] on icon "button" at bounding box center [51, 187] width 14 height 14
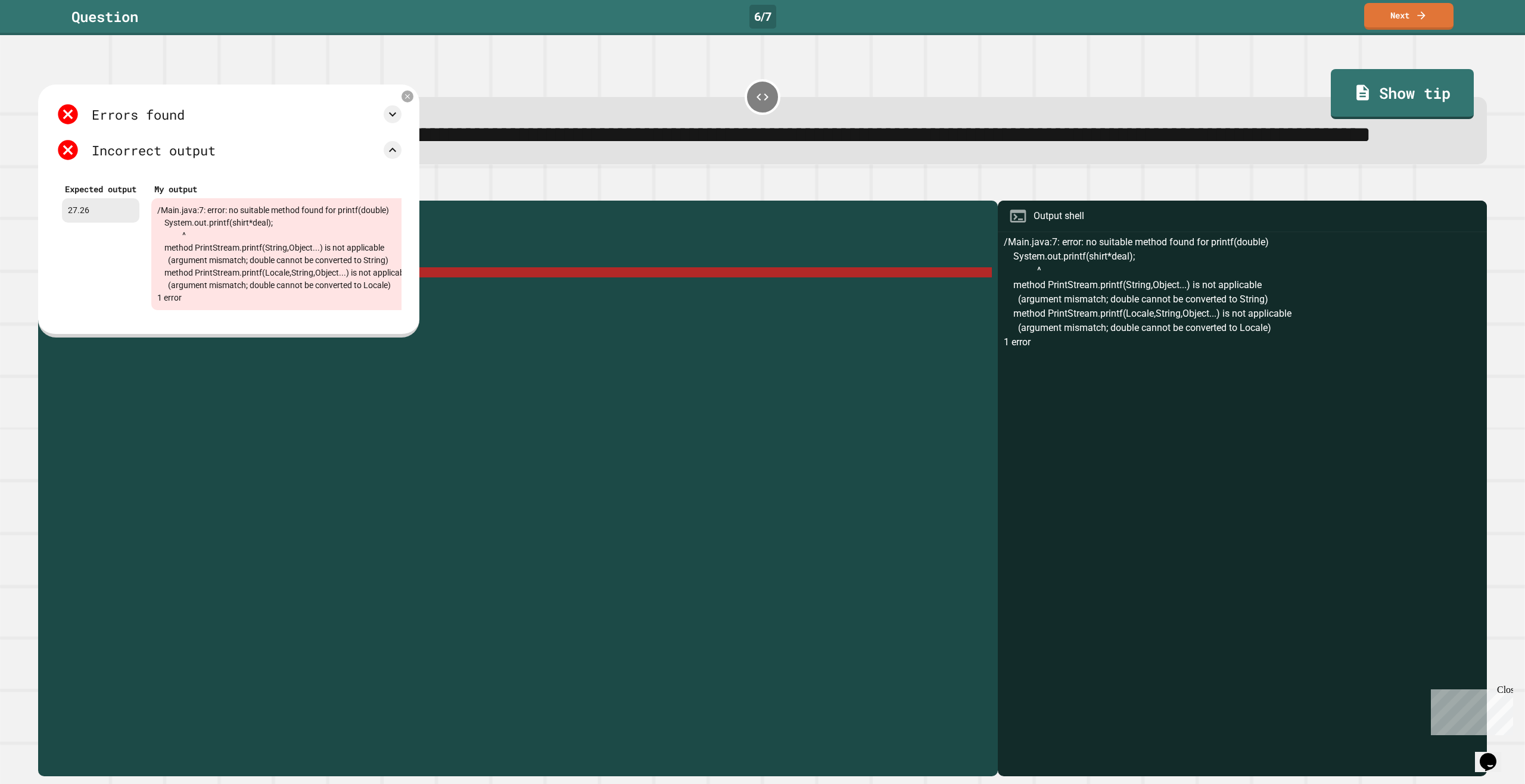
scroll to position [0, 0]
click at [389, 392] on div "public class Main { public static void main ( String args [ ]) { double shirt =…" at bounding box center [529, 460] width 925 height 507
click at [406, 99] on icon at bounding box center [407, 96] width 6 height 6
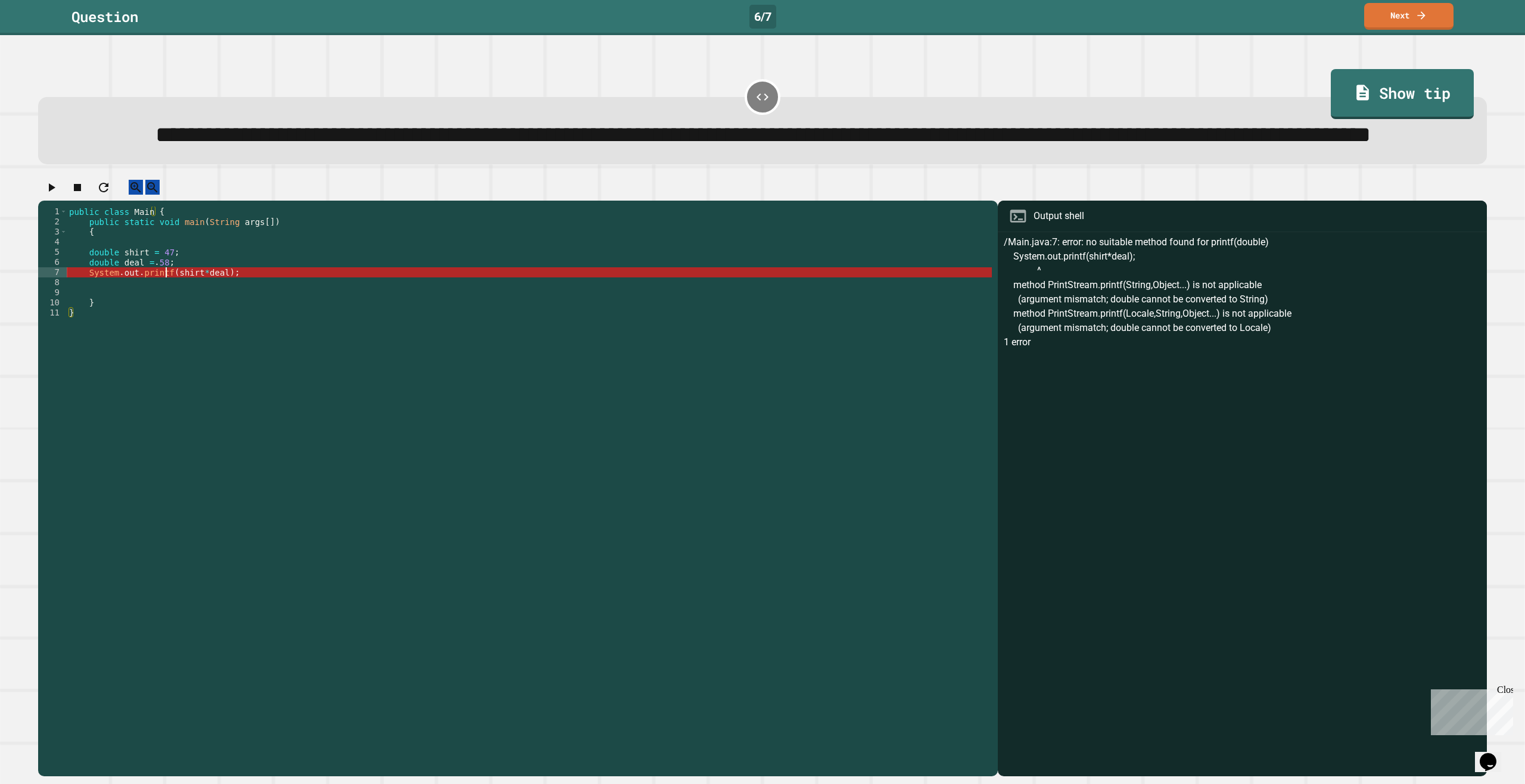
click at [165, 324] on div "public class Main { public static void main ( String args [ ]) { double shirt =…" at bounding box center [529, 460] width 925 height 507
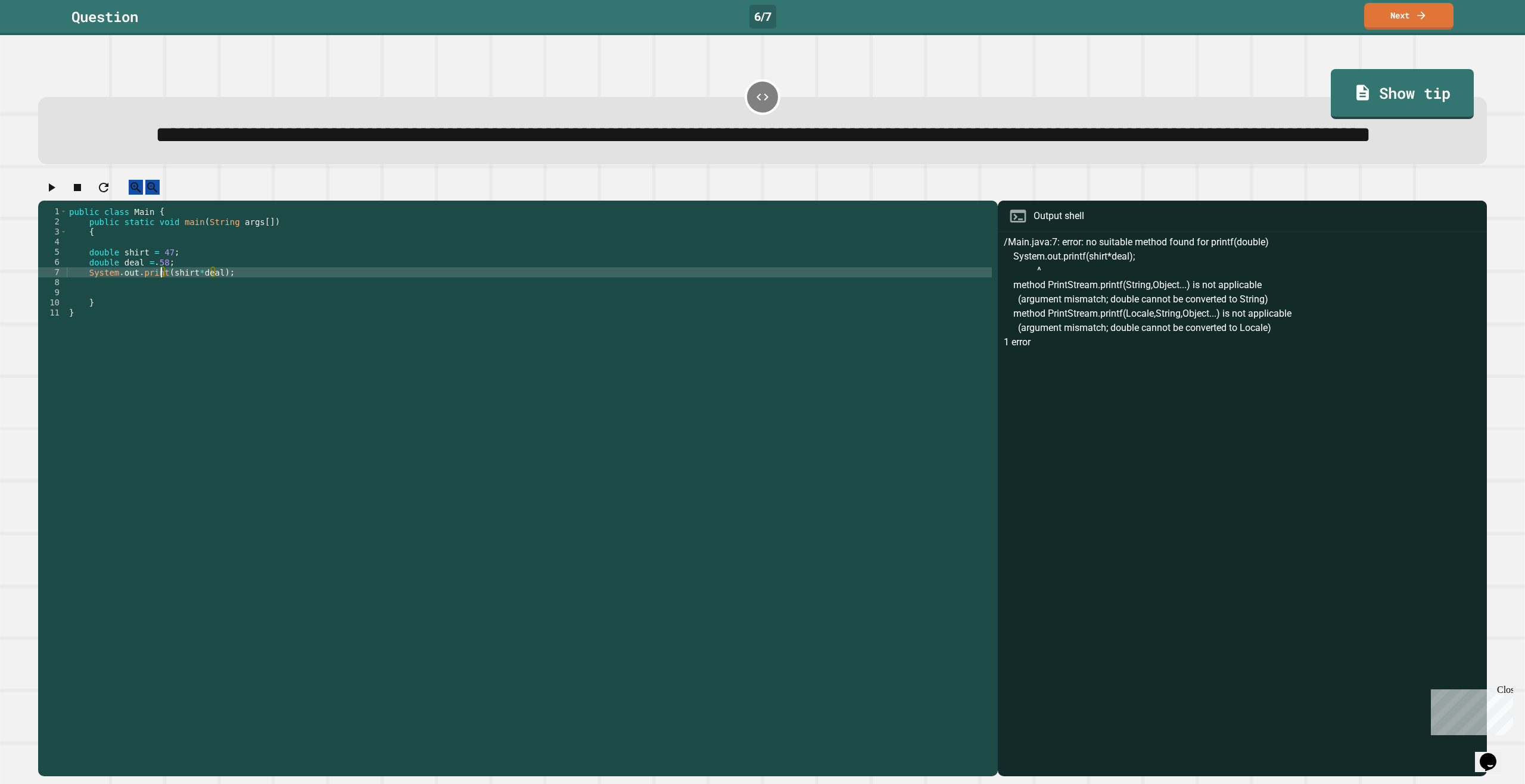
scroll to position [0, 7]
click at [59, 195] on icon "button" at bounding box center [51, 187] width 14 height 14
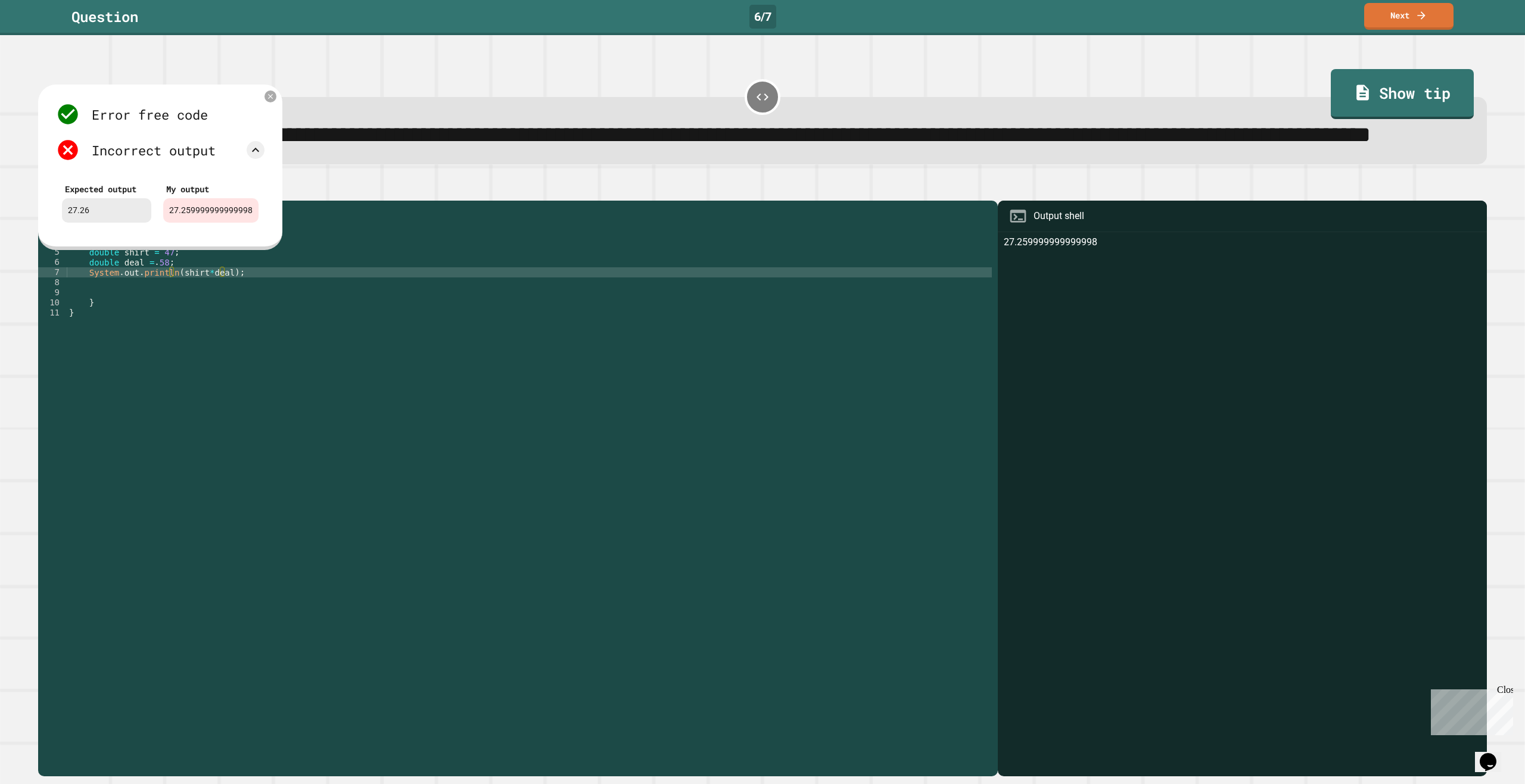
click at [356, 336] on div "public class Main { public static void main ( String args [ ]) { double shirt =…" at bounding box center [529, 460] width 925 height 507
click at [267, 102] on icon at bounding box center [271, 97] width 10 height 10
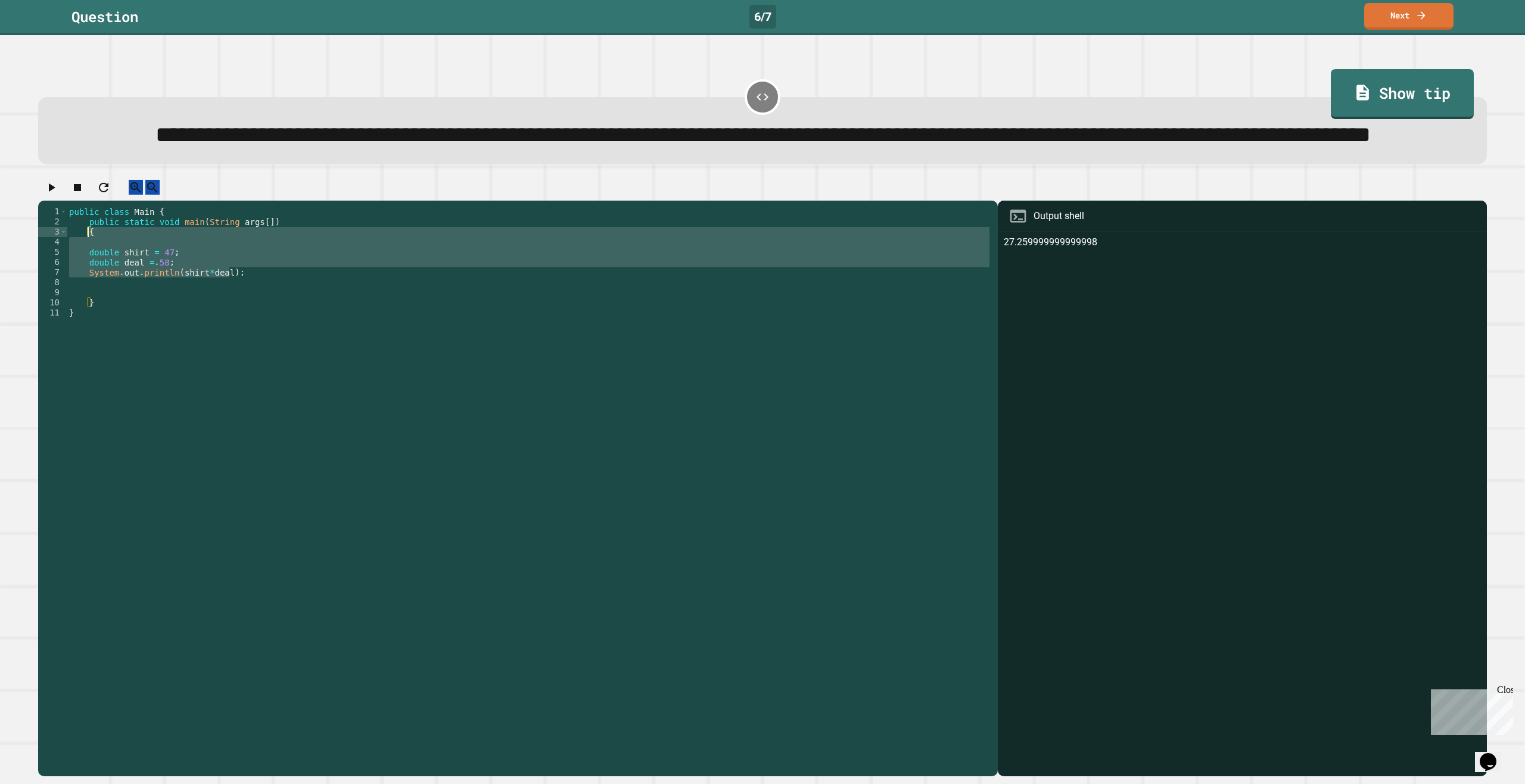
drag, startPoint x: 304, startPoint y: 320, endPoint x: 161, endPoint y: 359, distance: 148.2
click at [80, 281] on div "public class Main { public static void main ( String args [ ]) { double shirt =…" at bounding box center [529, 460] width 925 height 507
click at [161, 364] on div "public class Main { public static void main ( String args [ ]) { double shirt =…" at bounding box center [529, 460] width 925 height 507
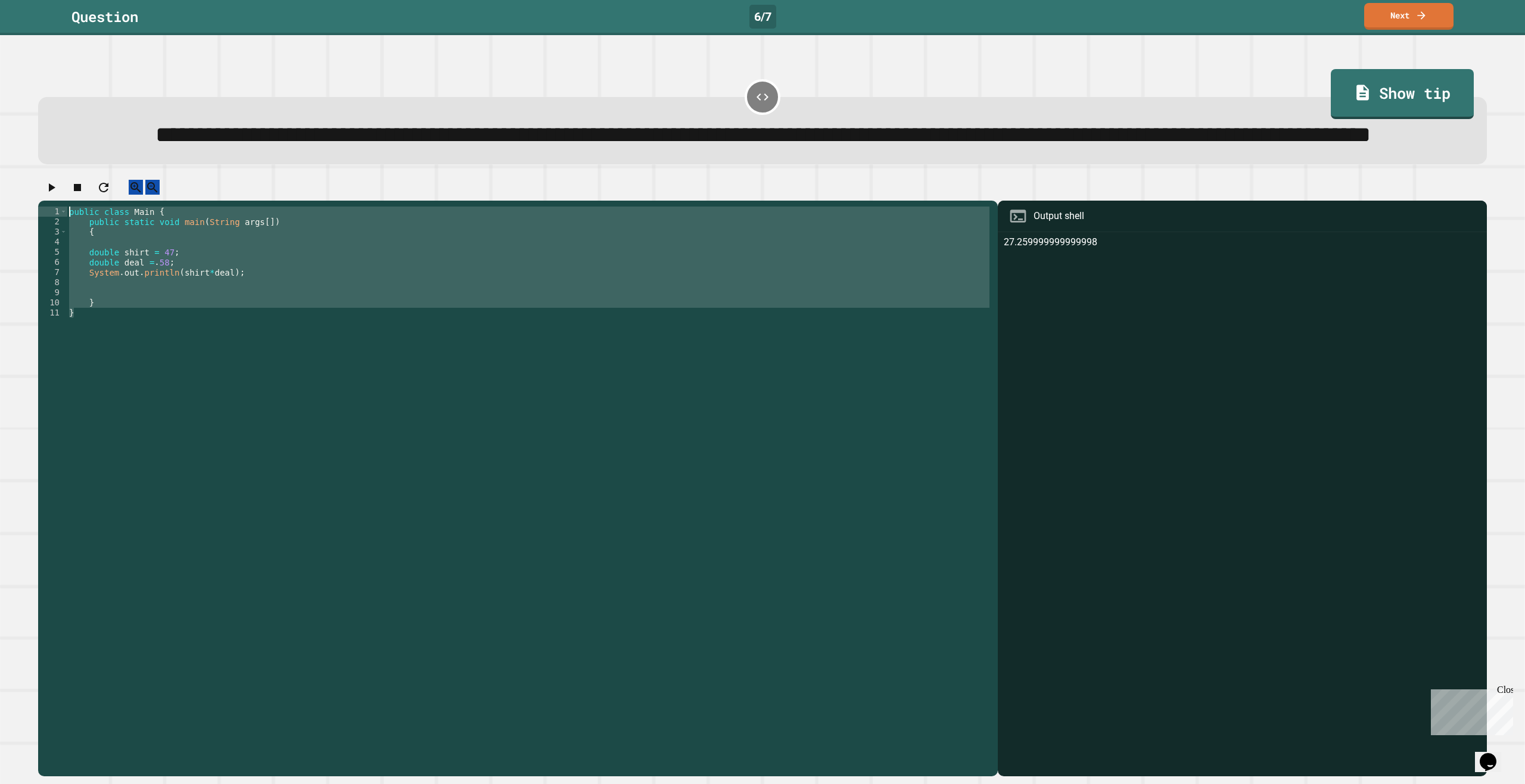
drag, startPoint x: 127, startPoint y: 374, endPoint x: 59, endPoint y: 257, distance: 135.3
click at [59, 257] on div "**********" at bounding box center [515, 450] width 954 height 486
click at [224, 321] on div "public class Main { public static void main ( String args [ ]) { double shirt =…" at bounding box center [529, 450] width 925 height 486
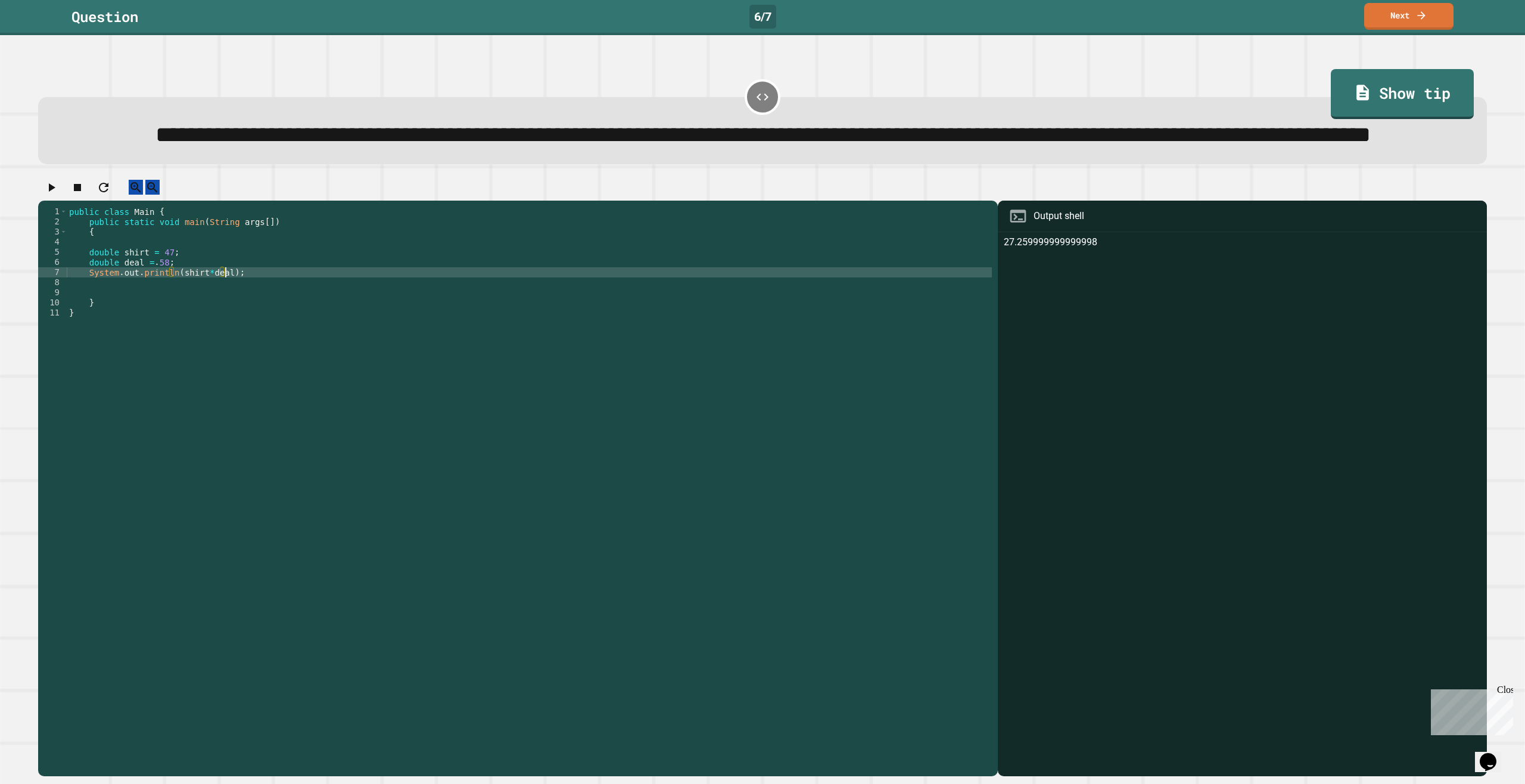
click at [170, 322] on div "public class Main { public static void main ( String args [ ]) { double shirt =…" at bounding box center [529, 460] width 925 height 507
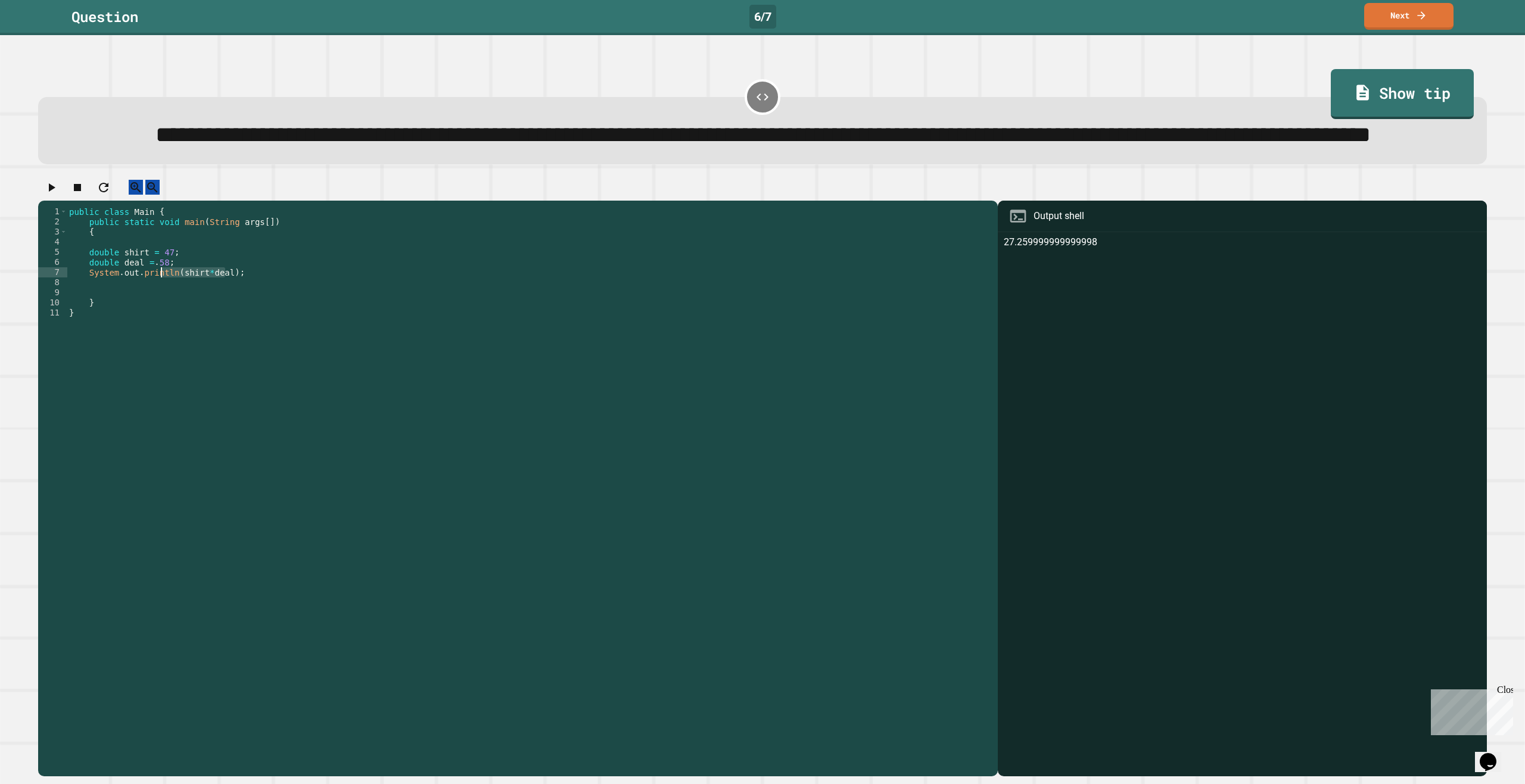
drag, startPoint x: 170, startPoint y: 322, endPoint x: 163, endPoint y: 322, distance: 7.0
click at [163, 322] on div "public class Main { public static void main ( String args [ ]) { double shirt =…" at bounding box center [529, 460] width 925 height 507
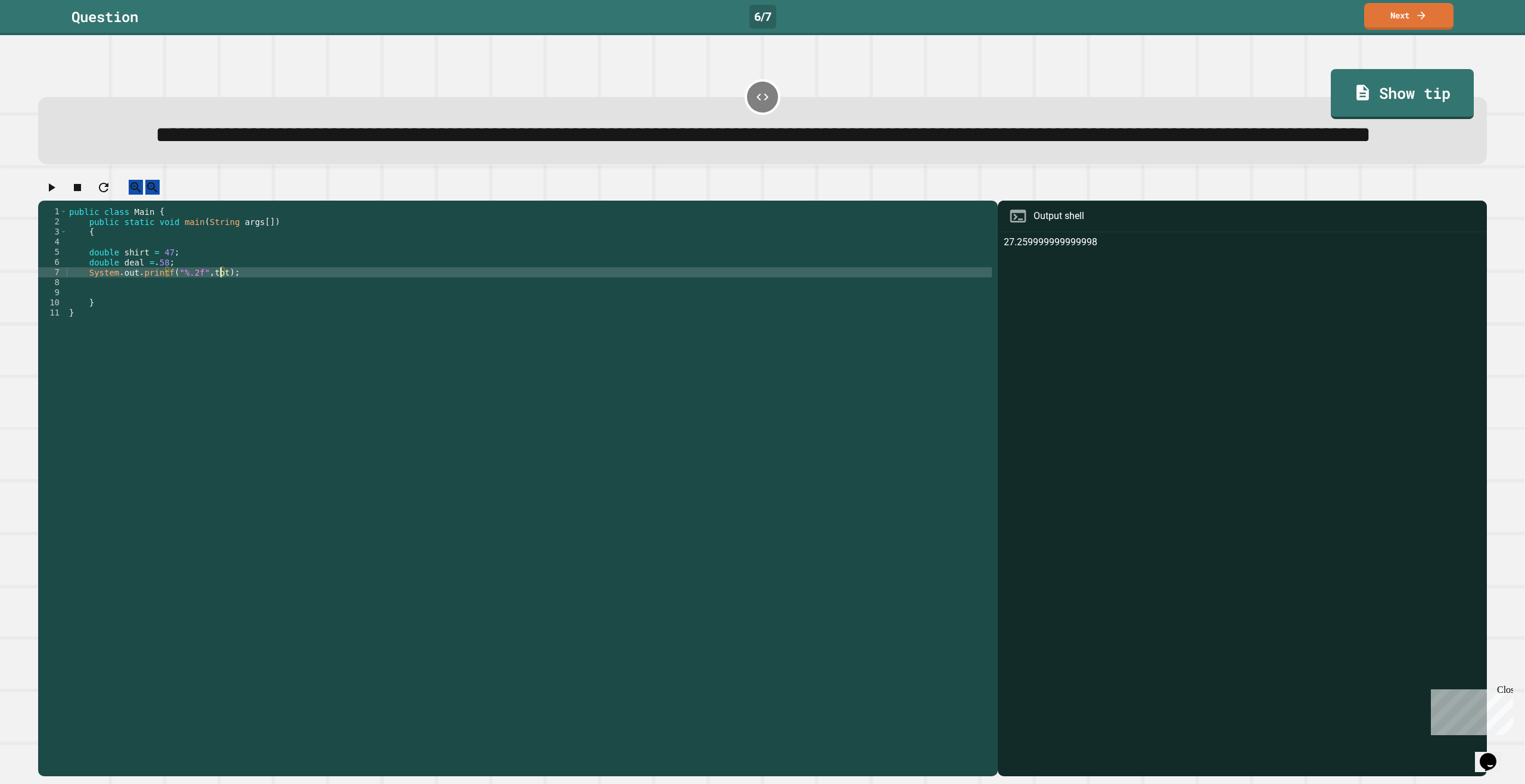
scroll to position [0, 12]
click at [164, 305] on div "public class Main { public static void main ( String args [ ]) { double shirt =…" at bounding box center [529, 460] width 925 height 507
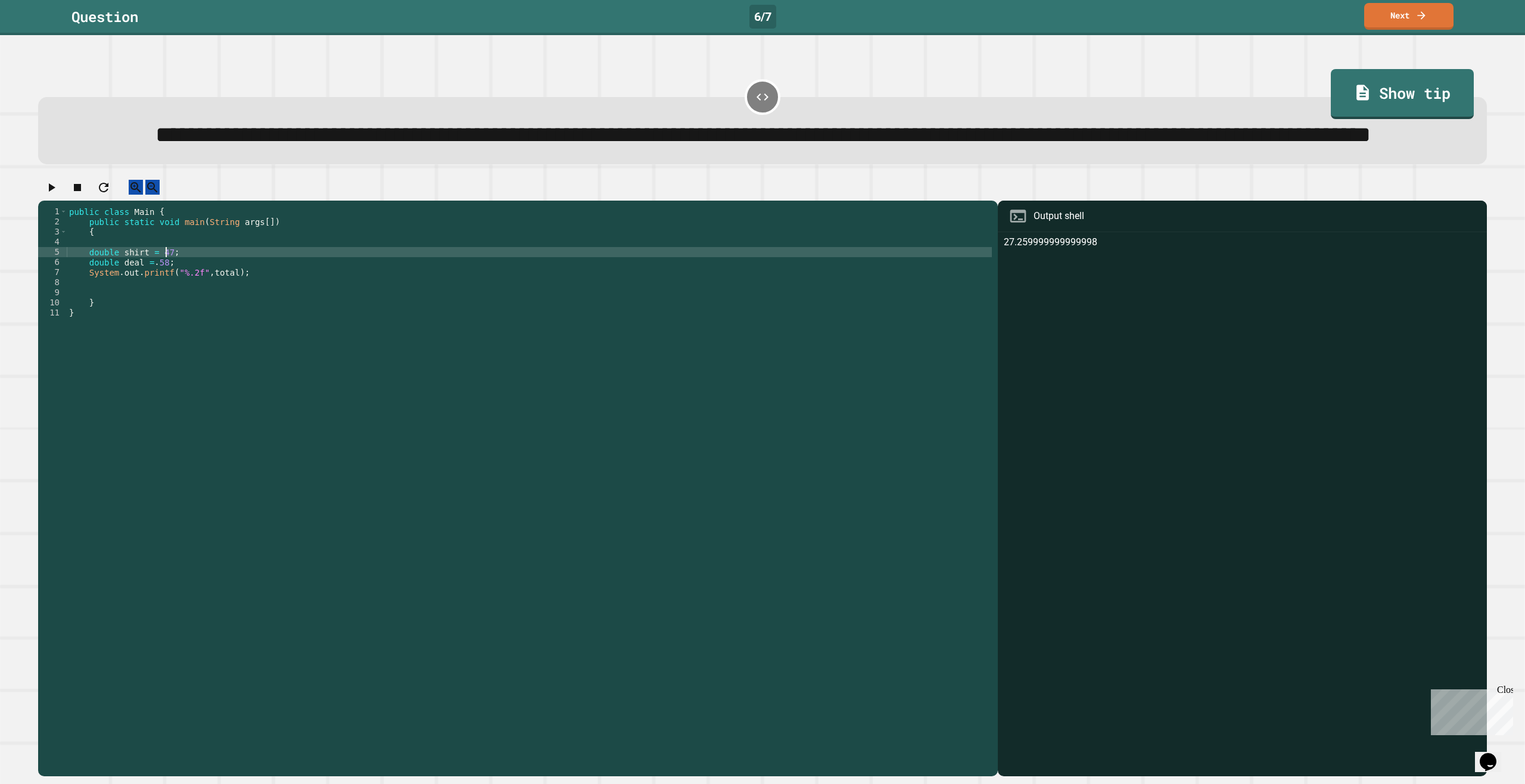
click at [165, 312] on div "public class Main { public static void main ( String args [ ]) { double shirt =…" at bounding box center [529, 460] width 925 height 507
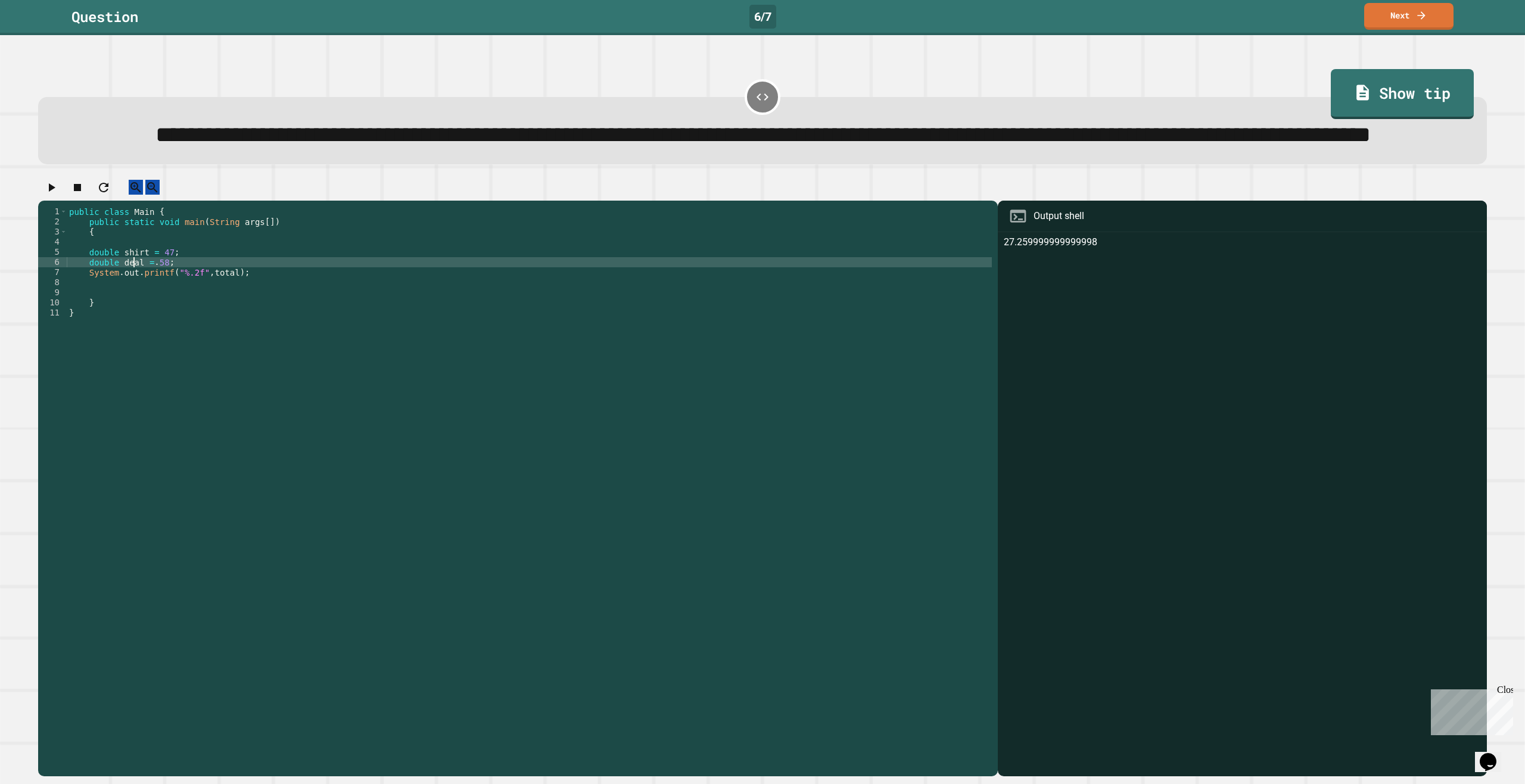
click at [135, 315] on div "public class Main { public static void main ( String args [ ]) { double shirt =…" at bounding box center [529, 460] width 925 height 507
click at [168, 314] on div "public class Main { public static void main ( String args [ ]) { double shirt =…" at bounding box center [529, 460] width 925 height 507
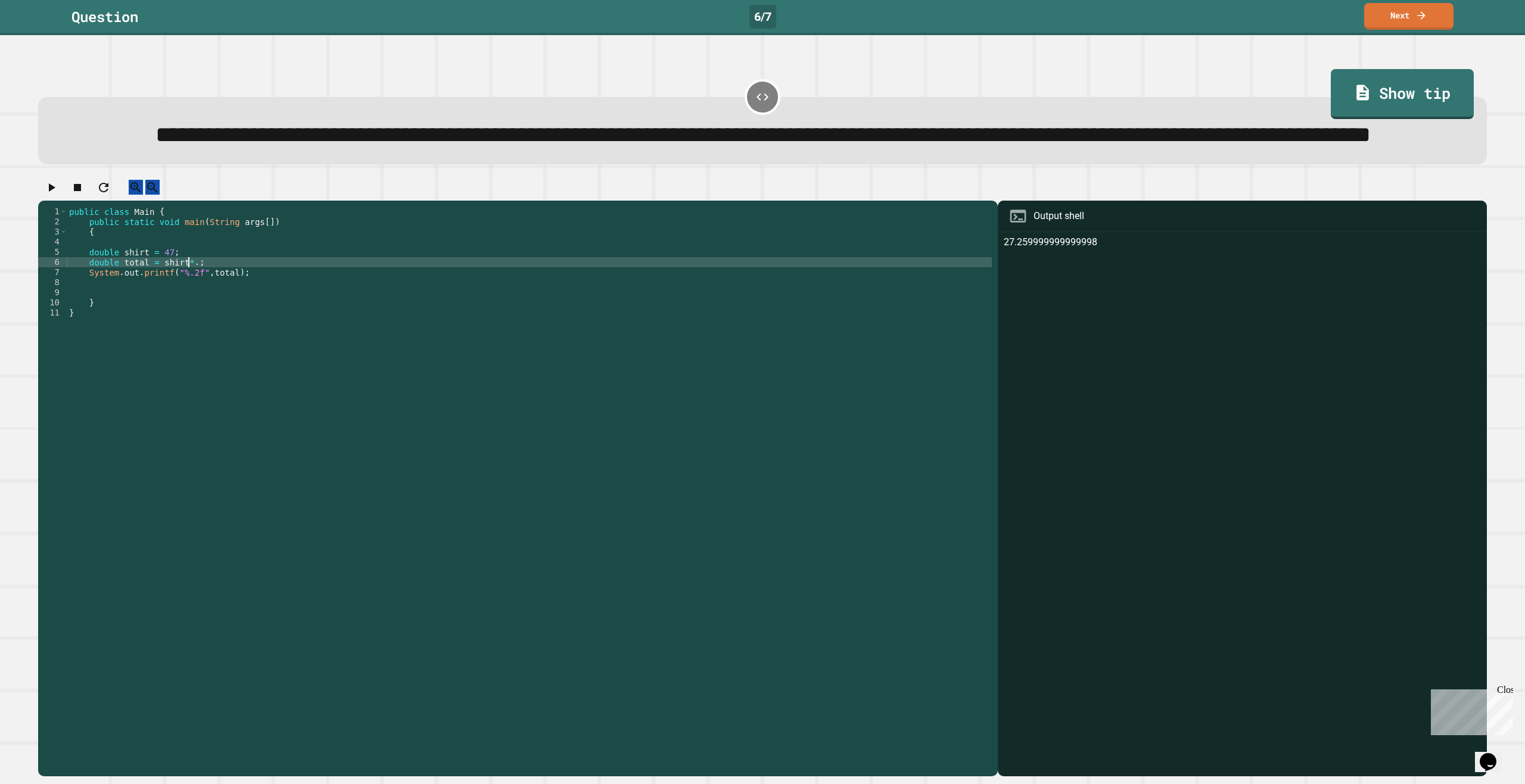
scroll to position [0, 8]
type textarea "**********"
click at [56, 195] on icon "button" at bounding box center [51, 187] width 14 height 14
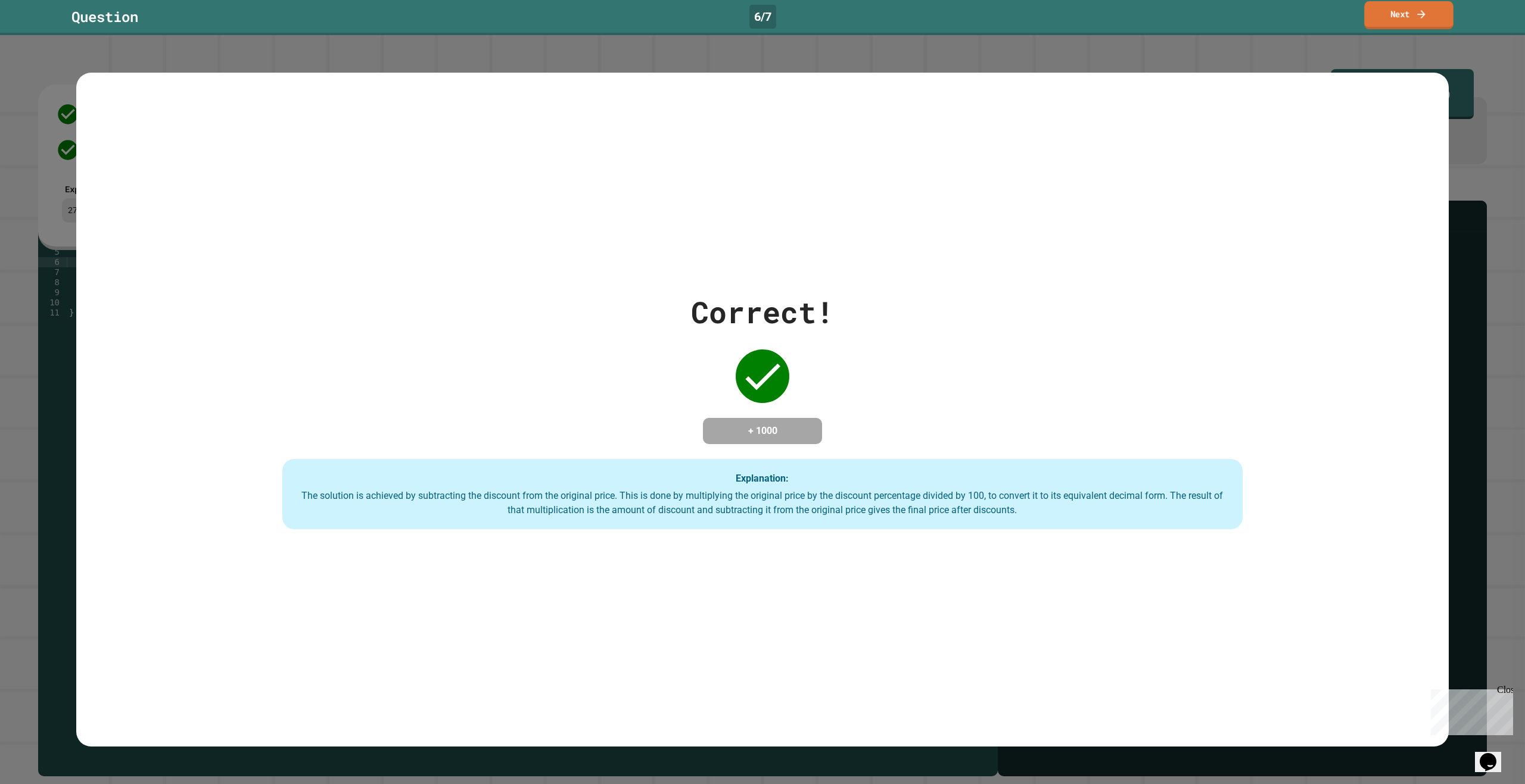
click at [1407, 16] on link "Next" at bounding box center [1407, 15] width 89 height 28
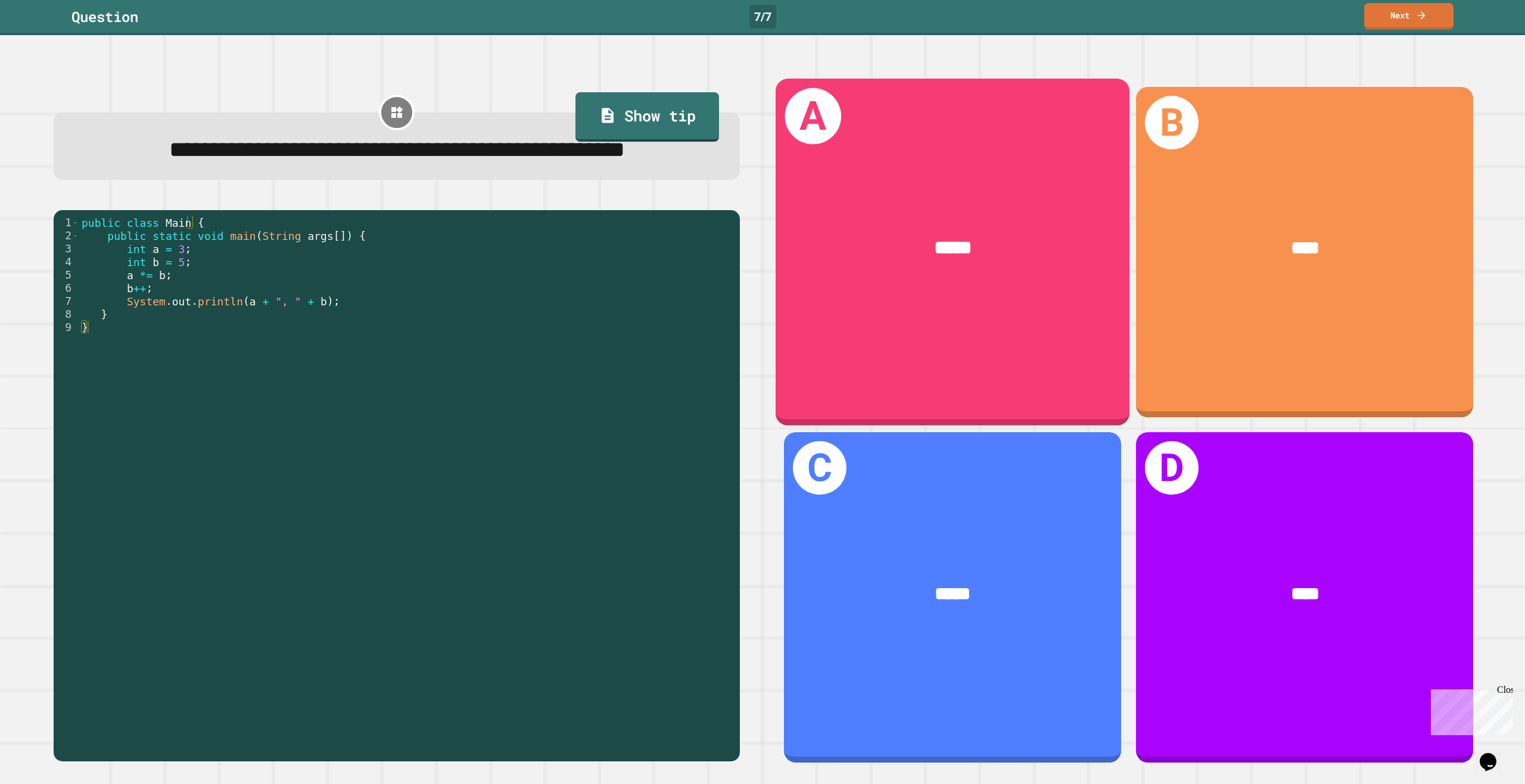
click at [945, 299] on div "*****" at bounding box center [951, 249] width 354 height 108
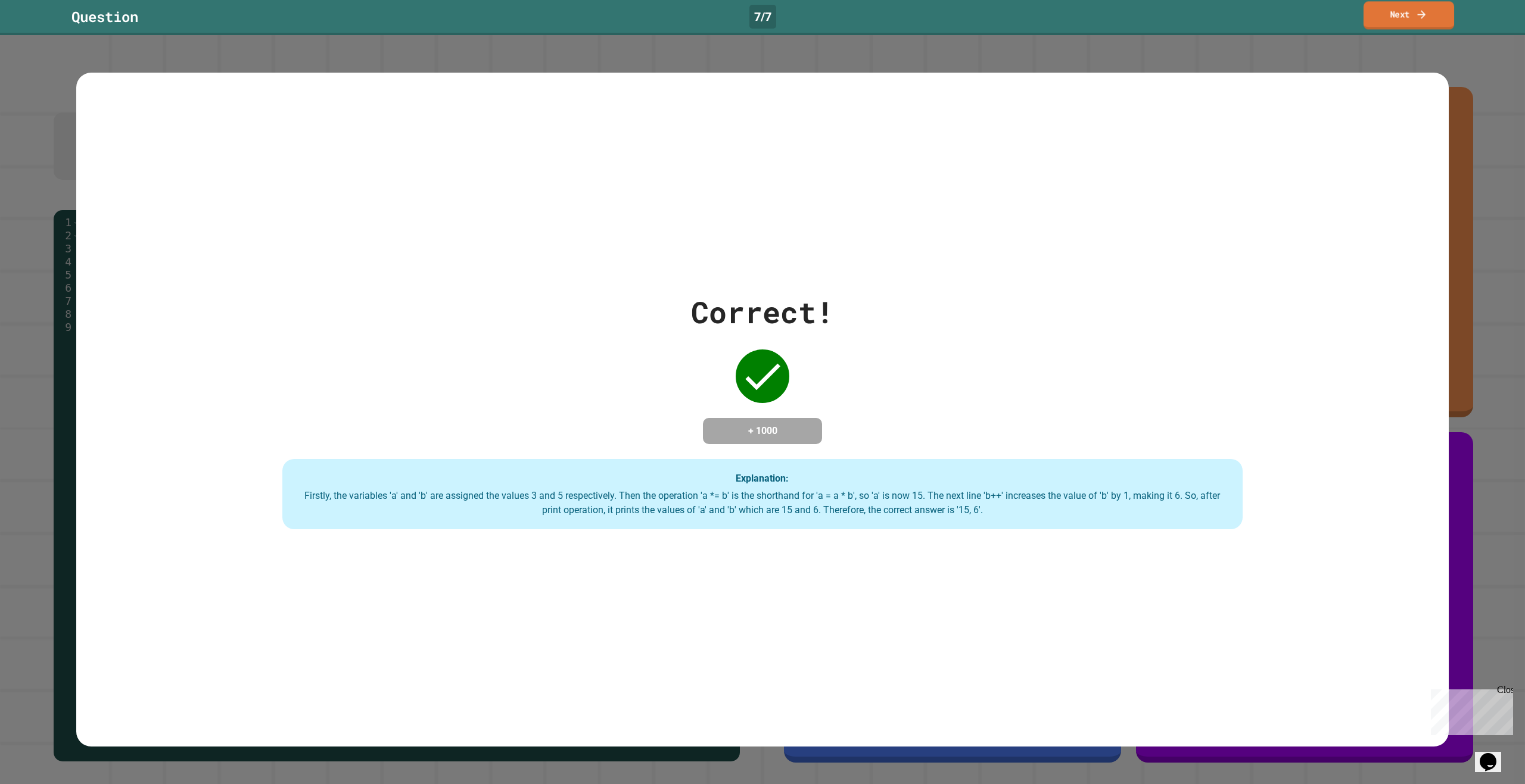
click at [1422, 12] on icon at bounding box center [1421, 13] width 12 height 12
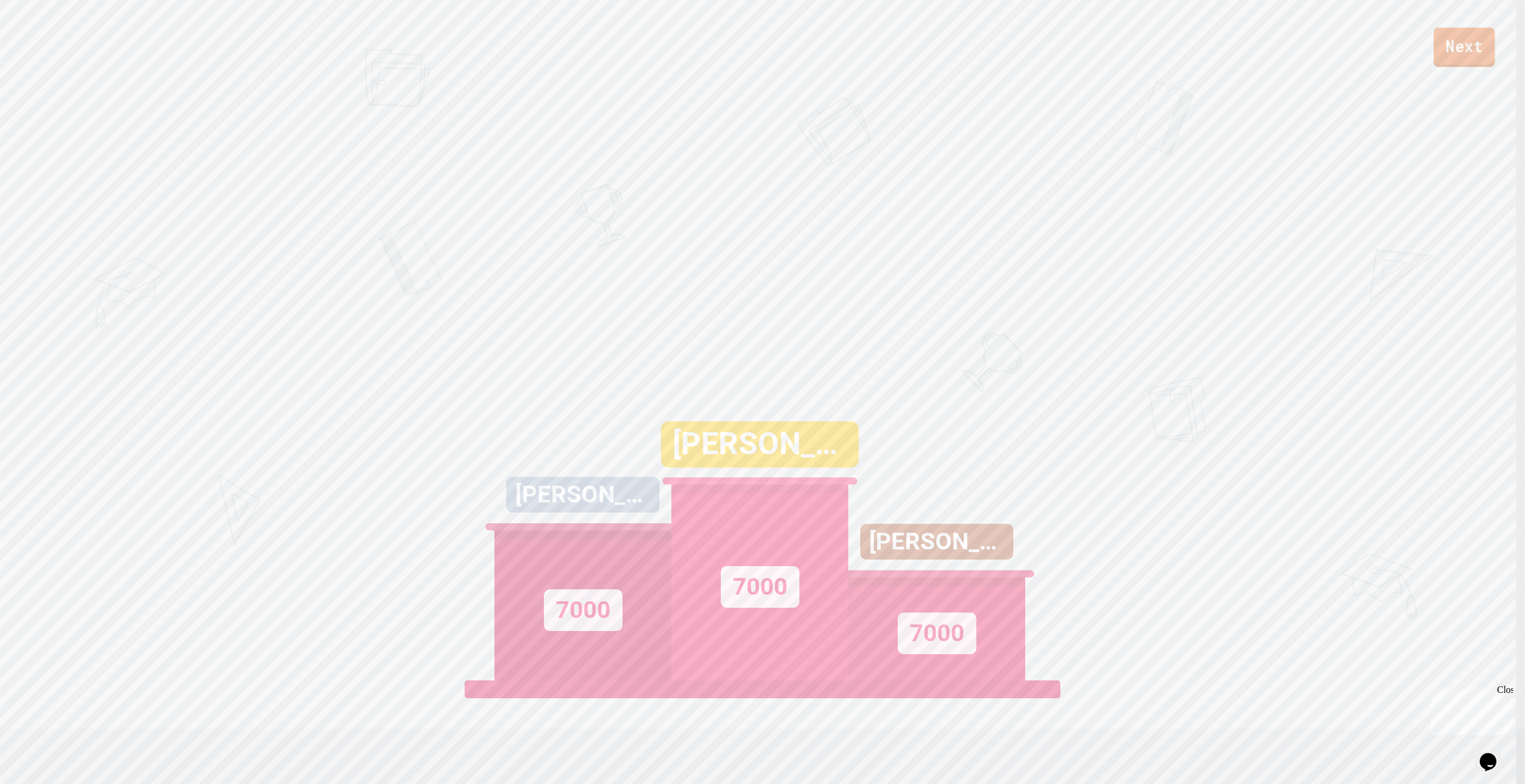
click at [1465, 49] on link "Next" at bounding box center [1465, 46] width 61 height 39
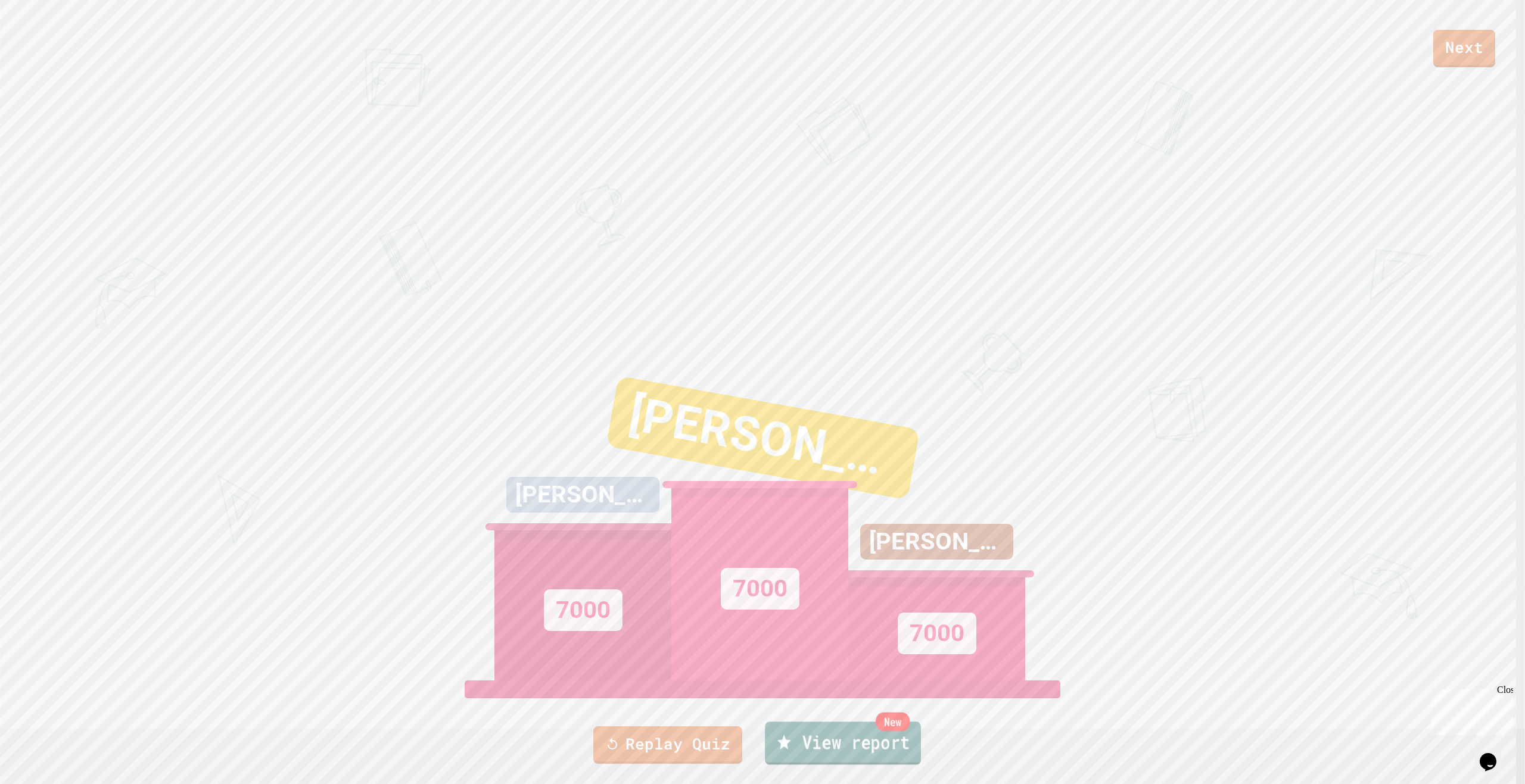
click at [841, 755] on link "New View report" at bounding box center [843, 743] width 156 height 43
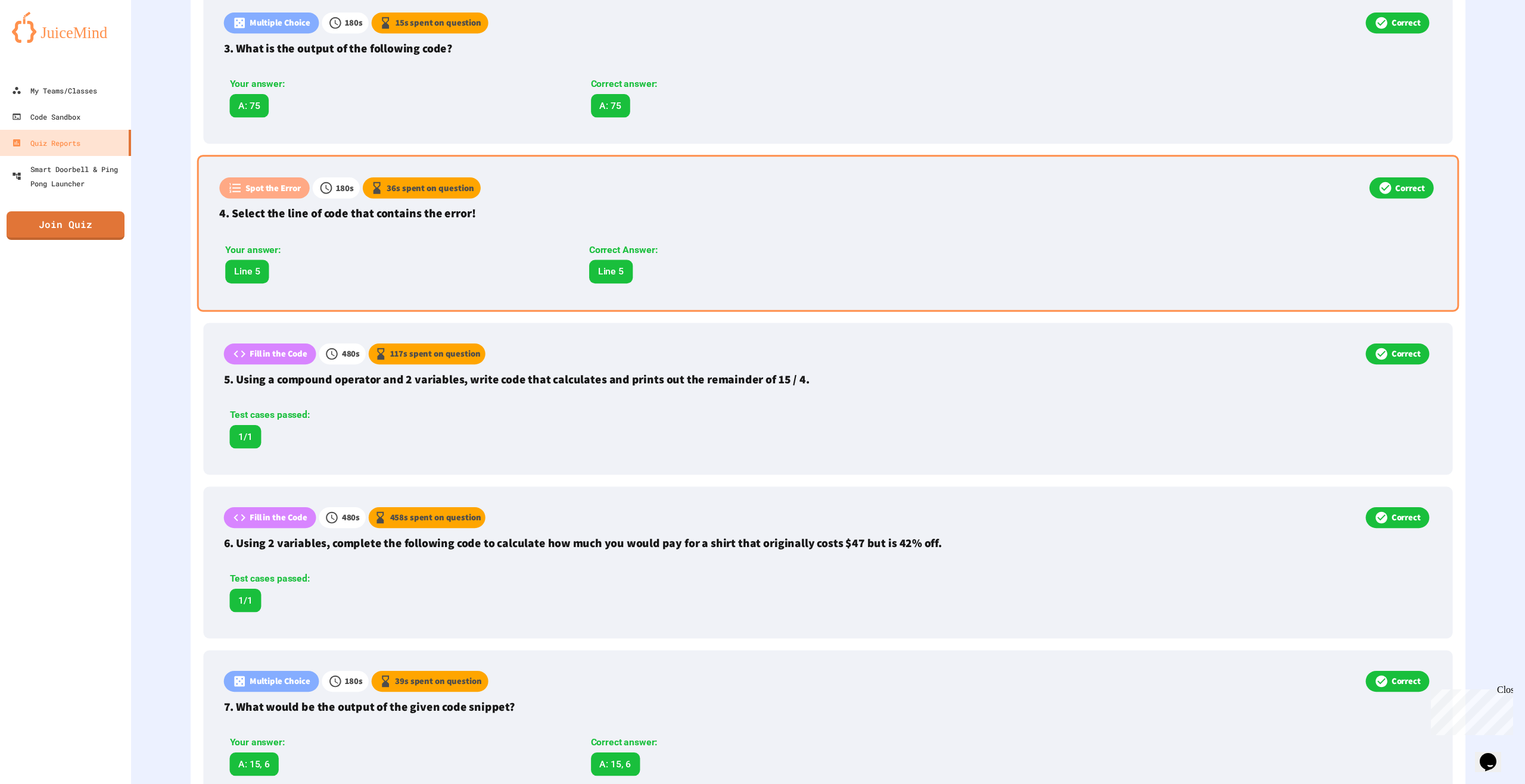
scroll to position [774, 0]
